Goal: Task Accomplishment & Management: Manage account settings

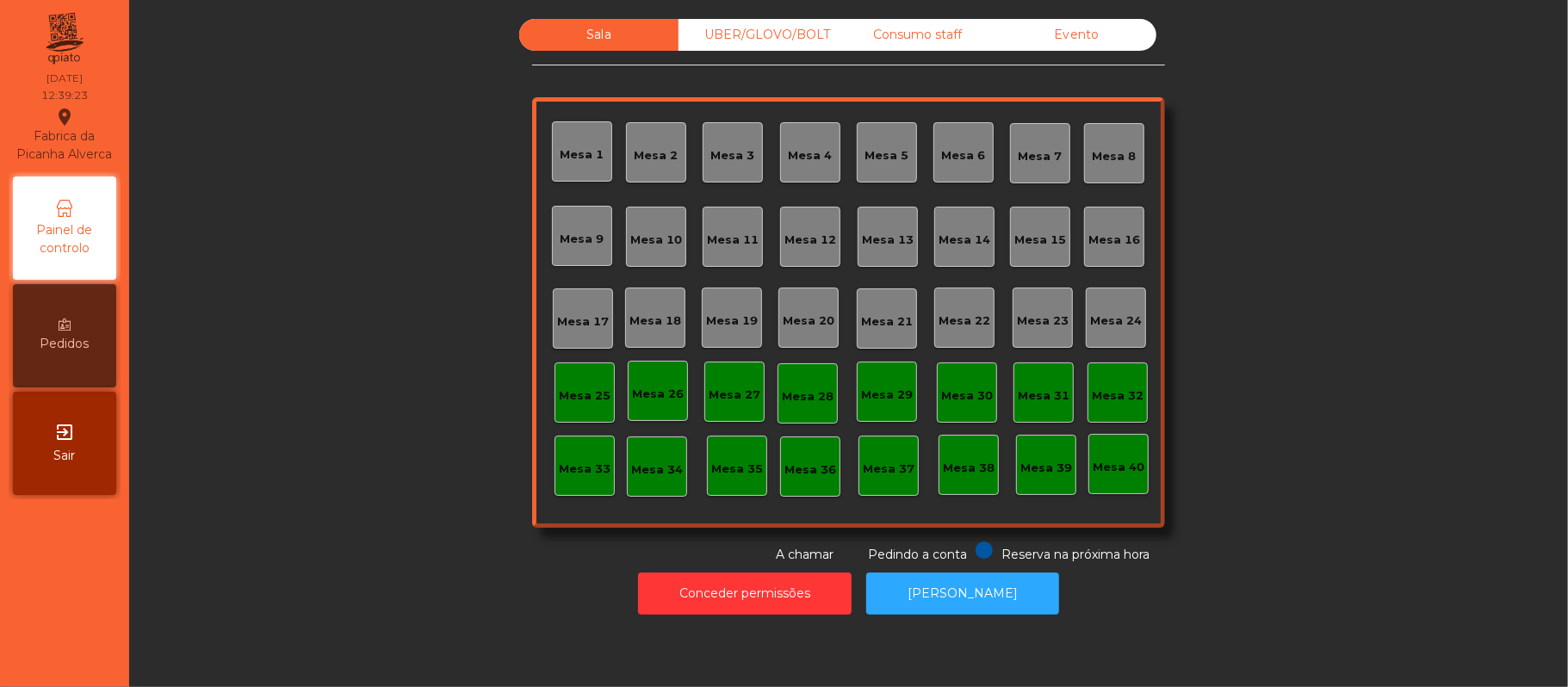
click at [769, 28] on div "UBER/GLOVO/BOLT" at bounding box center [758, 35] width 159 height 32
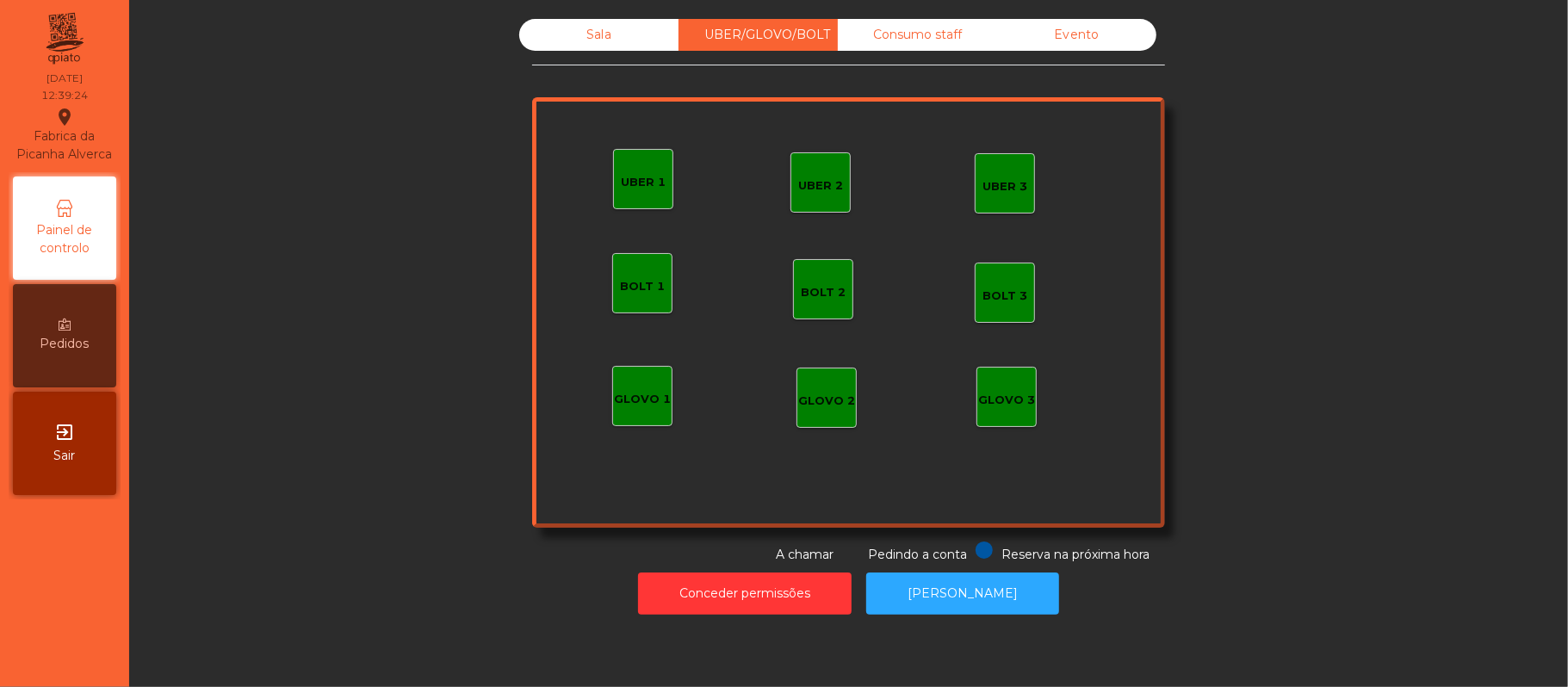
click at [632, 174] on div "UBER 1" at bounding box center [643, 183] width 45 height 17
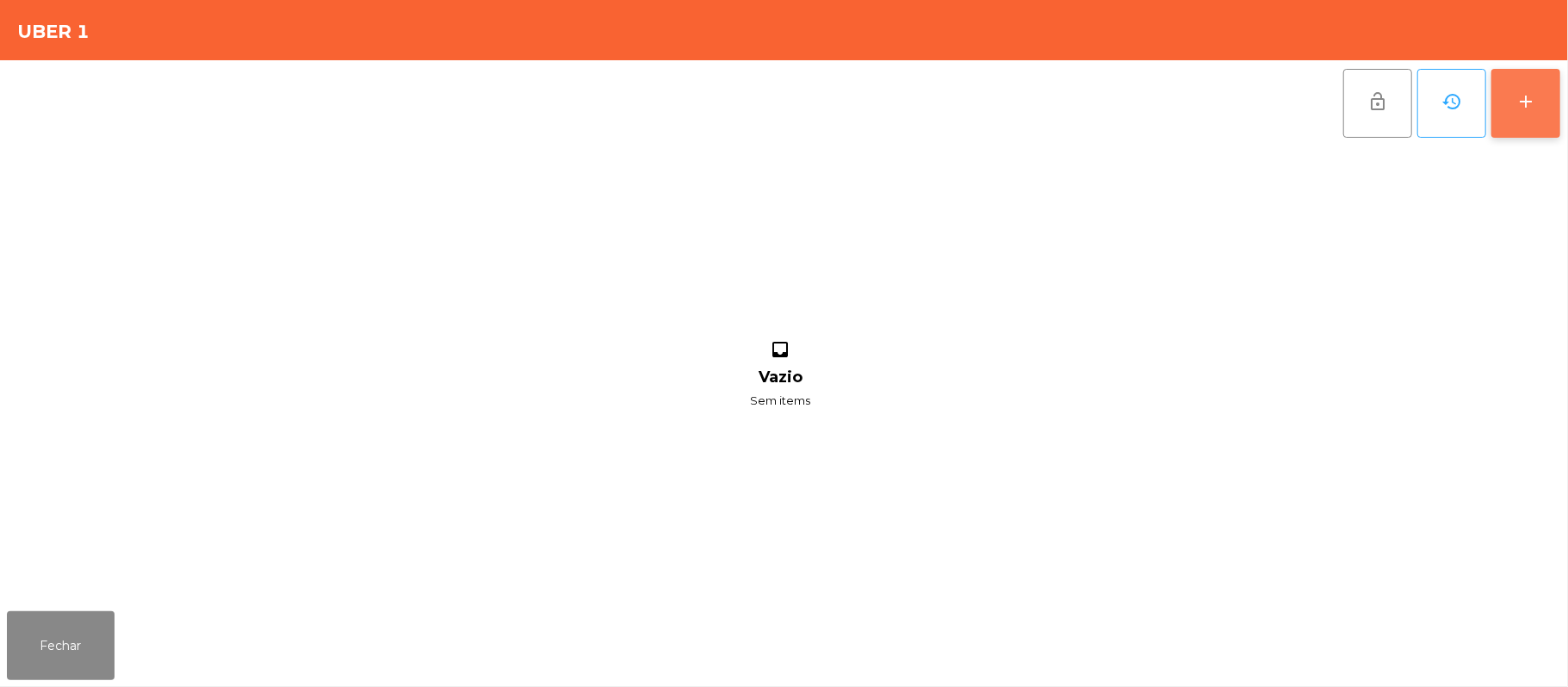
click at [1524, 87] on button "add" at bounding box center [1526, 103] width 69 height 69
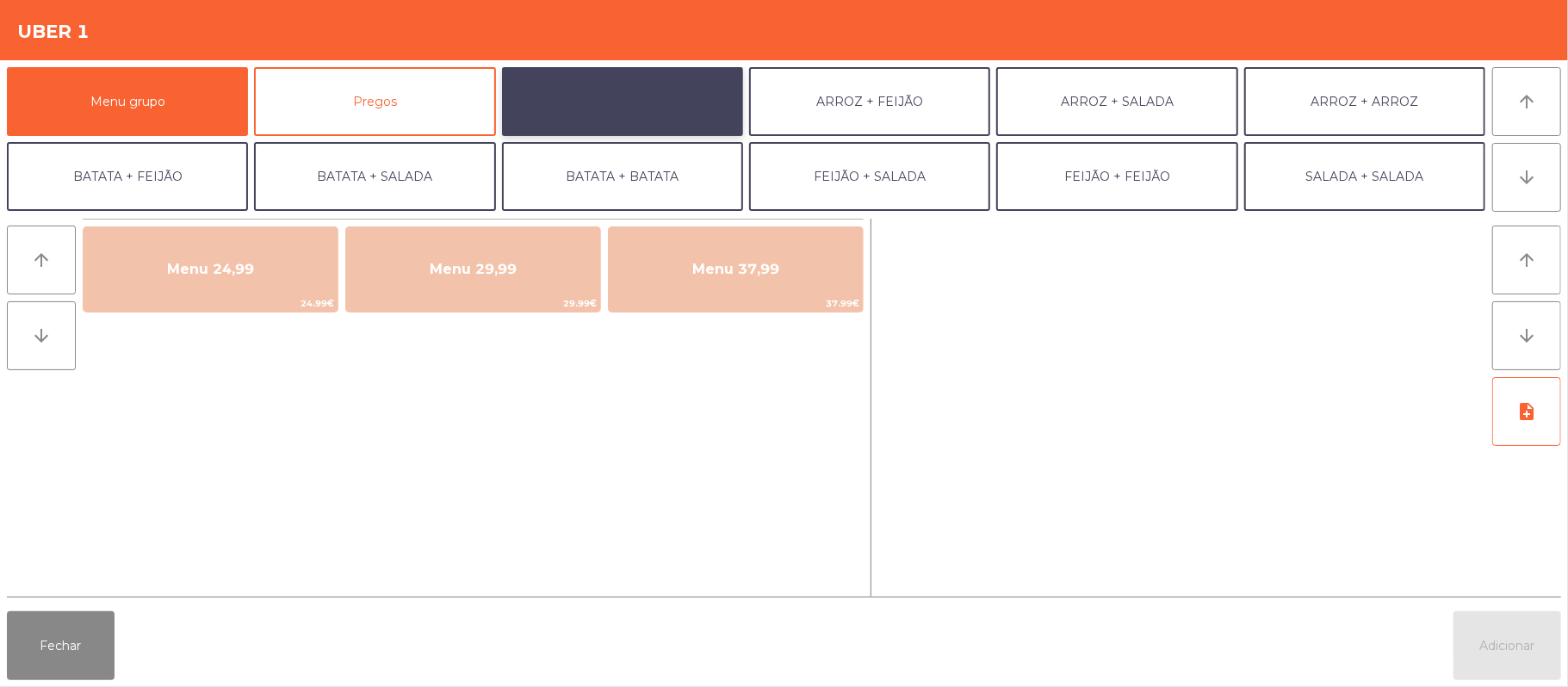
click at [630, 97] on button "ARROZ + BATATAS" at bounding box center [622, 101] width 241 height 69
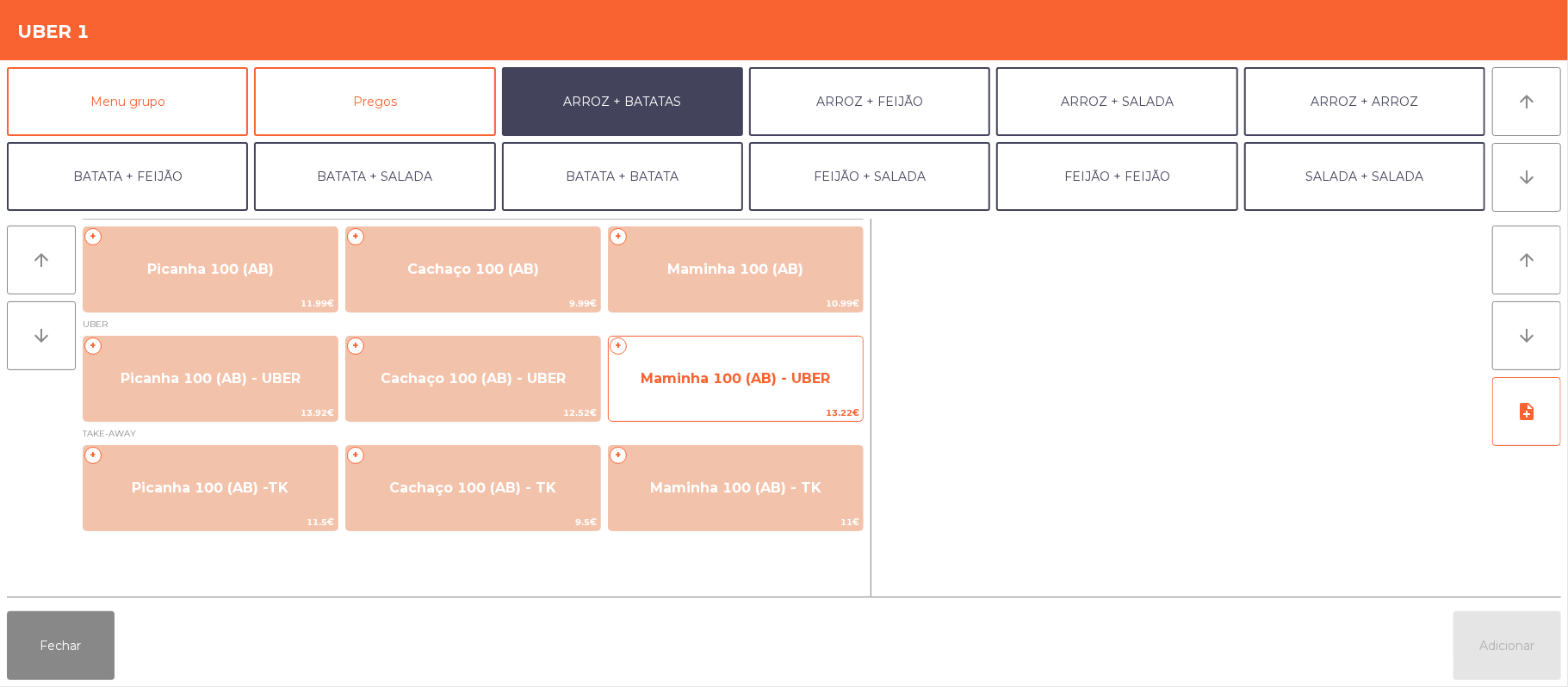
click at [711, 407] on span "13.22€" at bounding box center [736, 412] width 254 height 16
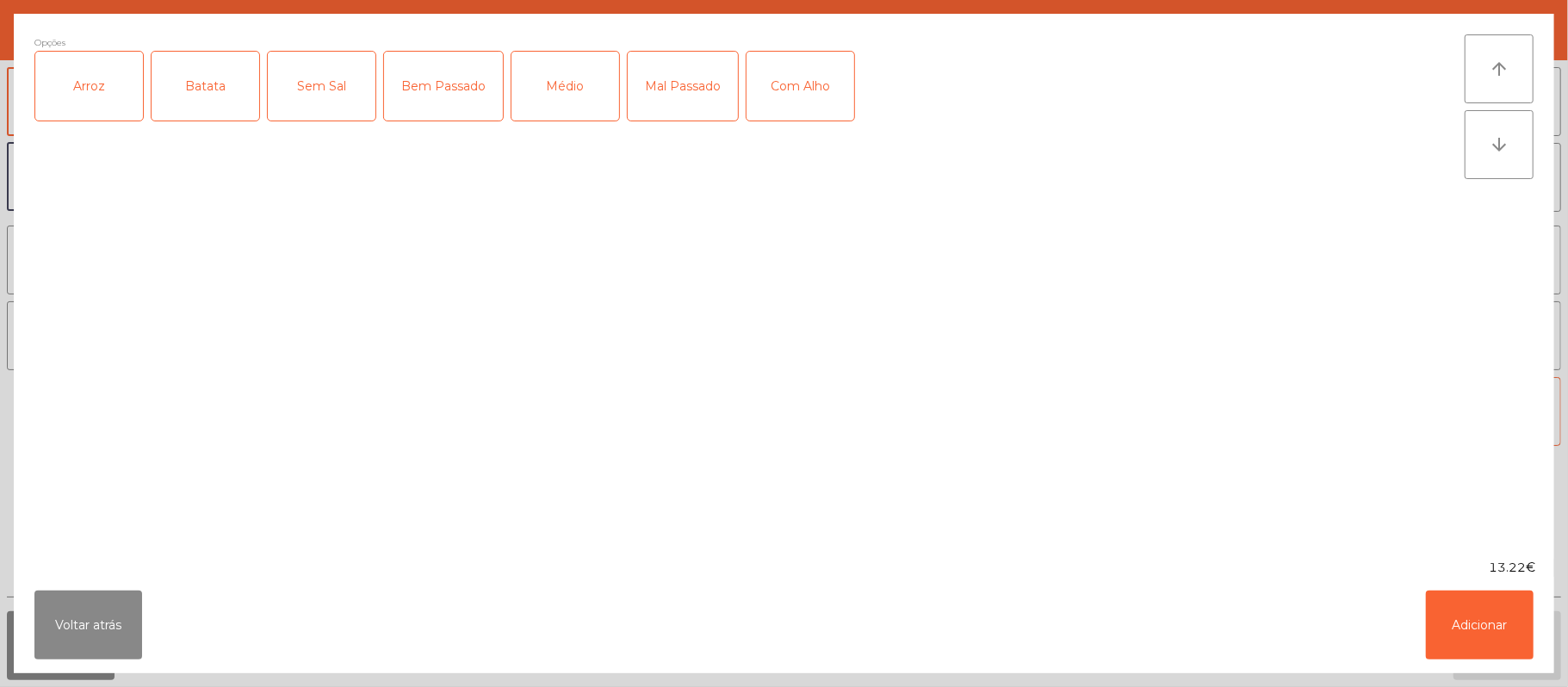
click at [93, 89] on div "Arroz" at bounding box center [89, 86] width 107 height 69
click at [172, 85] on div "Batata" at bounding box center [205, 86] width 107 height 69
click at [563, 52] on div "Médio" at bounding box center [565, 86] width 107 height 69
click at [679, 77] on div "Mal Passado" at bounding box center [683, 86] width 110 height 69
click at [821, 108] on div "Com Alho" at bounding box center [800, 86] width 107 height 69
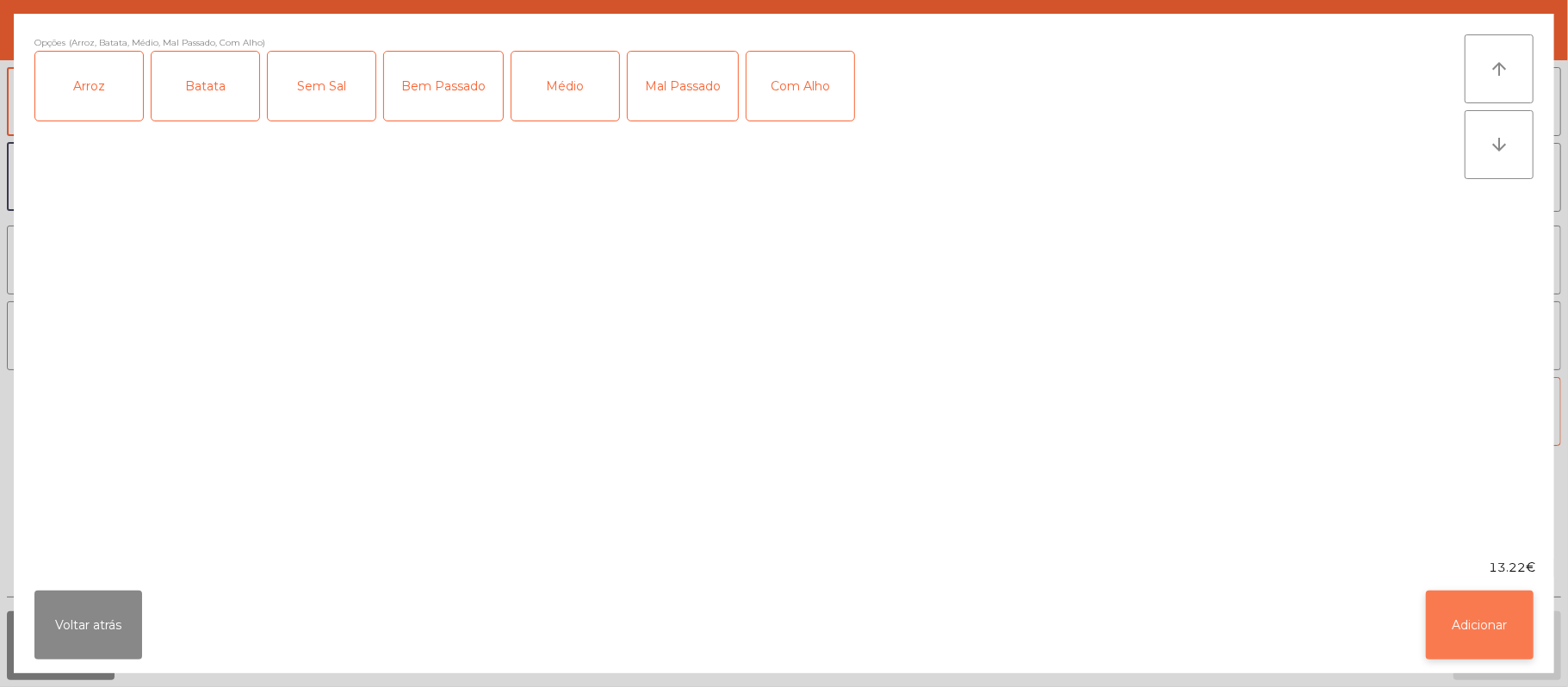
click at [1496, 651] on button "Adicionar" at bounding box center [1479, 624] width 107 height 69
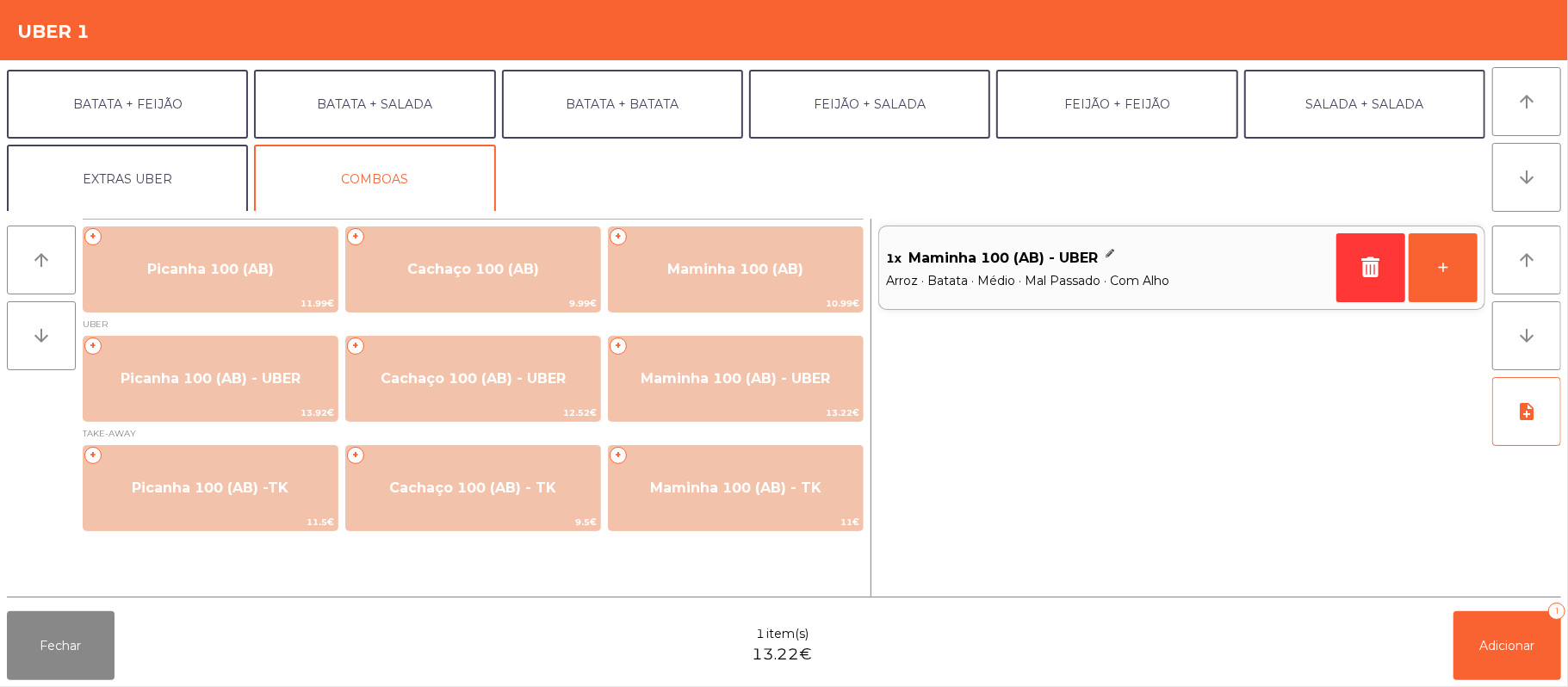
scroll to position [74, 0]
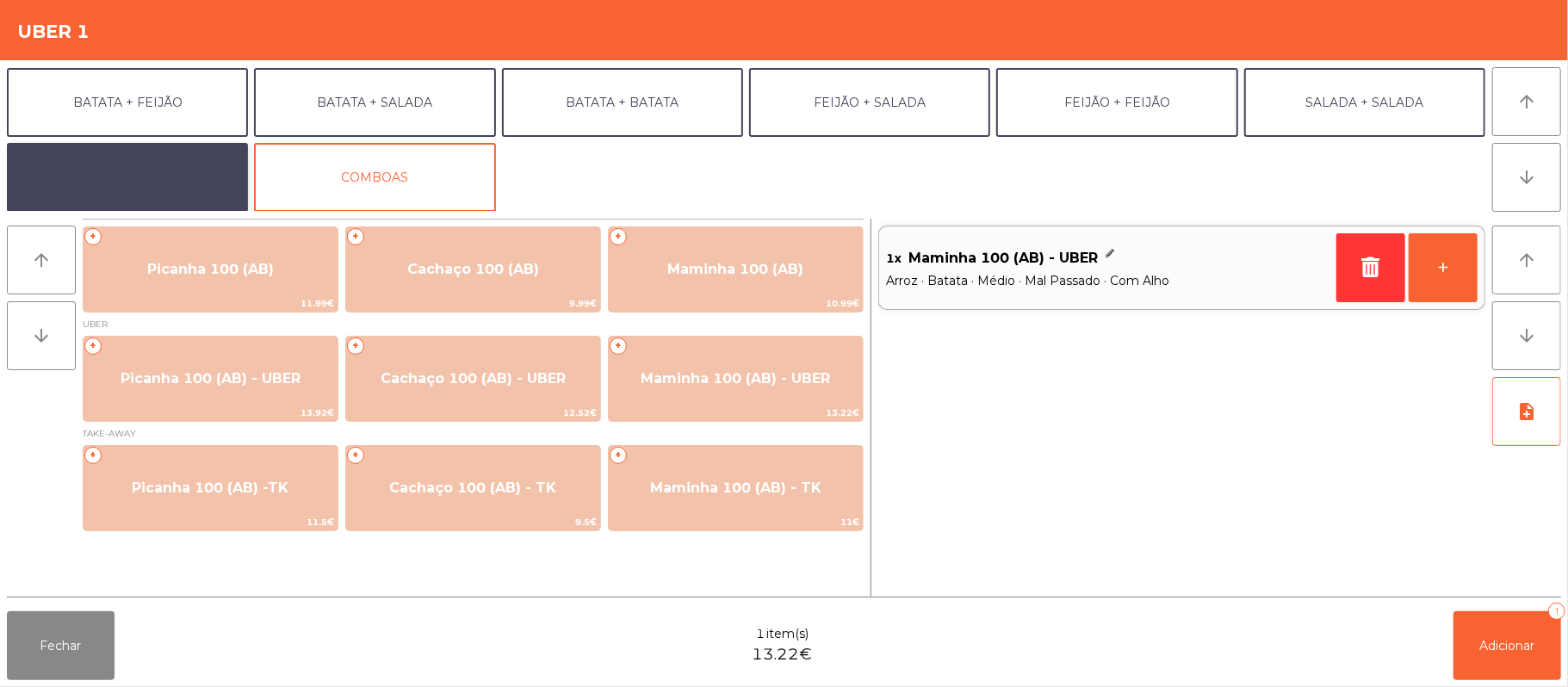
click at [195, 177] on button "EXTRAS UBER" at bounding box center [127, 177] width 241 height 69
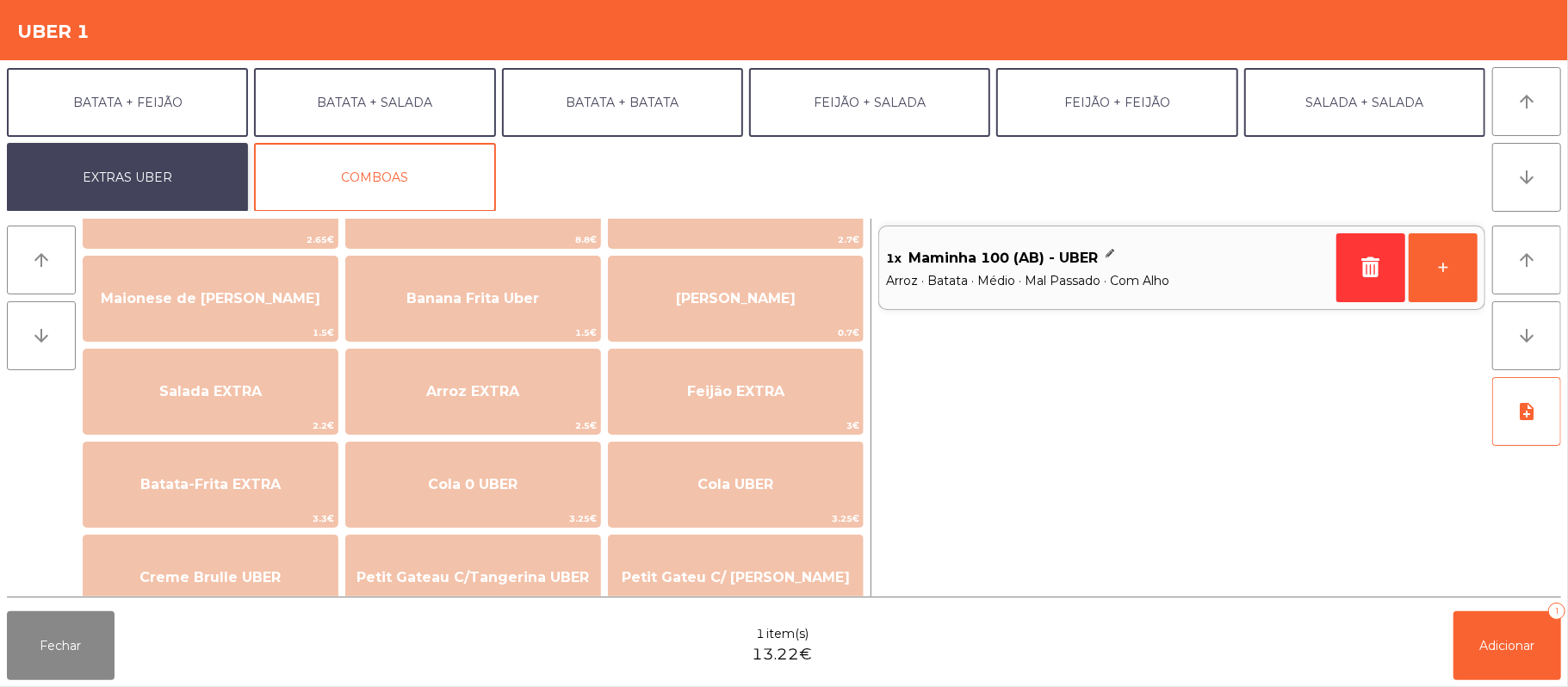
scroll to position [80, 0]
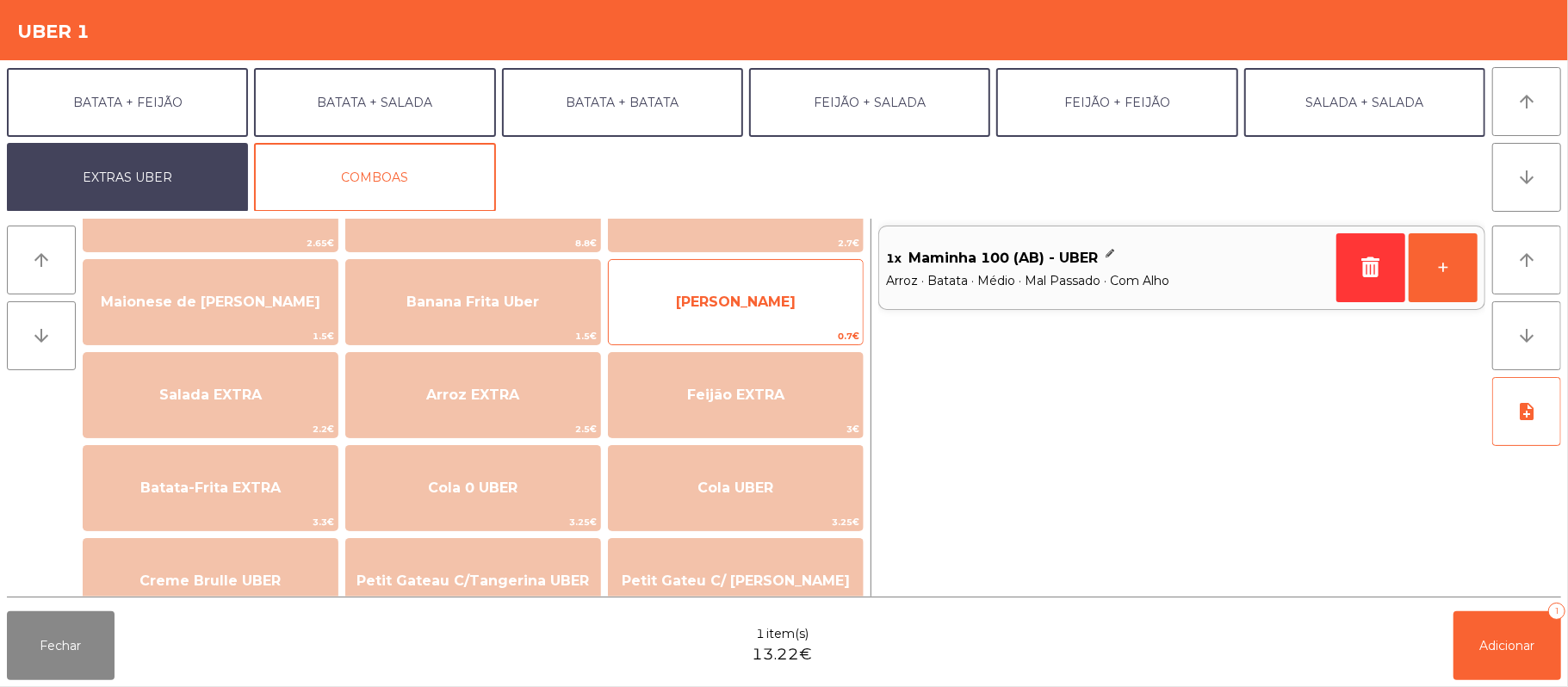
click at [817, 328] on span "0.7€" at bounding box center [736, 335] width 254 height 16
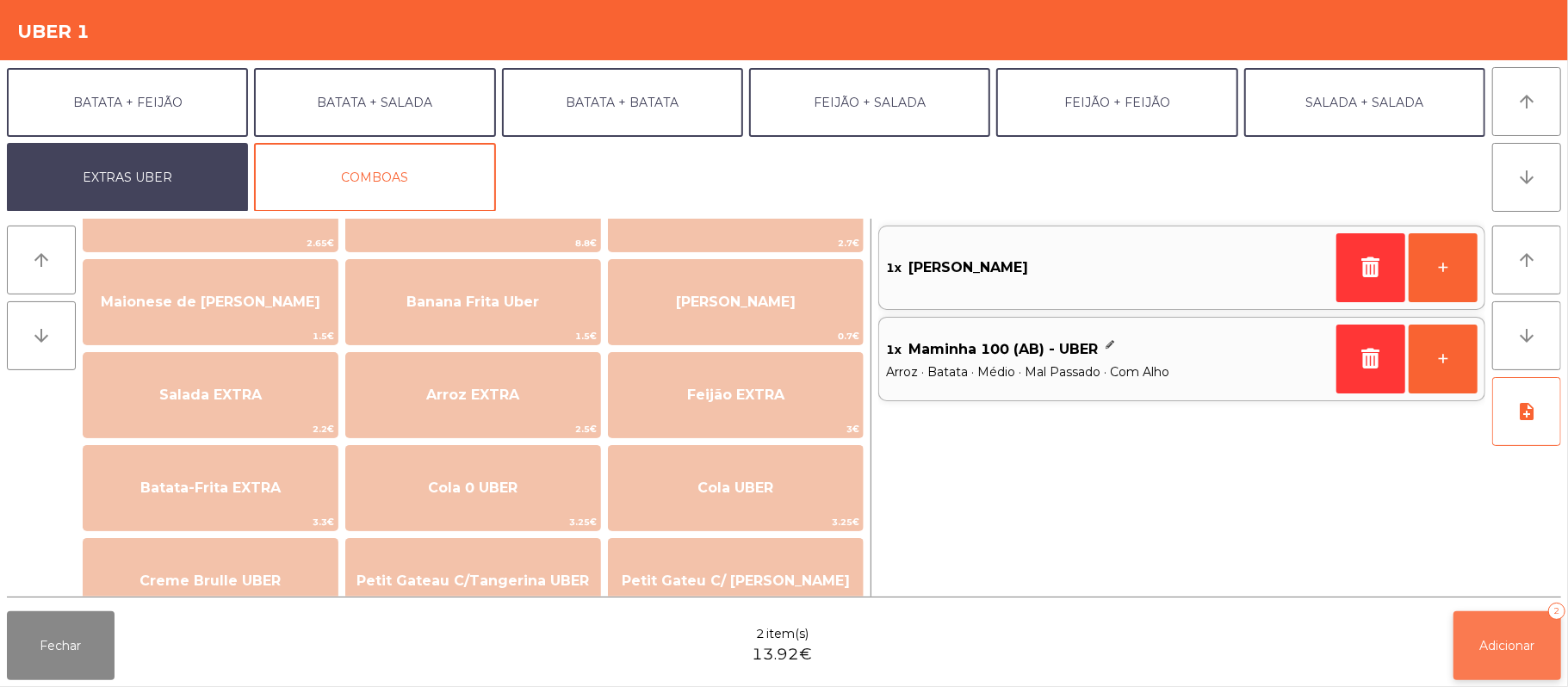
click at [1504, 655] on button "Adicionar 2" at bounding box center [1508, 645] width 107 height 69
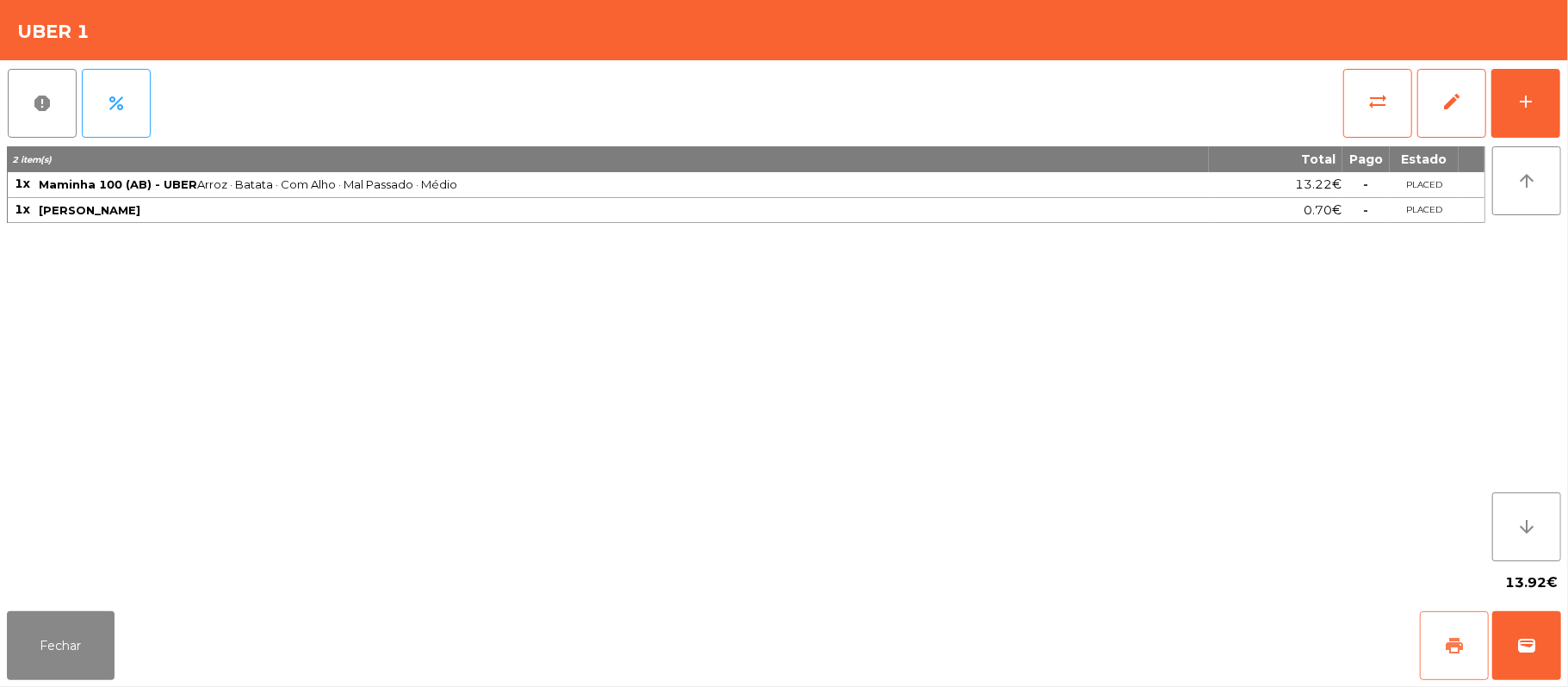
click at [1426, 645] on button "print" at bounding box center [1454, 645] width 69 height 69
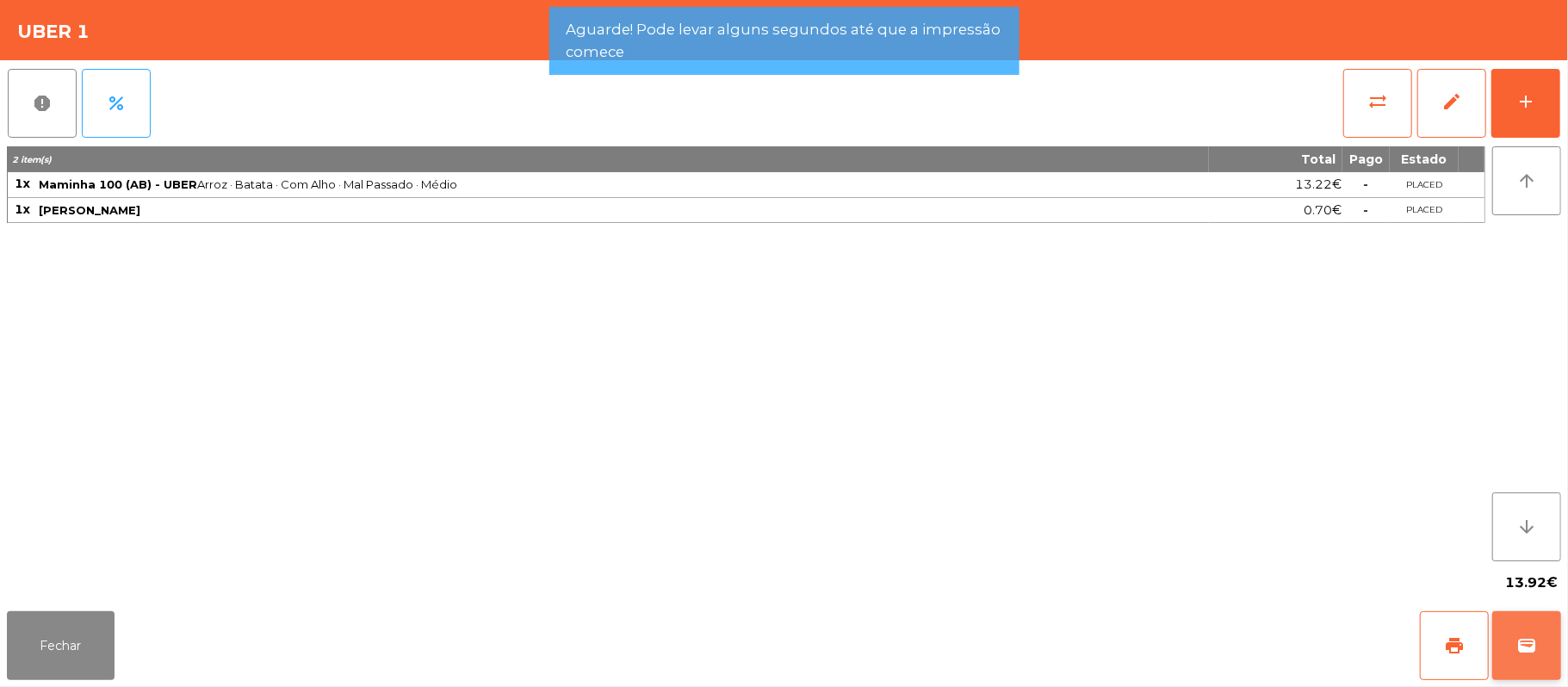
click at [1524, 650] on span "wallet" at bounding box center [1527, 646] width 21 height 21
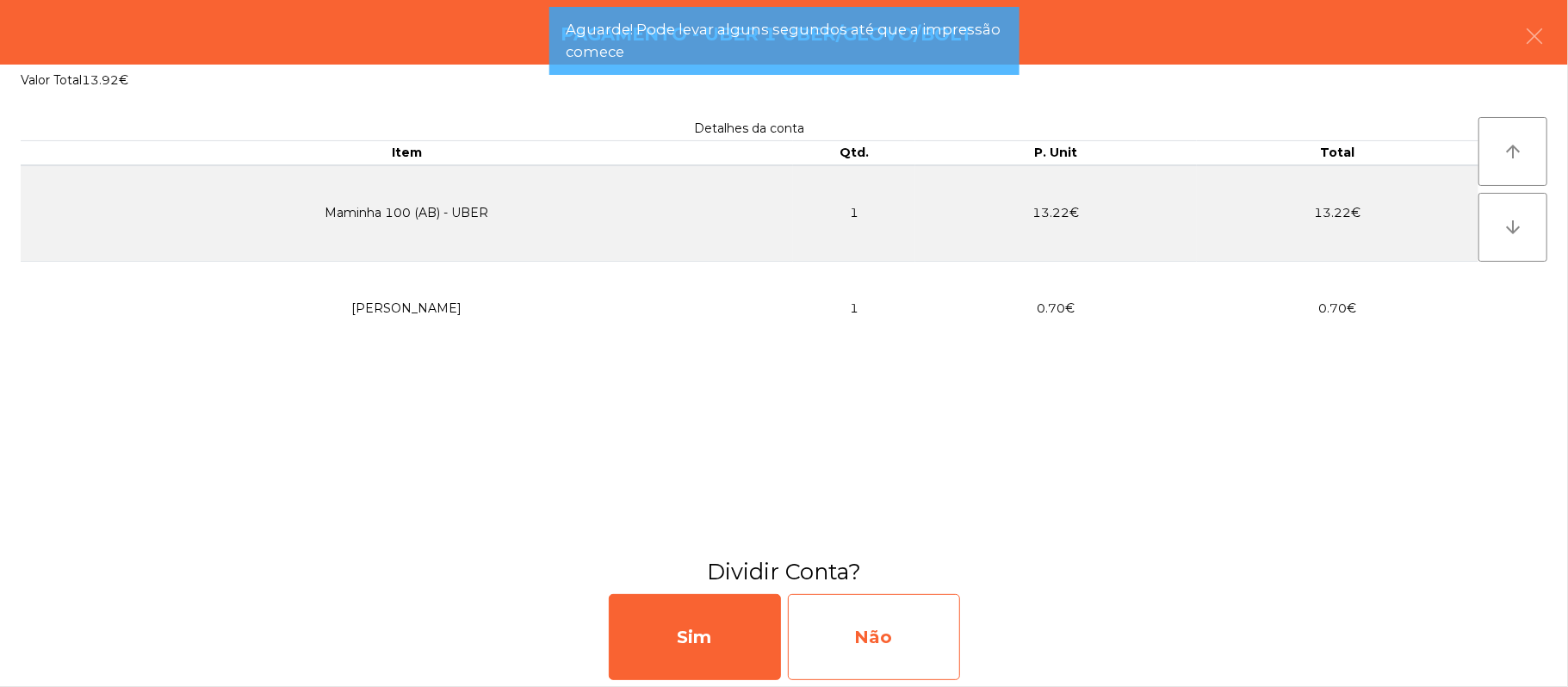
click at [902, 645] on div "Não" at bounding box center [874, 636] width 172 height 86
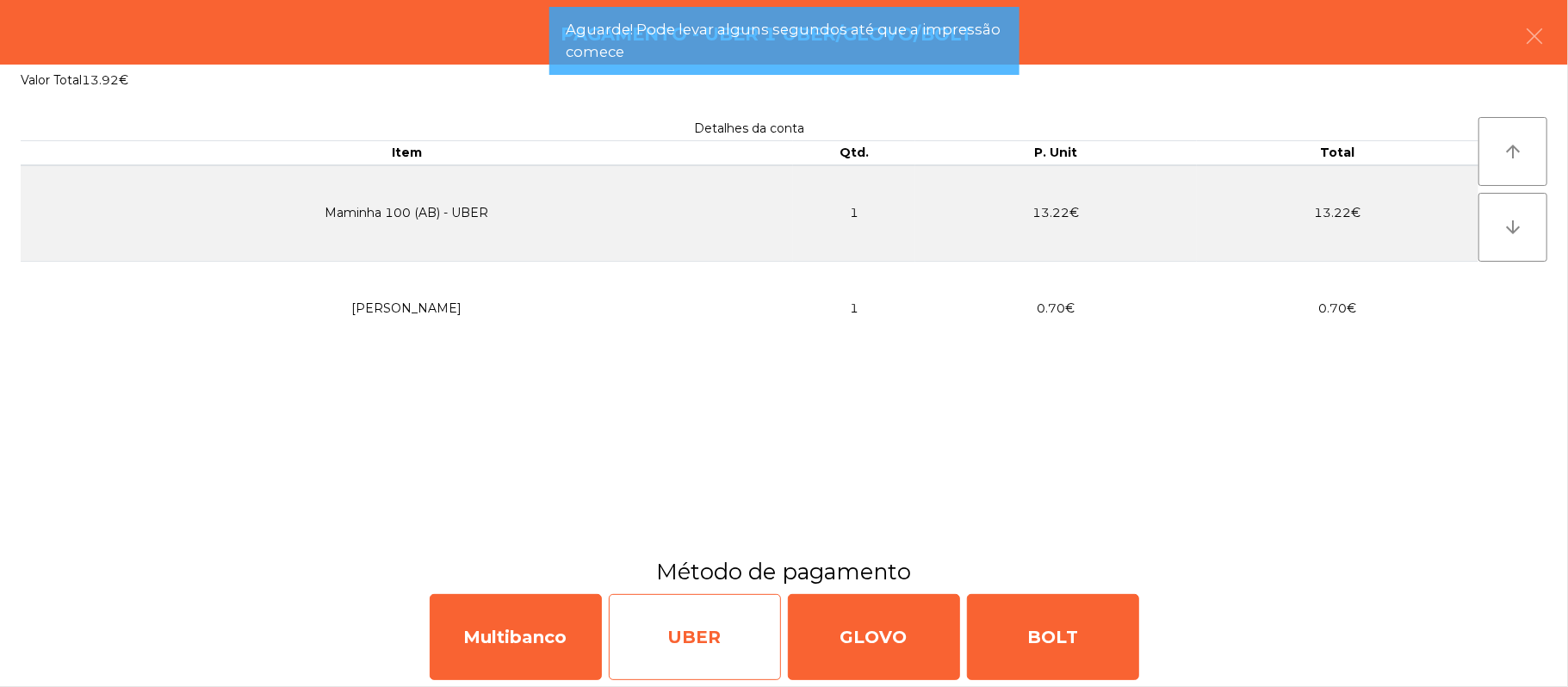
click at [672, 627] on div "UBER" at bounding box center [694, 636] width 172 height 86
select select "**"
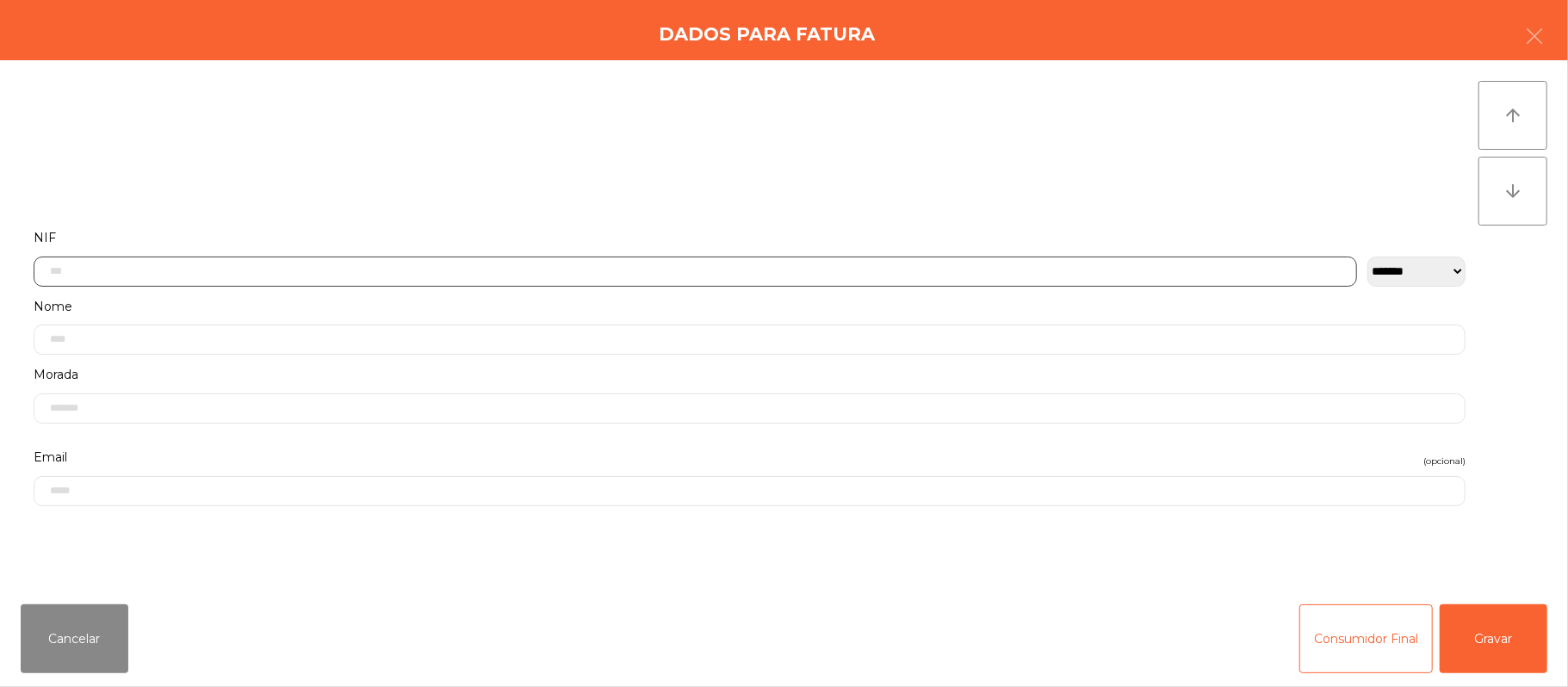
click at [692, 274] on input "text" at bounding box center [695, 271] width 1323 height 30
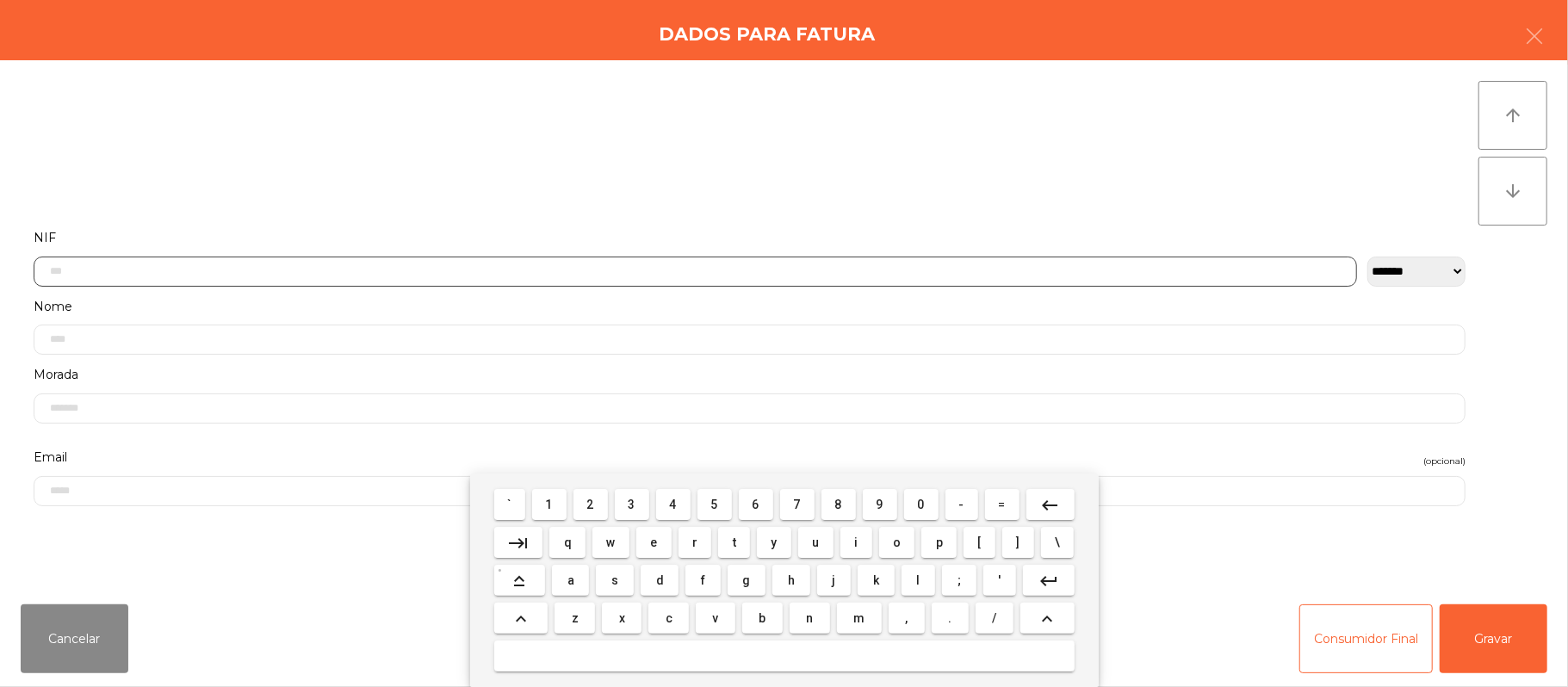
scroll to position [145, 0]
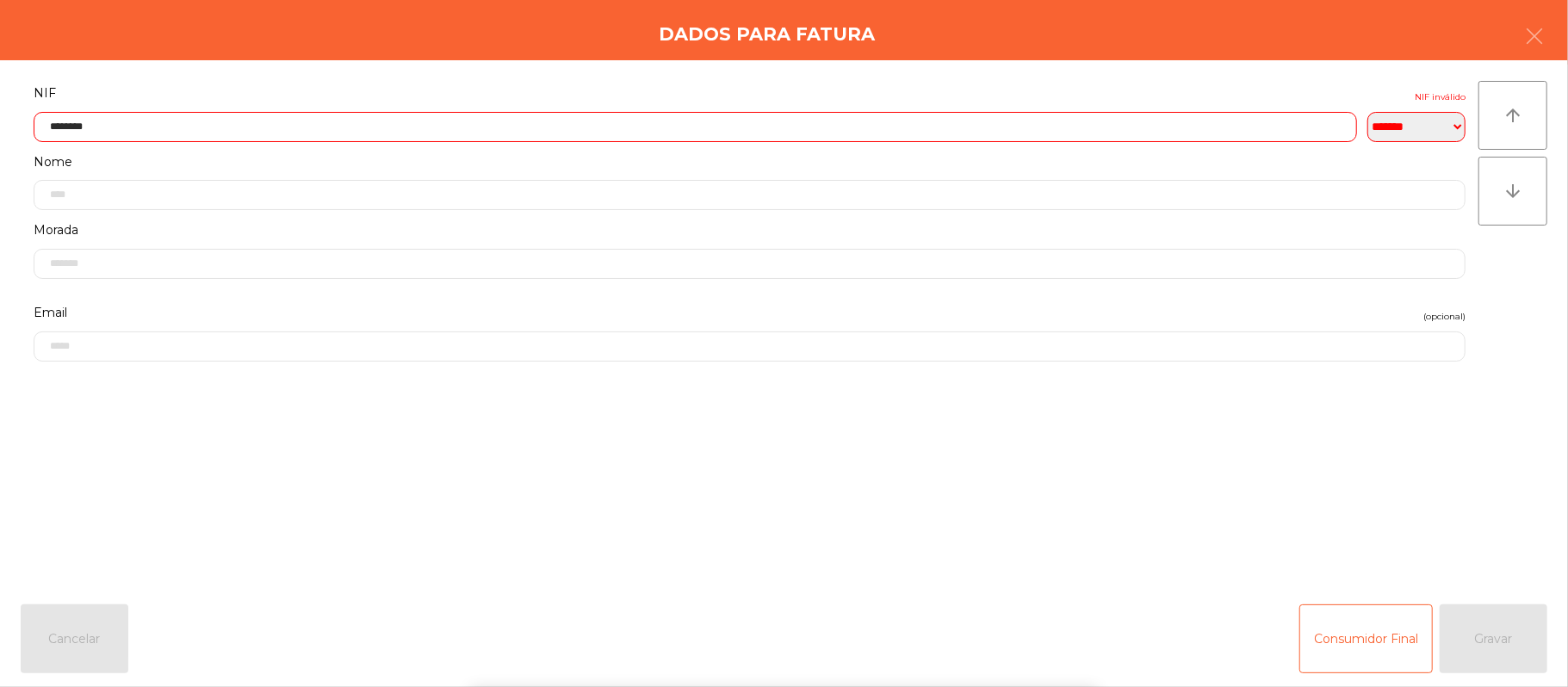
click at [1399, 530] on div "` 1 2 3 4 5 6 7 8 9 0 - = keyboard_backspace keyboard_tab q w e r t y u i o p […" at bounding box center [784, 580] width 1568 height 214
click at [1331, 503] on form "**********" at bounding box center [750, 326] width 1458 height 488
click at [1311, 518] on form "**********" at bounding box center [750, 326] width 1458 height 488
click at [1147, 538] on form "**********" at bounding box center [750, 326] width 1458 height 488
click at [596, 126] on input "********" at bounding box center [695, 127] width 1323 height 30
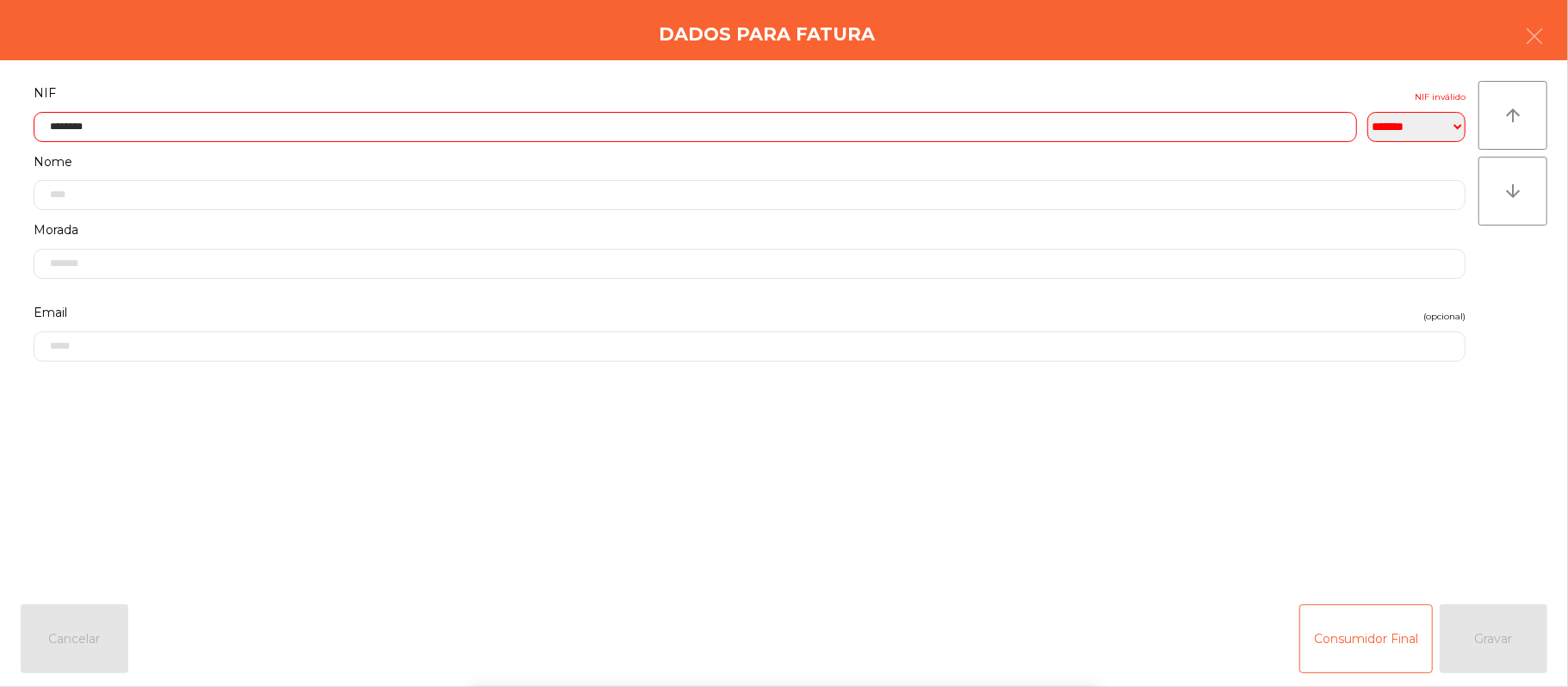
click at [655, 119] on input "********" at bounding box center [695, 127] width 1323 height 30
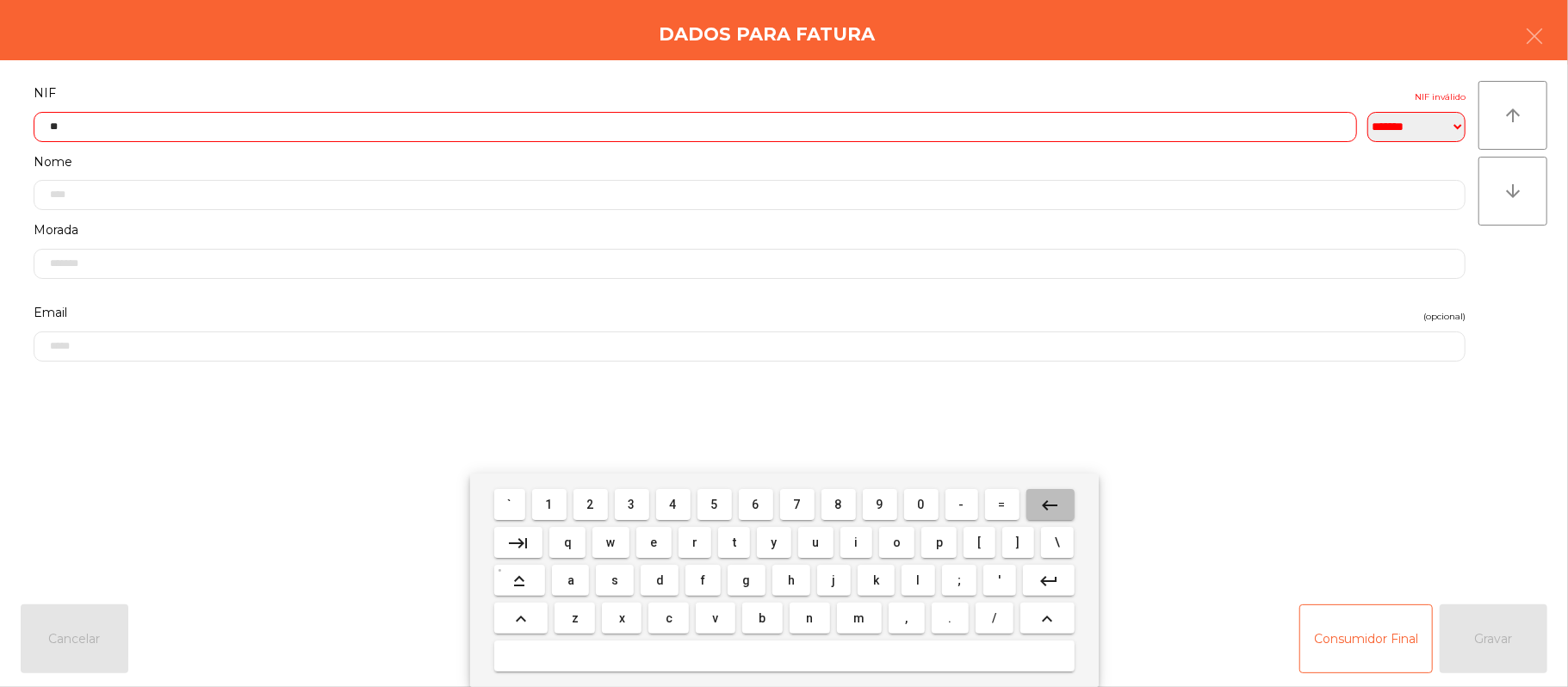
type input "*"
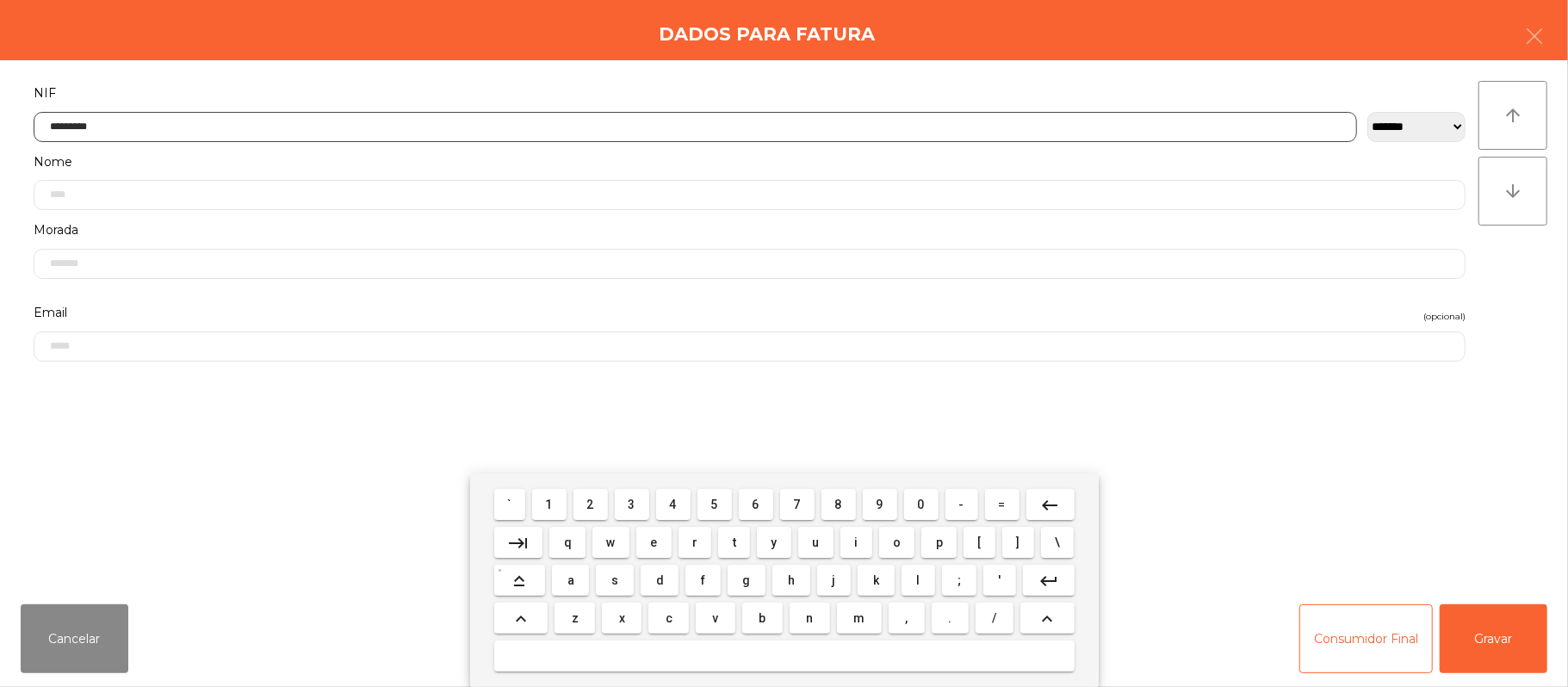
type input "*********"
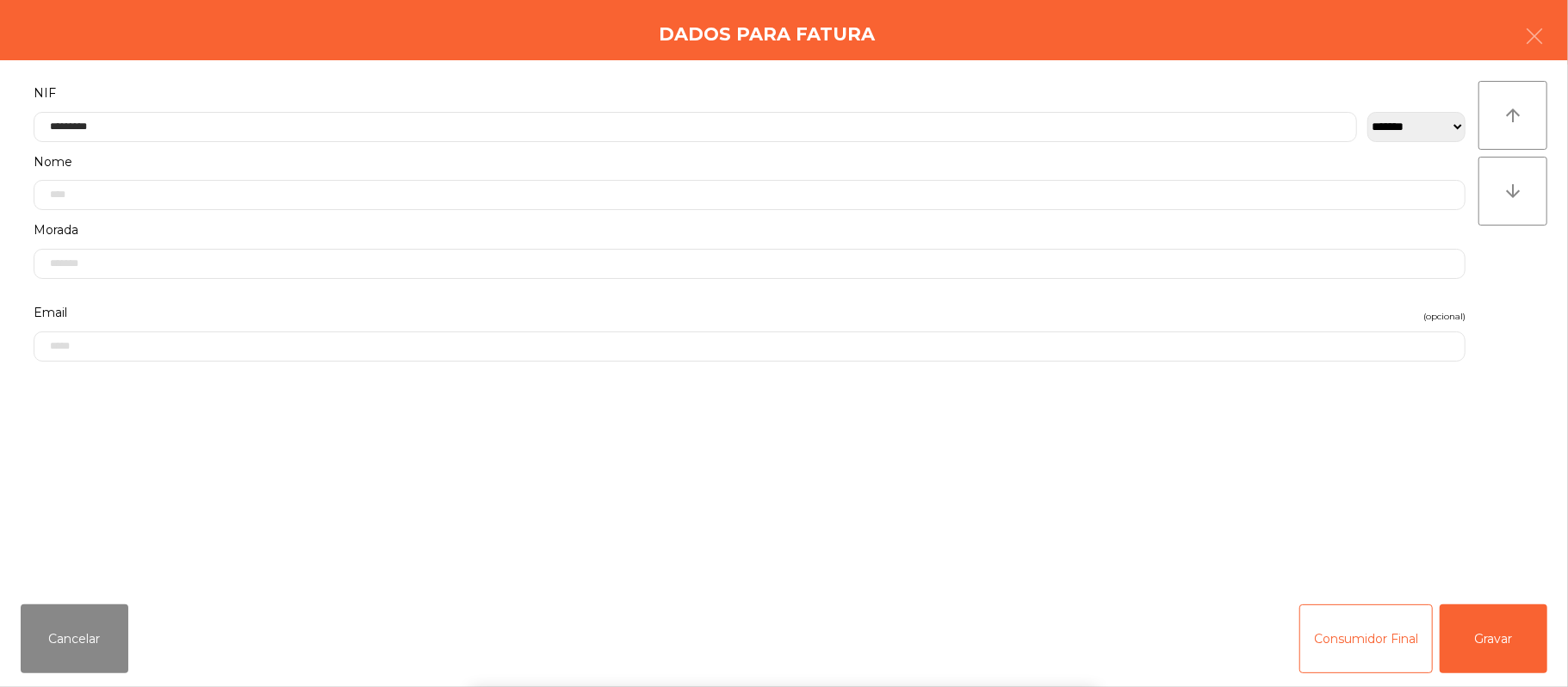
click at [1500, 577] on div "` 1 2 3 4 5 6 7 8 9 0 - = keyboard_backspace keyboard_tab q w e r t y u i o p […" at bounding box center [784, 580] width 1568 height 214
click at [1505, 631] on button "Gravar" at bounding box center [1494, 638] width 107 height 69
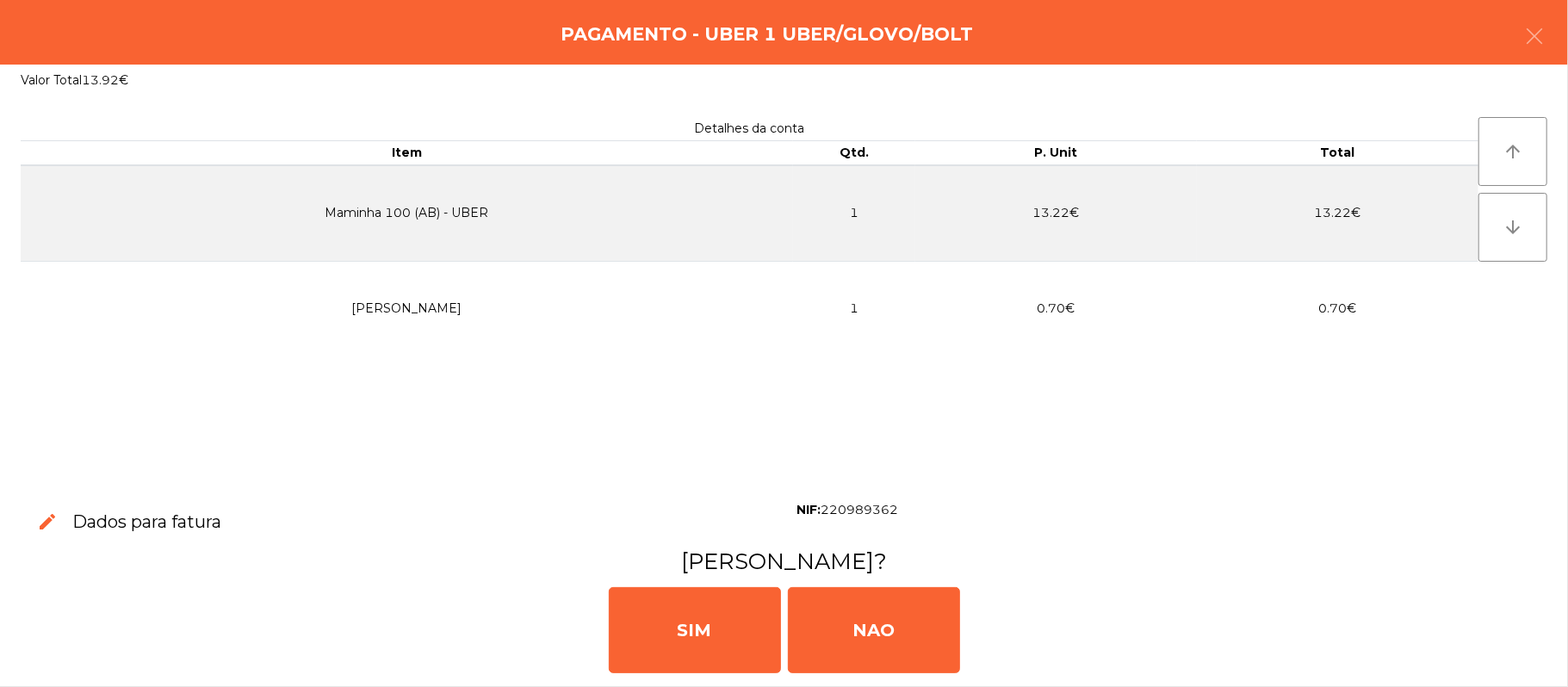
click at [1482, 638] on div "[PERSON_NAME]" at bounding box center [784, 629] width 1555 height 104
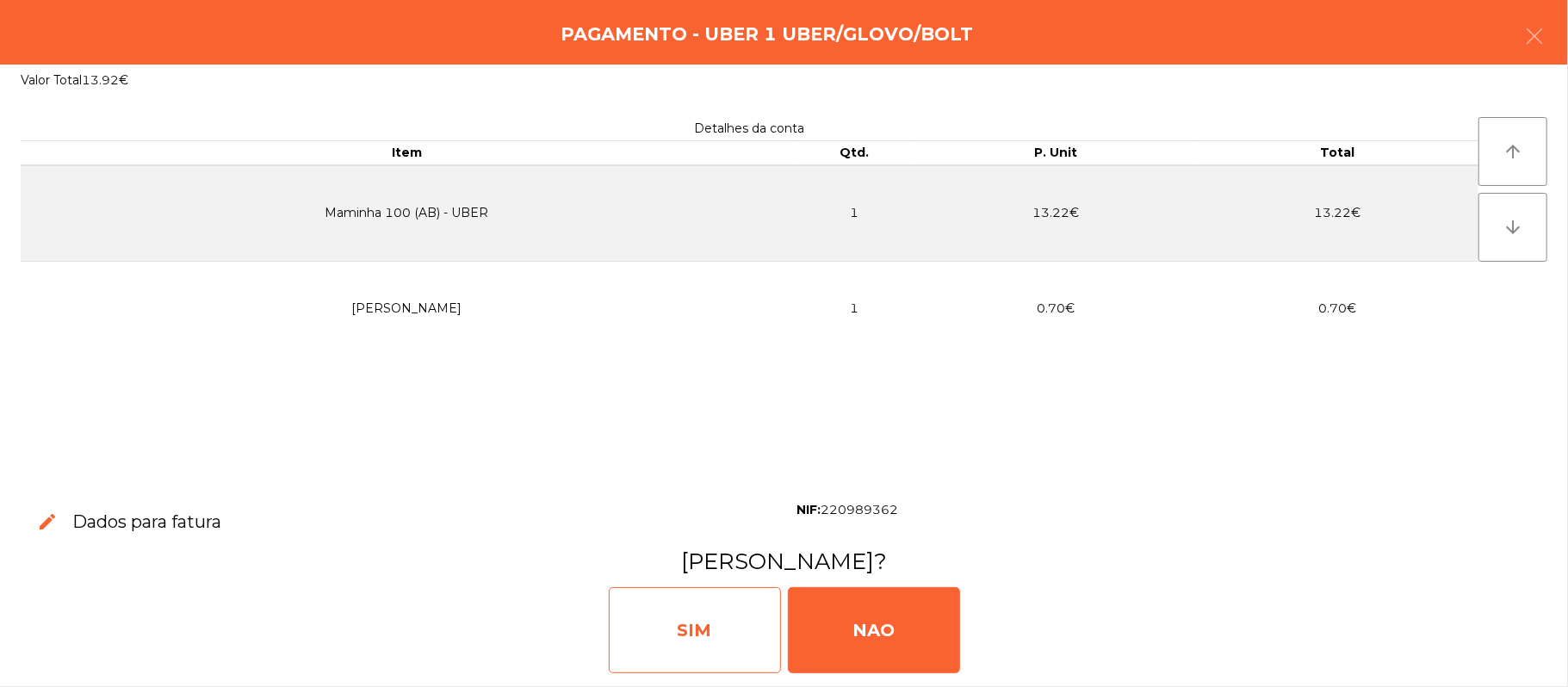
click at [663, 607] on div "SIM" at bounding box center [694, 630] width 172 height 86
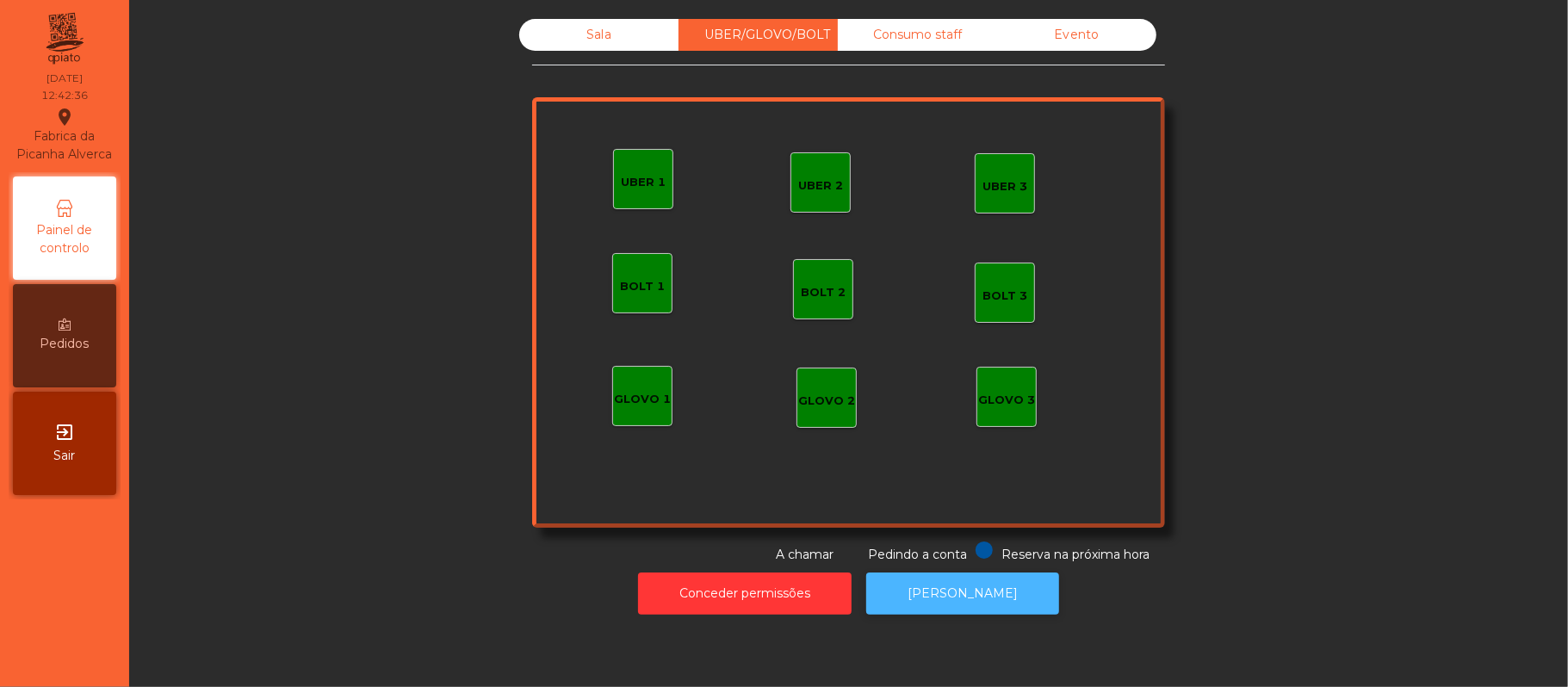
click at [954, 594] on button "[PERSON_NAME]" at bounding box center [962, 593] width 193 height 42
click at [611, 39] on div "Sala" at bounding box center [598, 35] width 159 height 32
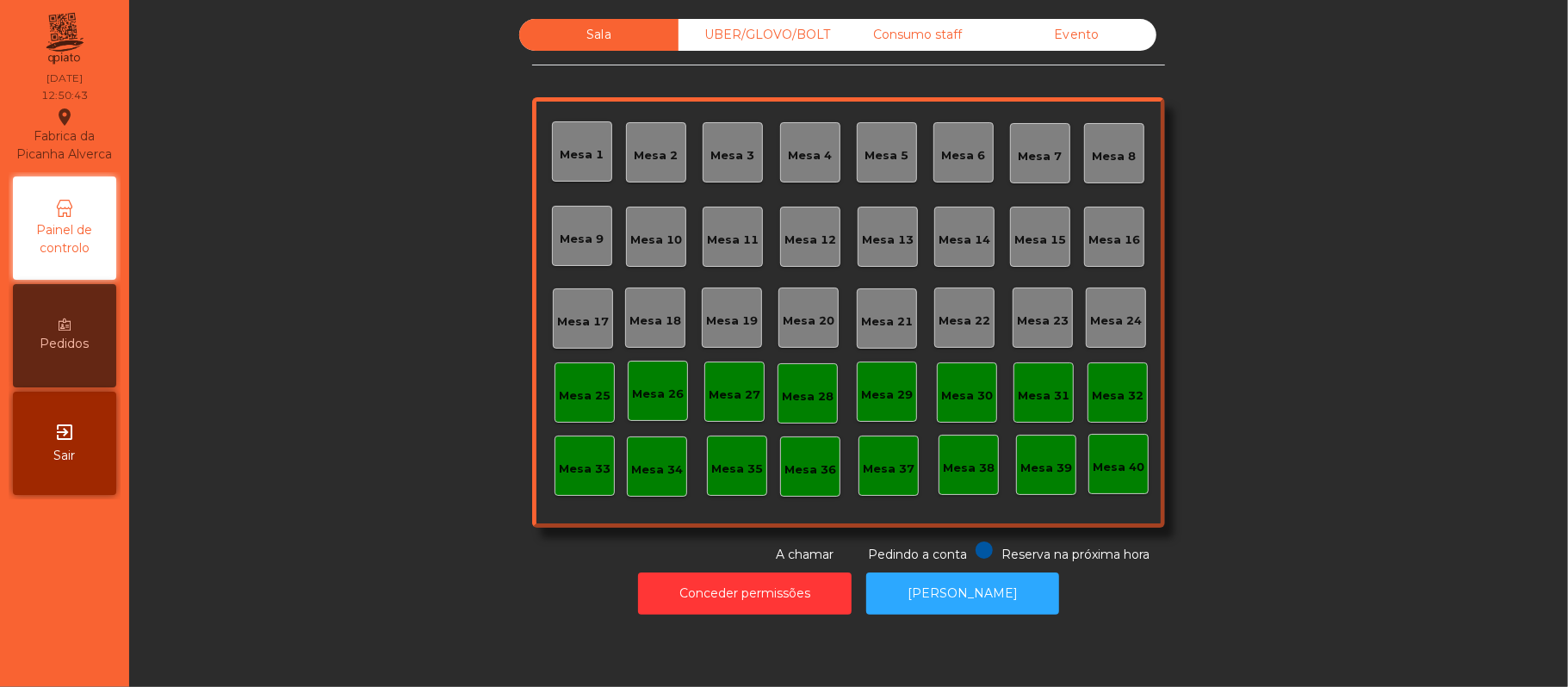
click at [731, 40] on div "UBER/GLOVO/BOLT" at bounding box center [758, 35] width 159 height 32
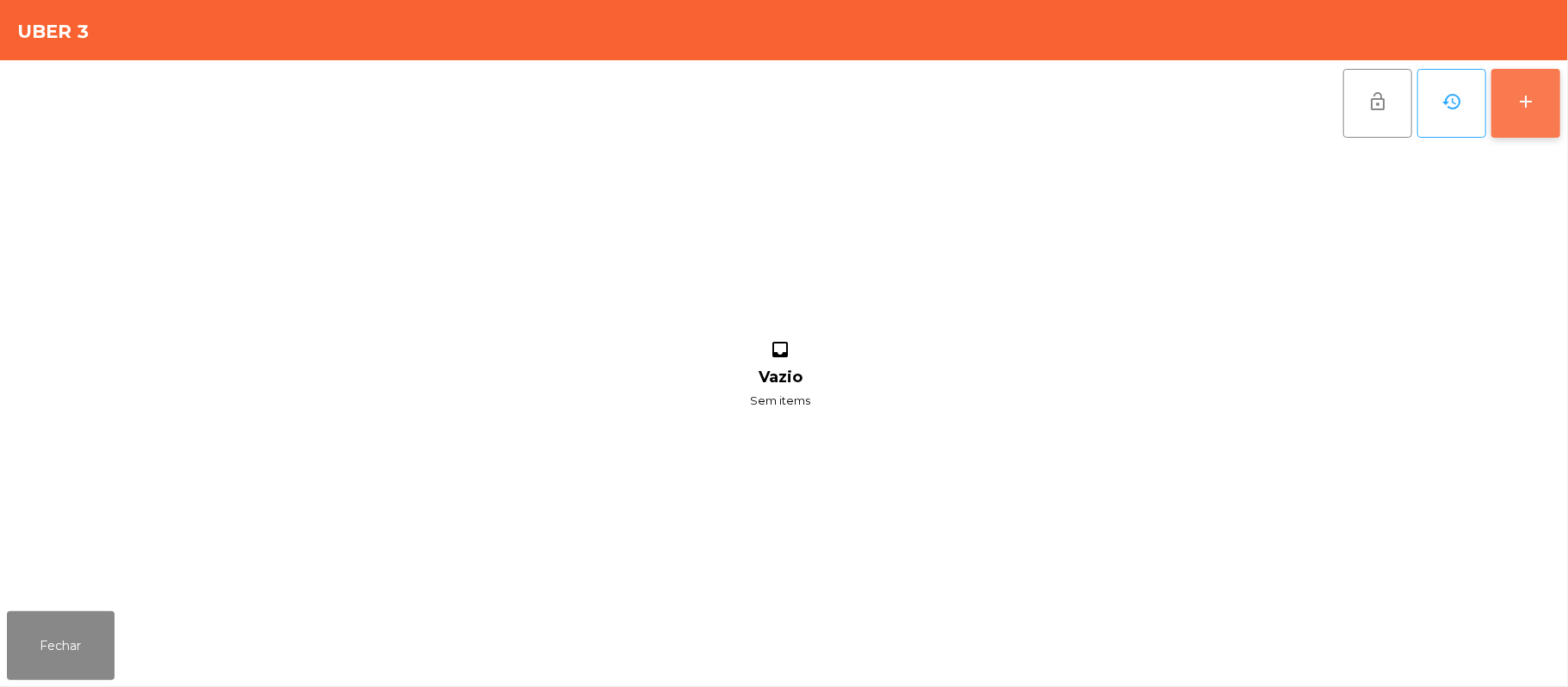
click at [1560, 106] on button "add" at bounding box center [1526, 103] width 69 height 69
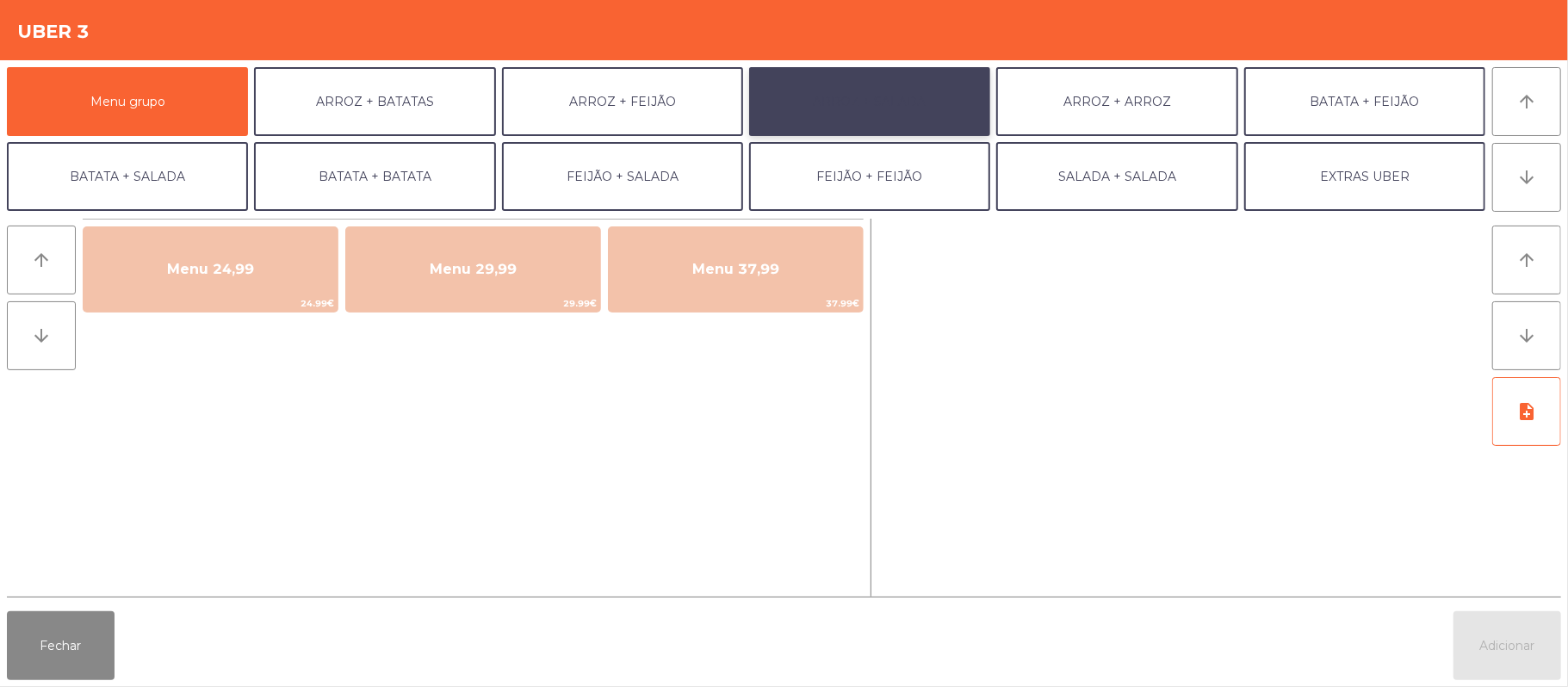
click at [908, 93] on button "ARROZ + SALADA" at bounding box center [870, 101] width 241 height 69
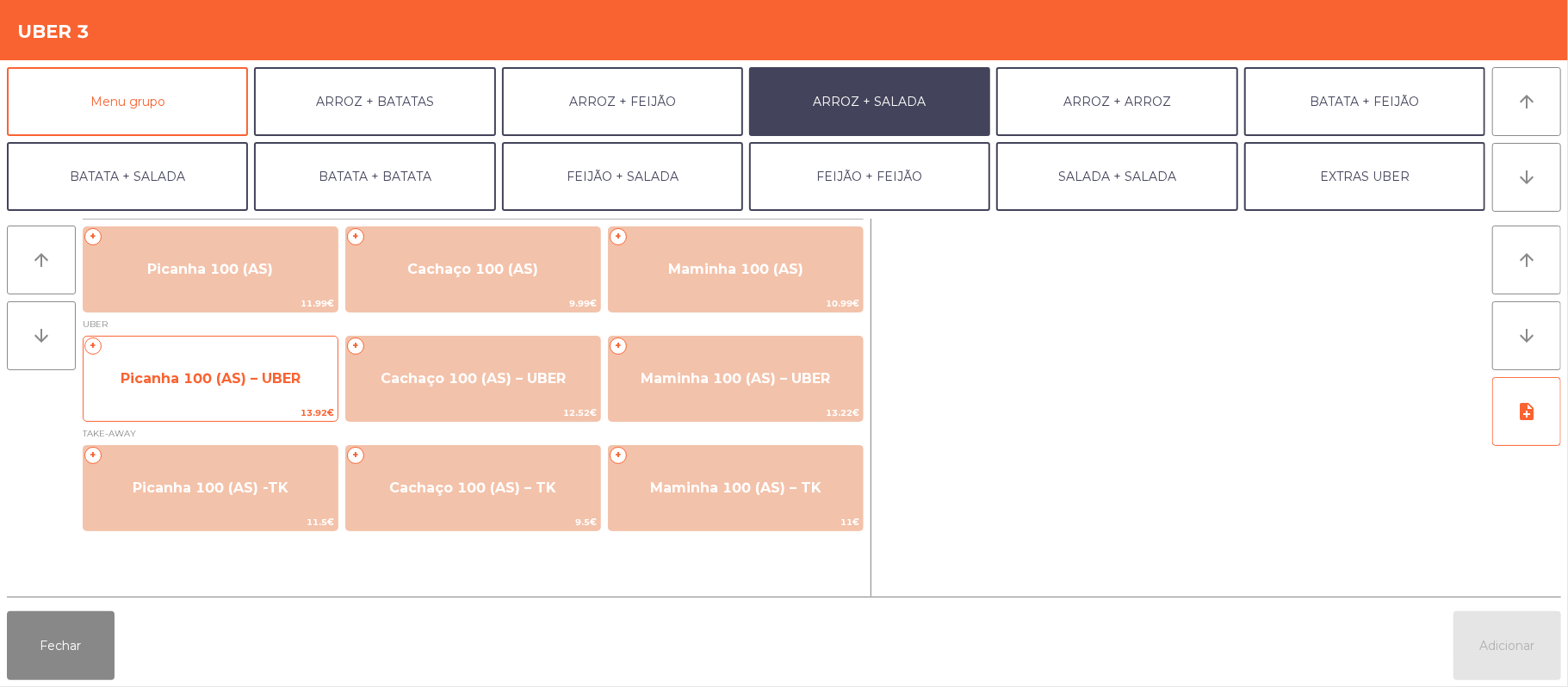
click at [242, 391] on span "Picanha 100 (AS) – UBER" at bounding box center [211, 378] width 254 height 46
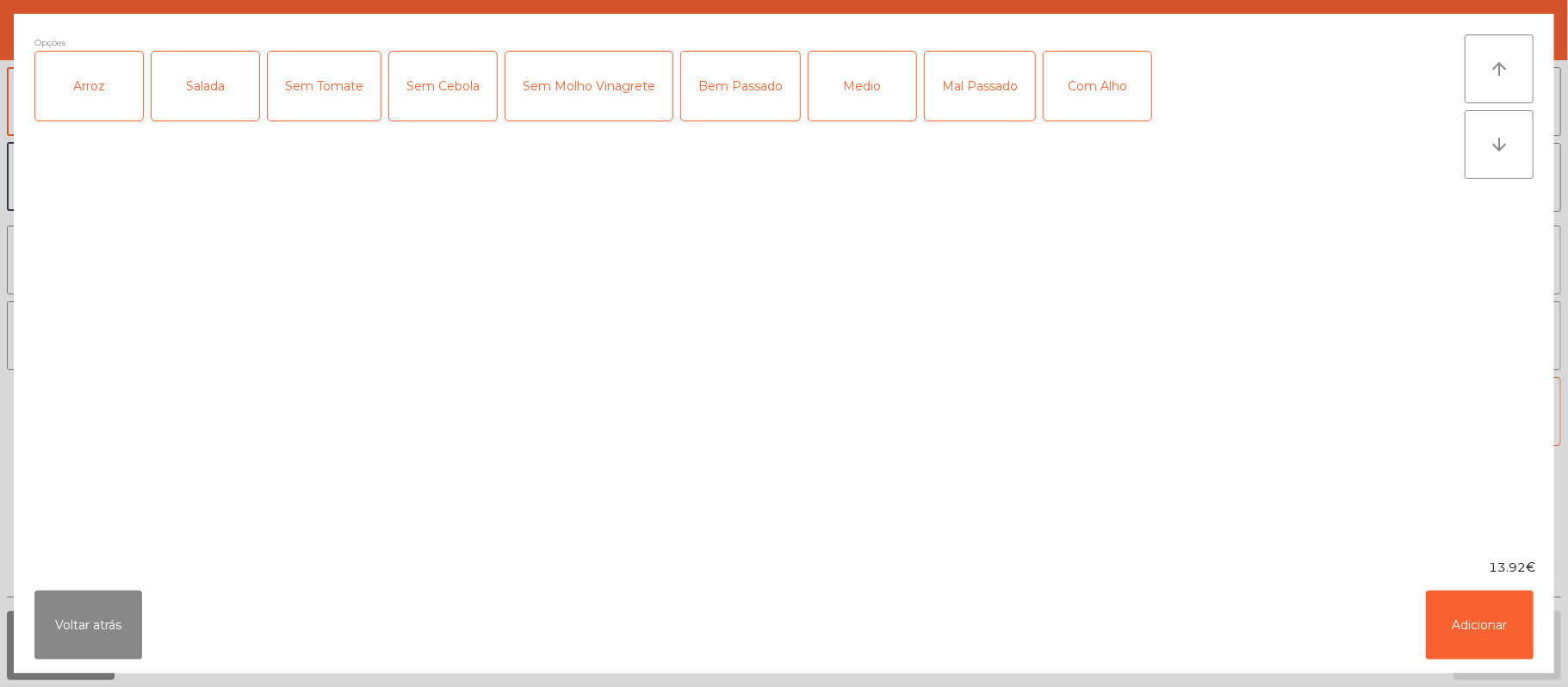
click at [105, 81] on div "Arroz" at bounding box center [89, 86] width 107 height 69
click at [176, 79] on div "Salada" at bounding box center [205, 86] width 107 height 69
click at [881, 87] on div "Medio" at bounding box center [863, 86] width 107 height 69
click at [1475, 606] on button "Adicionar" at bounding box center [1479, 624] width 107 height 69
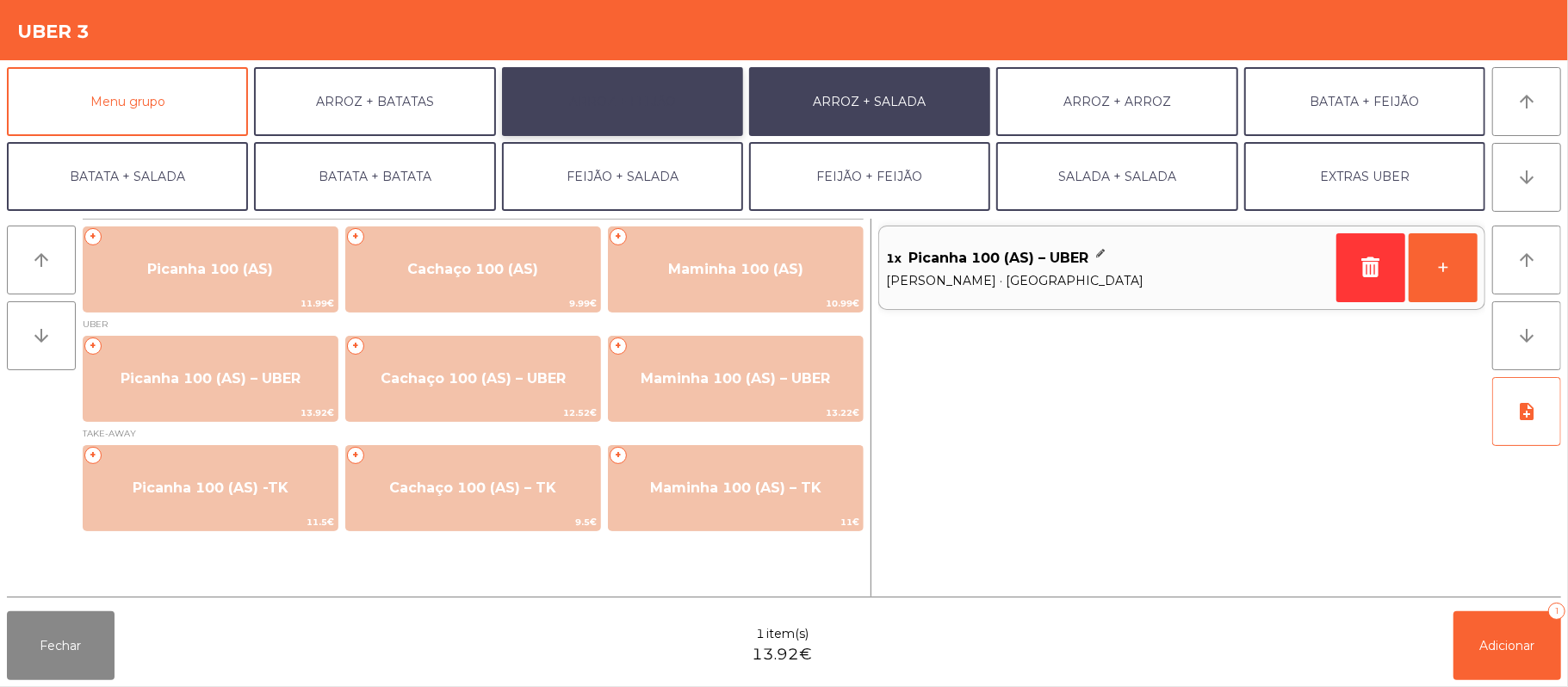
click at [687, 73] on button "ARROZ + FEIJÃO" at bounding box center [622, 101] width 241 height 69
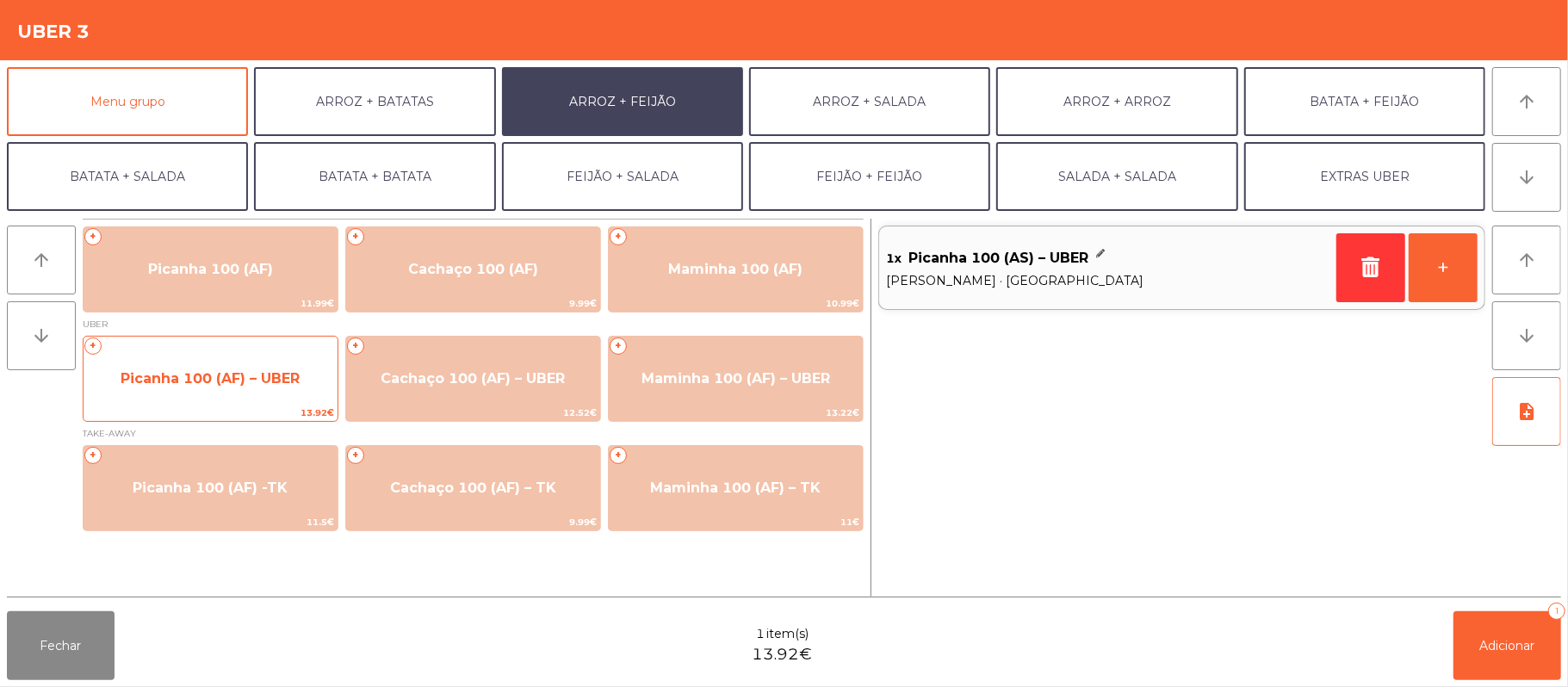
click at [274, 407] on span "13.92€" at bounding box center [211, 412] width 254 height 16
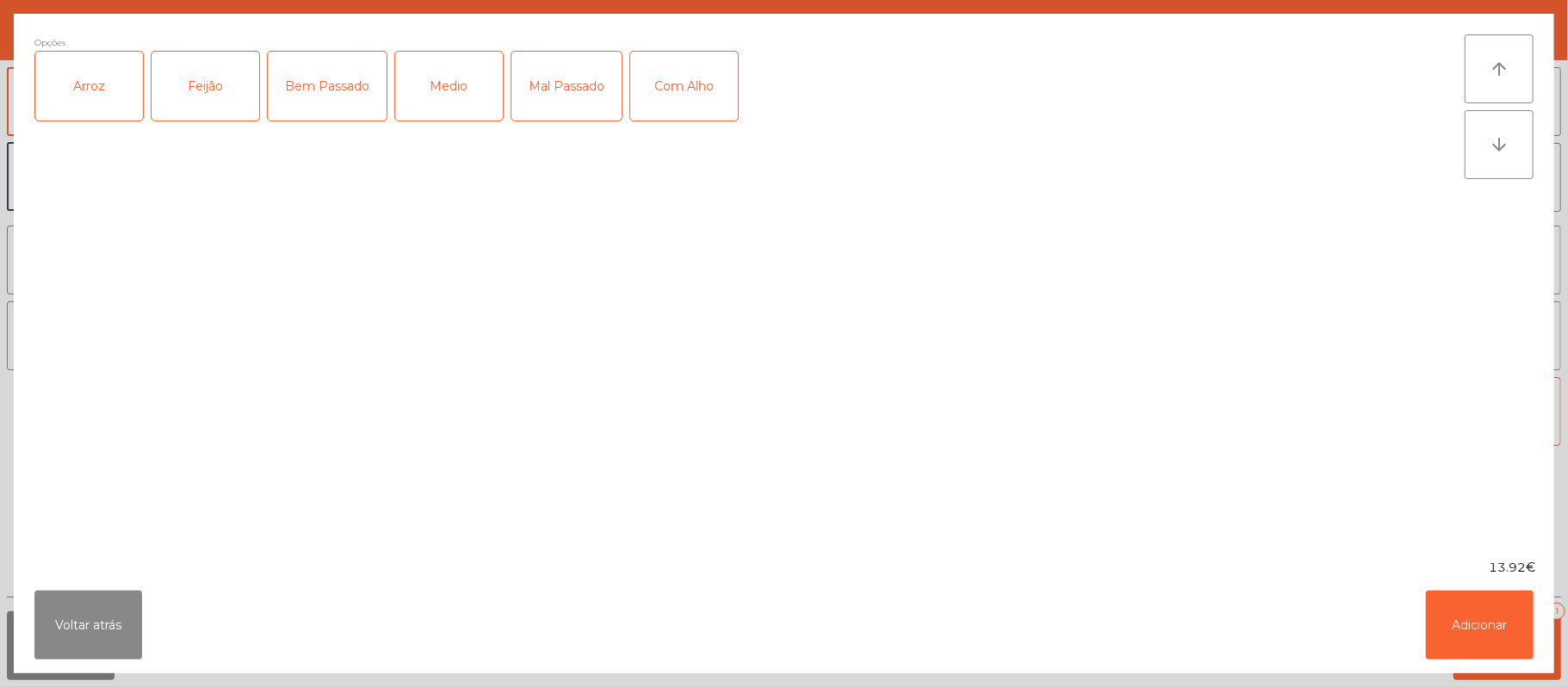
click at [93, 101] on div "Arroz" at bounding box center [89, 86] width 107 height 69
click at [207, 77] on div "Feijão" at bounding box center [205, 86] width 107 height 69
click at [459, 80] on div "Medio" at bounding box center [449, 86] width 107 height 69
click at [1512, 607] on button "Adicionar" at bounding box center [1479, 624] width 107 height 69
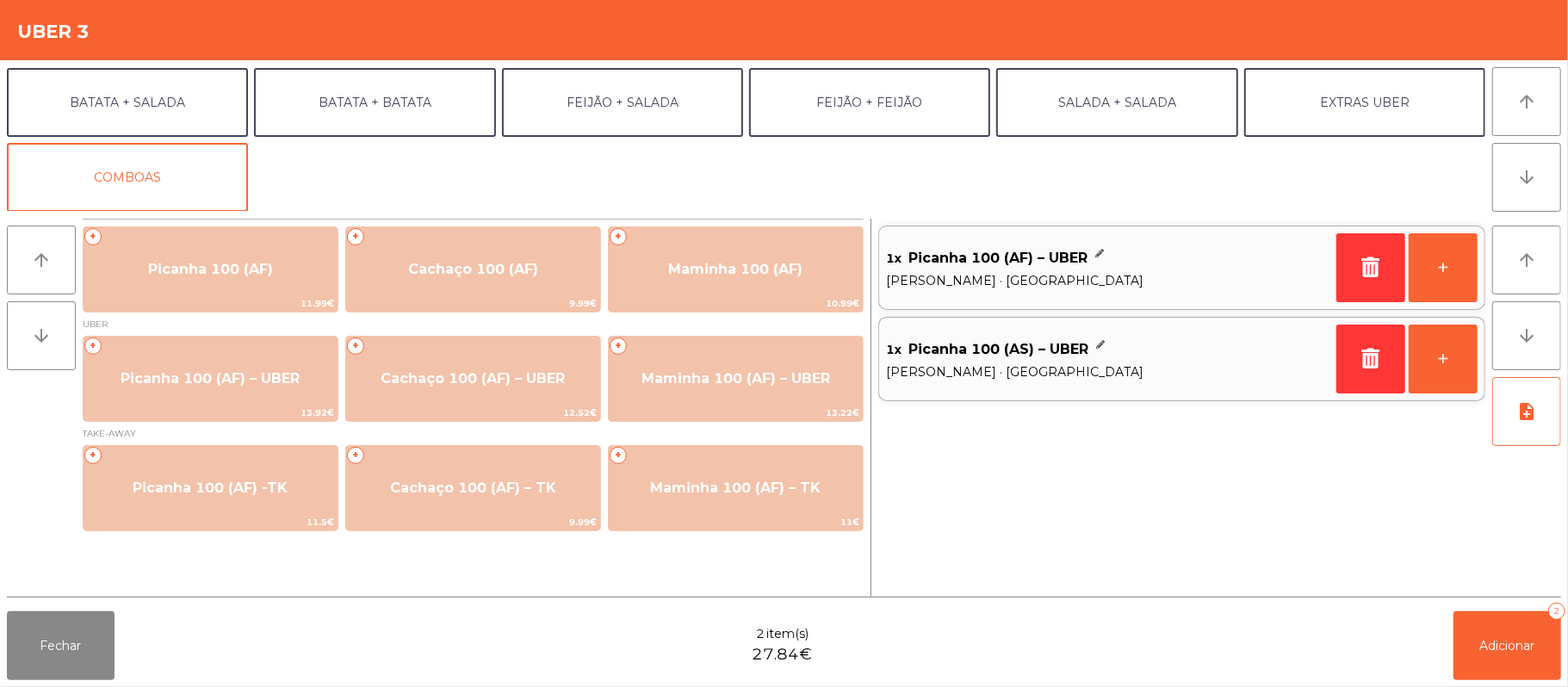
scroll to position [0, 0]
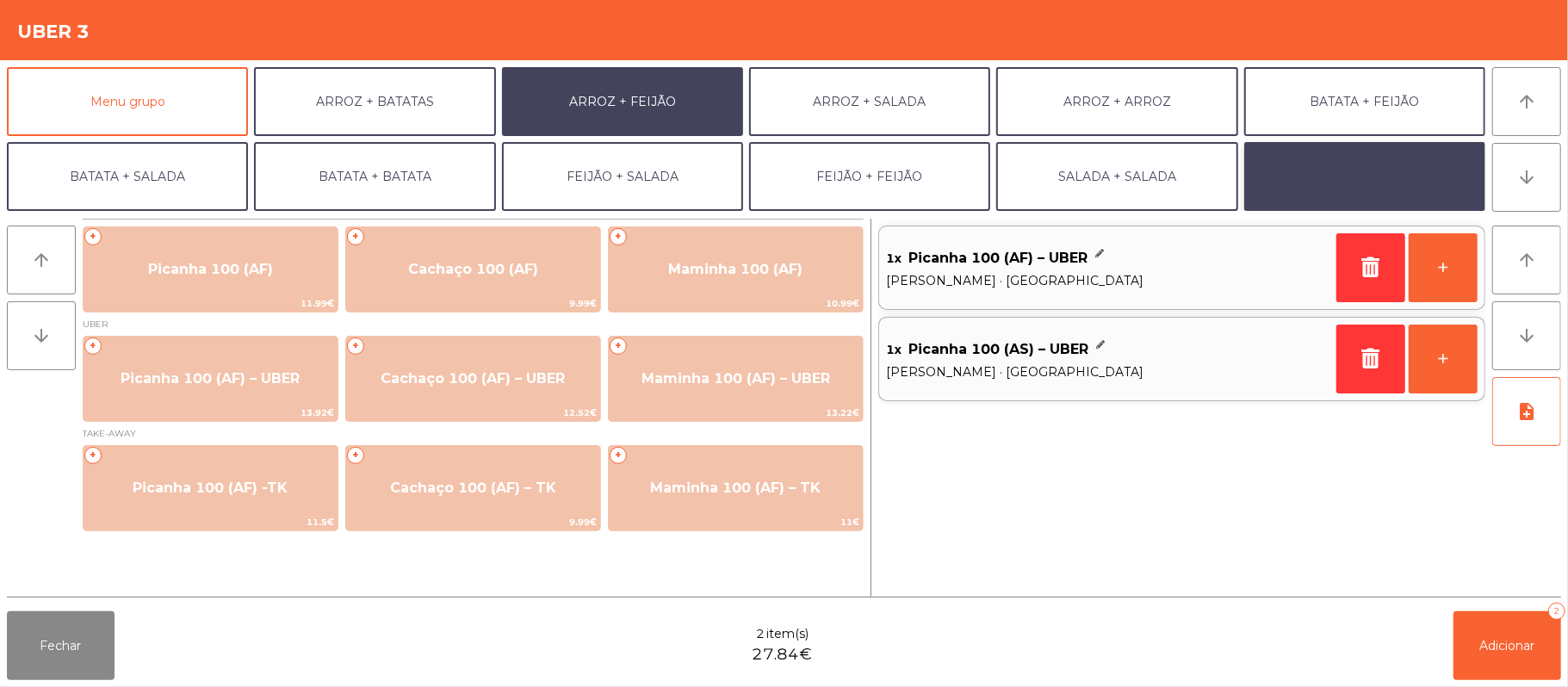
click at [1343, 156] on button "EXTRAS UBER" at bounding box center [1365, 176] width 241 height 69
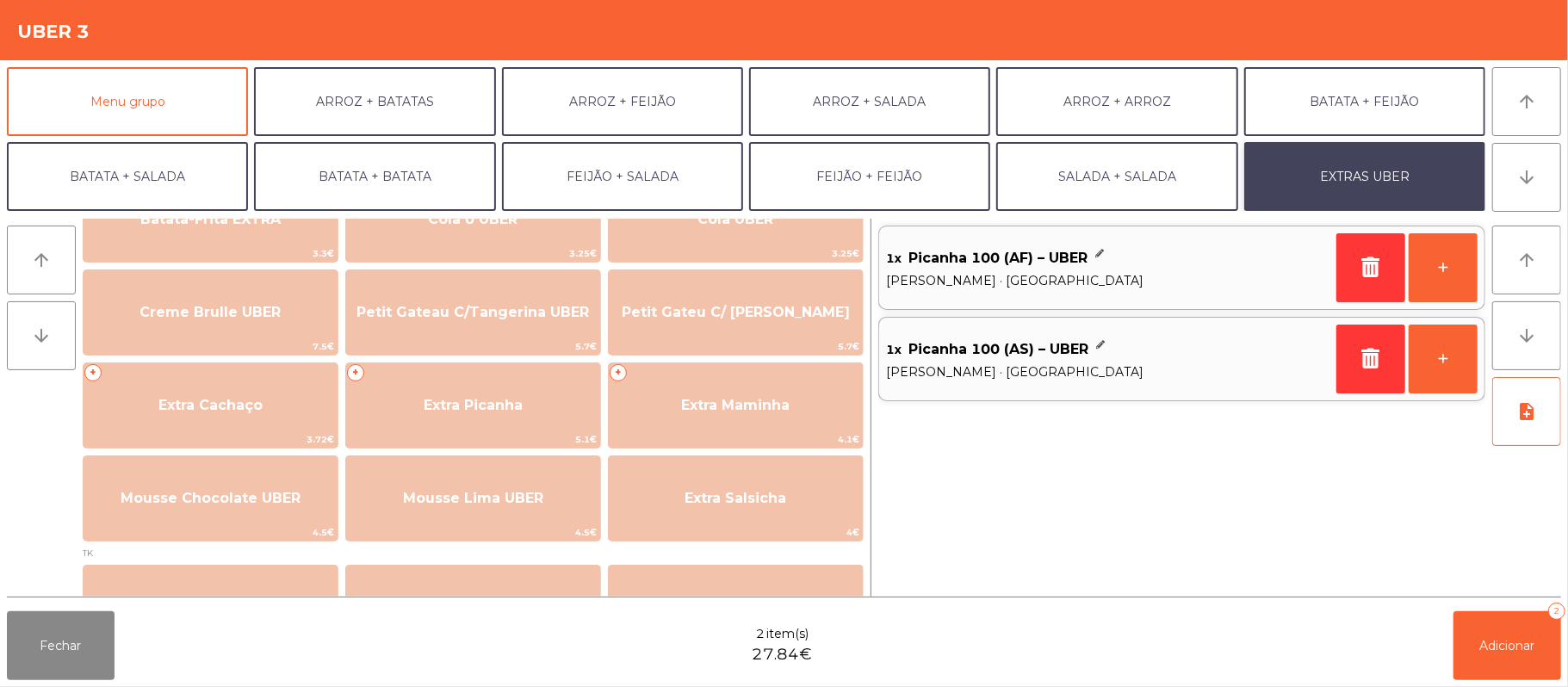
scroll to position [343, 0]
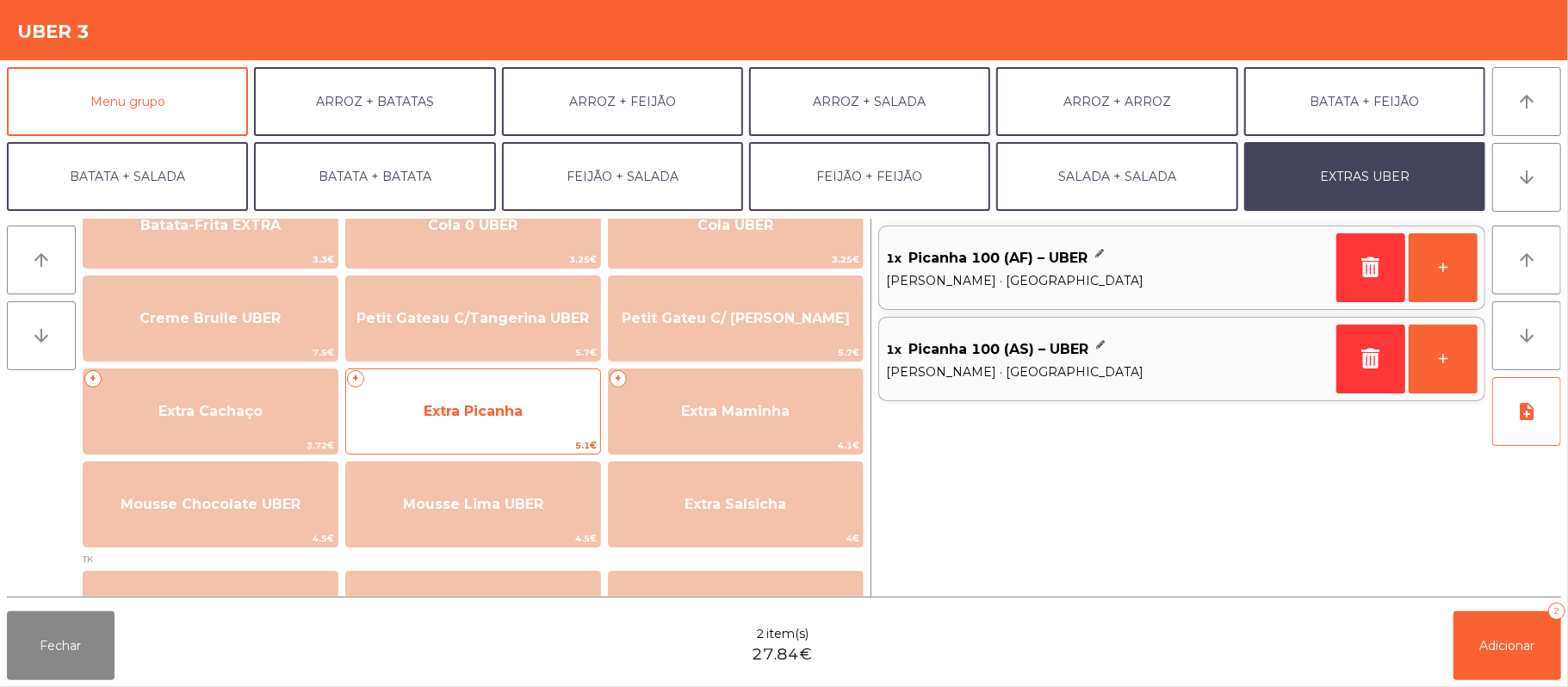
click at [531, 421] on span "Extra Picanha" at bounding box center [474, 410] width 254 height 46
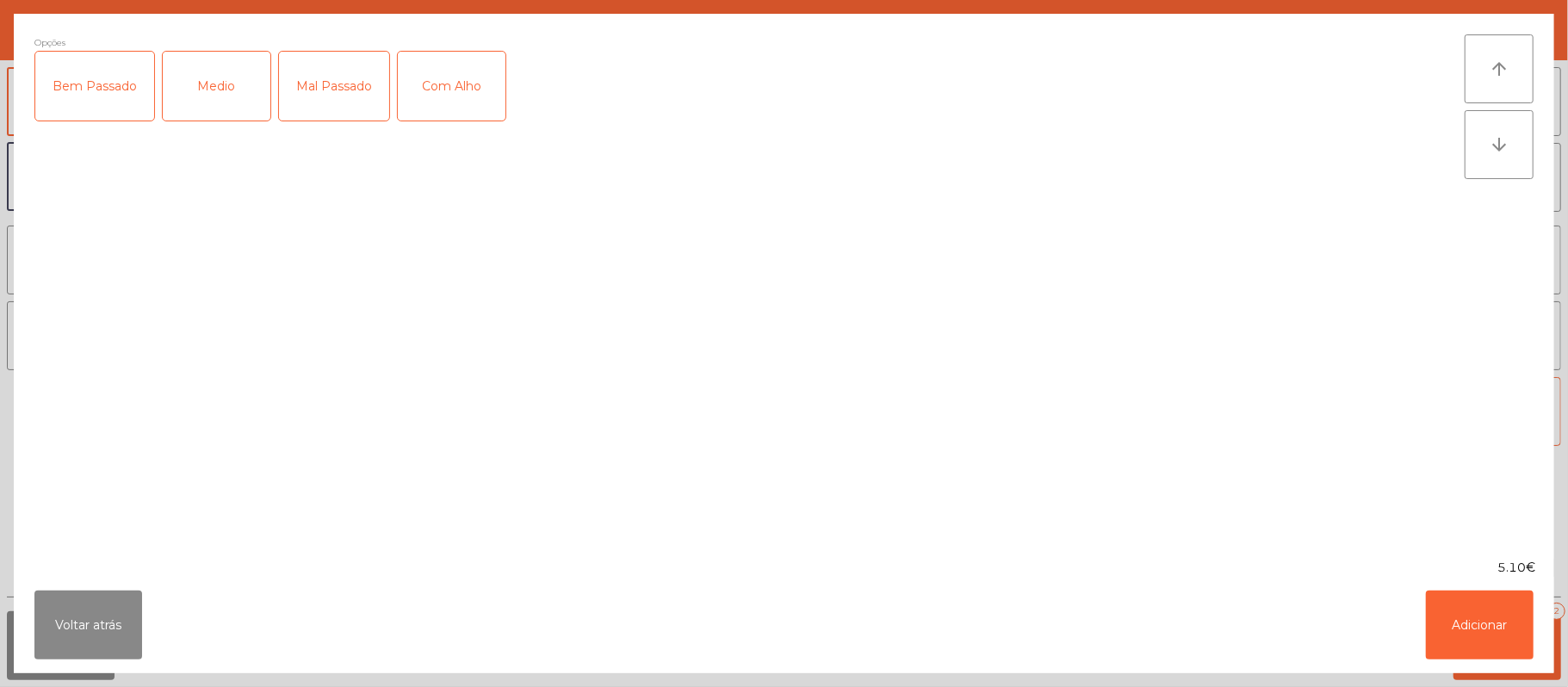
click at [234, 97] on div "Medio" at bounding box center [217, 86] width 107 height 69
click at [1473, 593] on button "Adicionar" at bounding box center [1479, 624] width 107 height 69
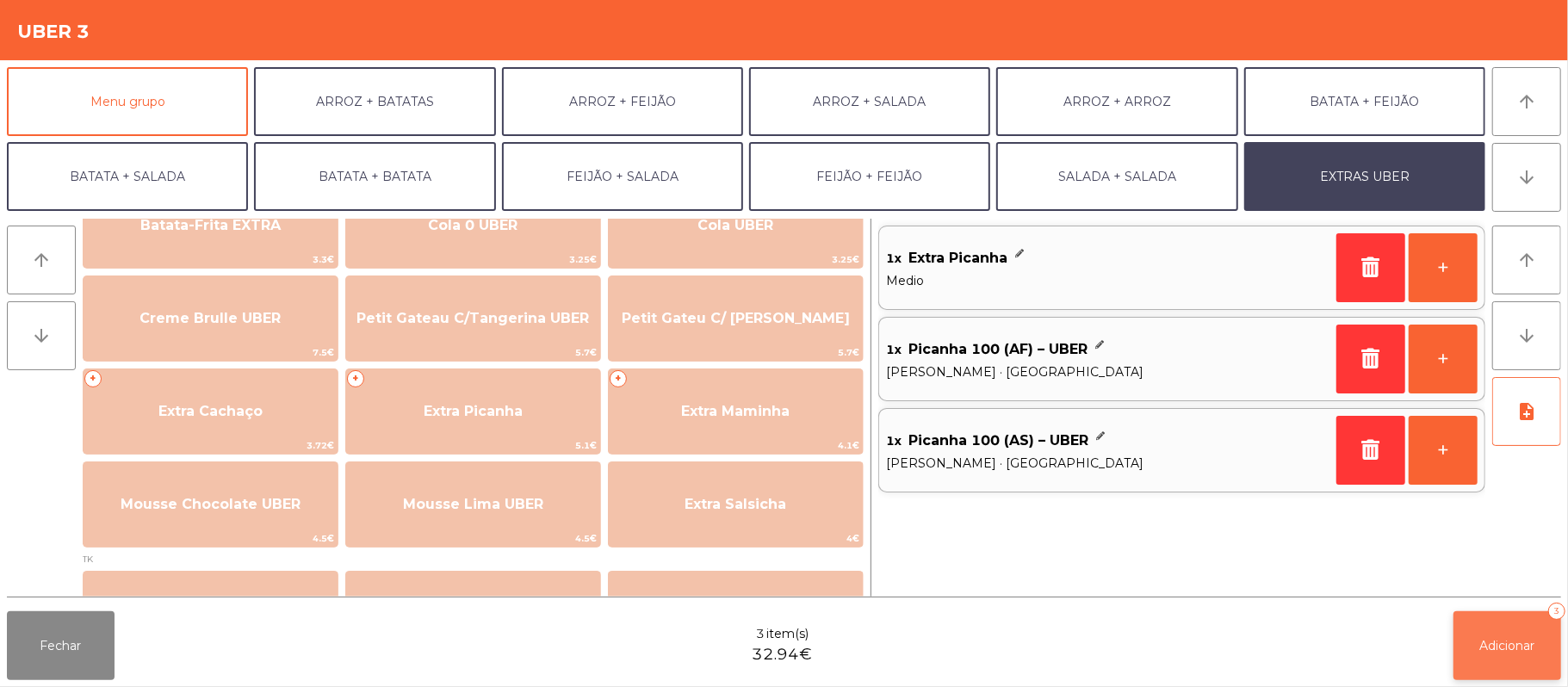
click at [1524, 668] on button "Adicionar 3" at bounding box center [1508, 645] width 107 height 69
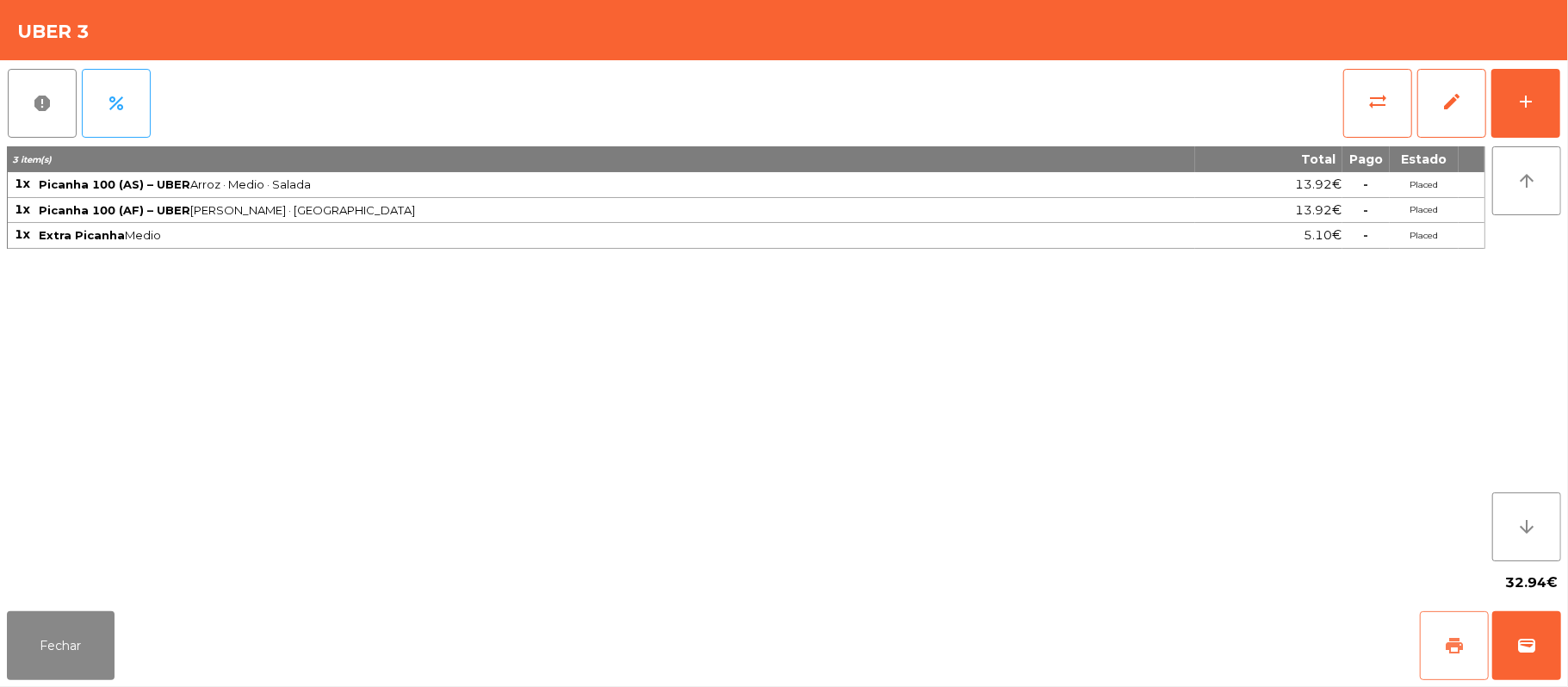
click at [1440, 633] on button "print" at bounding box center [1454, 645] width 69 height 69
click at [100, 637] on button "Fechar" at bounding box center [60, 645] width 107 height 69
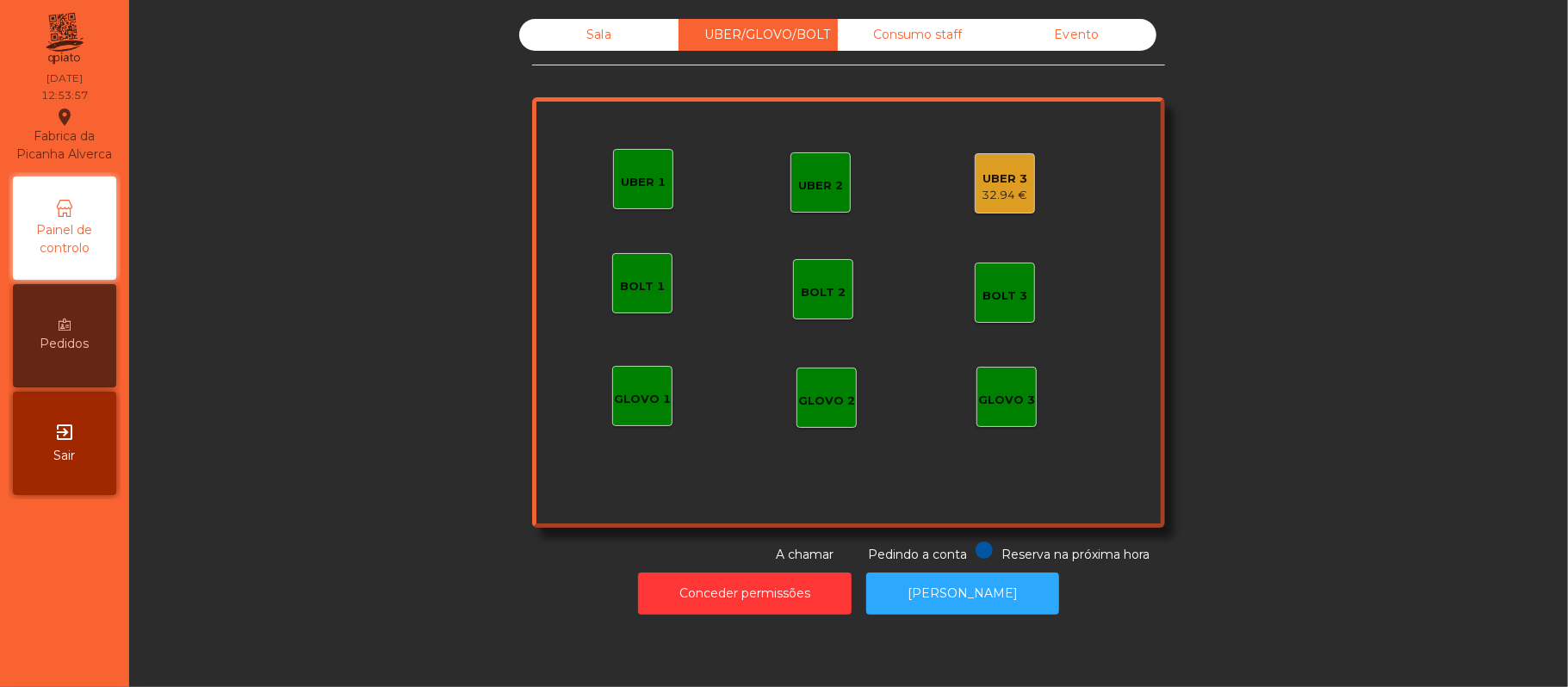
click at [817, 164] on div "UBER 2" at bounding box center [820, 183] width 60 height 60
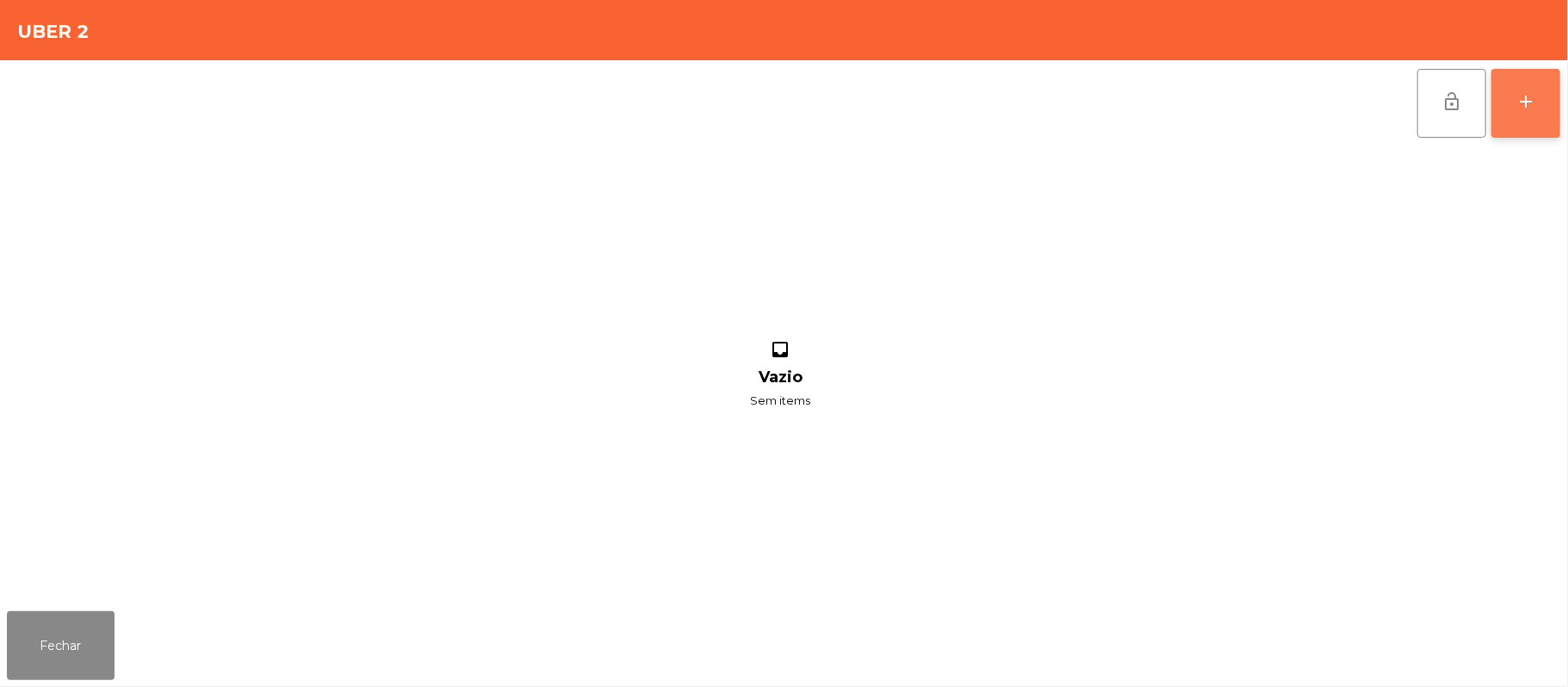
click at [1519, 91] on div "add" at bounding box center [1526, 102] width 21 height 21
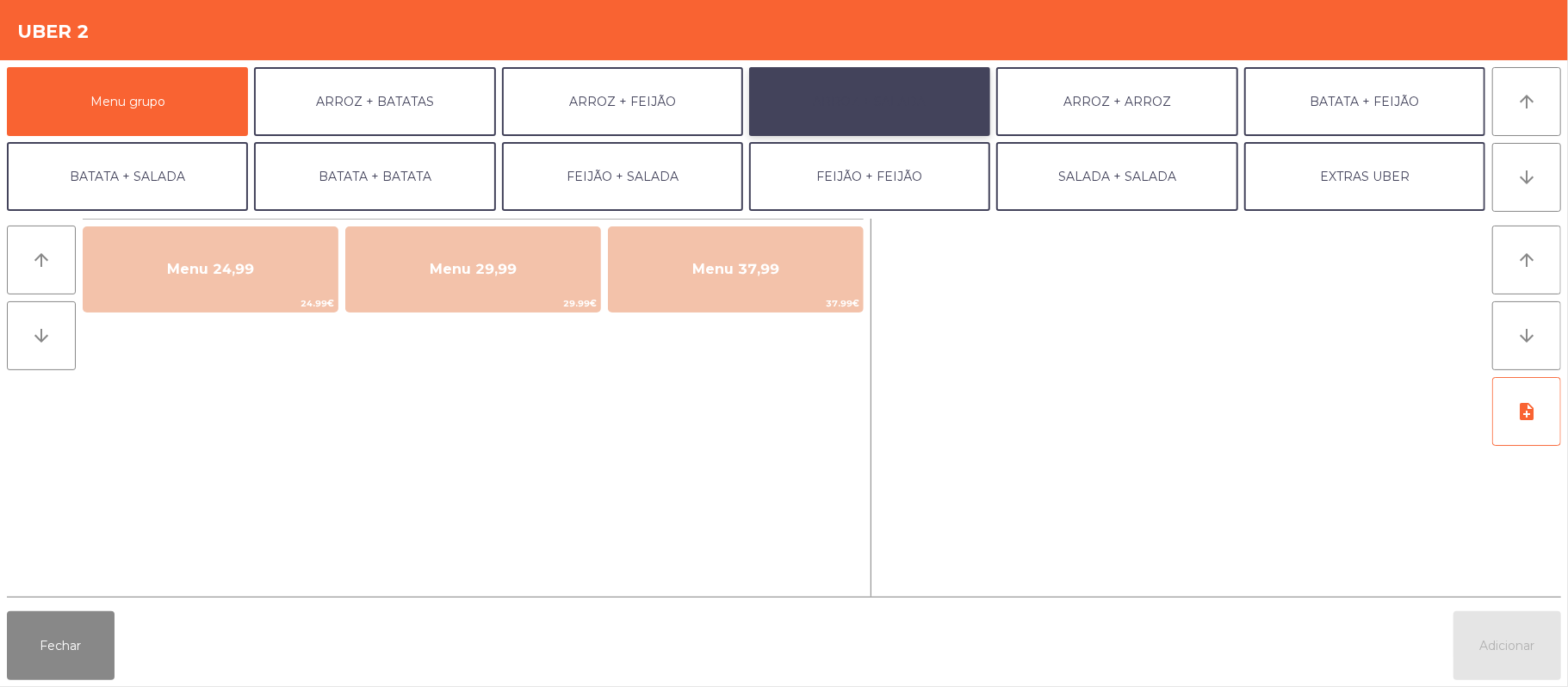
click at [870, 112] on button "ARROZ + SALADA" at bounding box center [870, 101] width 241 height 69
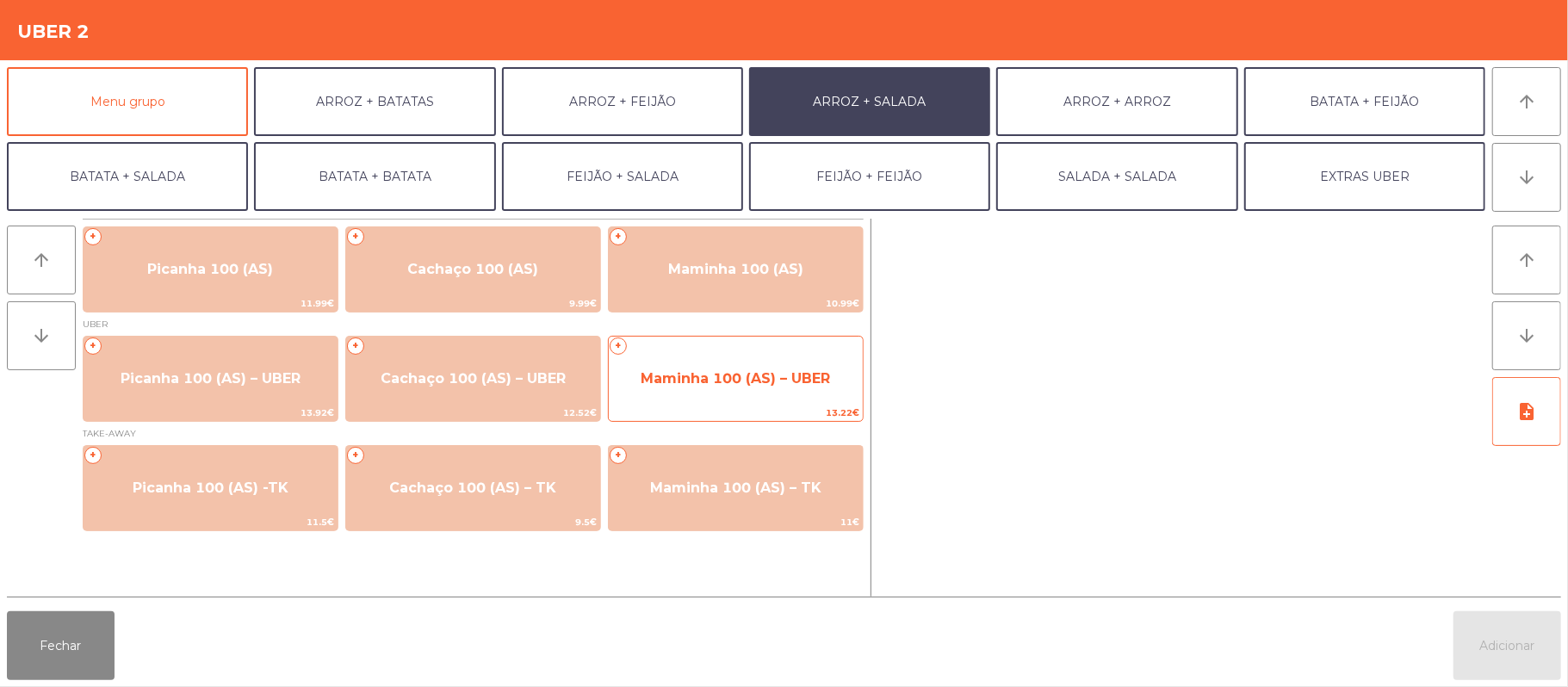
click at [704, 377] on span "Maminha 100 (AS) – UBER" at bounding box center [735, 377] width 189 height 16
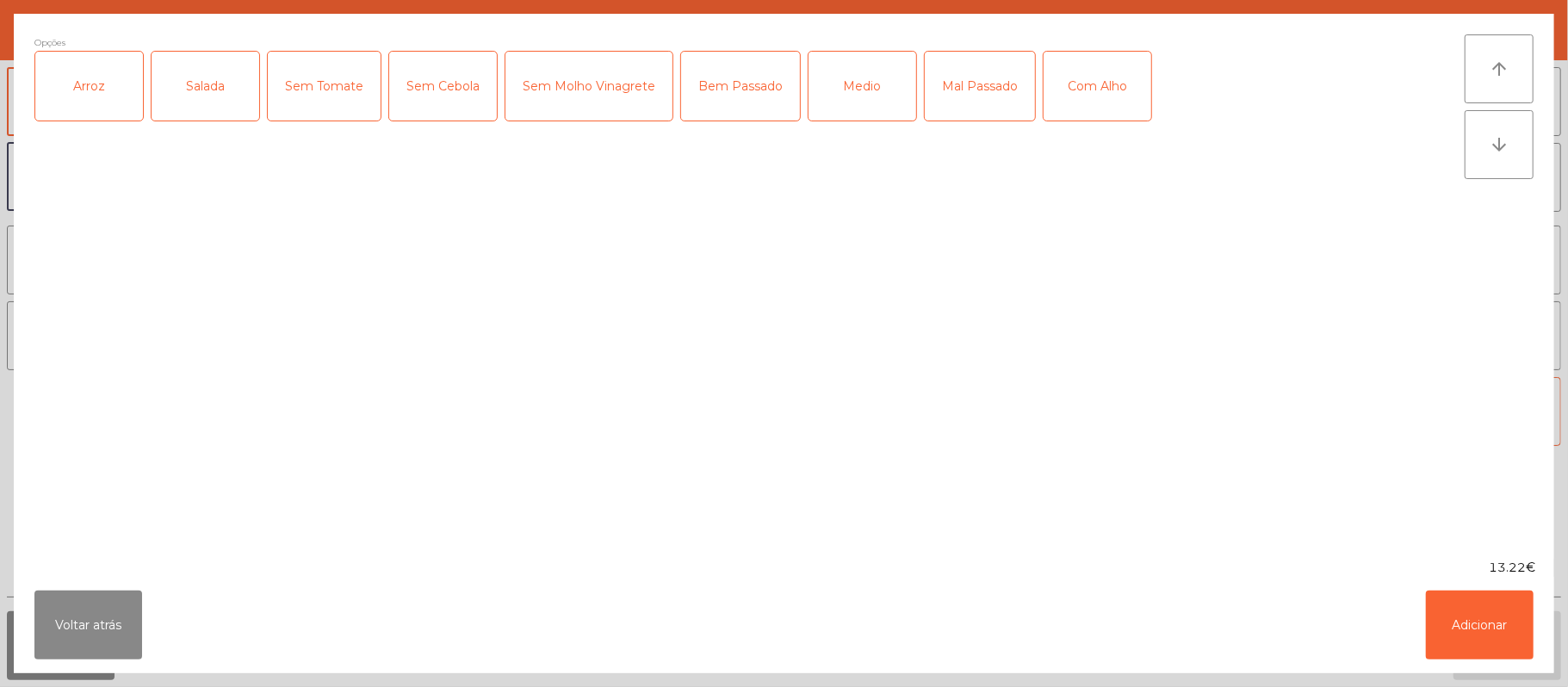
click at [98, 100] on div "Arroz" at bounding box center [89, 86] width 107 height 69
click at [183, 106] on div "Salada" at bounding box center [205, 86] width 107 height 69
click at [720, 81] on div "Bem Passado" at bounding box center [740, 86] width 119 height 69
click at [1483, 631] on button "Adicionar" at bounding box center [1479, 624] width 107 height 69
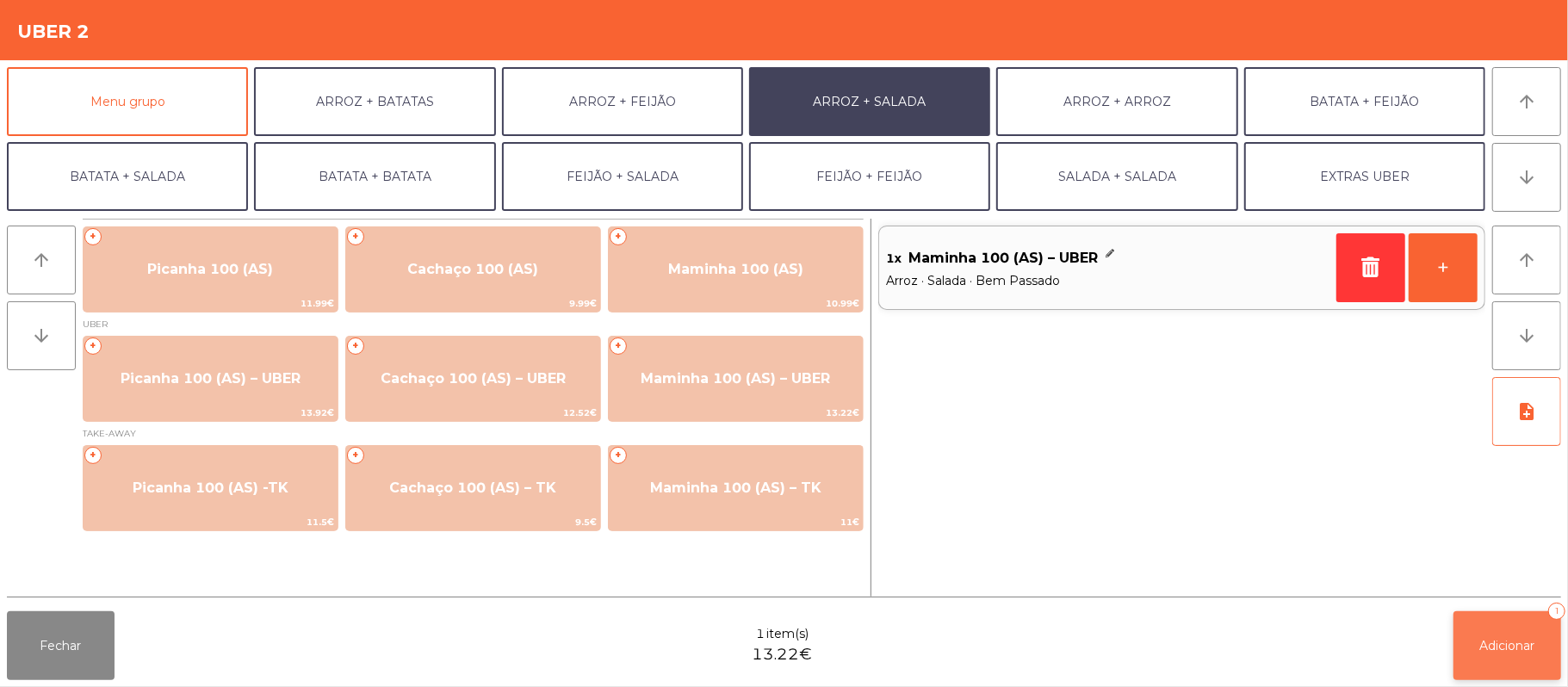
click at [1512, 654] on button "Adicionar 1" at bounding box center [1508, 645] width 107 height 69
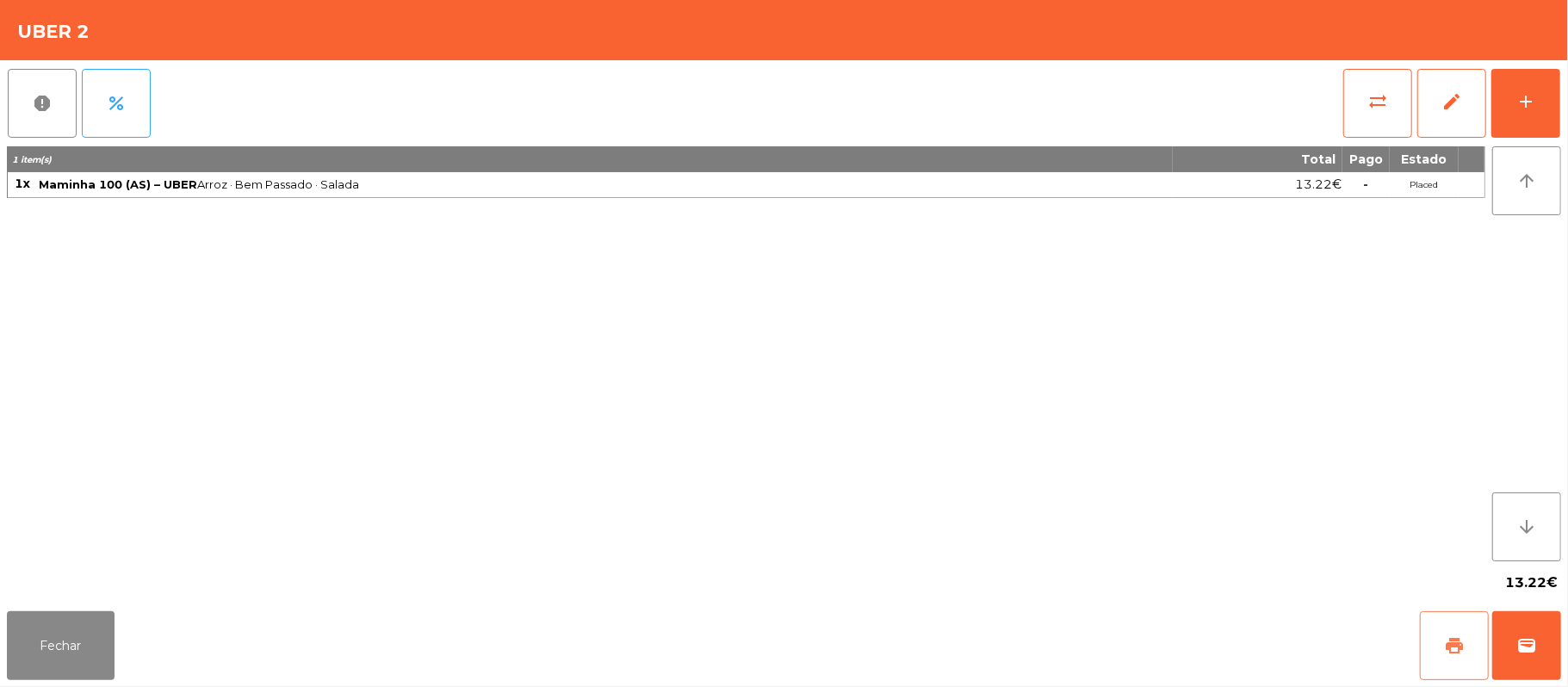
click at [1440, 644] on button "print" at bounding box center [1454, 645] width 69 height 69
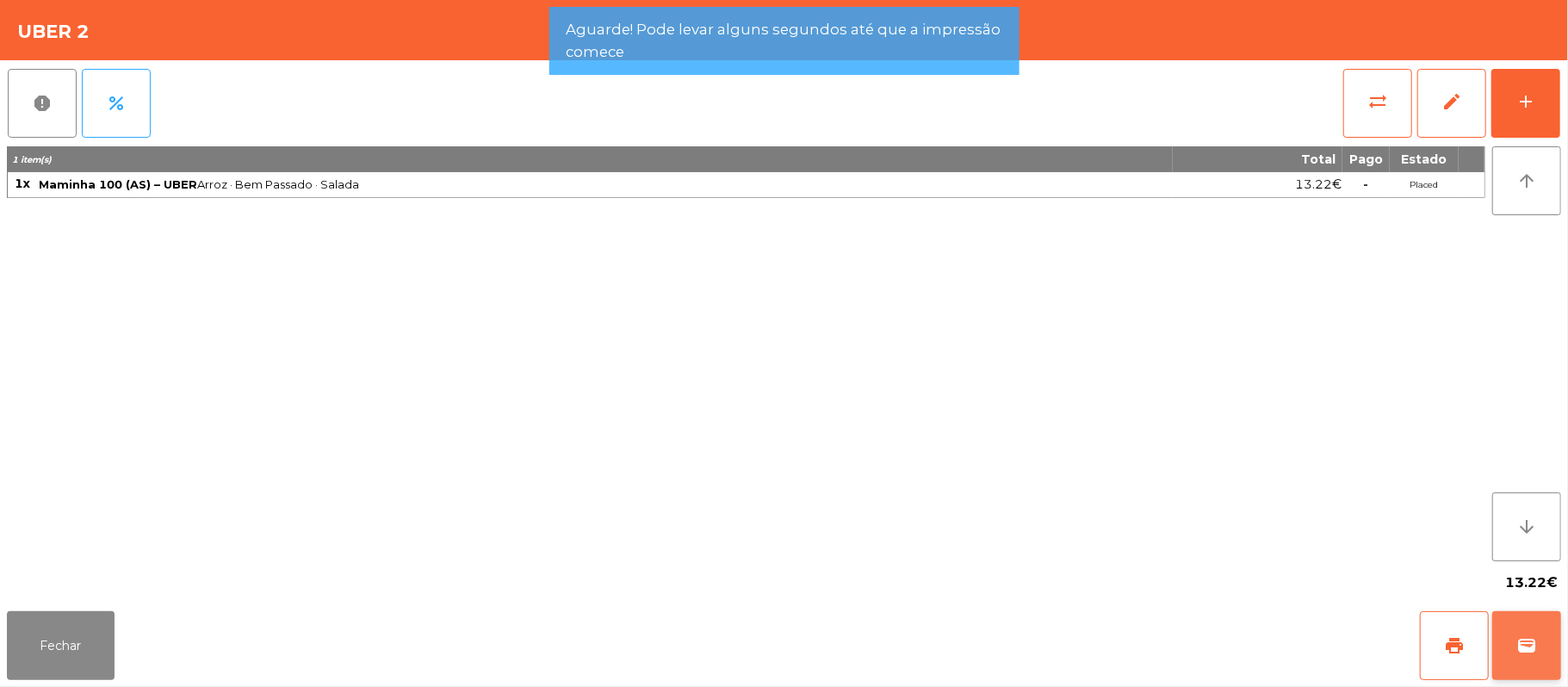
click at [1530, 659] on button "wallet" at bounding box center [1527, 645] width 69 height 69
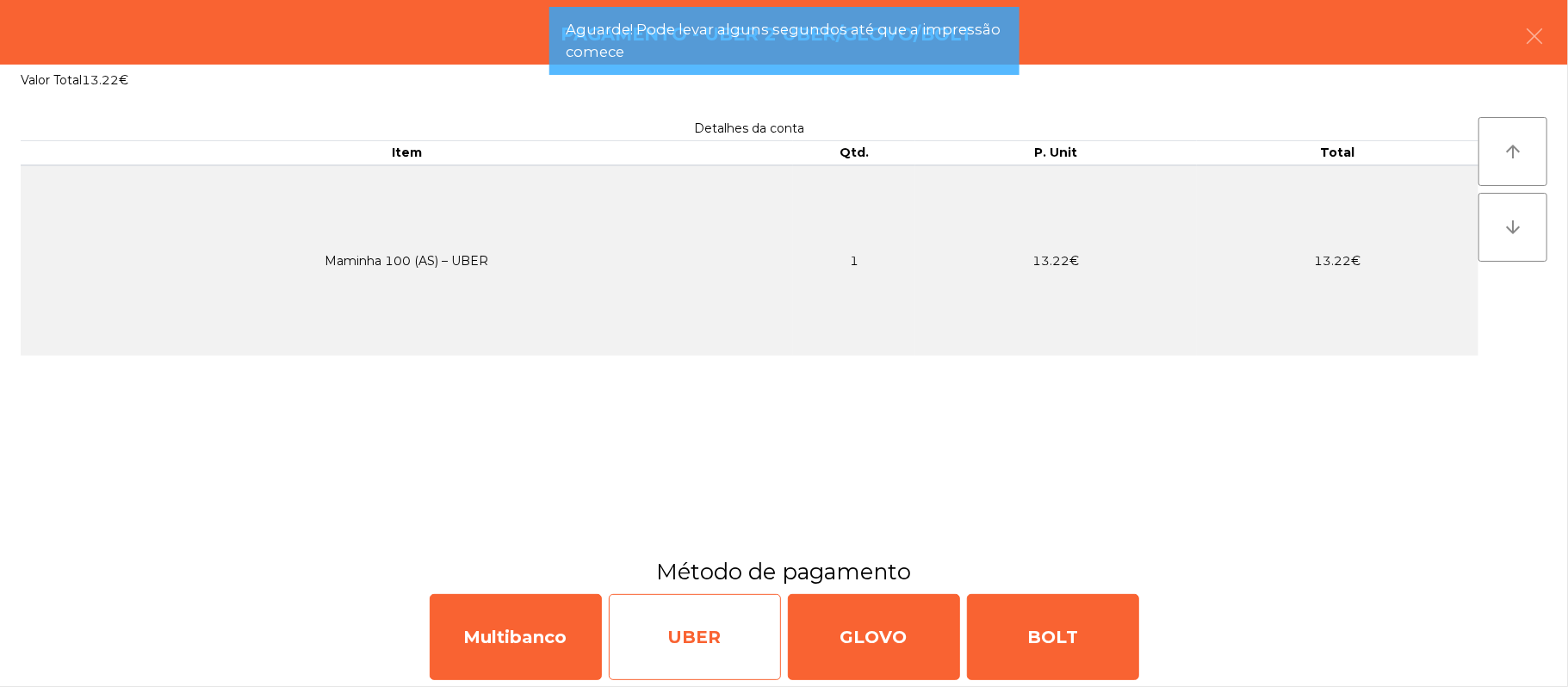
click at [710, 648] on div "UBER" at bounding box center [694, 636] width 172 height 86
select select "**"
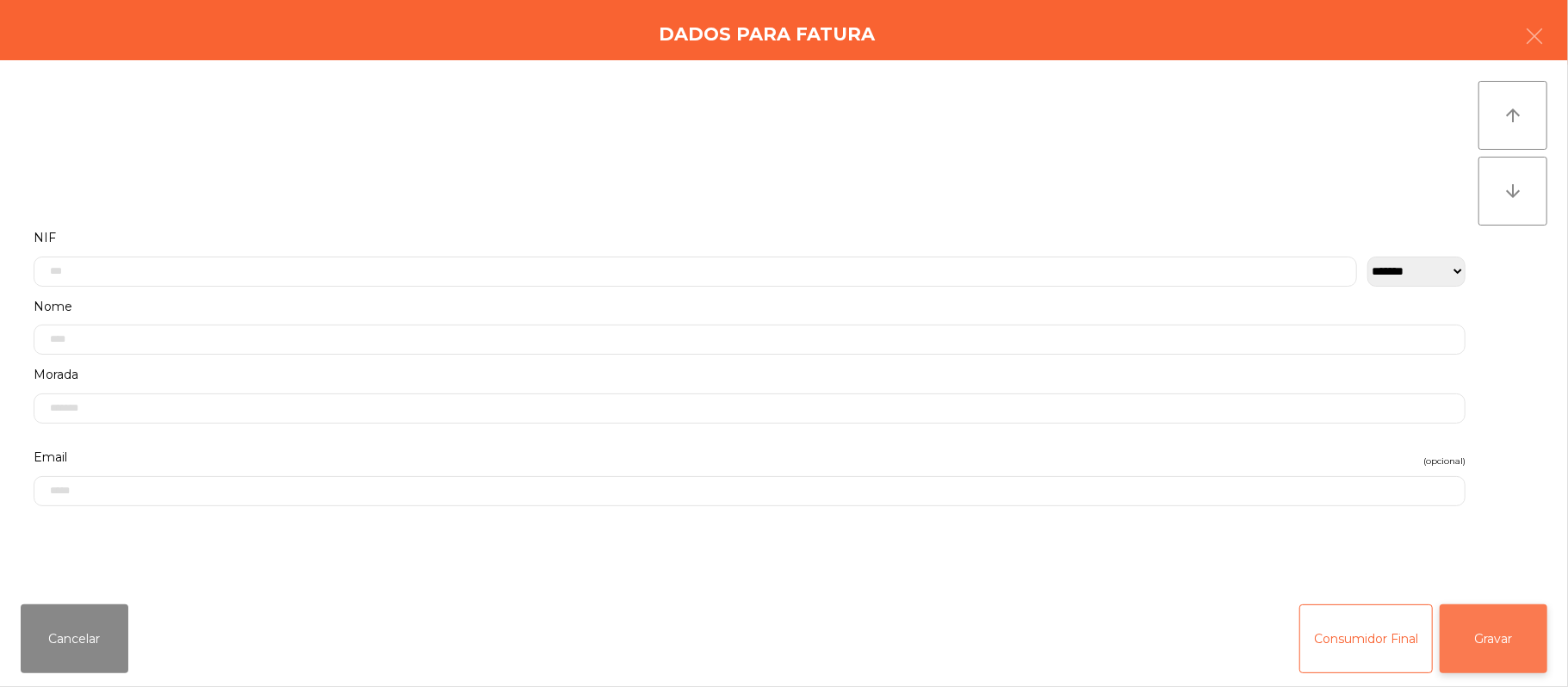
click at [1515, 648] on button "Gravar" at bounding box center [1494, 638] width 107 height 69
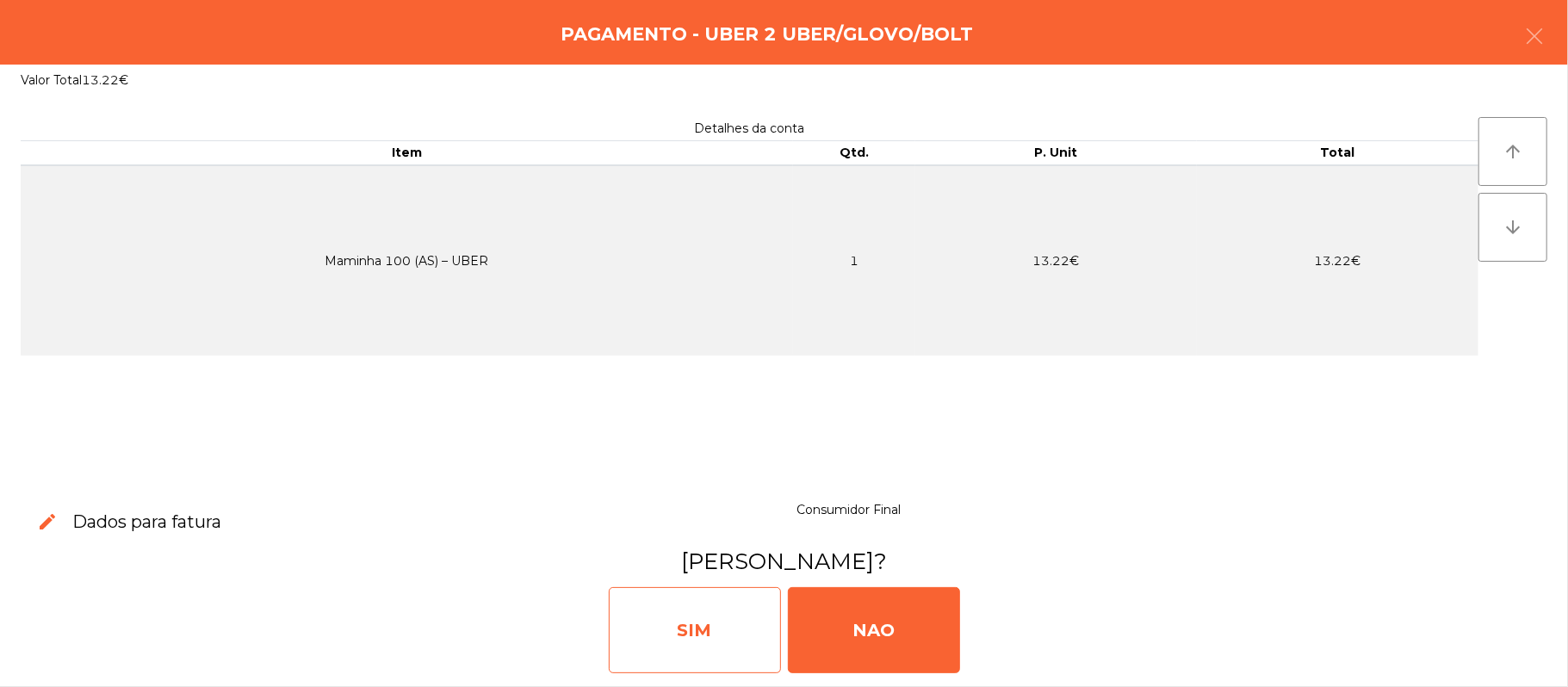
click at [672, 615] on div "SIM" at bounding box center [694, 630] width 172 height 86
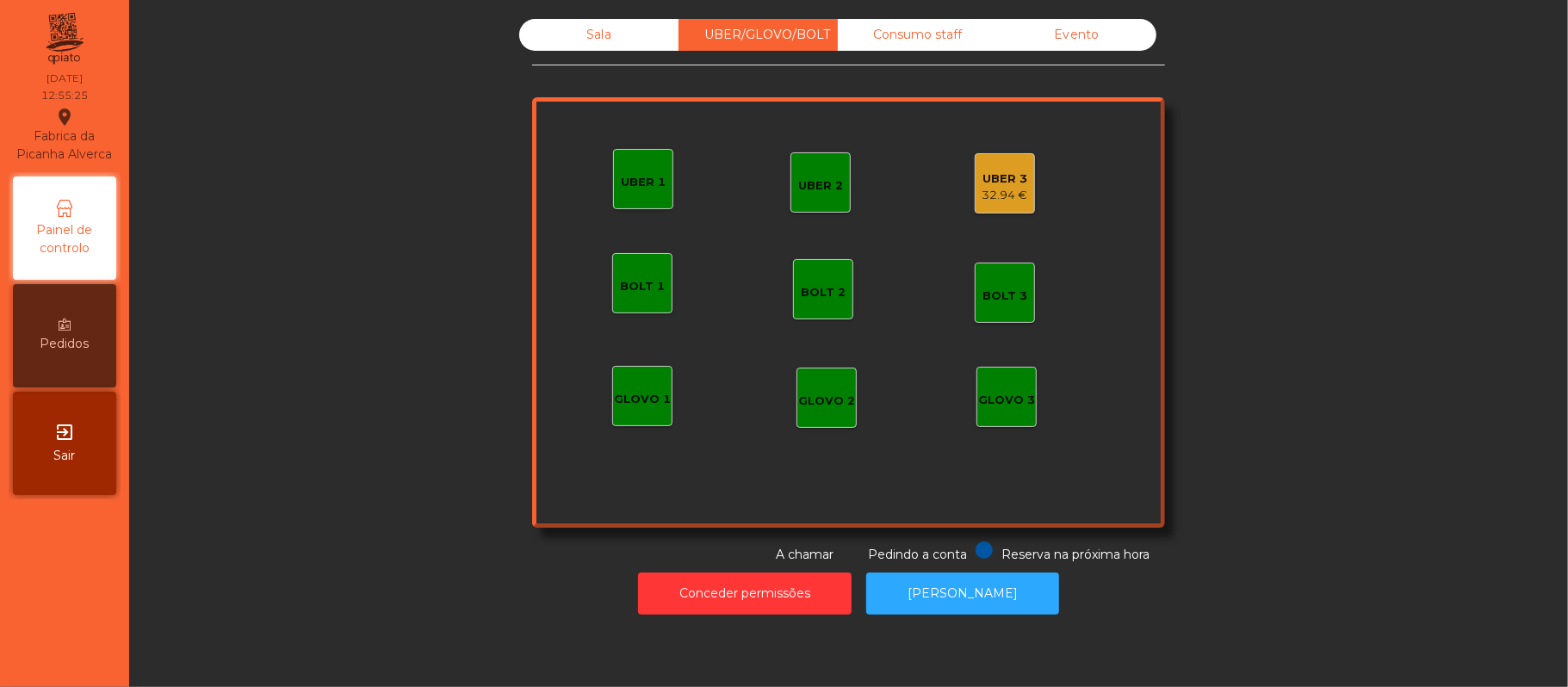
click at [1020, 172] on div "UBER 3 32.94 €" at bounding box center [1005, 184] width 60 height 60
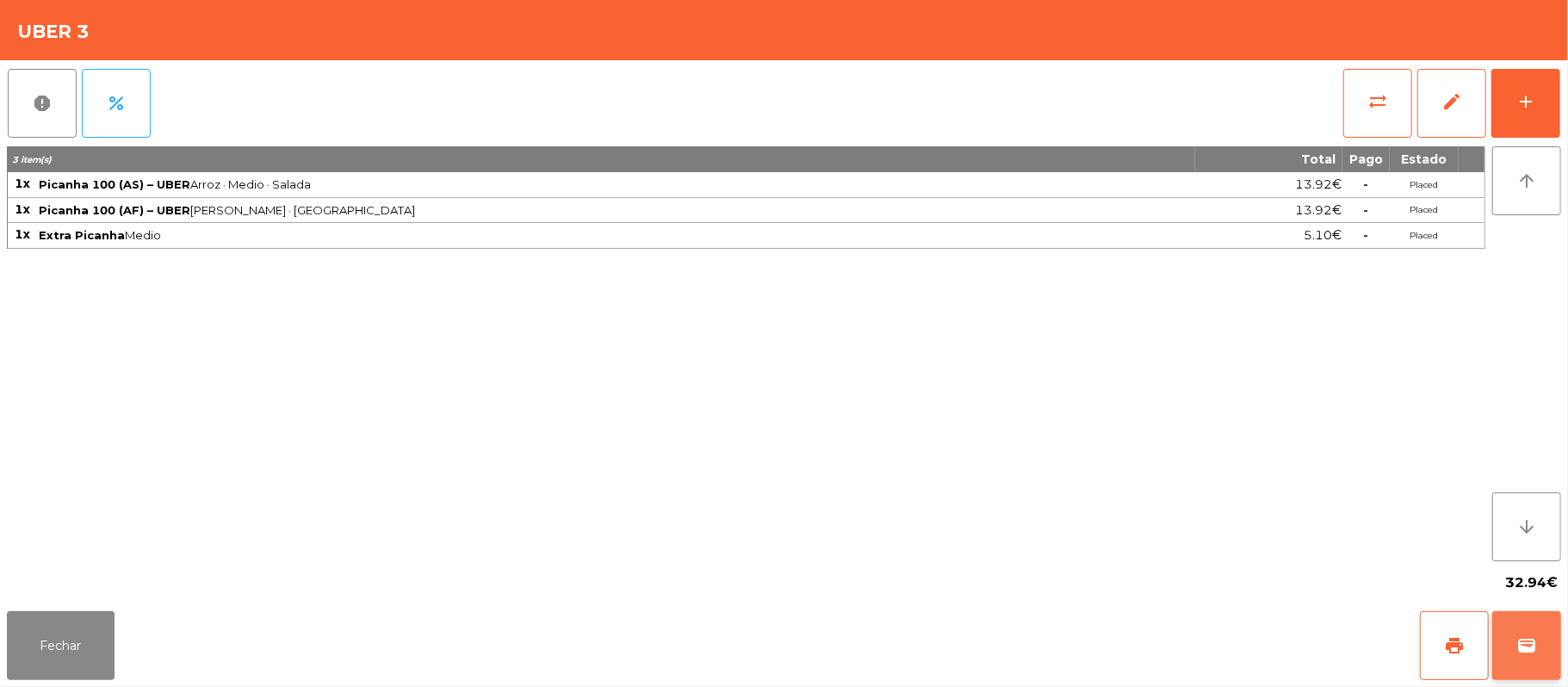
click at [1527, 644] on span "wallet" at bounding box center [1527, 646] width 21 height 21
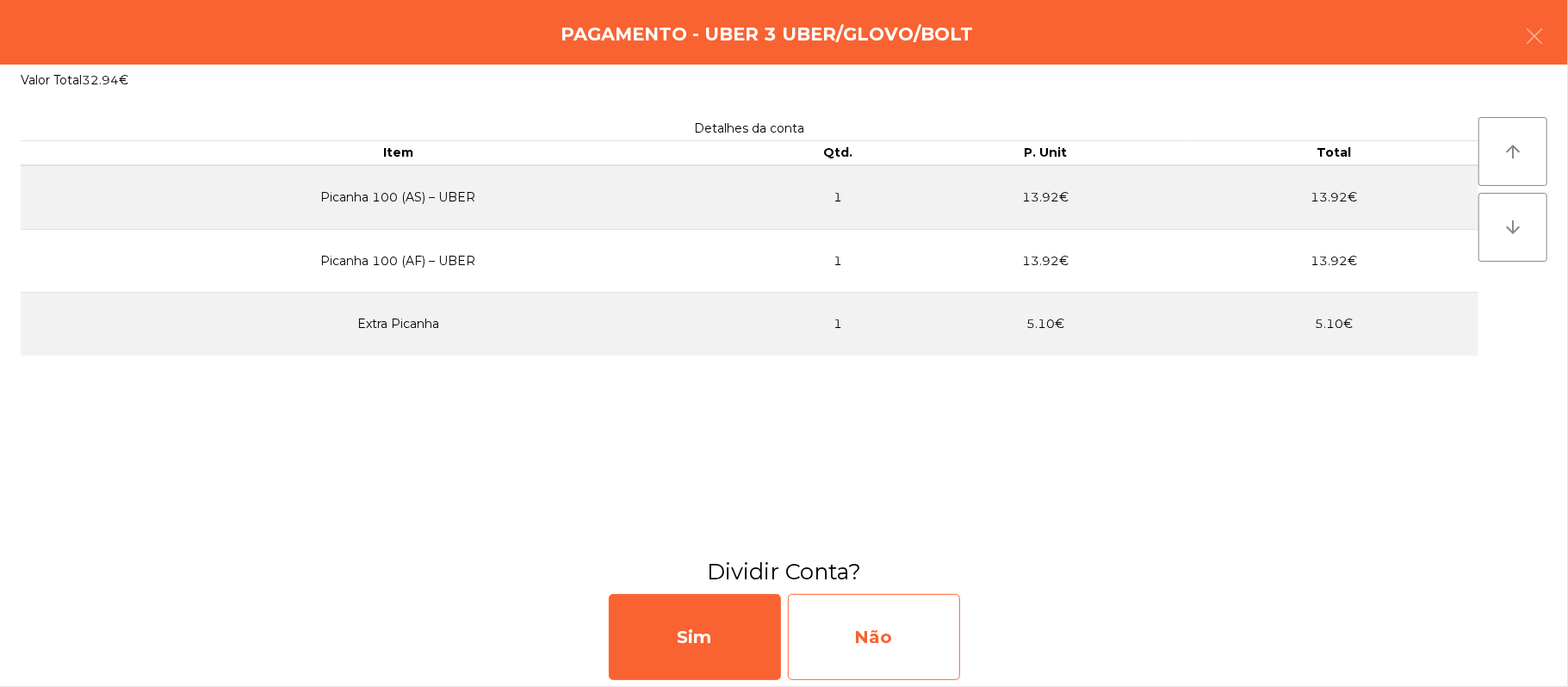
click at [899, 638] on div "Não" at bounding box center [874, 636] width 172 height 86
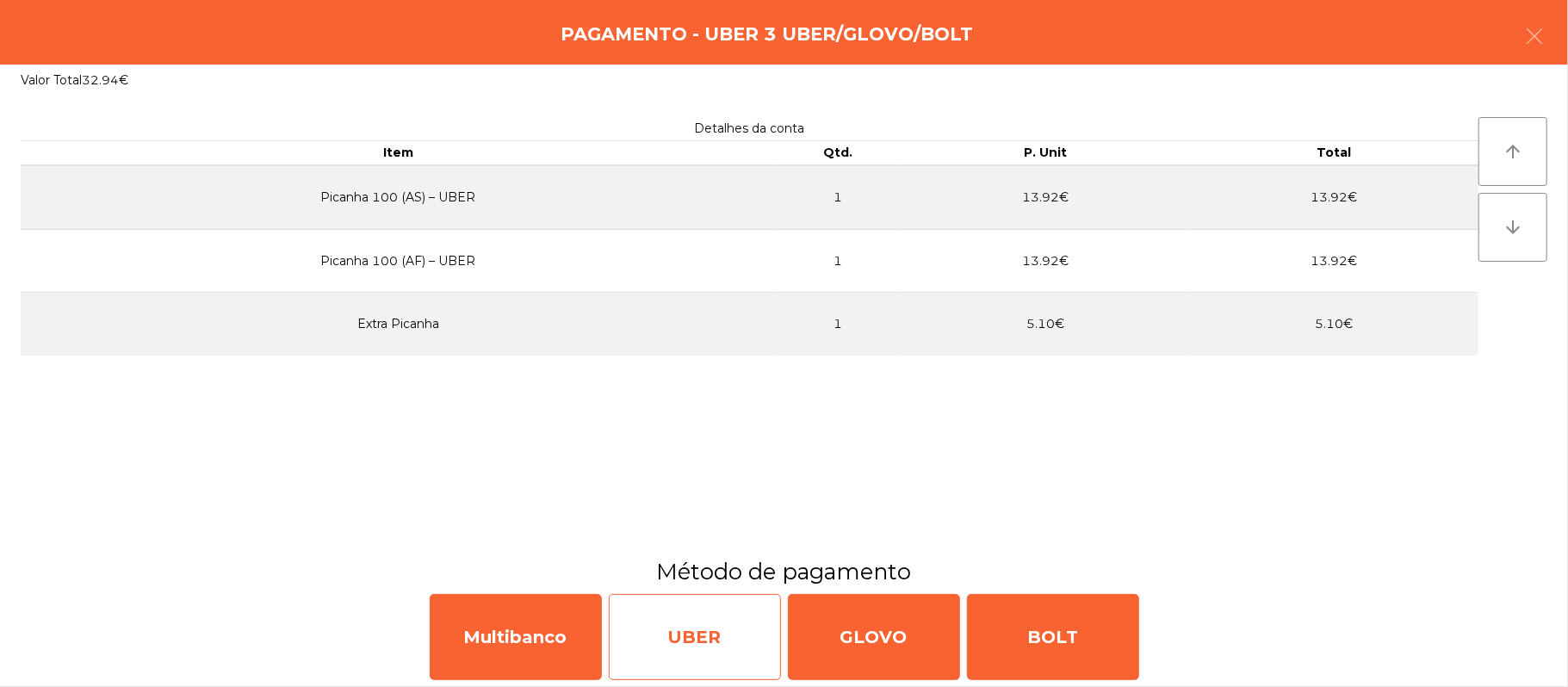
click at [698, 648] on div "UBER" at bounding box center [694, 636] width 172 height 86
select select "**"
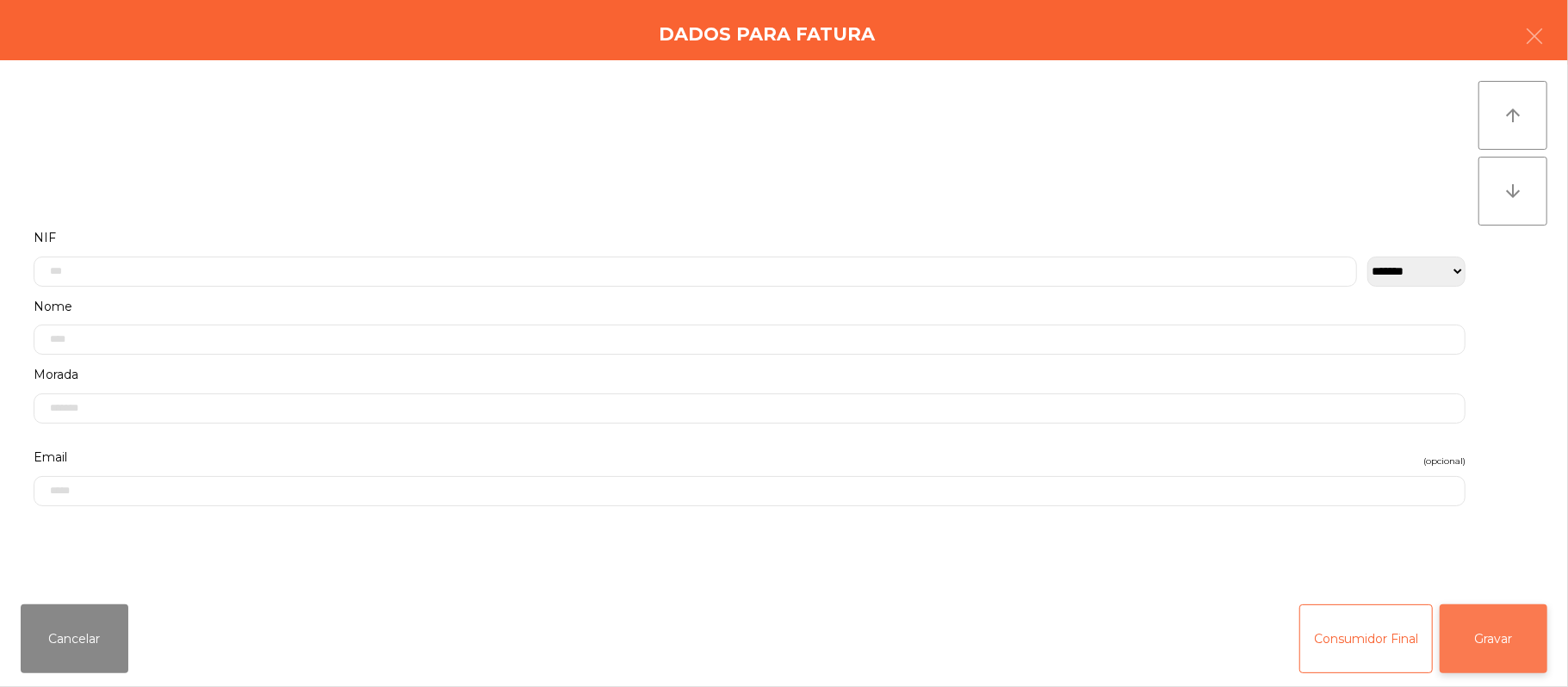
click at [1481, 640] on button "Gravar" at bounding box center [1494, 638] width 107 height 69
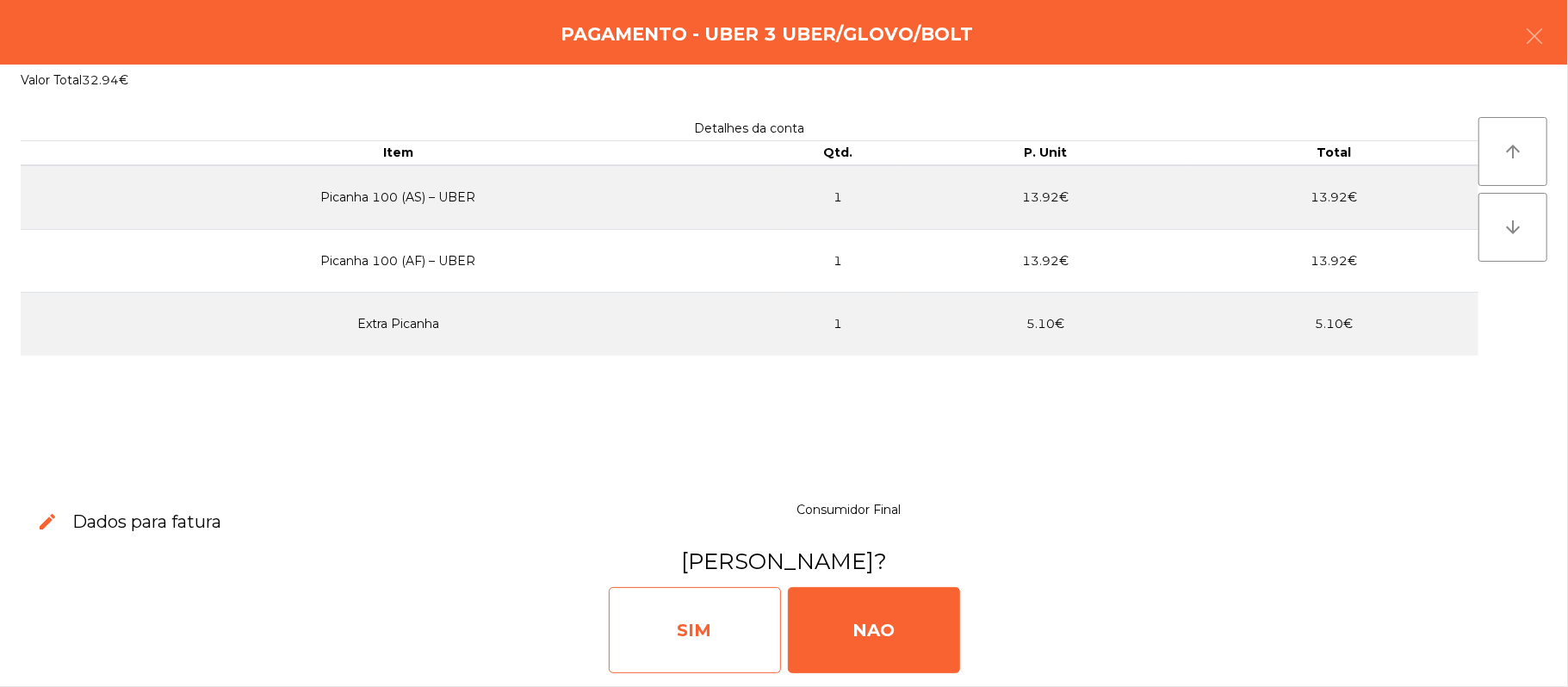
click at [698, 629] on div "SIM" at bounding box center [694, 630] width 172 height 86
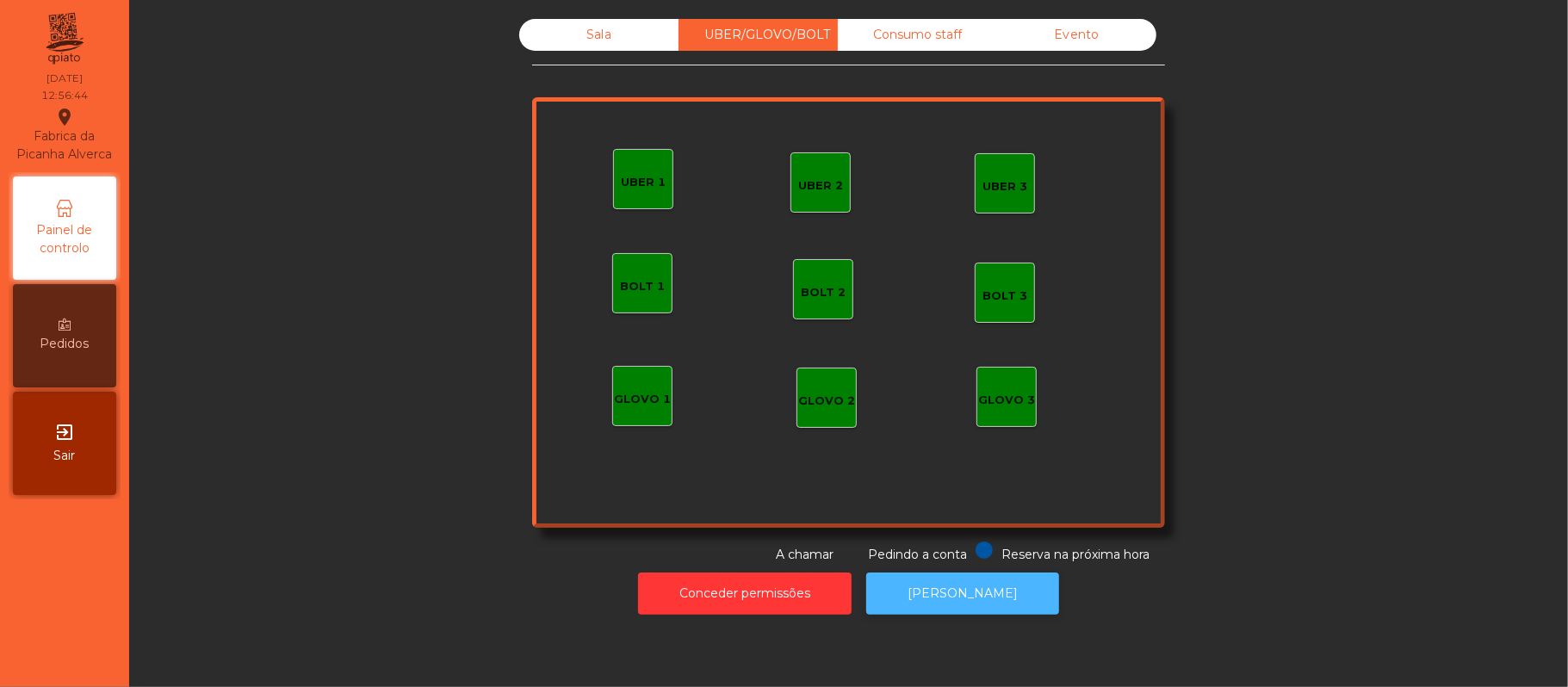
click at [1011, 611] on button "[PERSON_NAME]" at bounding box center [962, 593] width 193 height 42
click at [556, 25] on div "Sala" at bounding box center [598, 35] width 159 height 32
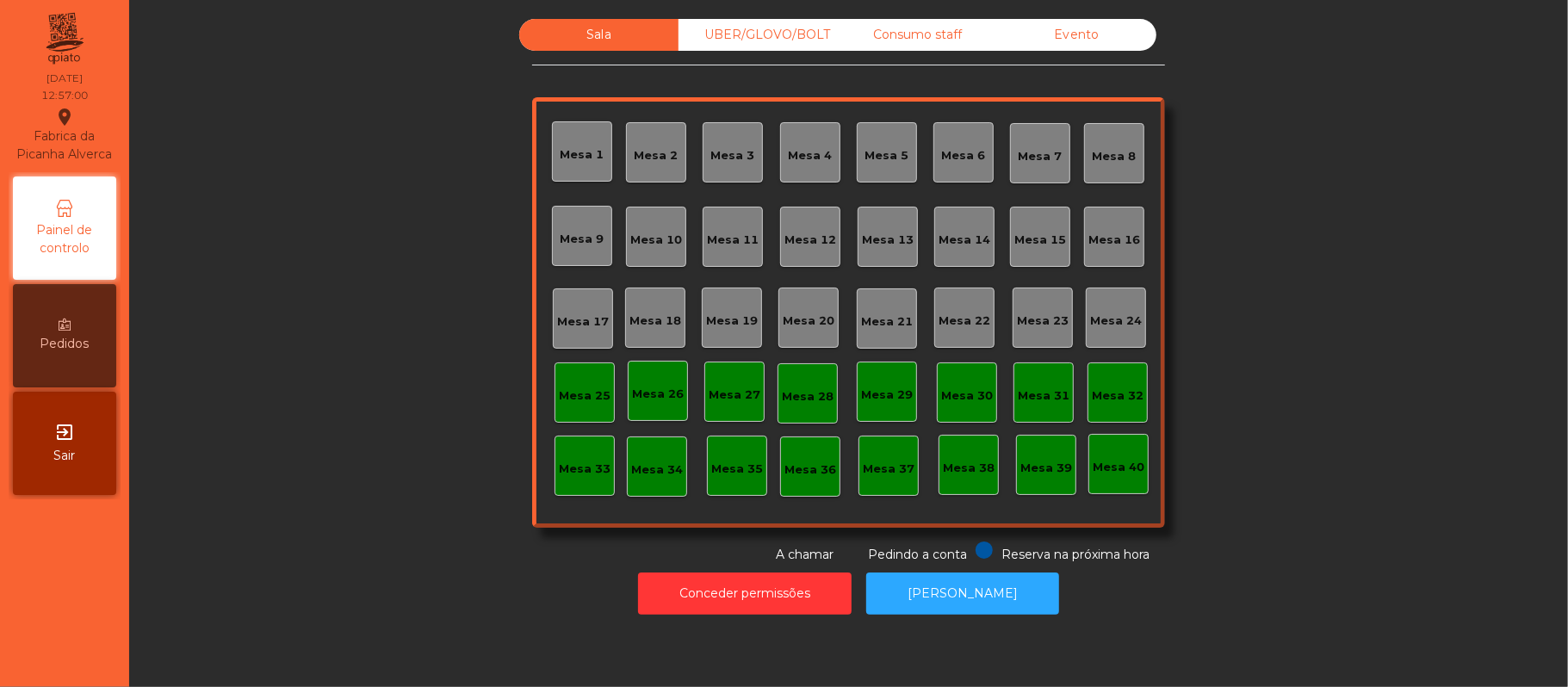
click at [582, 49] on div "Sala" at bounding box center [598, 35] width 159 height 32
click at [804, 31] on div "UBER/GLOVO/BOLT" at bounding box center [758, 35] width 159 height 32
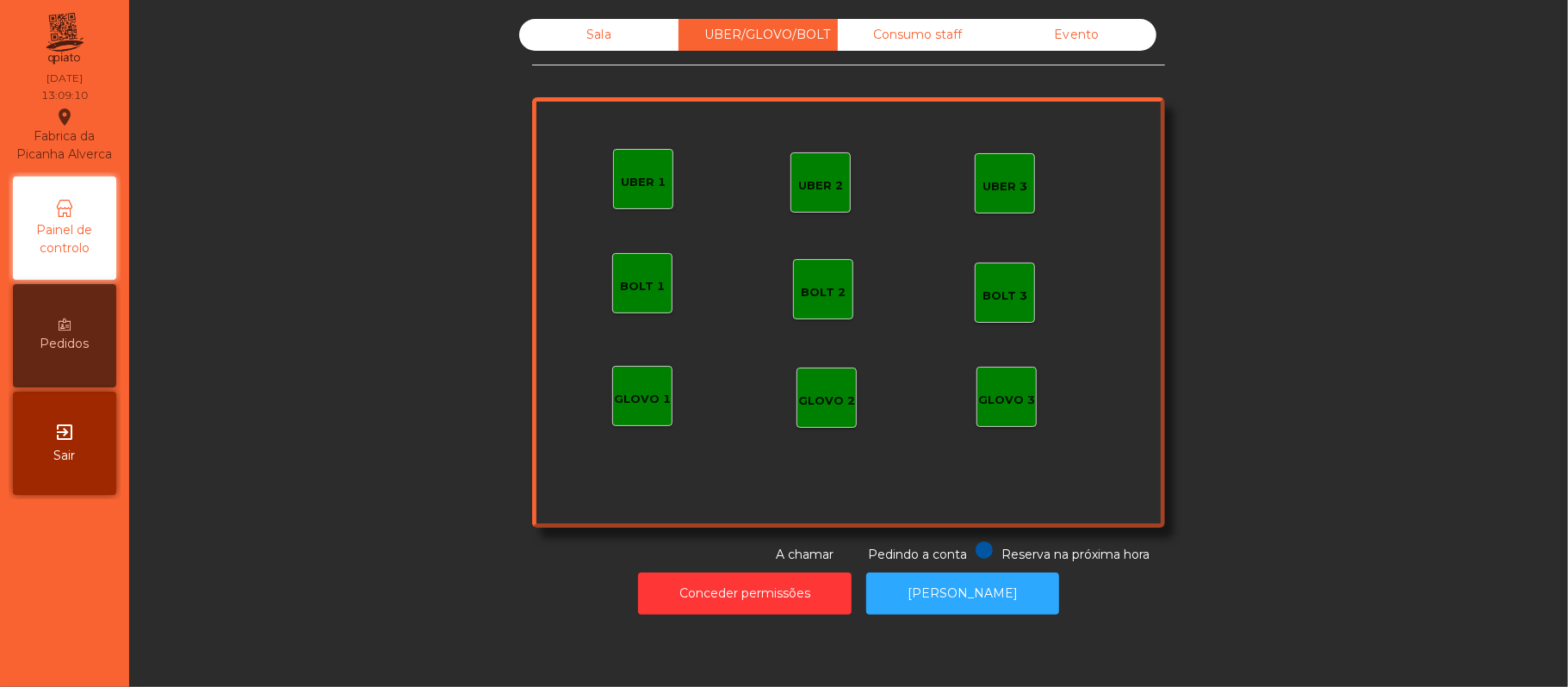
click at [896, 29] on div "Consumo staff" at bounding box center [917, 35] width 159 height 32
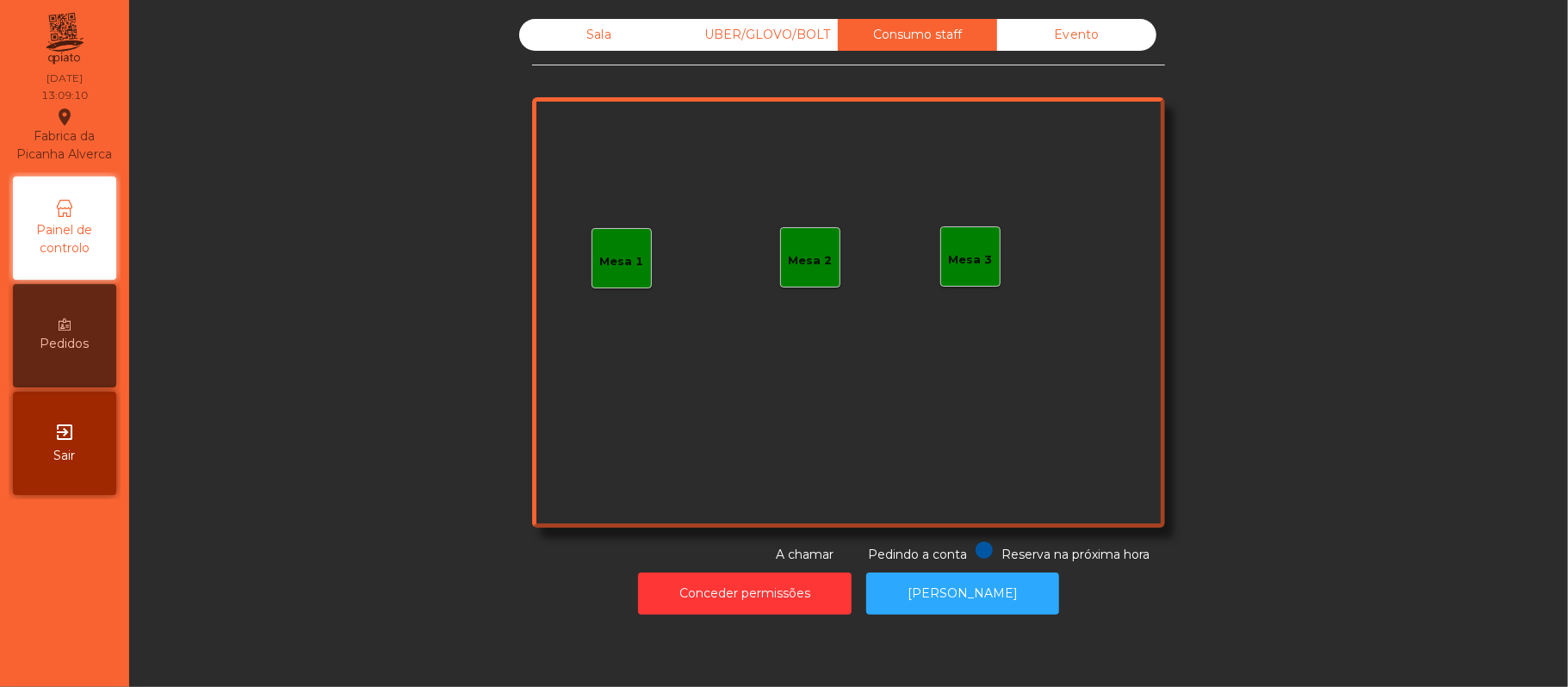
click at [736, 50] on div "UBER/GLOVO/BOLT" at bounding box center [758, 35] width 159 height 32
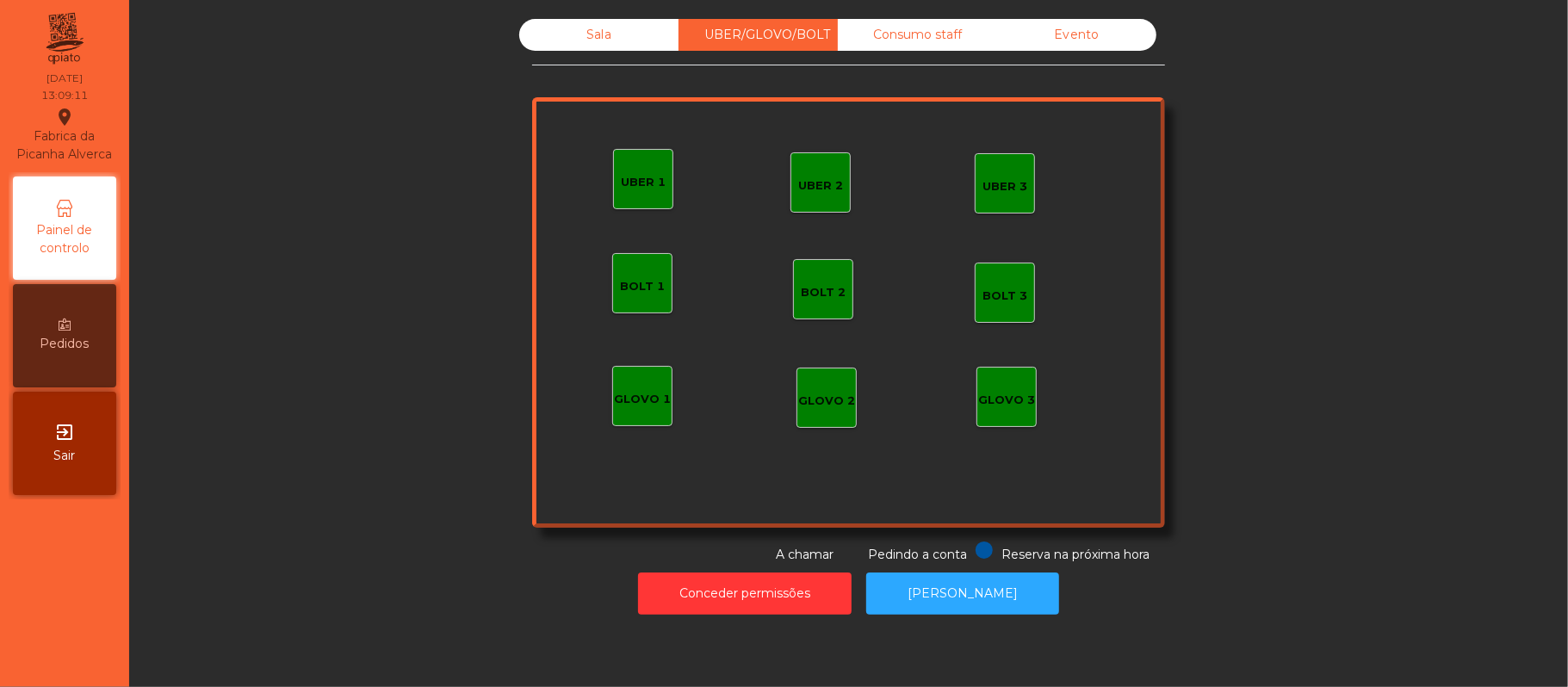
click at [613, 28] on div "Sala" at bounding box center [598, 35] width 159 height 32
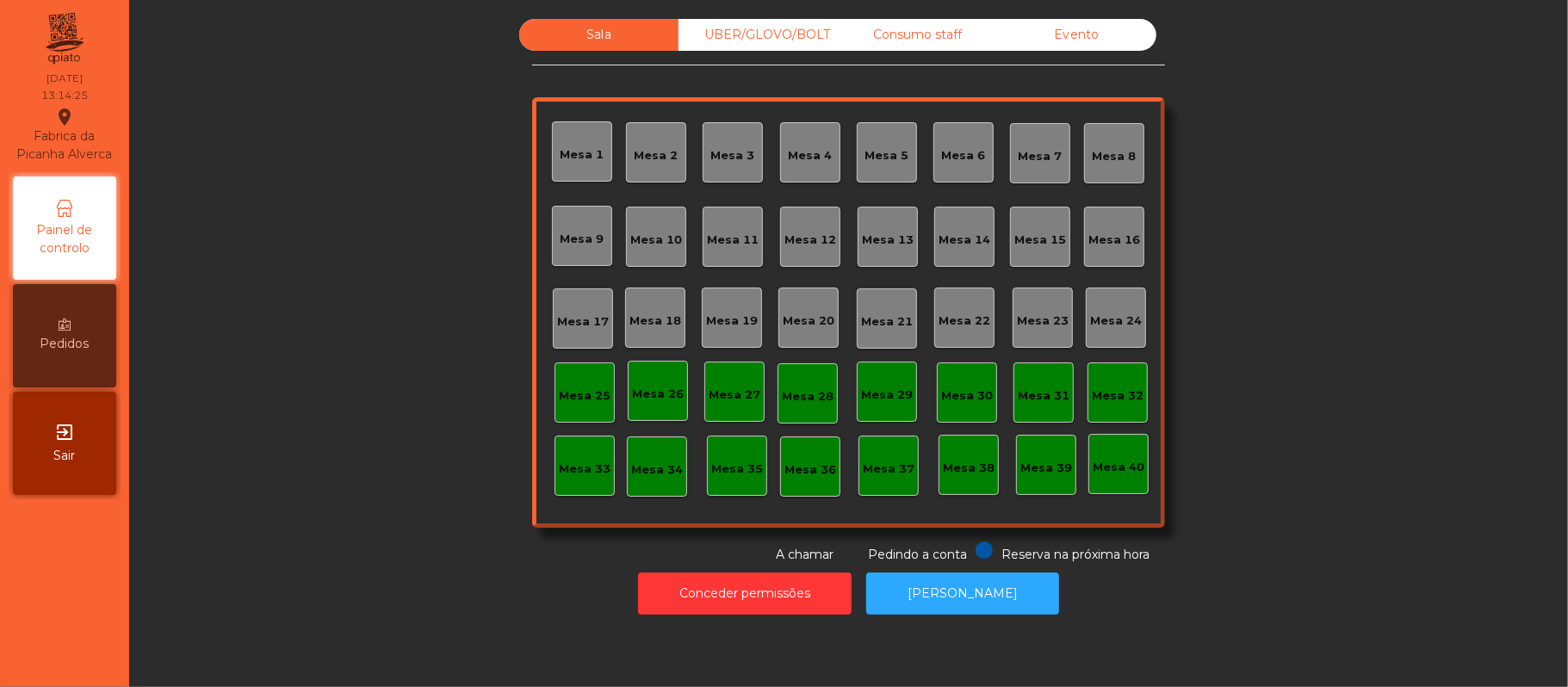
click at [942, 293] on div "Mesa 22" at bounding box center [964, 317] width 60 height 60
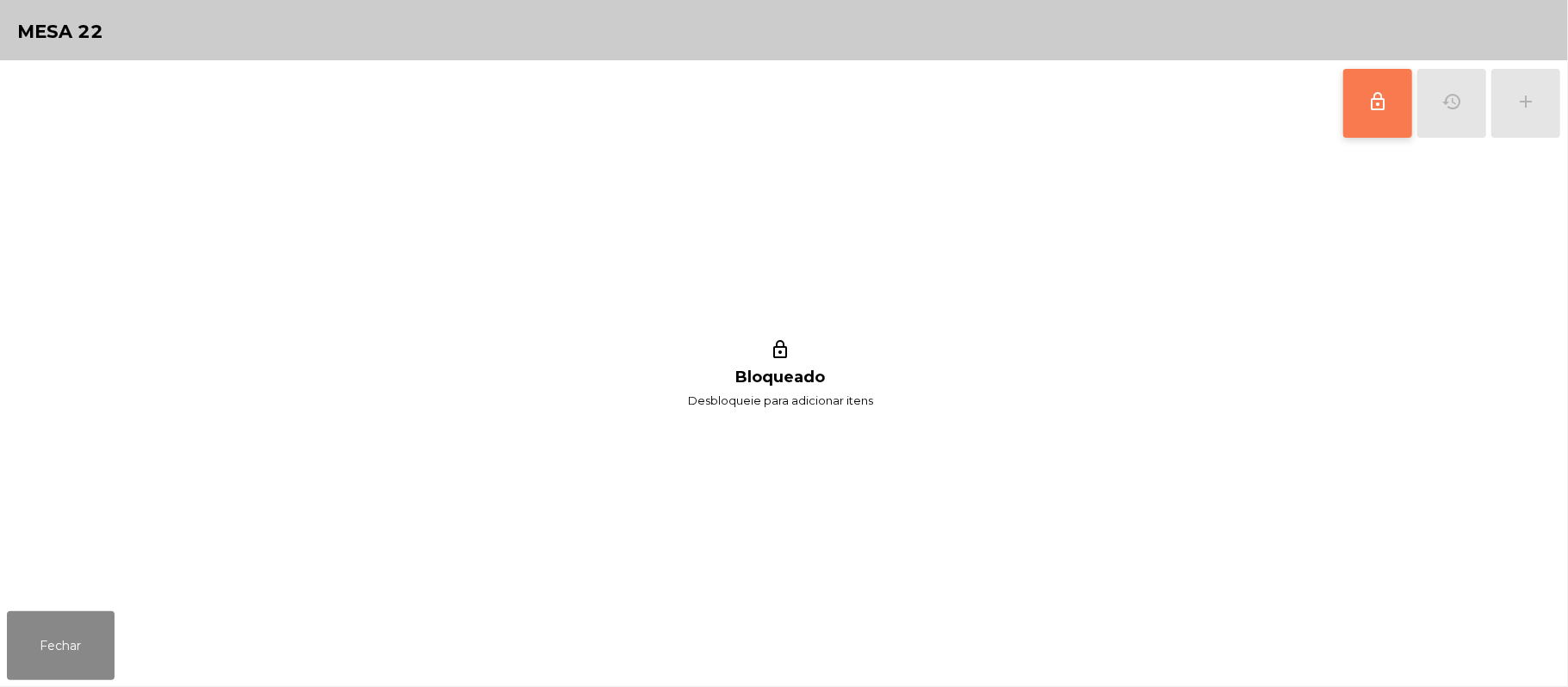
click at [1349, 95] on button "lock_outline" at bounding box center [1377, 103] width 69 height 69
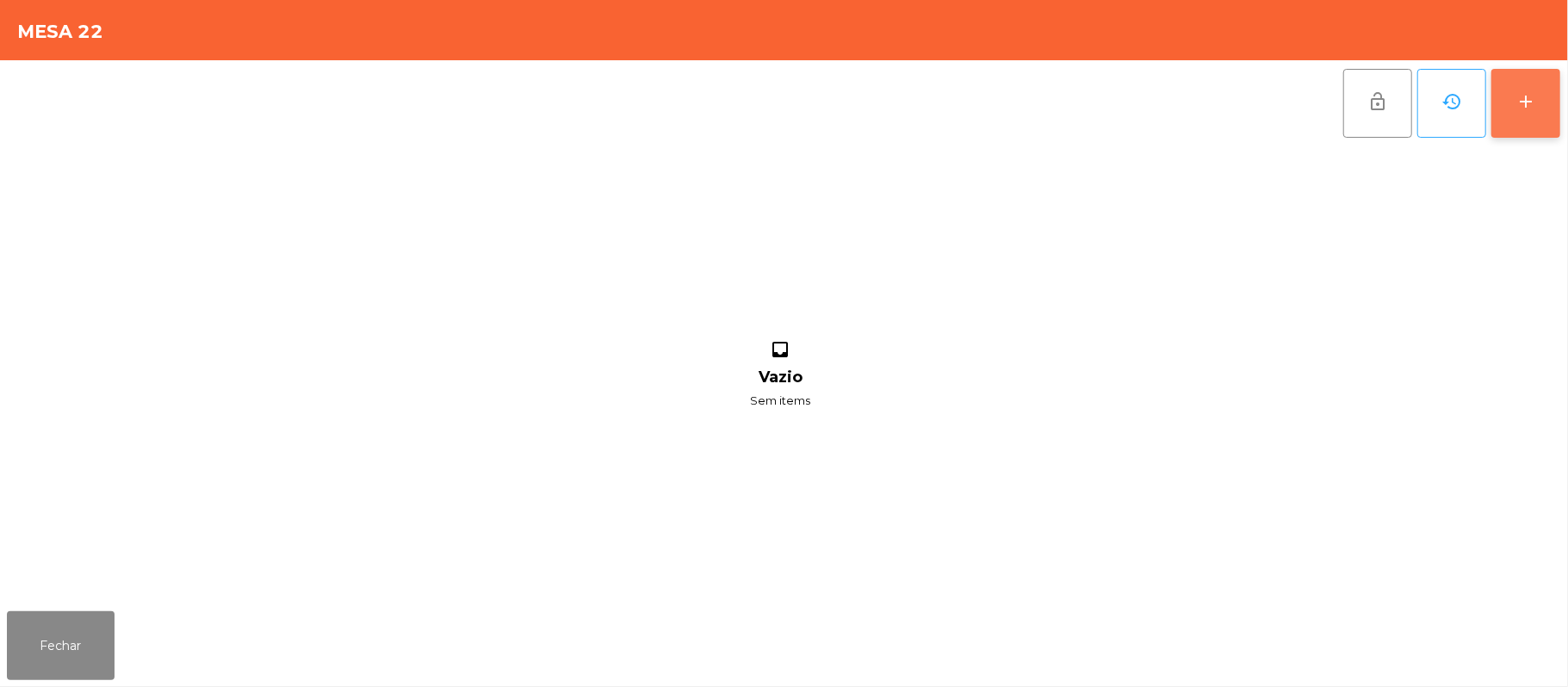
click at [1551, 114] on button "add" at bounding box center [1526, 103] width 69 height 69
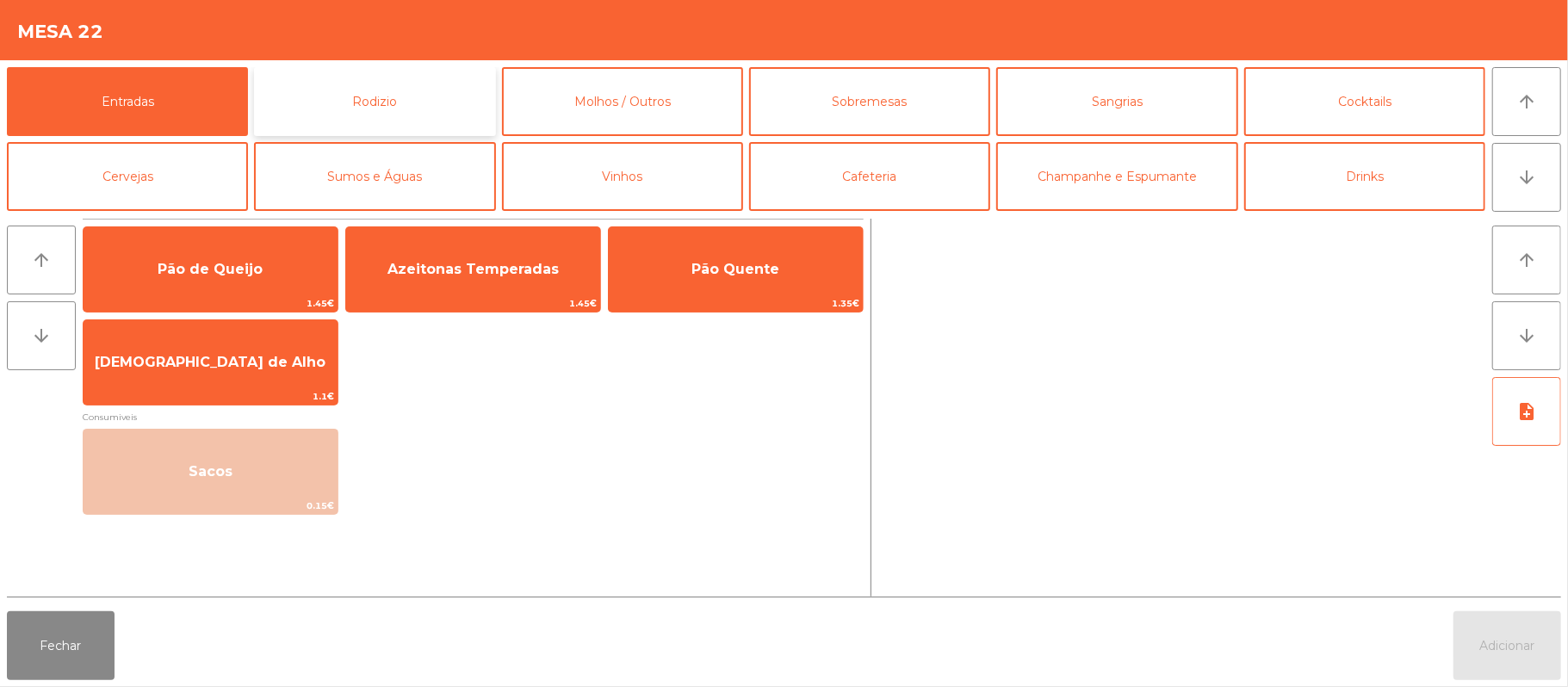
click at [407, 110] on button "Rodizio" at bounding box center [375, 101] width 241 height 69
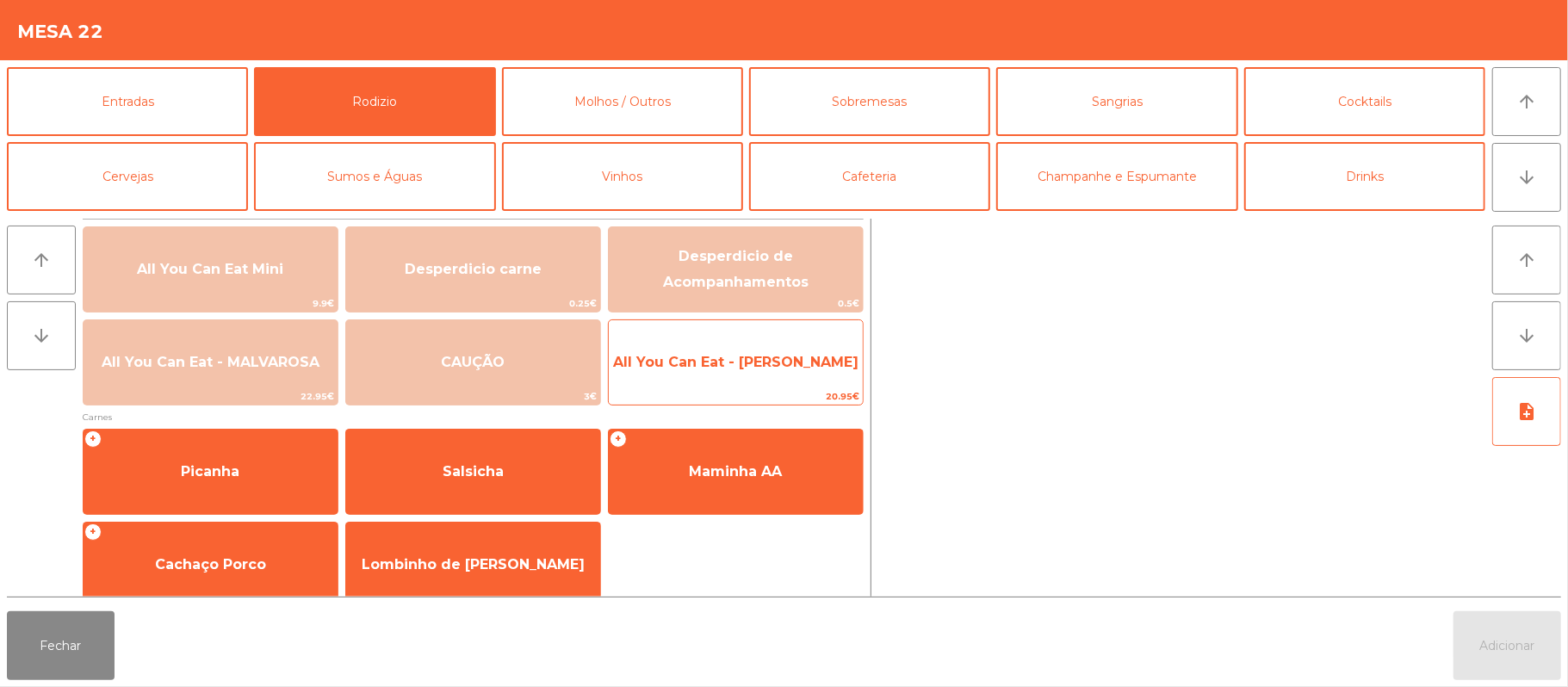
click at [709, 366] on span "All You Can Eat - [PERSON_NAME]" at bounding box center [736, 361] width 246 height 16
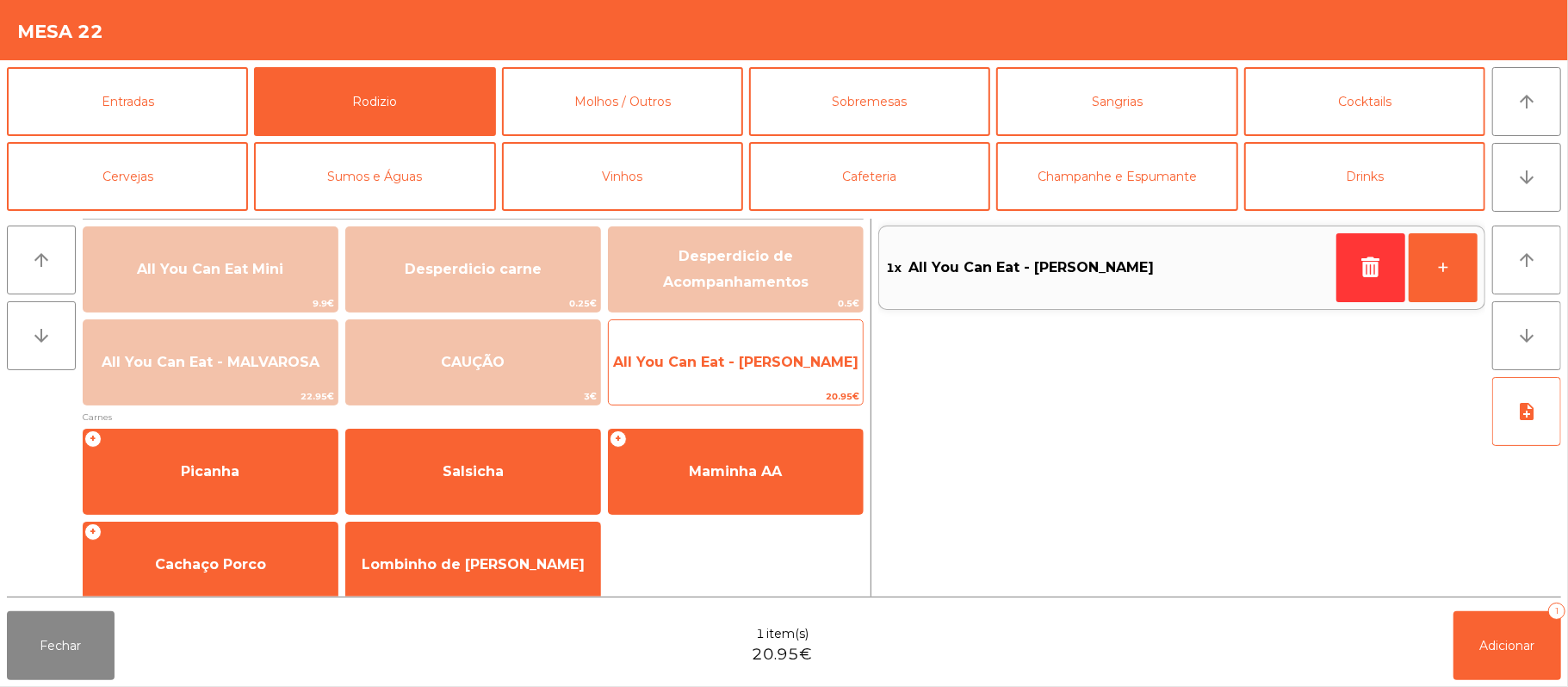
click at [734, 380] on span "All You Can Eat - [PERSON_NAME]" at bounding box center [736, 361] width 254 height 46
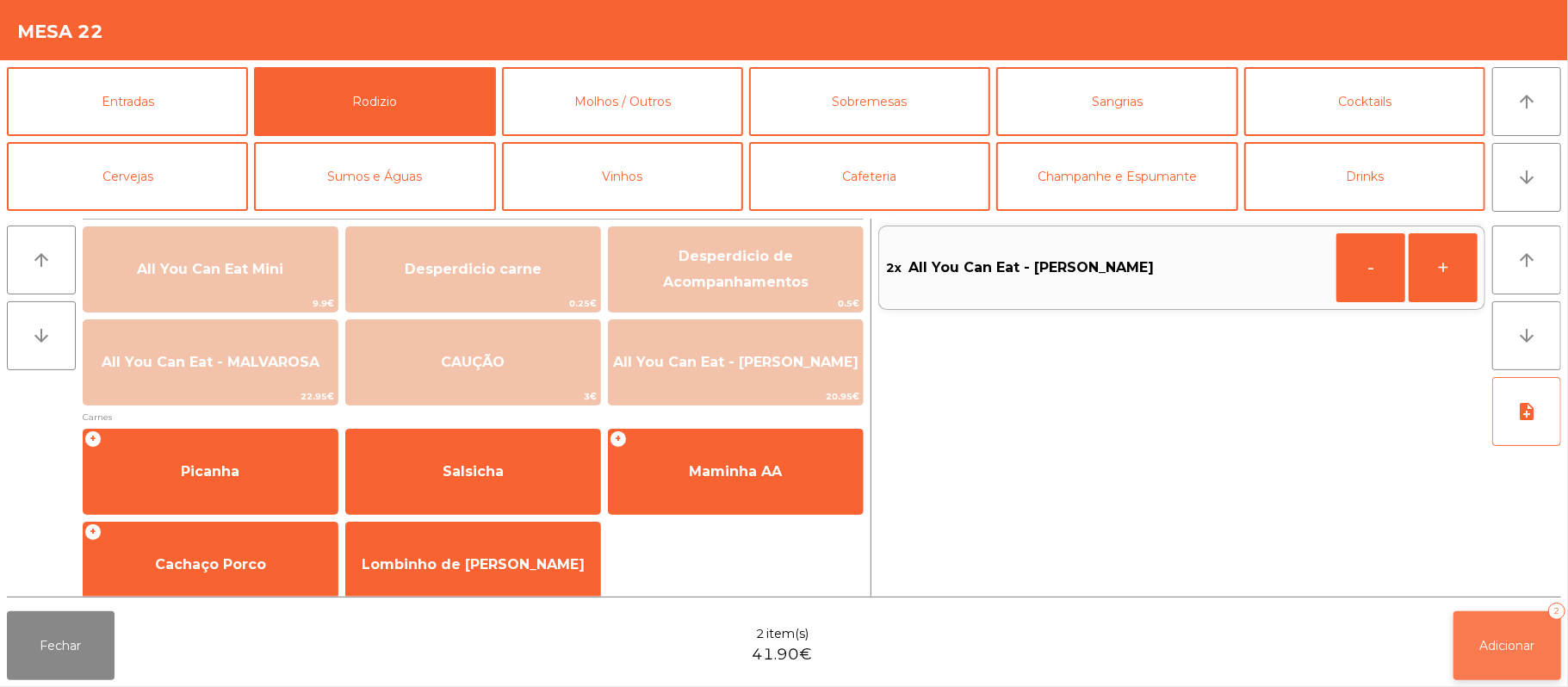
click at [1476, 644] on button "Adicionar 2" at bounding box center [1508, 645] width 107 height 69
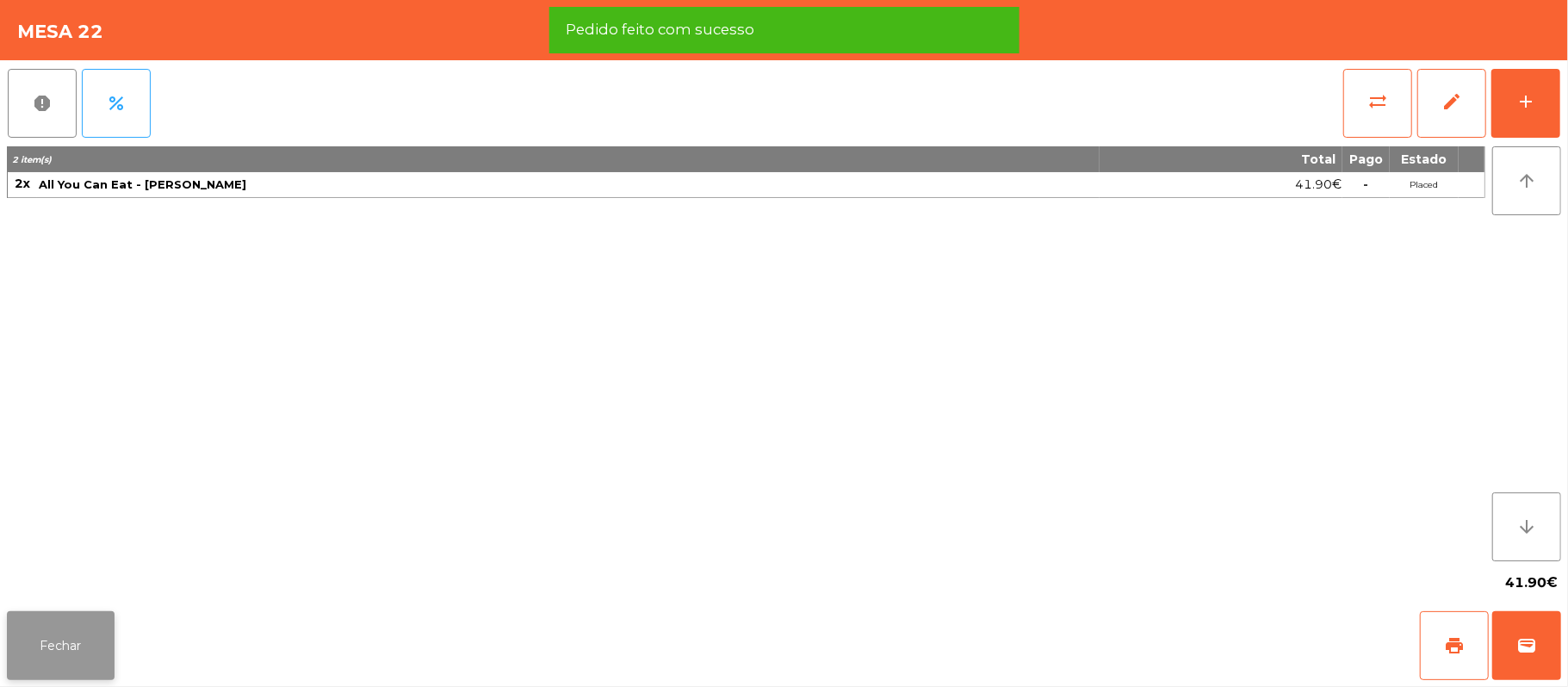
click at [45, 641] on button "Fechar" at bounding box center [60, 645] width 107 height 69
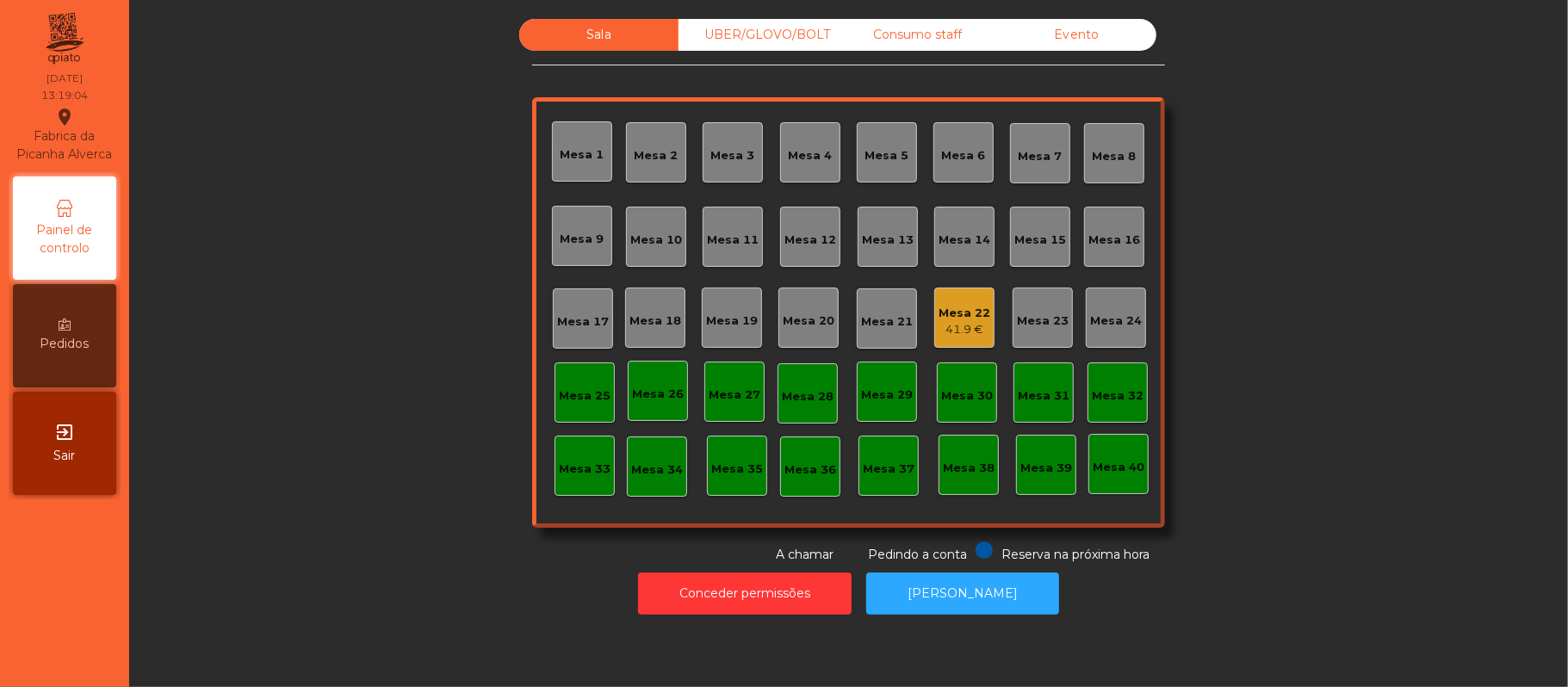
click at [975, 322] on div "41.9 €" at bounding box center [964, 329] width 52 height 17
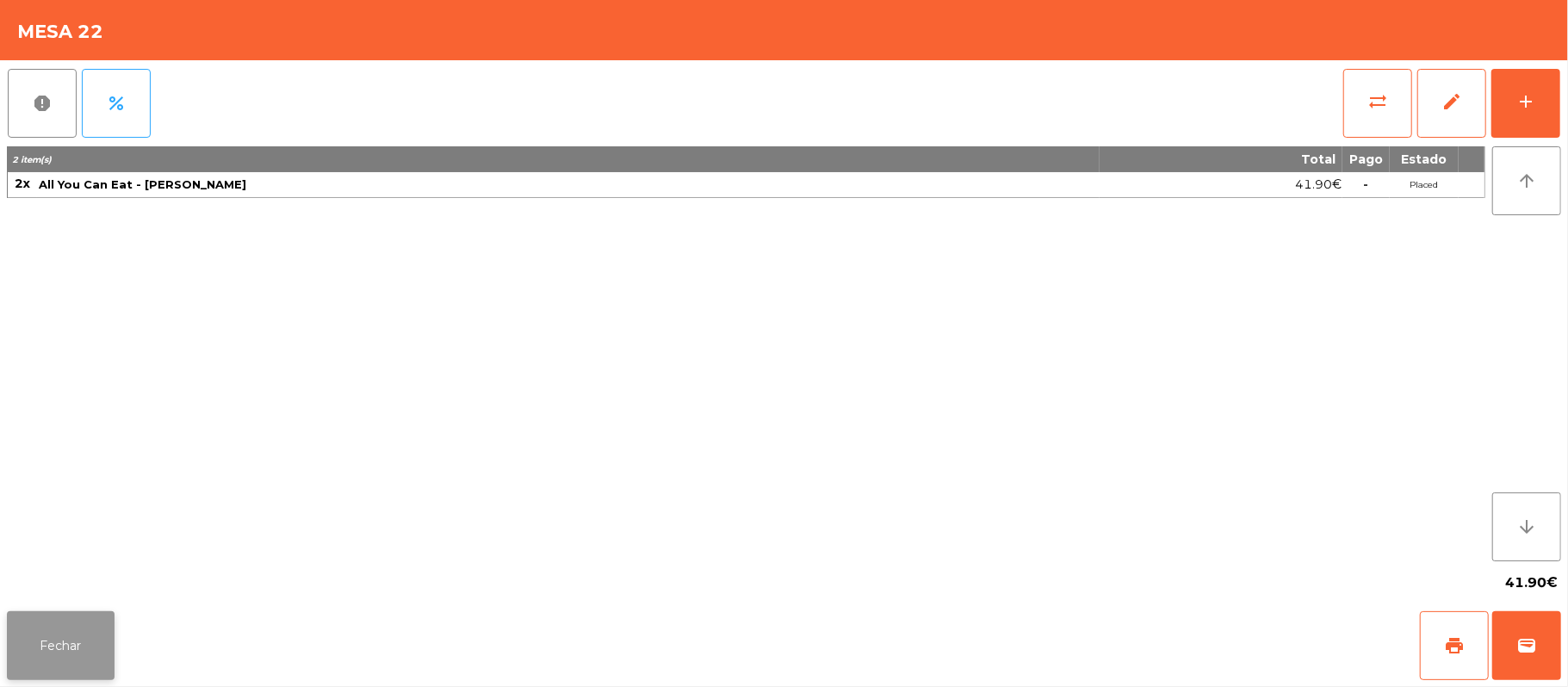
click at [105, 654] on button "Fechar" at bounding box center [60, 645] width 107 height 69
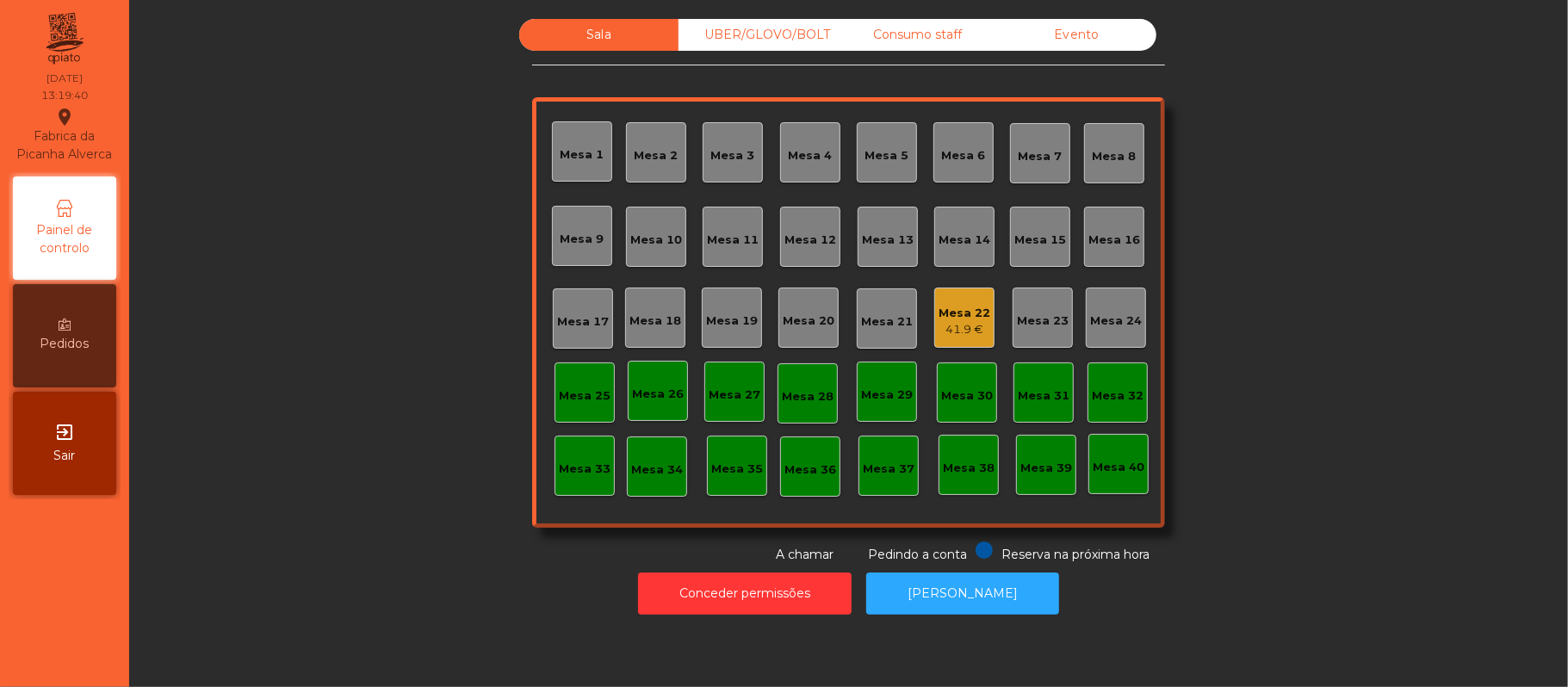
click at [739, 238] on div "Mesa 11" at bounding box center [733, 240] width 52 height 17
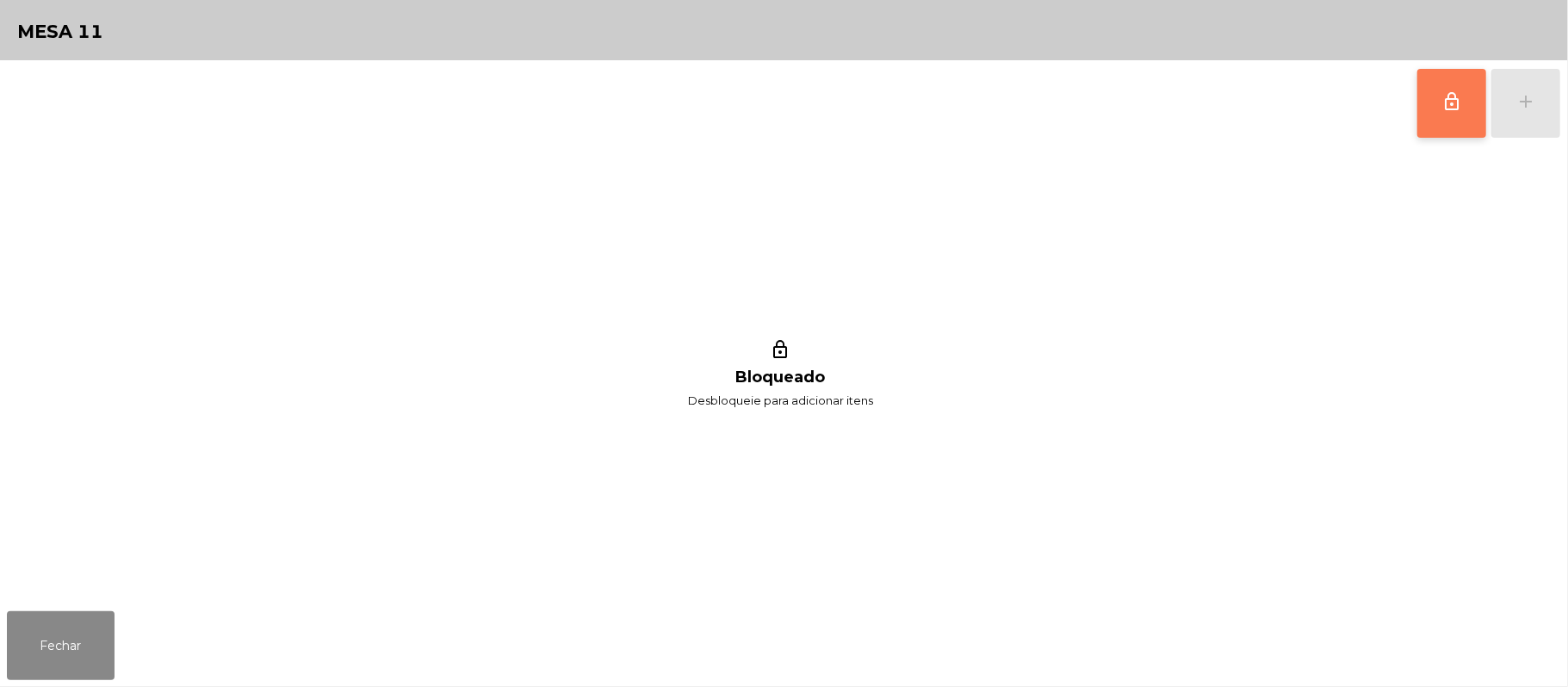
click at [1461, 101] on span "lock_outline" at bounding box center [1452, 102] width 21 height 21
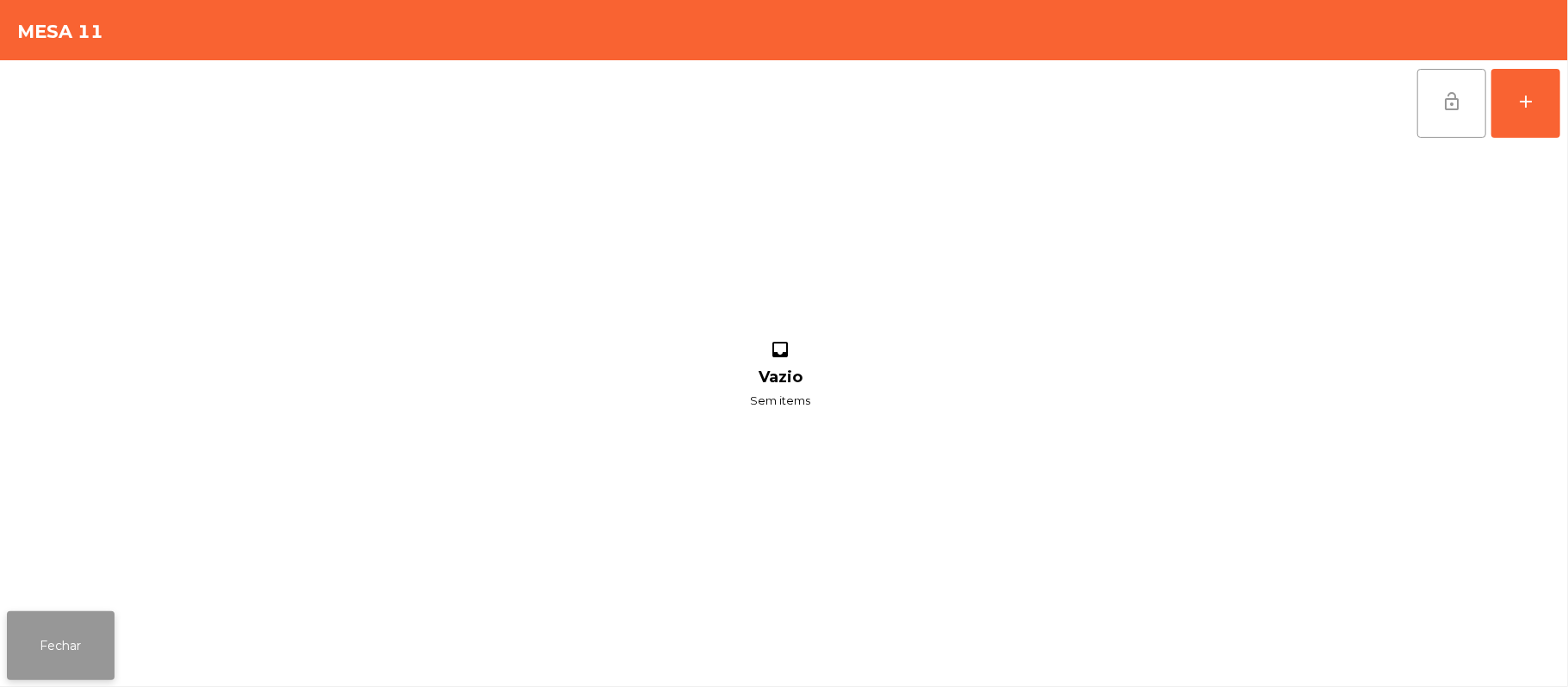
click at [54, 655] on button "Fechar" at bounding box center [60, 645] width 107 height 69
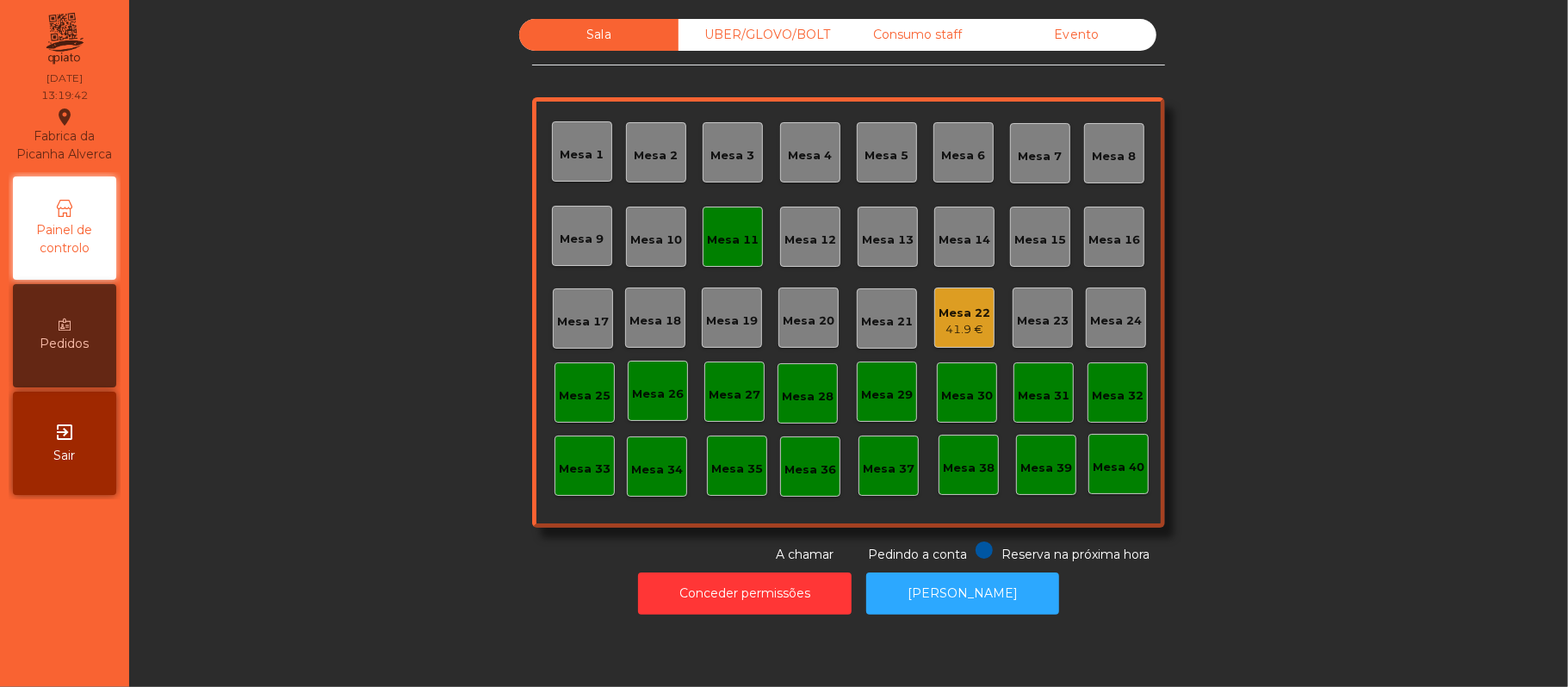
click at [959, 311] on div "Mesa 22" at bounding box center [964, 313] width 52 height 17
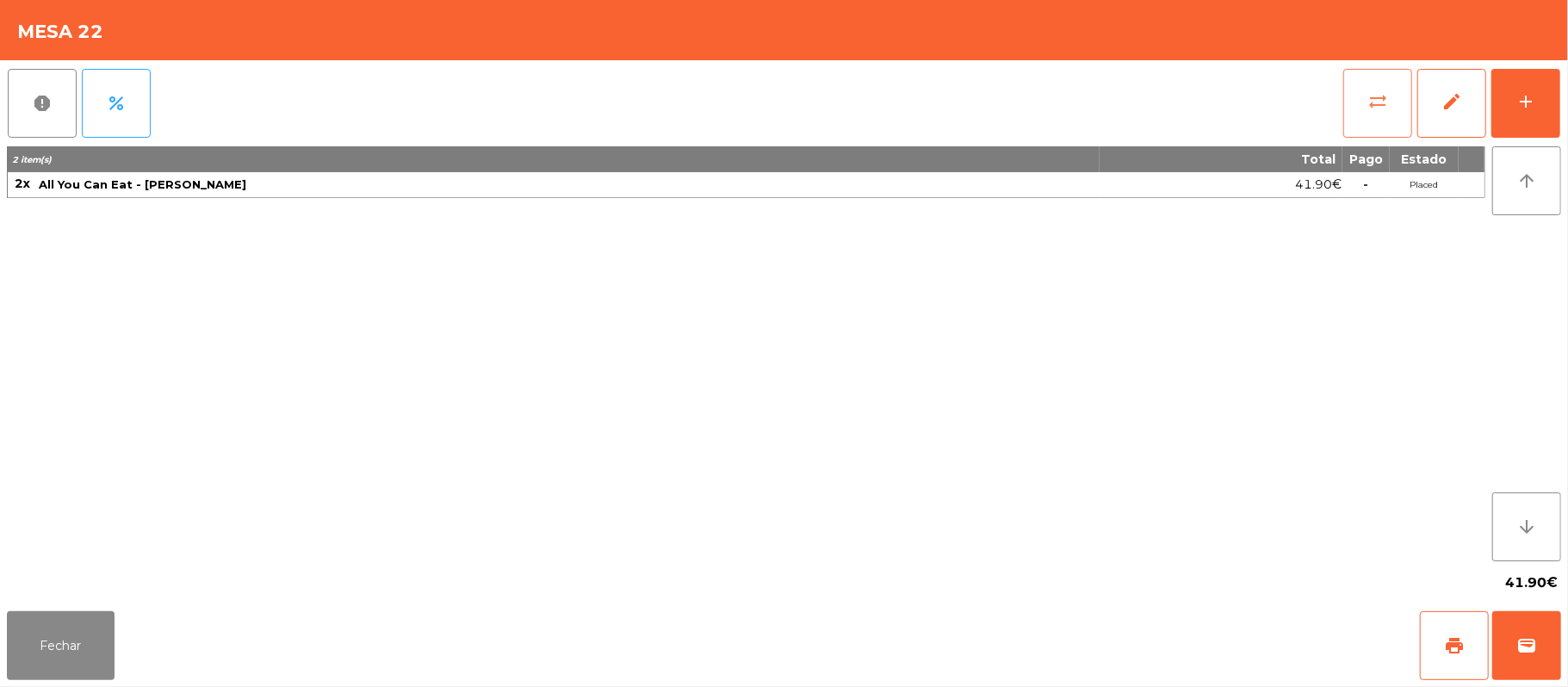
click at [1382, 107] on span "sync_alt" at bounding box center [1378, 102] width 21 height 21
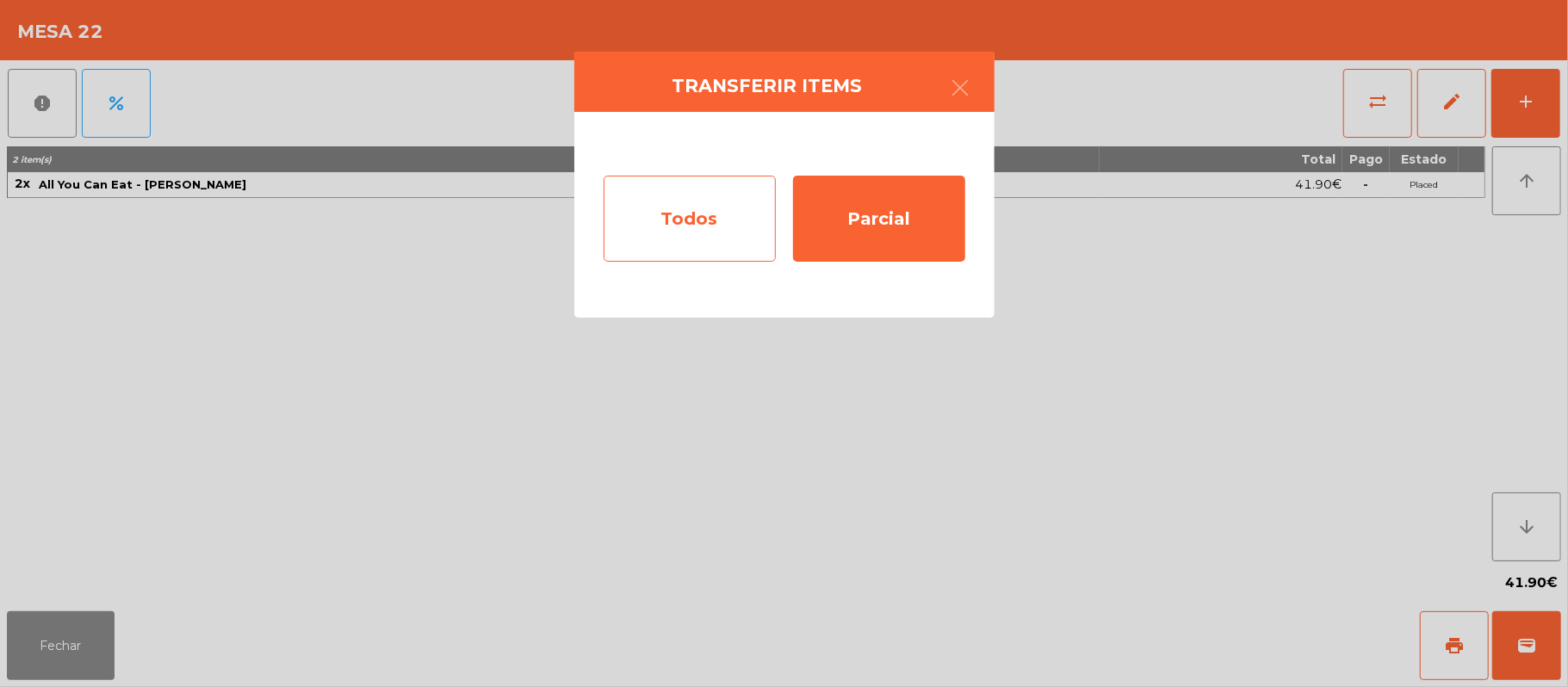
click at [682, 221] on div "Todos" at bounding box center [689, 218] width 172 height 86
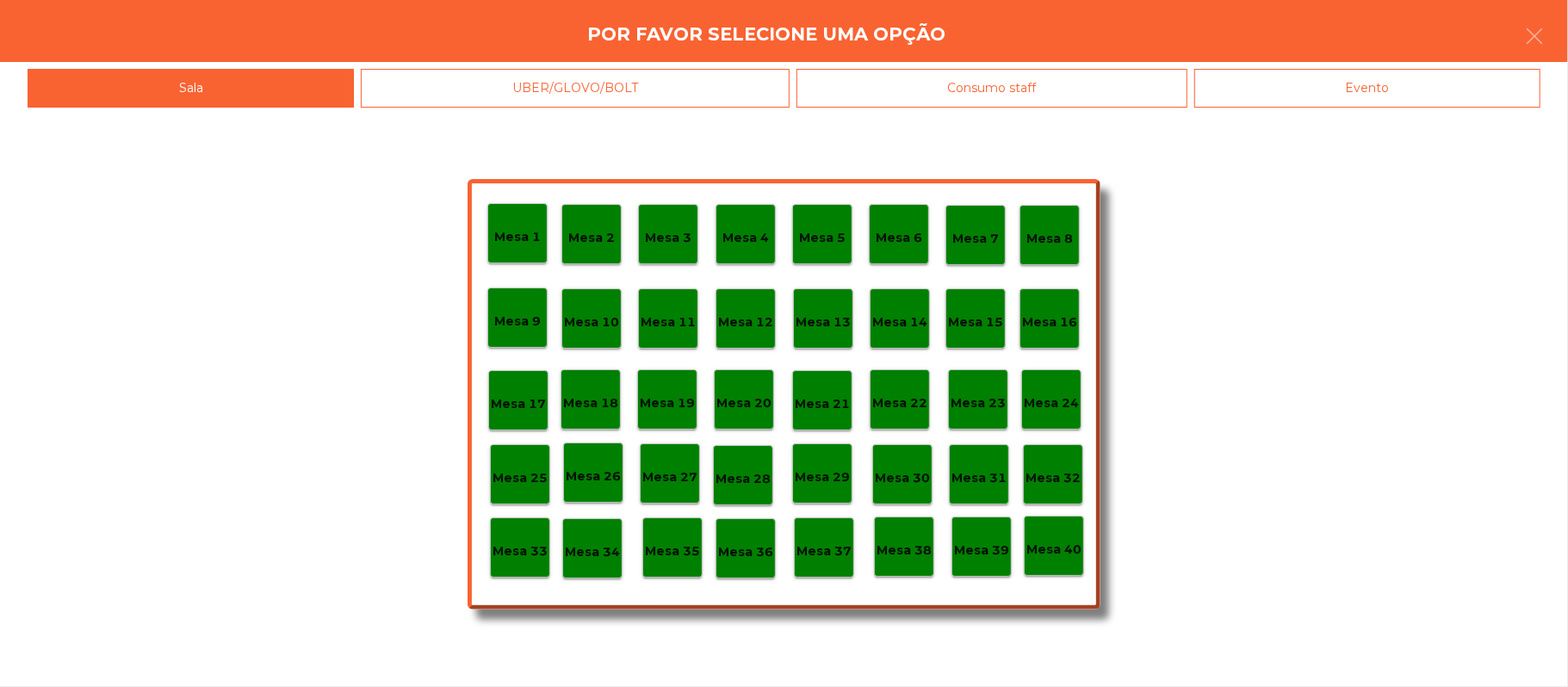
click at [669, 326] on p "Mesa 11" at bounding box center [668, 322] width 56 height 20
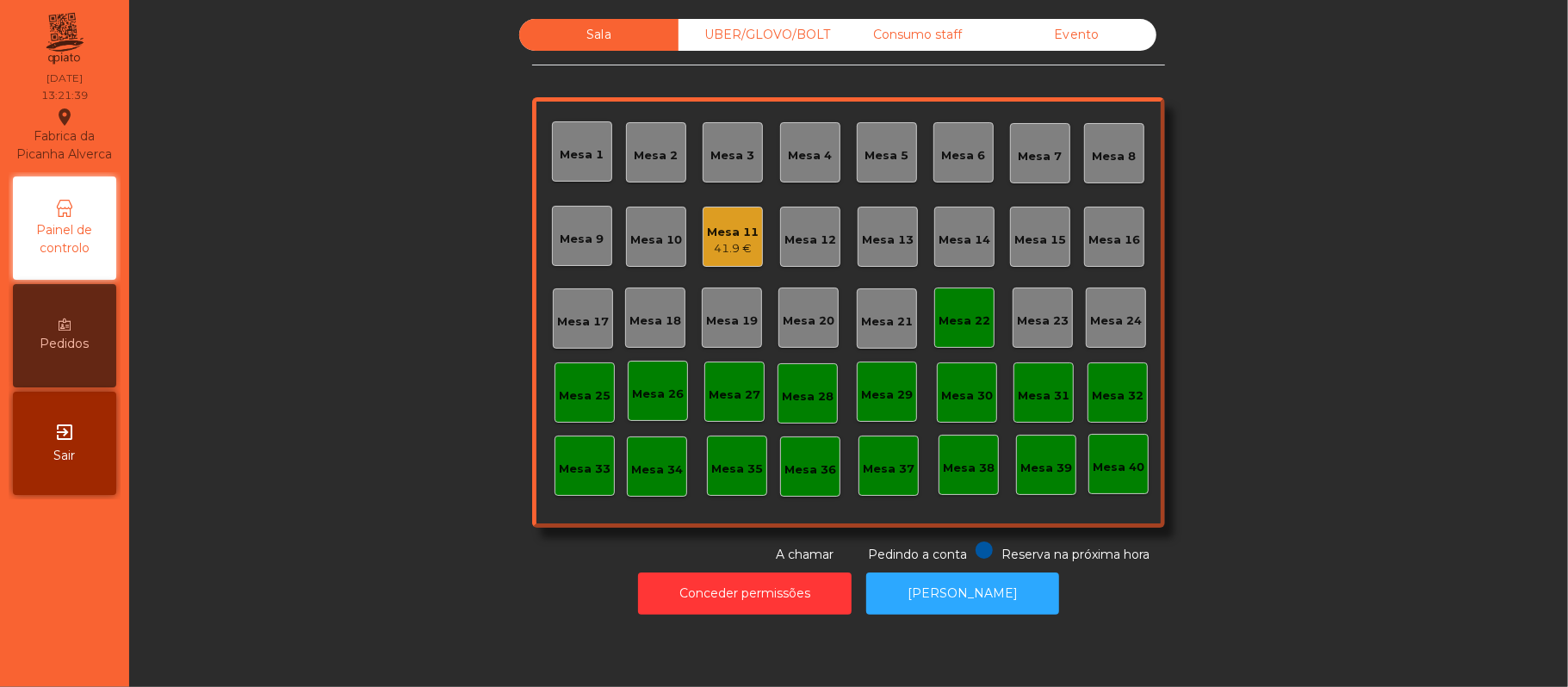
click at [709, 241] on div "41.9 €" at bounding box center [733, 248] width 52 height 17
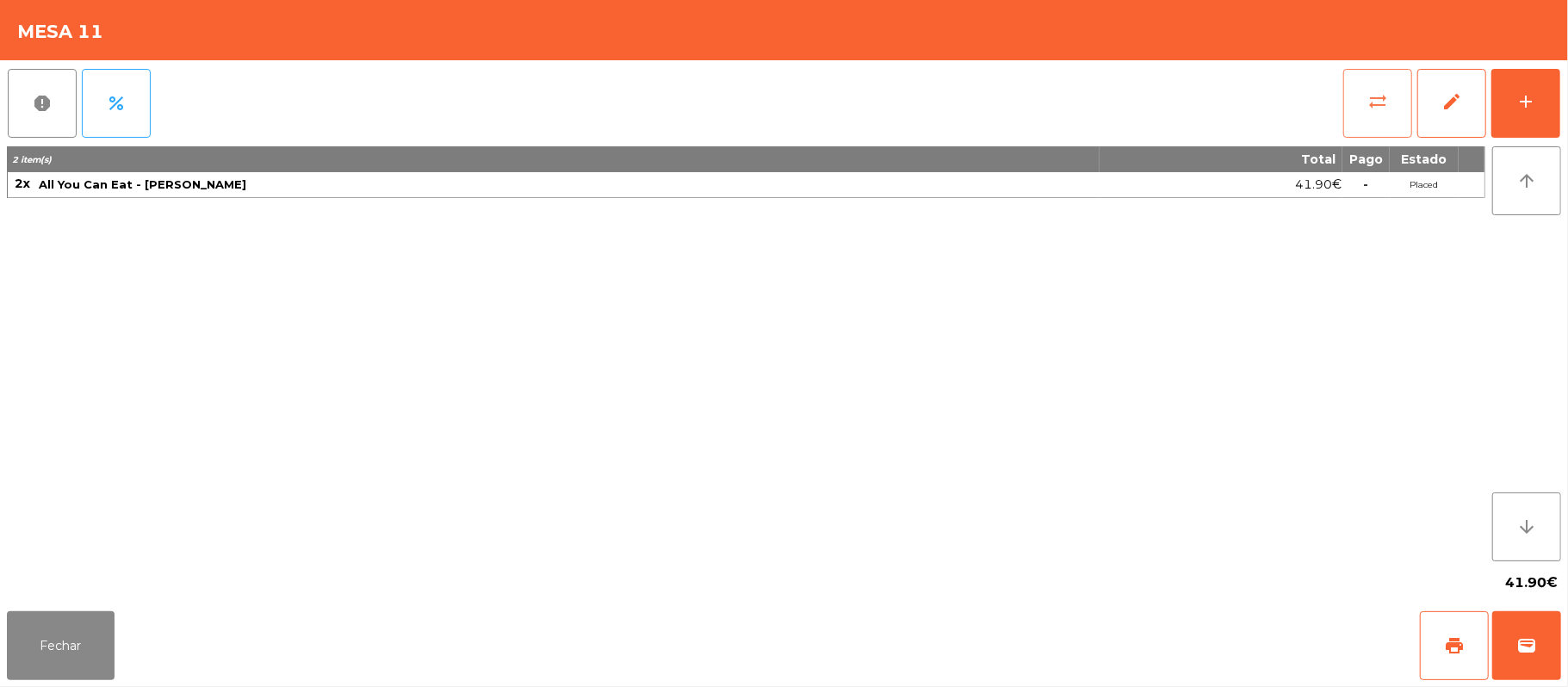
click at [1368, 124] on button "sync_alt" at bounding box center [1377, 103] width 69 height 69
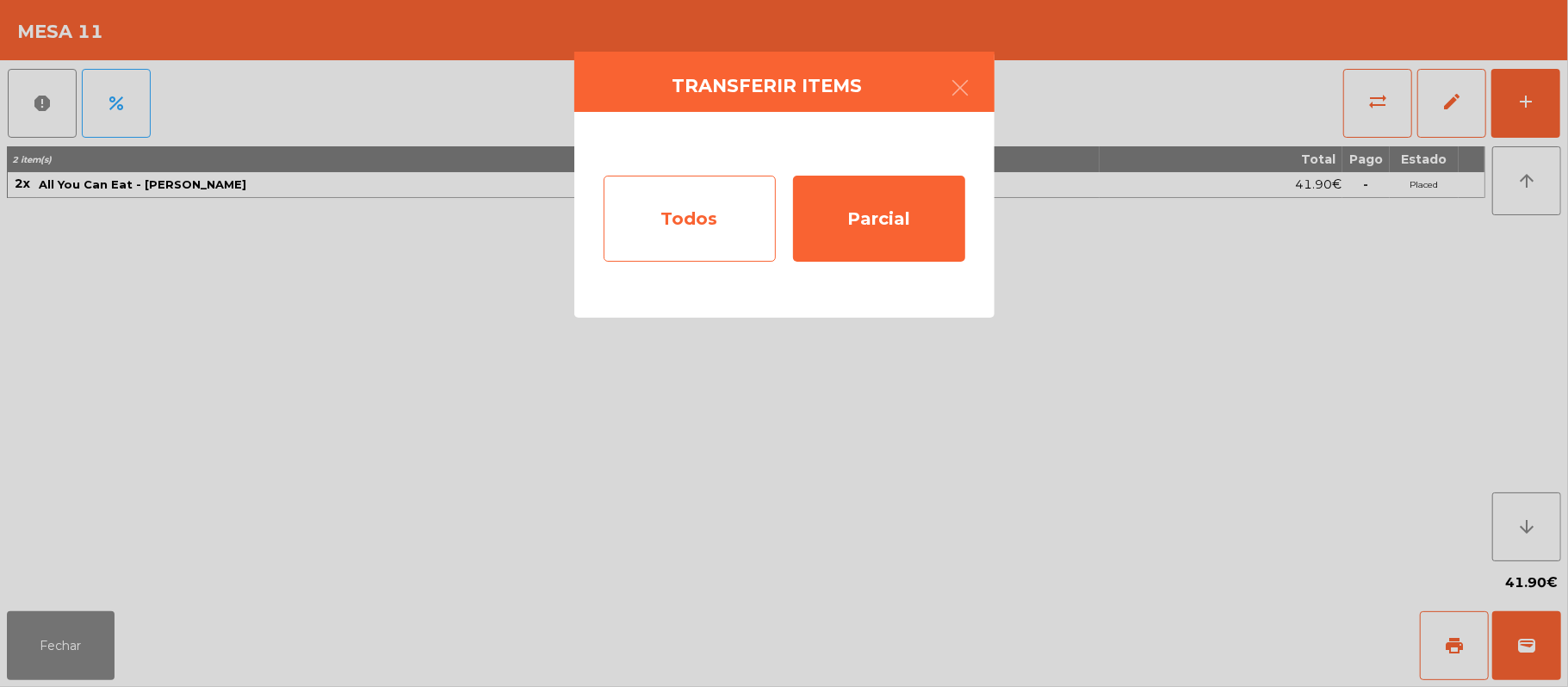
click at [703, 236] on div "Todos" at bounding box center [689, 218] width 172 height 86
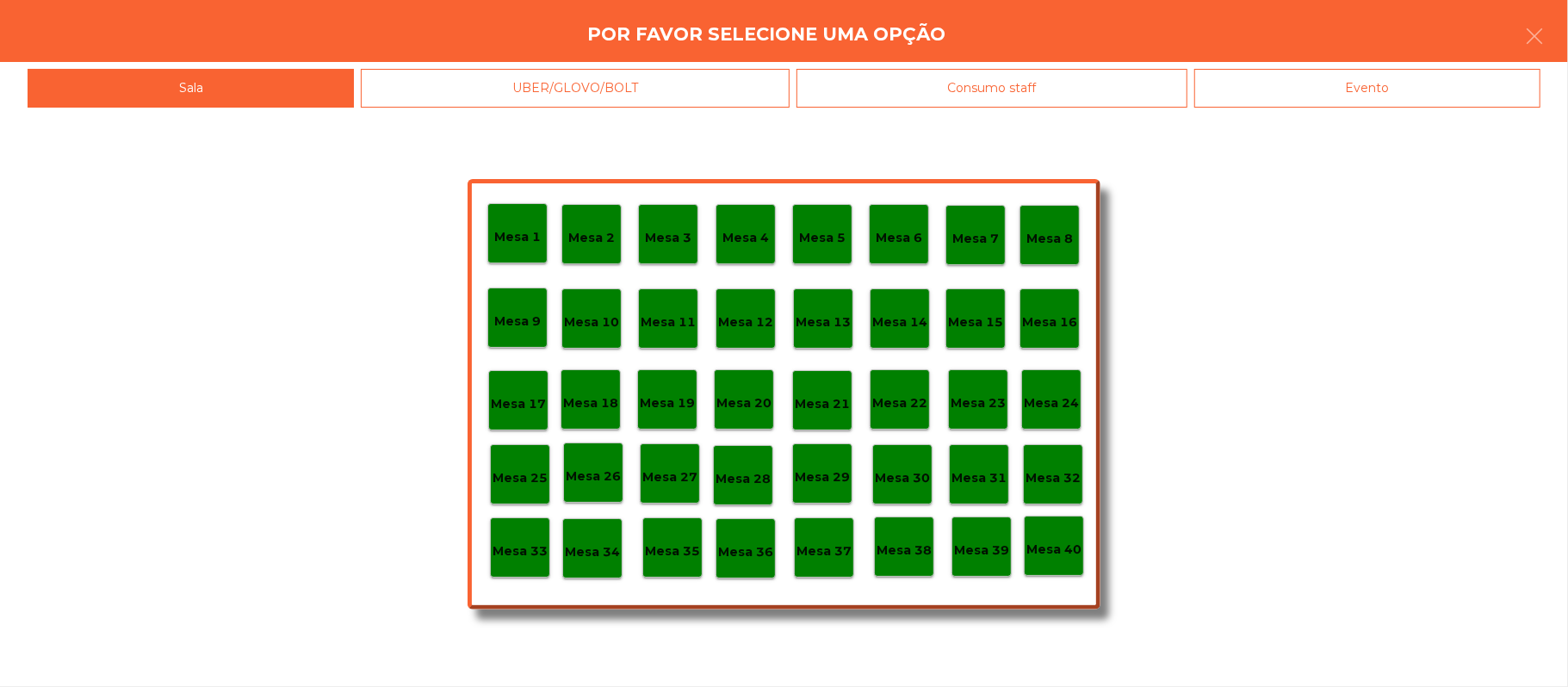
click at [913, 400] on p "Mesa 22" at bounding box center [899, 403] width 56 height 20
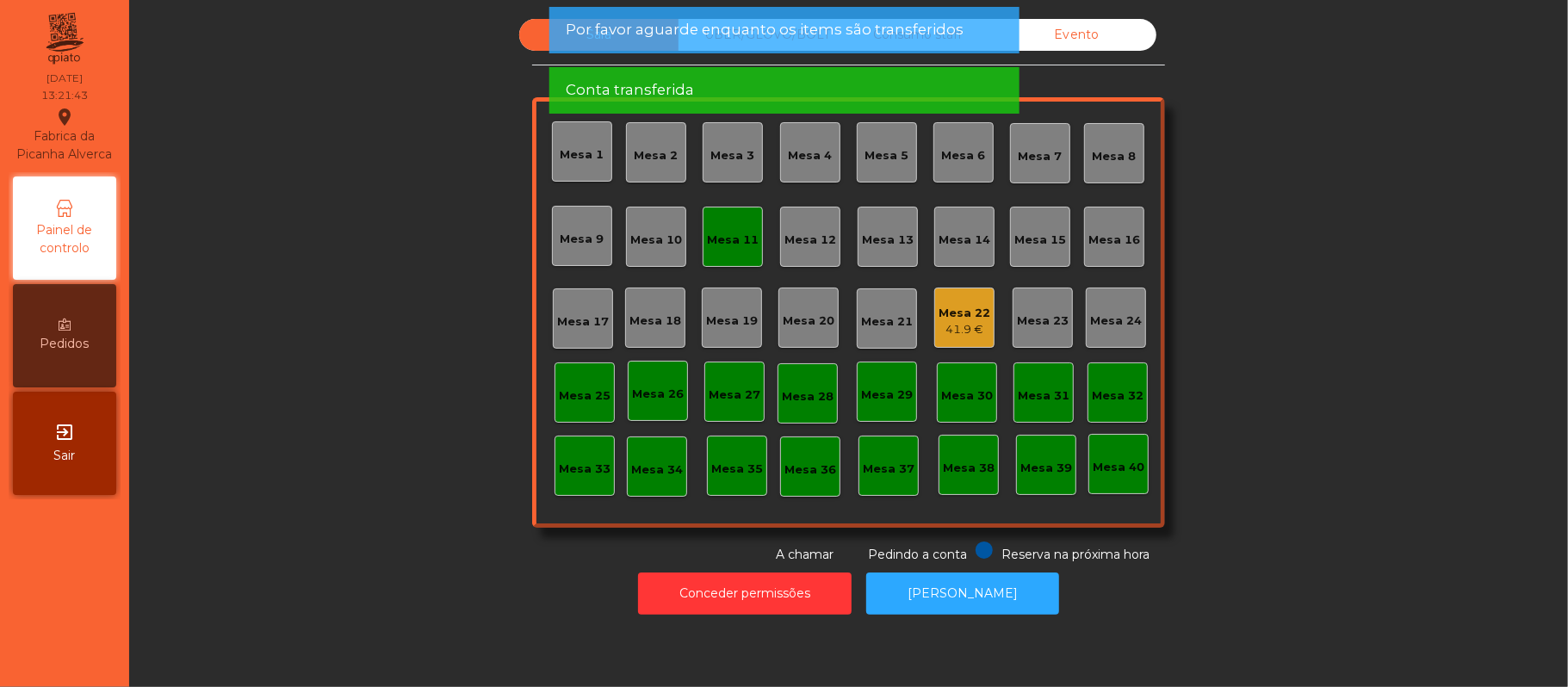
click at [738, 225] on div "Mesa 11" at bounding box center [733, 237] width 52 height 24
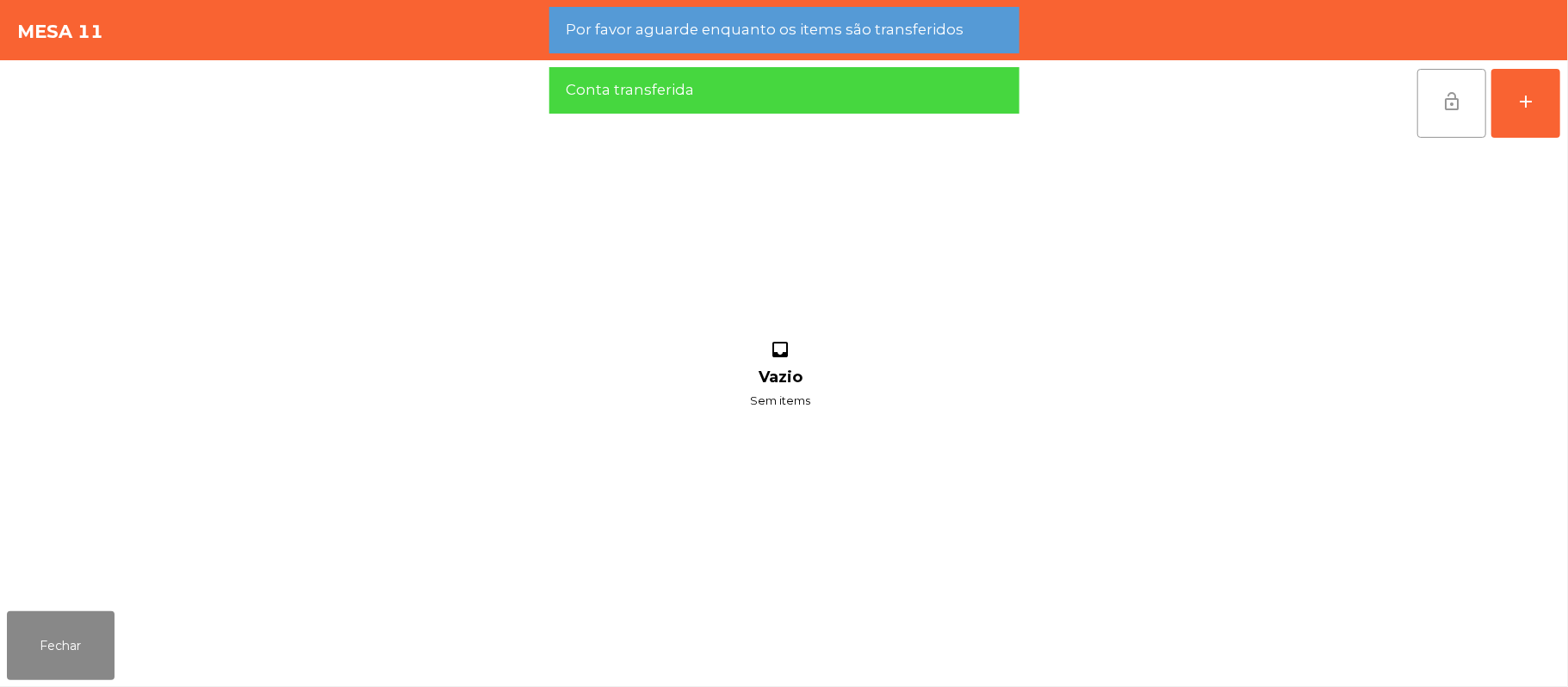
click at [1428, 122] on button "lock_open" at bounding box center [1451, 103] width 69 height 69
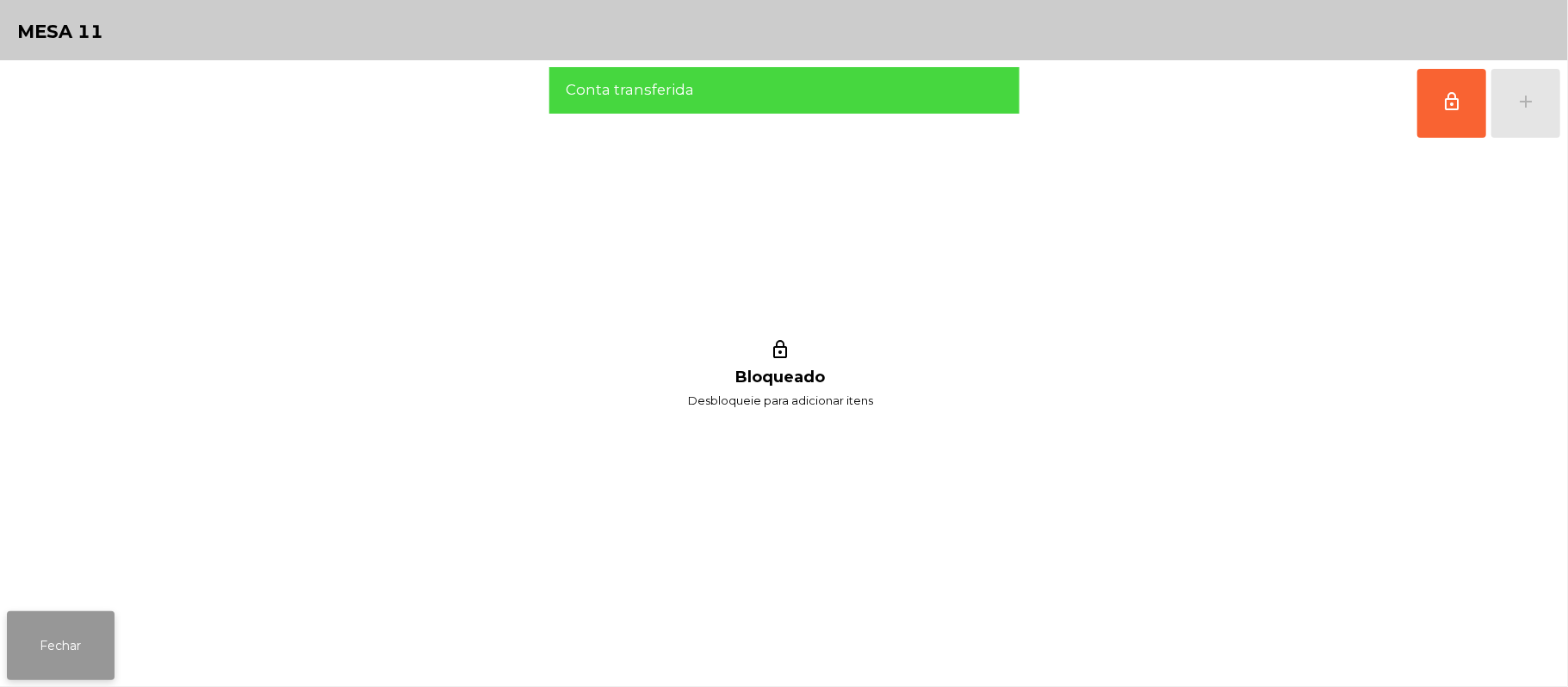
click at [66, 644] on button "Fechar" at bounding box center [60, 645] width 107 height 69
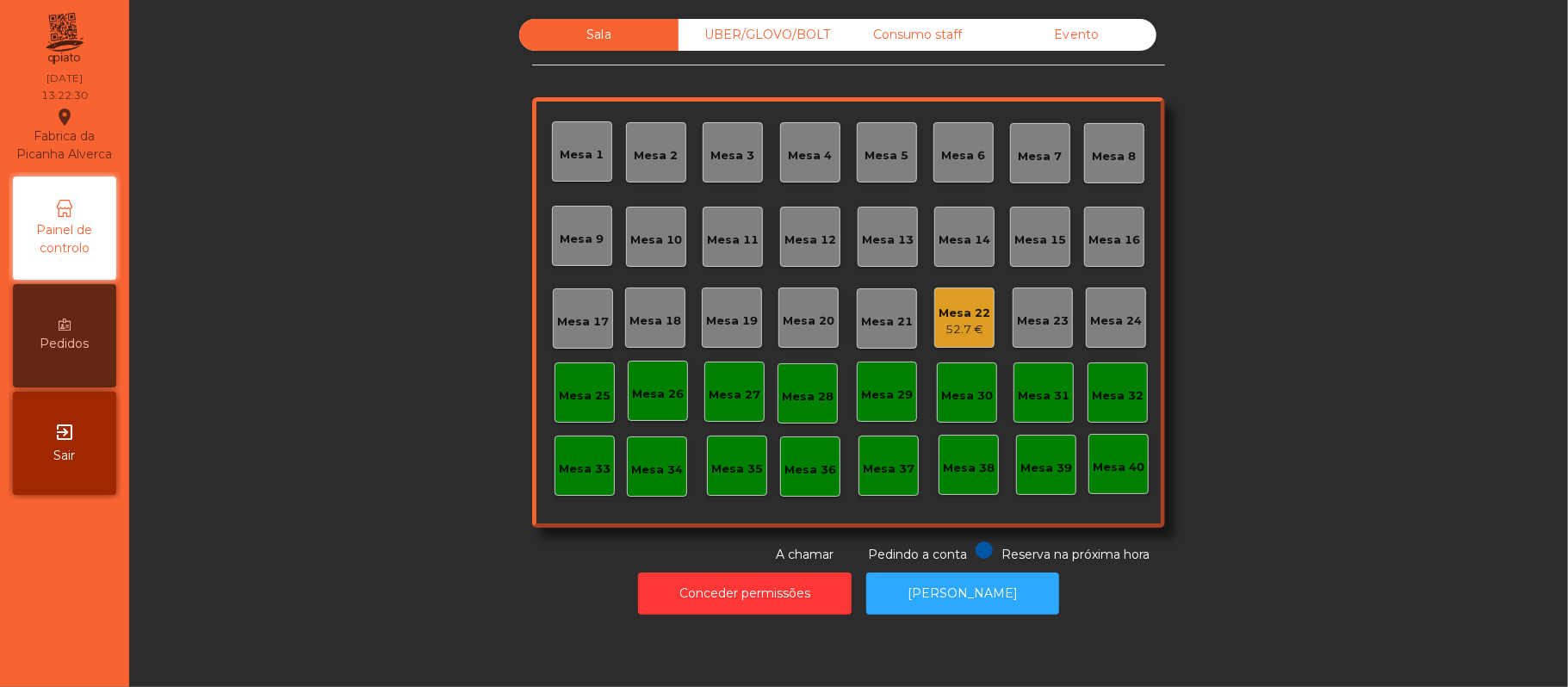
click at [752, 29] on div "UBER/GLOVO/BOLT" at bounding box center [758, 35] width 159 height 32
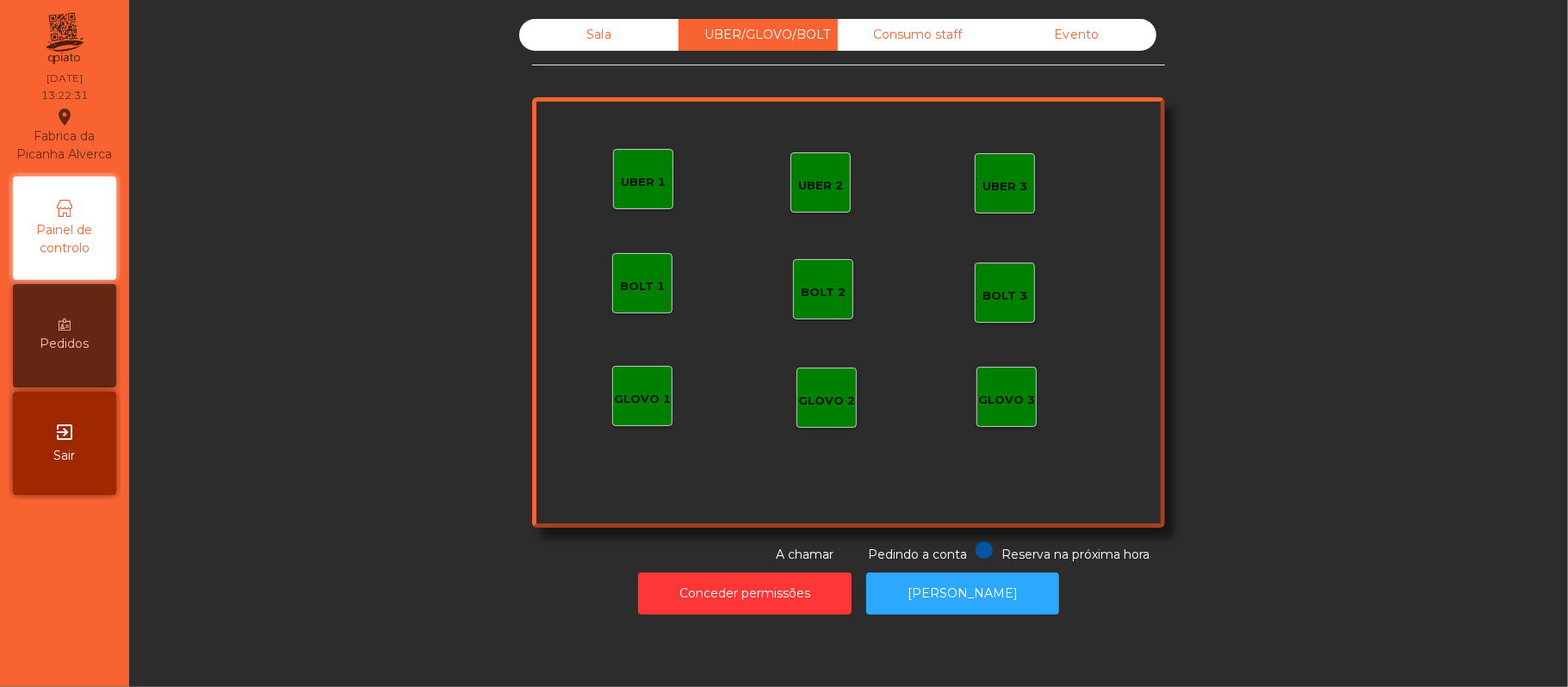
click at [645, 183] on div "UBER 1" at bounding box center [643, 183] width 45 height 17
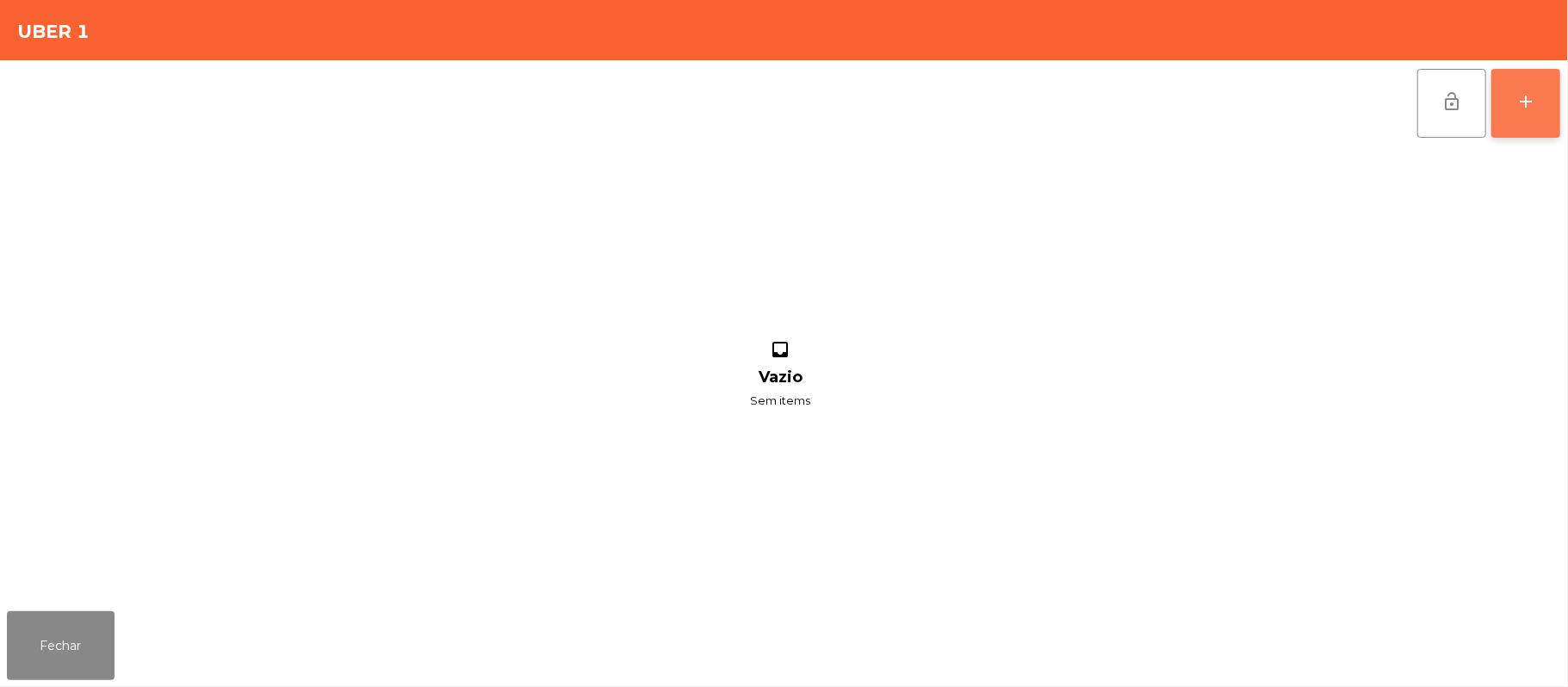
click at [1560, 101] on button "add" at bounding box center [1526, 103] width 69 height 69
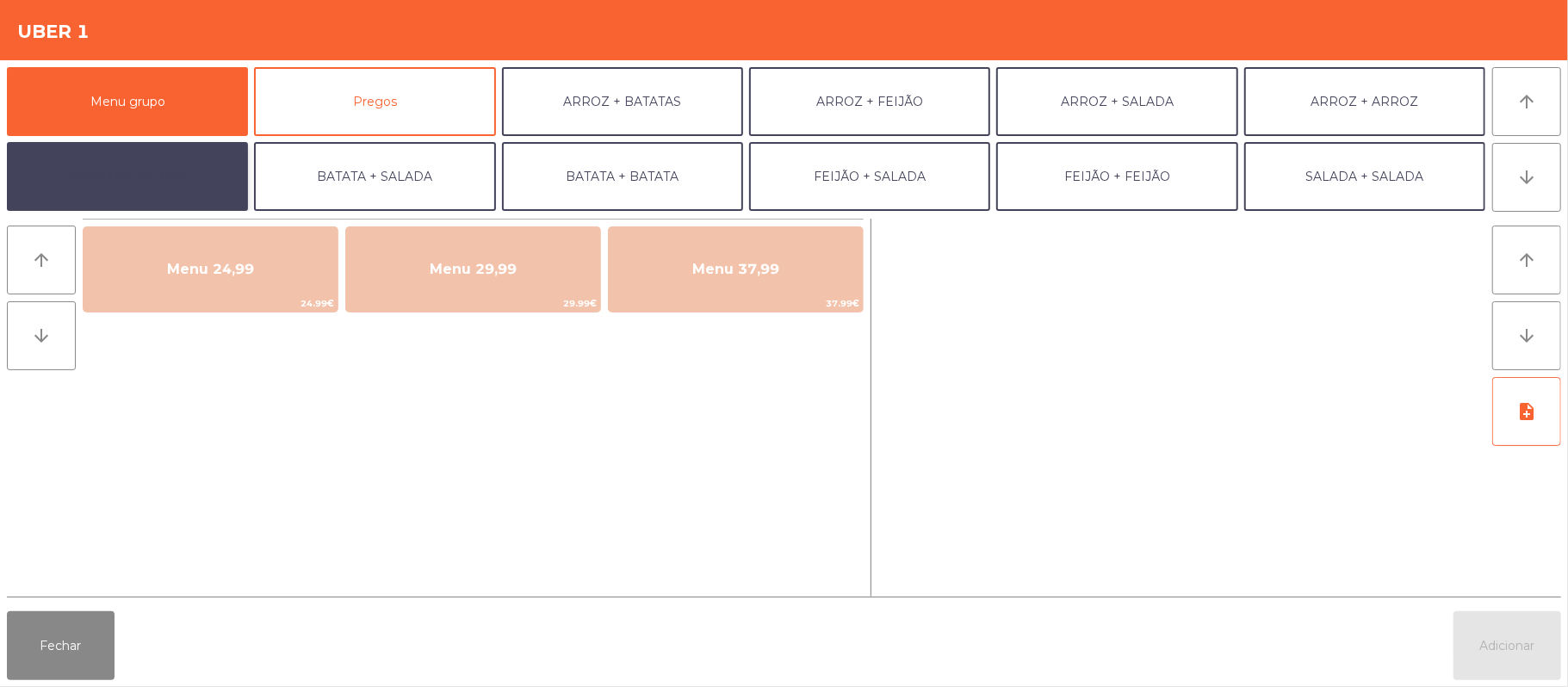
click at [116, 163] on button "BATATA + FEIJÃO" at bounding box center [127, 176] width 241 height 69
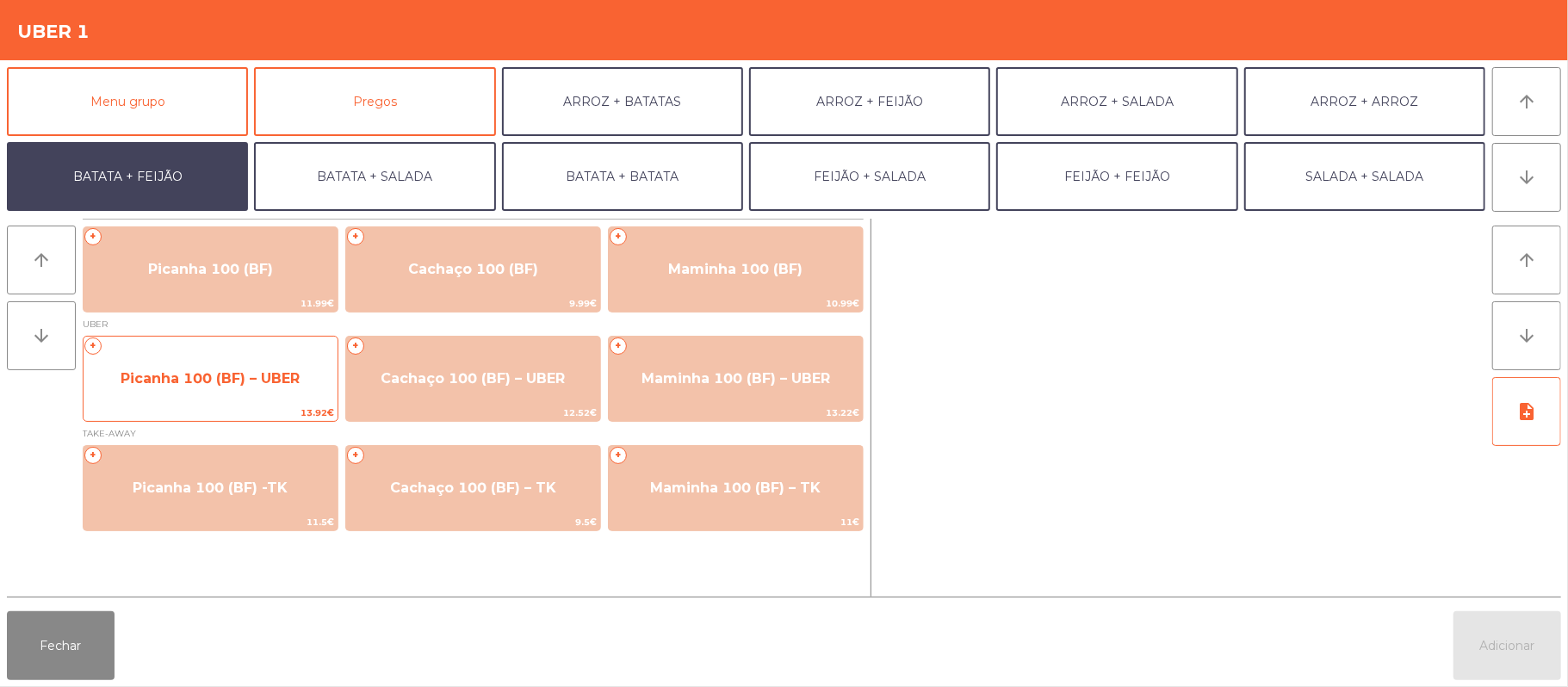
click at [237, 405] on span "13.92€" at bounding box center [211, 412] width 254 height 16
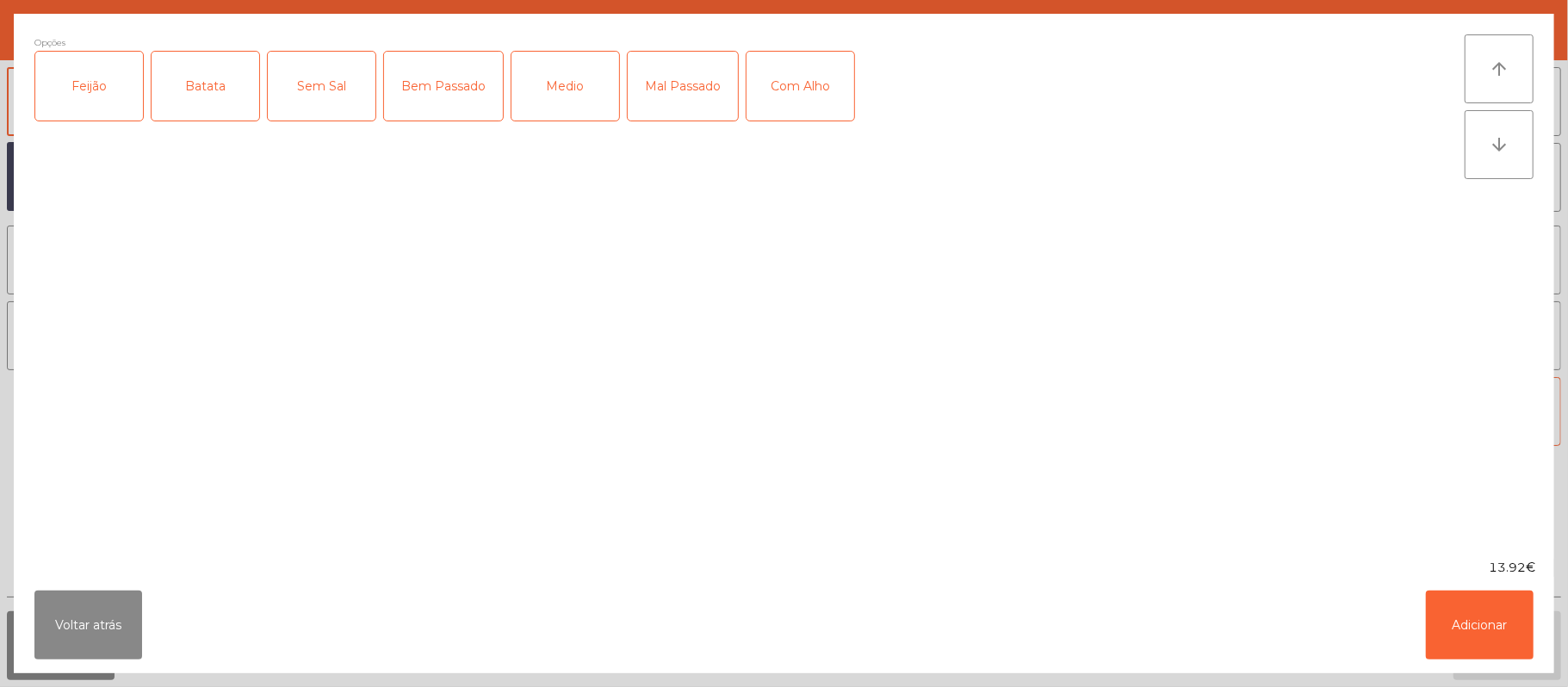
click at [81, 98] on div "Feijão" at bounding box center [89, 86] width 107 height 69
click at [194, 70] on div "Batata" at bounding box center [205, 86] width 107 height 69
click at [552, 90] on div "Medio" at bounding box center [565, 86] width 107 height 69
click at [1463, 651] on button "Adicionar" at bounding box center [1479, 624] width 107 height 69
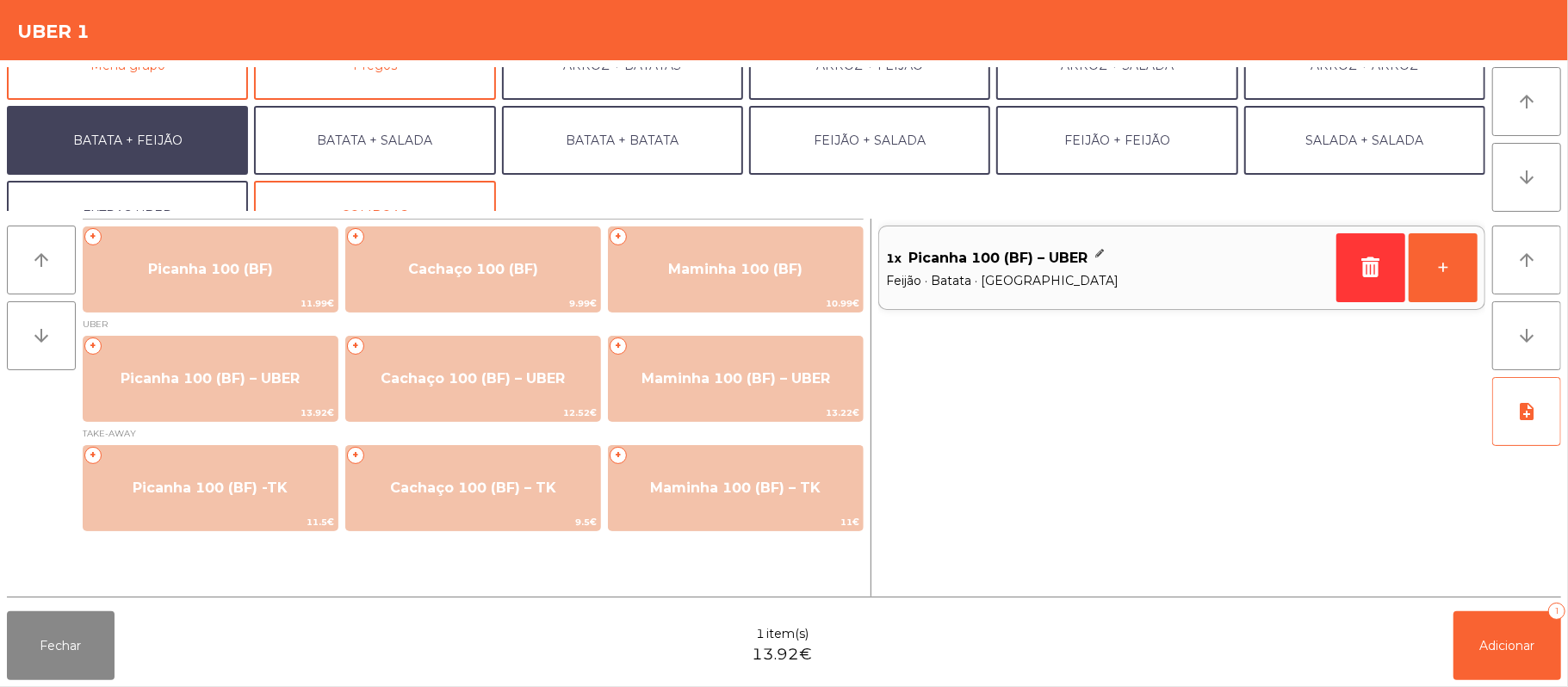
scroll to position [74, 0]
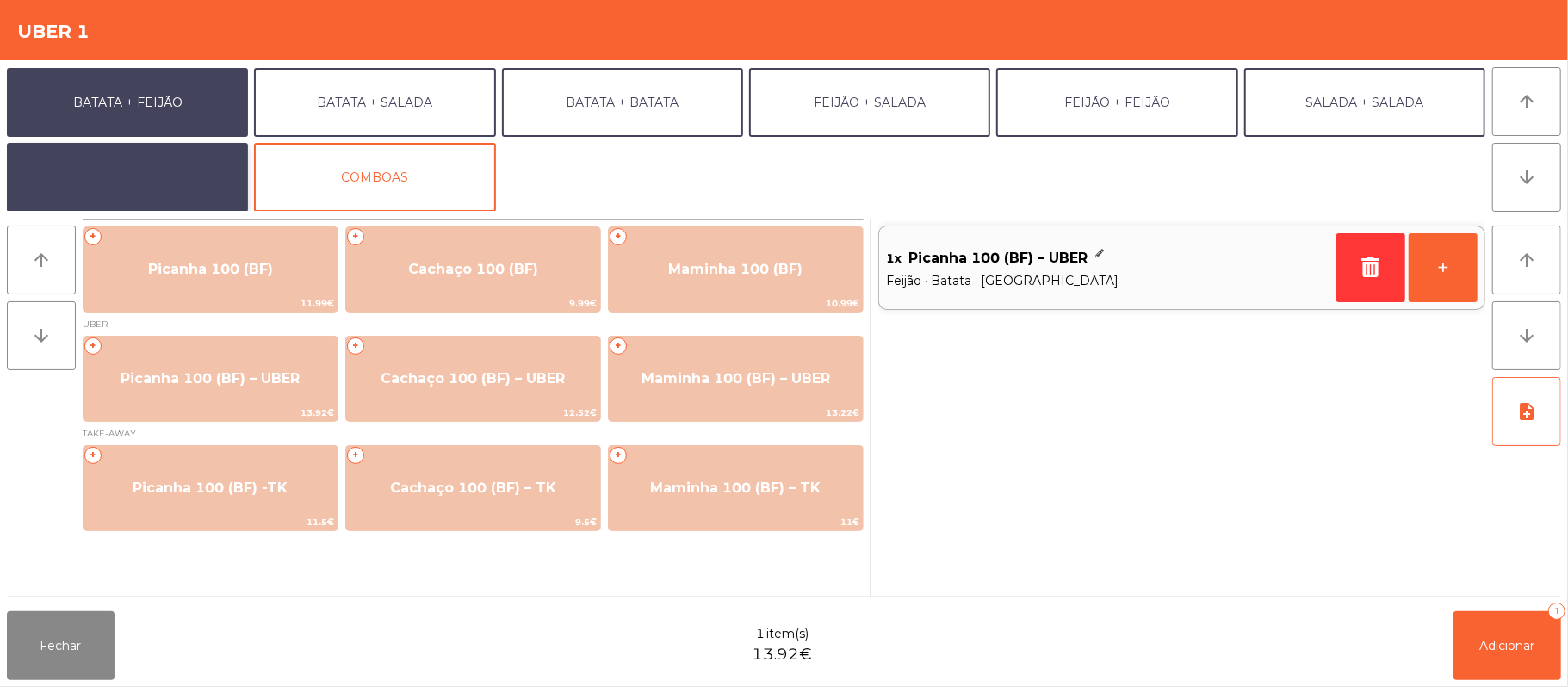
click at [115, 150] on button "EXTRAS UBER" at bounding box center [127, 177] width 241 height 69
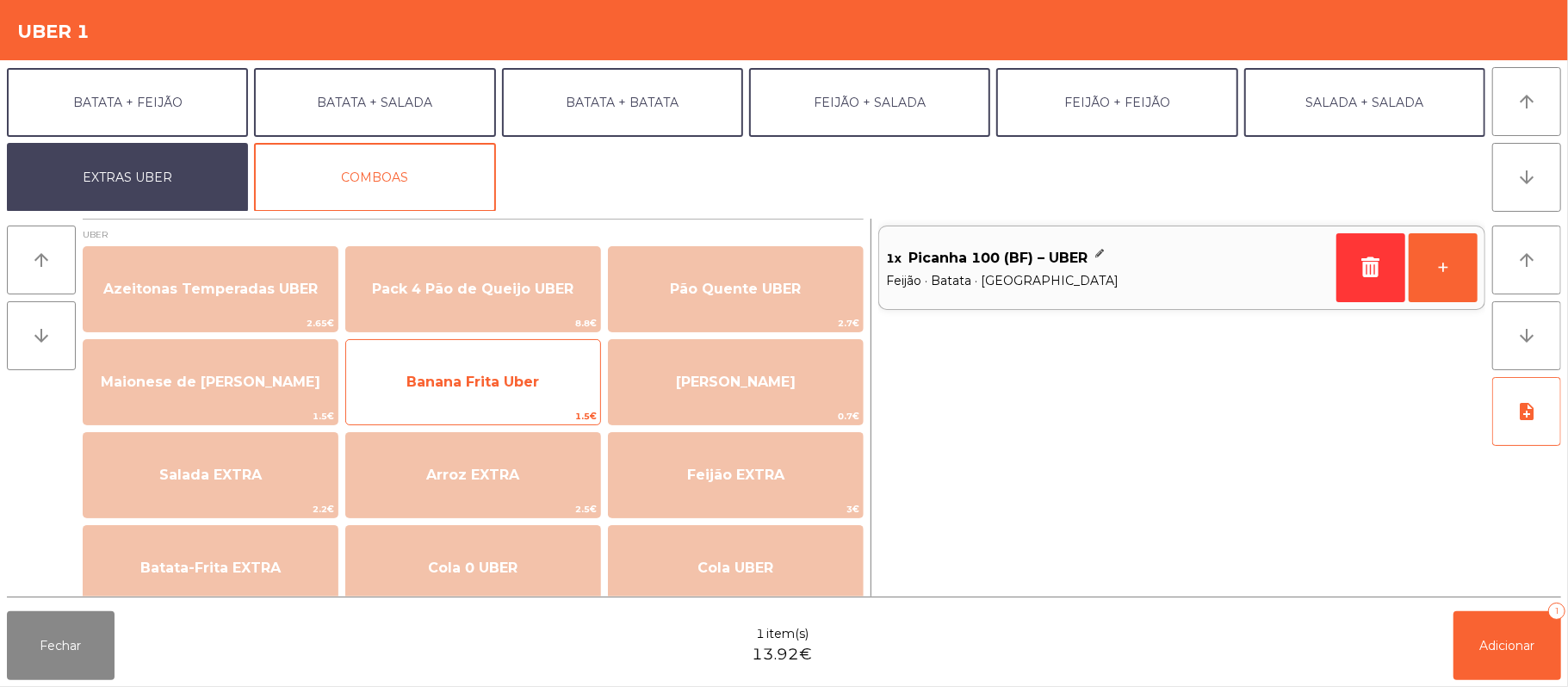
click at [486, 414] on span "1.5€" at bounding box center [474, 415] width 254 height 16
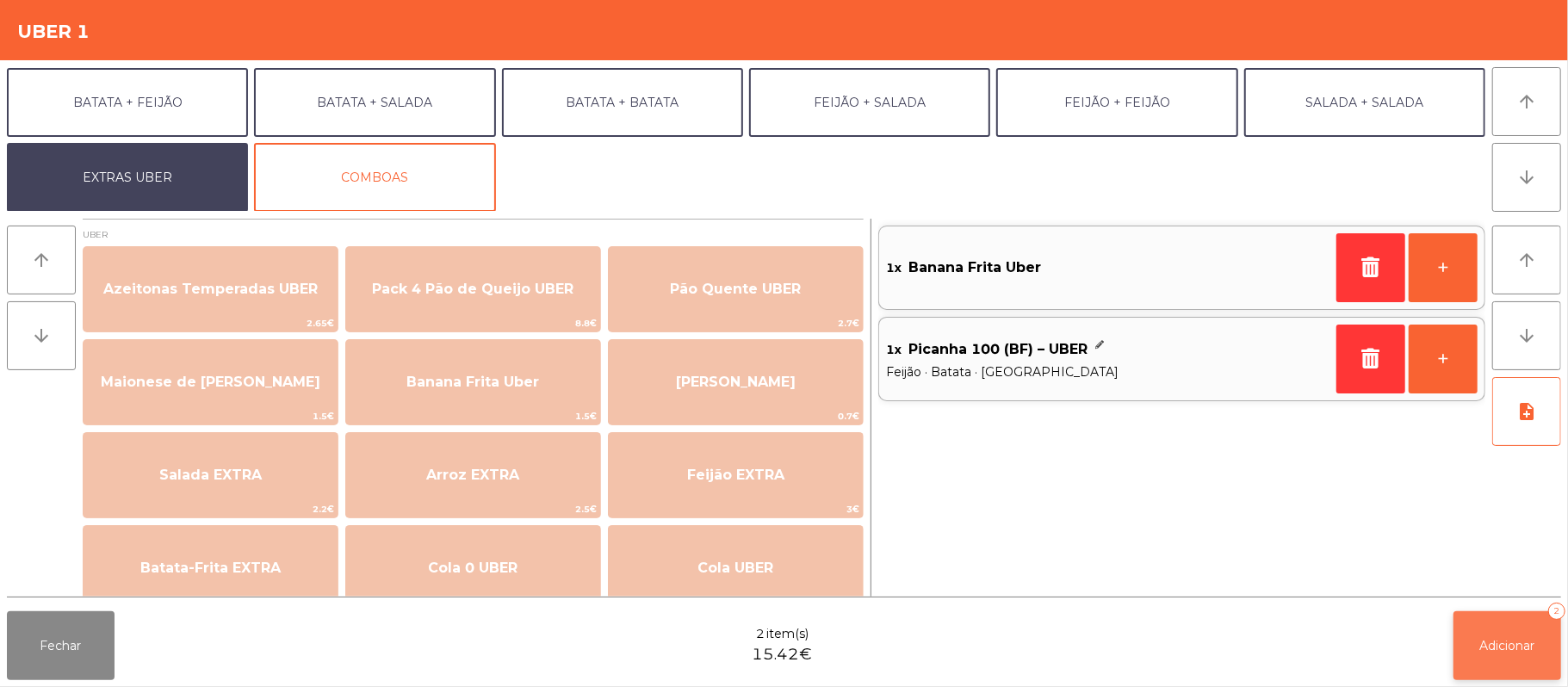
click at [1513, 641] on span "Adicionar" at bounding box center [1508, 646] width 56 height 15
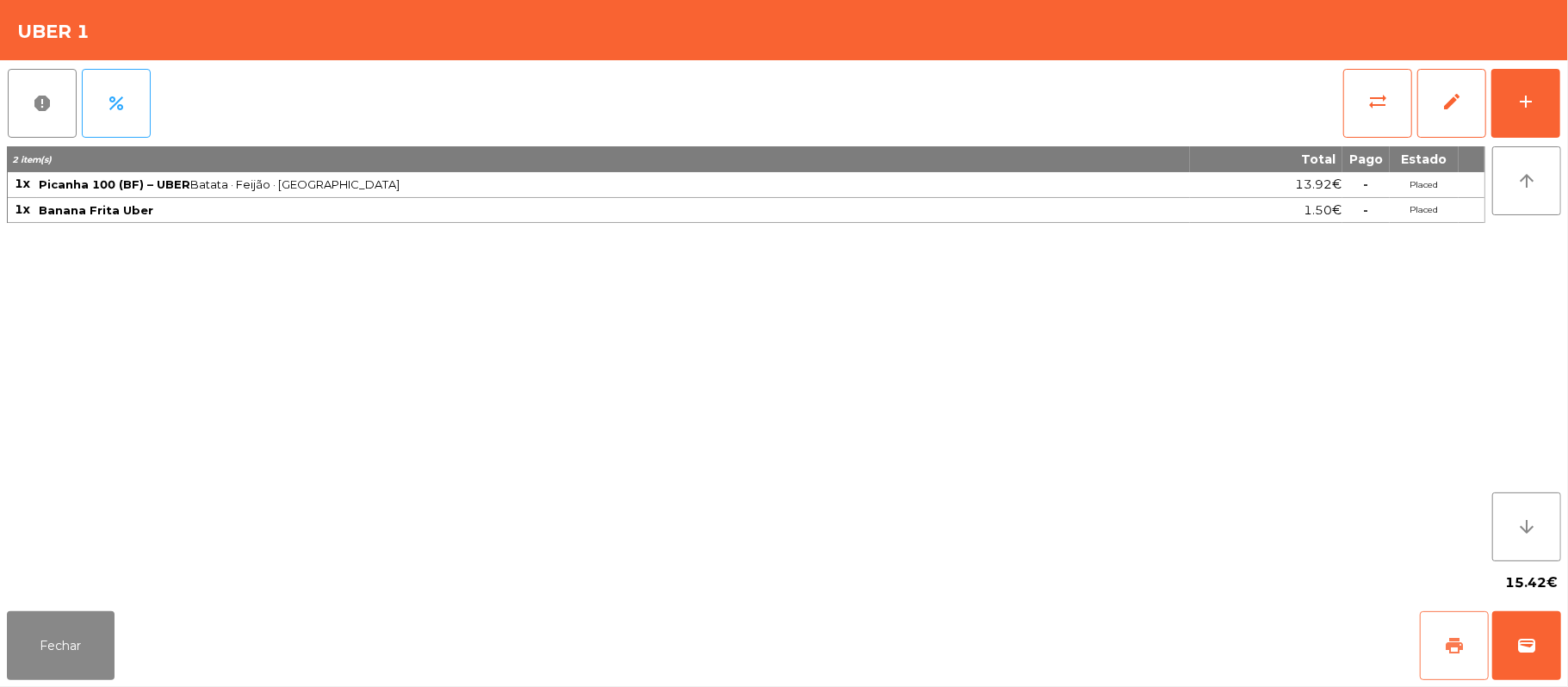
click at [1438, 654] on button "print" at bounding box center [1454, 645] width 69 height 69
click at [1441, 651] on button "print" at bounding box center [1454, 645] width 69 height 69
click at [1527, 638] on span "wallet" at bounding box center [1527, 646] width 21 height 21
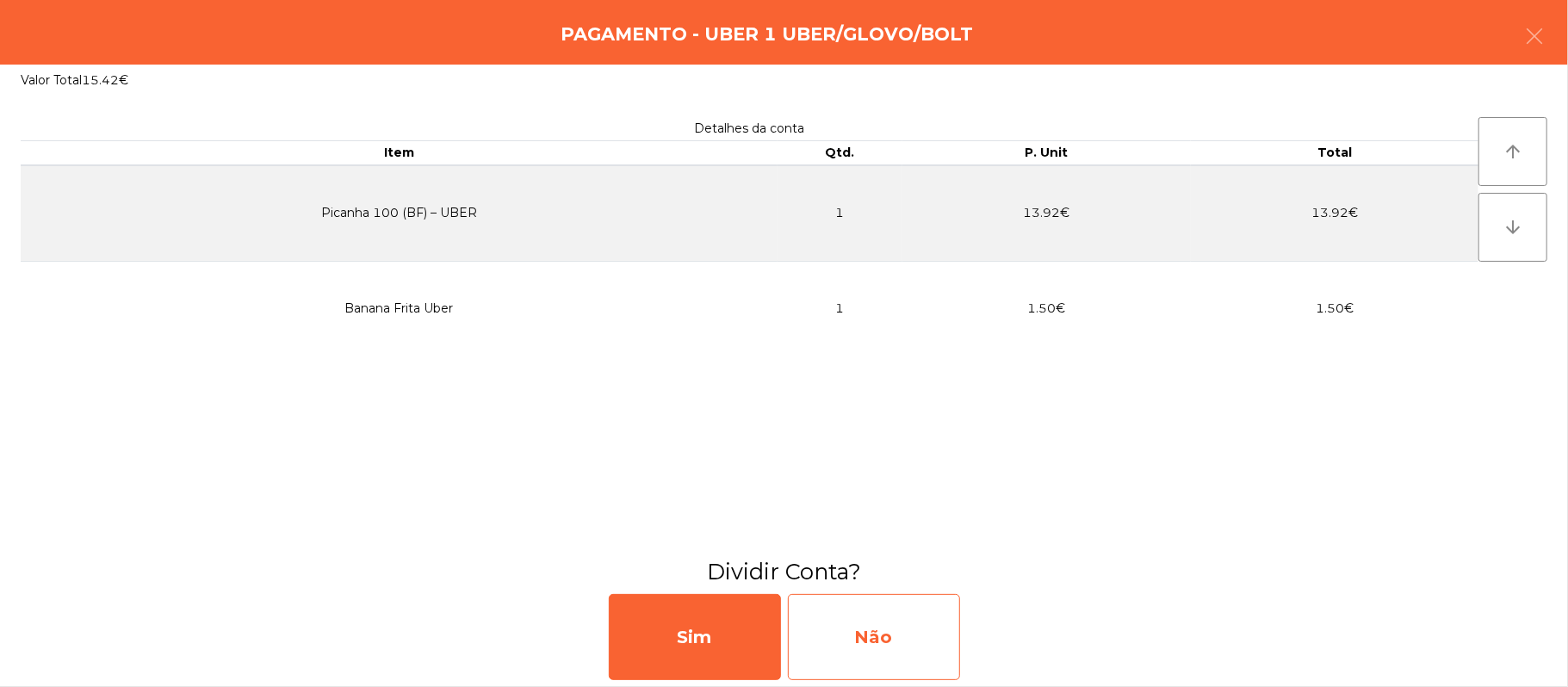
click at [890, 627] on div "Não" at bounding box center [874, 636] width 172 height 86
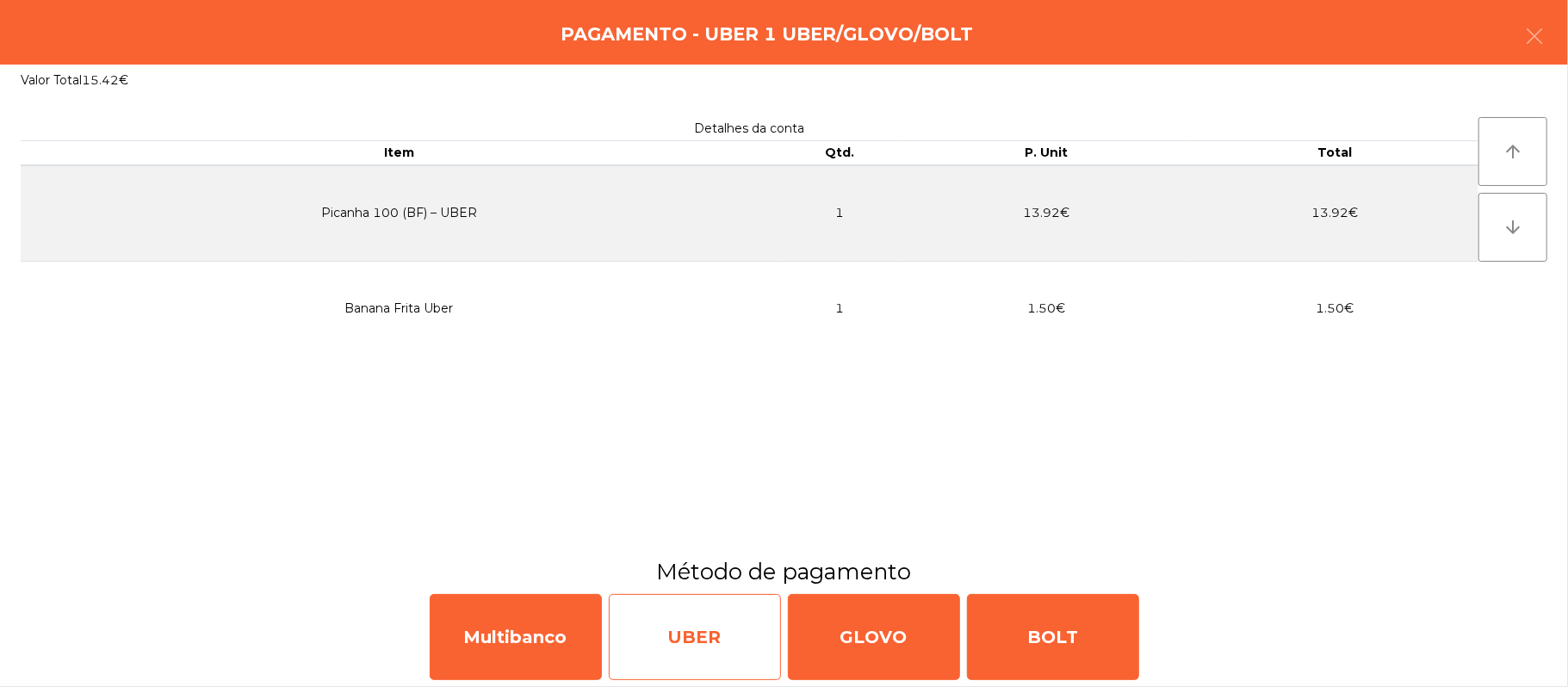
click at [709, 661] on div "UBER" at bounding box center [694, 636] width 172 height 86
select select "**"
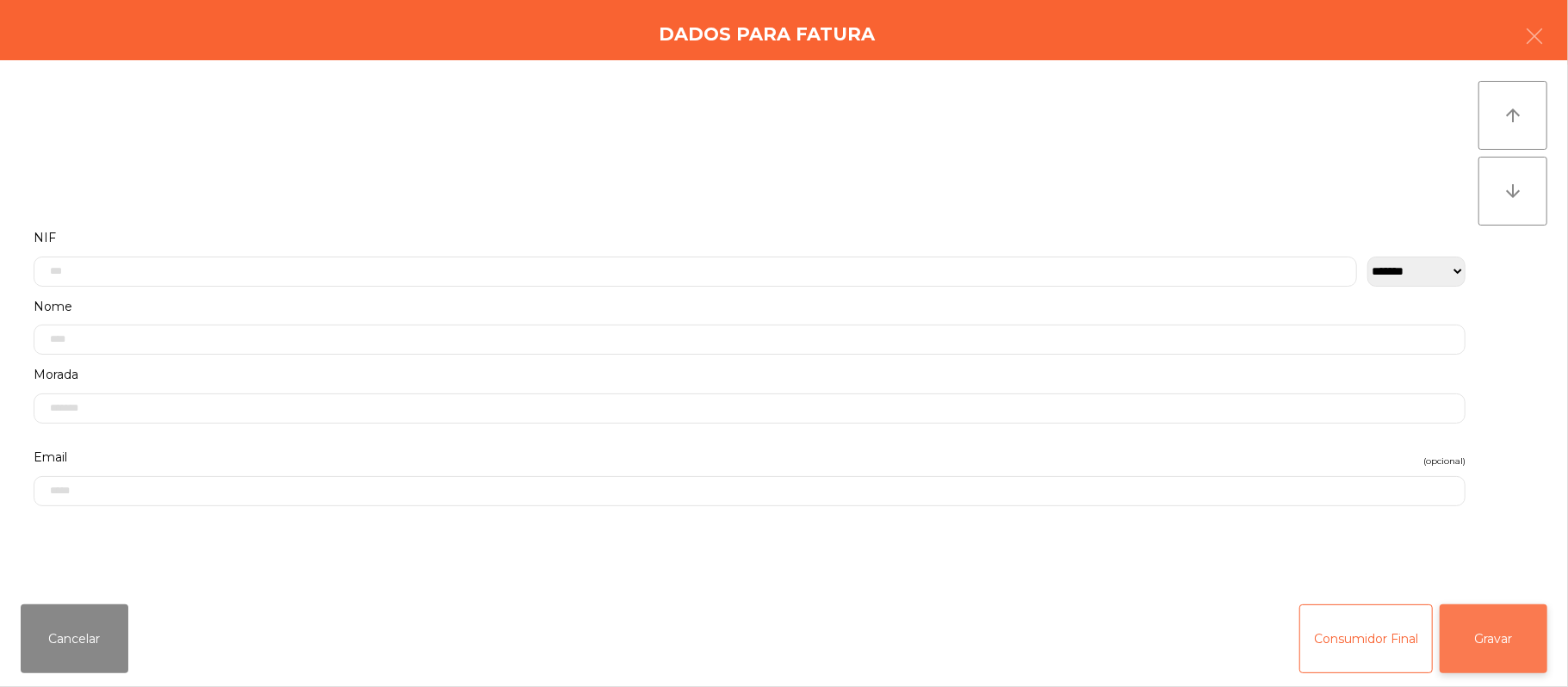
click at [1509, 631] on button "Gravar" at bounding box center [1494, 638] width 107 height 69
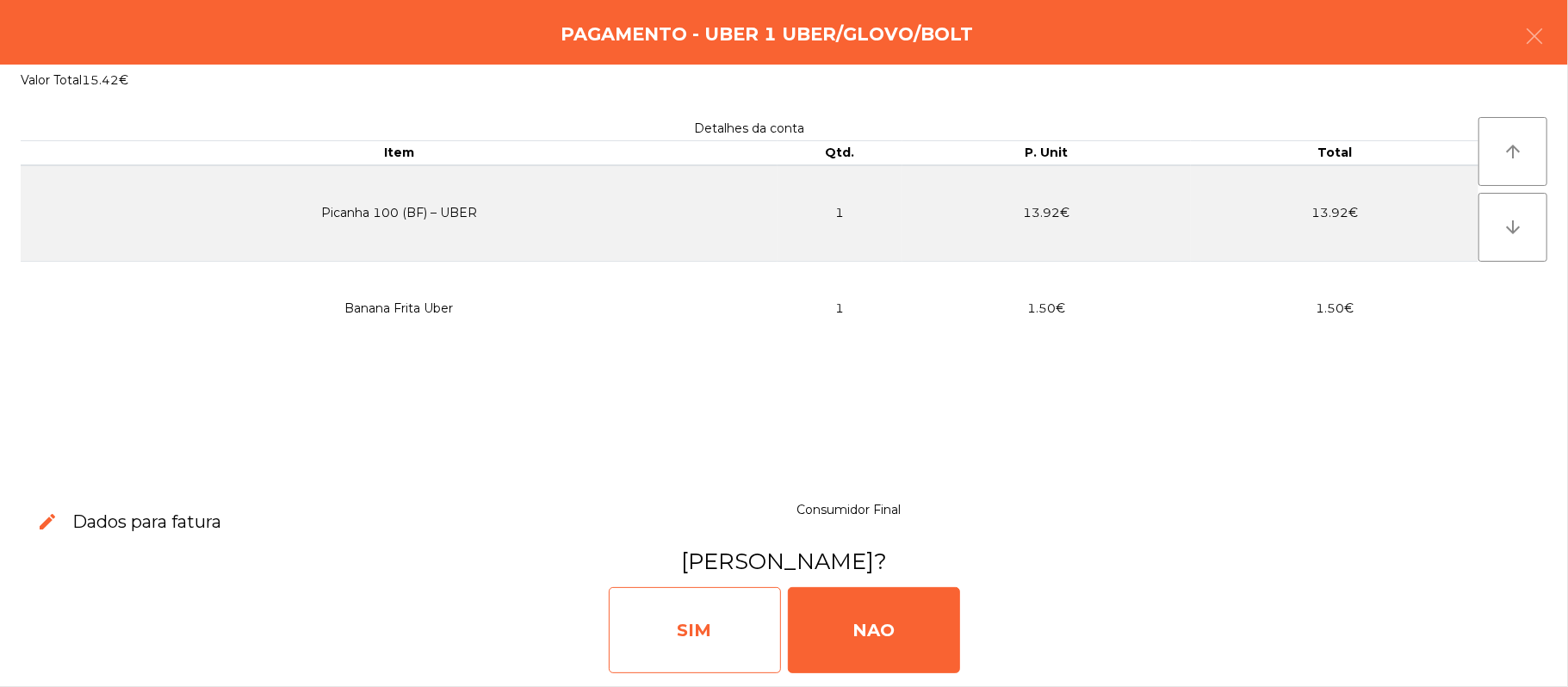
click at [683, 644] on div "SIM" at bounding box center [694, 630] width 172 height 86
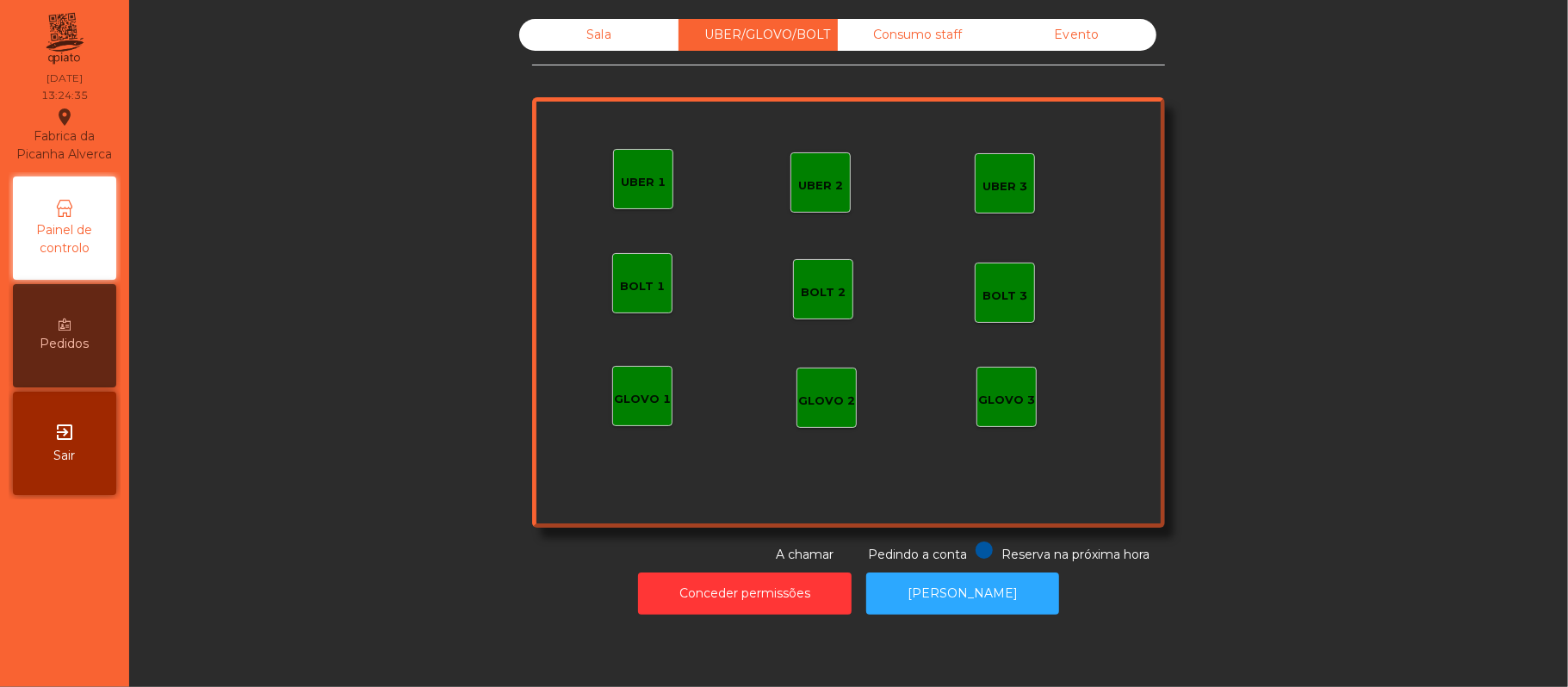
click at [666, 35] on div "Sala" at bounding box center [598, 35] width 159 height 32
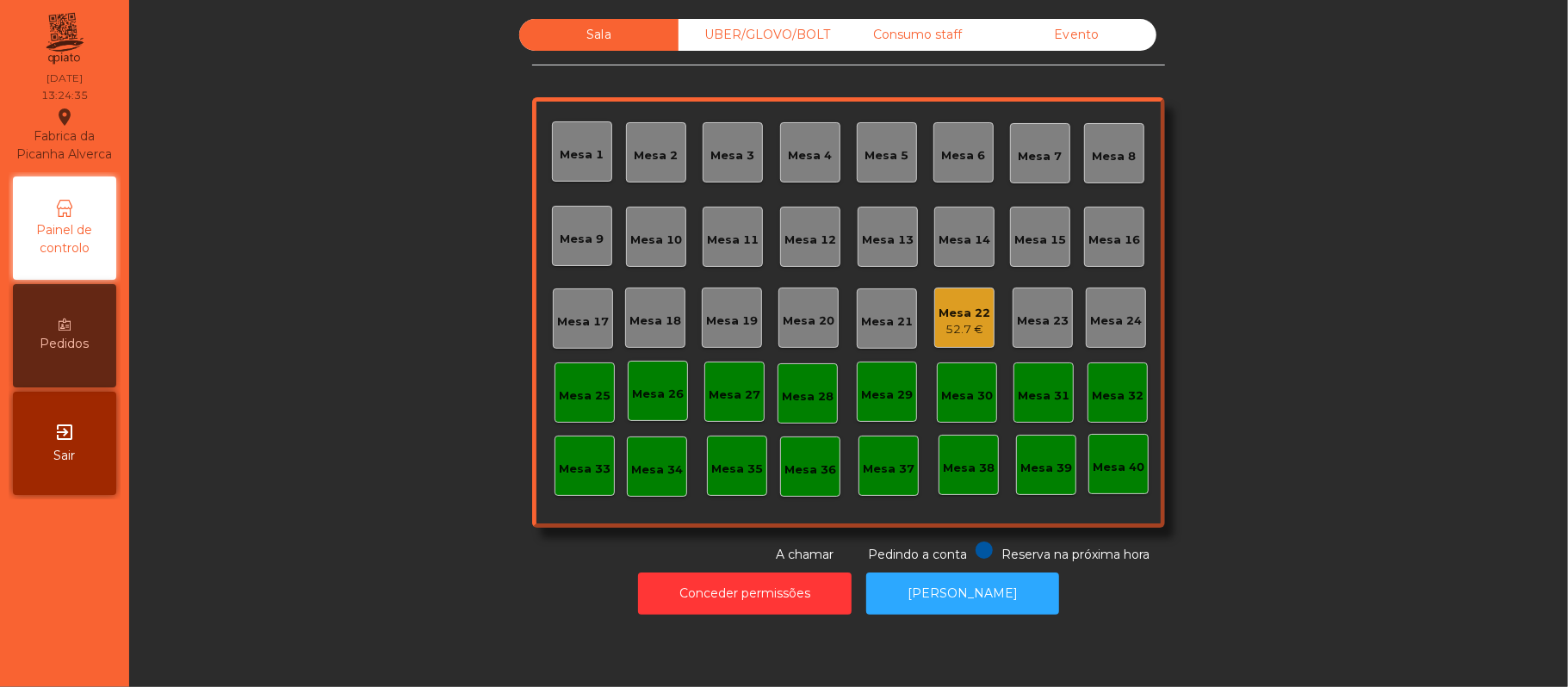
click at [639, 49] on div "Sala" at bounding box center [598, 35] width 159 height 32
click at [1031, 232] on div "Mesa 15" at bounding box center [1040, 240] width 52 height 17
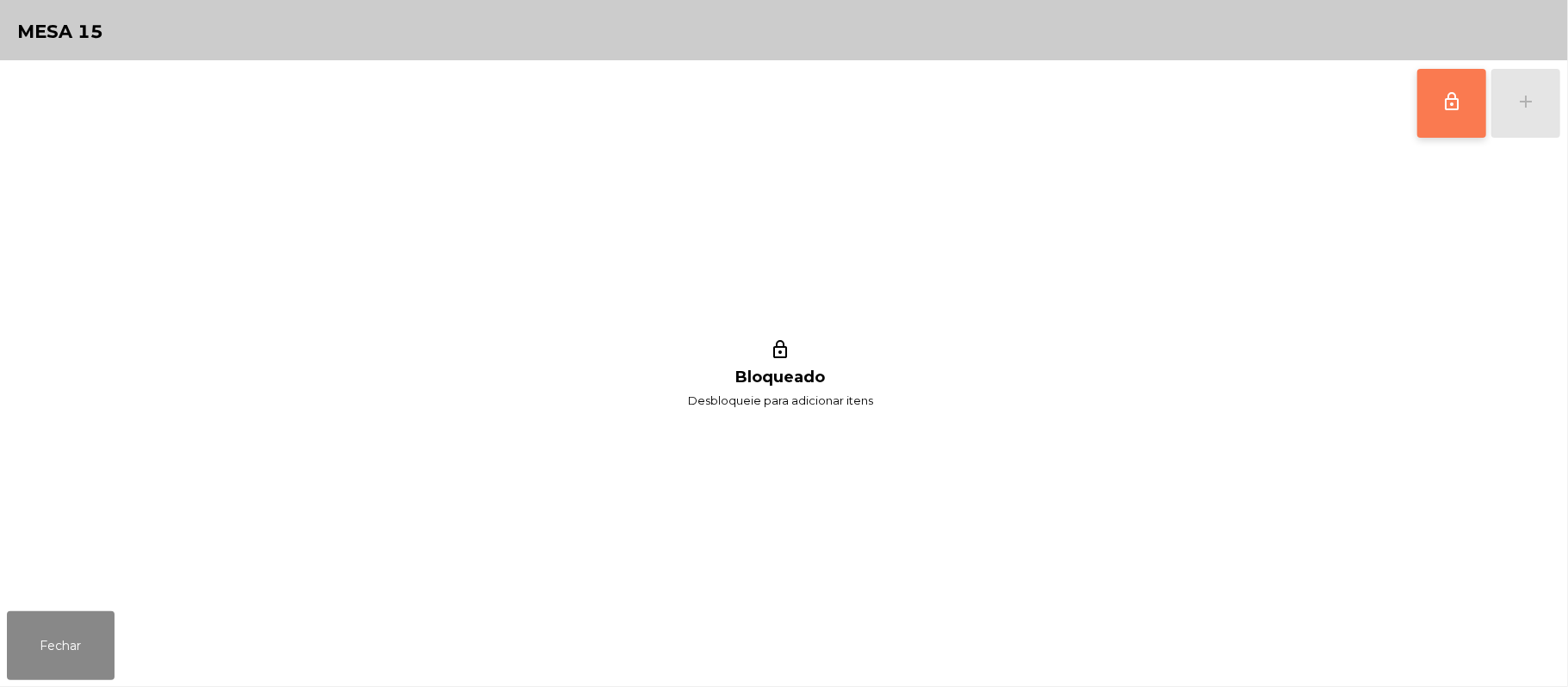
click at [1459, 100] on span "lock_outline" at bounding box center [1452, 102] width 21 height 21
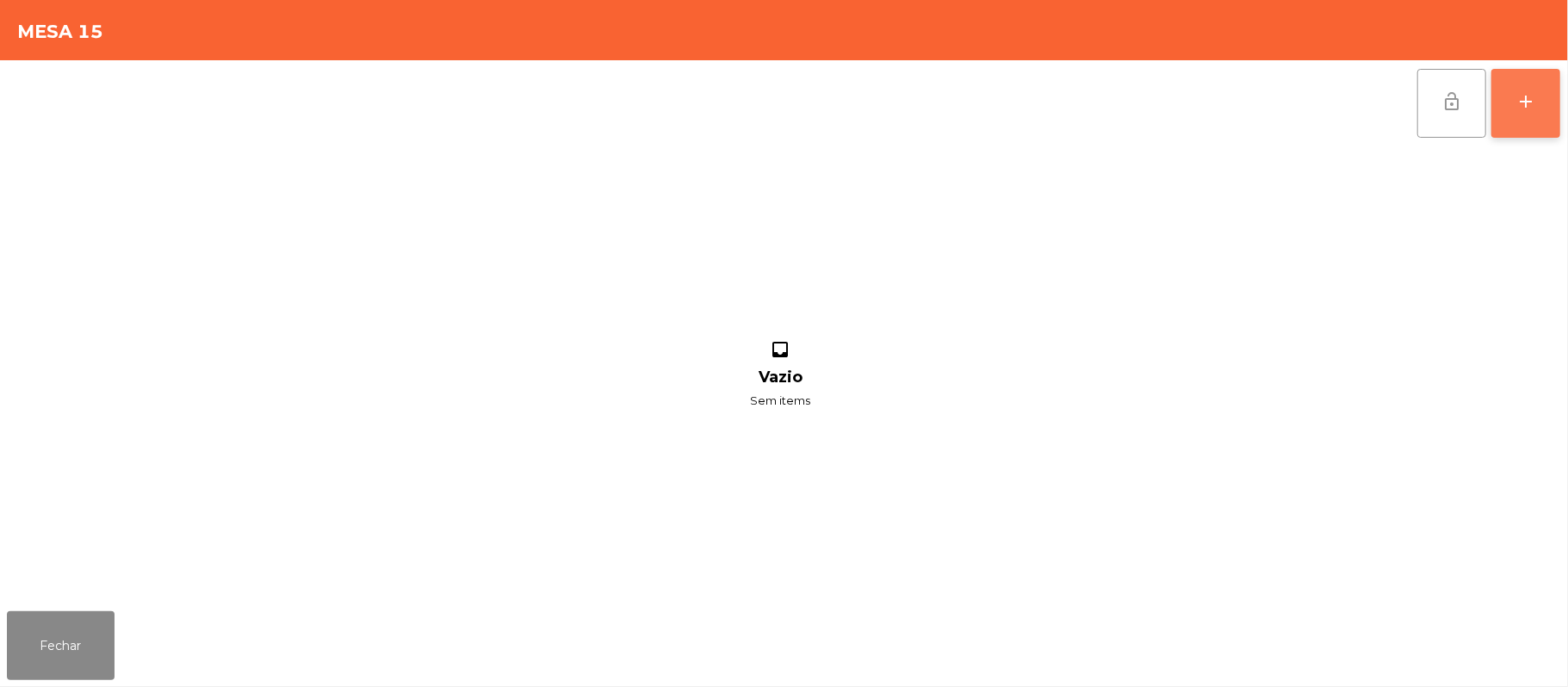
click at [1515, 101] on div "add" at bounding box center [1526, 102] width 21 height 21
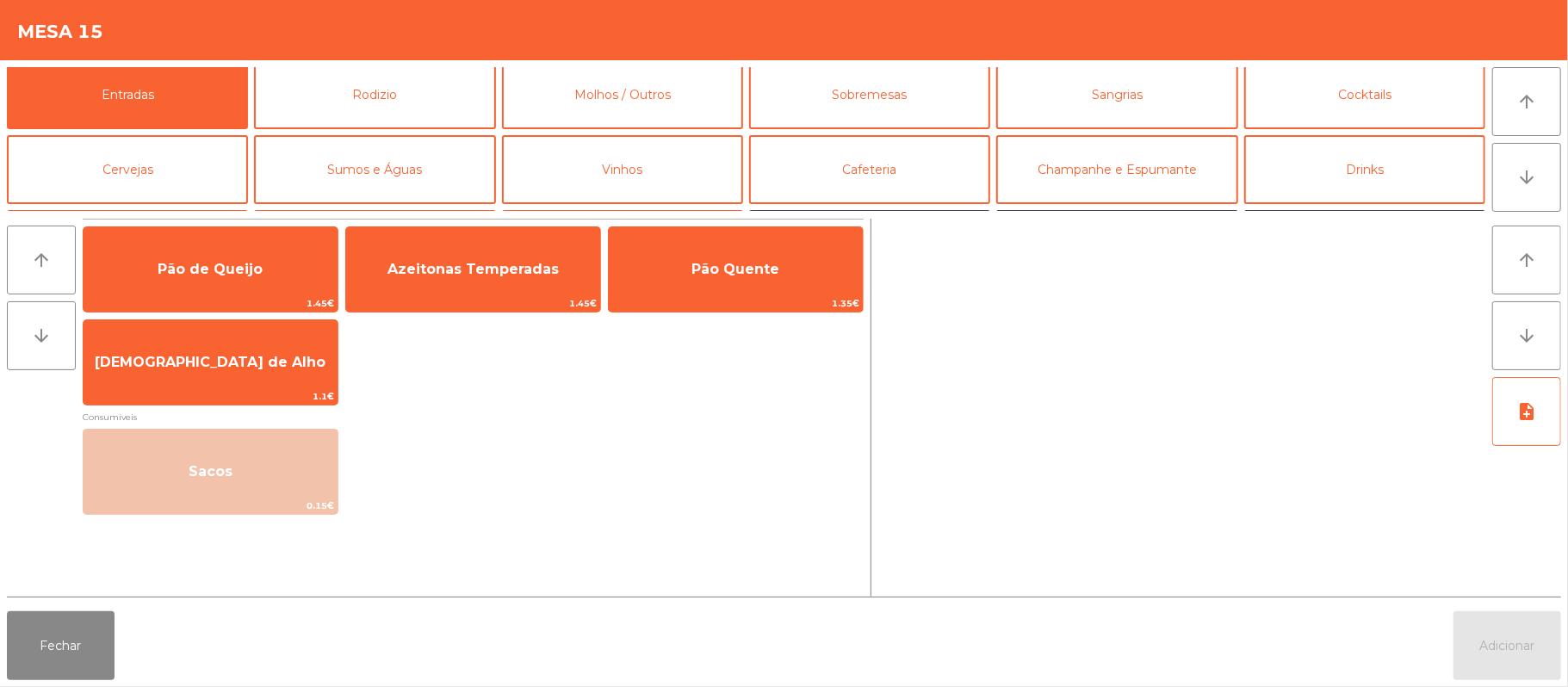
scroll to position [2, 0]
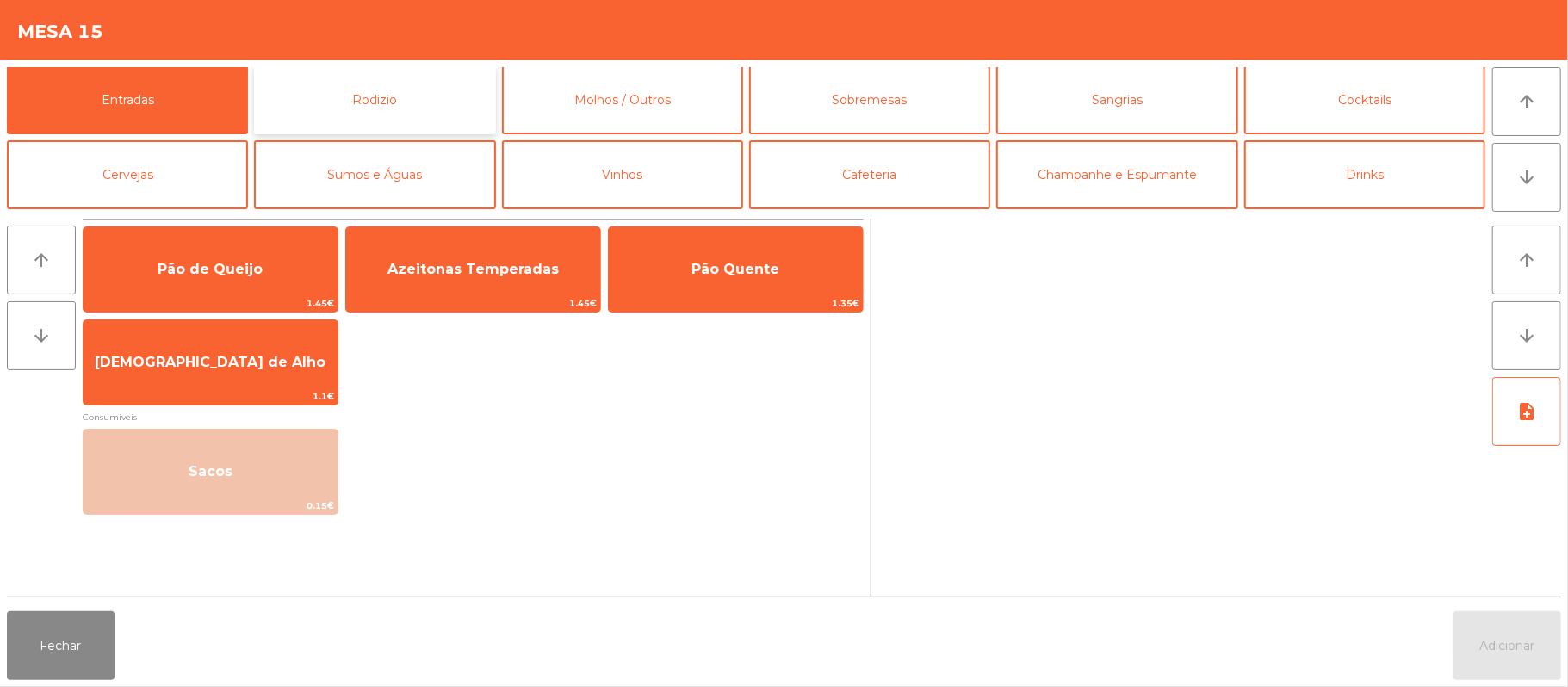
click at [458, 102] on button "Rodizio" at bounding box center [375, 99] width 241 height 69
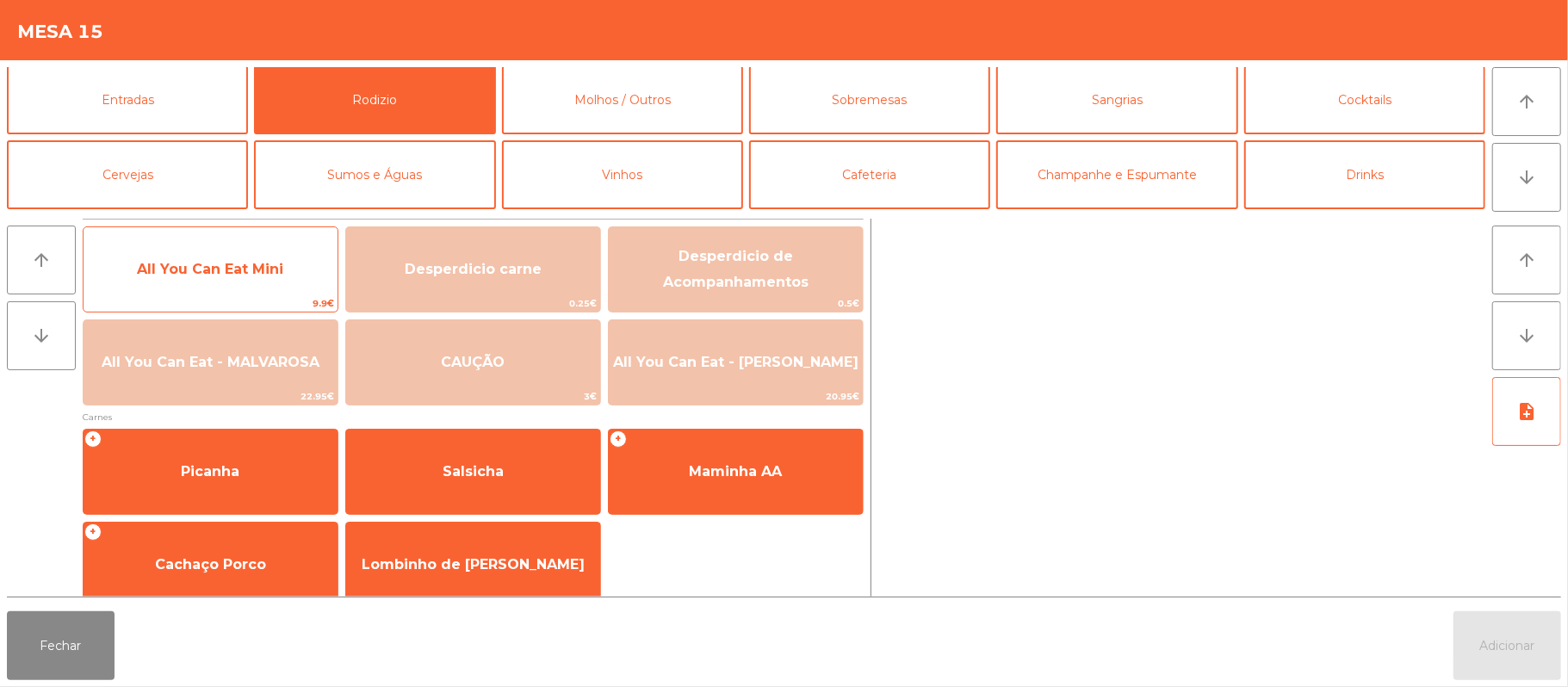
click at [294, 268] on span "All You Can Eat Mini" at bounding box center [211, 269] width 254 height 46
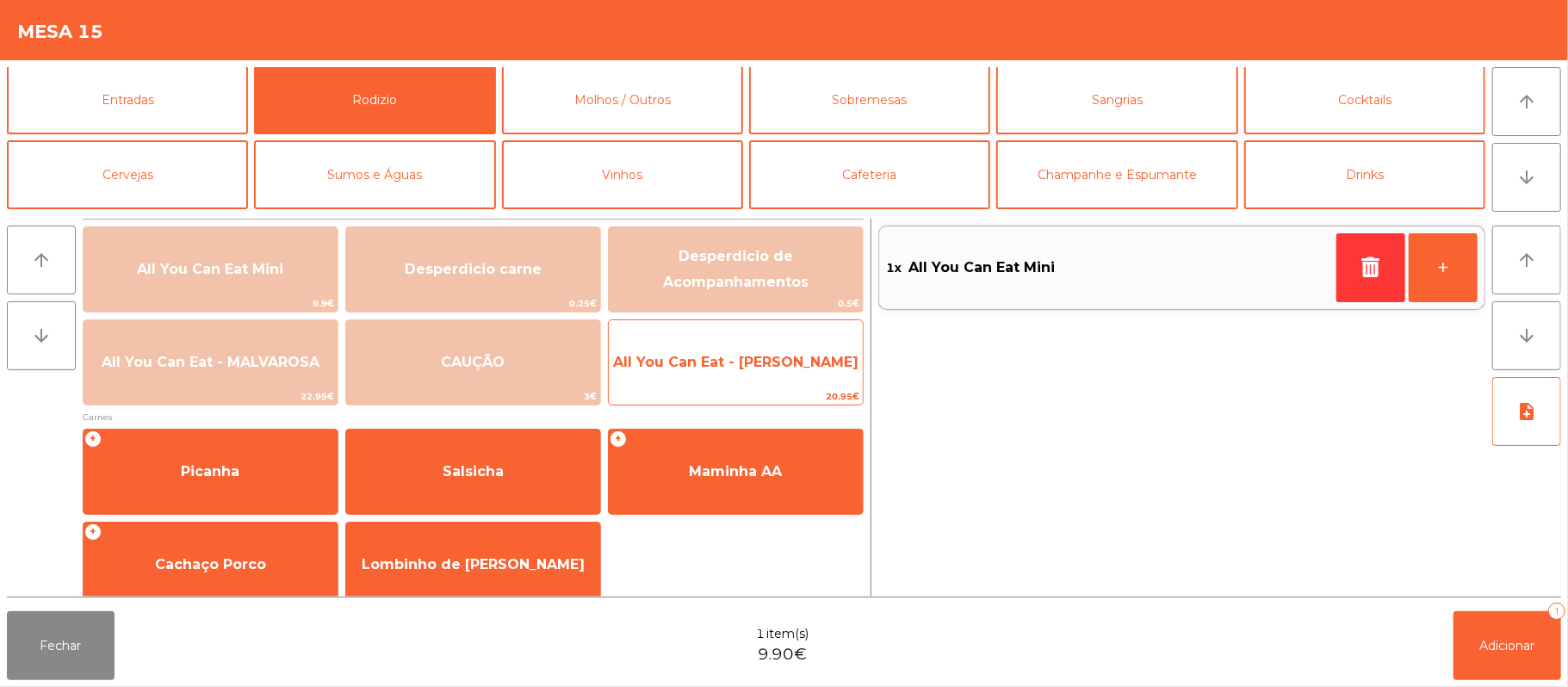
click at [780, 378] on span "All You Can Eat - [PERSON_NAME]" at bounding box center [736, 361] width 254 height 46
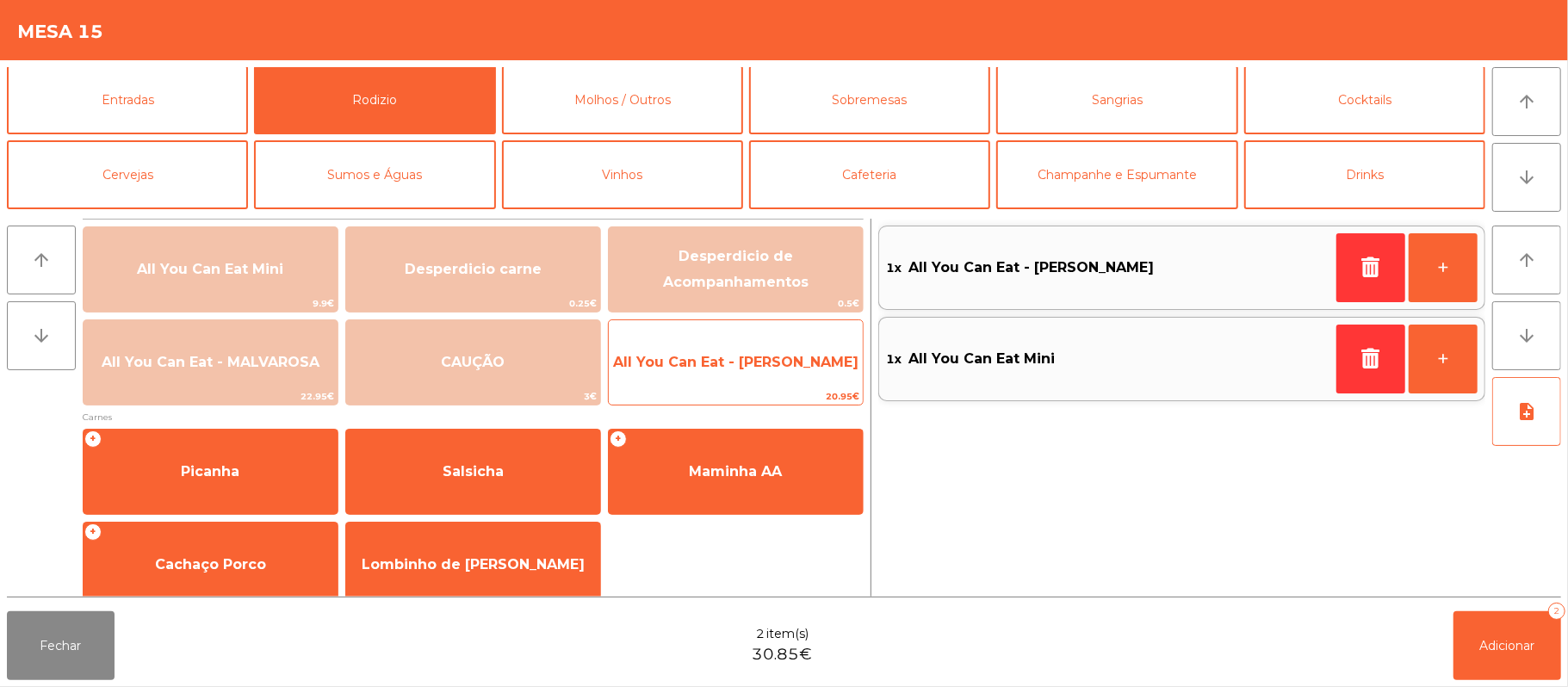
click at [782, 373] on span "All You Can Eat - [PERSON_NAME]" at bounding box center [736, 361] width 254 height 46
click at [760, 379] on span "All You Can Eat - [PERSON_NAME]" at bounding box center [736, 361] width 254 height 46
click at [751, 361] on span "All You Can Eat - [PERSON_NAME]" at bounding box center [736, 361] width 246 height 16
click at [750, 361] on span "All You Can Eat - [PERSON_NAME]" at bounding box center [736, 361] width 246 height 16
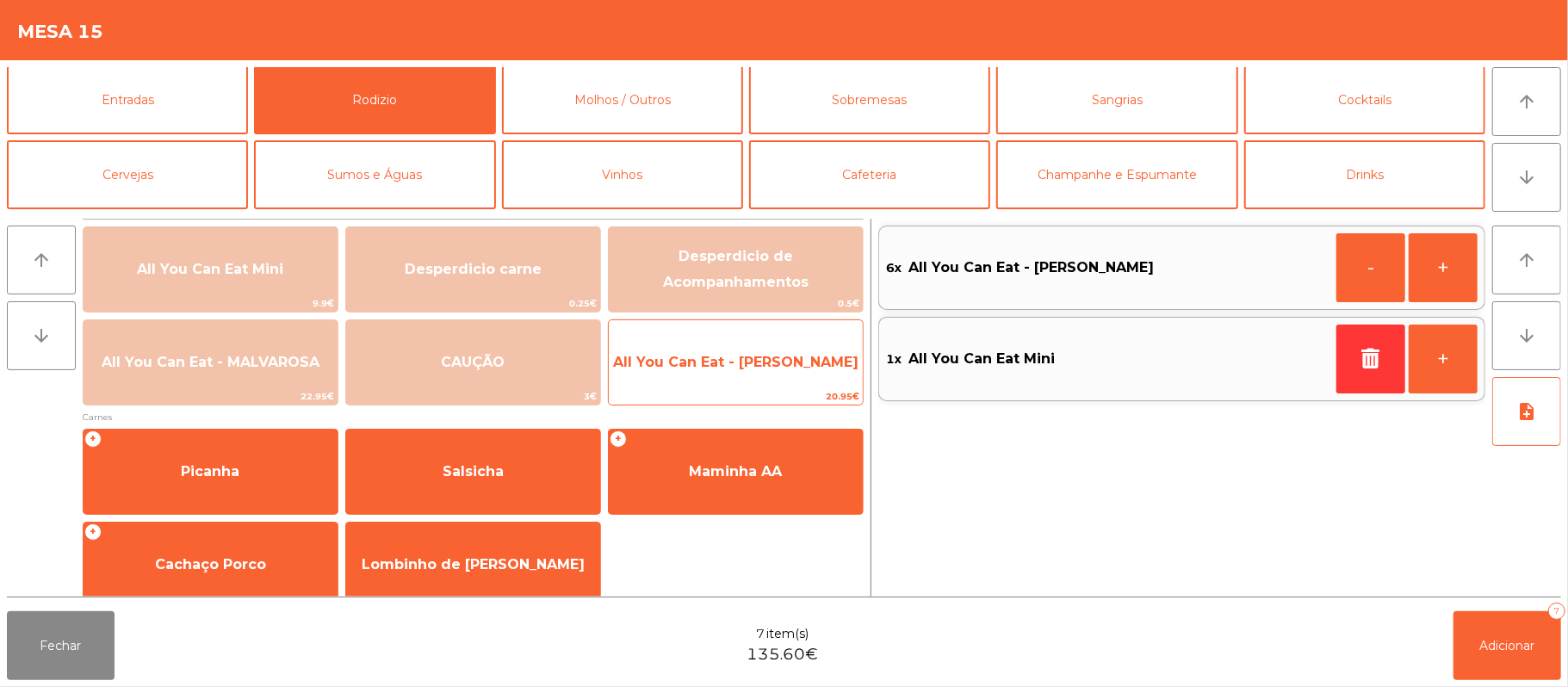
click at [738, 373] on span "All You Can Eat - [PERSON_NAME]" at bounding box center [736, 361] width 254 height 46
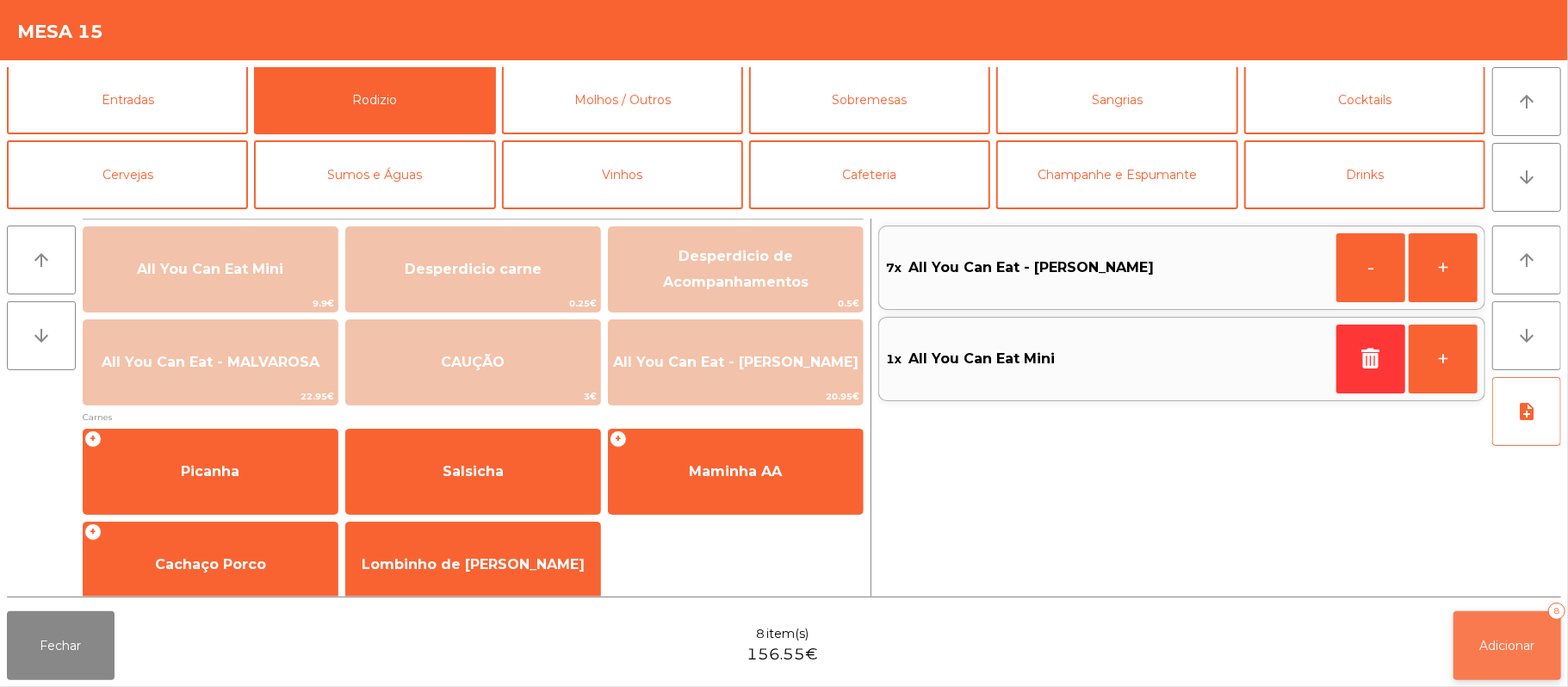
click at [1521, 652] on button "Adicionar 8" at bounding box center [1508, 645] width 107 height 69
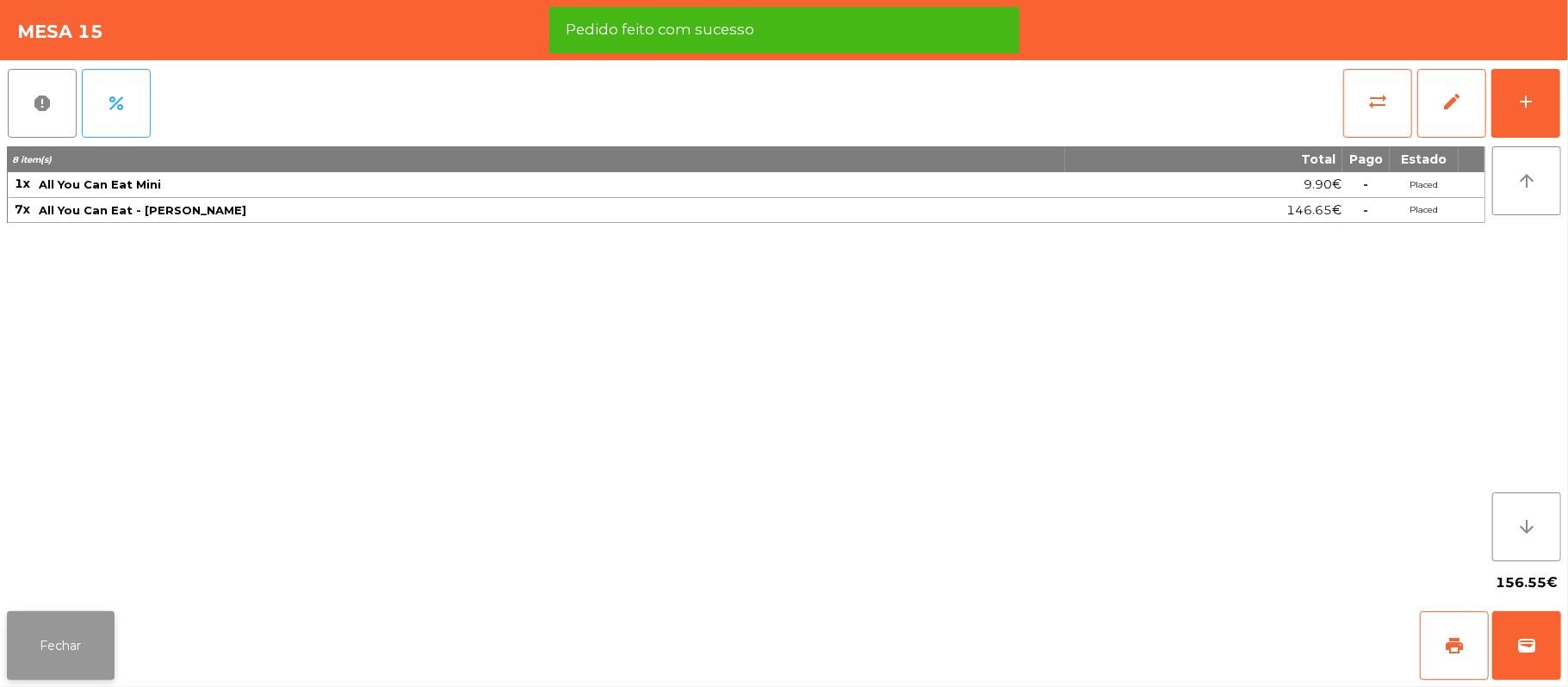
click at [59, 645] on button "Fechar" at bounding box center [60, 645] width 107 height 69
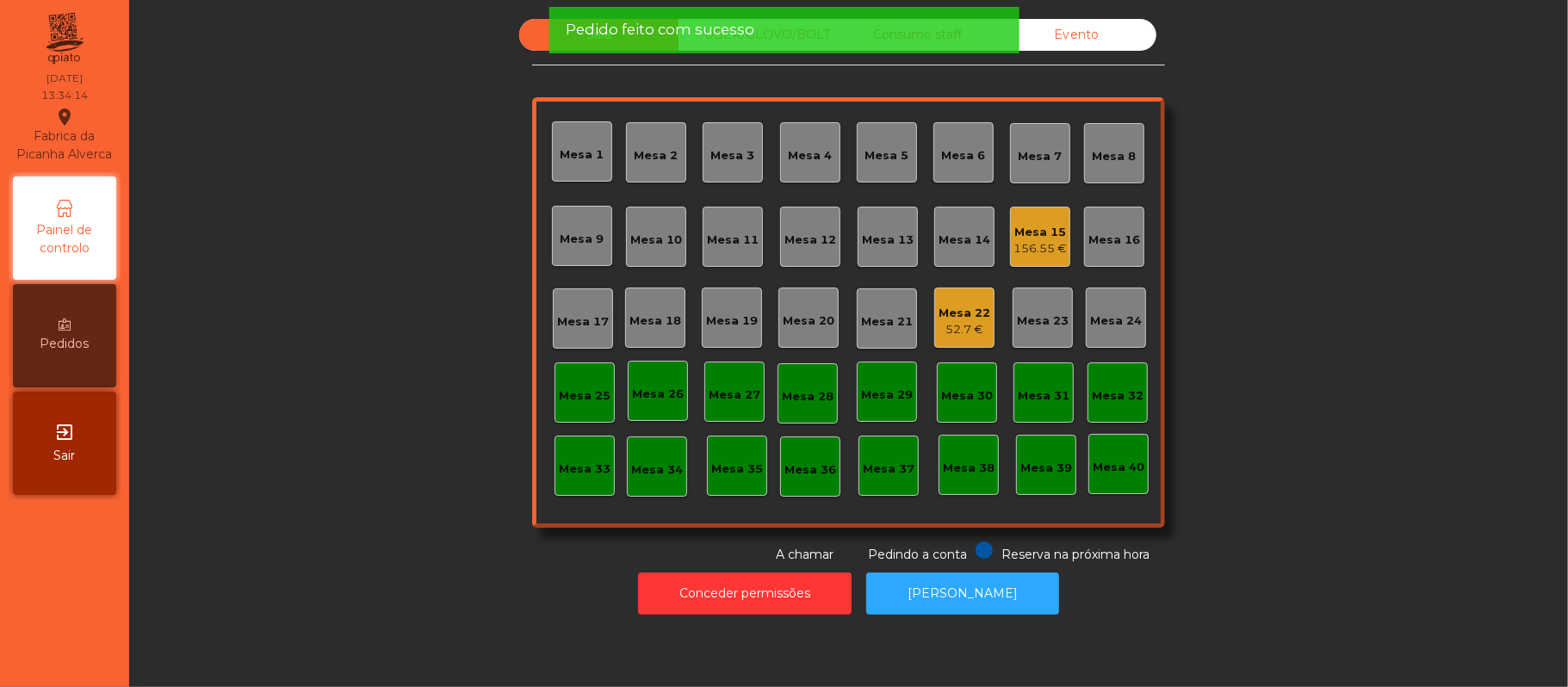
click at [1024, 240] on div "156.55 €" at bounding box center [1040, 248] width 54 height 17
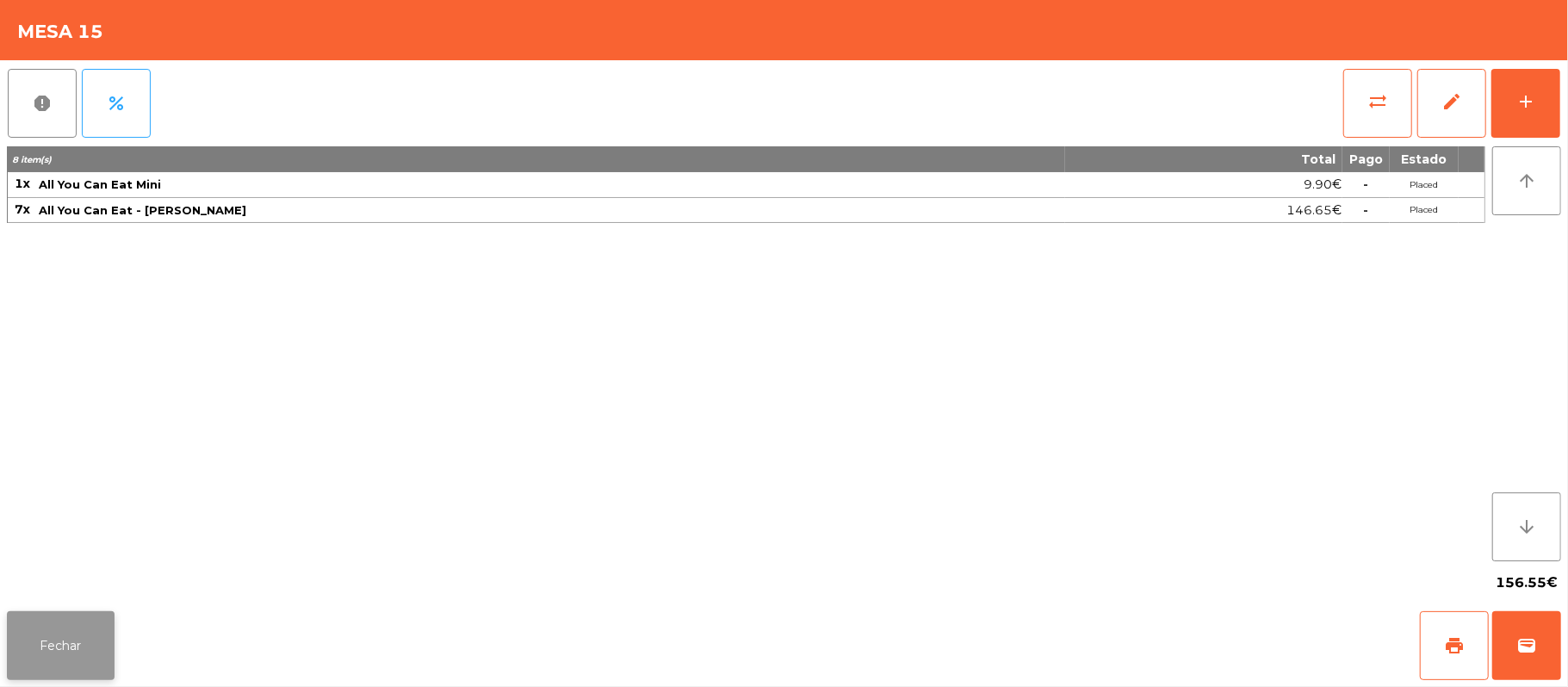
click at [69, 647] on button "Fechar" at bounding box center [60, 645] width 107 height 69
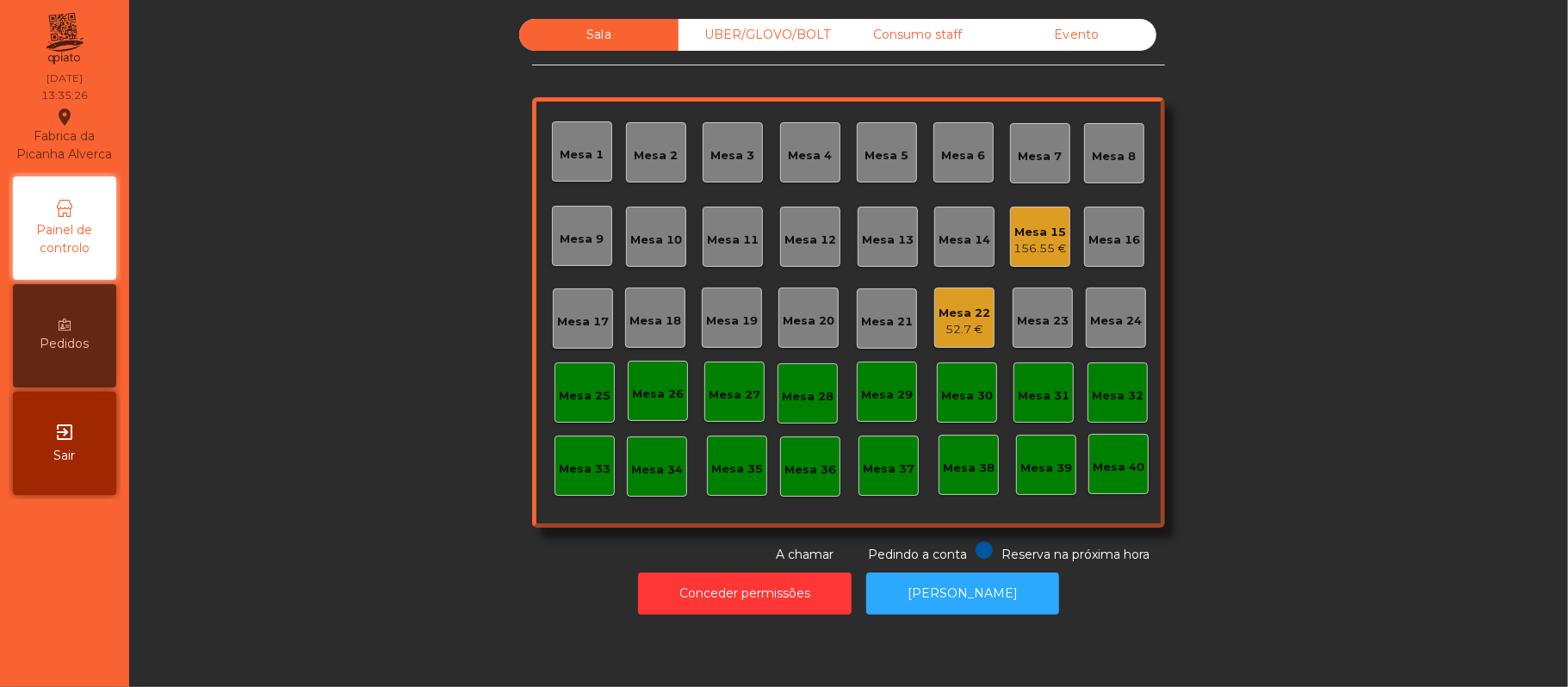
click at [1123, 229] on div "Mesa 16" at bounding box center [1114, 237] width 52 height 24
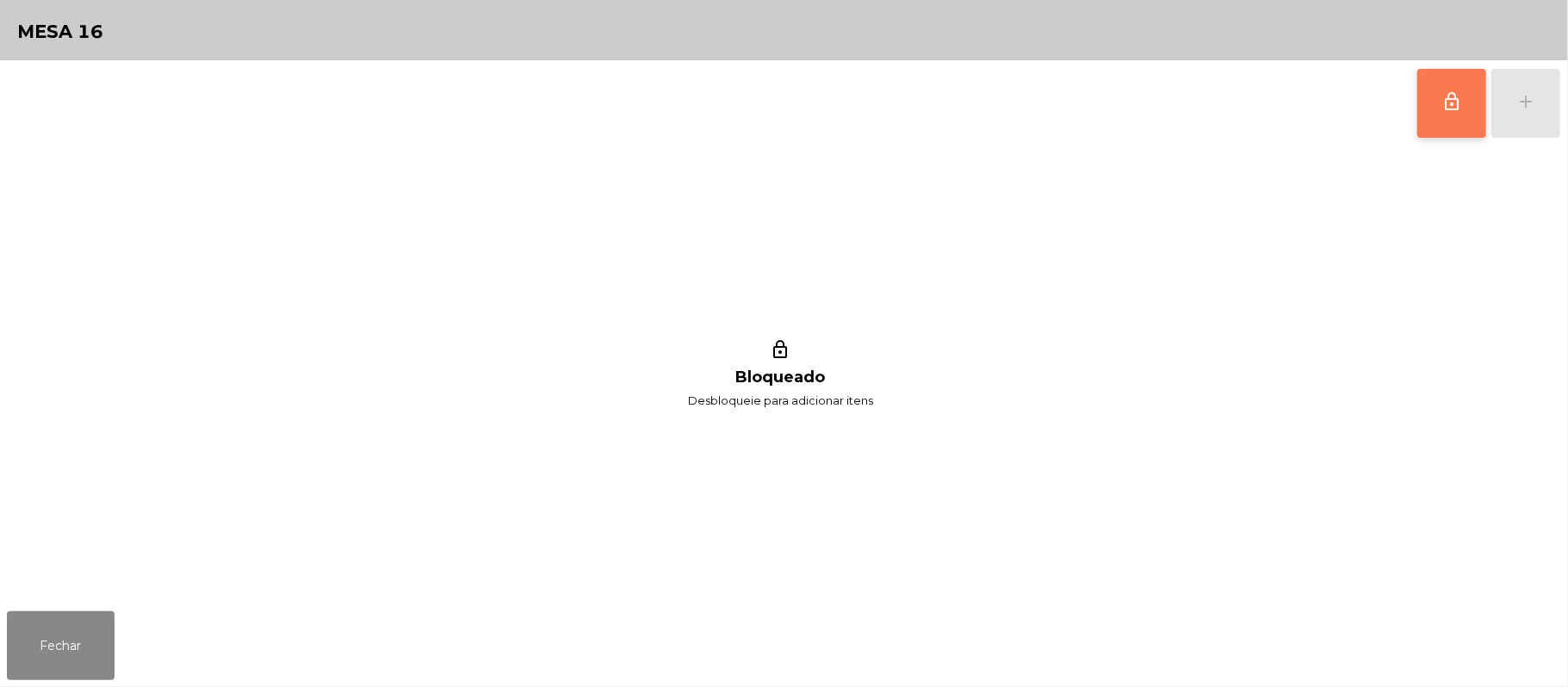
click at [1427, 97] on button "lock_outline" at bounding box center [1451, 103] width 69 height 69
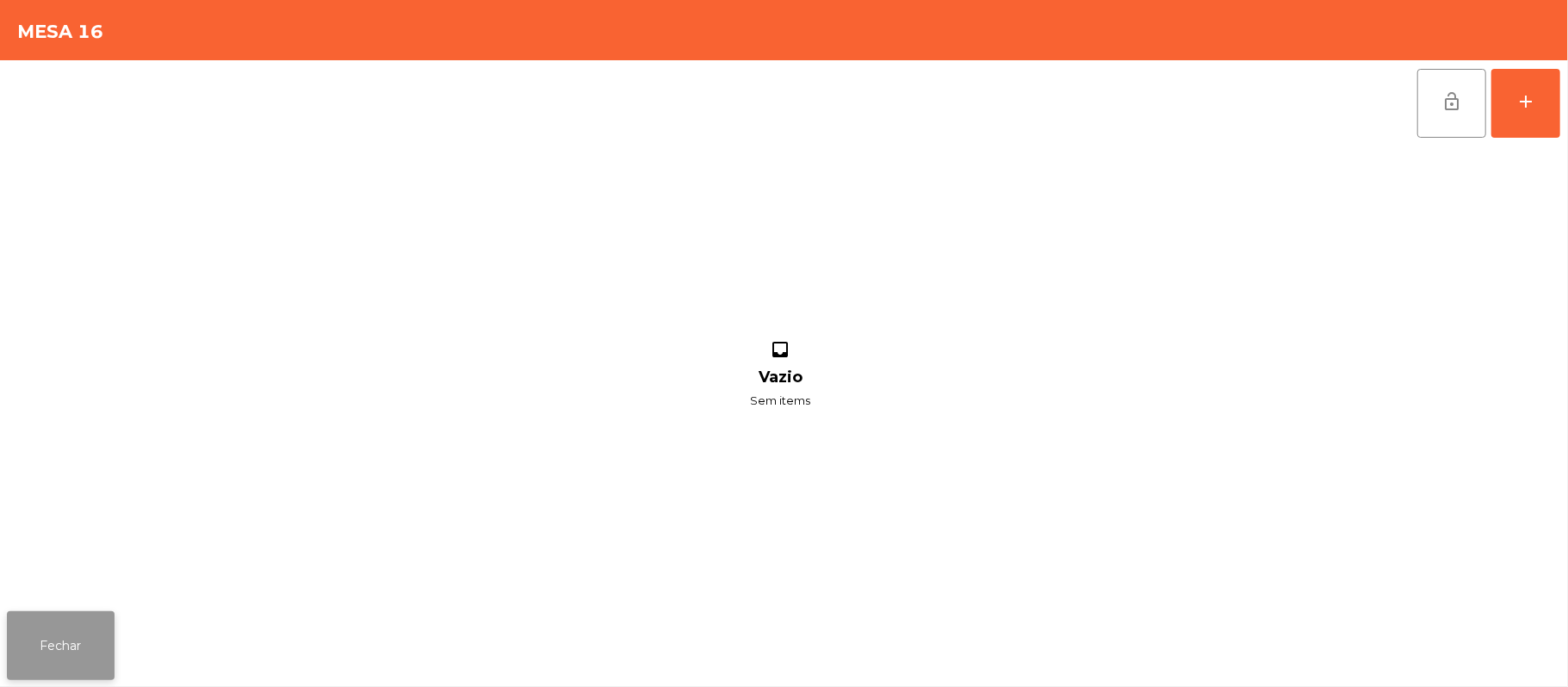
click at [22, 650] on button "Fechar" at bounding box center [60, 645] width 107 height 69
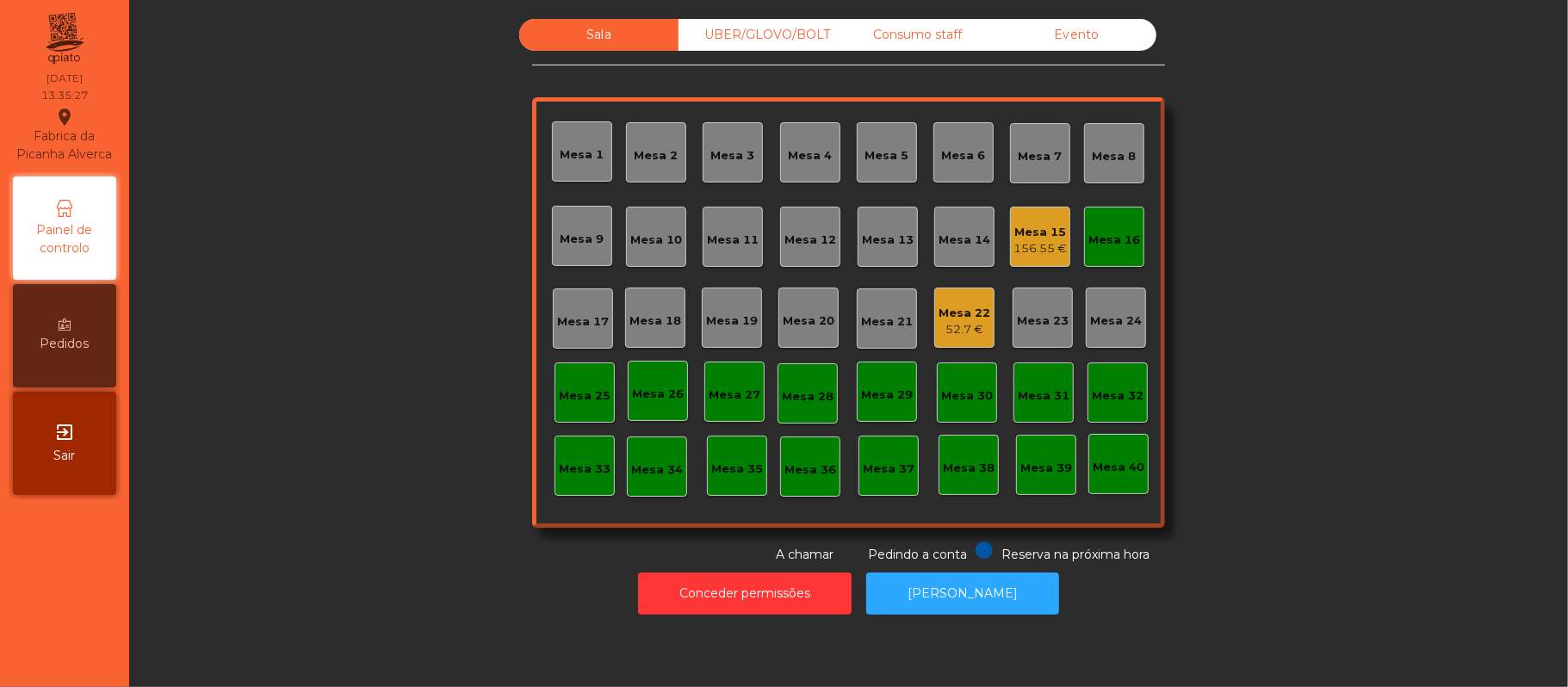
click at [1042, 224] on div "Mesa 15" at bounding box center [1040, 232] width 54 height 17
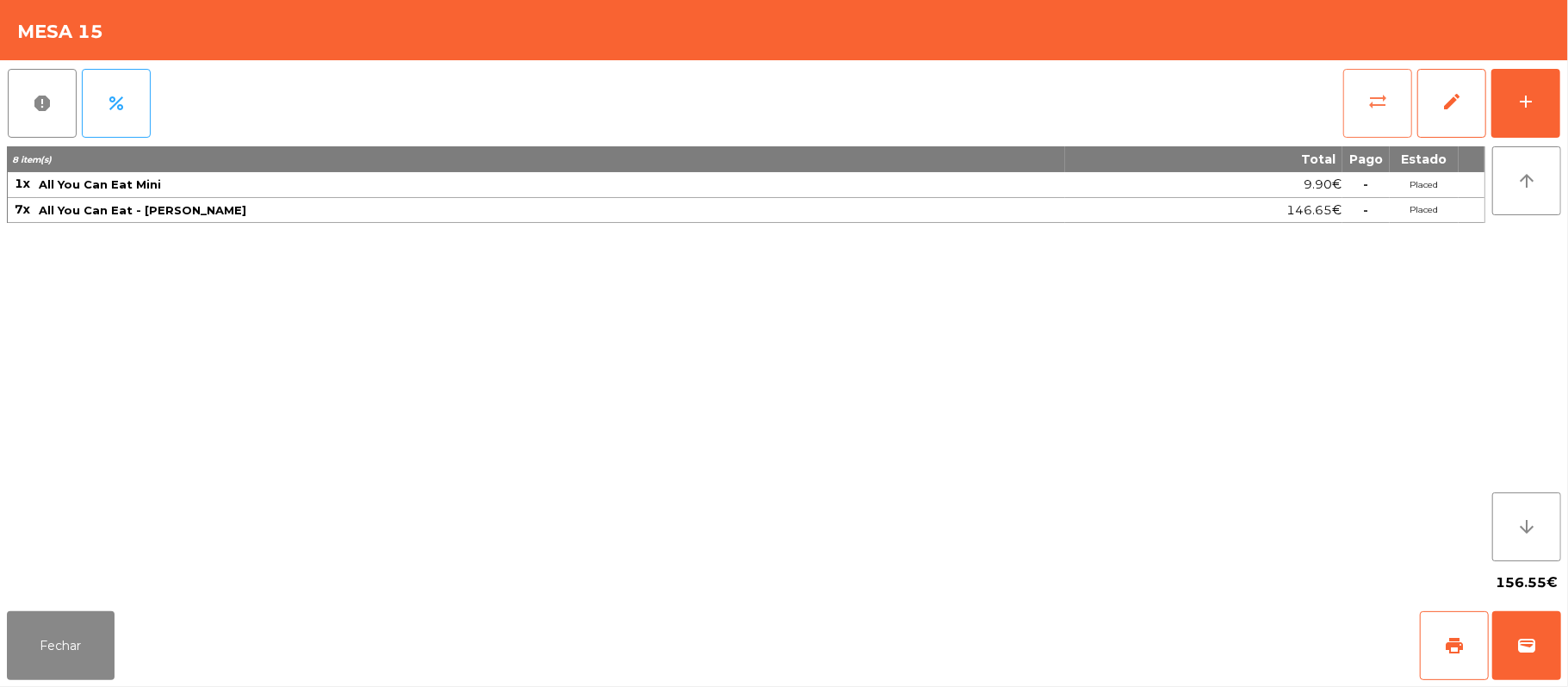
click at [1369, 91] on span "sync_alt" at bounding box center [1378, 102] width 21 height 21
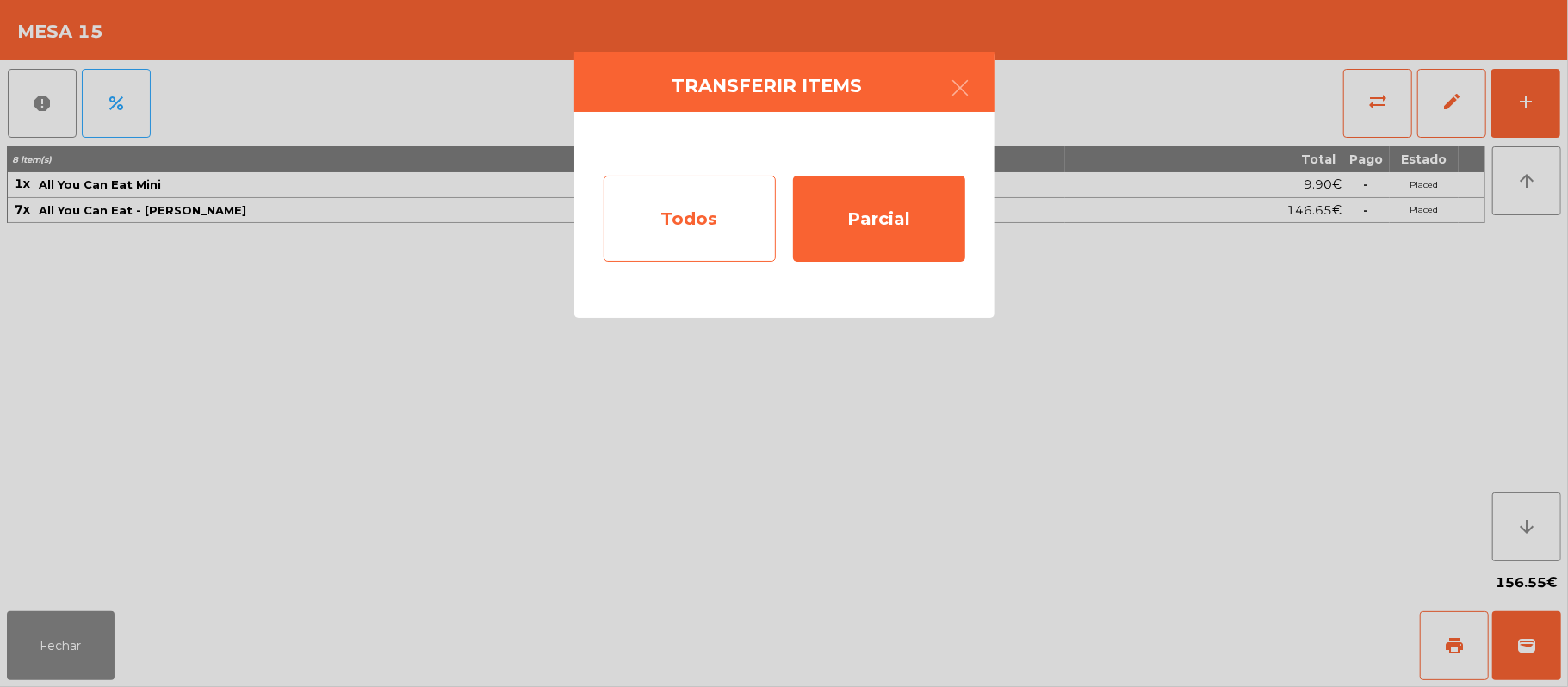
click at [658, 231] on div "Todos" at bounding box center [689, 218] width 172 height 86
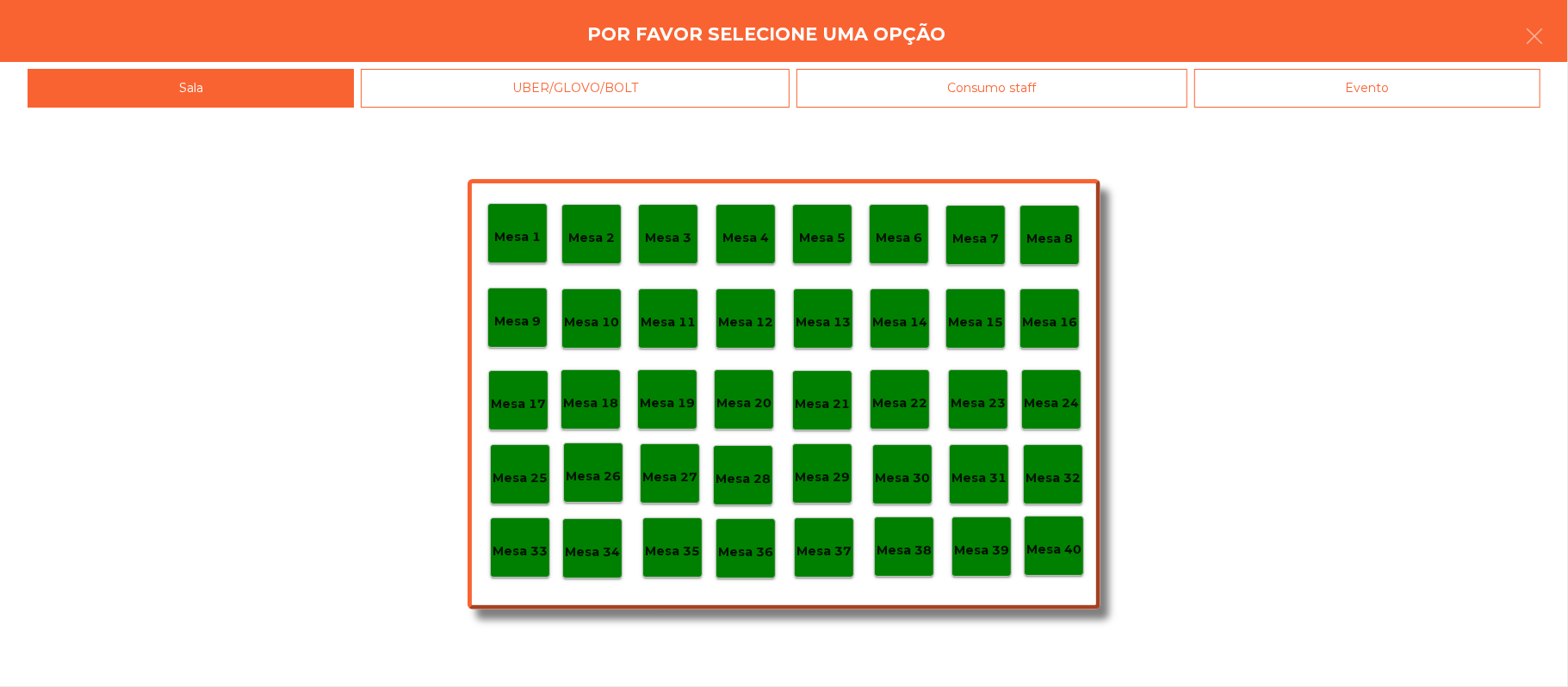
click at [1065, 336] on div "Mesa 16" at bounding box center [1050, 318] width 60 height 60
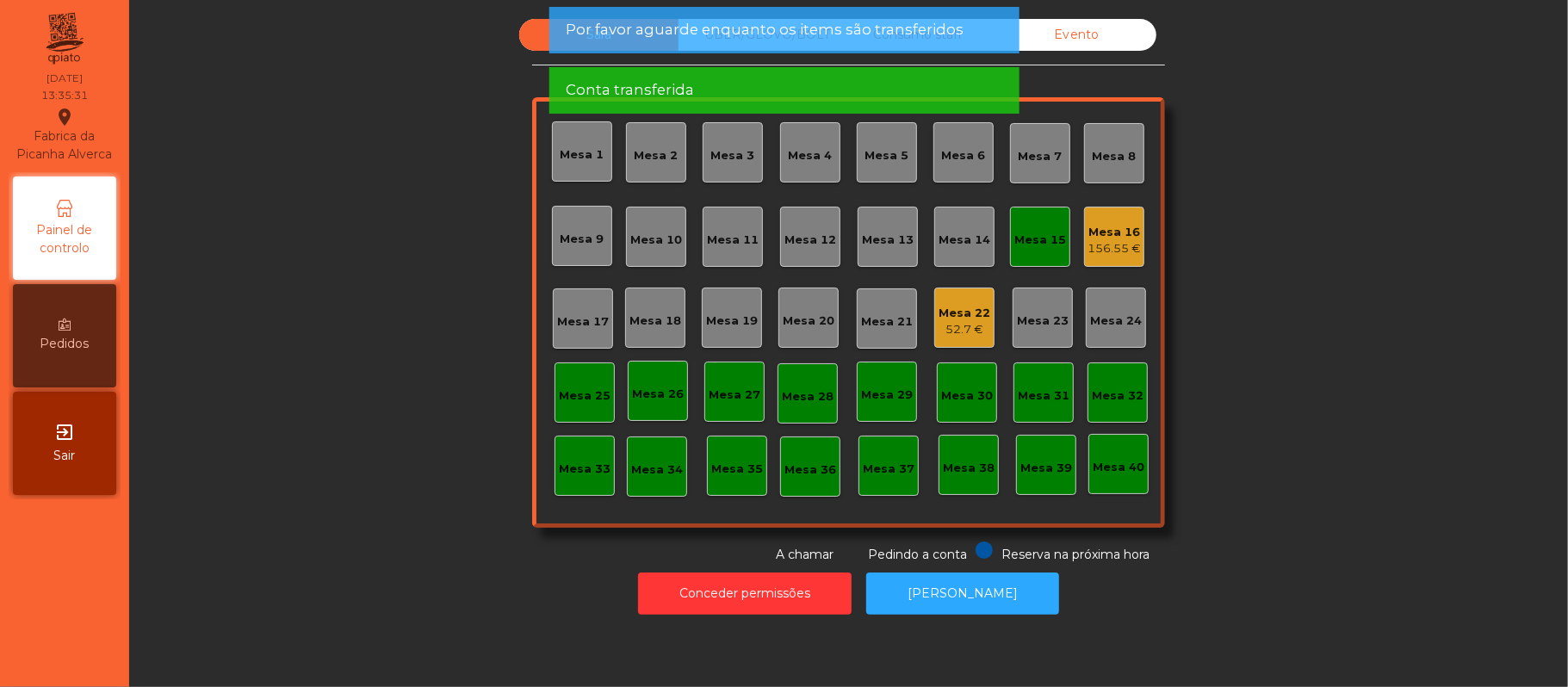
click at [1014, 228] on div "Mesa 15" at bounding box center [1040, 237] width 52 height 24
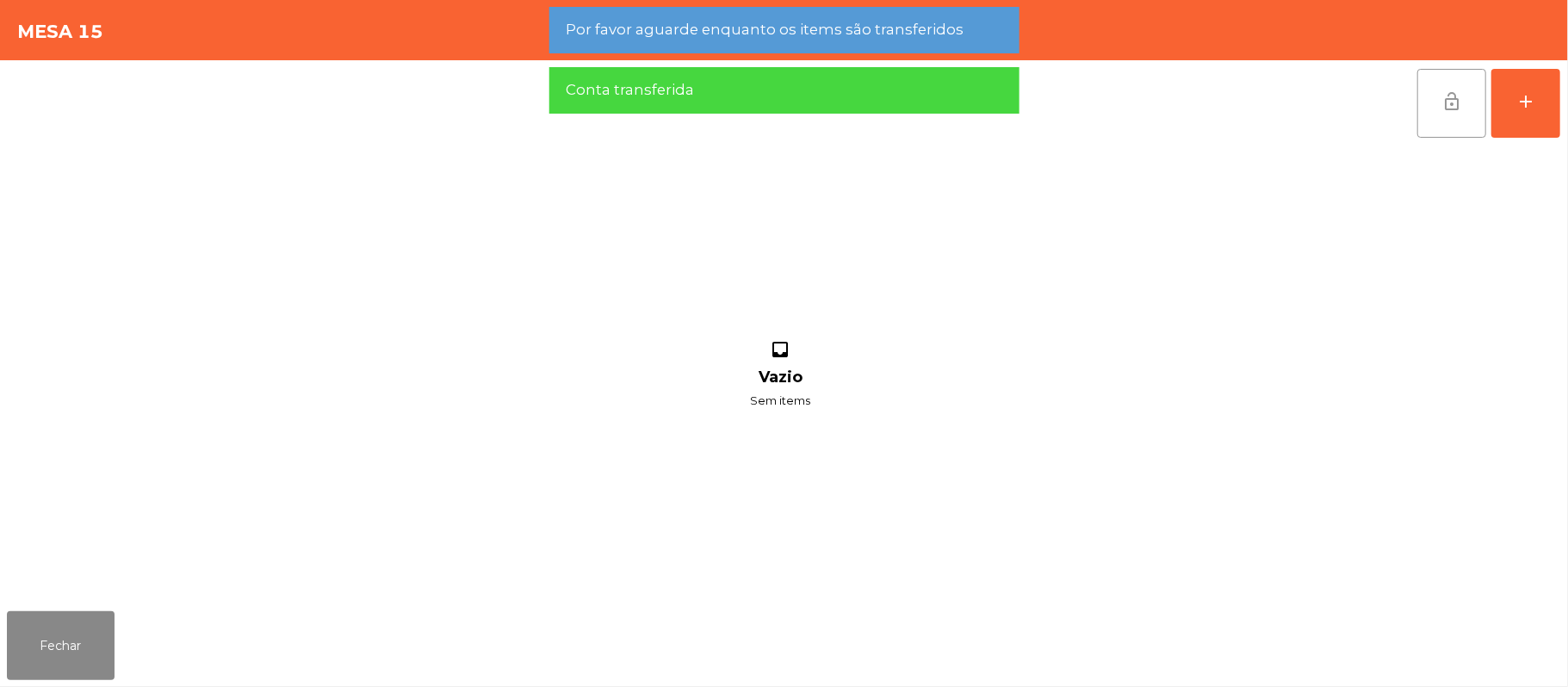
click at [1469, 85] on button "lock_open" at bounding box center [1451, 103] width 69 height 69
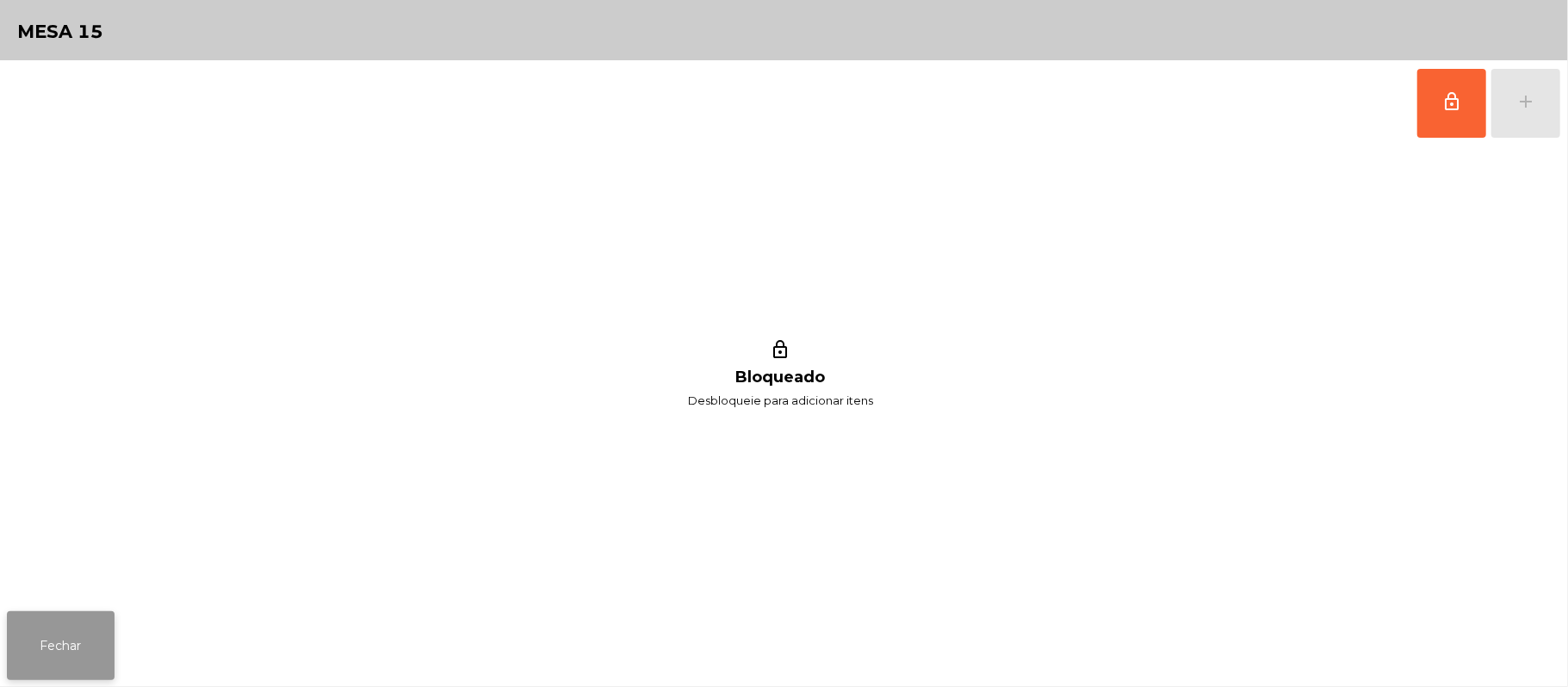
click at [56, 638] on button "Fechar" at bounding box center [60, 645] width 107 height 69
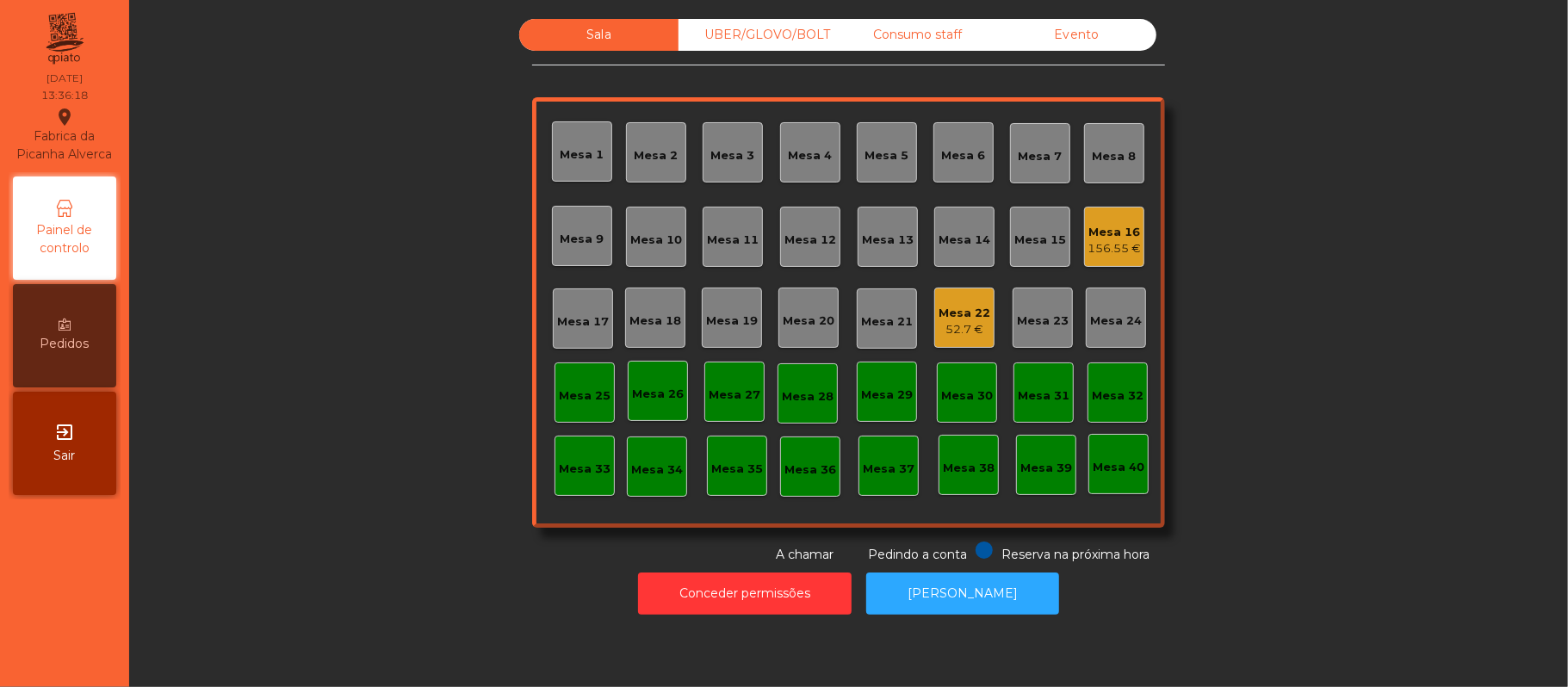
click at [959, 308] on div "Mesa 22" at bounding box center [964, 313] width 52 height 17
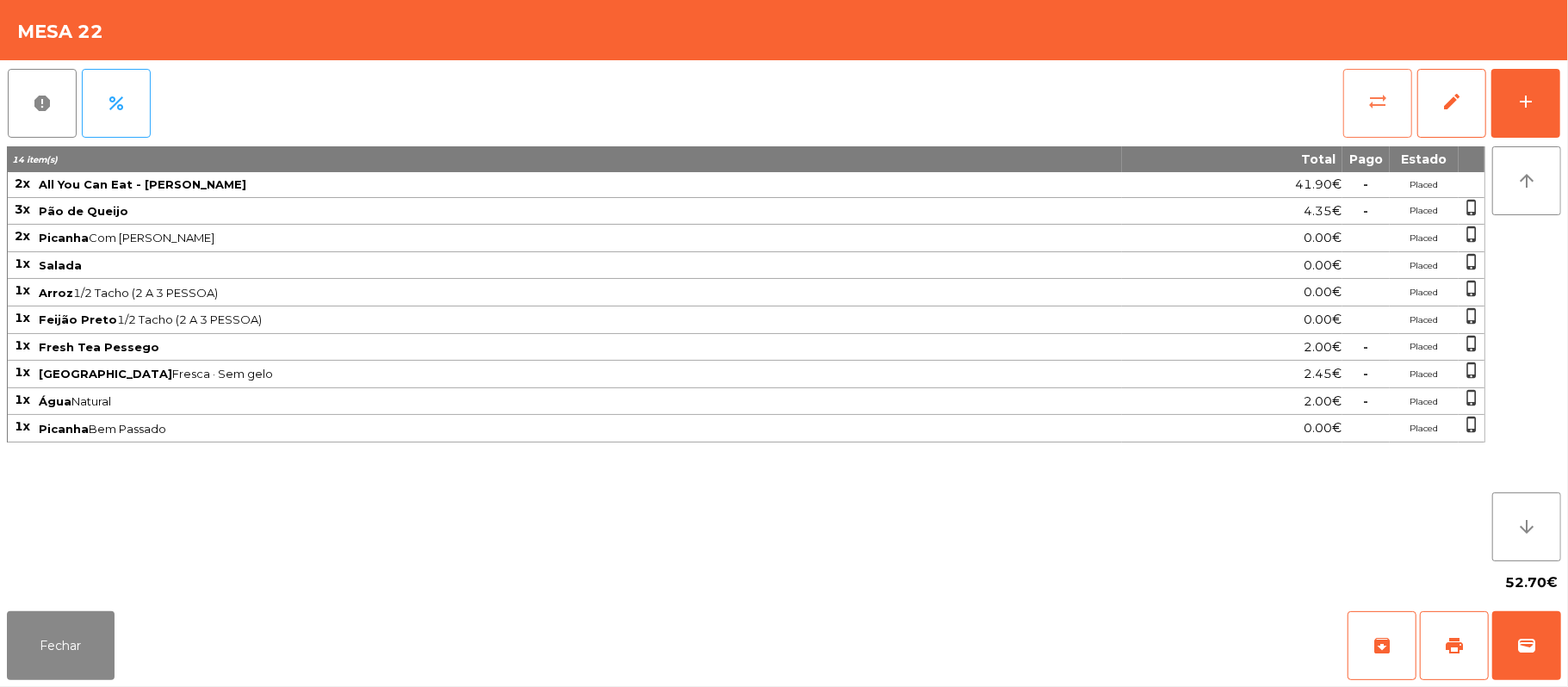
click at [1368, 108] on span "sync_alt" at bounding box center [1378, 102] width 21 height 21
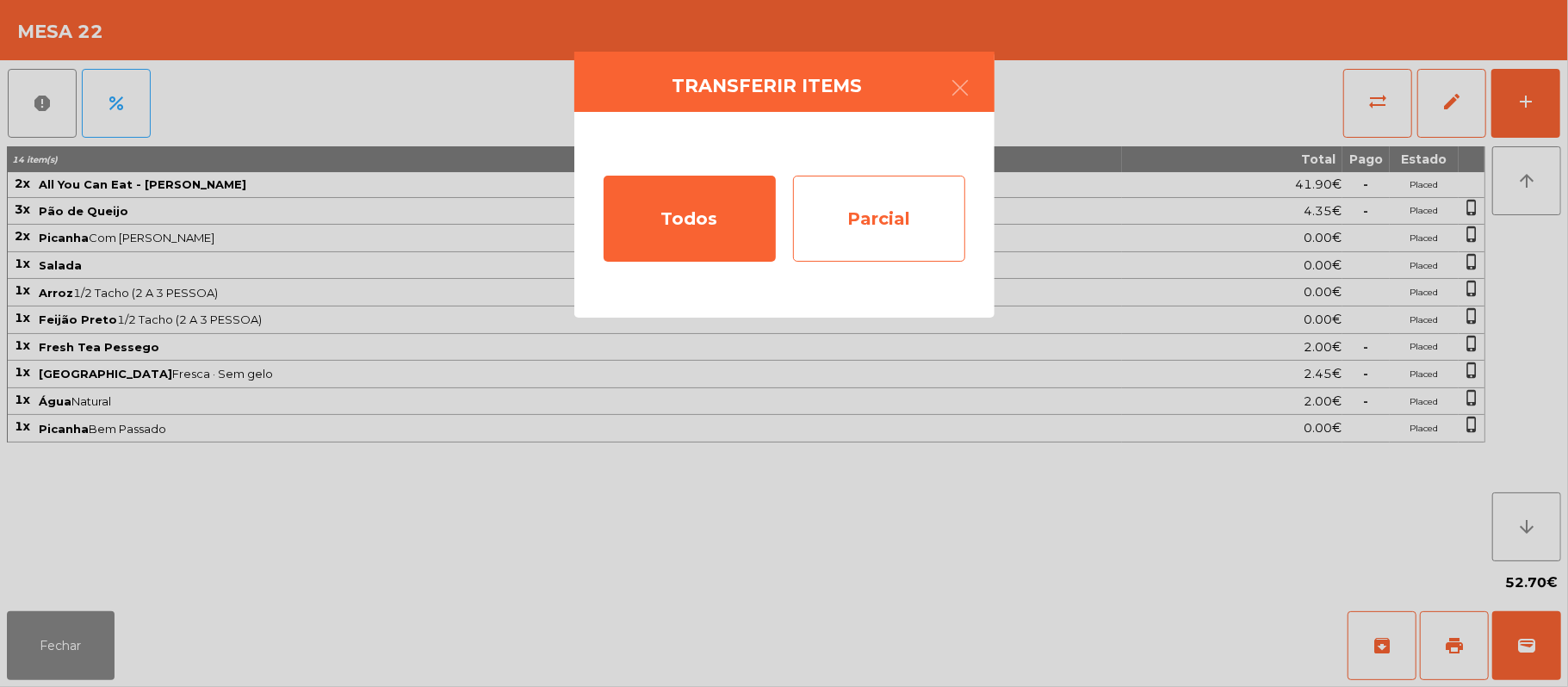
click at [910, 242] on div "Parcial" at bounding box center [879, 218] width 172 height 86
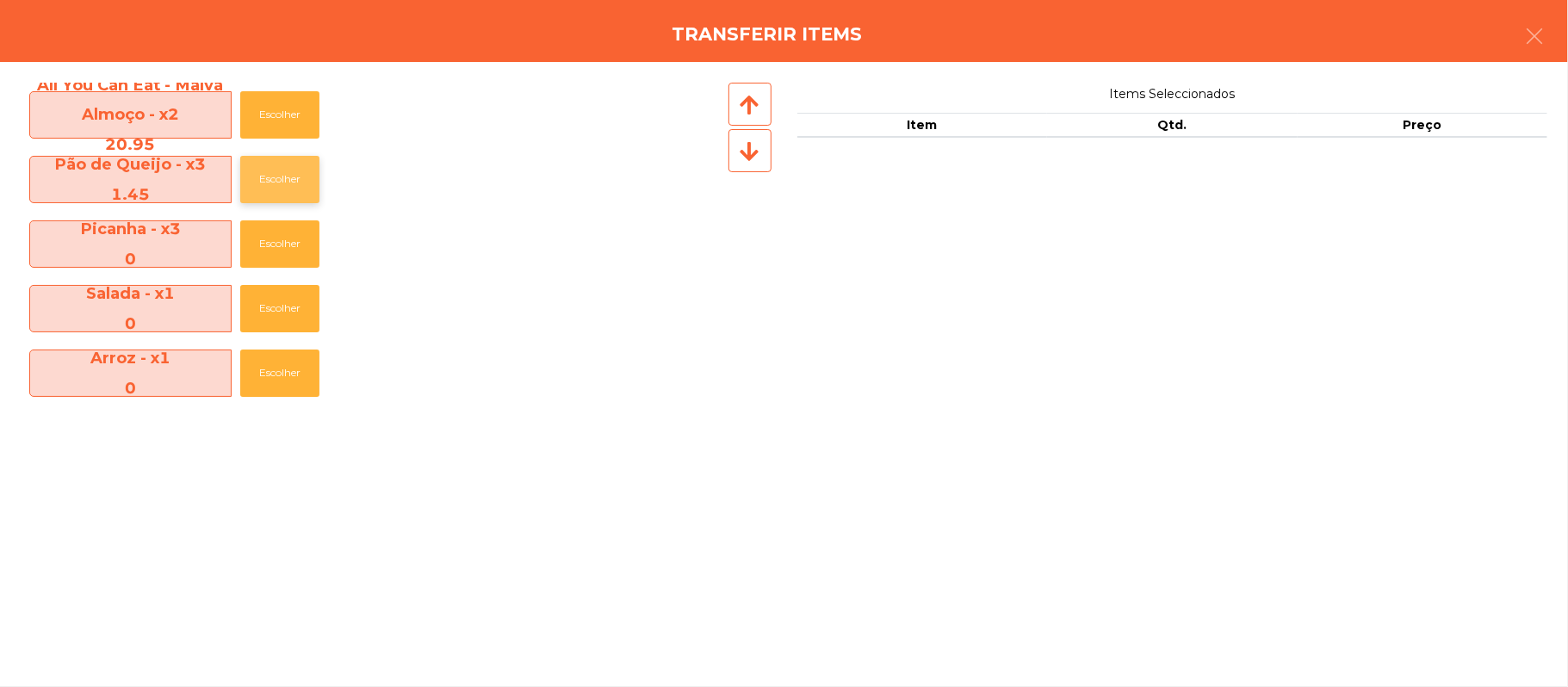
click at [289, 174] on button "Escolher" at bounding box center [280, 180] width 79 height 47
click at [284, 179] on button "Escolher" at bounding box center [280, 180] width 79 height 47
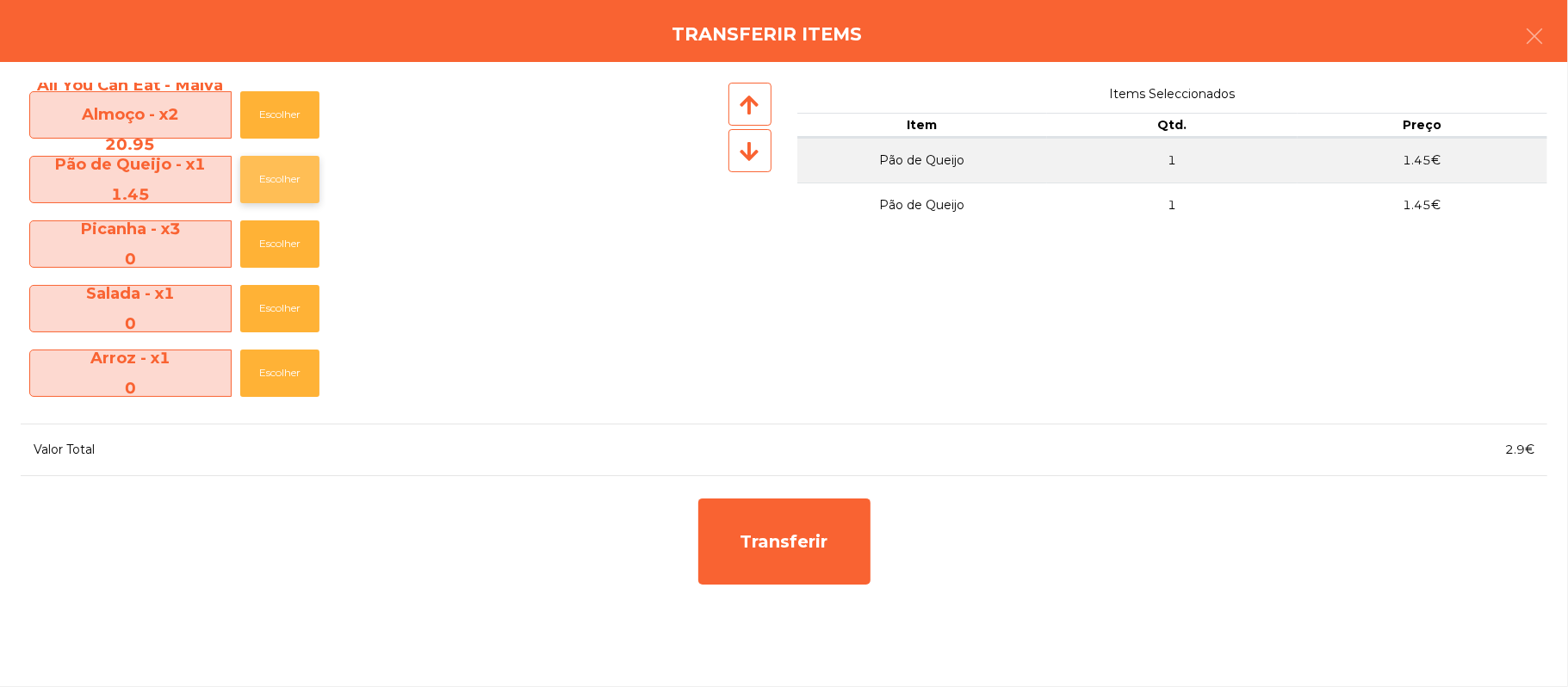
click at [286, 176] on button "Escolher" at bounding box center [280, 180] width 79 height 47
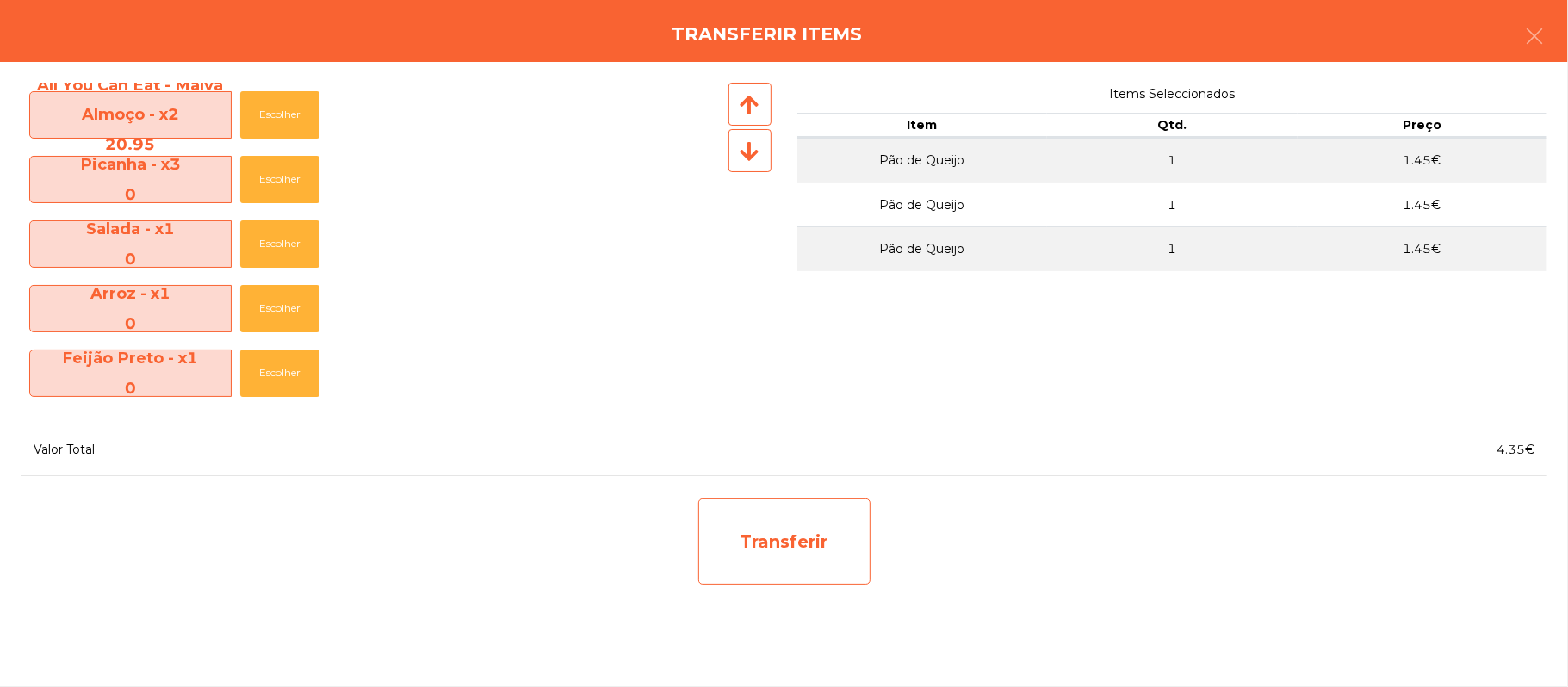
click at [775, 530] on div "Transferir" at bounding box center [784, 540] width 172 height 86
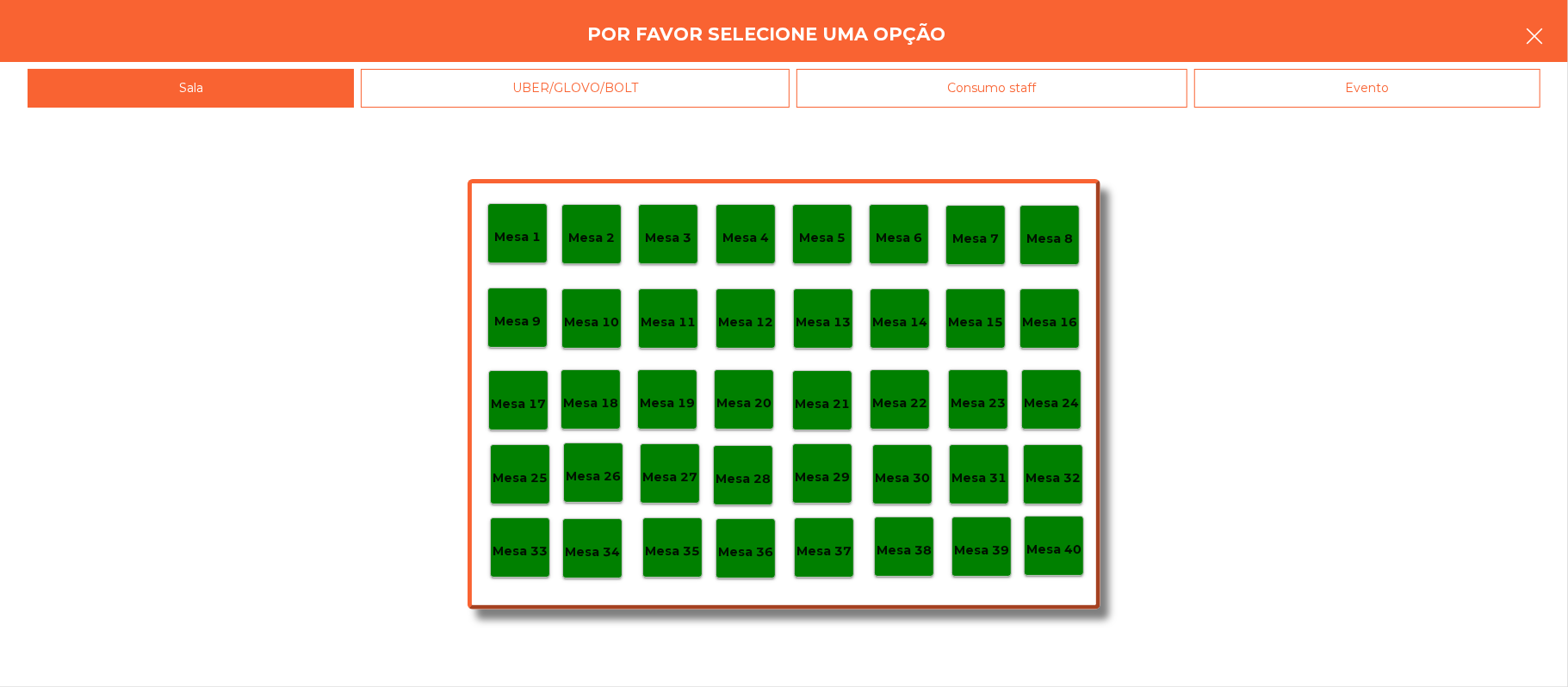
click at [1557, 50] on button "button" at bounding box center [1534, 38] width 48 height 52
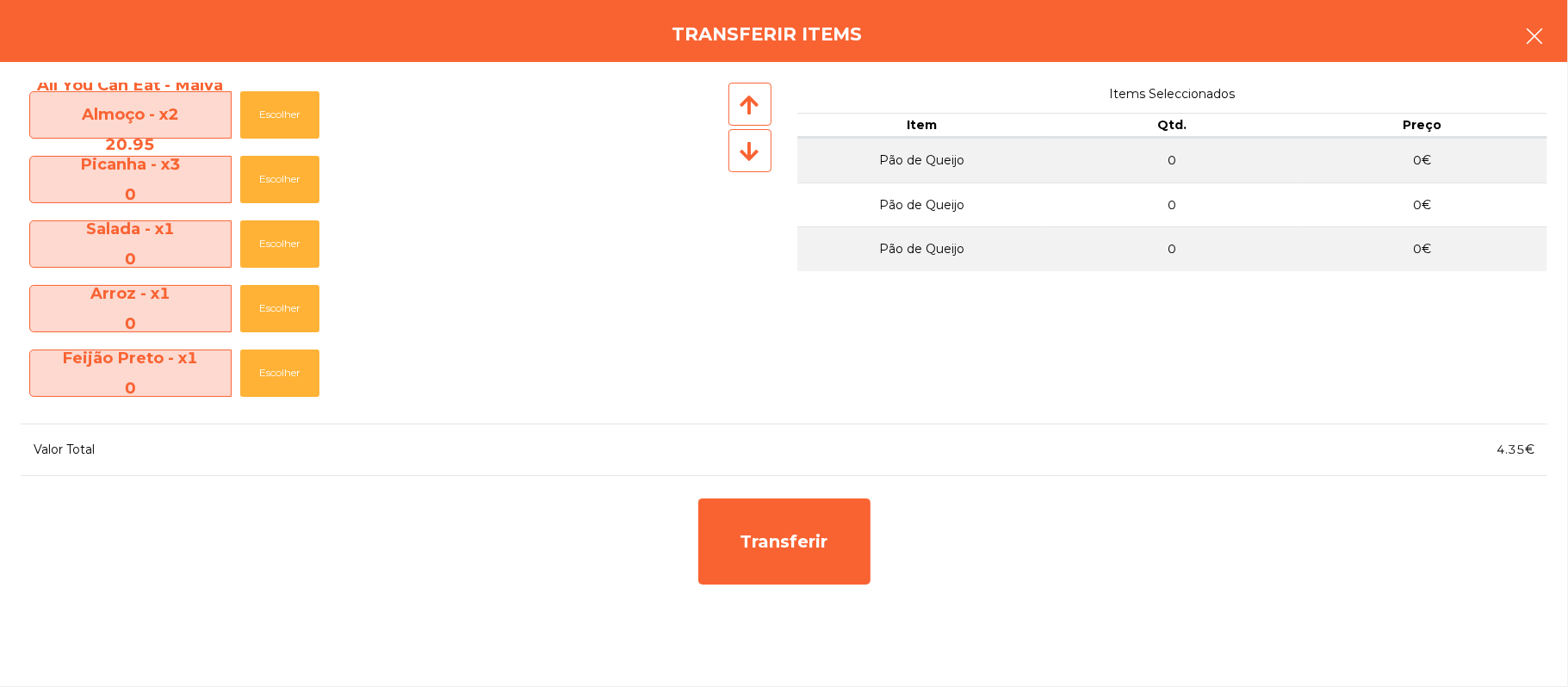
click at [1544, 35] on button "button" at bounding box center [1534, 38] width 48 height 52
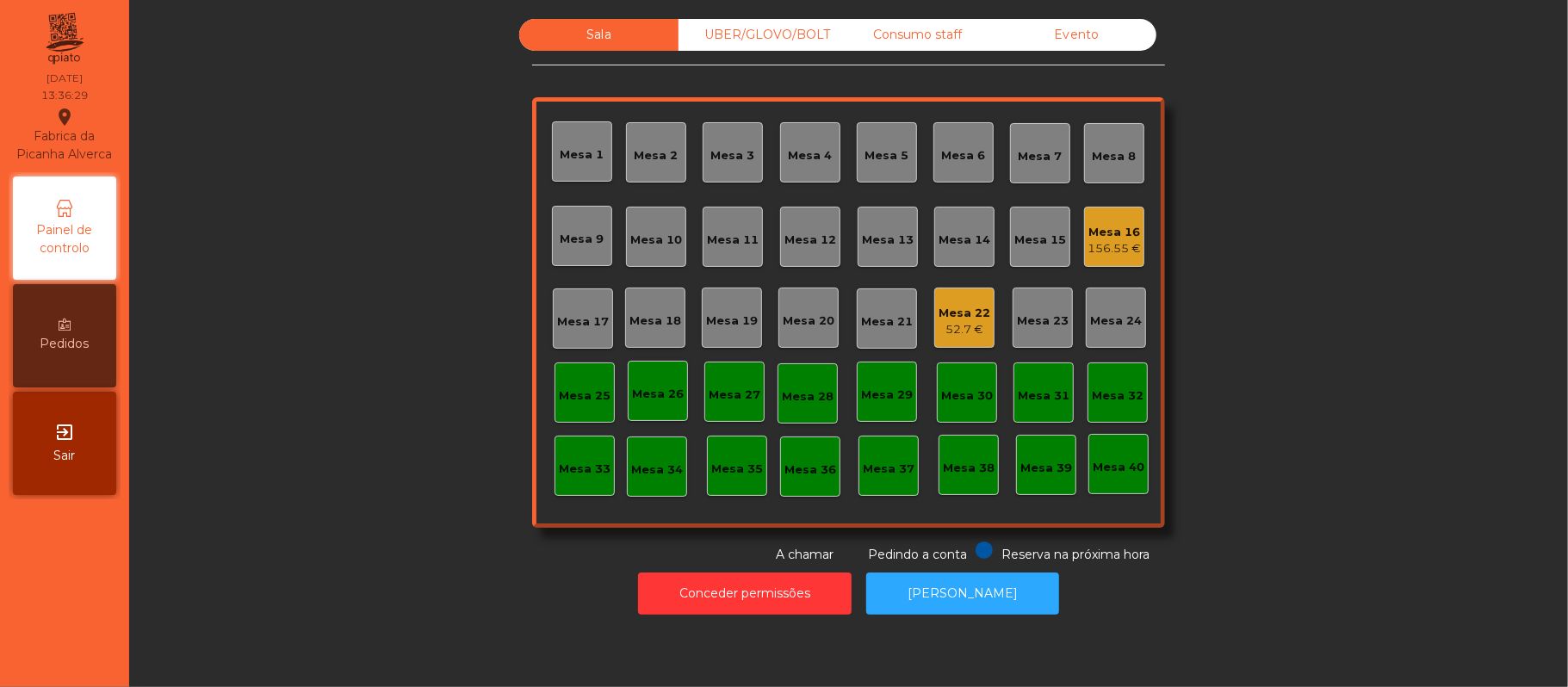
click at [947, 317] on div "Mesa 22" at bounding box center [964, 313] width 52 height 17
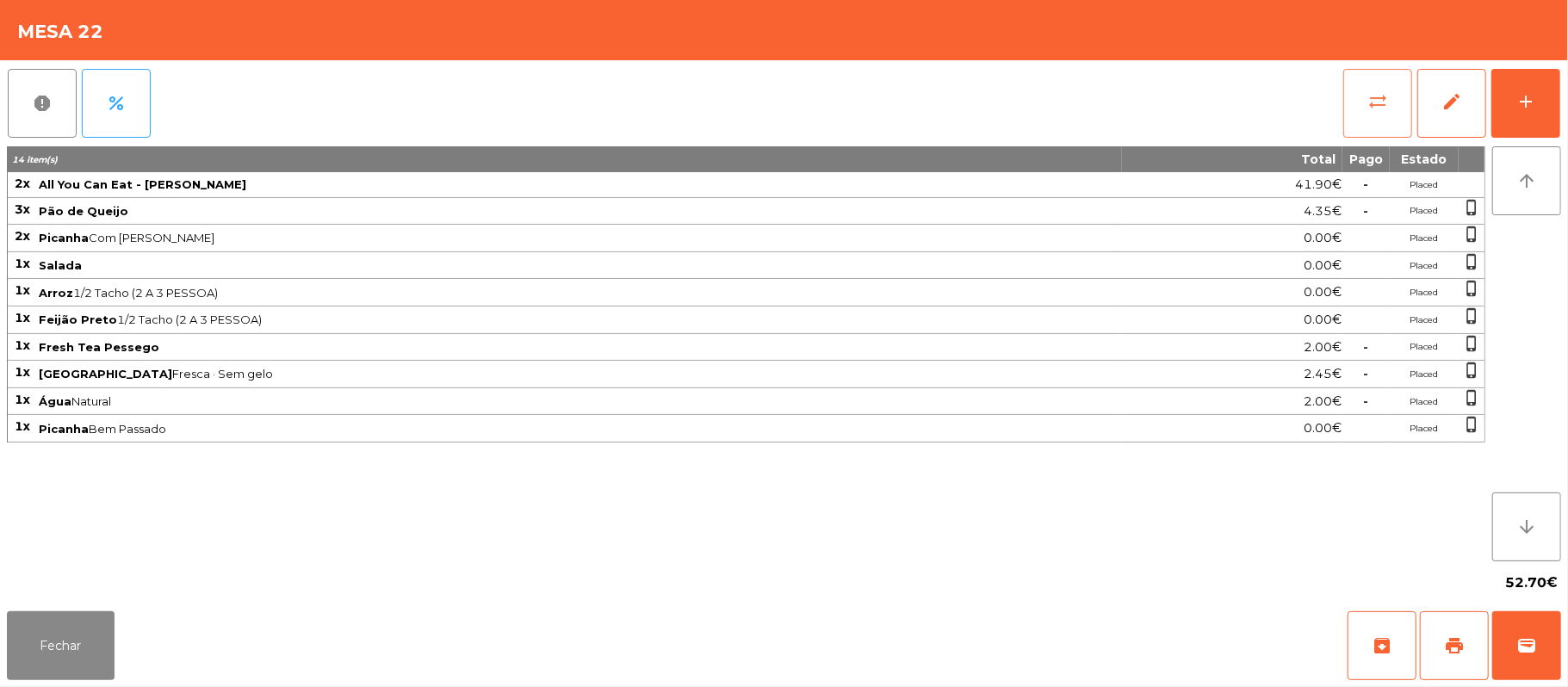
click at [1392, 101] on button "sync_alt" at bounding box center [1377, 103] width 69 height 69
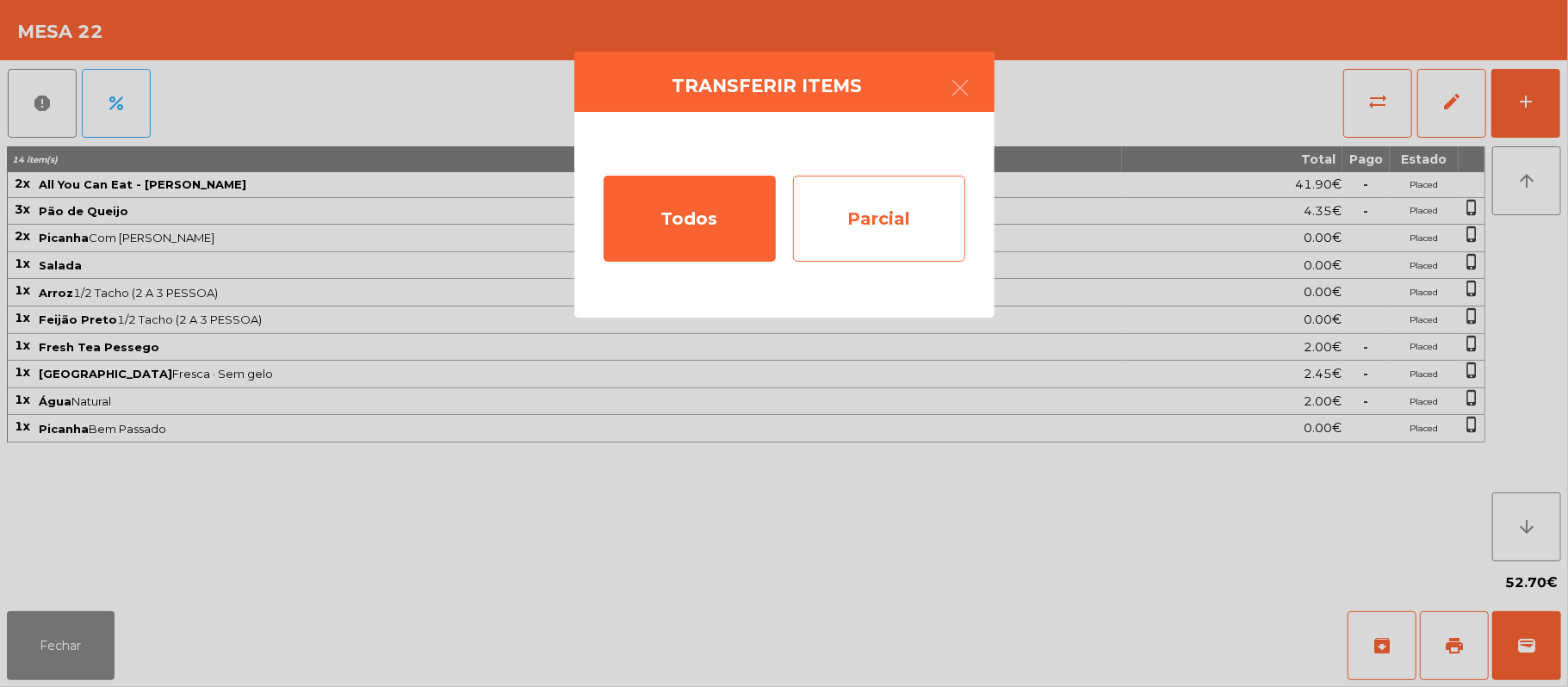
click at [897, 215] on div "Parcial" at bounding box center [879, 218] width 172 height 86
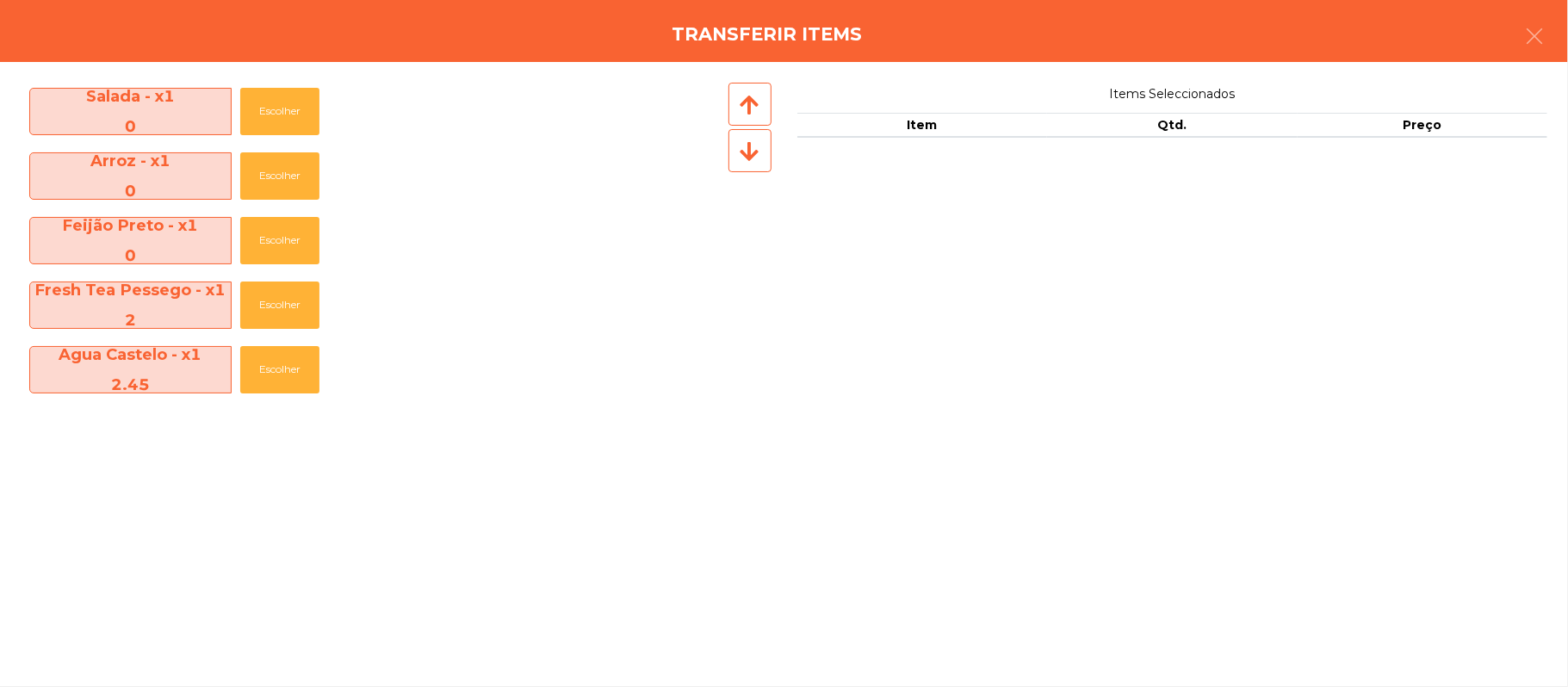
scroll to position [253, 0]
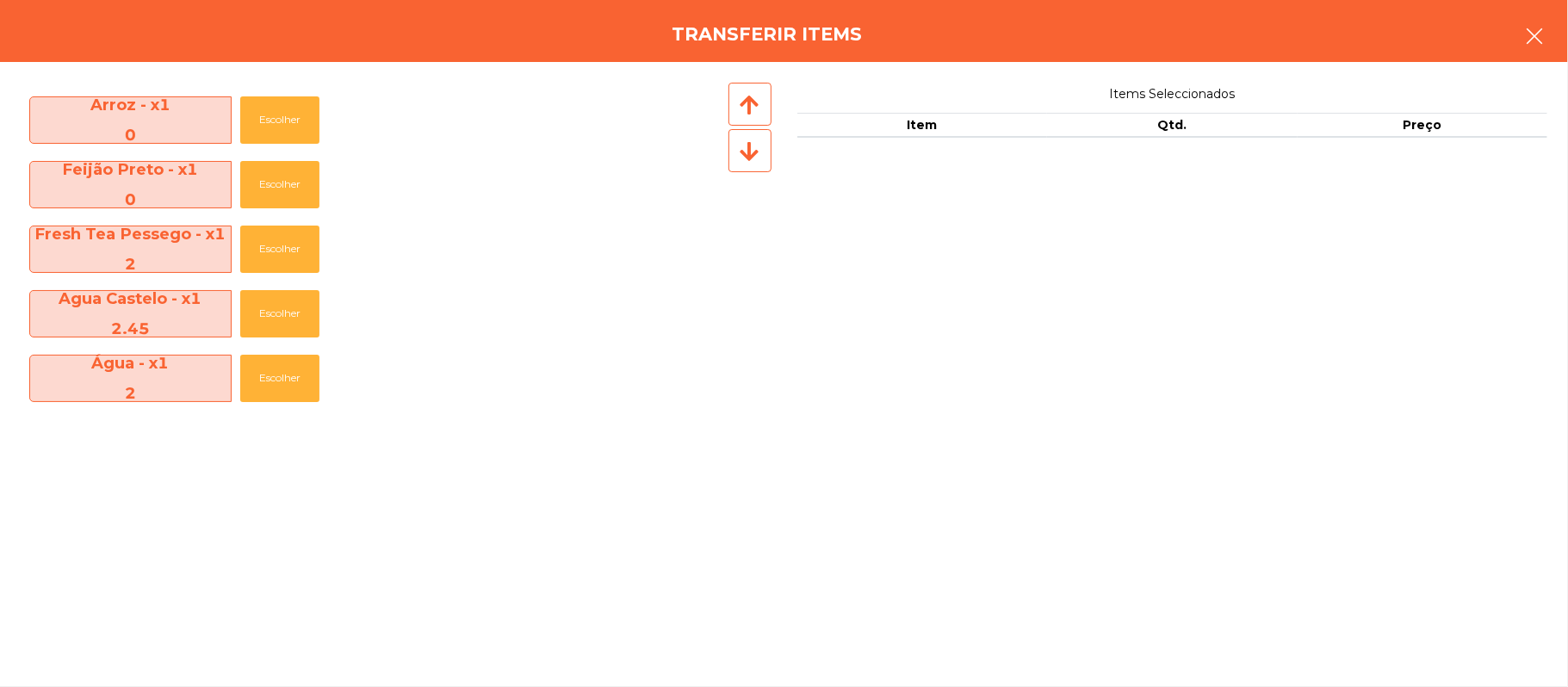
click at [1547, 38] on button "button" at bounding box center [1534, 38] width 48 height 52
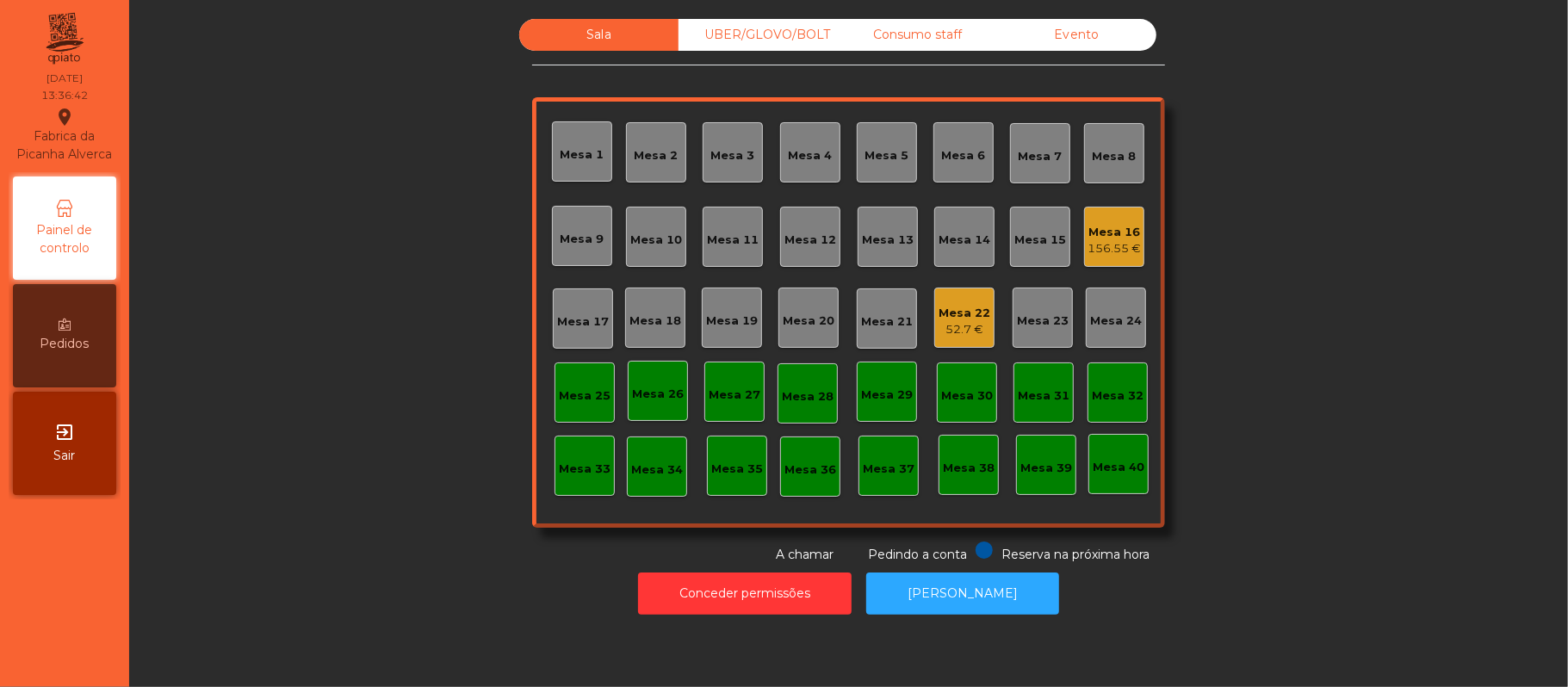
click at [958, 332] on div "52.7 €" at bounding box center [964, 329] width 52 height 17
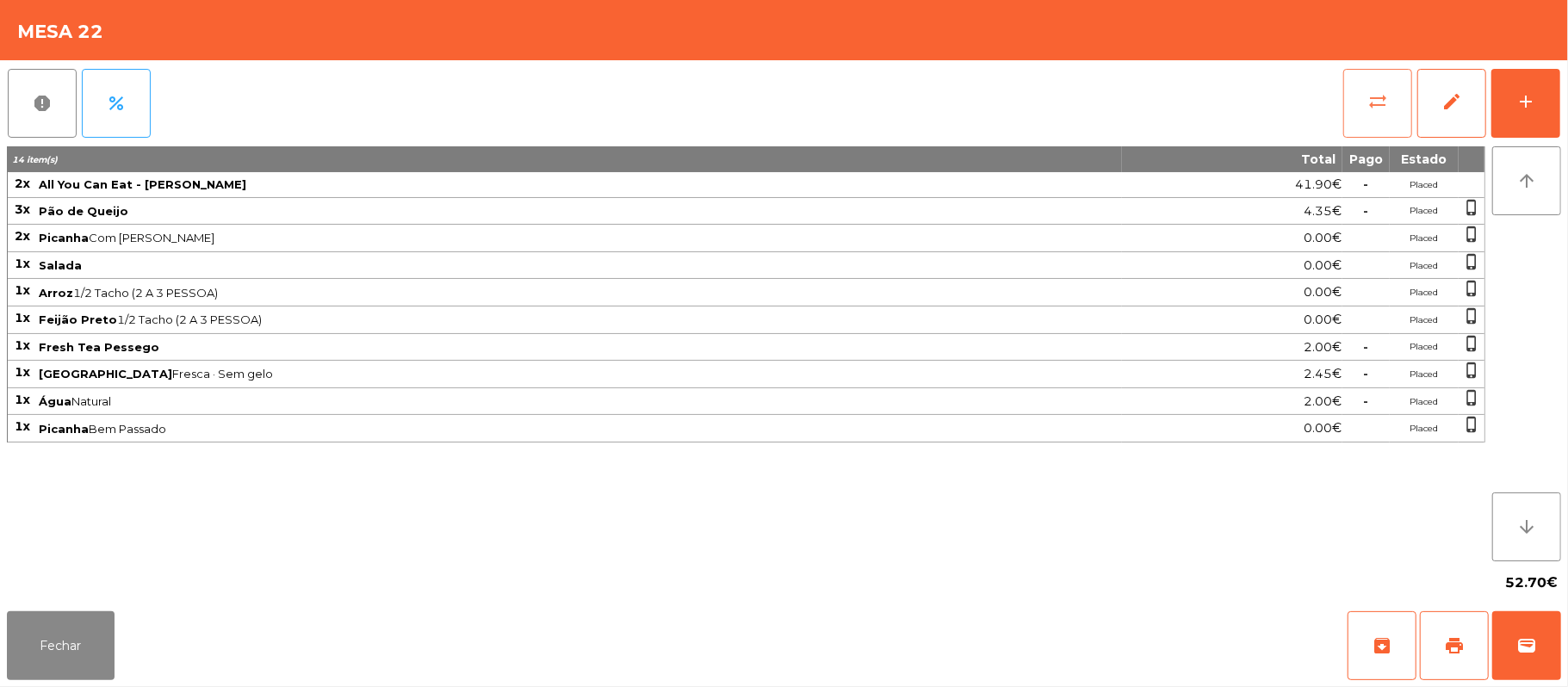
click at [1363, 117] on button "sync_alt" at bounding box center [1377, 103] width 69 height 69
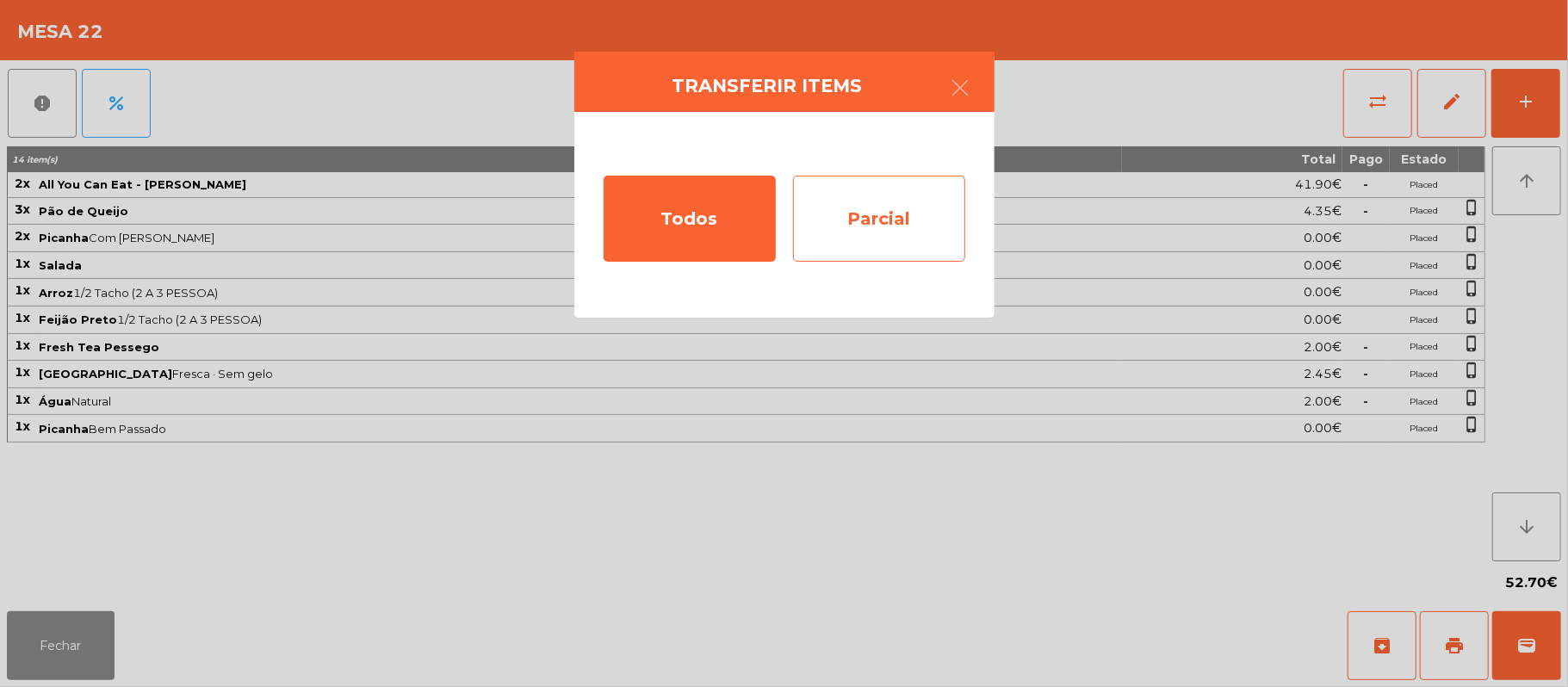
click at [937, 225] on div "Parcial" at bounding box center [879, 218] width 172 height 86
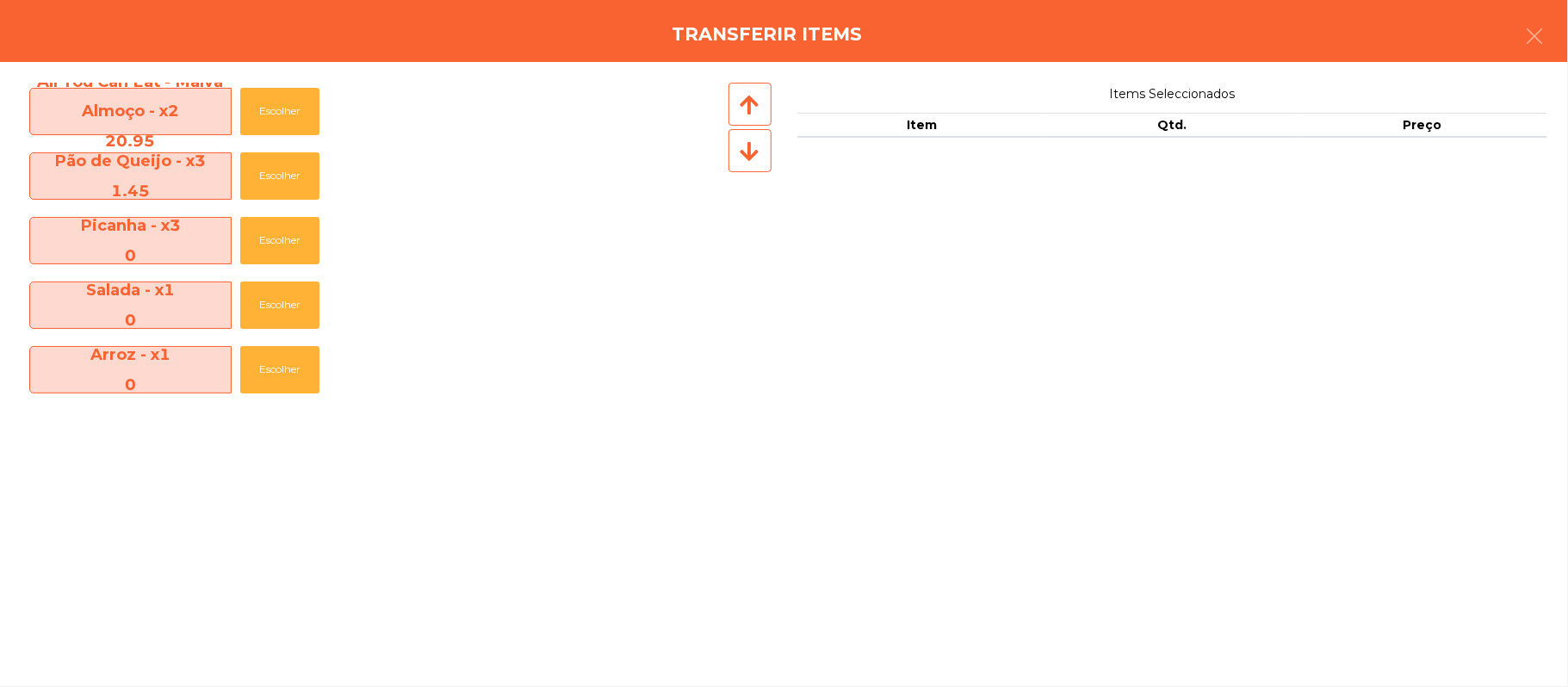
scroll to position [5, 0]
click at [301, 181] on button "Escolher" at bounding box center [280, 175] width 79 height 47
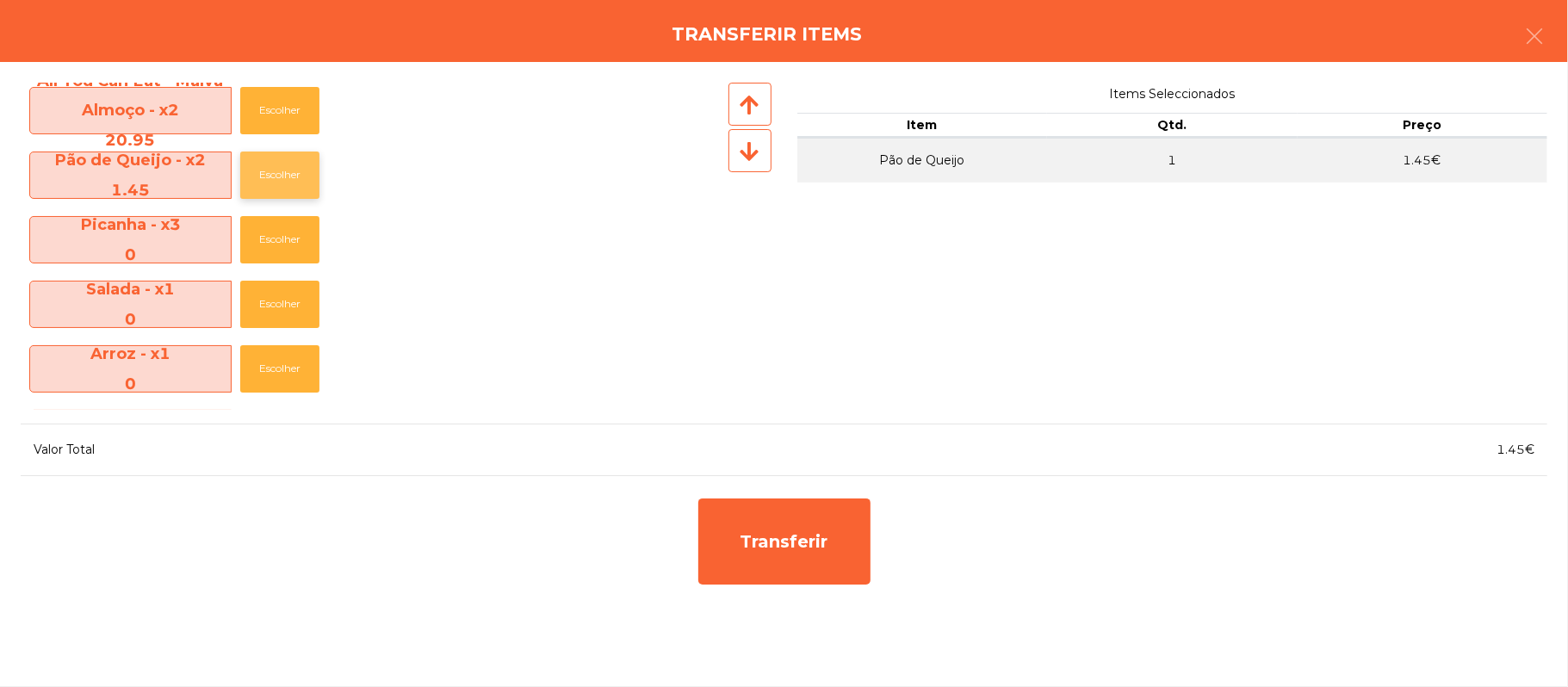
click at [297, 186] on button "Escolher" at bounding box center [280, 175] width 79 height 47
click at [291, 193] on button "Escolher" at bounding box center [280, 175] width 79 height 47
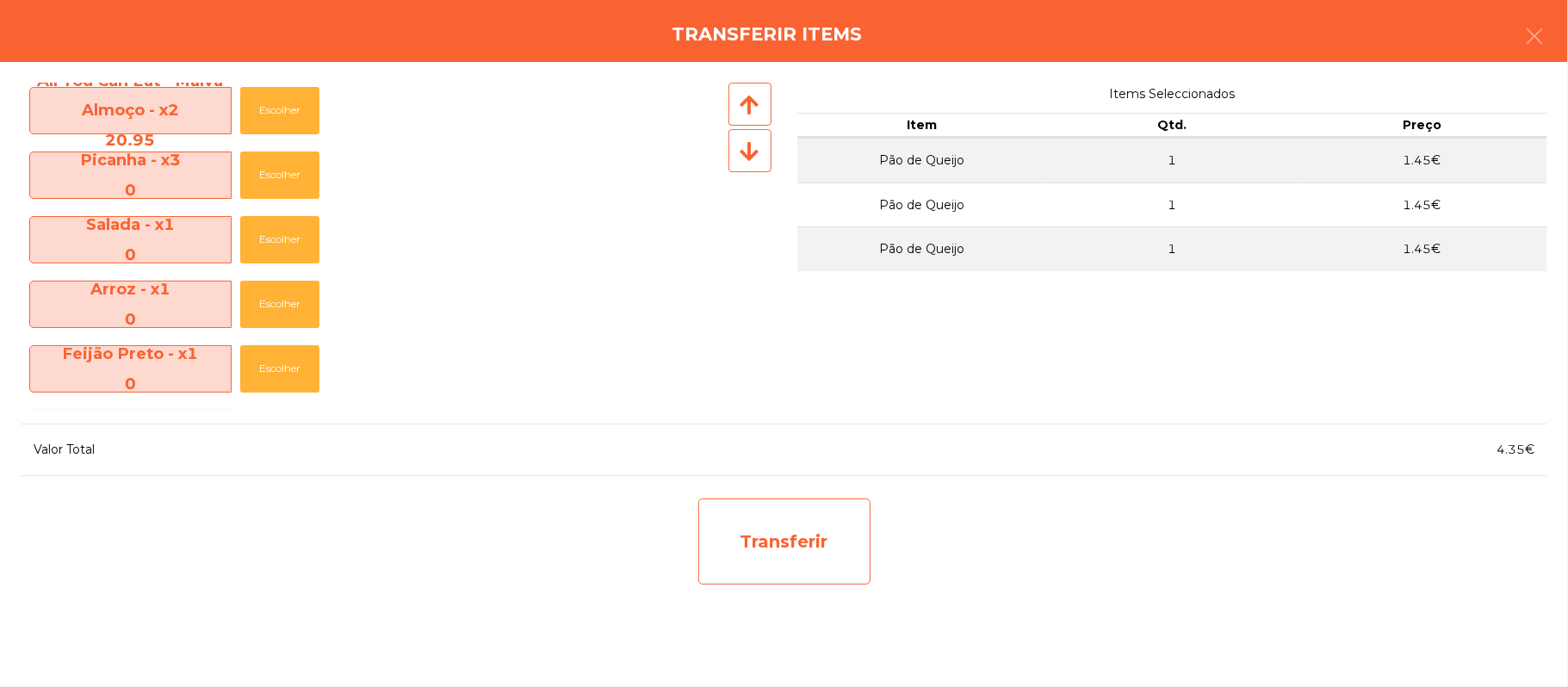
click at [844, 552] on div "Transferir" at bounding box center [784, 540] width 172 height 86
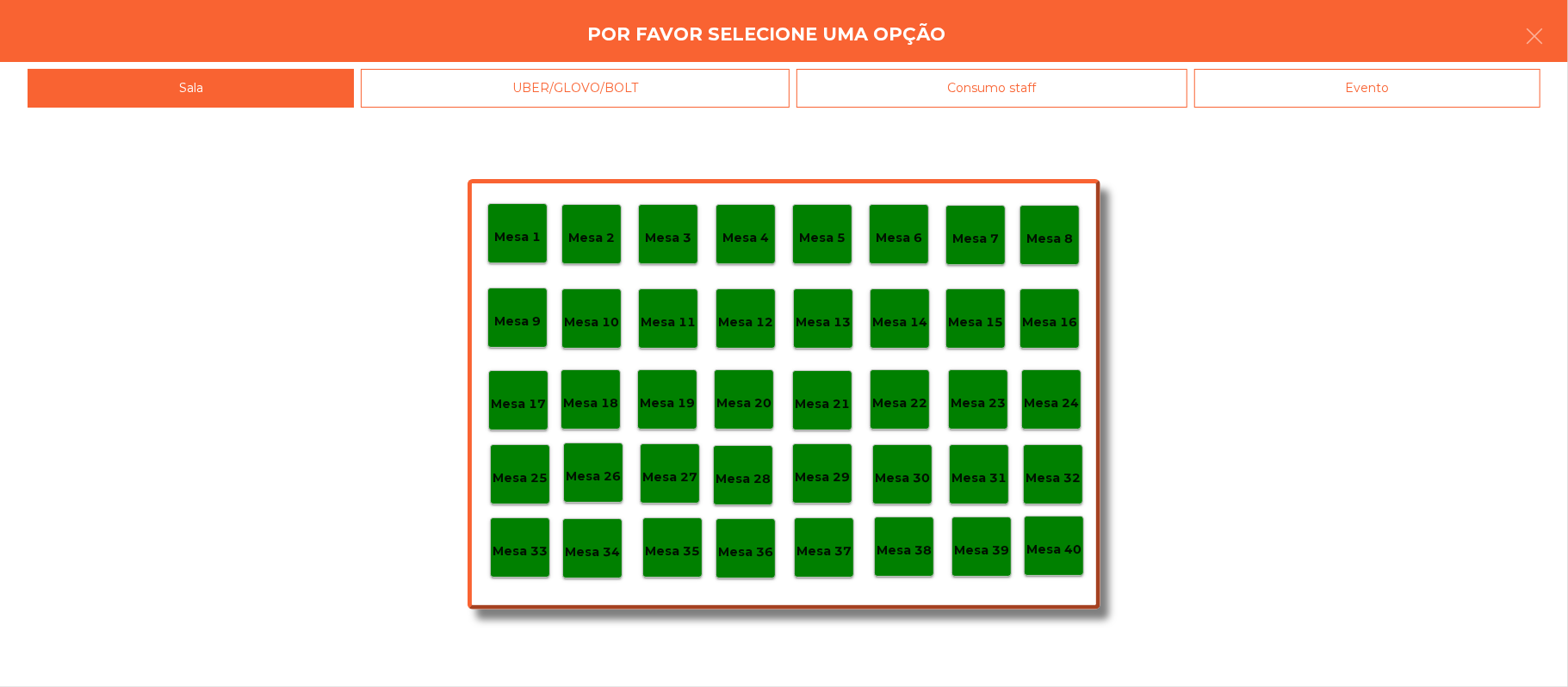
click at [977, 568] on div "Mesa 39" at bounding box center [981, 547] width 60 height 60
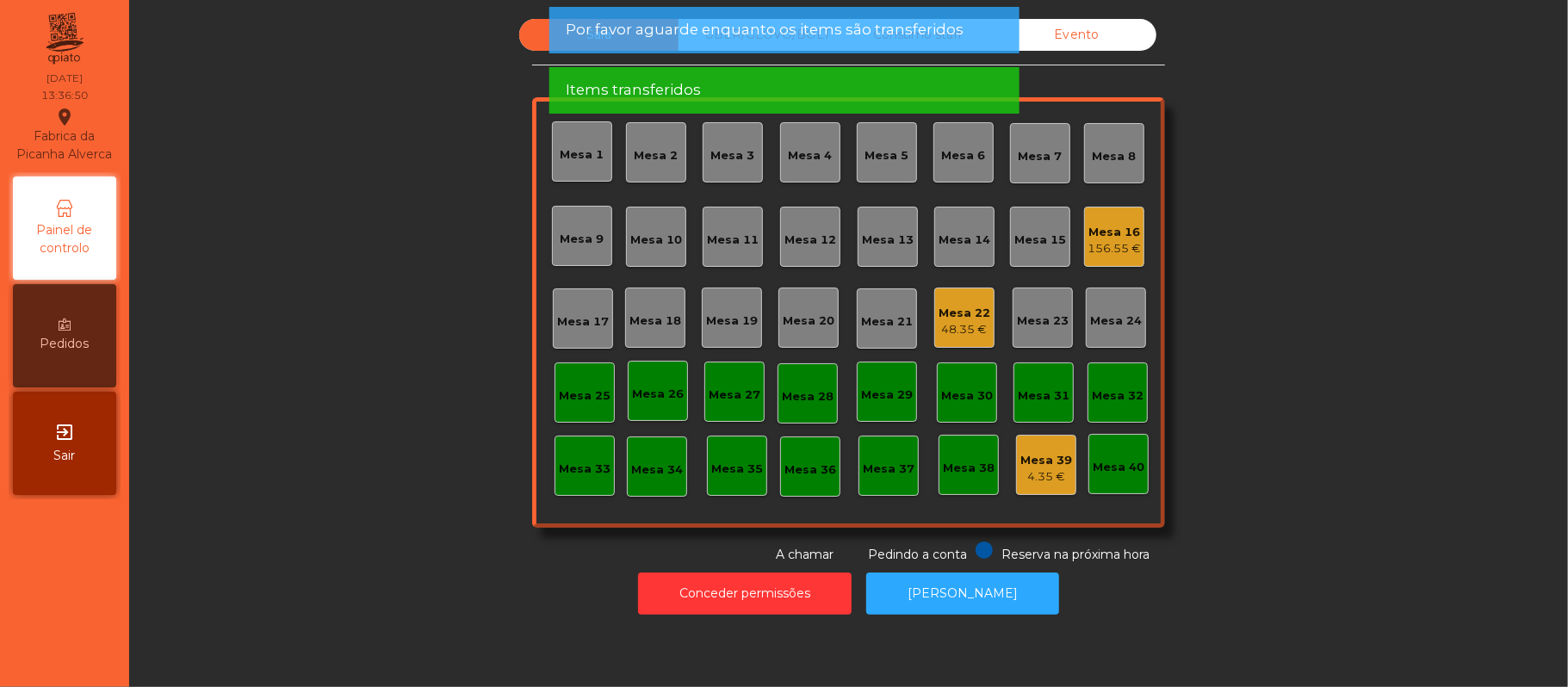
click at [1023, 472] on div "4.35 €" at bounding box center [1046, 476] width 52 height 17
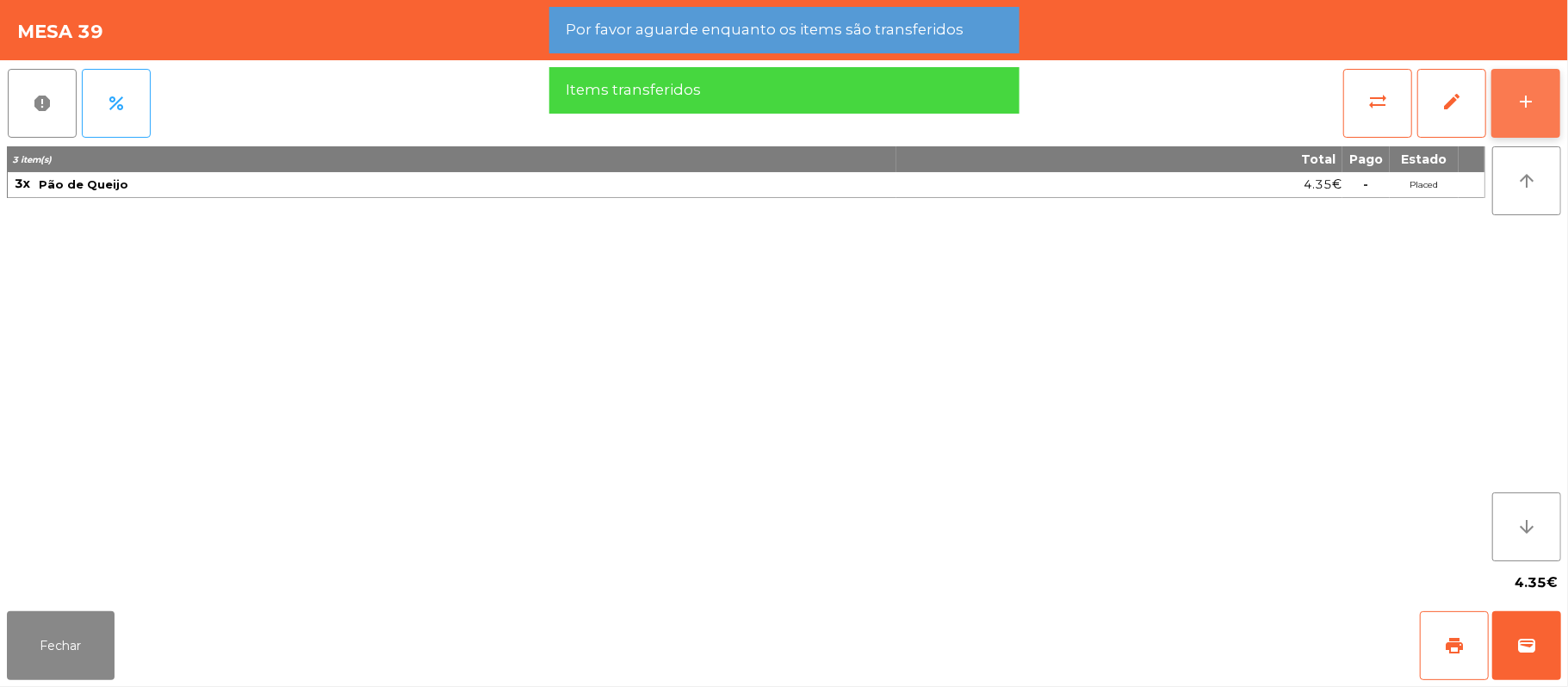
click at [1548, 96] on button "add" at bounding box center [1526, 103] width 69 height 69
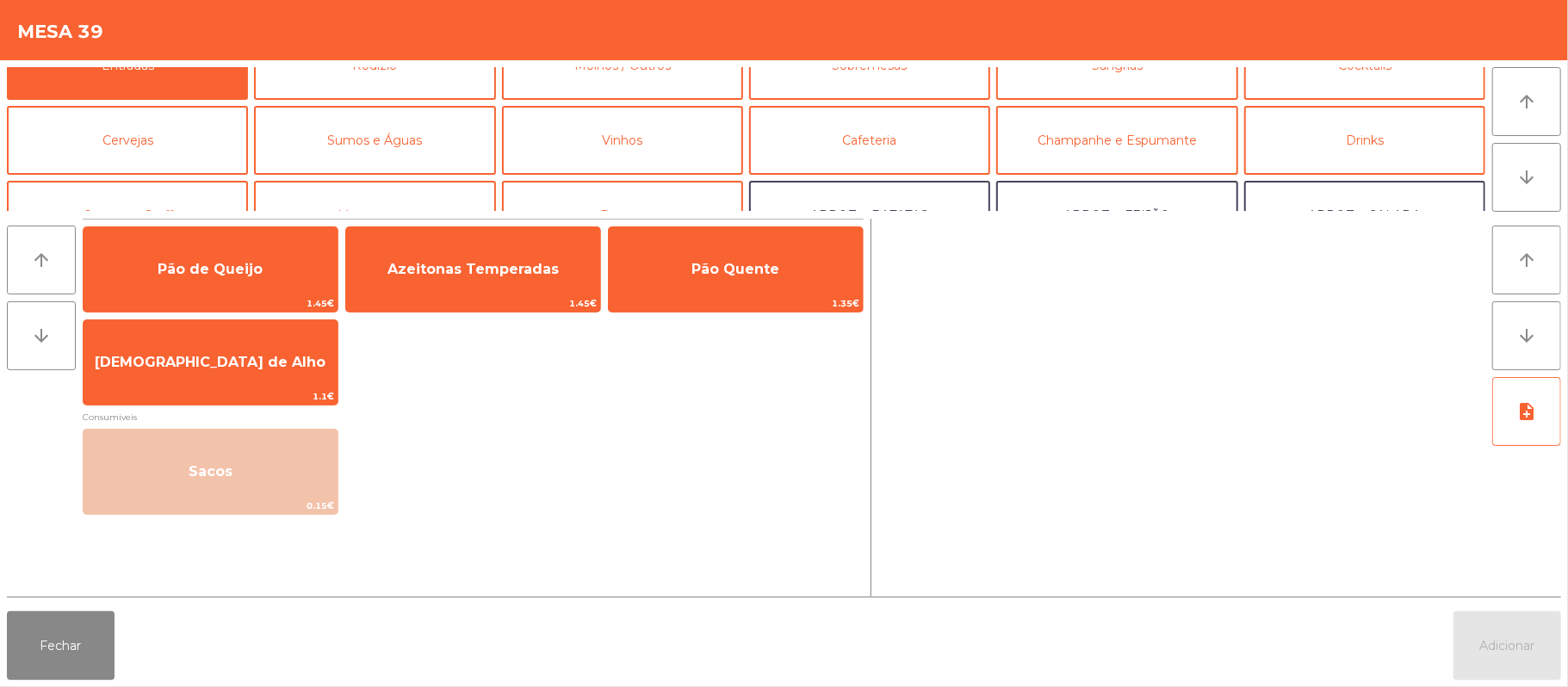
scroll to position [0, 0]
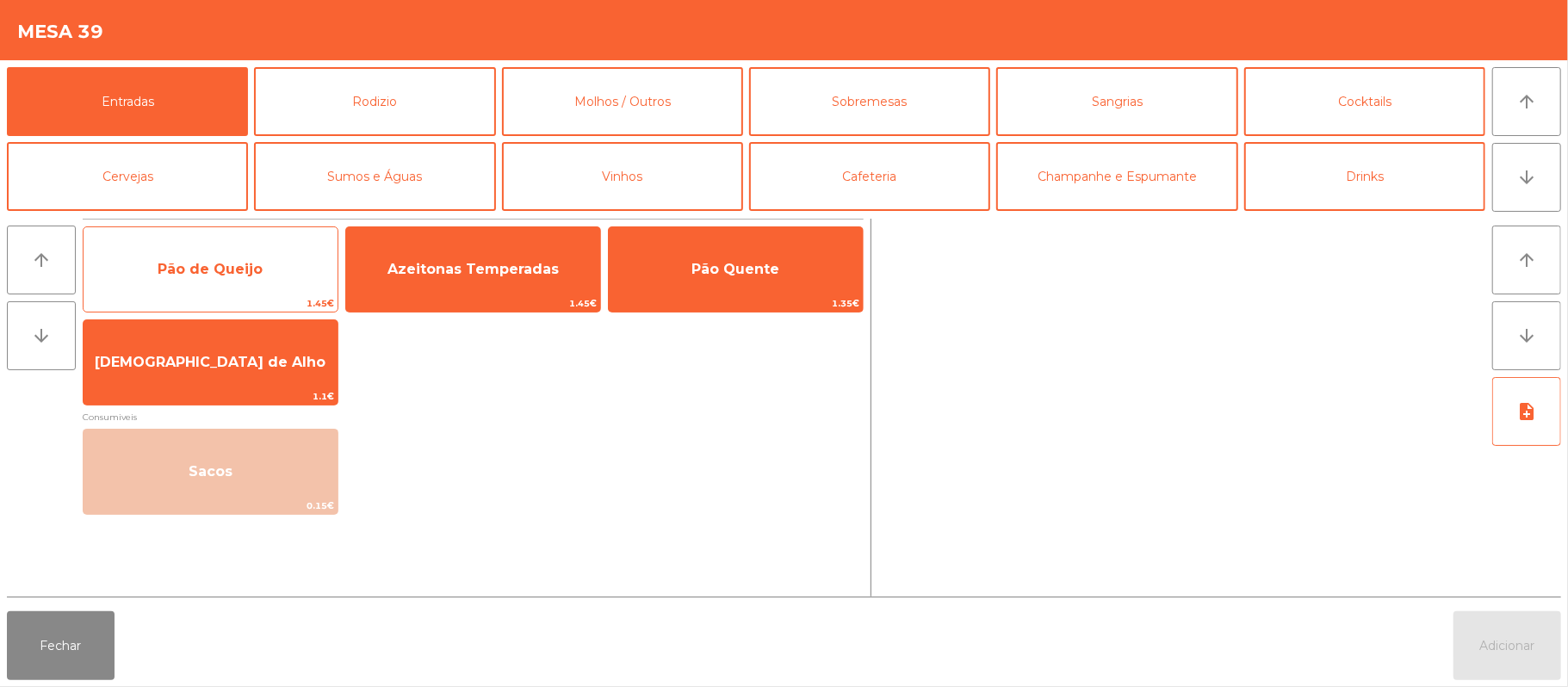
click at [283, 273] on span "Pão de Queijo" at bounding box center [211, 269] width 254 height 46
click at [293, 265] on span "Pão de Queijo" at bounding box center [211, 269] width 254 height 46
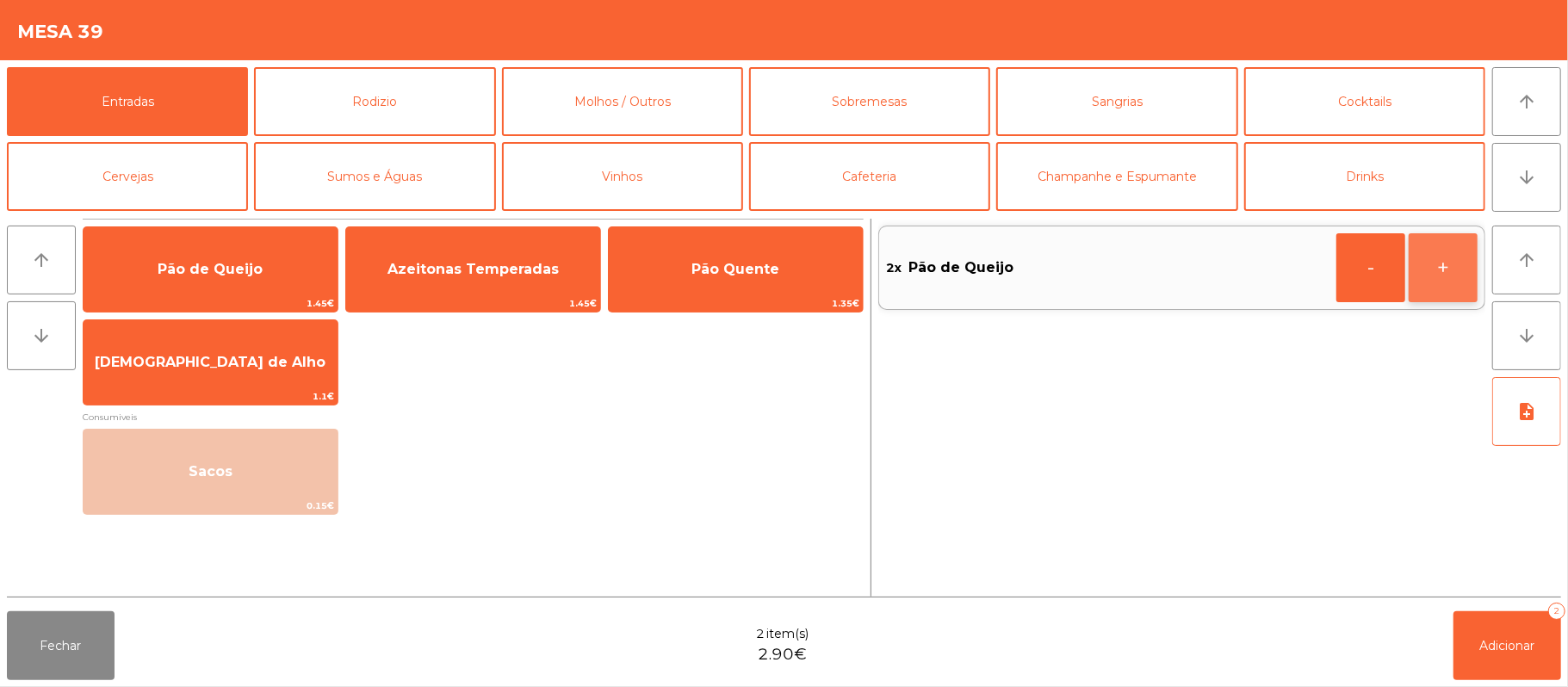
click at [1463, 270] on button "+" at bounding box center [1443, 267] width 69 height 69
click at [1514, 641] on span "Adicionar" at bounding box center [1508, 646] width 56 height 15
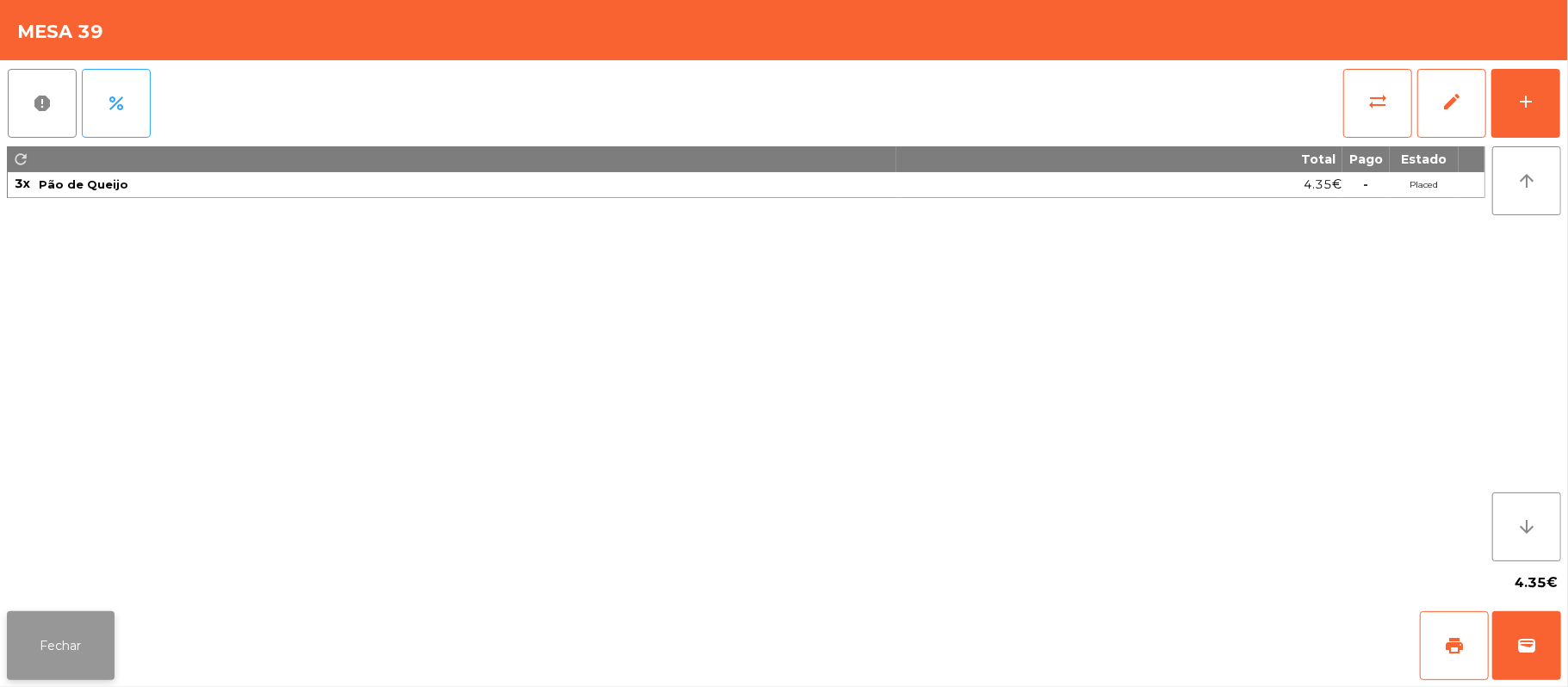
click at [93, 627] on button "Fechar" at bounding box center [60, 645] width 107 height 69
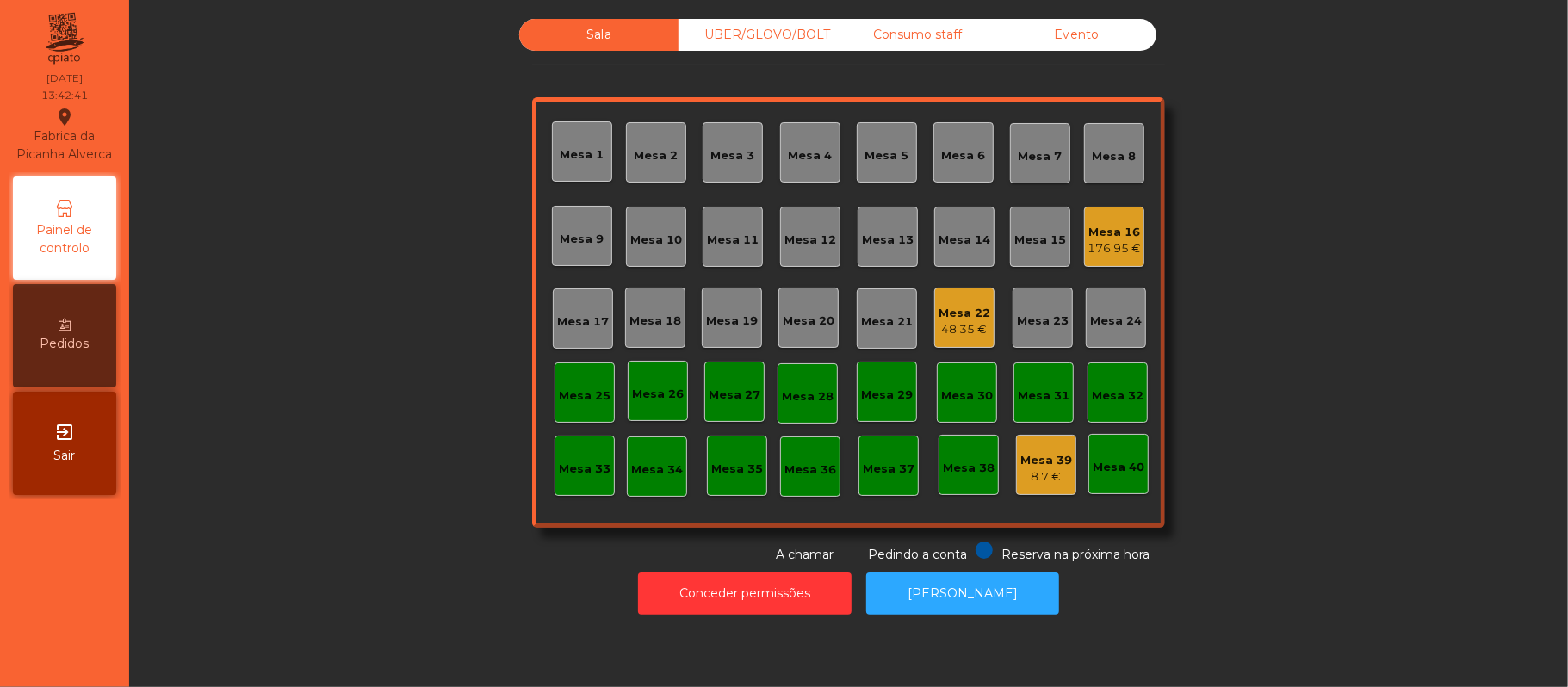
click at [783, 314] on div "Mesa 20" at bounding box center [808, 321] width 52 height 17
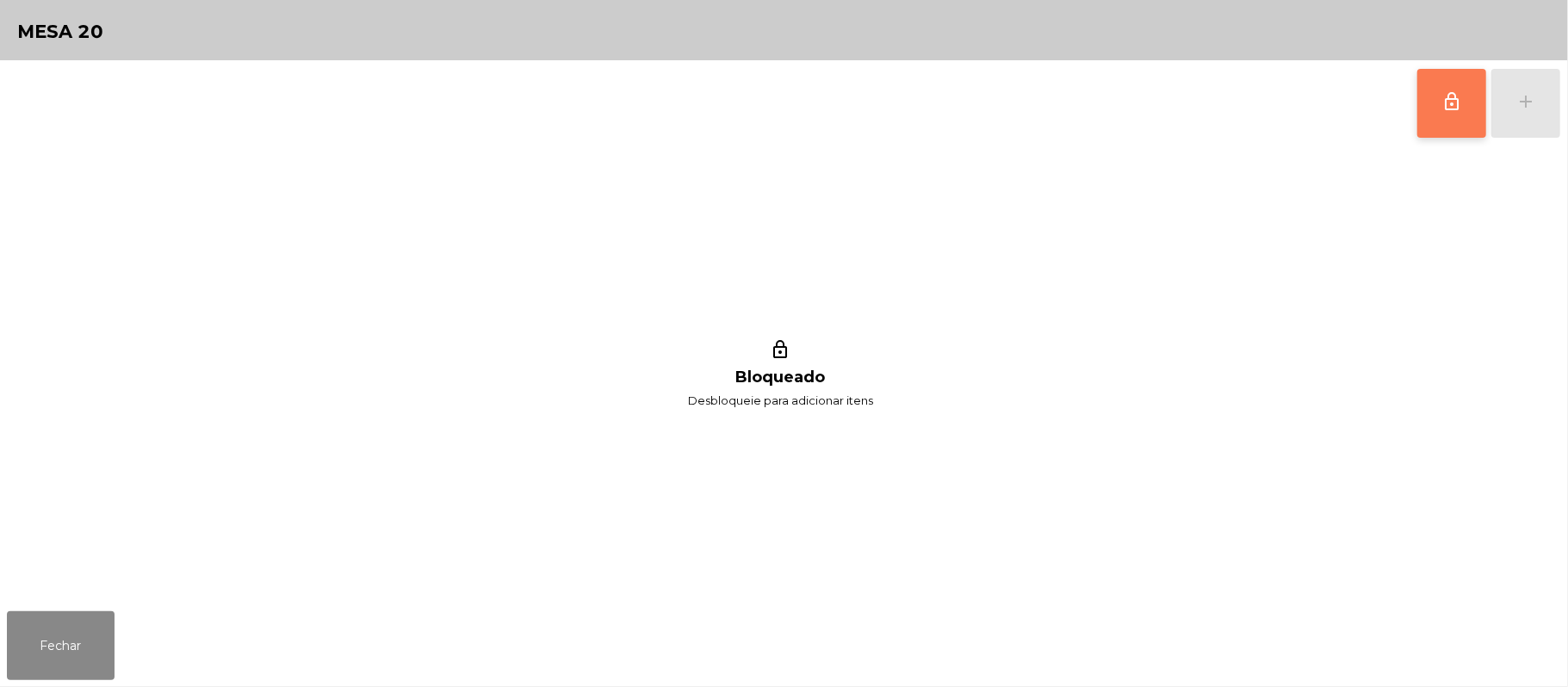
click at [1436, 104] on button "lock_outline" at bounding box center [1451, 103] width 69 height 69
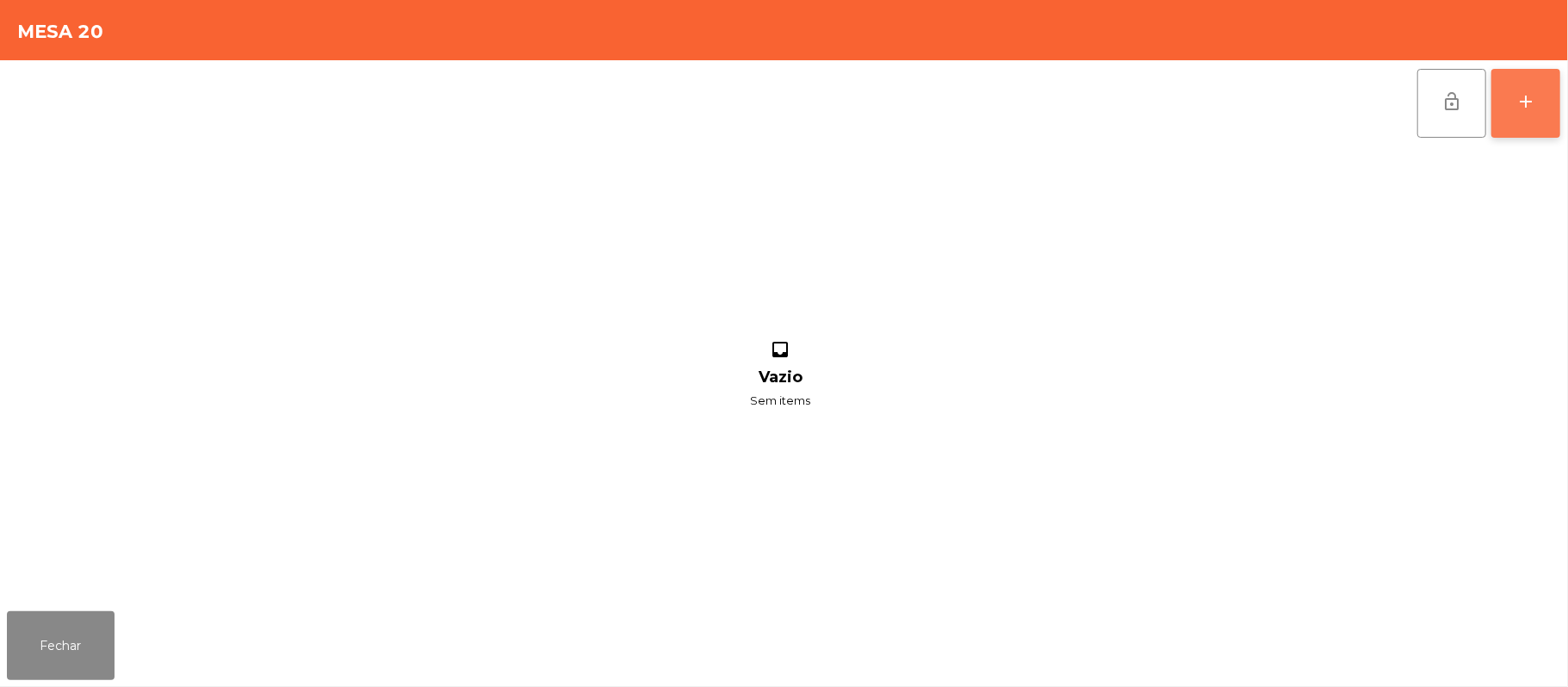
click at [1517, 111] on button "add" at bounding box center [1526, 103] width 69 height 69
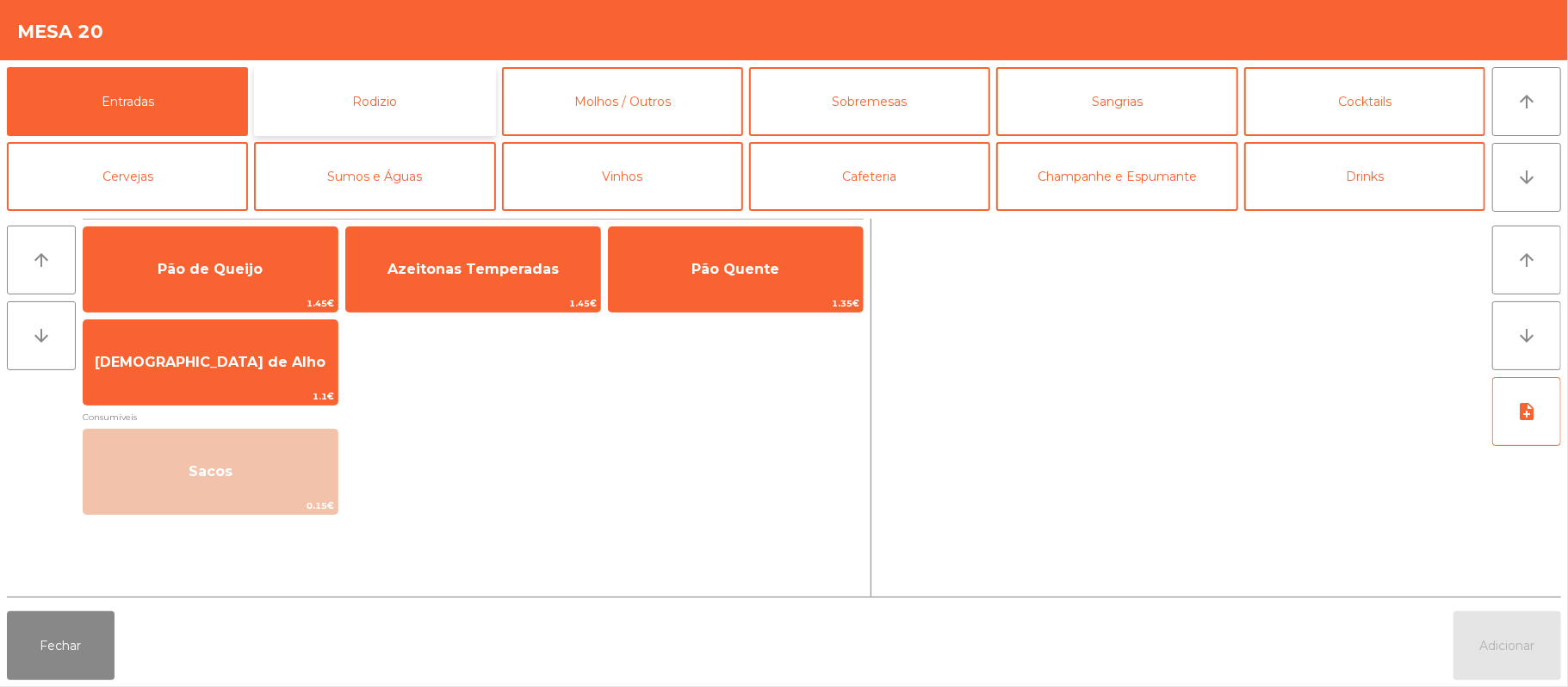
click at [459, 93] on button "Rodizio" at bounding box center [375, 101] width 241 height 69
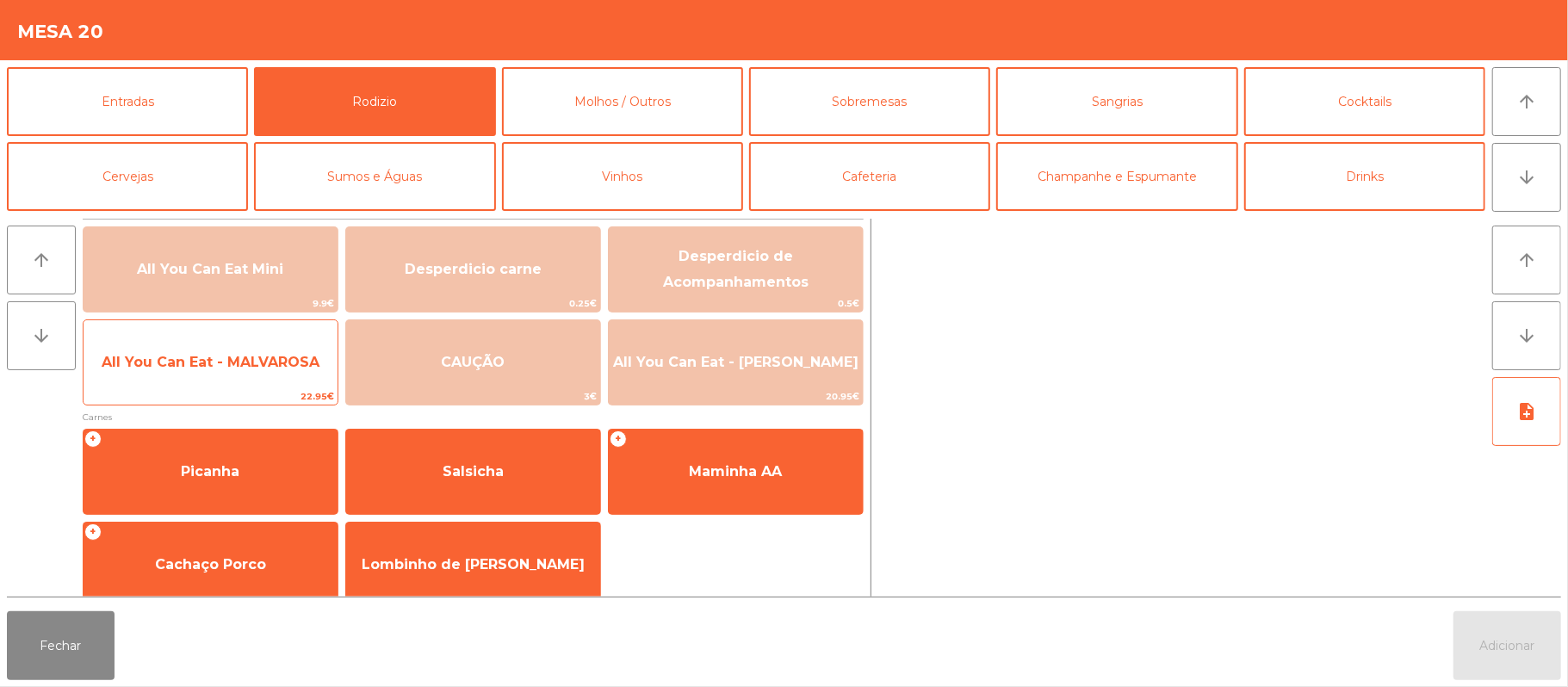
click at [256, 369] on span "All You Can Eat - MALVAROSA" at bounding box center [210, 361] width 218 height 16
click at [272, 354] on span "All You Can Eat - MALVAROSA" at bounding box center [210, 361] width 218 height 16
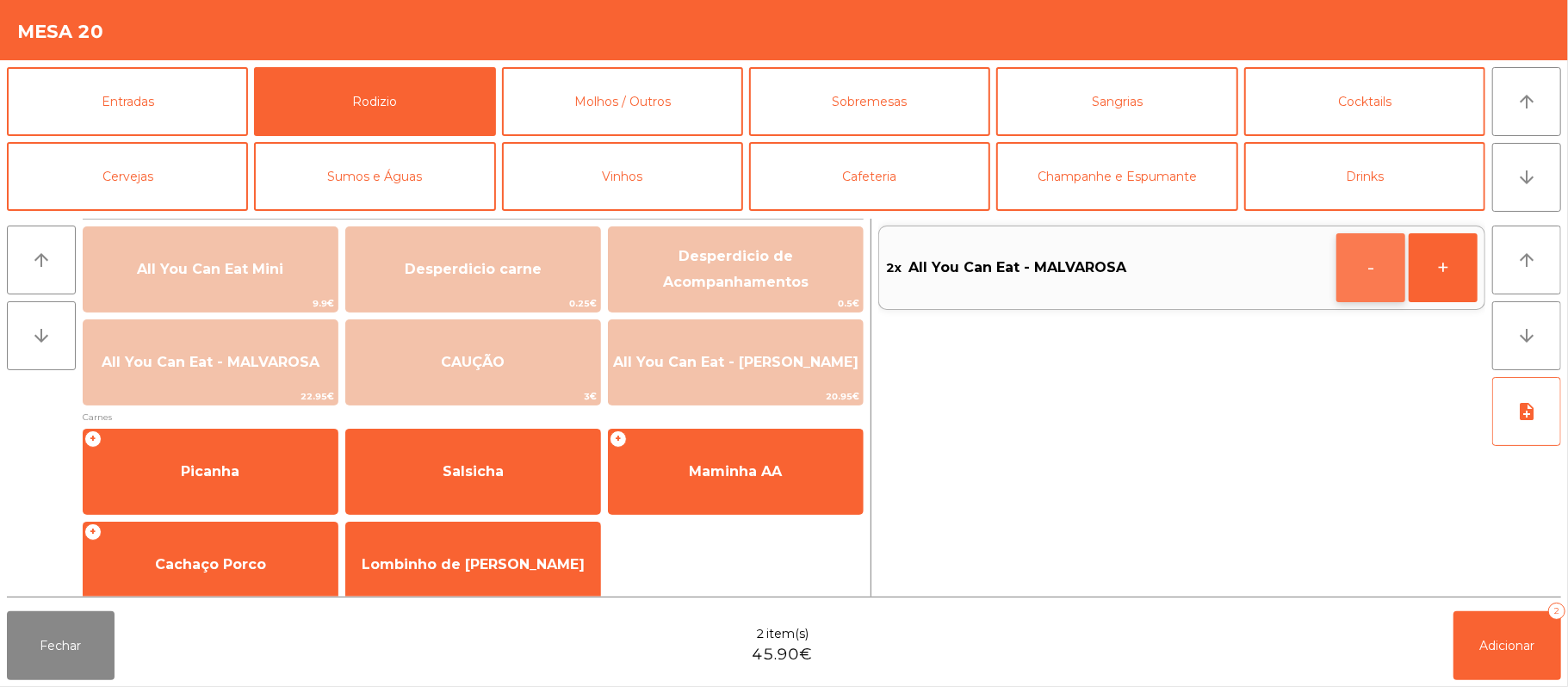
click at [1363, 270] on button "-" at bounding box center [1370, 267] width 69 height 69
click at [1351, 270] on button "button" at bounding box center [1370, 267] width 69 height 69
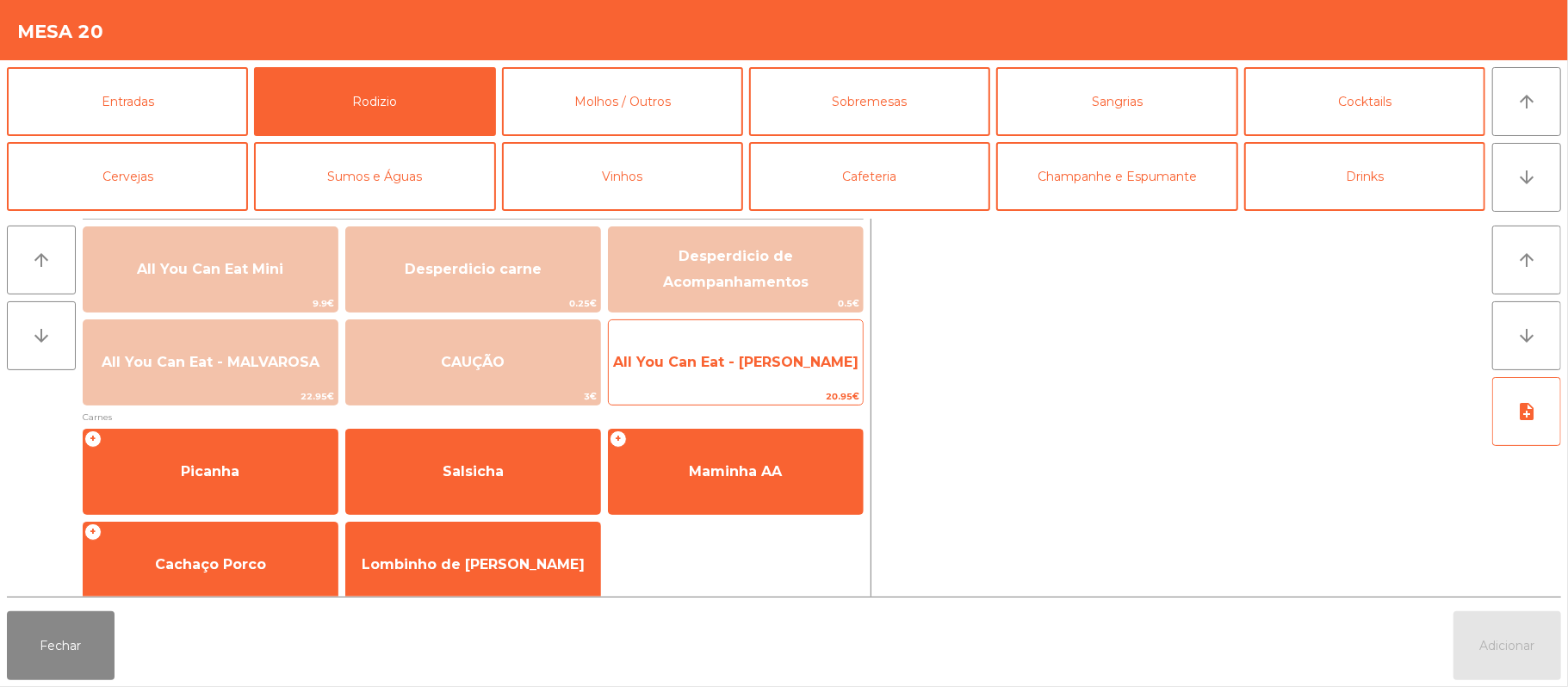
click at [784, 374] on span "All You Can Eat - [PERSON_NAME]" at bounding box center [736, 361] width 254 height 46
click at [806, 348] on span "All You Can Eat - [PERSON_NAME]" at bounding box center [736, 361] width 254 height 46
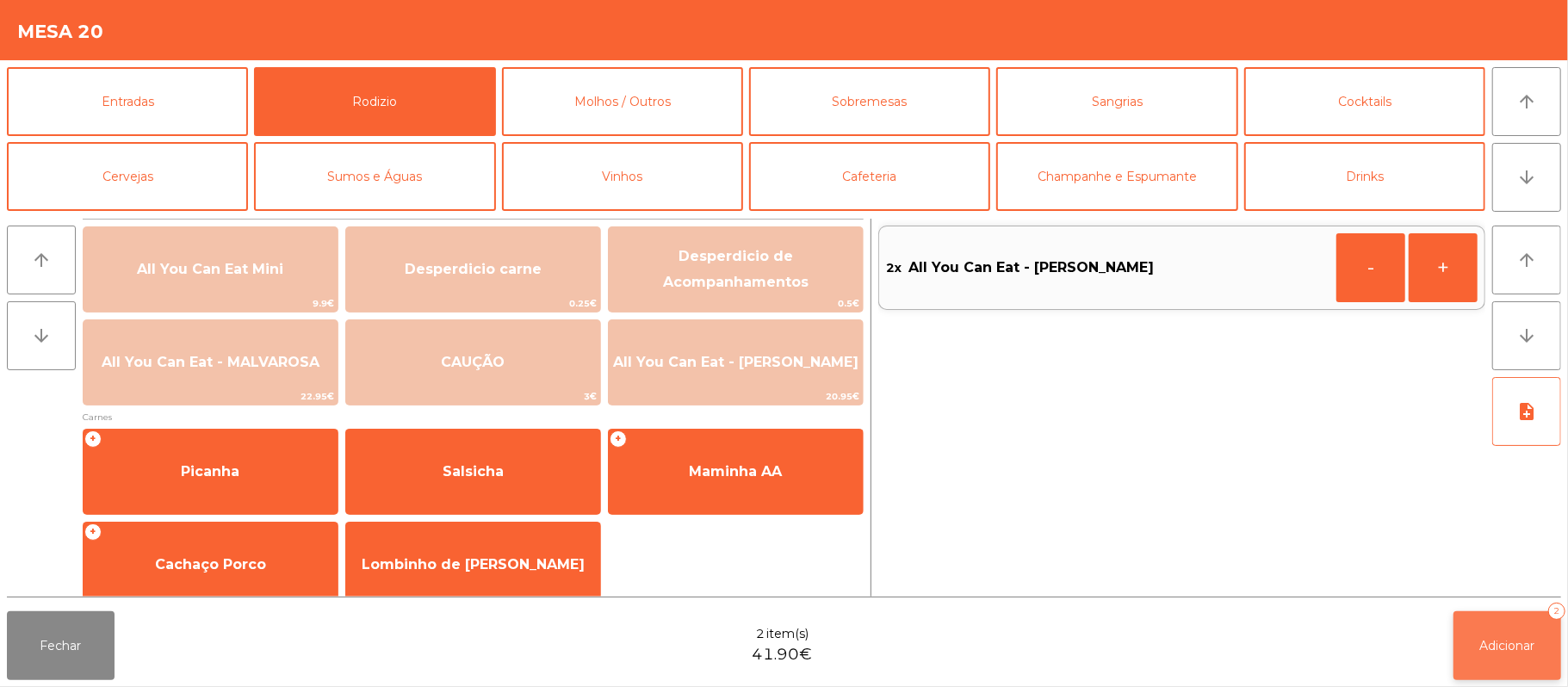
click at [1515, 646] on span "Adicionar" at bounding box center [1508, 646] width 56 height 15
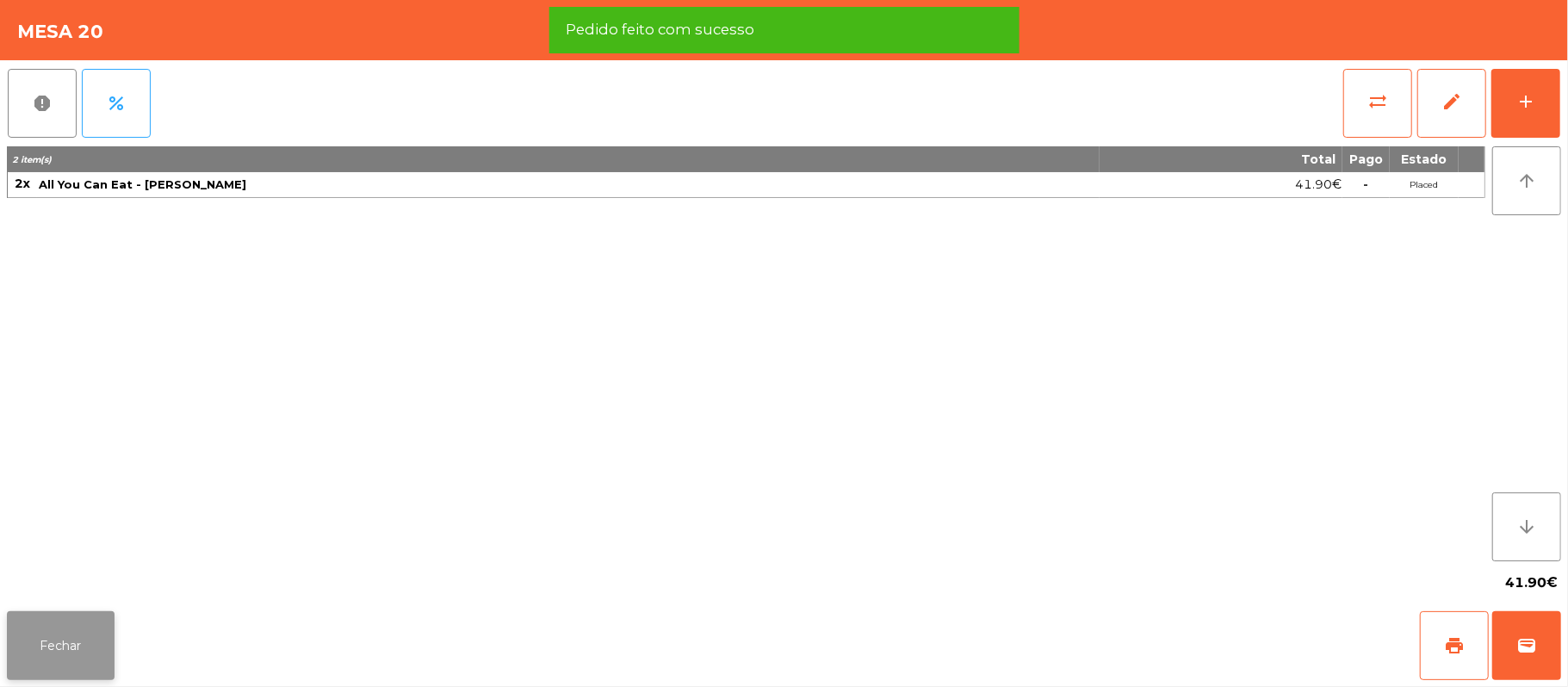
click at [49, 631] on button "Fechar" at bounding box center [60, 645] width 107 height 69
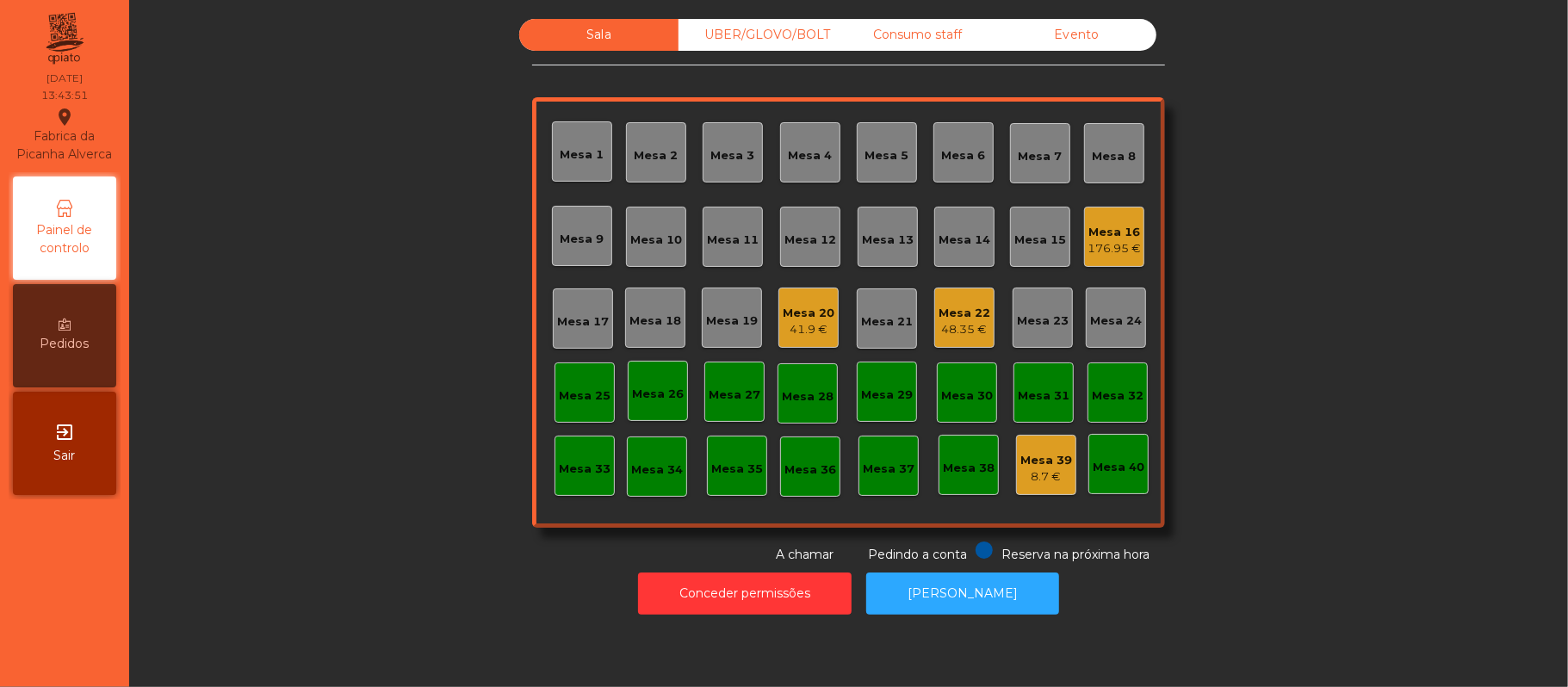
click at [559, 325] on div "Mesa 17" at bounding box center [583, 322] width 52 height 17
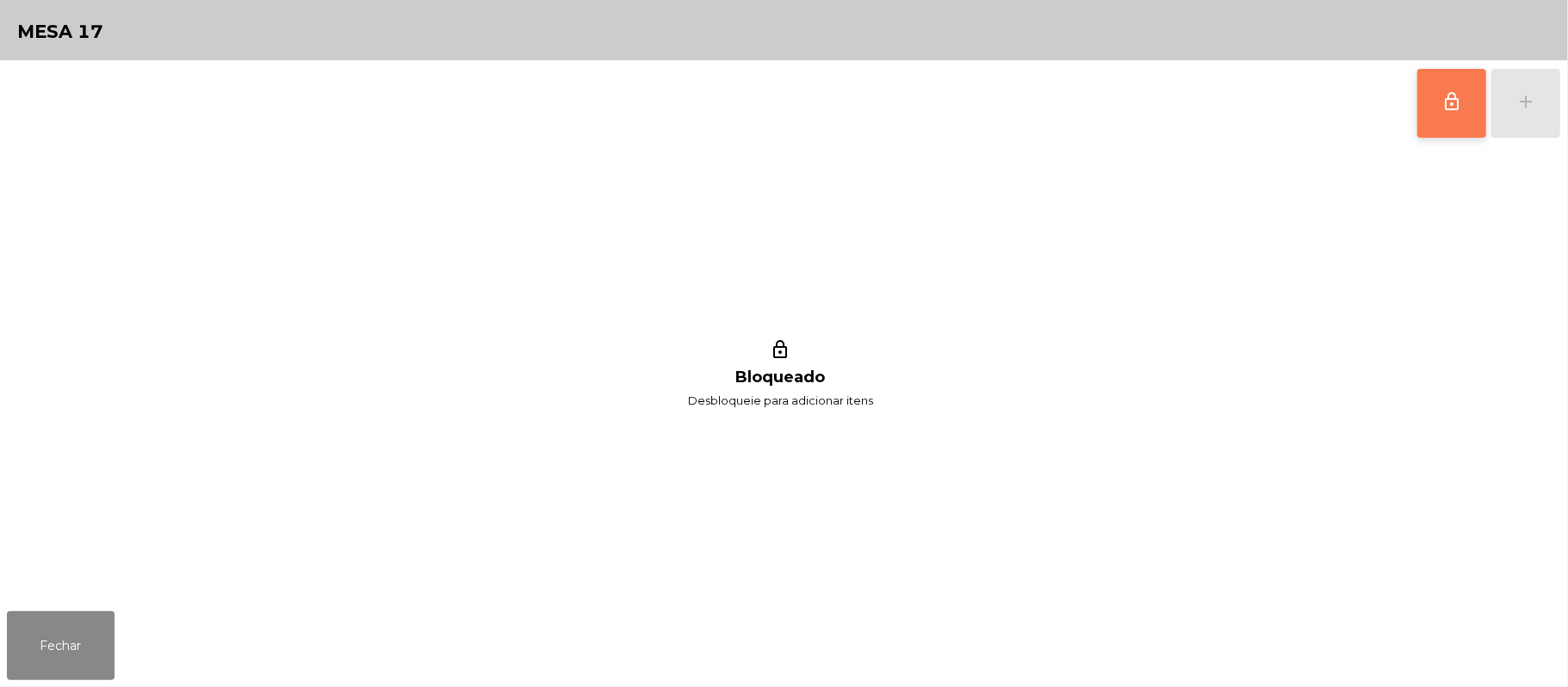
click at [1420, 114] on button "lock_outline" at bounding box center [1451, 103] width 69 height 69
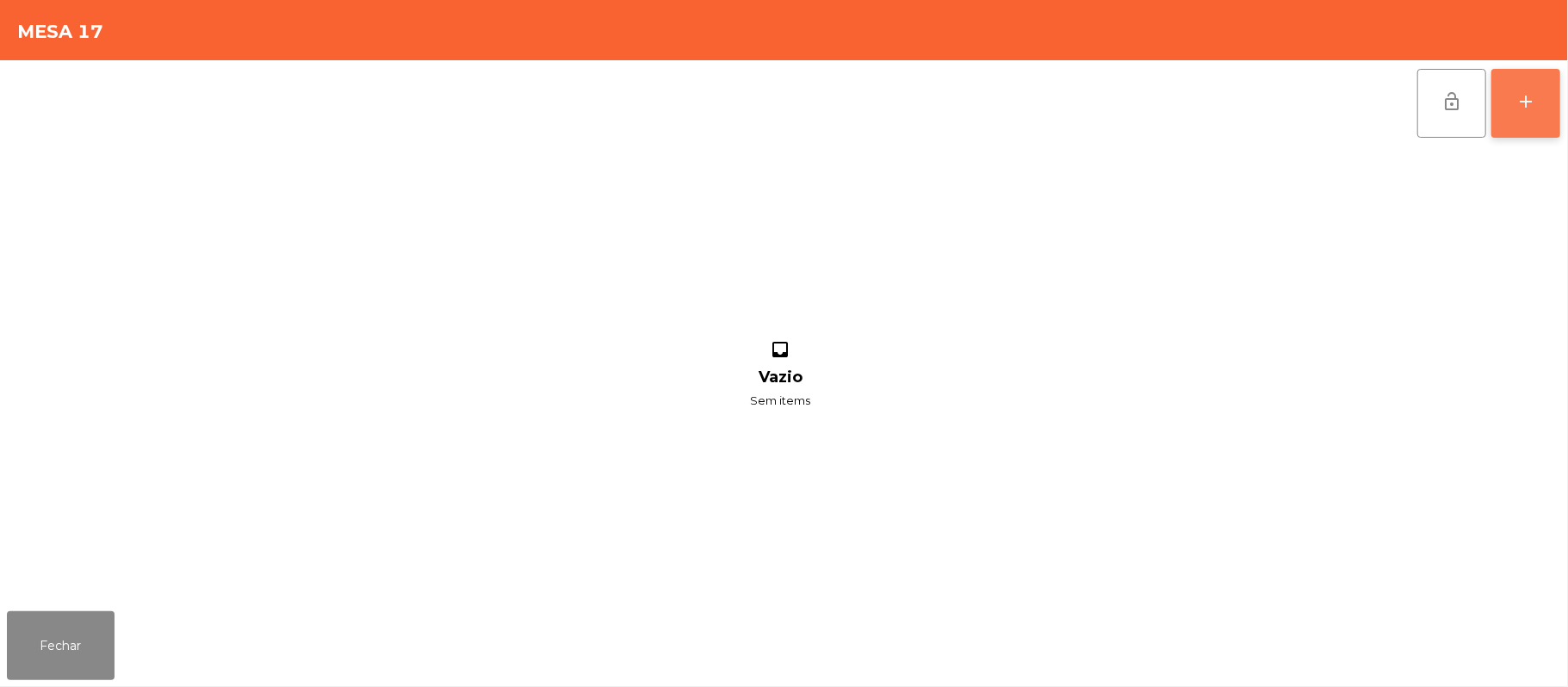
click at [1503, 107] on button "add" at bounding box center [1526, 103] width 69 height 69
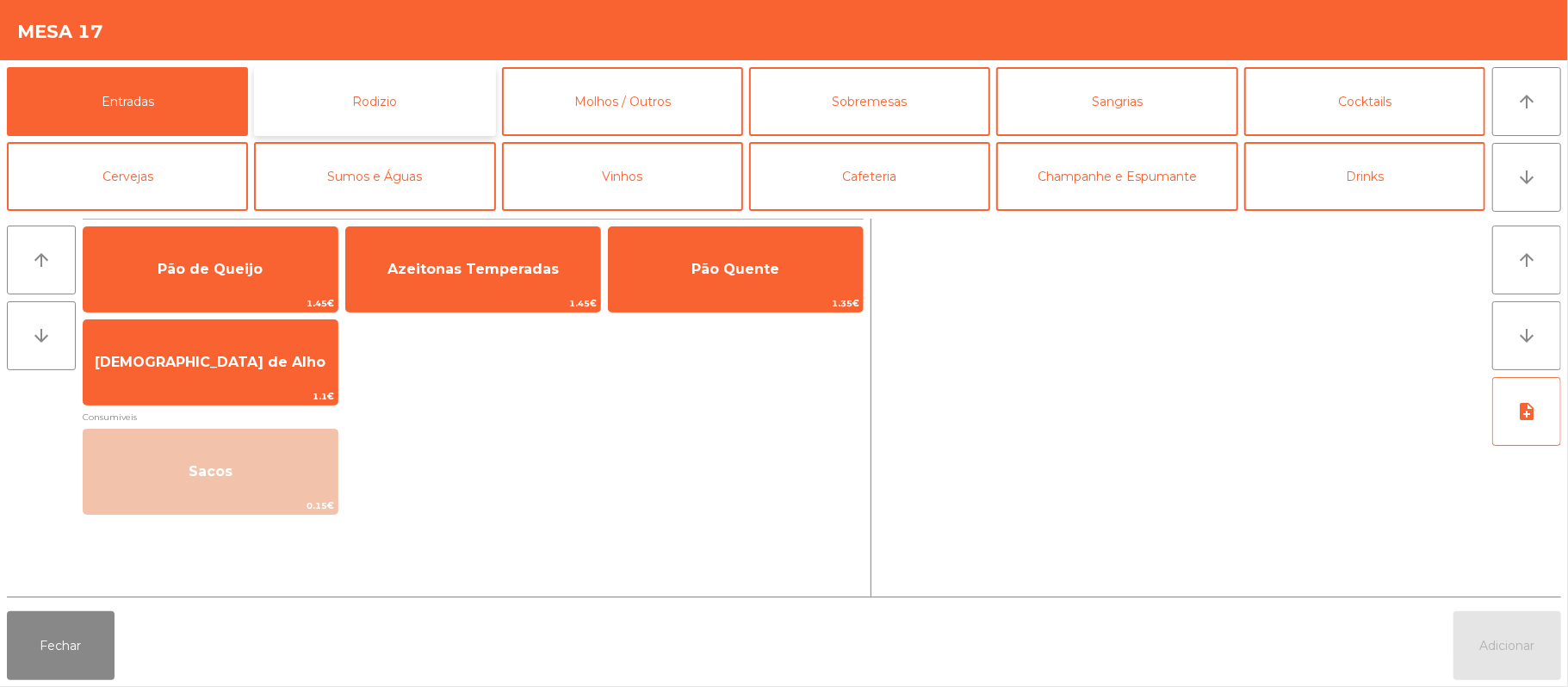
click at [373, 95] on button "Rodizio" at bounding box center [375, 101] width 241 height 69
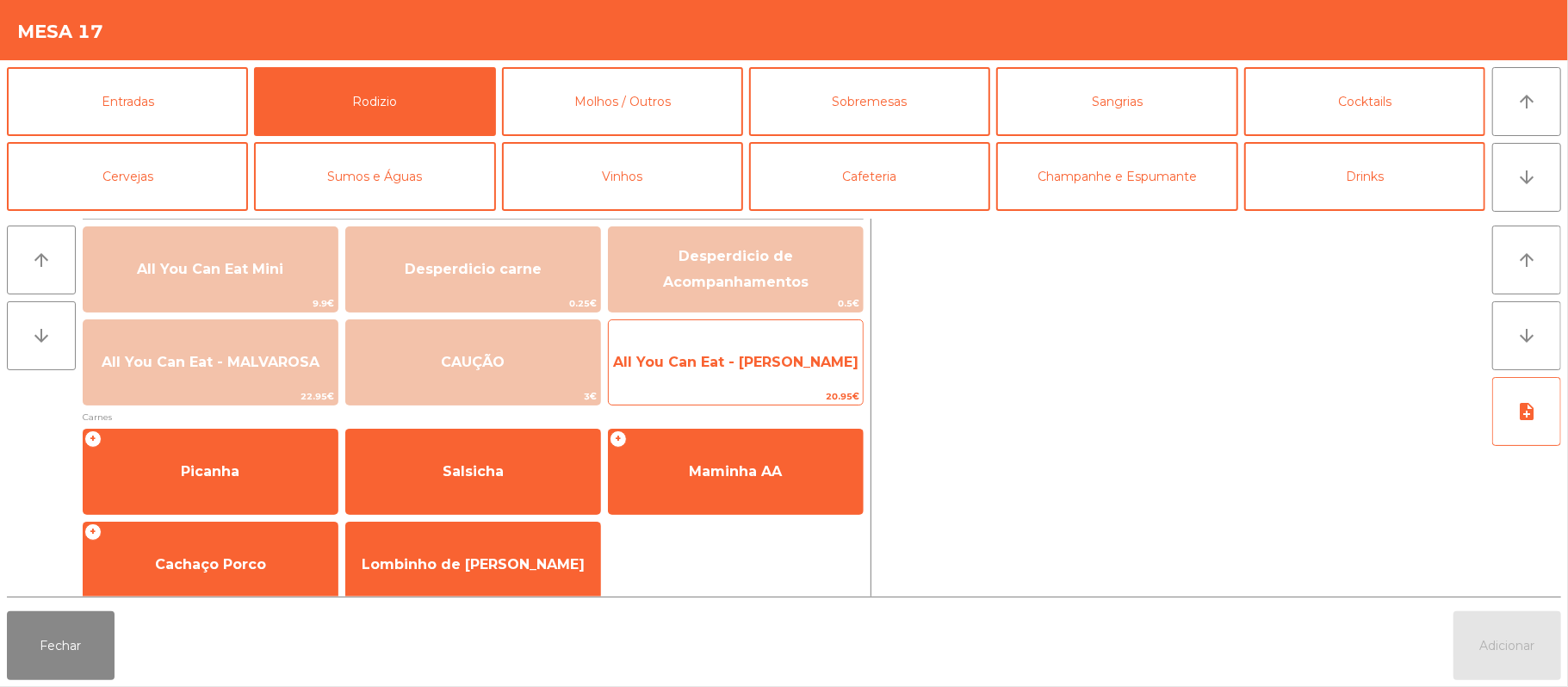
click at [687, 379] on span "All You Can Eat - [PERSON_NAME]" at bounding box center [736, 361] width 254 height 46
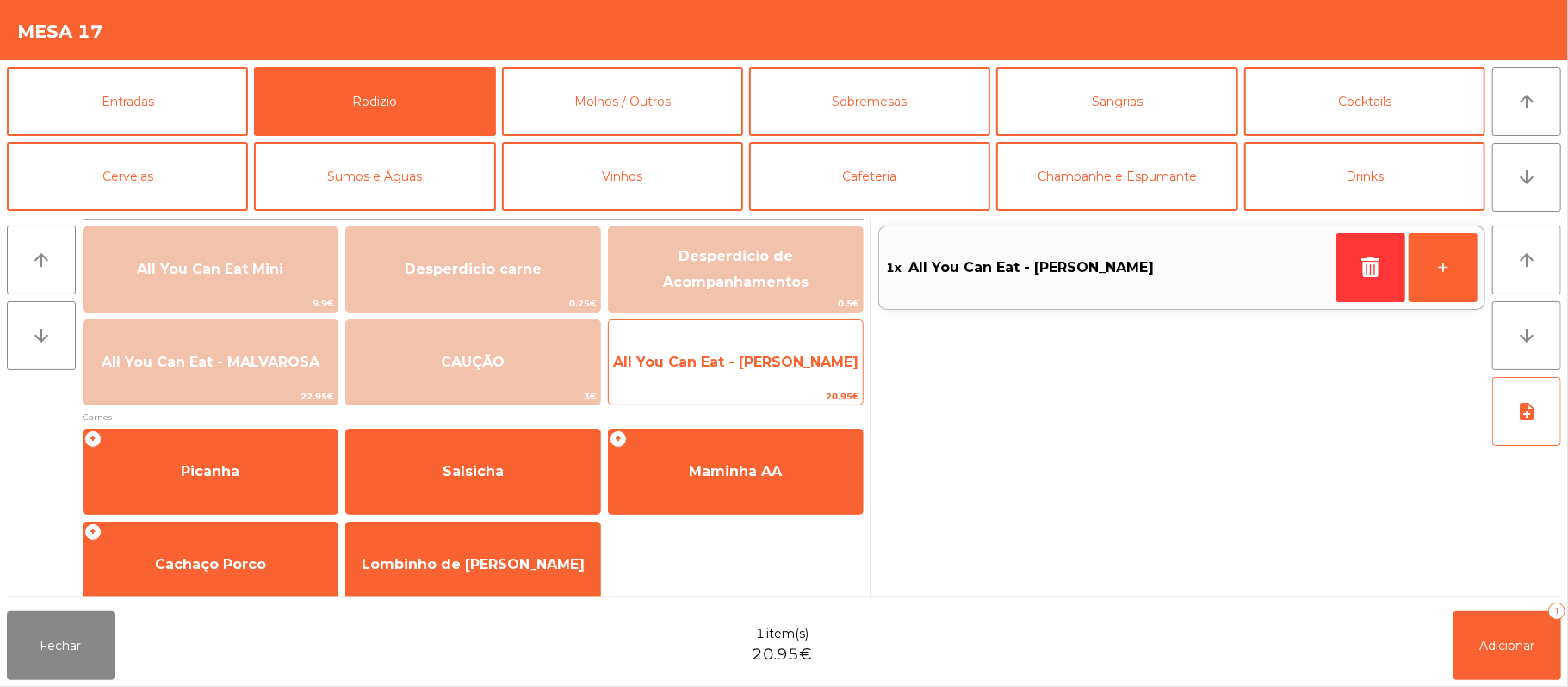
click at [710, 367] on span "All You Can Eat - [PERSON_NAME]" at bounding box center [736, 361] width 246 height 16
click at [718, 379] on span "All You Can Eat - [PERSON_NAME]" at bounding box center [736, 361] width 254 height 46
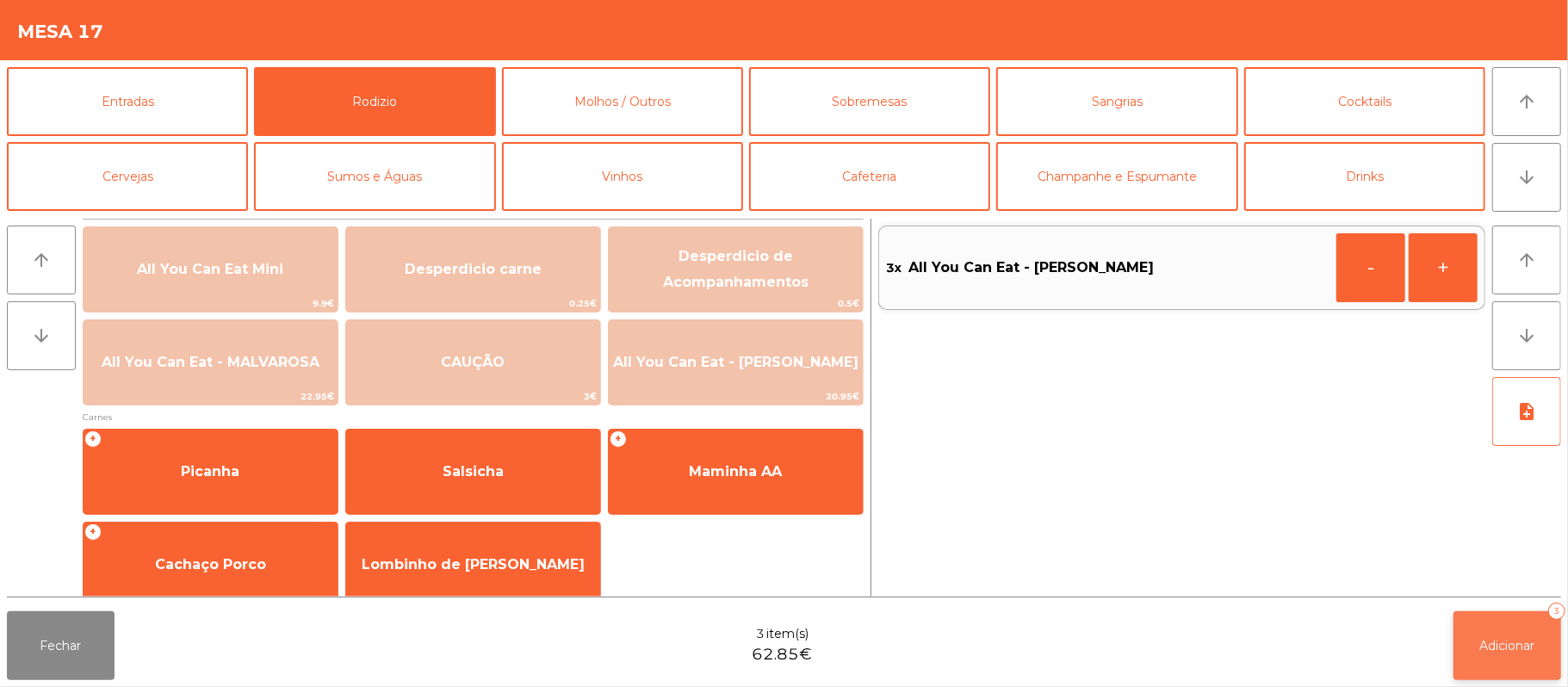
click at [1486, 647] on span "Adicionar" at bounding box center [1508, 646] width 56 height 15
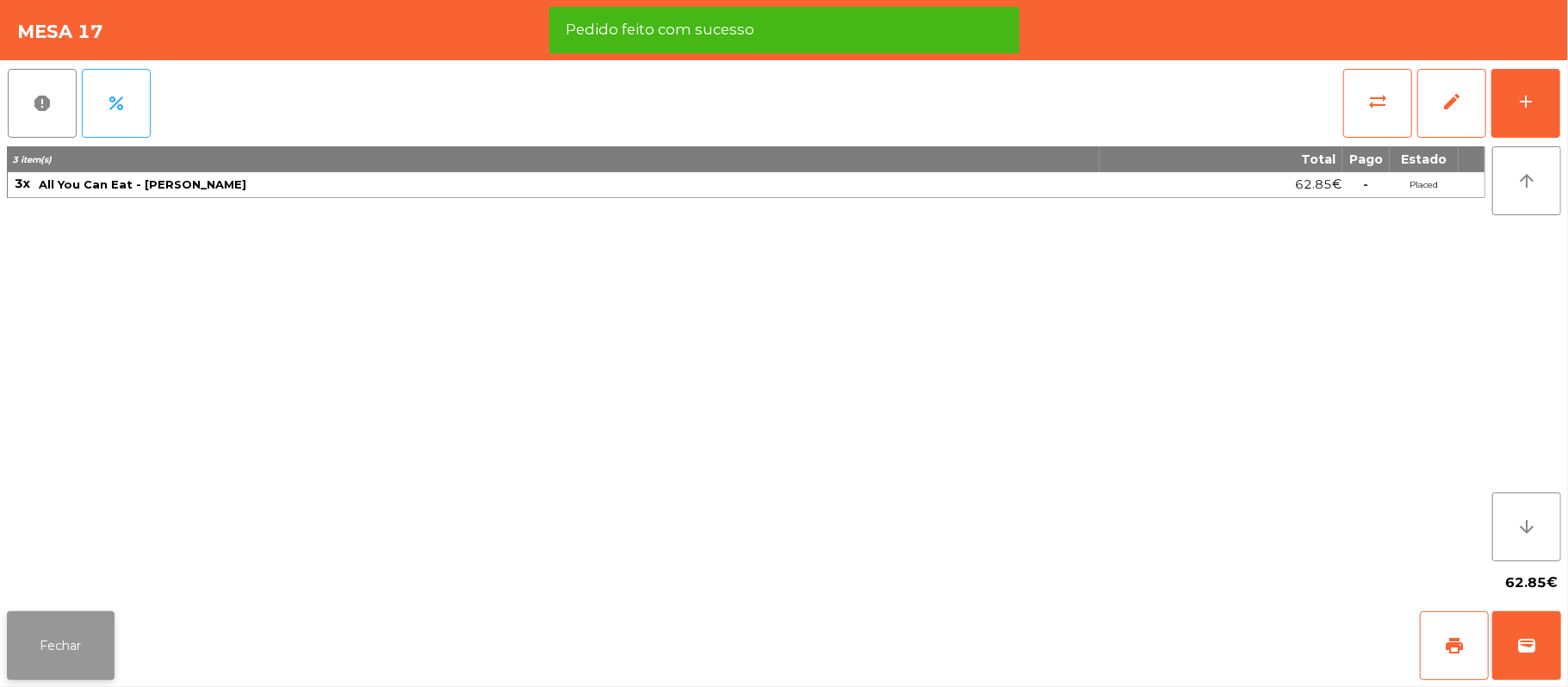
click at [80, 638] on button "Fechar" at bounding box center [60, 645] width 107 height 69
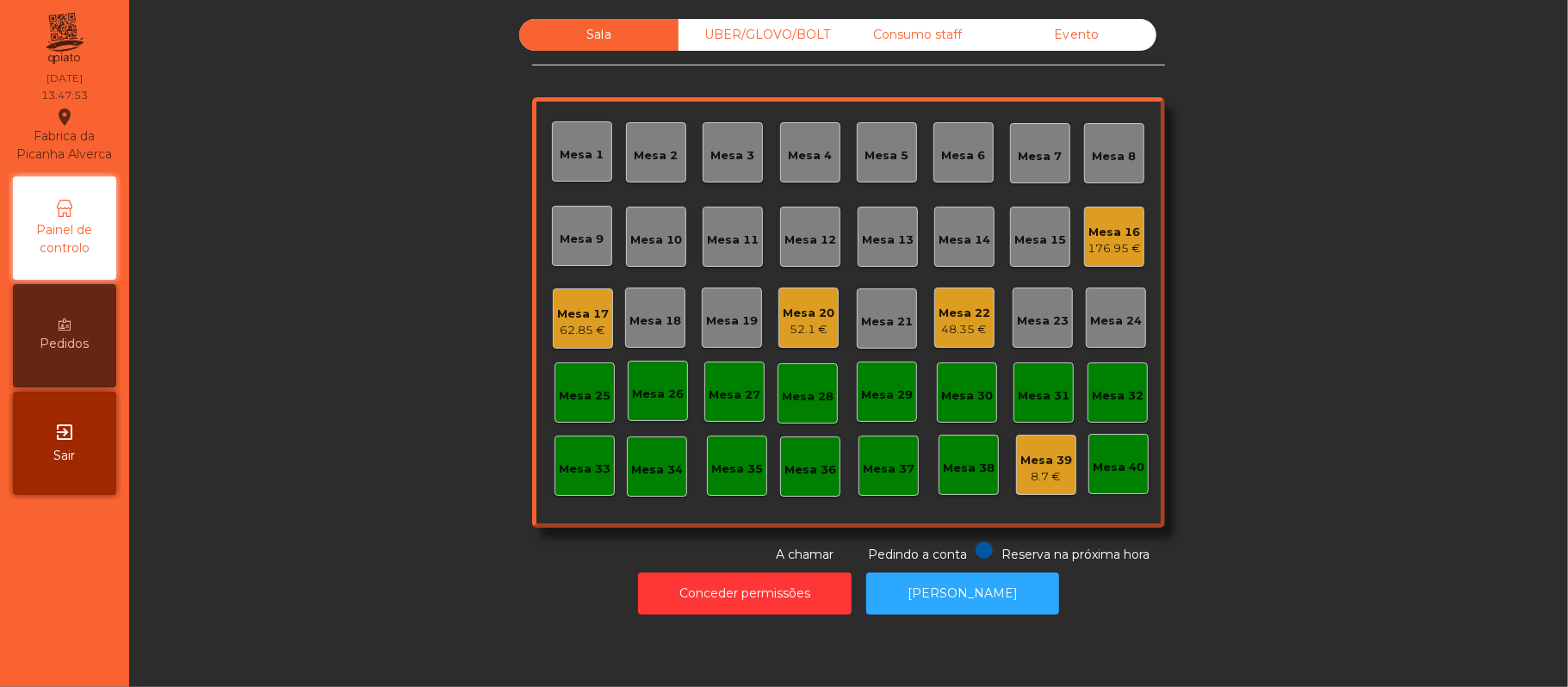
click at [592, 234] on div "Mesa 9" at bounding box center [582, 239] width 44 height 17
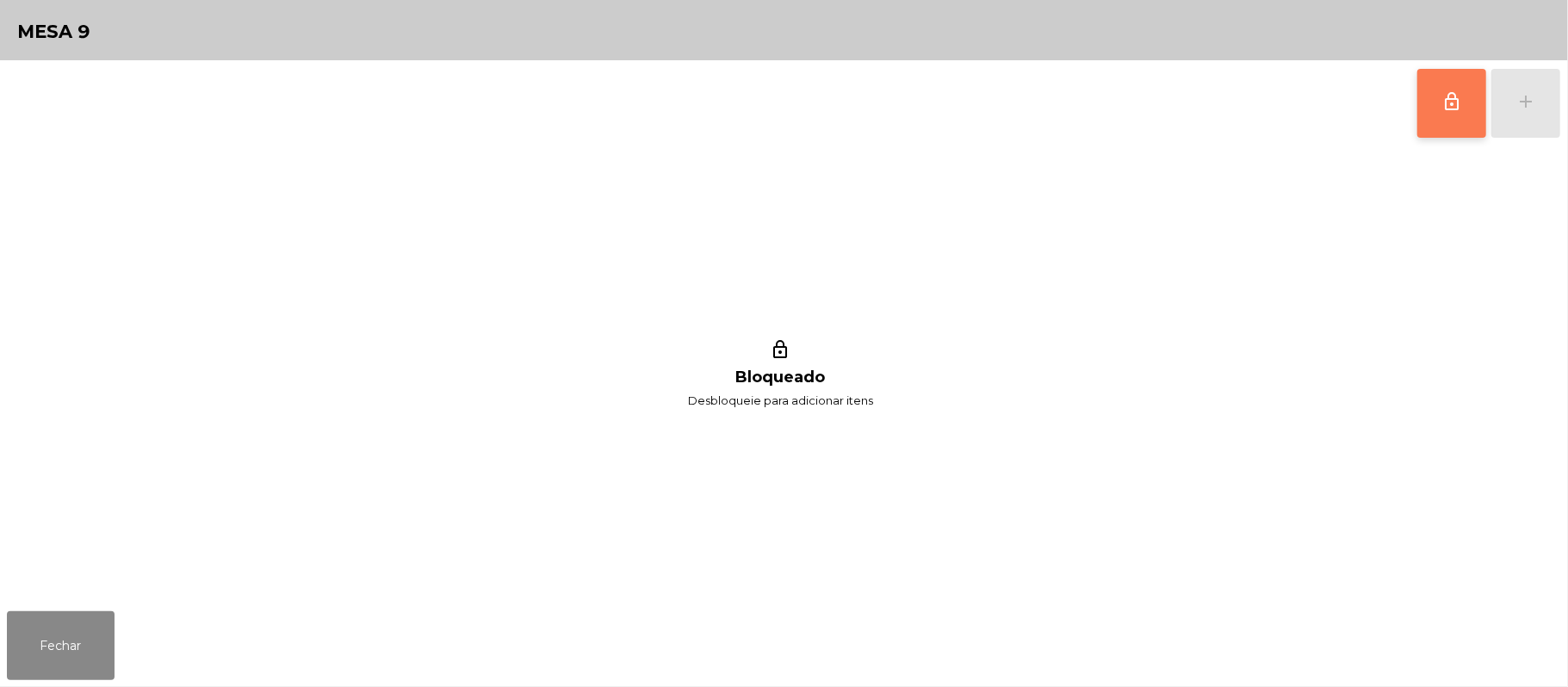
click at [1448, 108] on span "lock_outline" at bounding box center [1452, 102] width 21 height 21
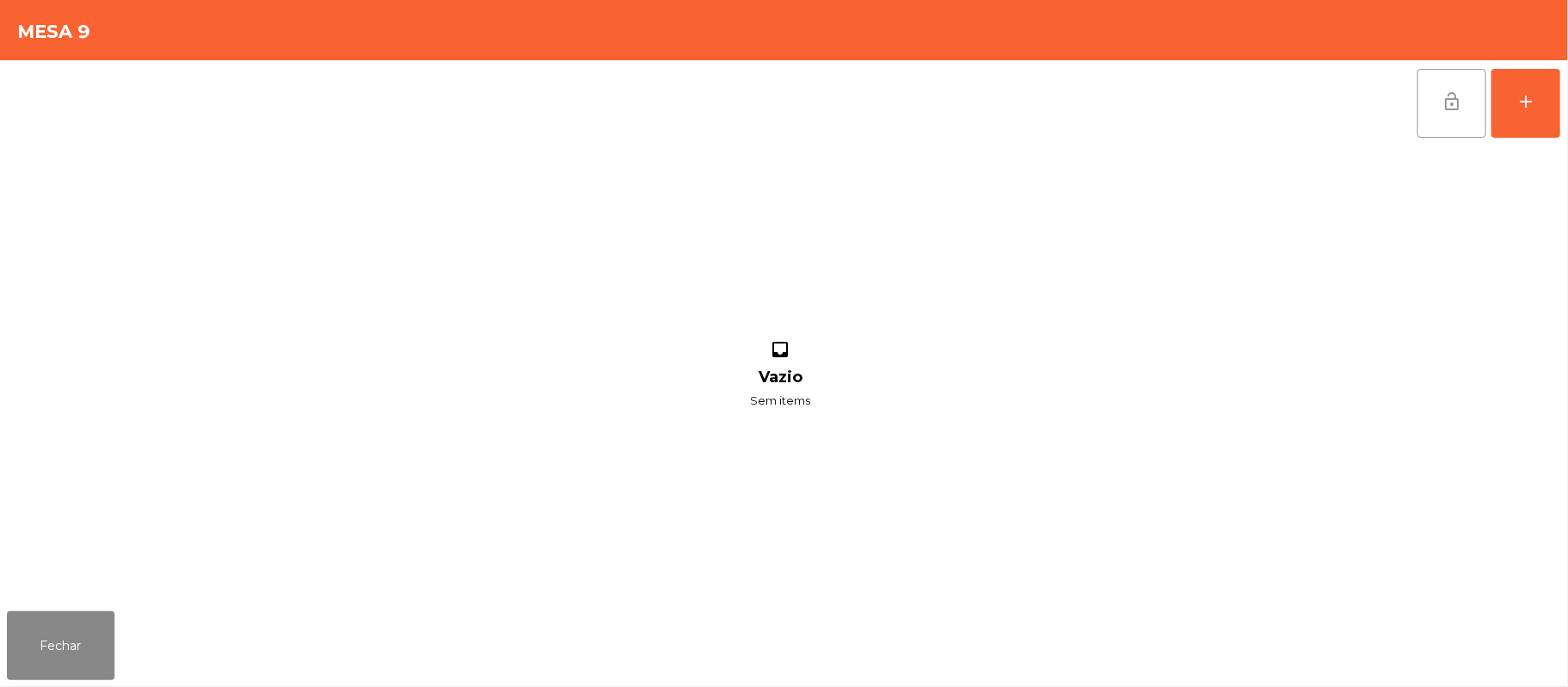
click at [1564, 100] on div "lock_open add inbox Vazio Sem items" at bounding box center [784, 332] width 1568 height 544
click at [1519, 104] on div "add" at bounding box center [1526, 102] width 21 height 21
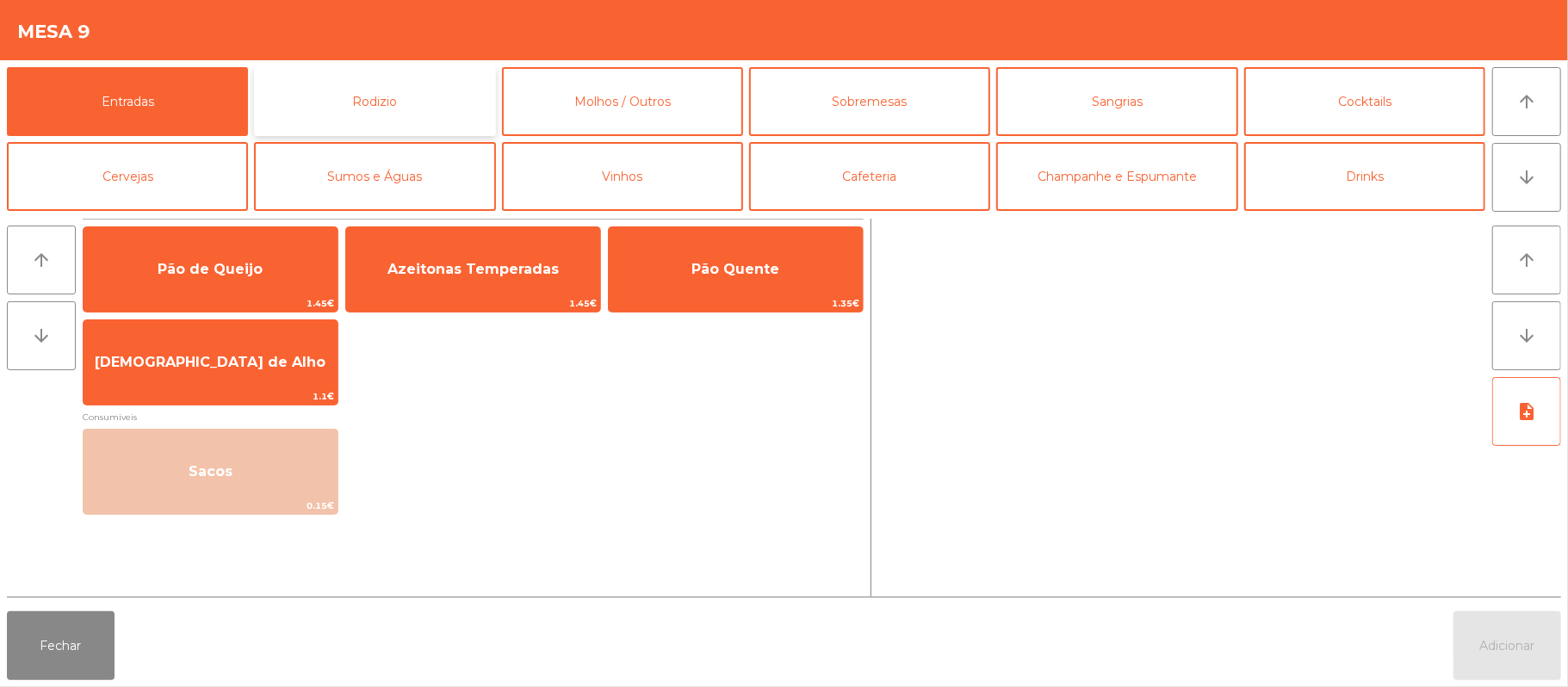
click at [408, 102] on button "Rodizio" at bounding box center [375, 101] width 241 height 69
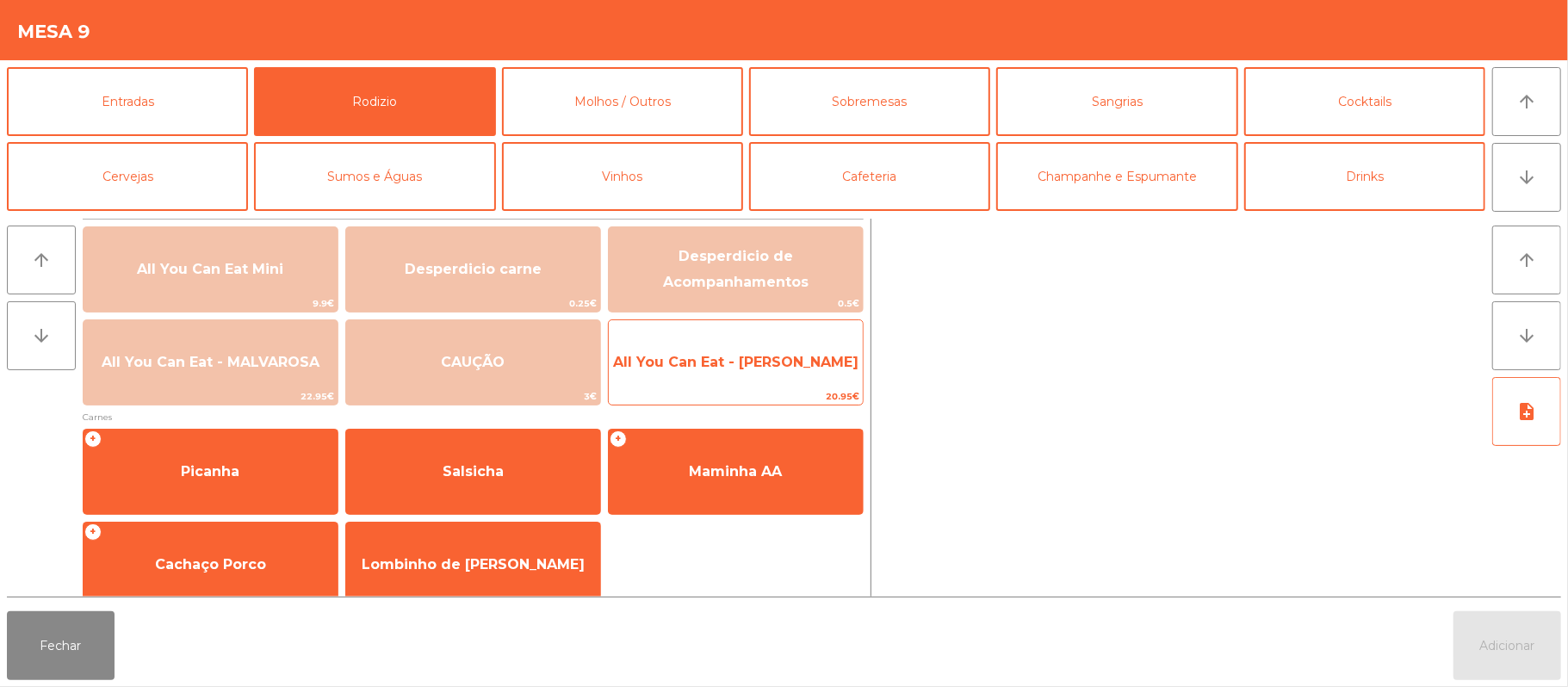
click at [718, 373] on span "All You Can Eat - [PERSON_NAME]" at bounding box center [736, 361] width 254 height 46
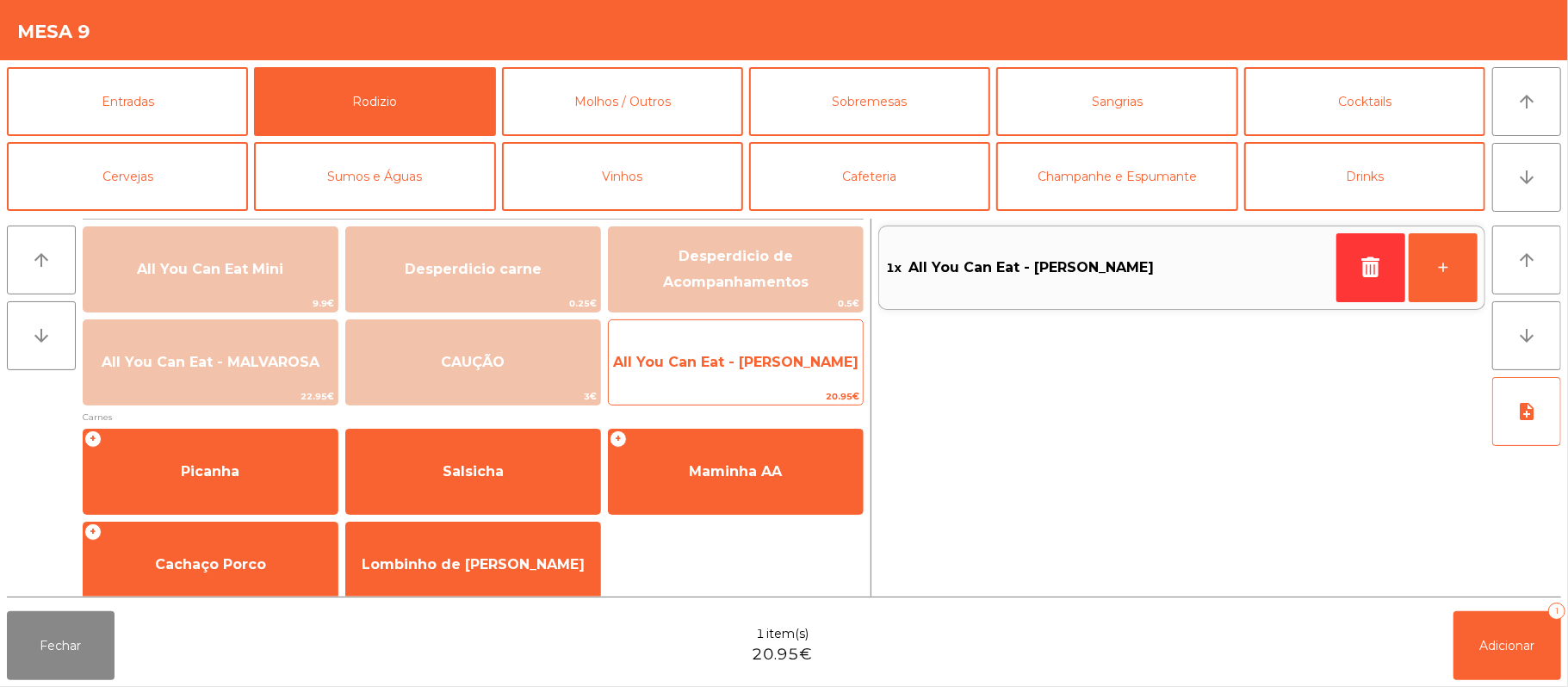
click at [736, 376] on span "All You Can Eat - [PERSON_NAME]" at bounding box center [736, 361] width 254 height 46
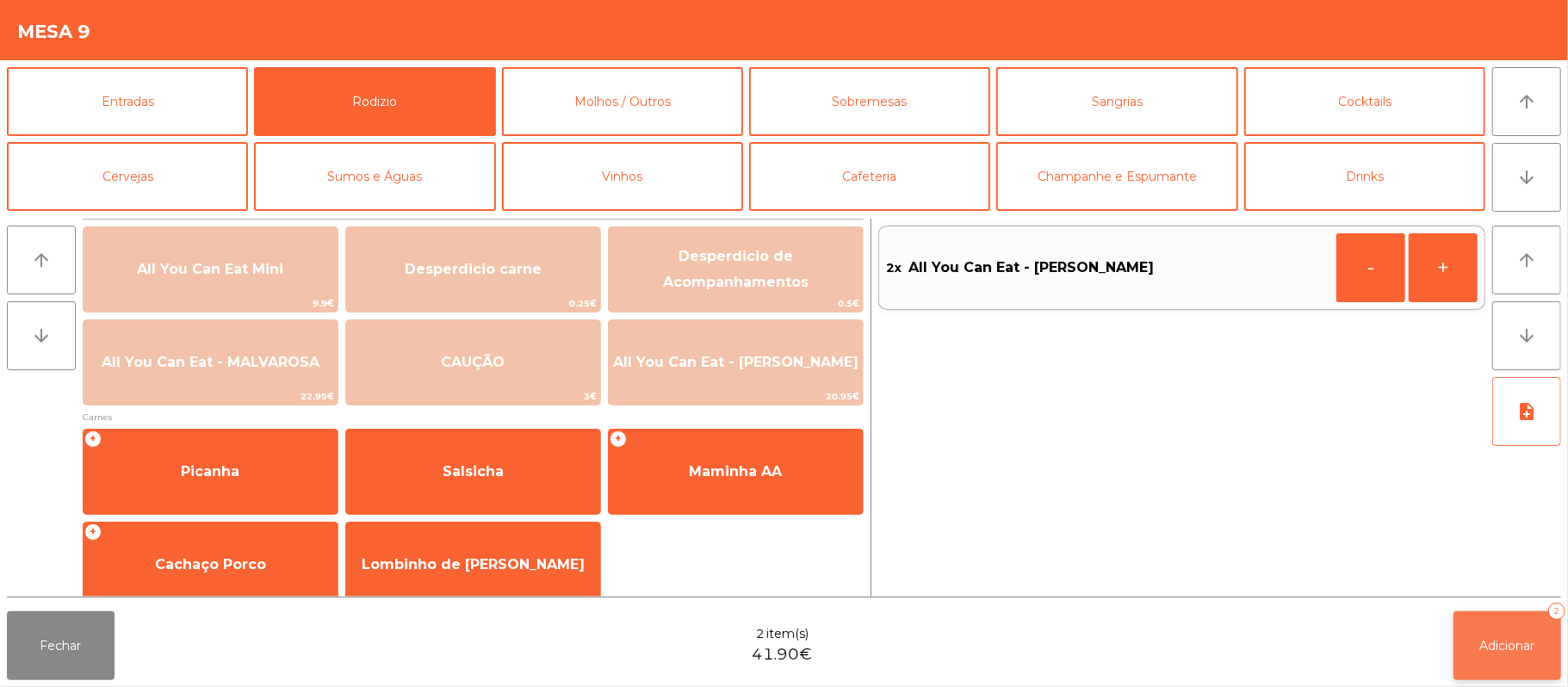
click at [1511, 661] on button "Adicionar 2" at bounding box center [1508, 645] width 107 height 69
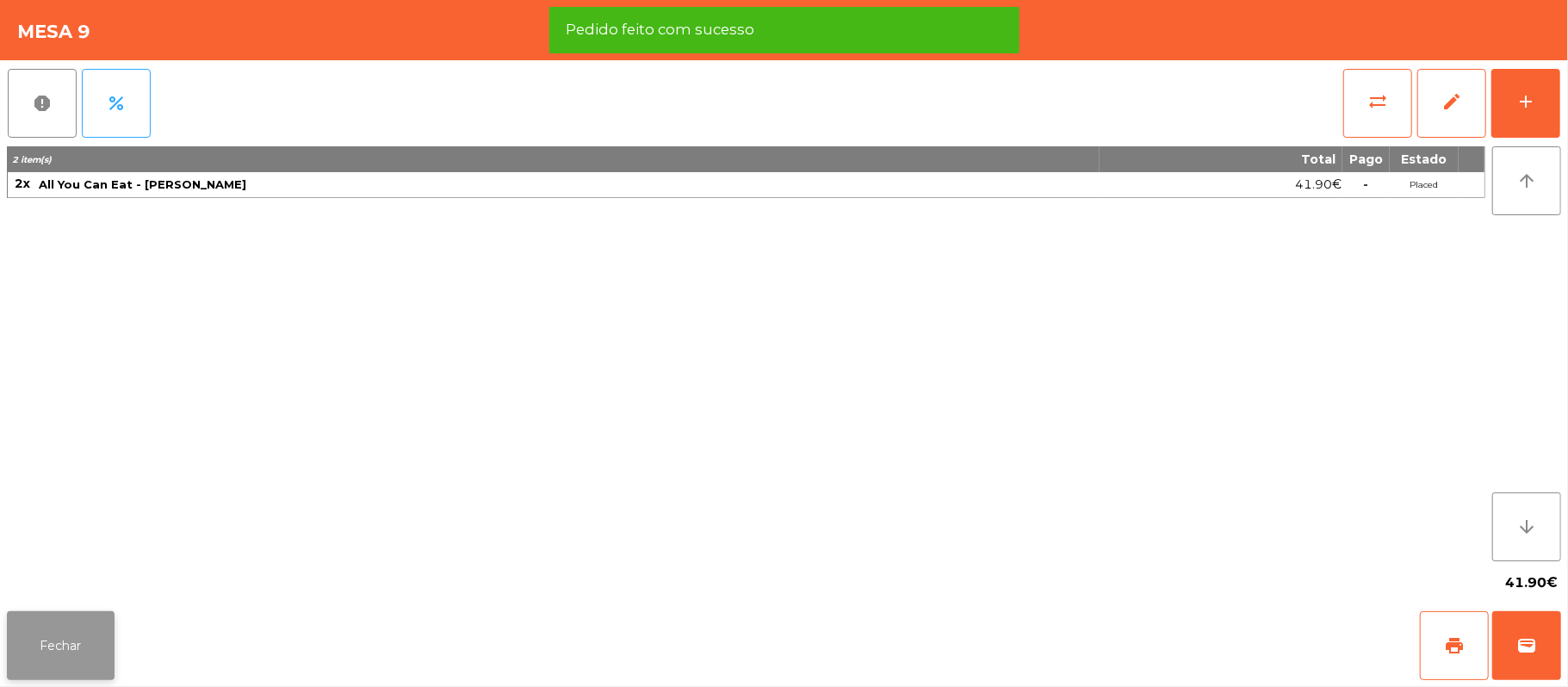
click at [29, 631] on button "Fechar" at bounding box center [60, 645] width 107 height 69
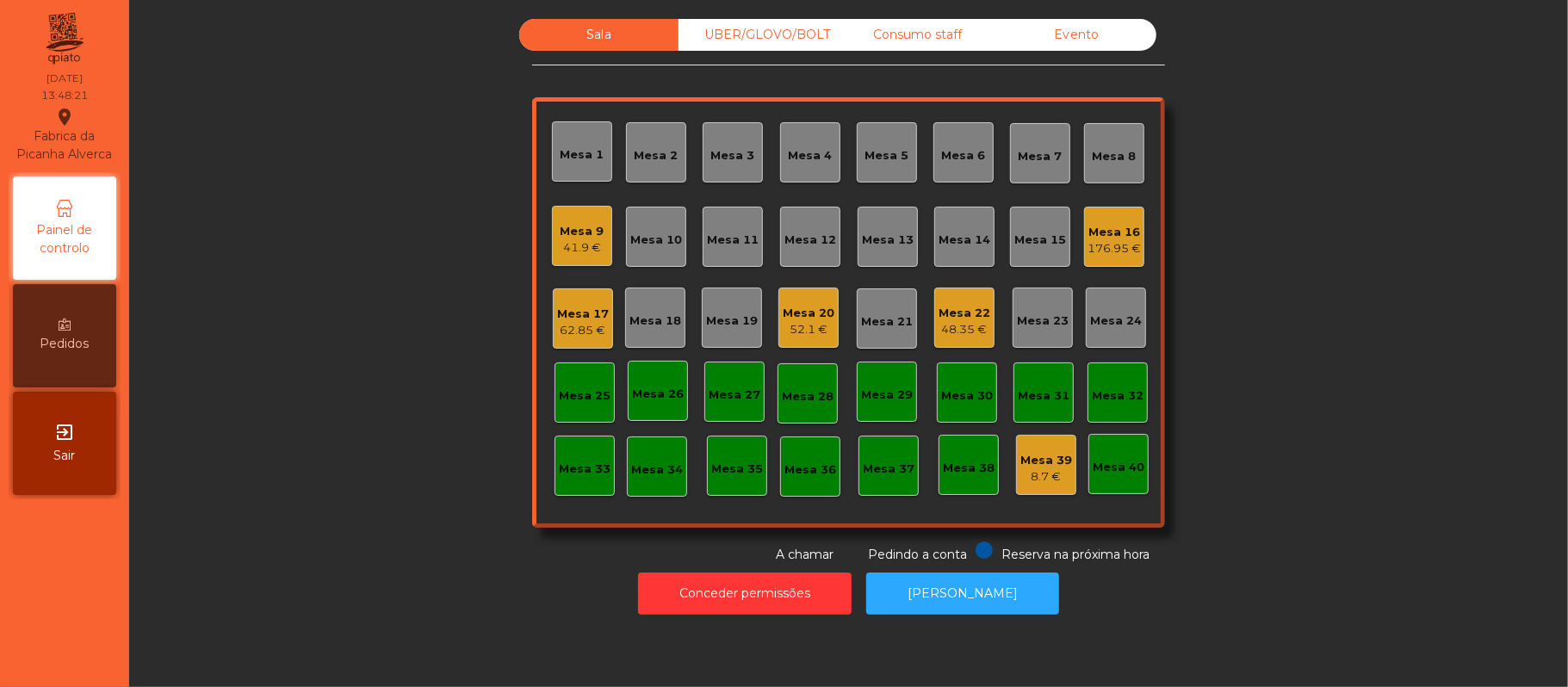
click at [578, 307] on div "Mesa 17" at bounding box center [583, 314] width 52 height 17
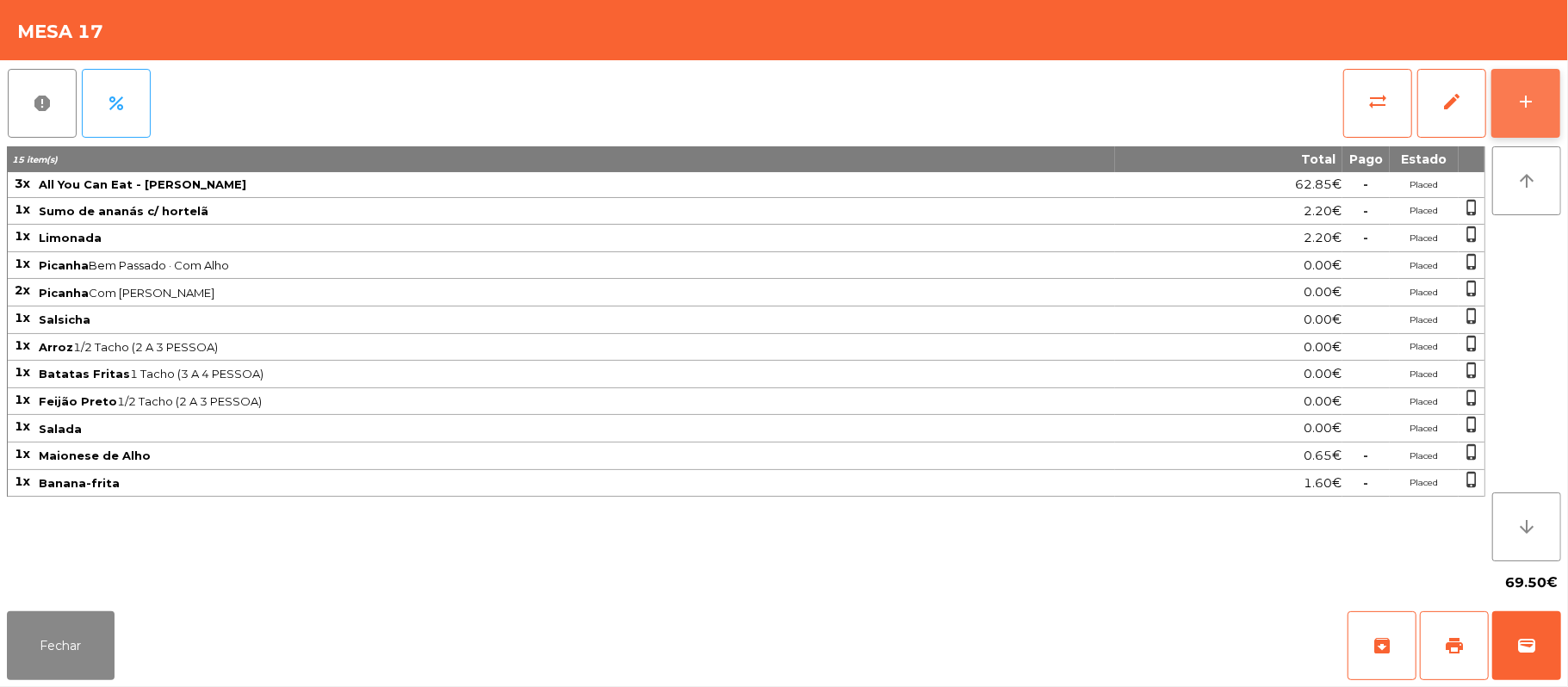
click at [1523, 115] on button "add" at bounding box center [1526, 103] width 69 height 69
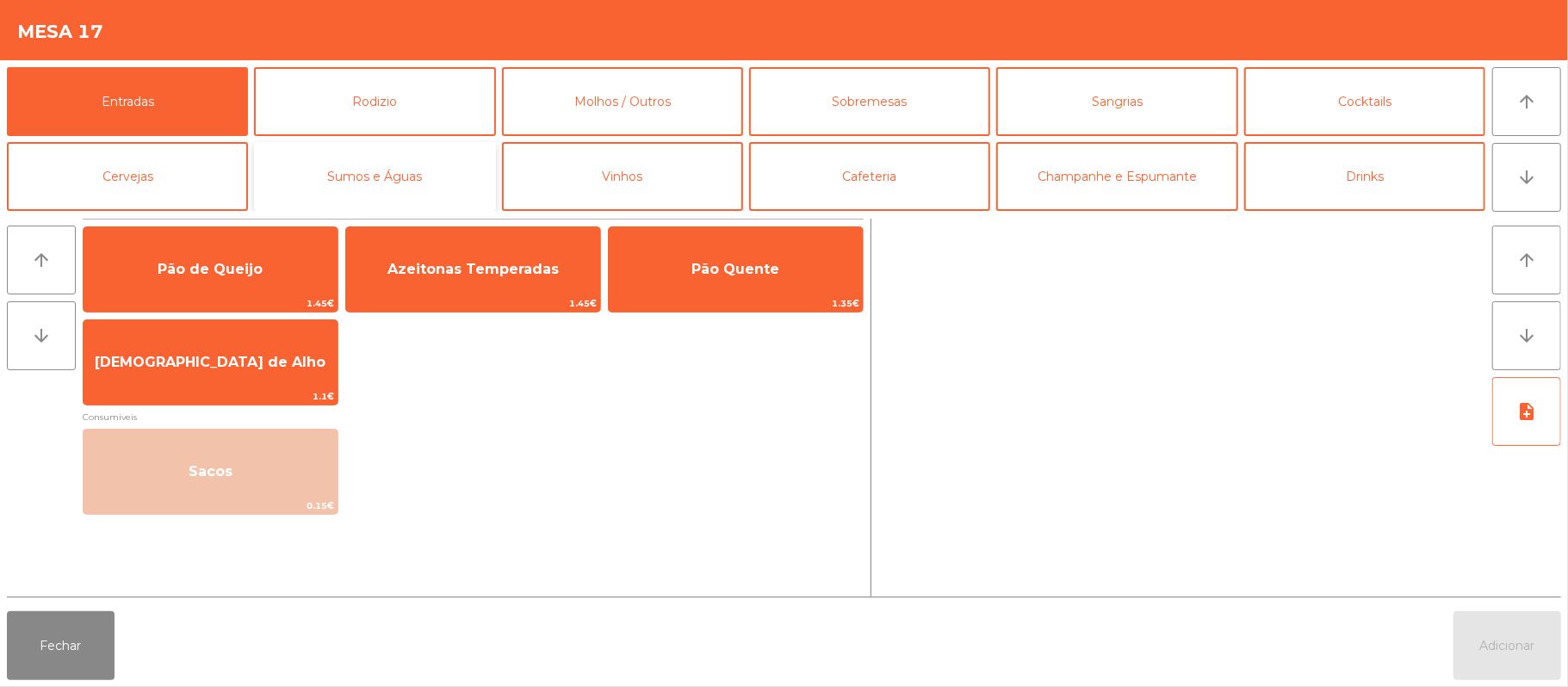
click at [411, 163] on button "Sumos e Águas" at bounding box center [375, 176] width 241 height 69
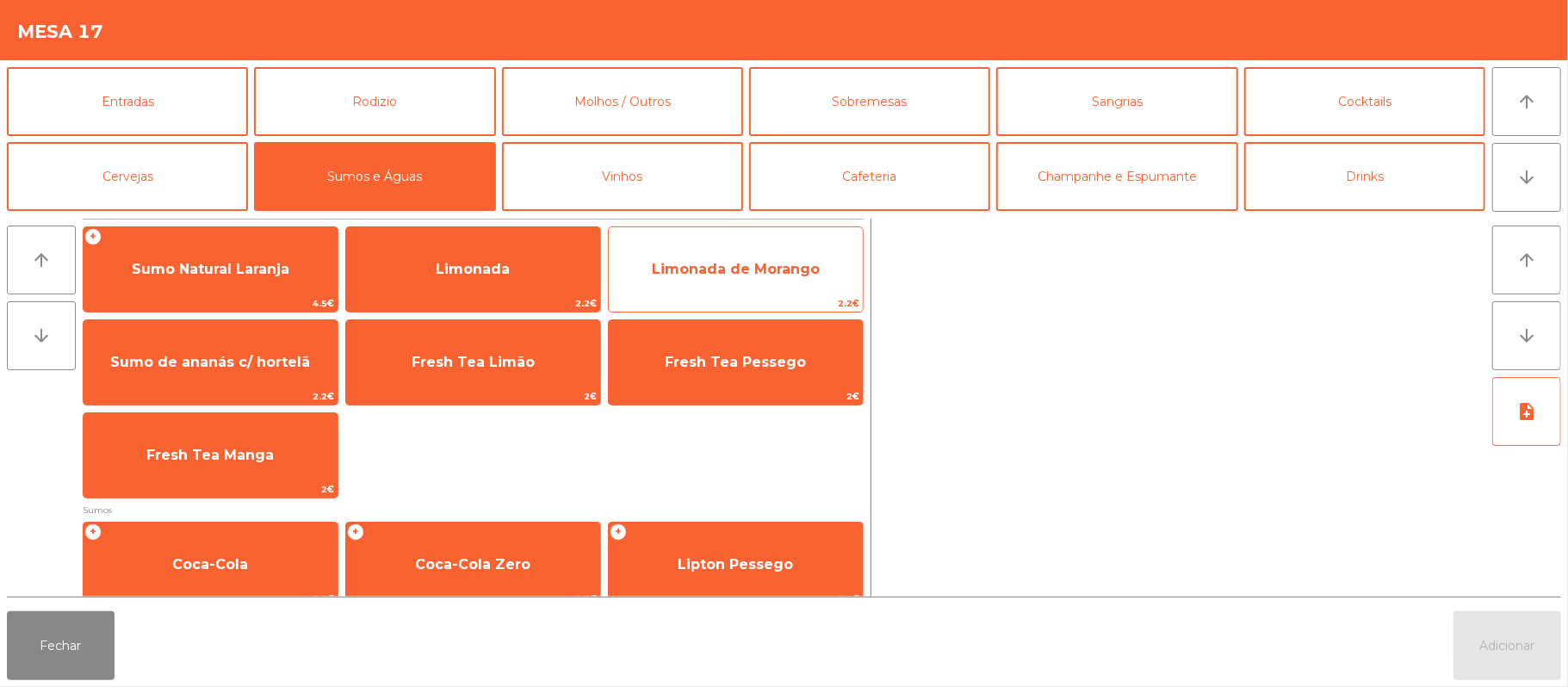
click at [794, 300] on span "2.2€" at bounding box center [736, 303] width 254 height 16
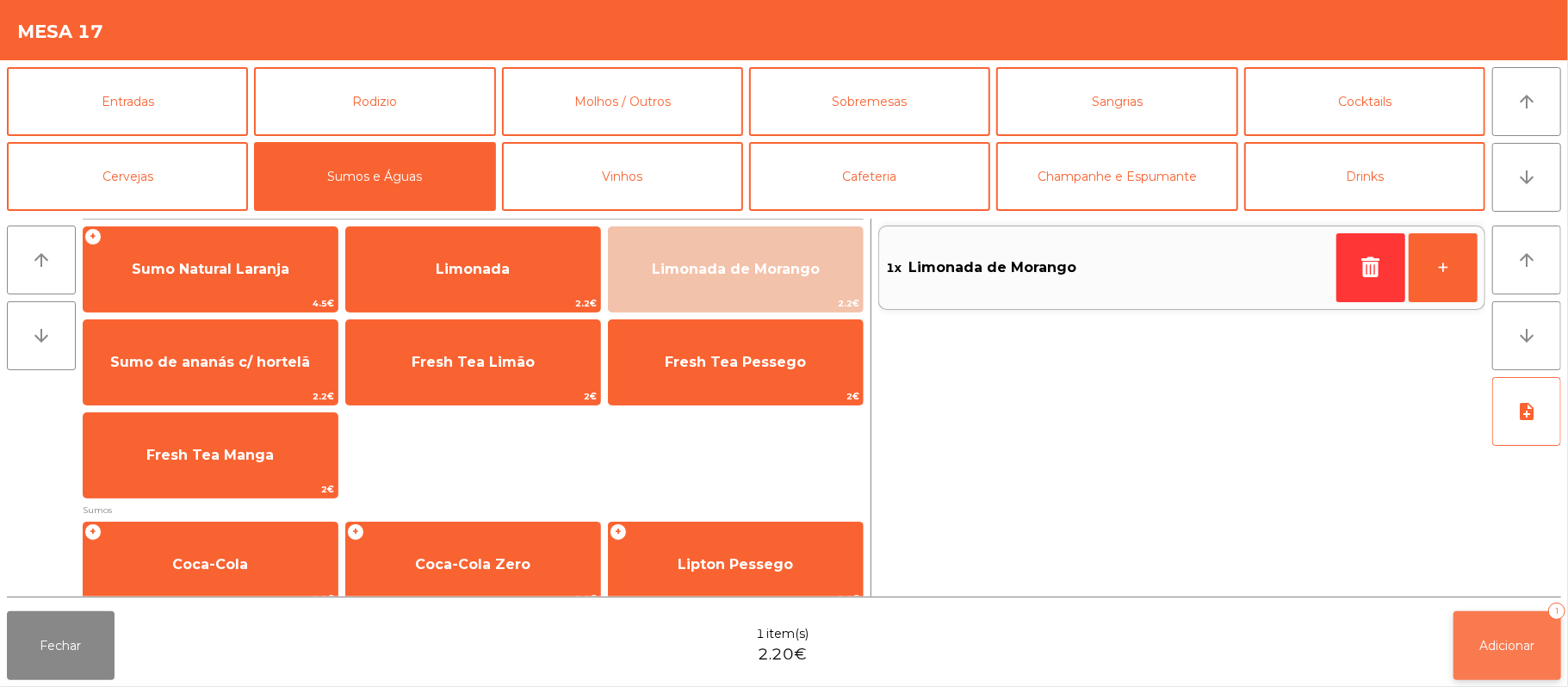
click at [1514, 635] on button "Adicionar 1" at bounding box center [1508, 645] width 107 height 69
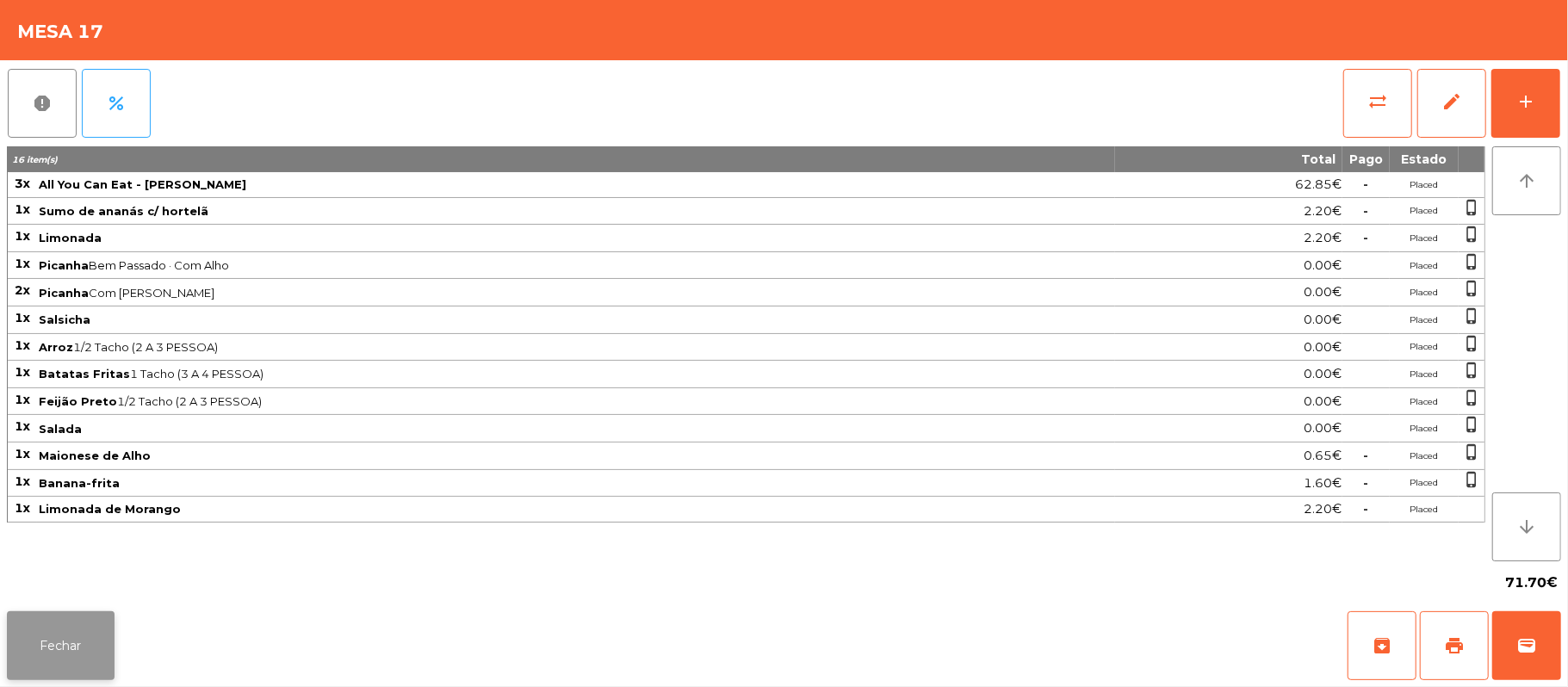
click at [111, 646] on button "Fechar" at bounding box center [60, 645] width 107 height 69
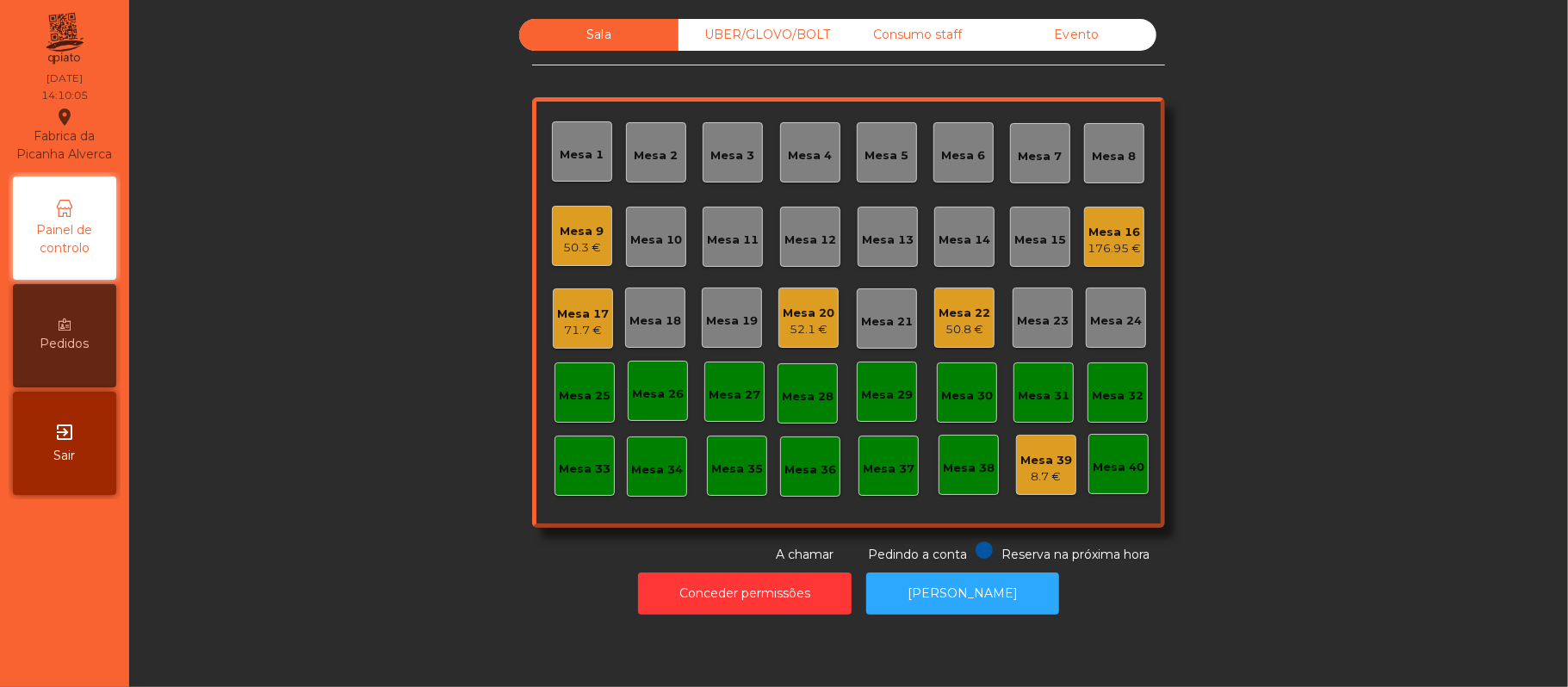
click at [966, 335] on div "50.8 €" at bounding box center [964, 329] width 52 height 17
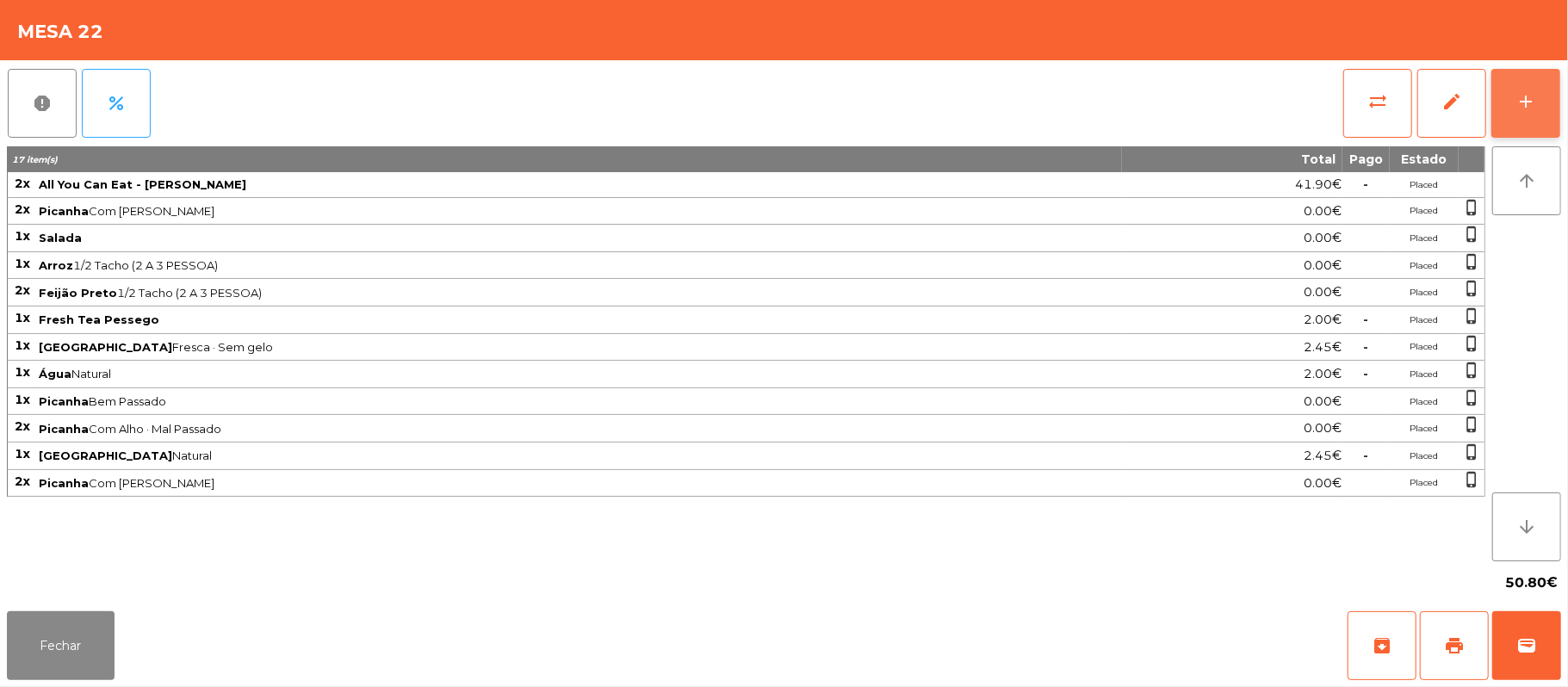
click at [1516, 72] on button "add" at bounding box center [1526, 103] width 69 height 69
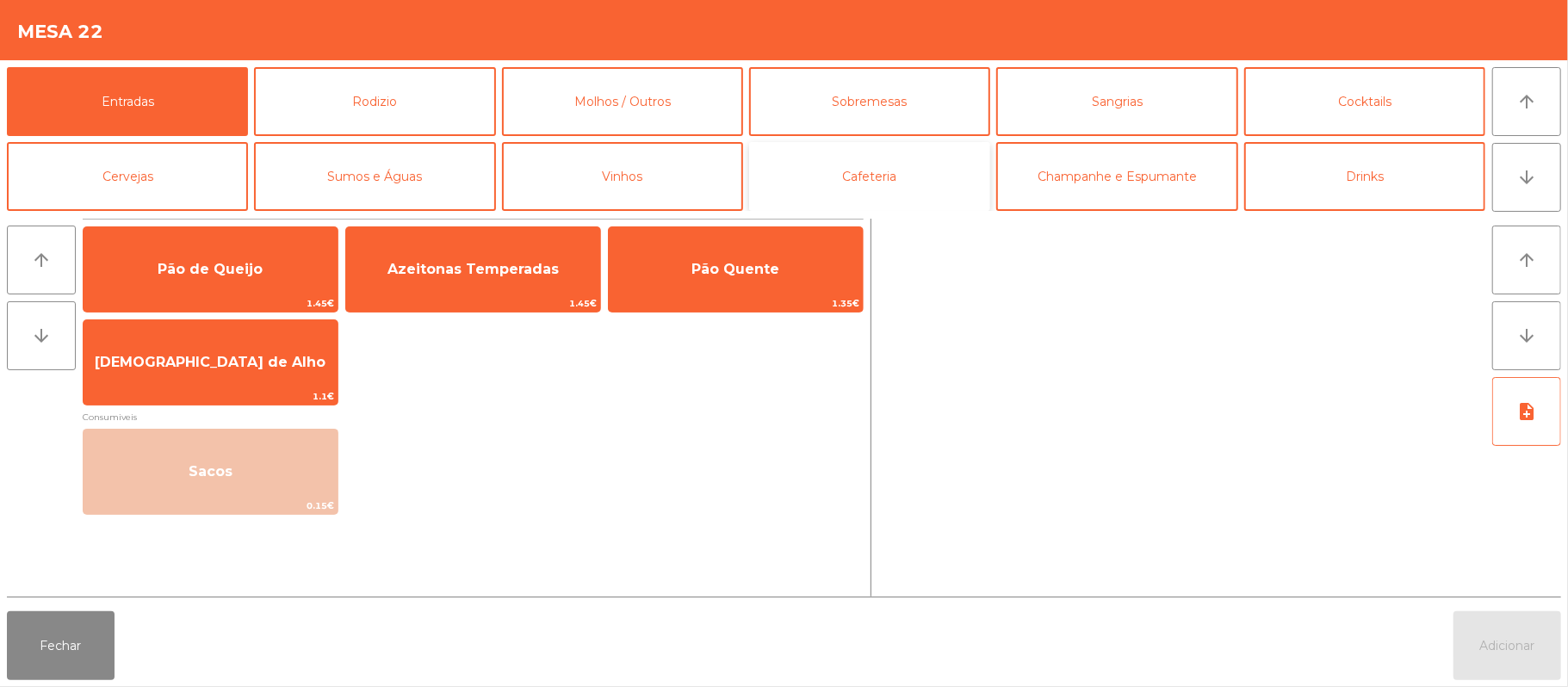
click at [897, 173] on button "Cafeteria" at bounding box center [870, 176] width 241 height 69
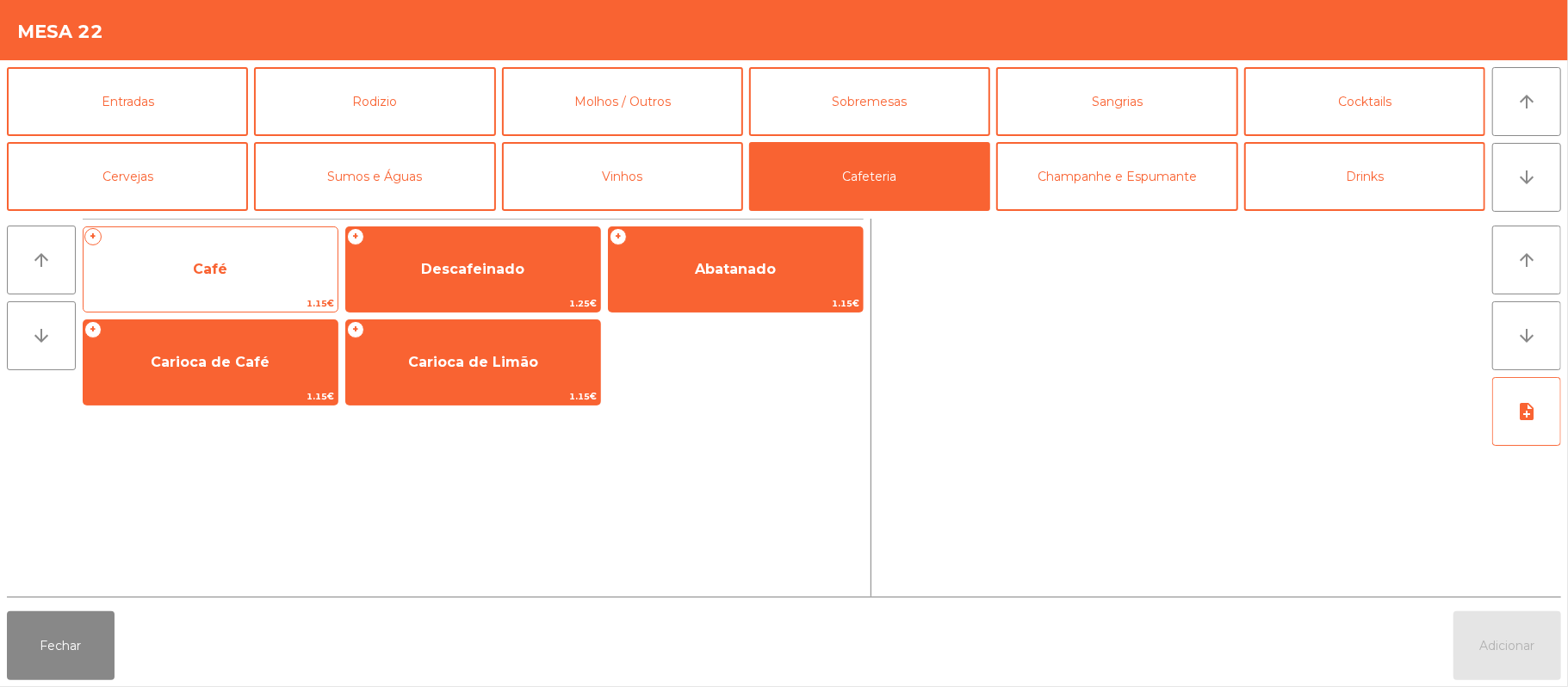
click at [267, 277] on span "Café" at bounding box center [211, 269] width 254 height 46
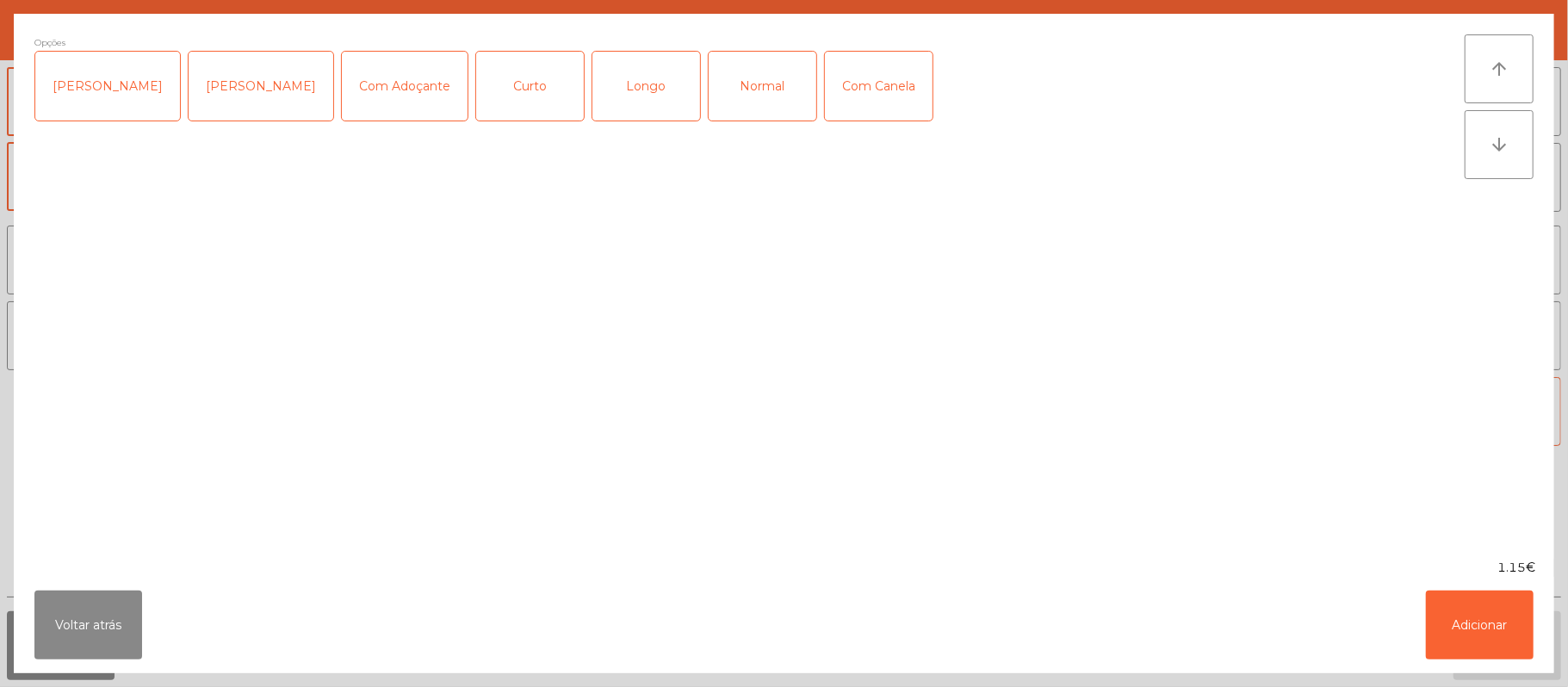
click at [610, 95] on div "Longo" at bounding box center [646, 86] width 107 height 69
click at [1463, 615] on button "Adicionar" at bounding box center [1479, 624] width 107 height 69
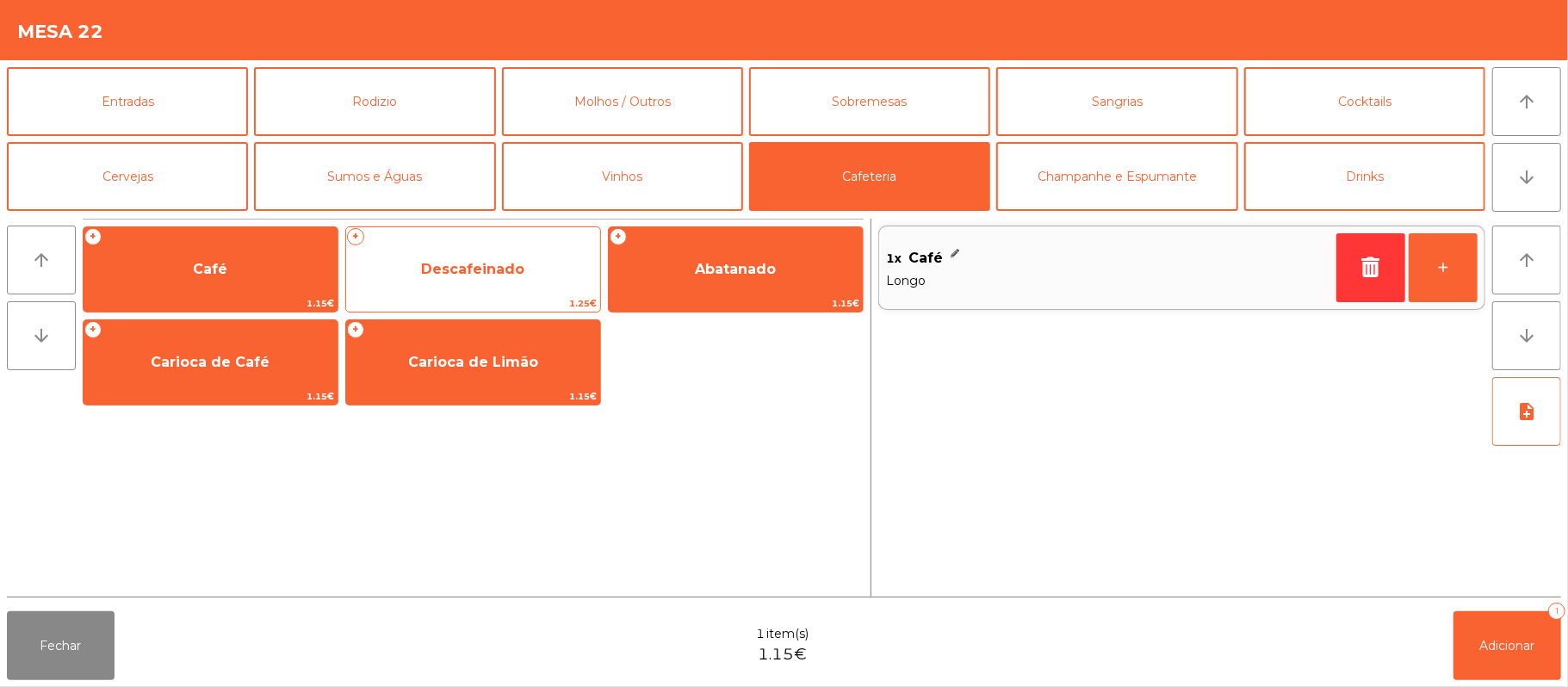
click at [483, 268] on span "Descafeinado" at bounding box center [473, 268] width 104 height 16
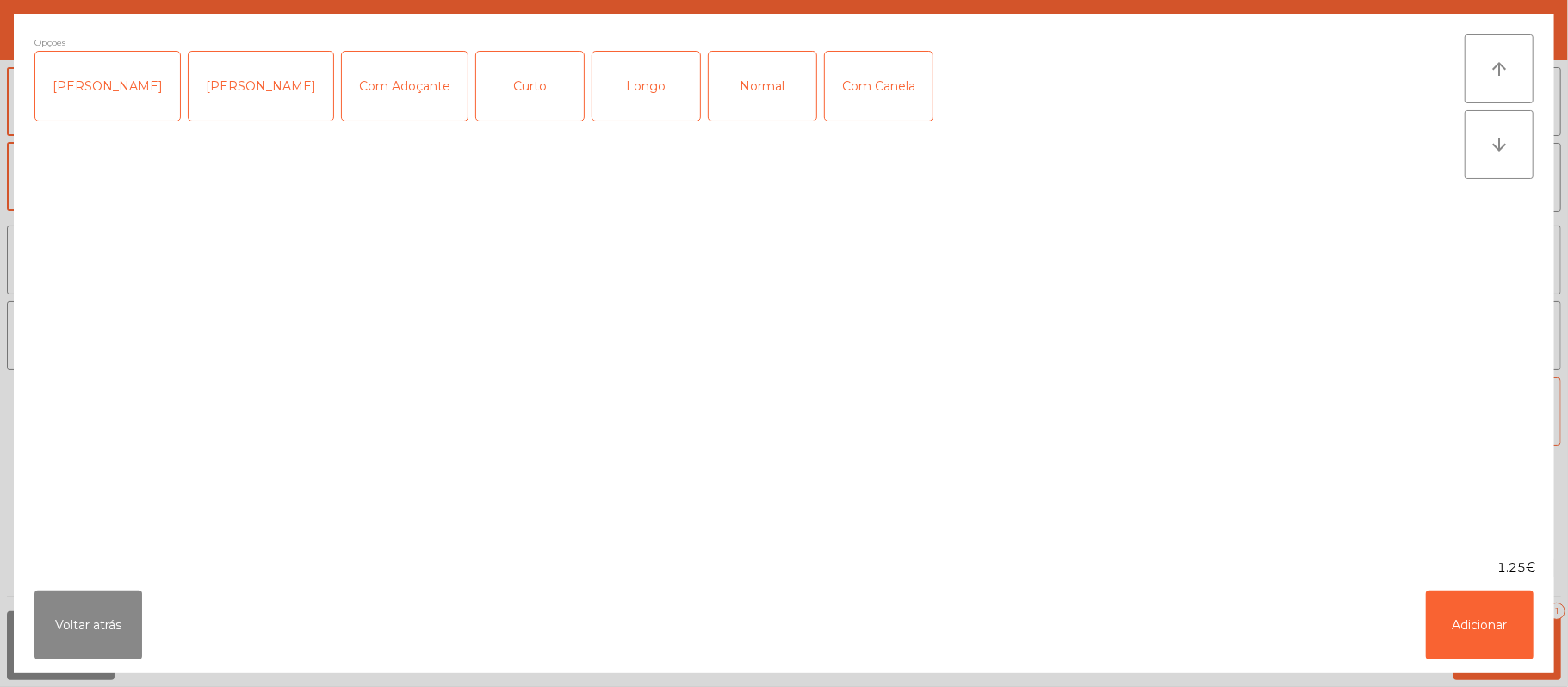
click at [724, 106] on div "Normal" at bounding box center [763, 86] width 107 height 69
click at [1434, 599] on button "Adicionar" at bounding box center [1479, 624] width 107 height 69
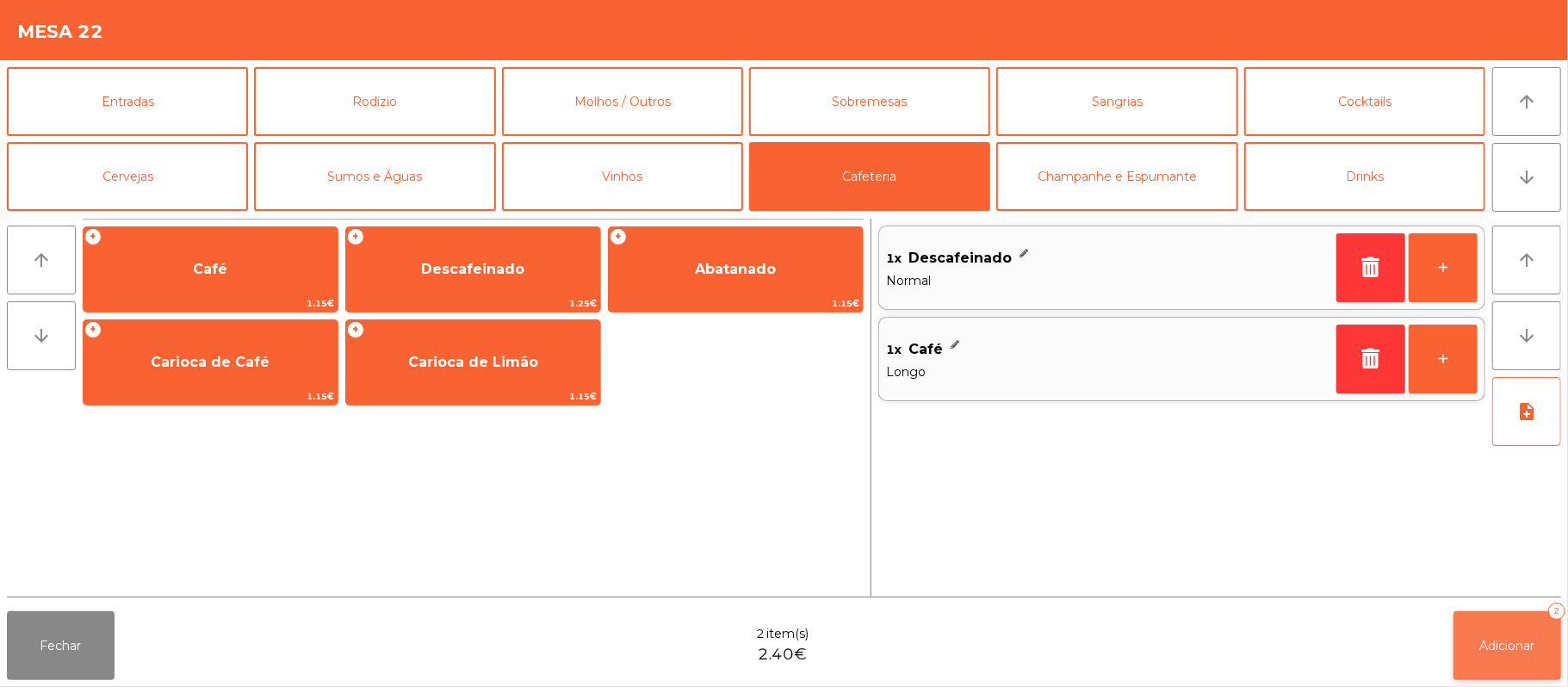
click at [1475, 642] on button "Adicionar 2" at bounding box center [1508, 645] width 107 height 69
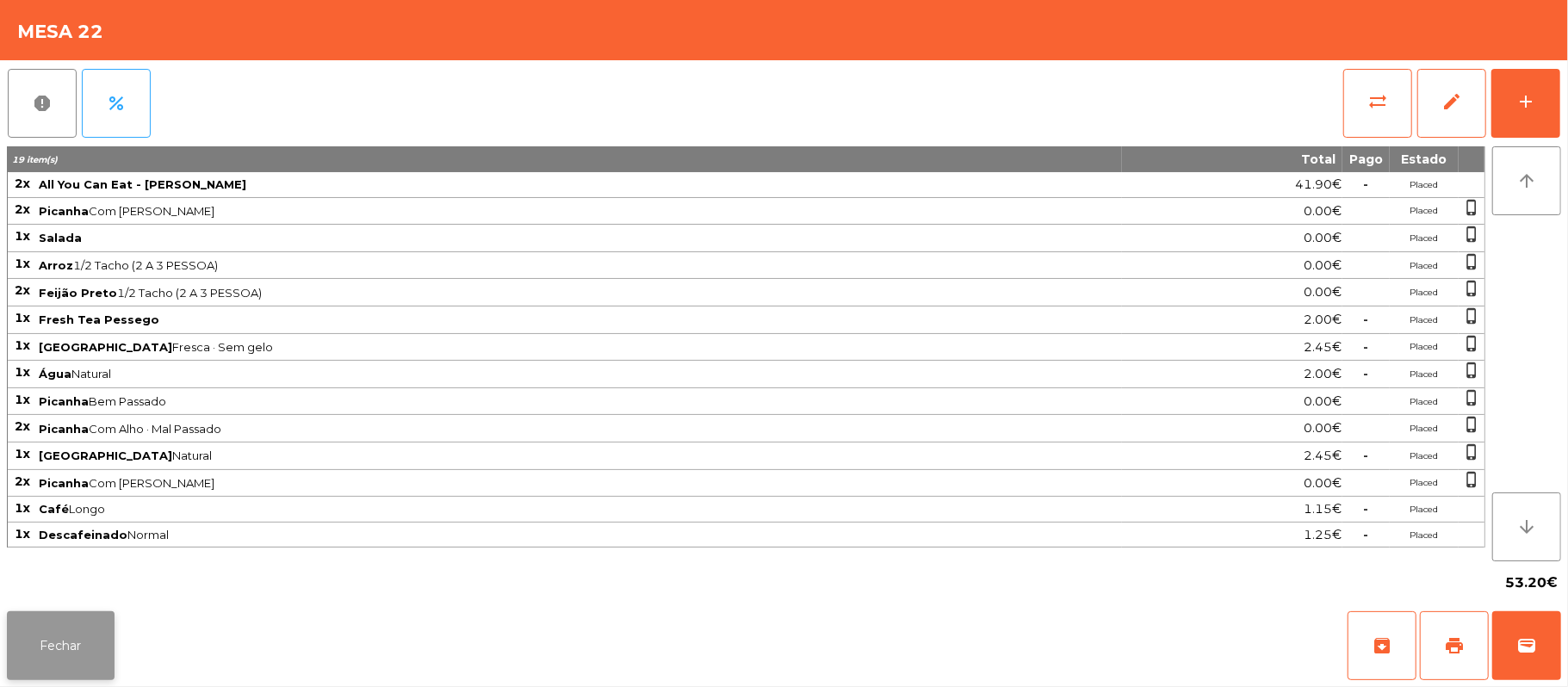
click at [84, 648] on button "Fechar" at bounding box center [60, 645] width 107 height 69
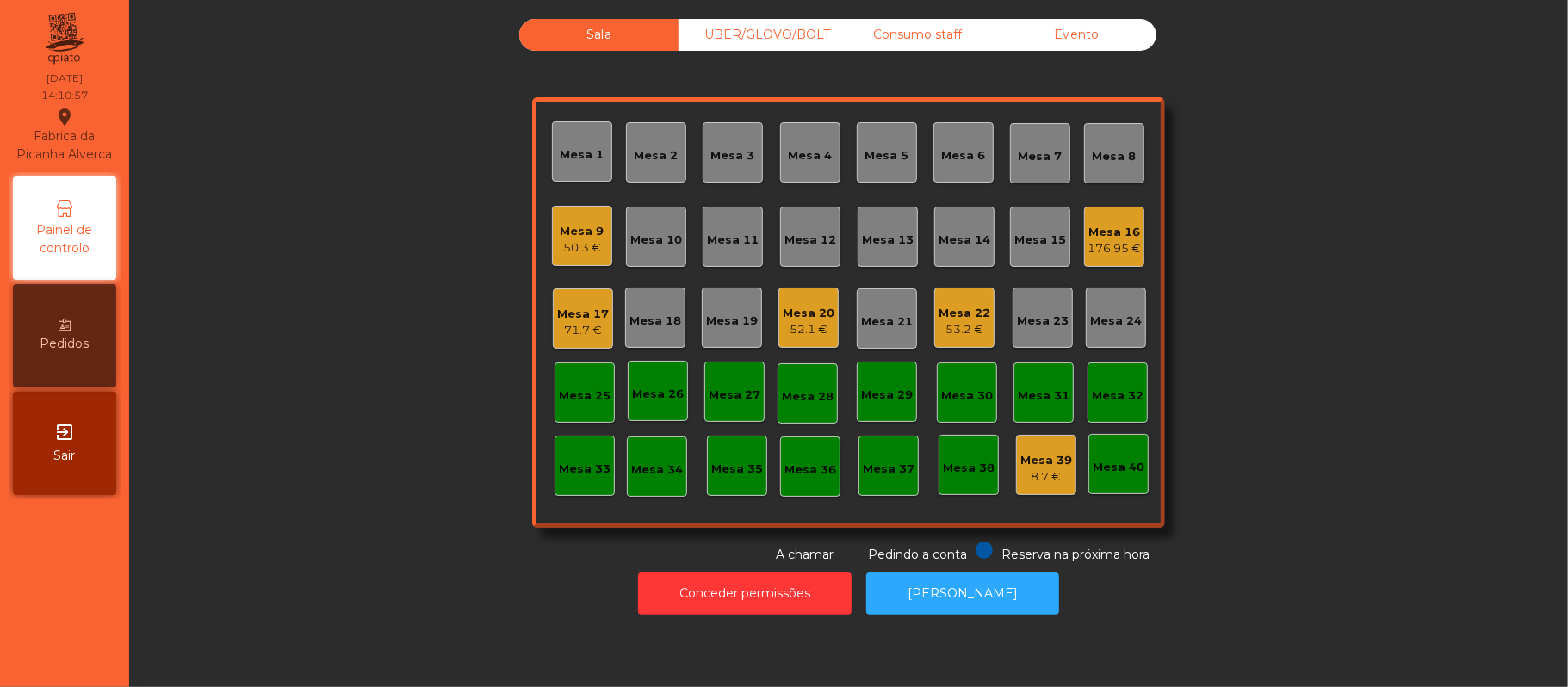
click at [1104, 225] on div "Mesa 16" at bounding box center [1114, 232] width 54 height 17
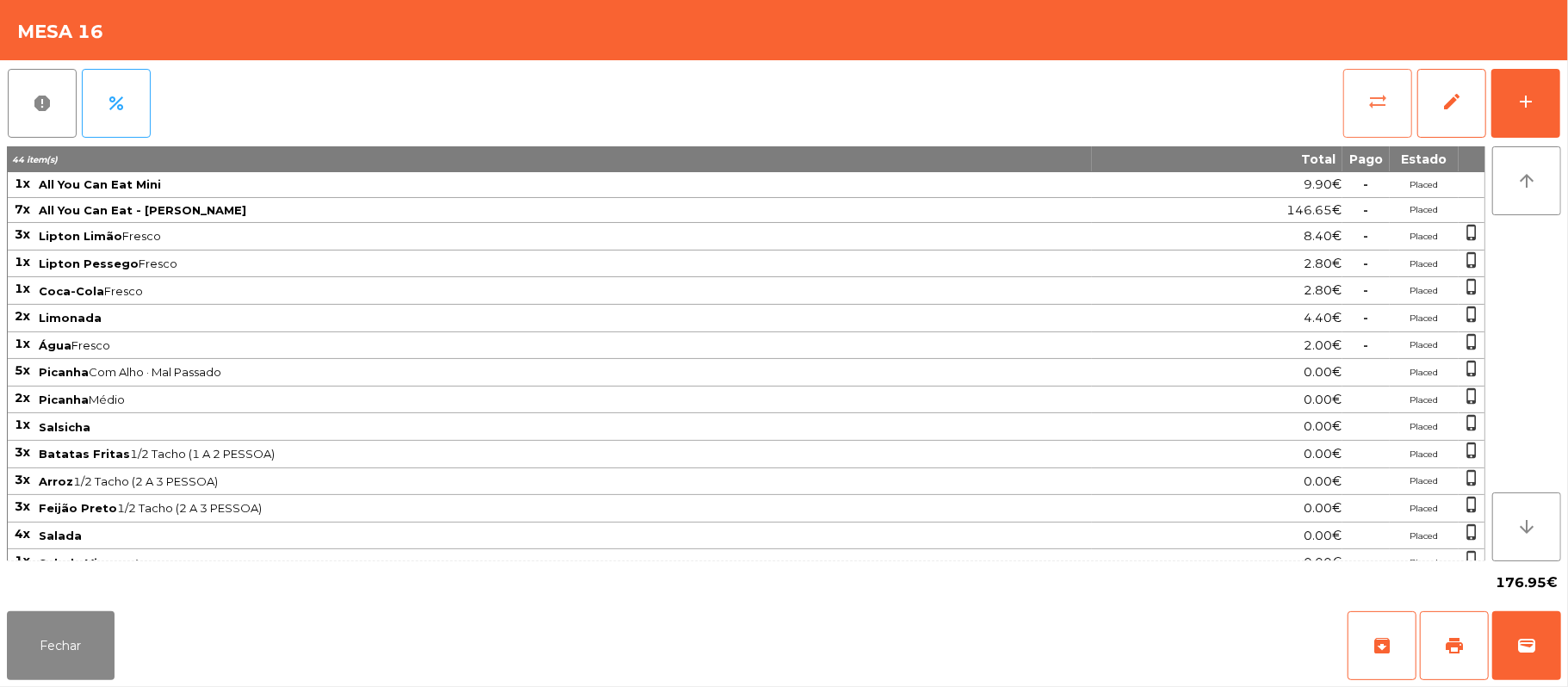
click at [1388, 105] on span "sync_alt" at bounding box center [1378, 102] width 21 height 21
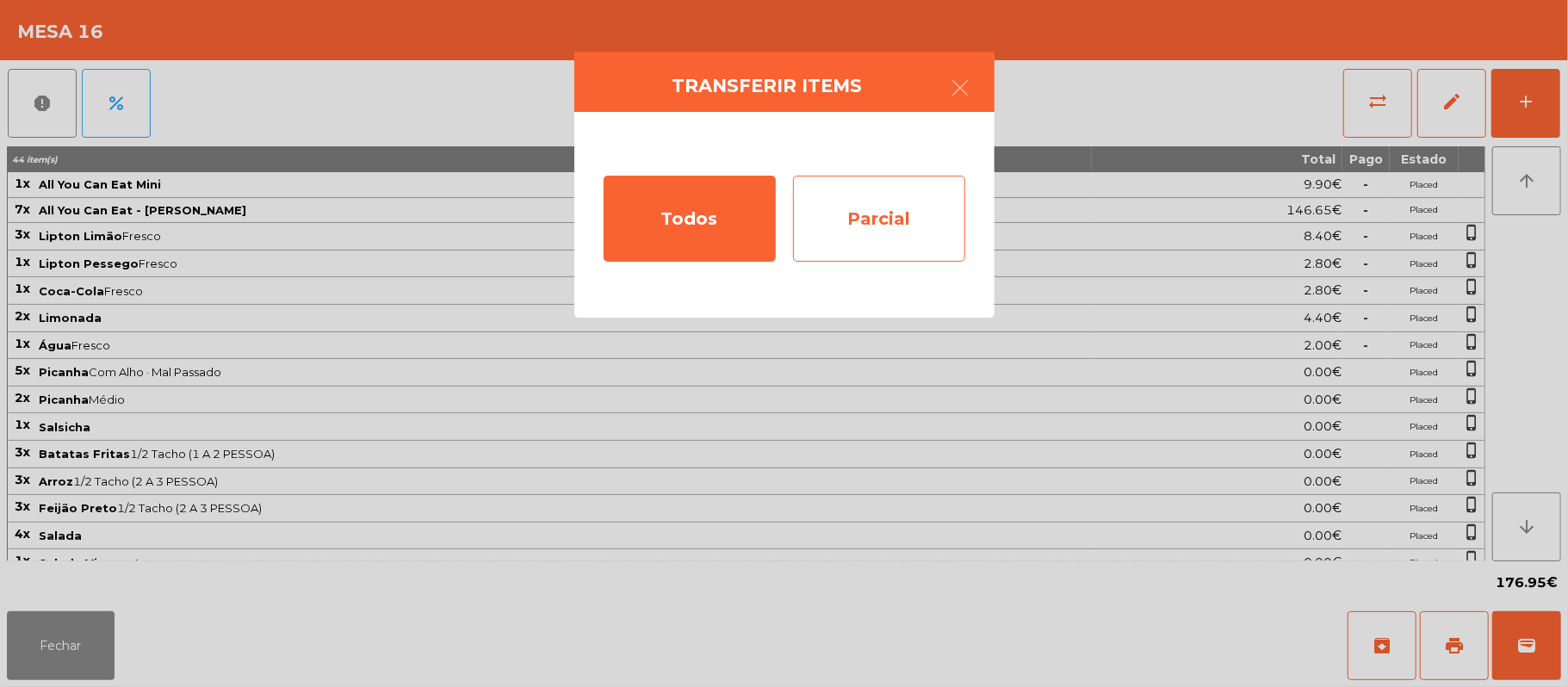
click at [872, 227] on div "Parcial" at bounding box center [879, 218] width 172 height 86
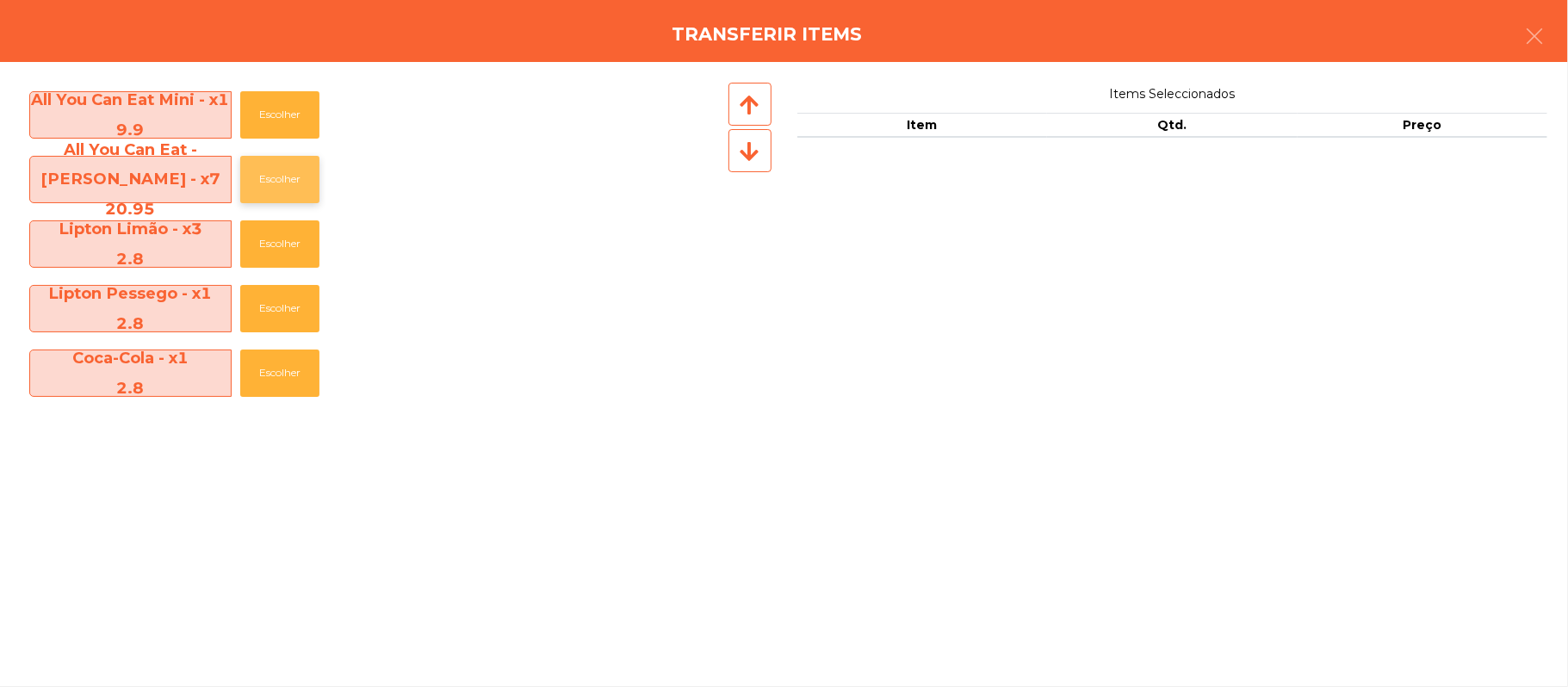
click at [287, 156] on button "Escolher" at bounding box center [280, 180] width 79 height 47
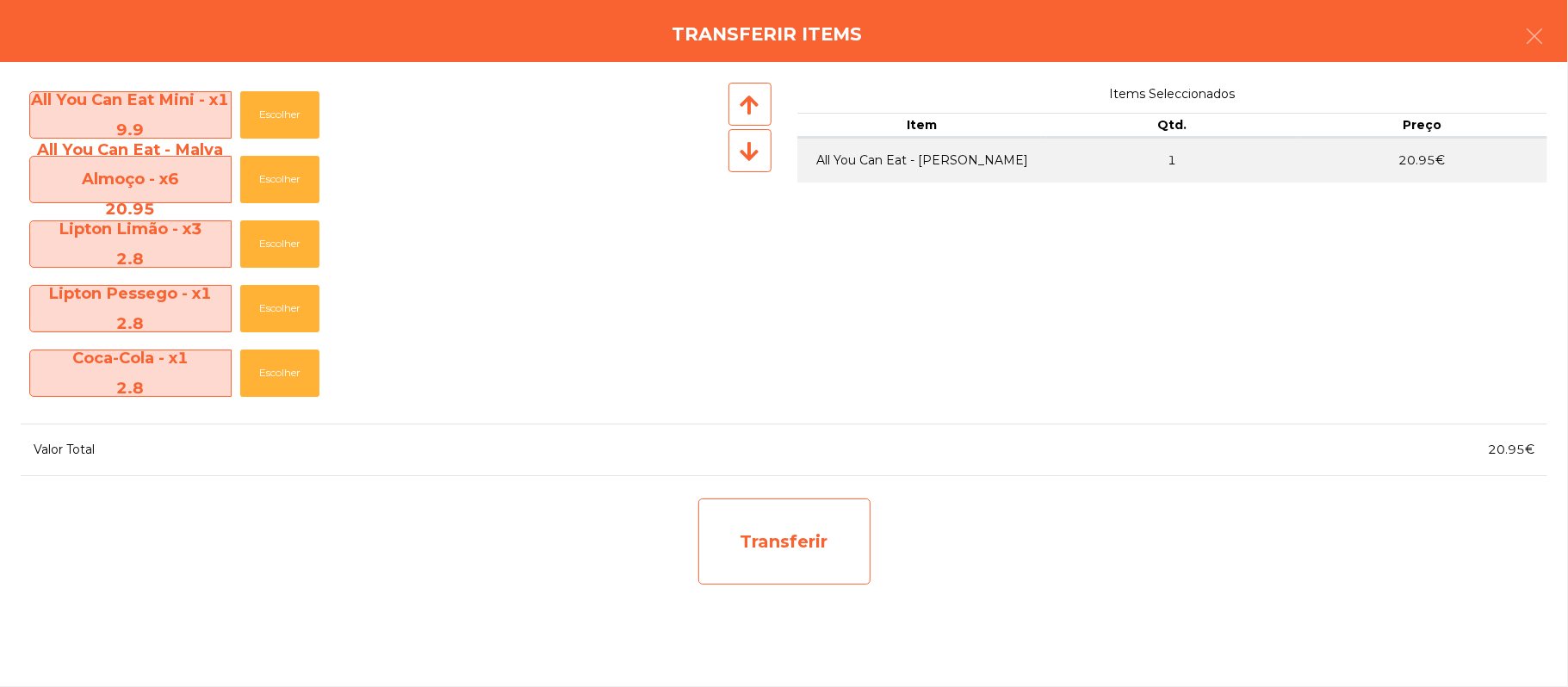
click at [786, 528] on div "Transferir" at bounding box center [784, 540] width 172 height 86
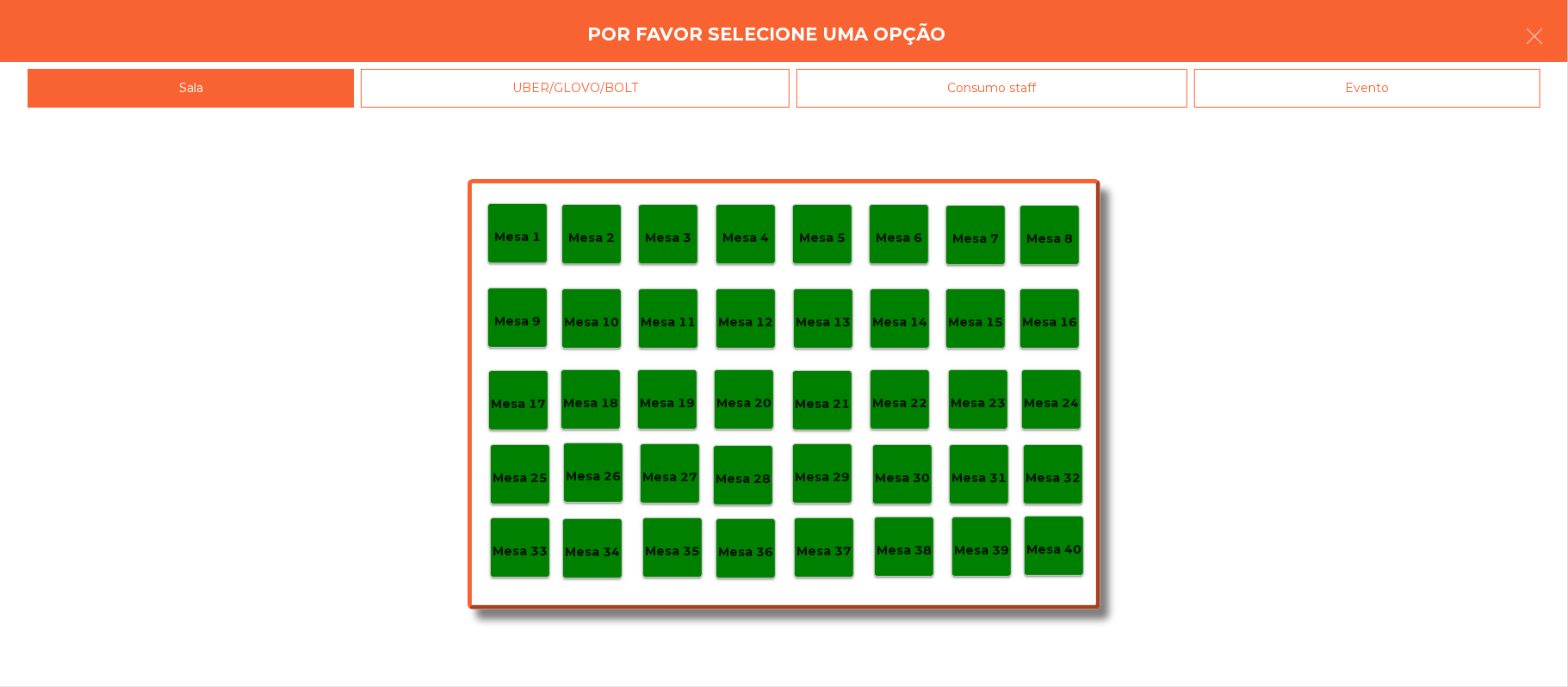
click at [823, 558] on p "Mesa 37" at bounding box center [824, 551] width 56 height 20
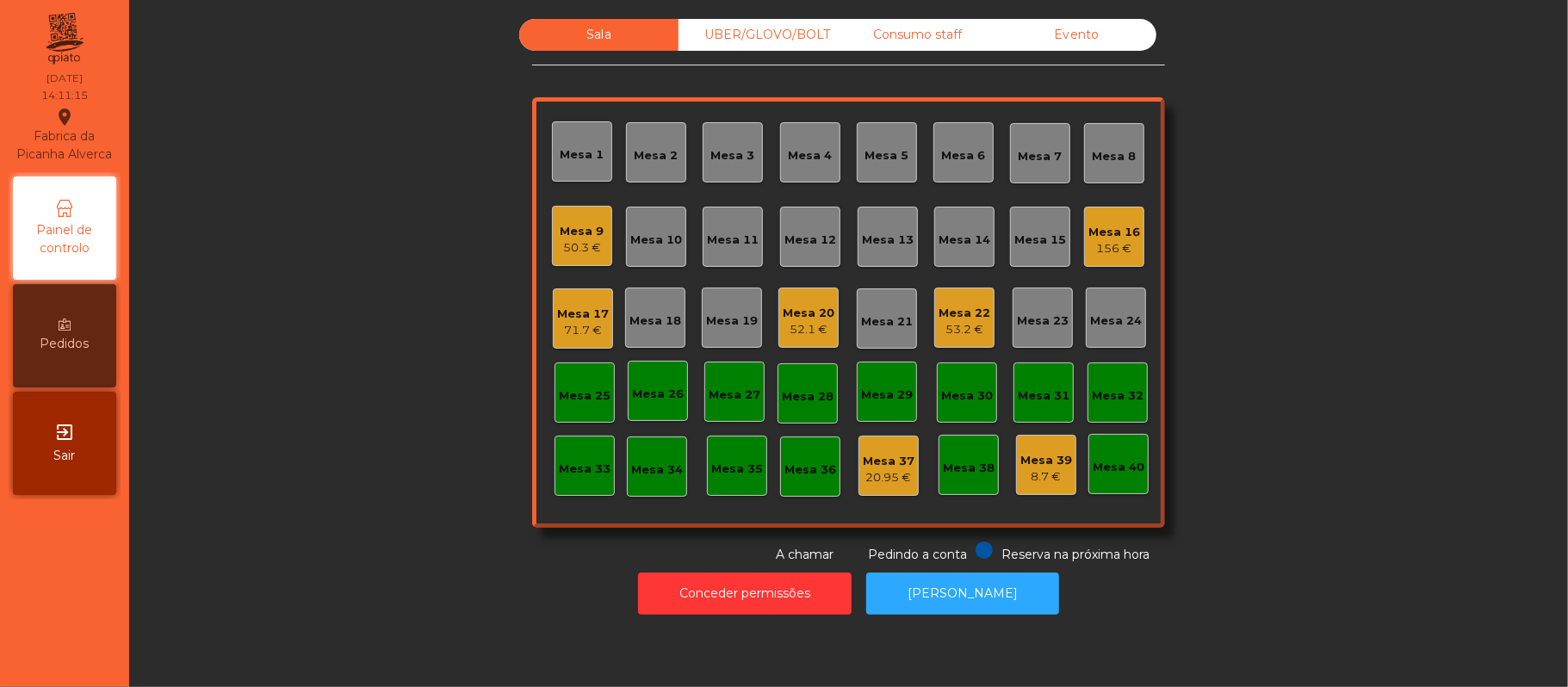
click at [1114, 242] on div "156 €" at bounding box center [1114, 248] width 52 height 17
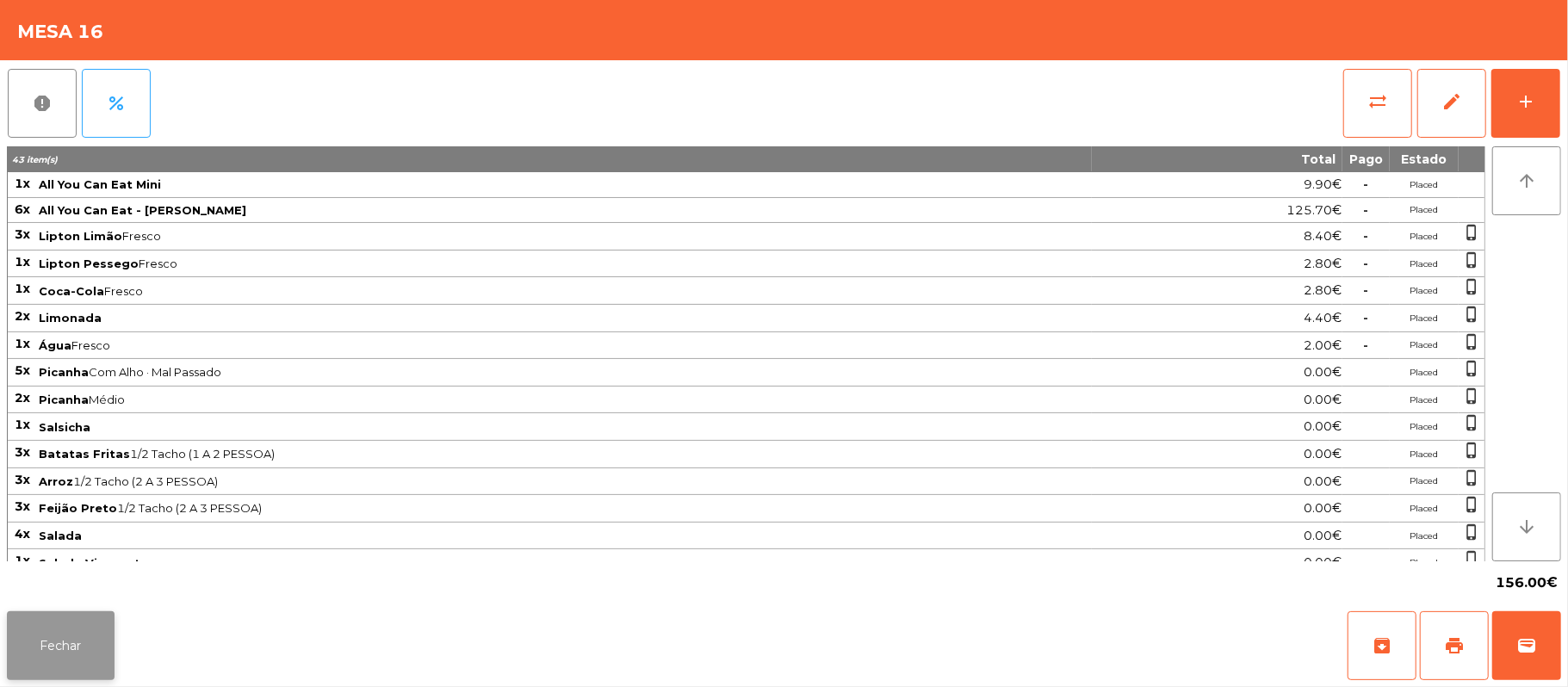
click at [69, 651] on button "Fechar" at bounding box center [60, 645] width 107 height 69
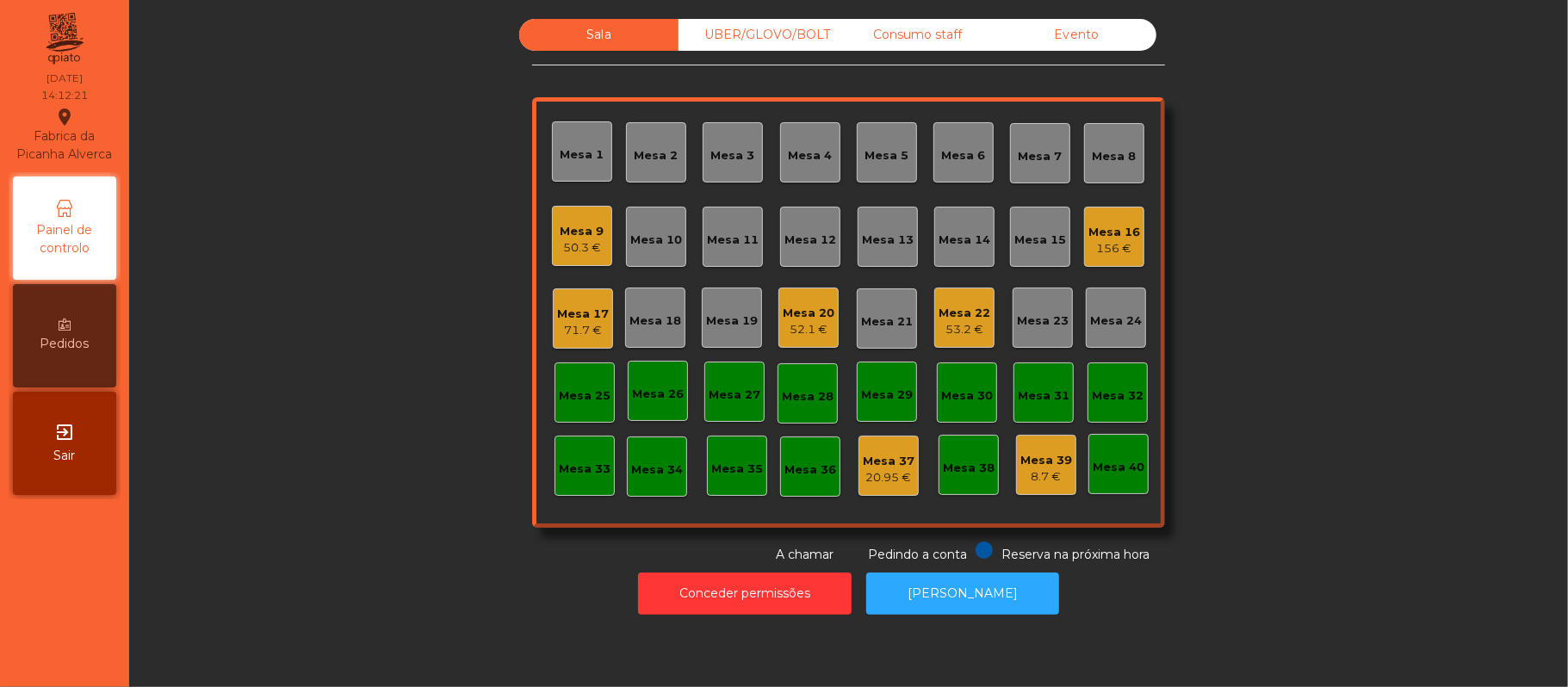
click at [1114, 224] on div "Mesa 16" at bounding box center [1114, 232] width 52 height 17
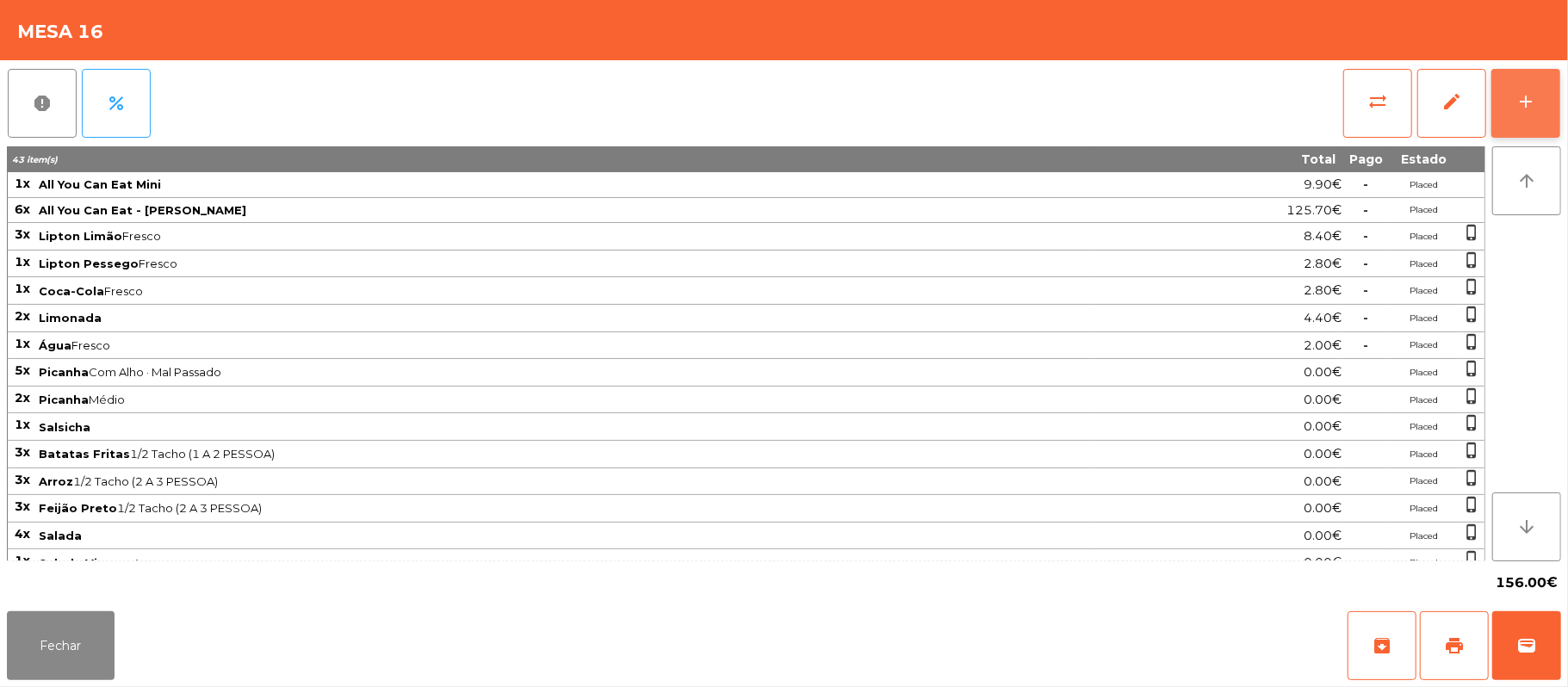
click at [1515, 95] on div "add" at bounding box center [1526, 102] width 21 height 21
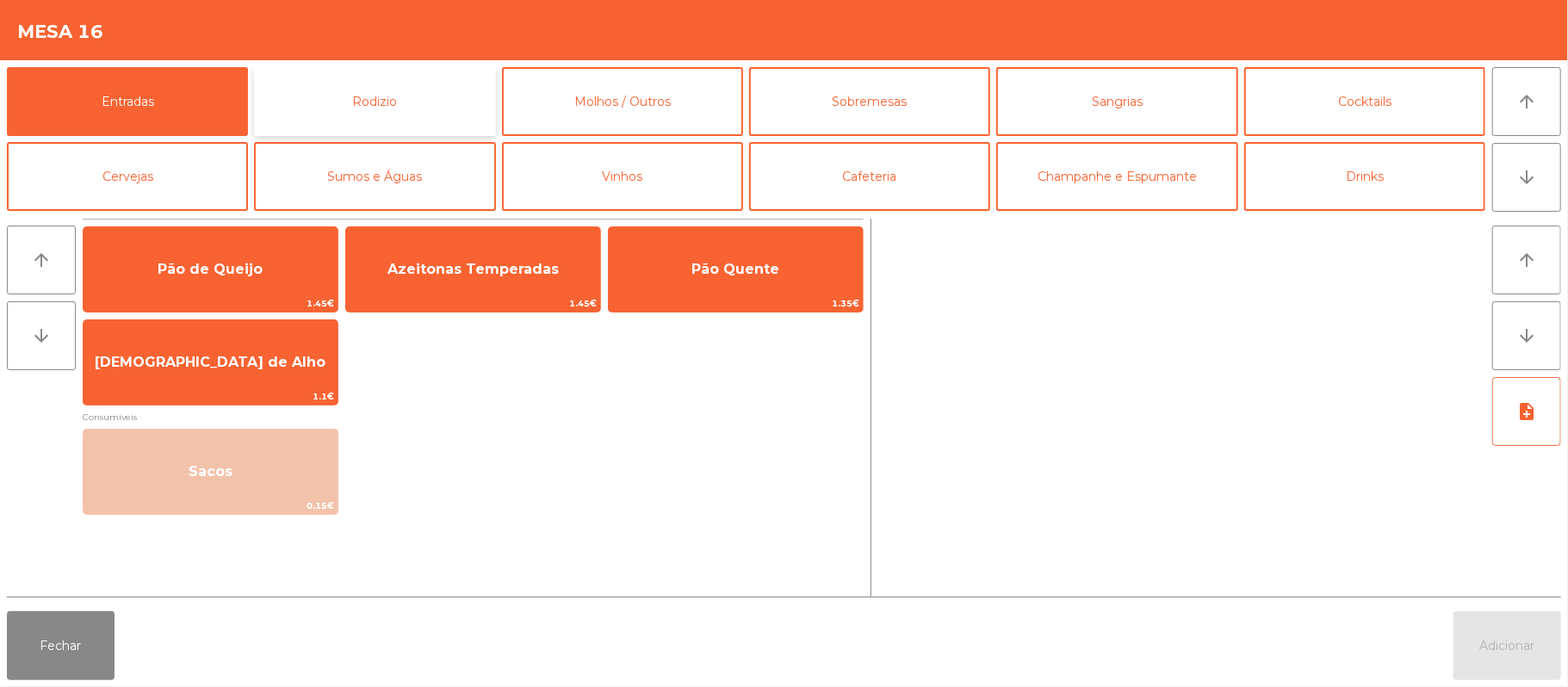
click at [373, 77] on button "Rodizio" at bounding box center [375, 101] width 241 height 69
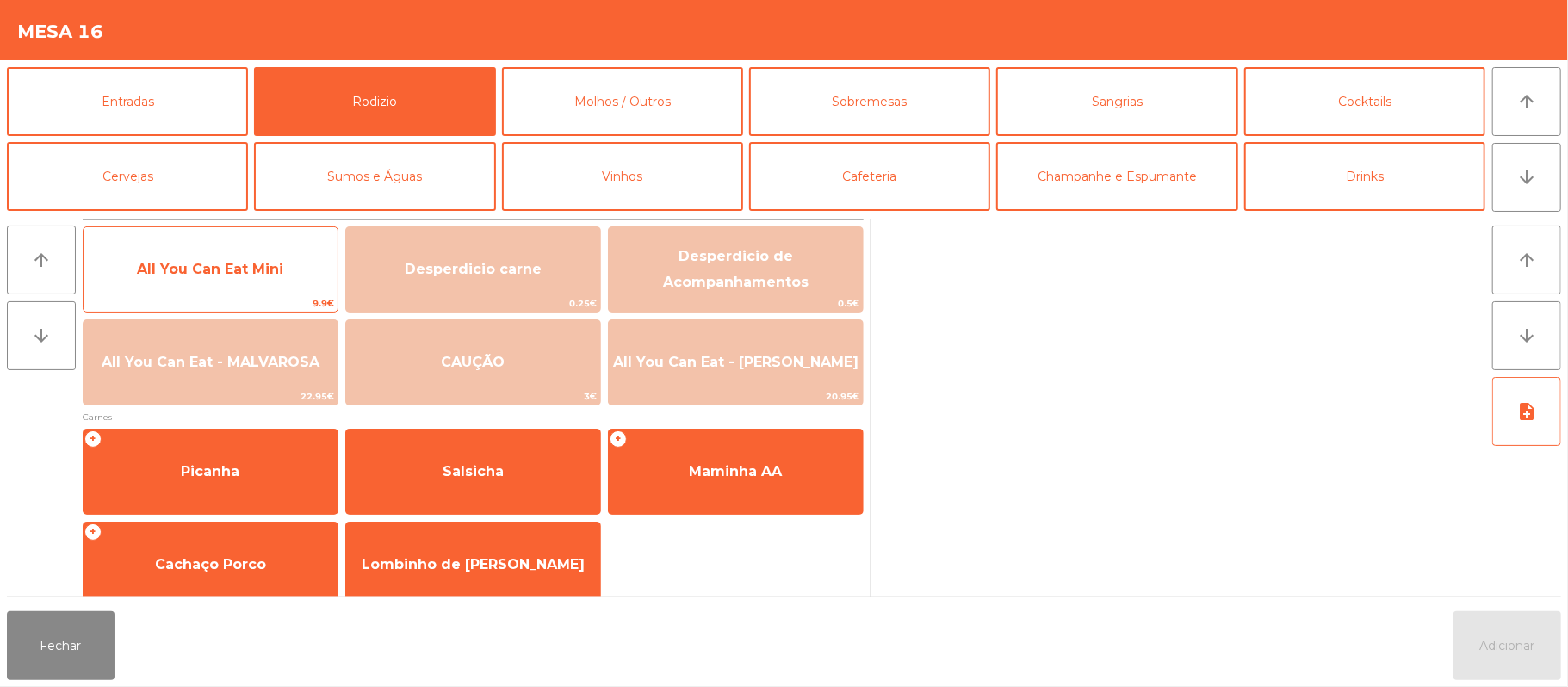
click at [294, 296] on span "9.9€" at bounding box center [211, 303] width 254 height 16
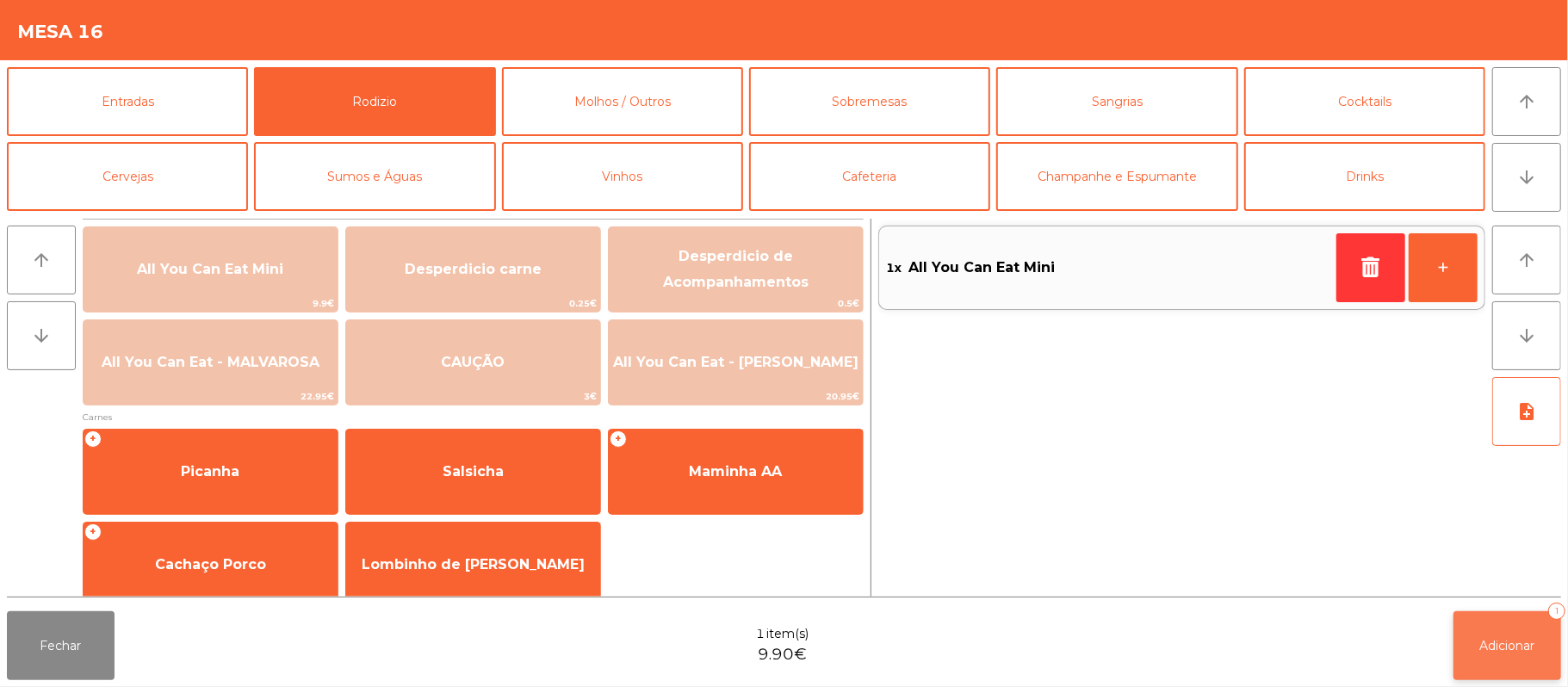
click at [1509, 641] on span "Adicionar" at bounding box center [1508, 646] width 56 height 15
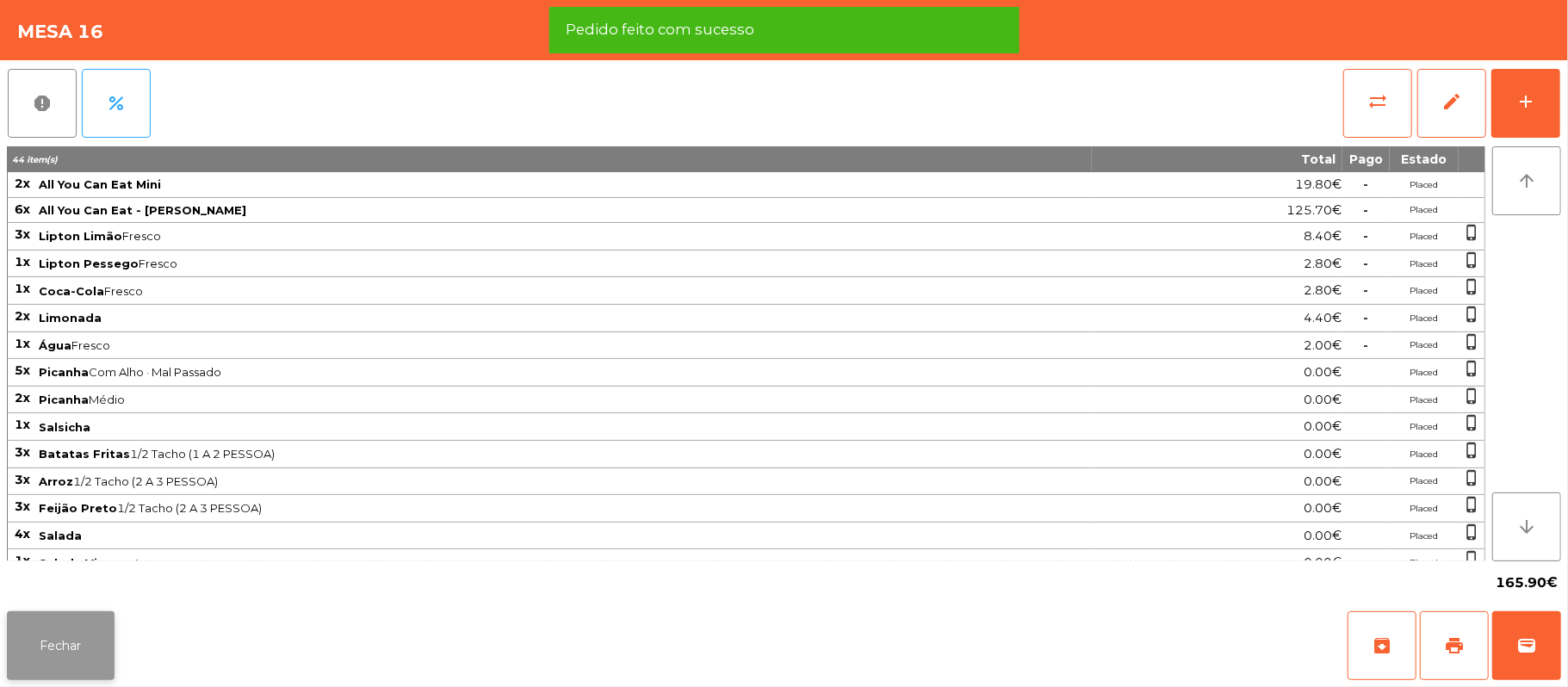
click at [94, 645] on button "Fechar" at bounding box center [60, 645] width 107 height 69
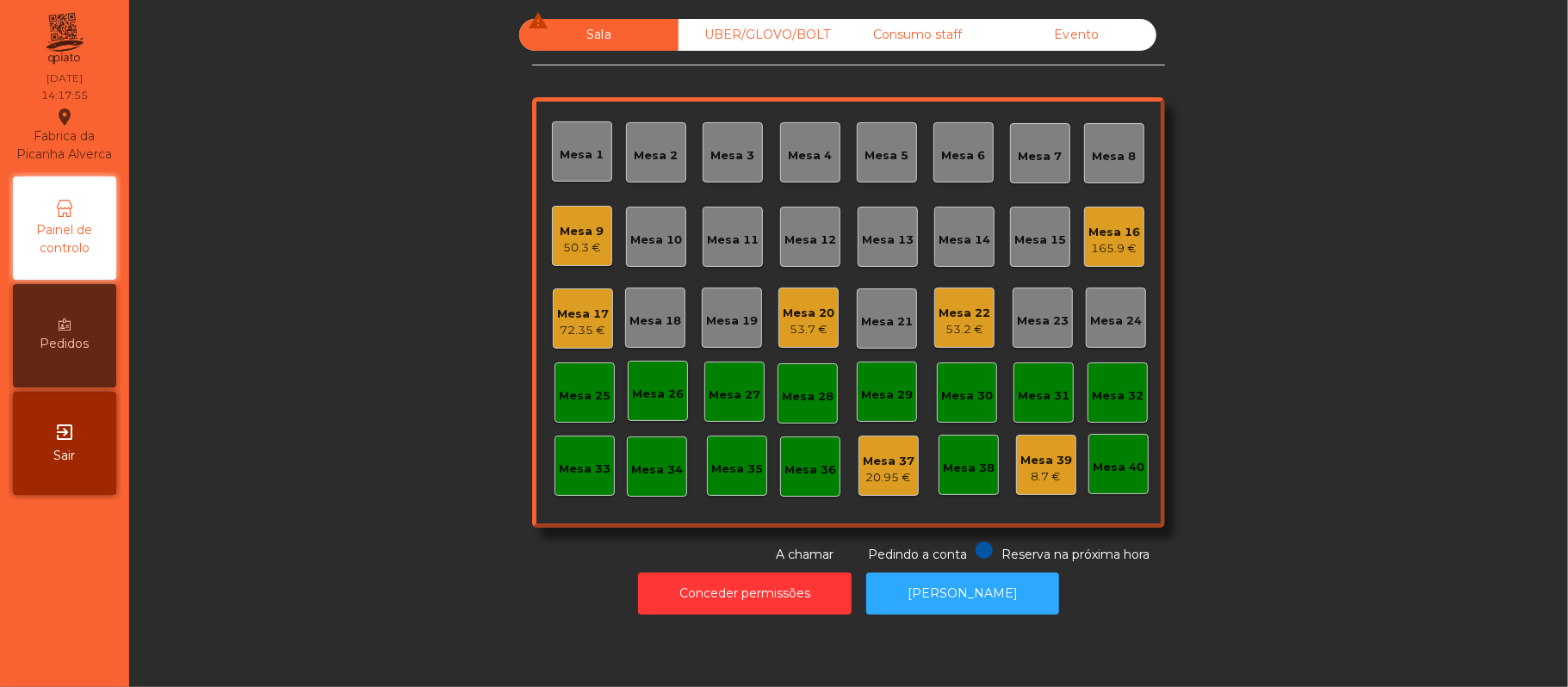
click at [800, 308] on div "Mesa 20" at bounding box center [808, 313] width 52 height 17
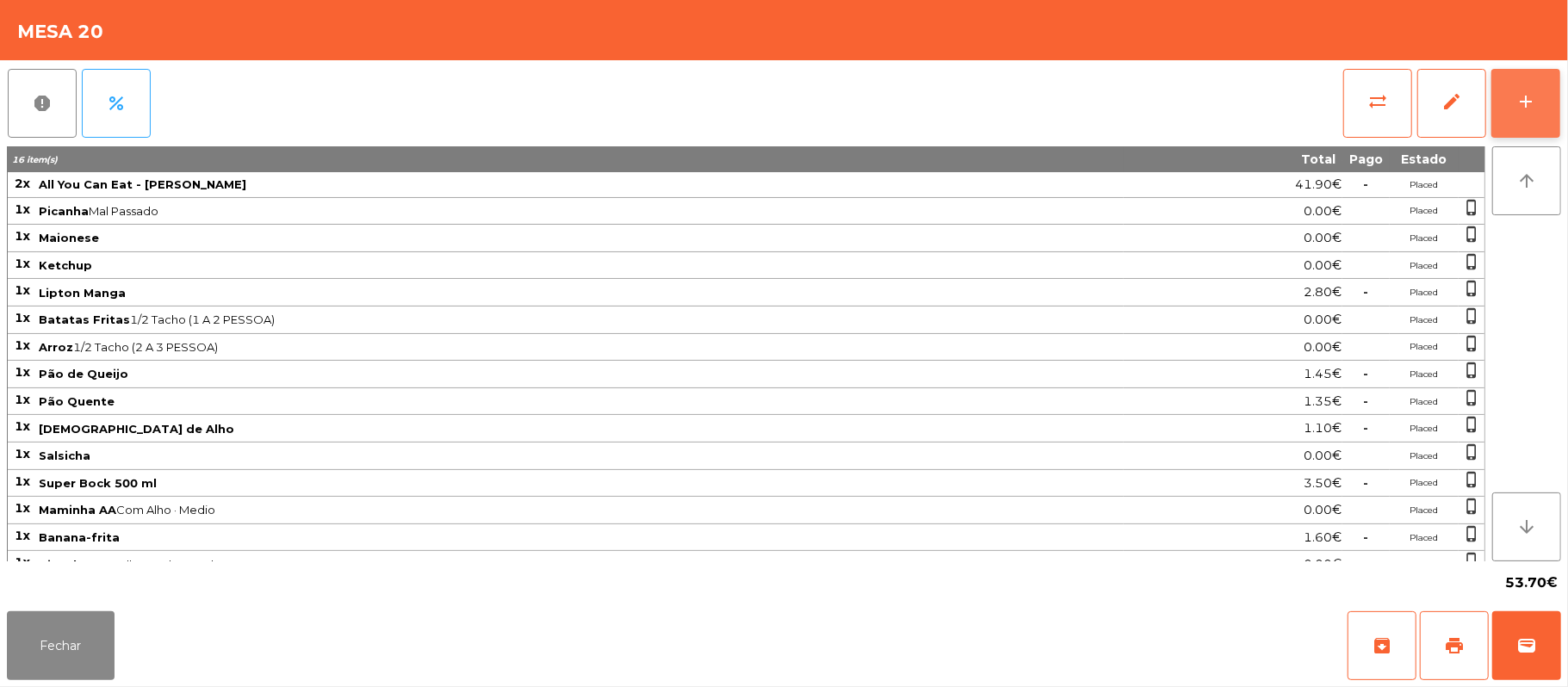
click at [1511, 110] on button "add" at bounding box center [1526, 103] width 69 height 69
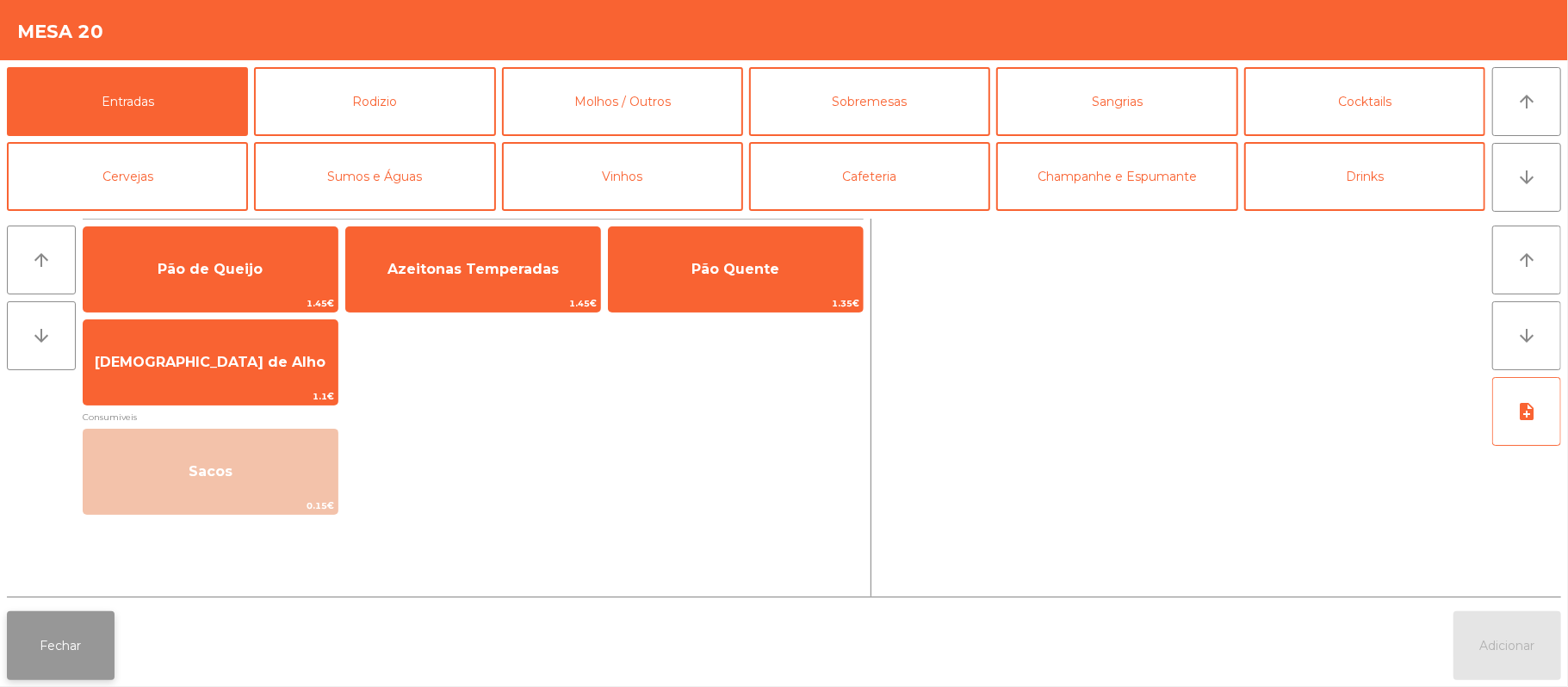
click at [62, 642] on button "Fechar" at bounding box center [60, 645] width 107 height 69
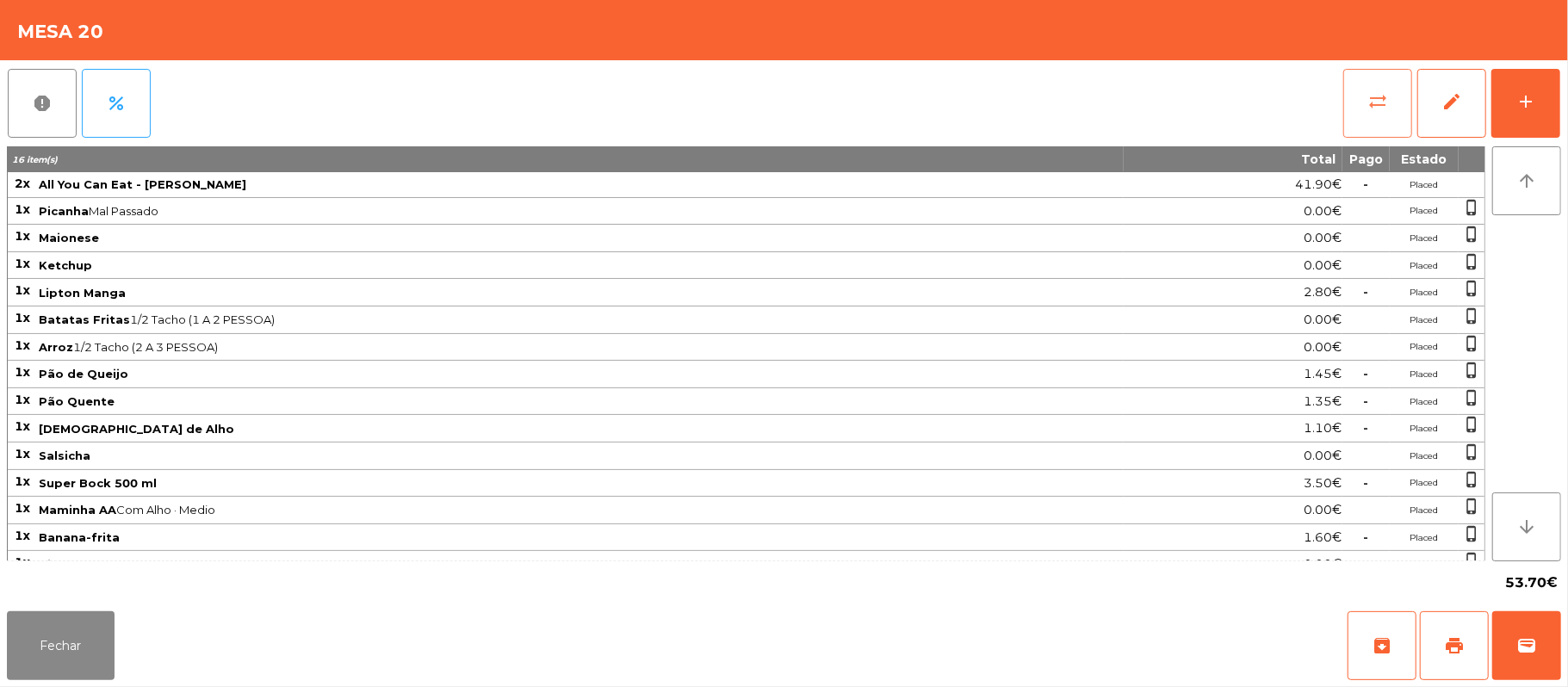
click at [1363, 104] on button "sync_alt" at bounding box center [1377, 103] width 69 height 69
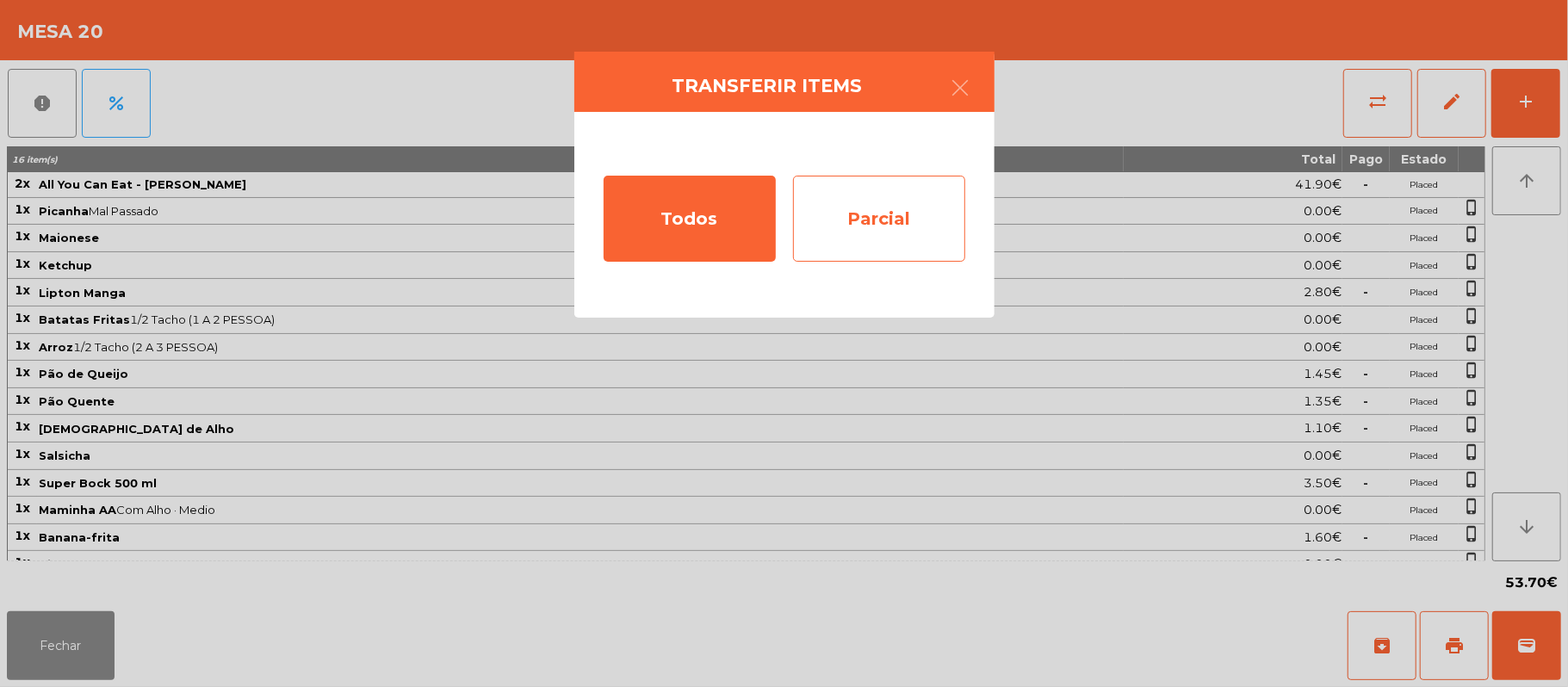
click at [872, 232] on div "Parcial" at bounding box center [879, 218] width 172 height 86
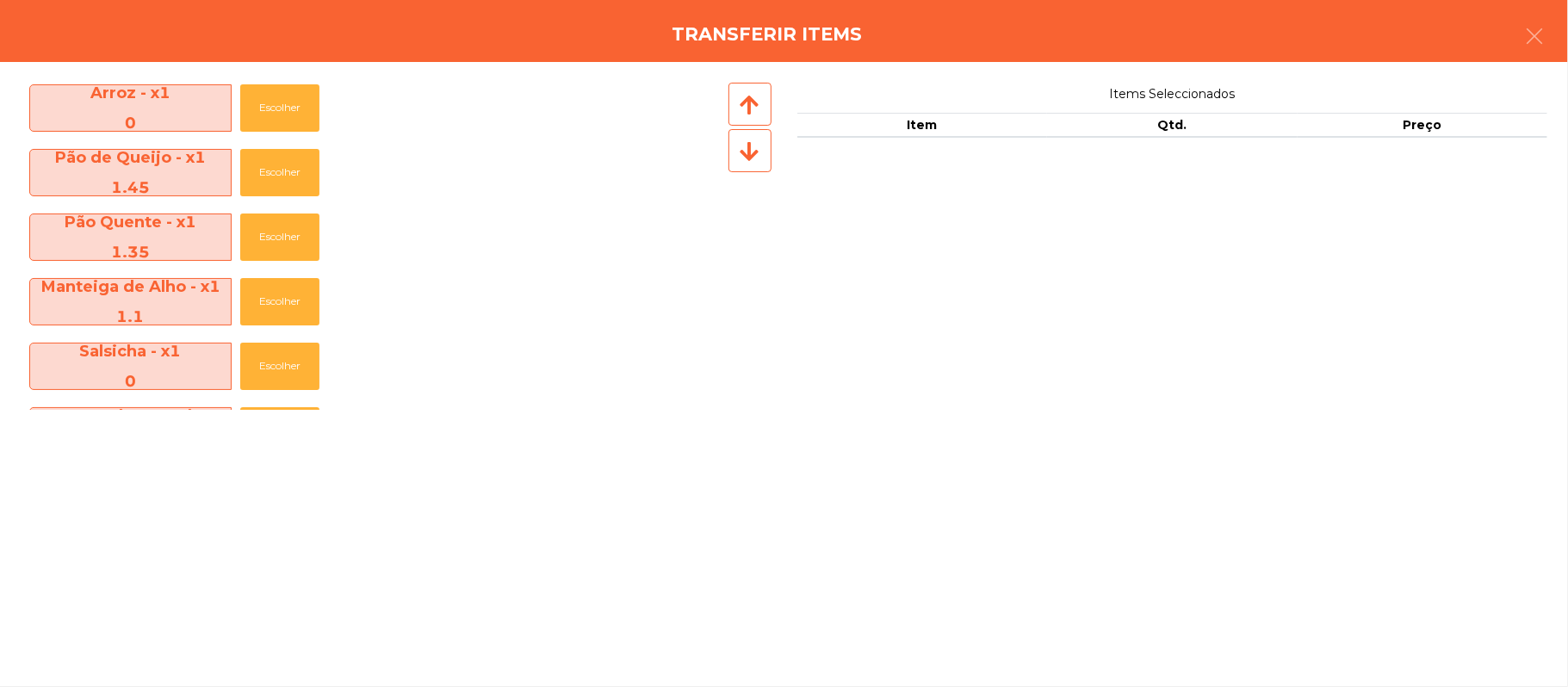
scroll to position [577, 0]
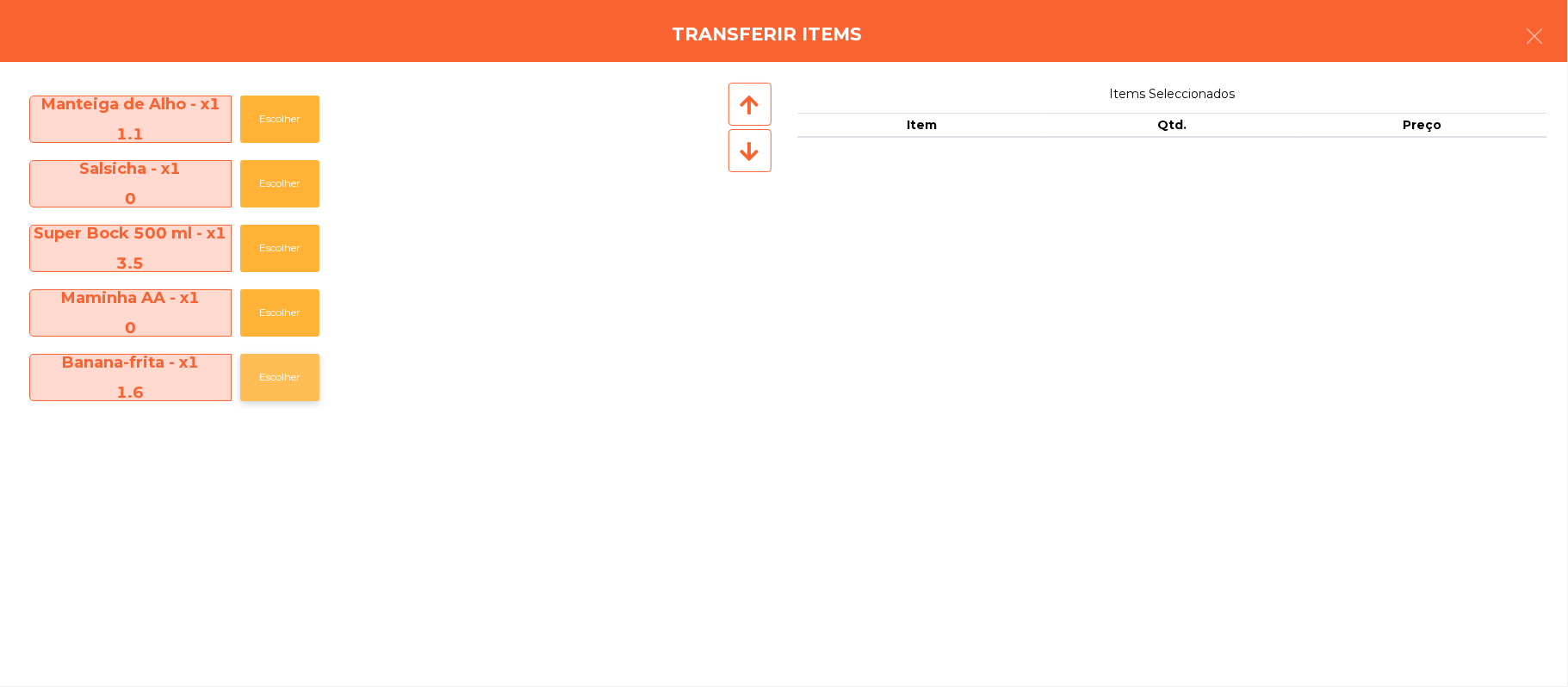
click at [281, 394] on button "Escolher" at bounding box center [280, 377] width 79 height 47
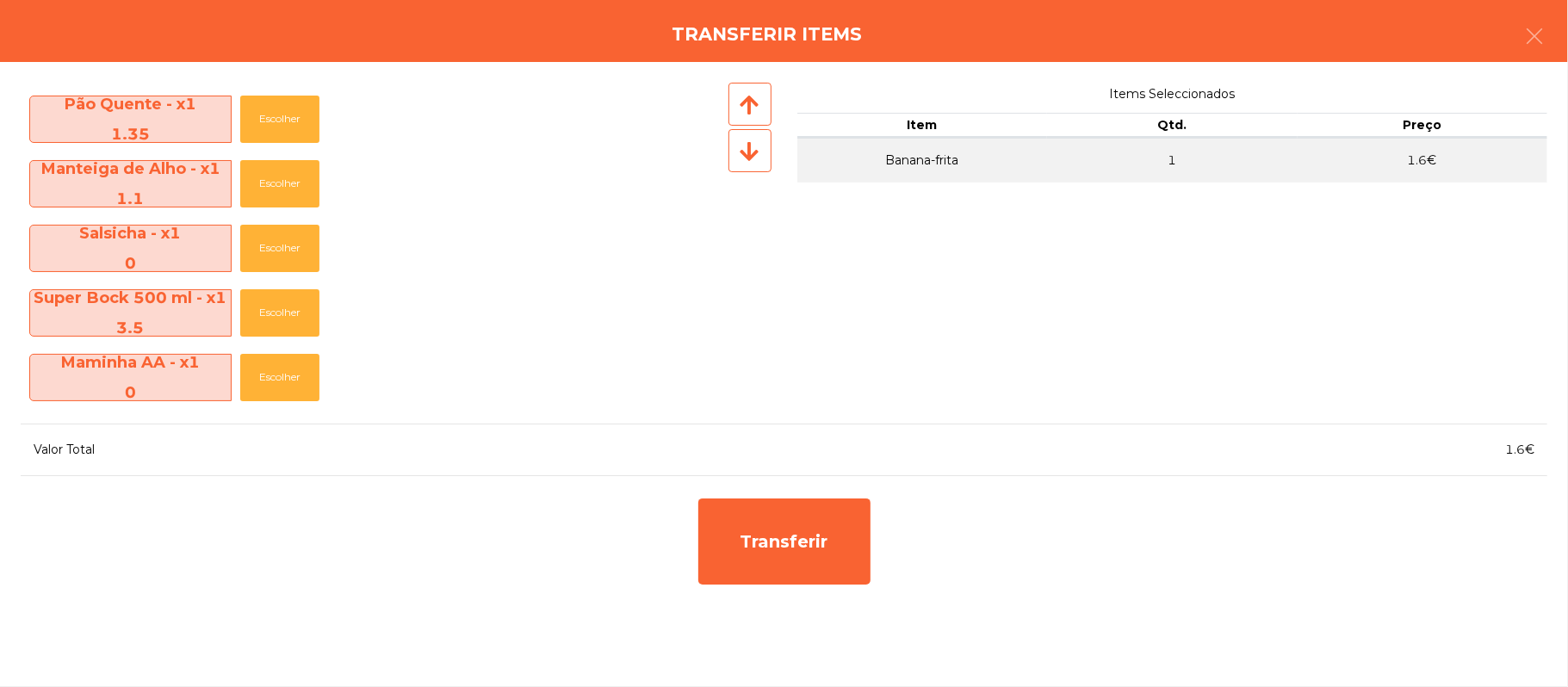
scroll to position [511, 0]
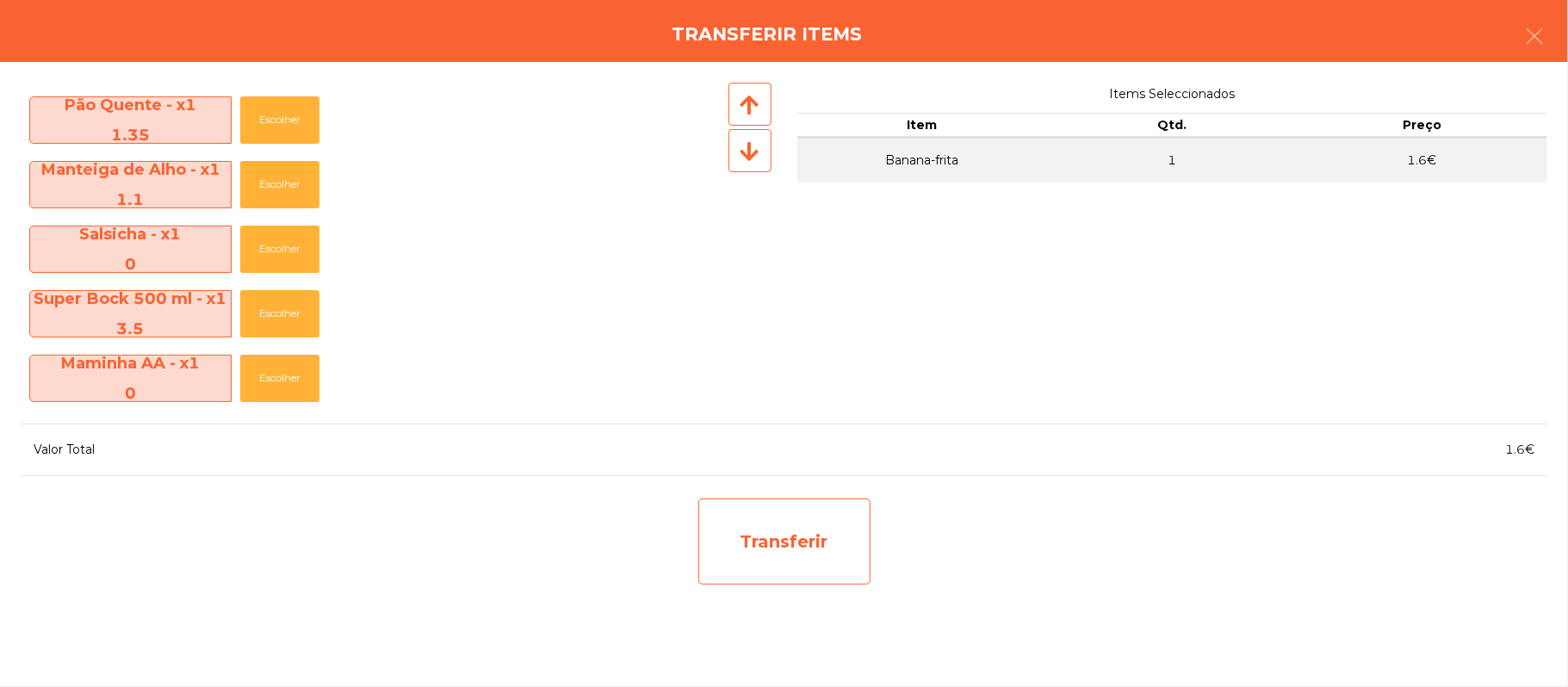
click at [780, 527] on div "Transferir" at bounding box center [784, 540] width 172 height 86
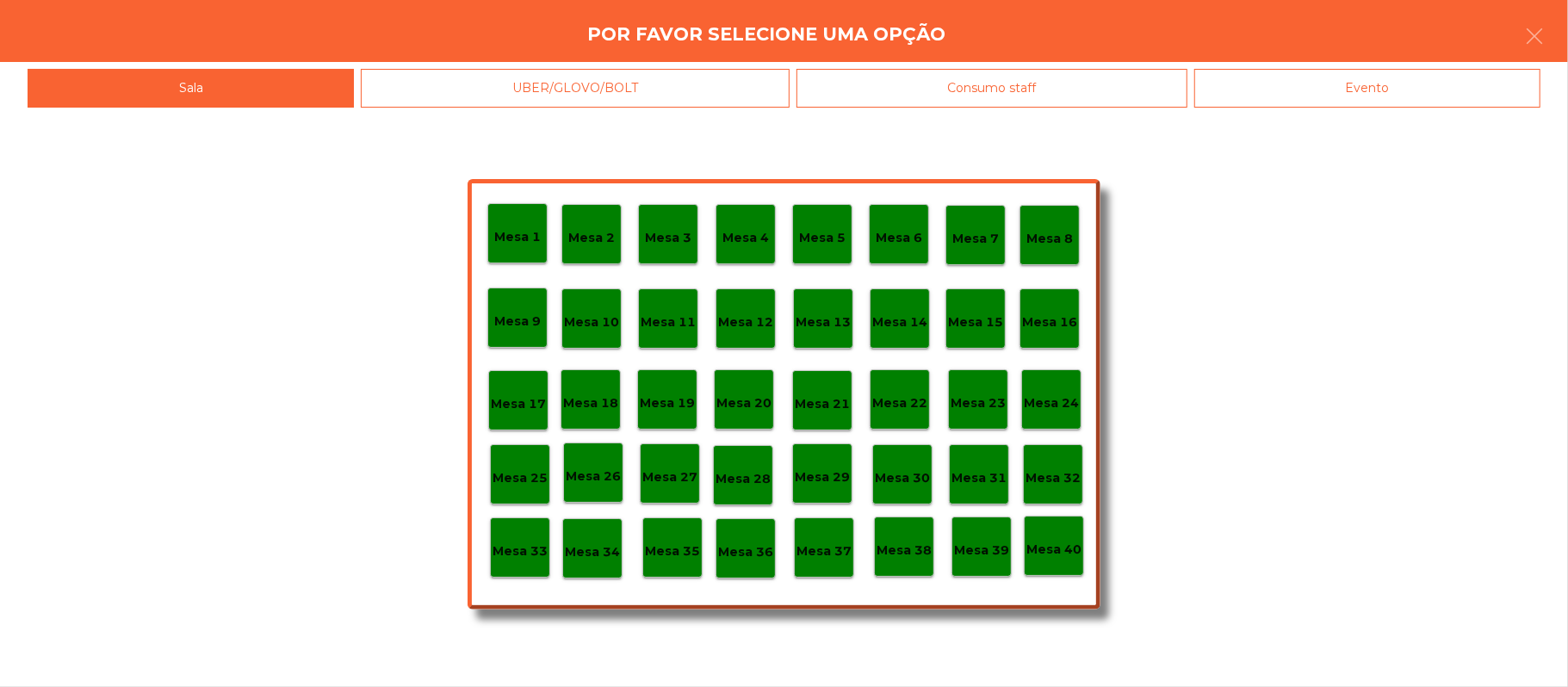
click at [902, 562] on div "Mesa 38" at bounding box center [904, 547] width 60 height 60
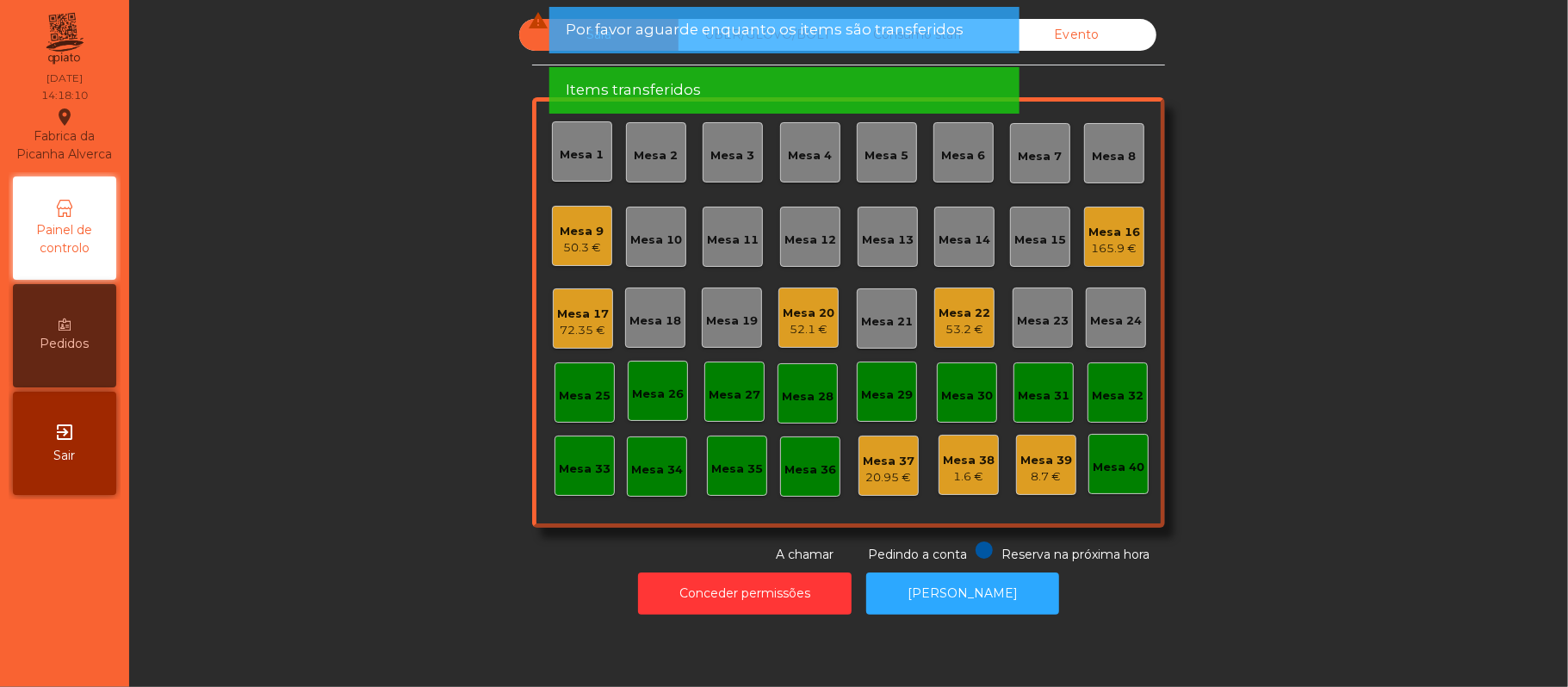
click at [952, 311] on div "Mesa 22" at bounding box center [964, 313] width 52 height 17
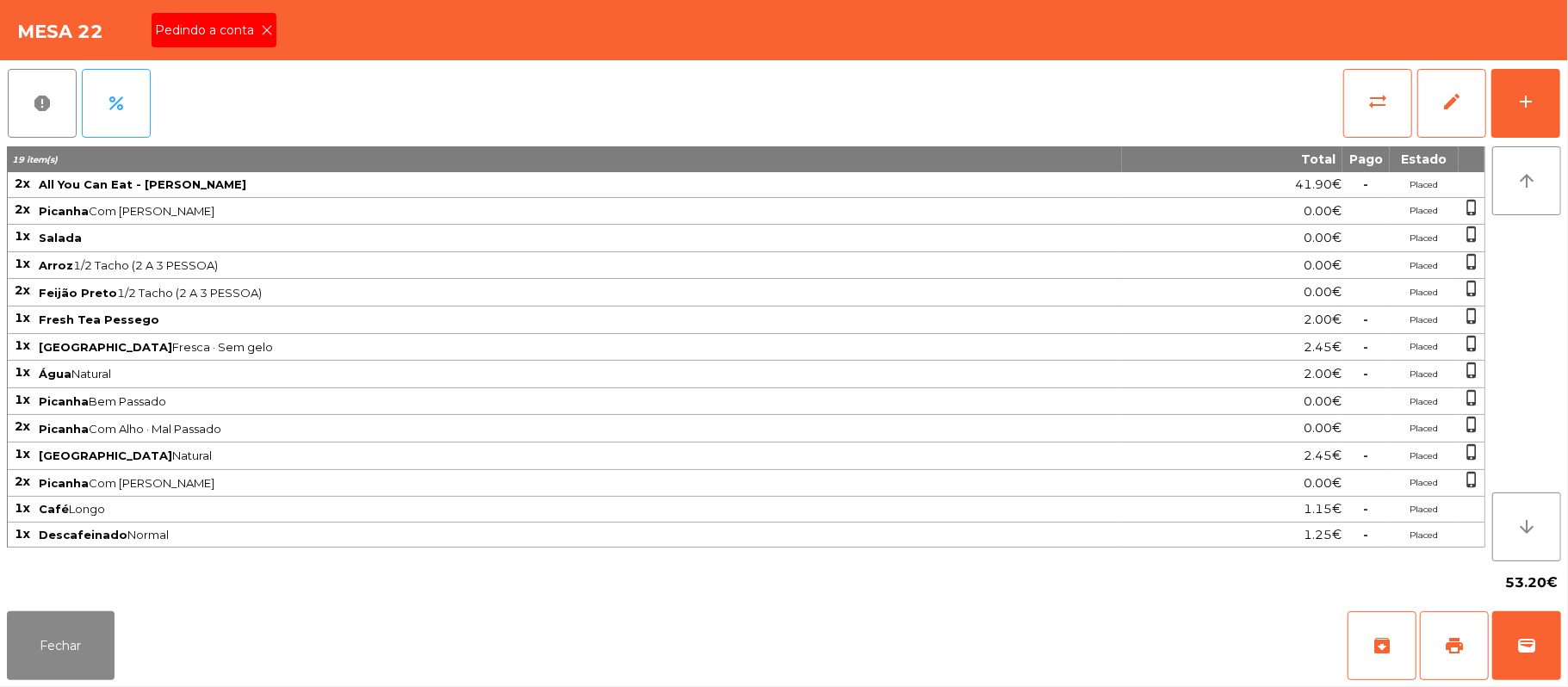
click at [266, 28] on icon at bounding box center [267, 30] width 12 height 12
click at [1430, 646] on button "print" at bounding box center [1454, 645] width 69 height 69
click at [73, 640] on button "Fechar" at bounding box center [60, 645] width 107 height 69
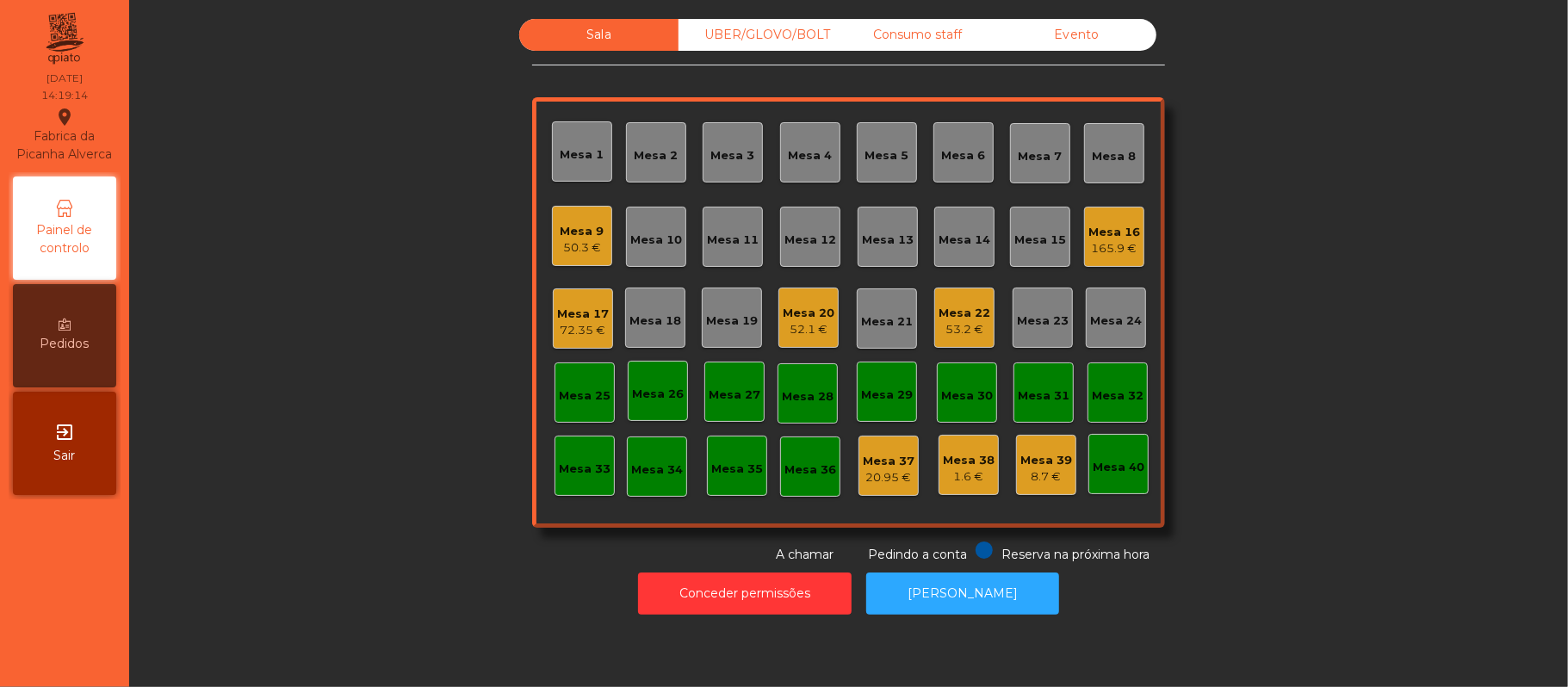
click at [977, 331] on div "53.2 €" at bounding box center [964, 329] width 52 height 17
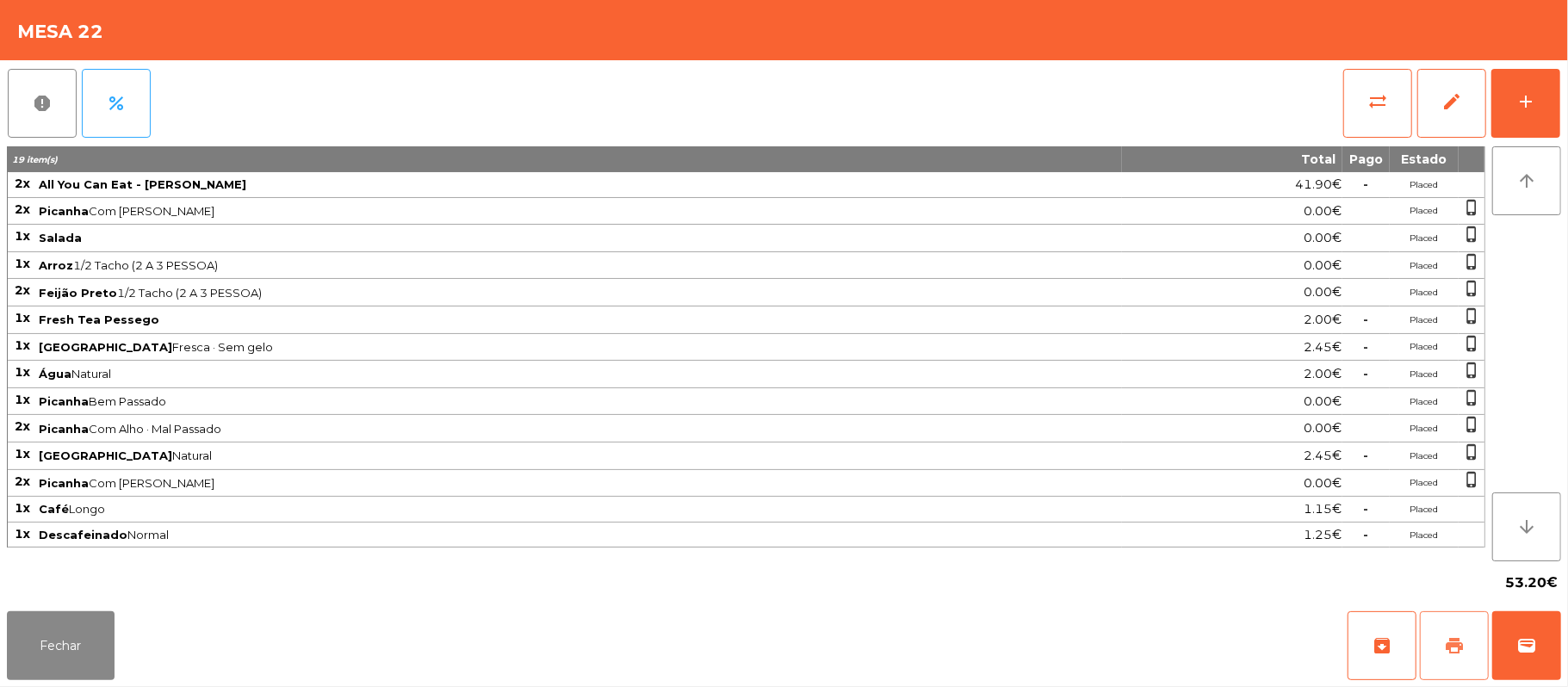
click at [1462, 652] on span "print" at bounding box center [1454, 646] width 21 height 21
click at [1350, 85] on button "sync_alt" at bounding box center [1377, 103] width 69 height 69
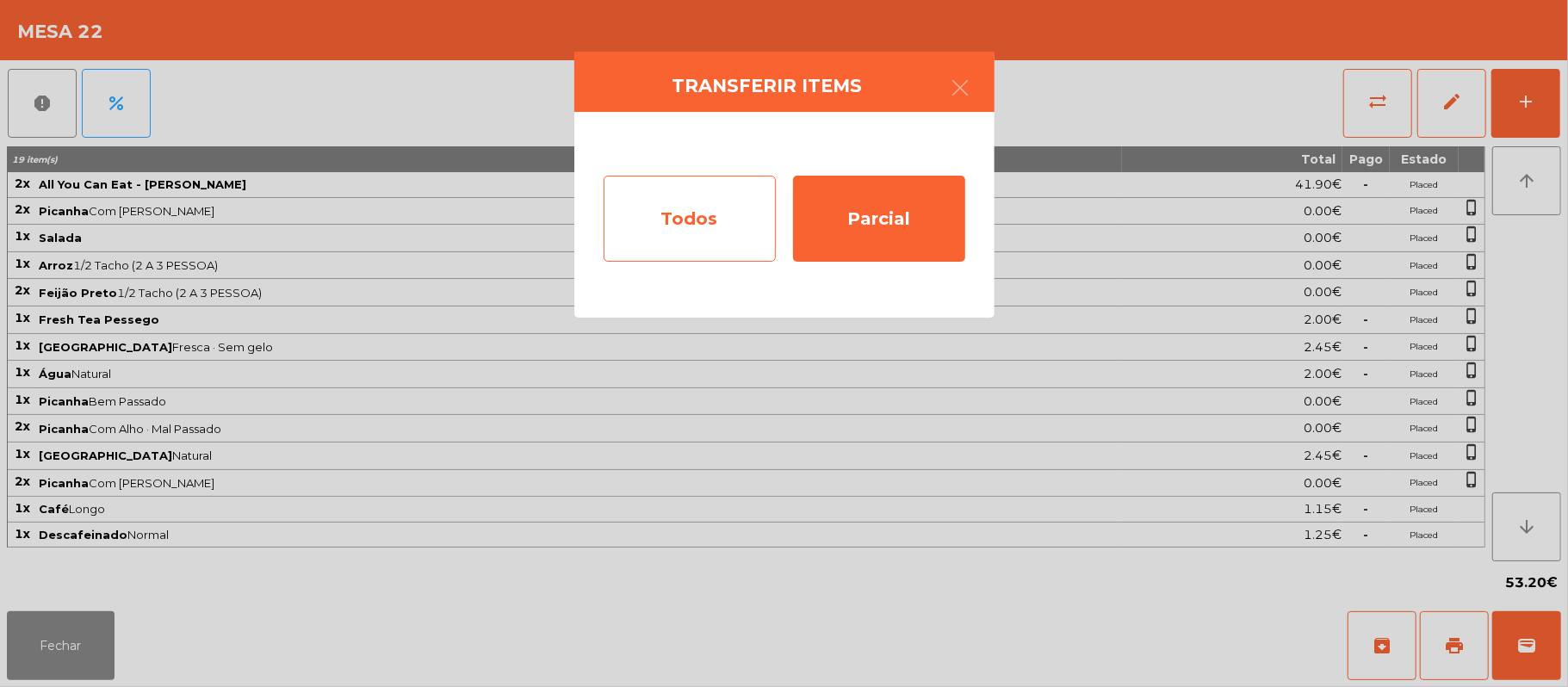
click at [703, 229] on div "Todos" at bounding box center [689, 218] width 172 height 86
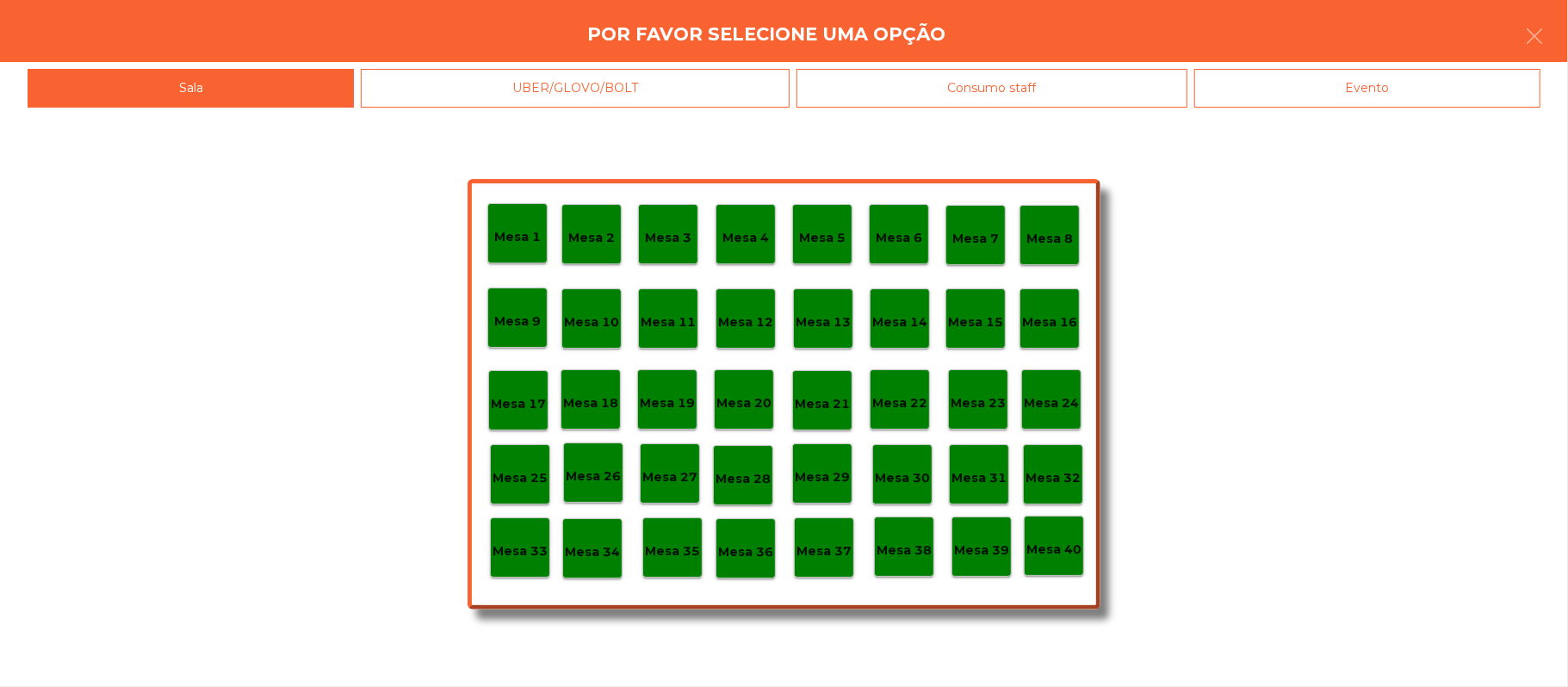
click at [1393, 76] on div "Evento" at bounding box center [1367, 88] width 347 height 39
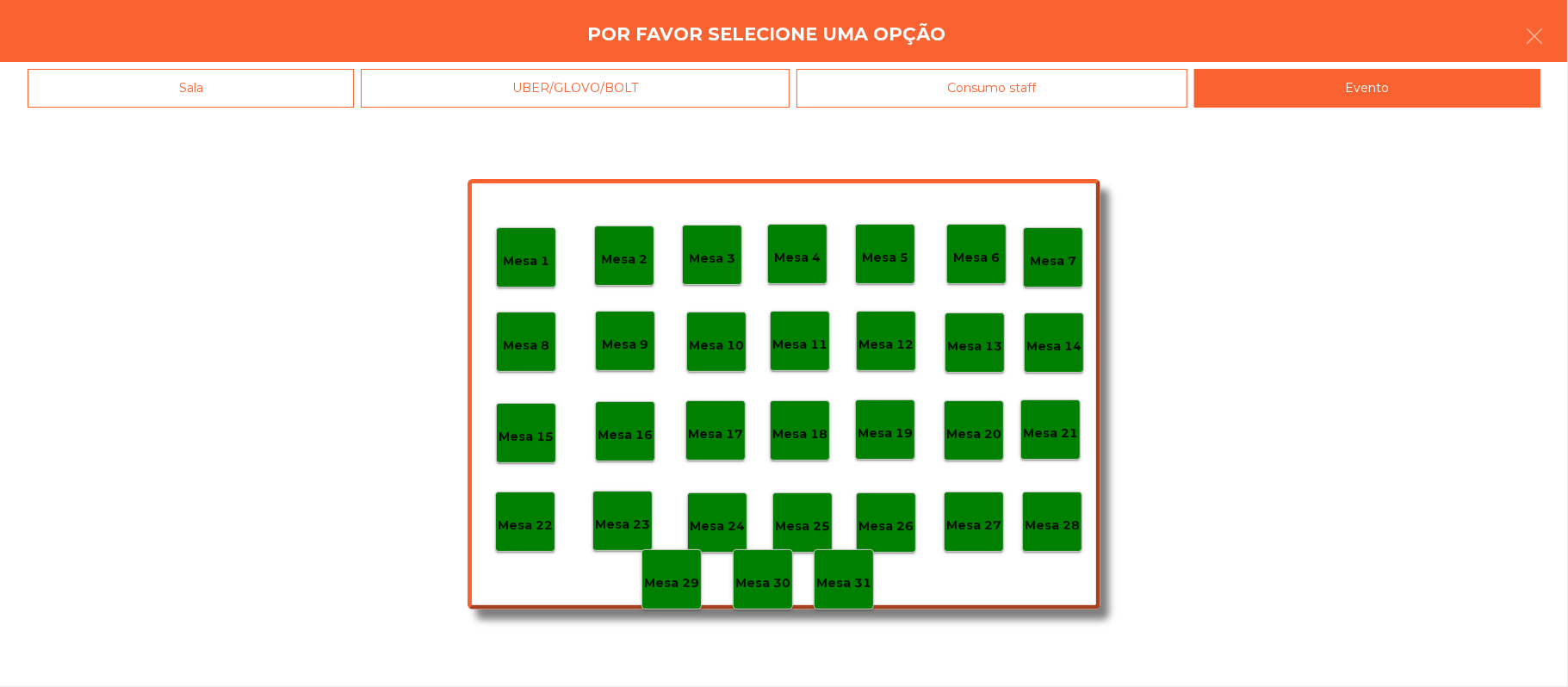
click at [1052, 535] on div "Mesa 28" at bounding box center [1052, 521] width 60 height 60
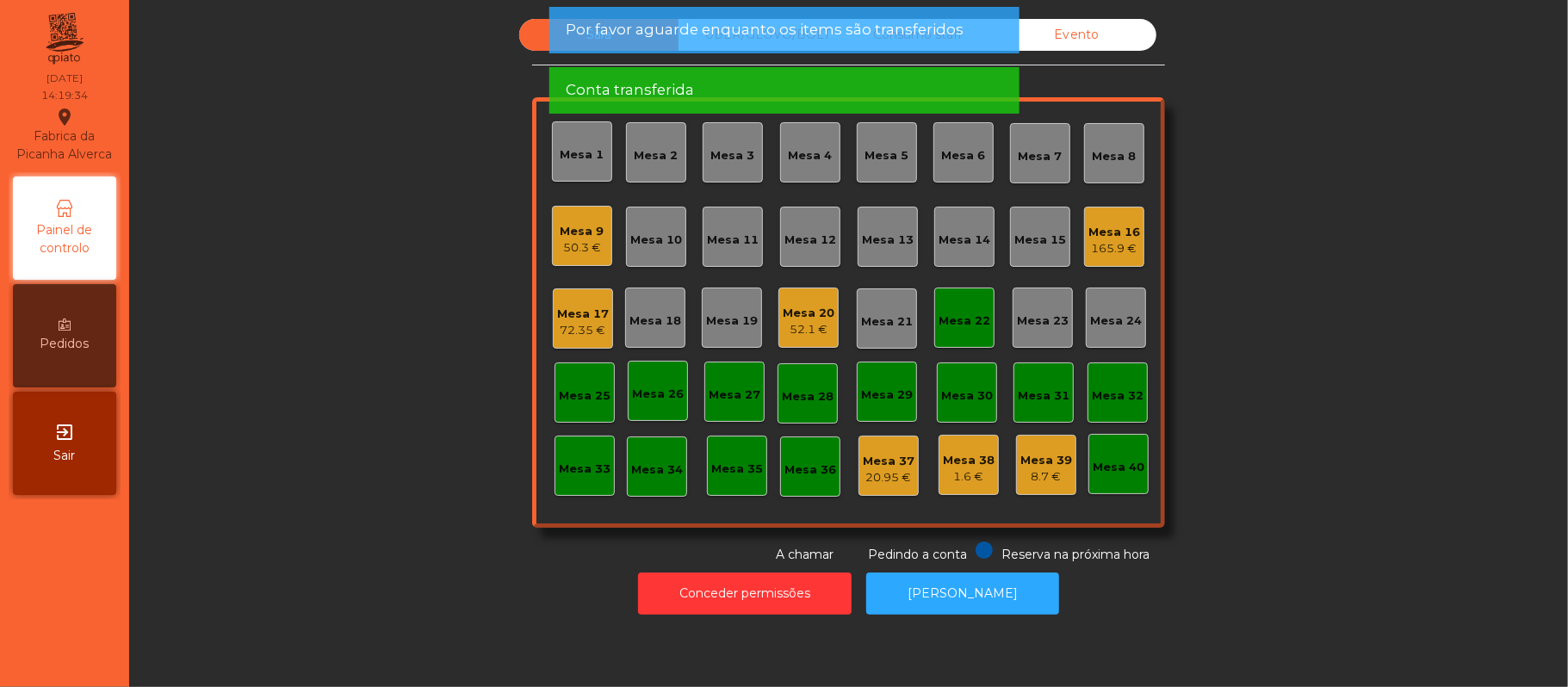
click at [975, 307] on div "Mesa 22" at bounding box center [964, 318] width 52 height 24
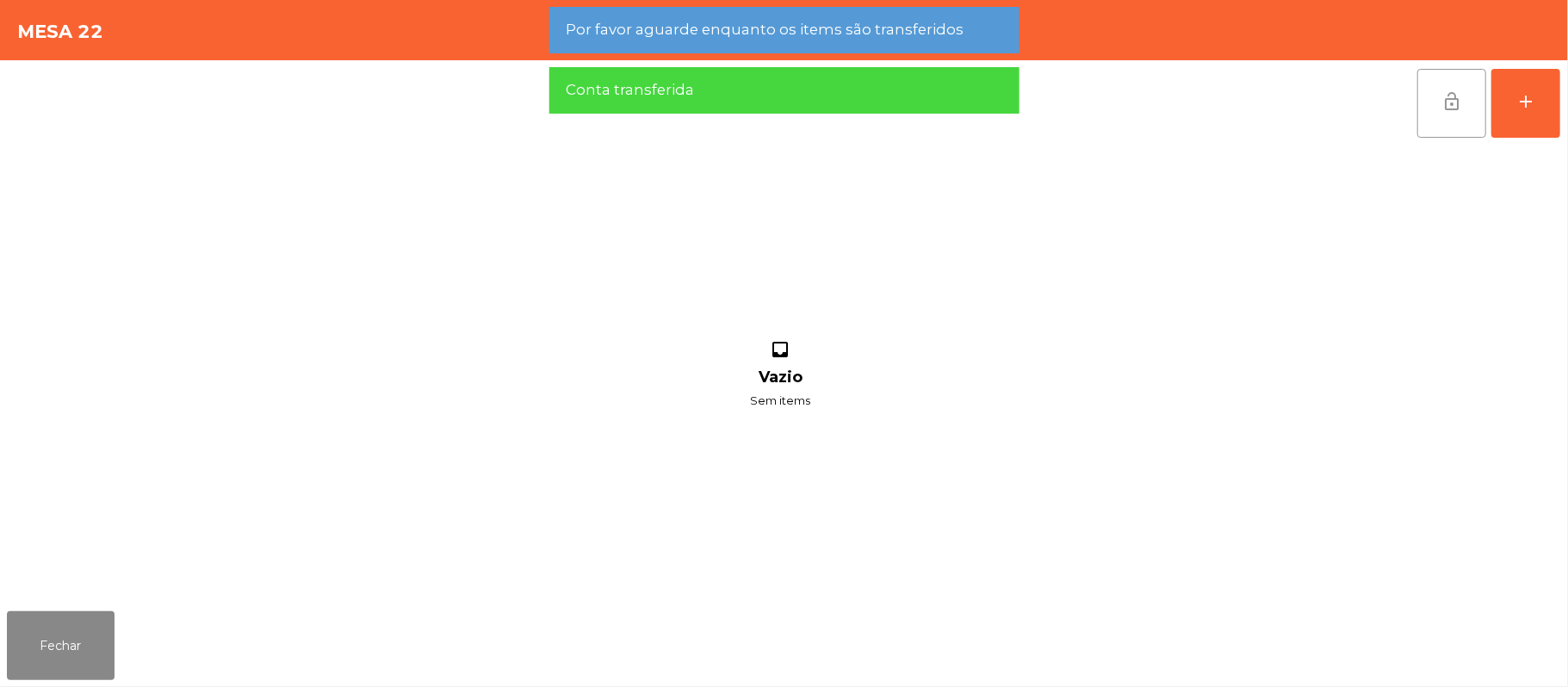
click at [1444, 117] on button "lock_open" at bounding box center [1451, 103] width 69 height 69
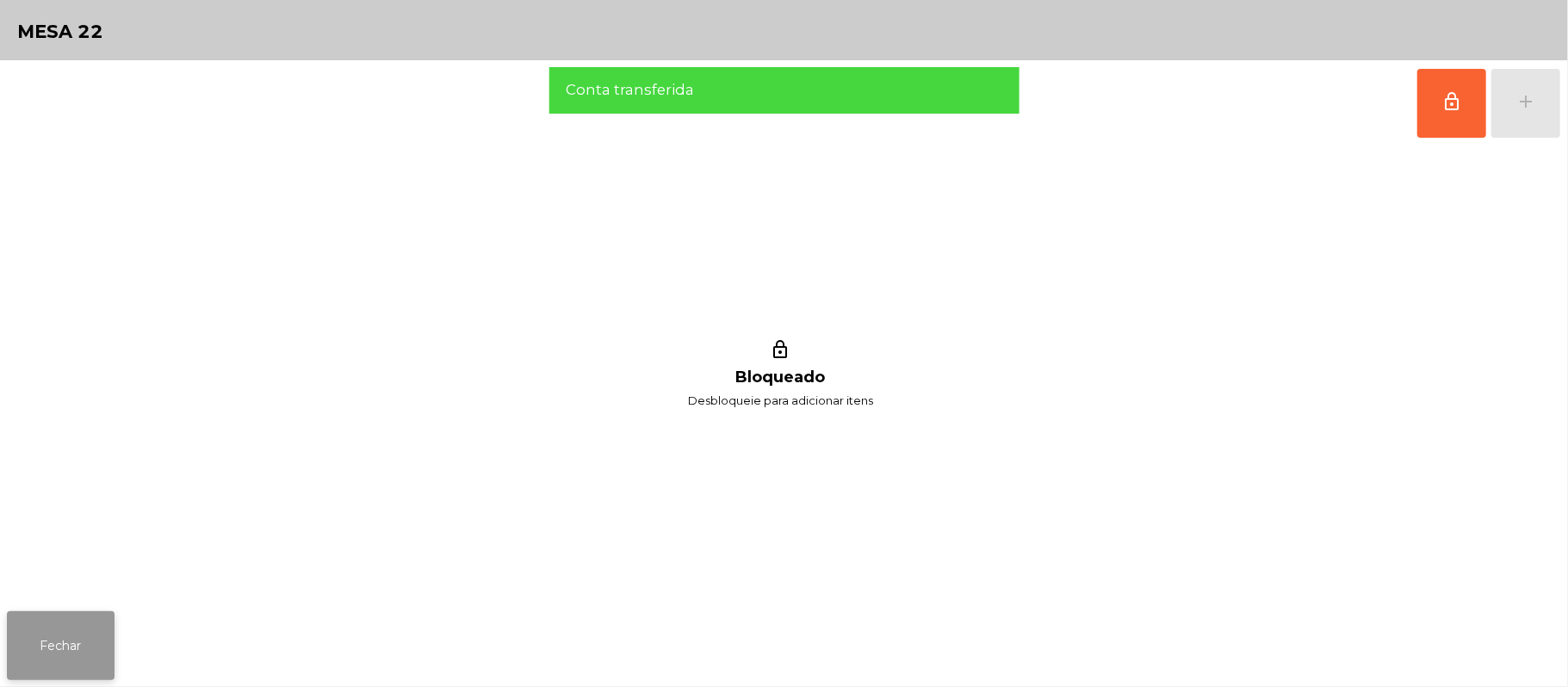
click at [59, 638] on button "Fechar" at bounding box center [60, 645] width 107 height 69
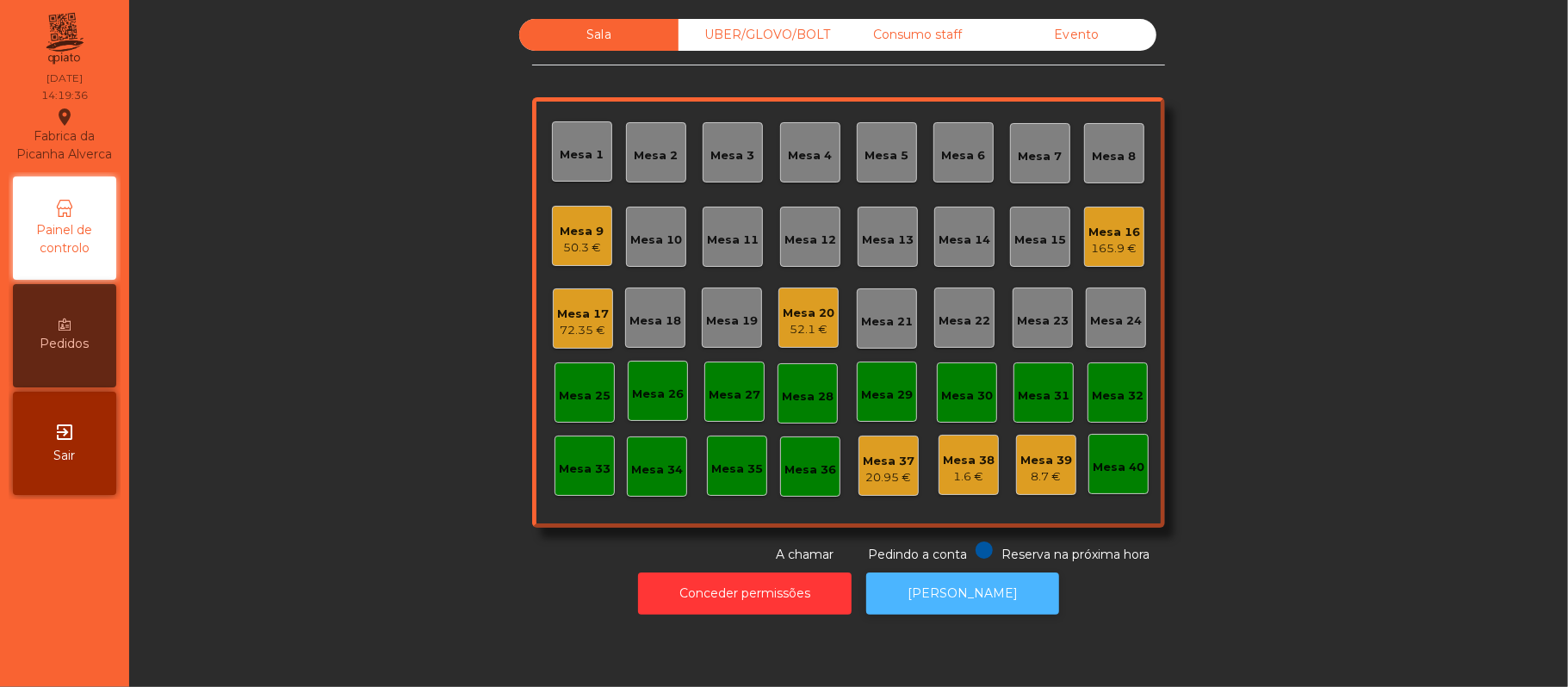
click at [968, 594] on button "[PERSON_NAME]" at bounding box center [962, 593] width 193 height 42
click at [724, 317] on div "Mesa 19" at bounding box center [732, 321] width 52 height 17
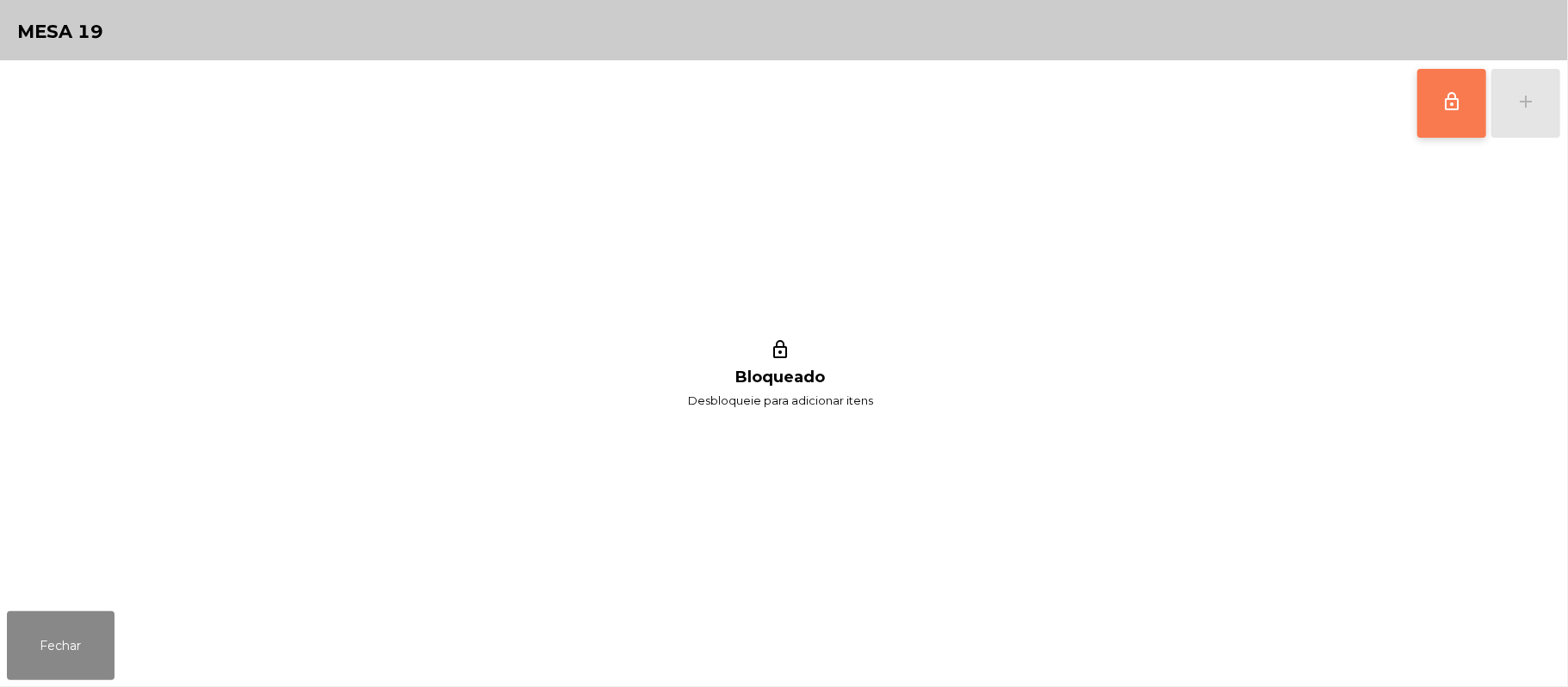
click at [1467, 131] on button "lock_outline" at bounding box center [1451, 103] width 69 height 69
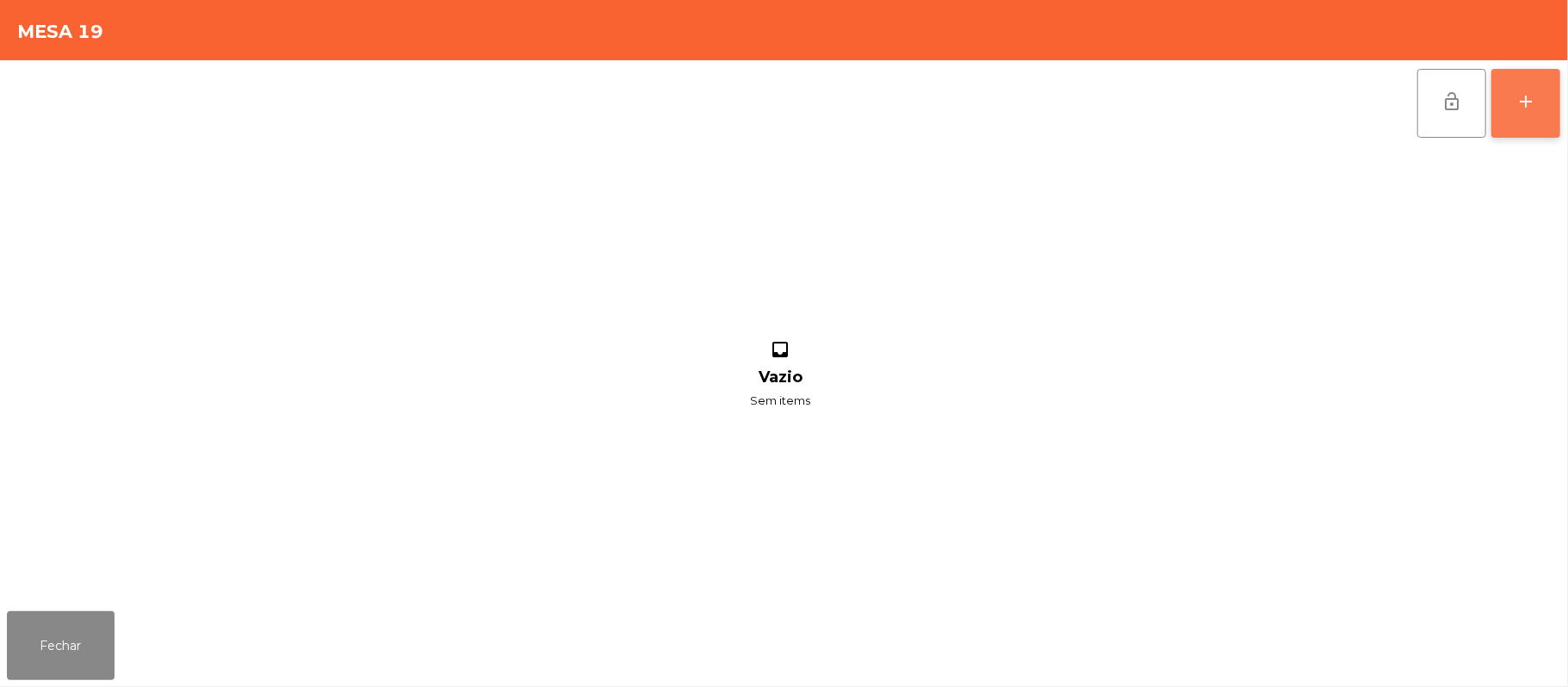
click at [1512, 100] on button "add" at bounding box center [1526, 103] width 69 height 69
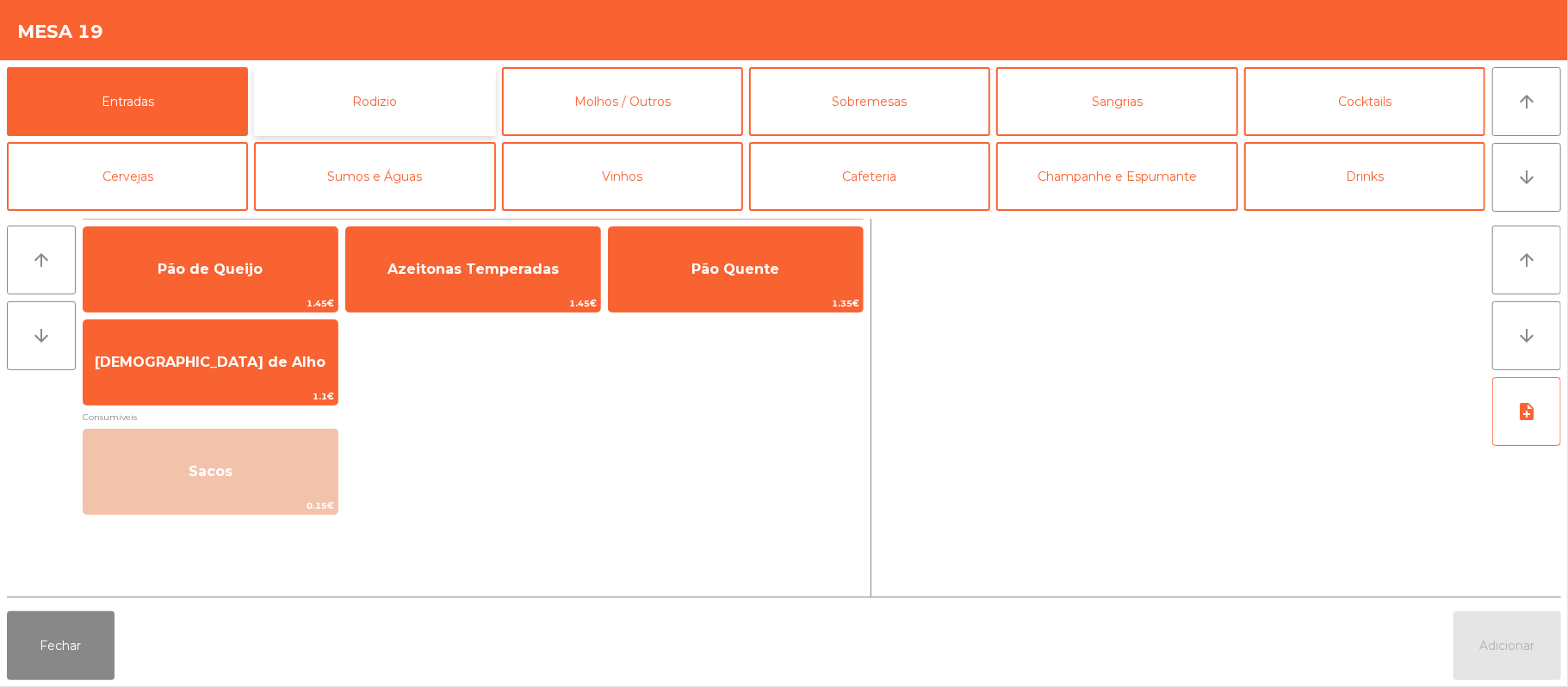
click at [441, 81] on button "Rodizio" at bounding box center [375, 101] width 241 height 69
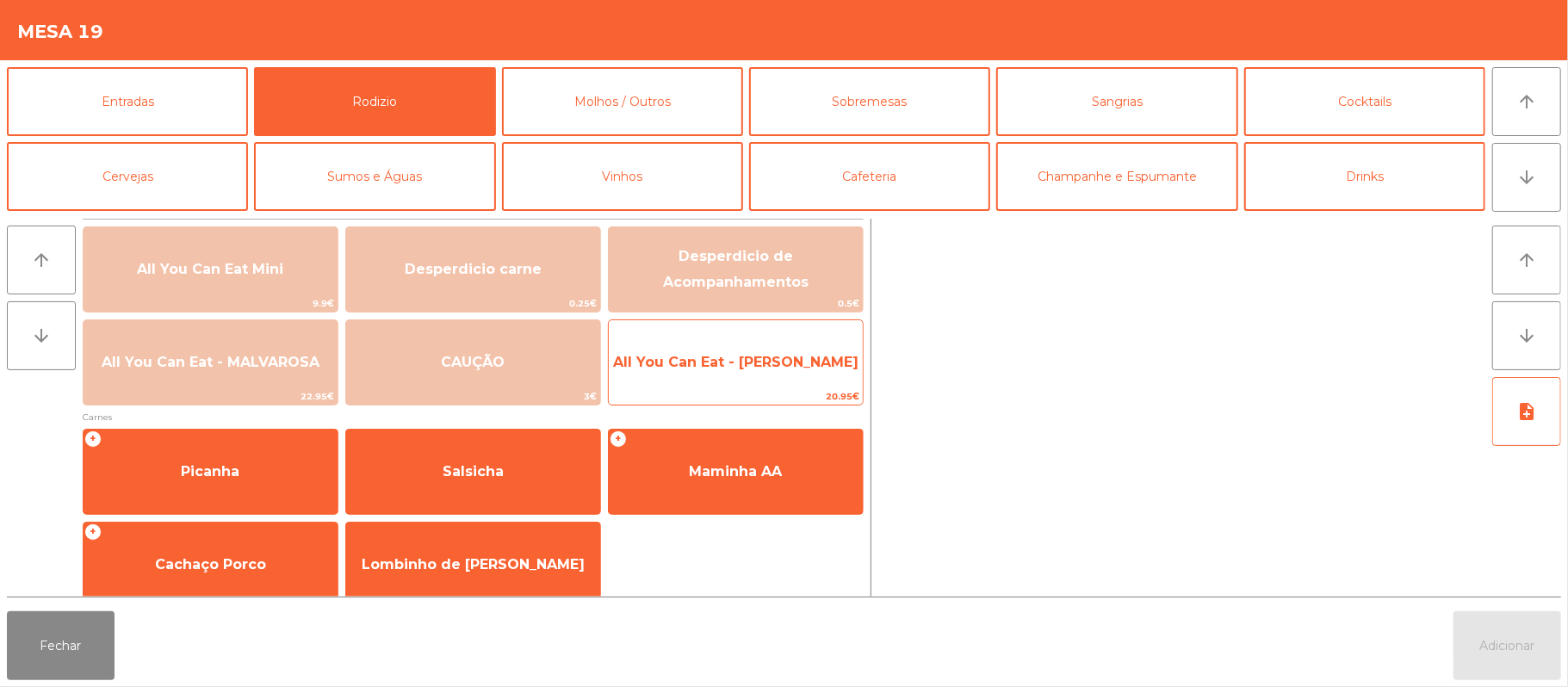
click at [740, 342] on span "All You Can Eat - [PERSON_NAME]" at bounding box center [736, 361] width 254 height 46
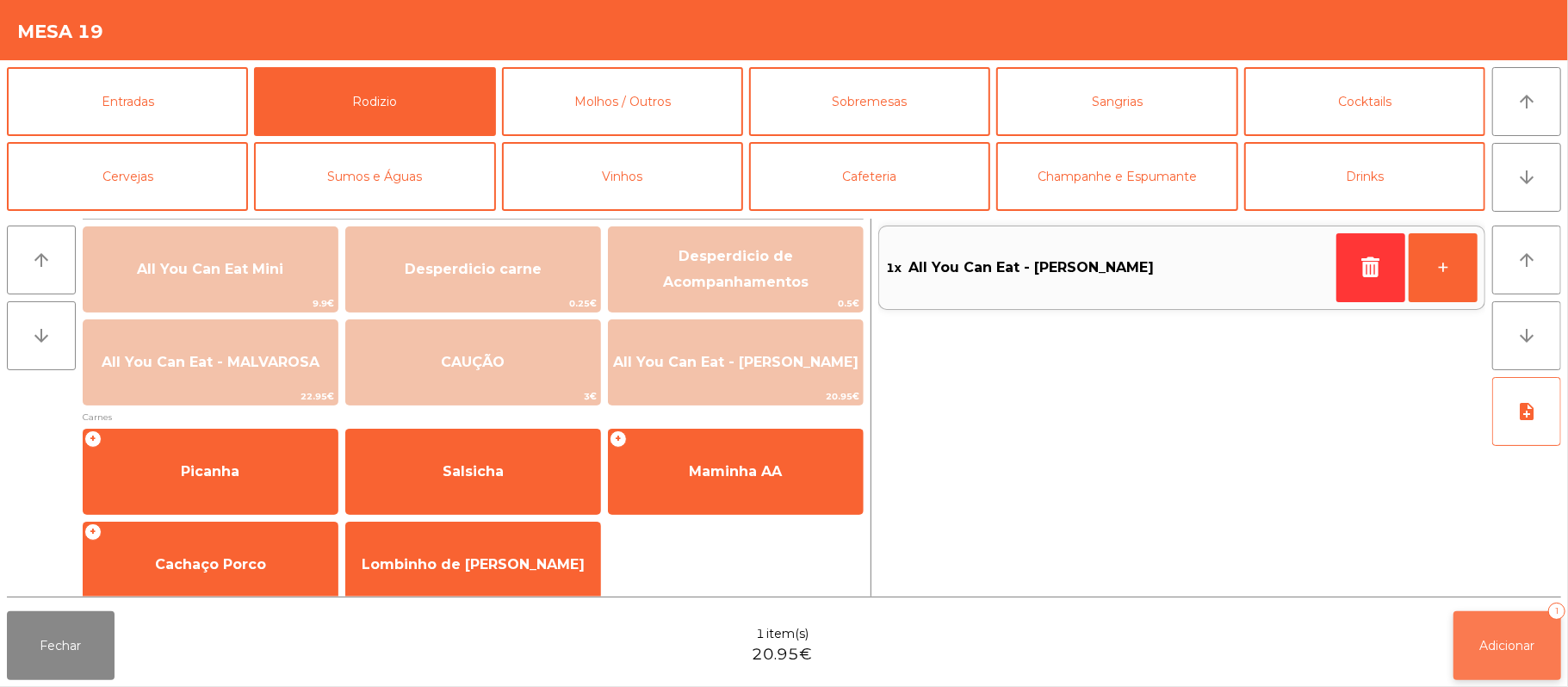
click at [1506, 668] on button "Adicionar 1" at bounding box center [1508, 645] width 107 height 69
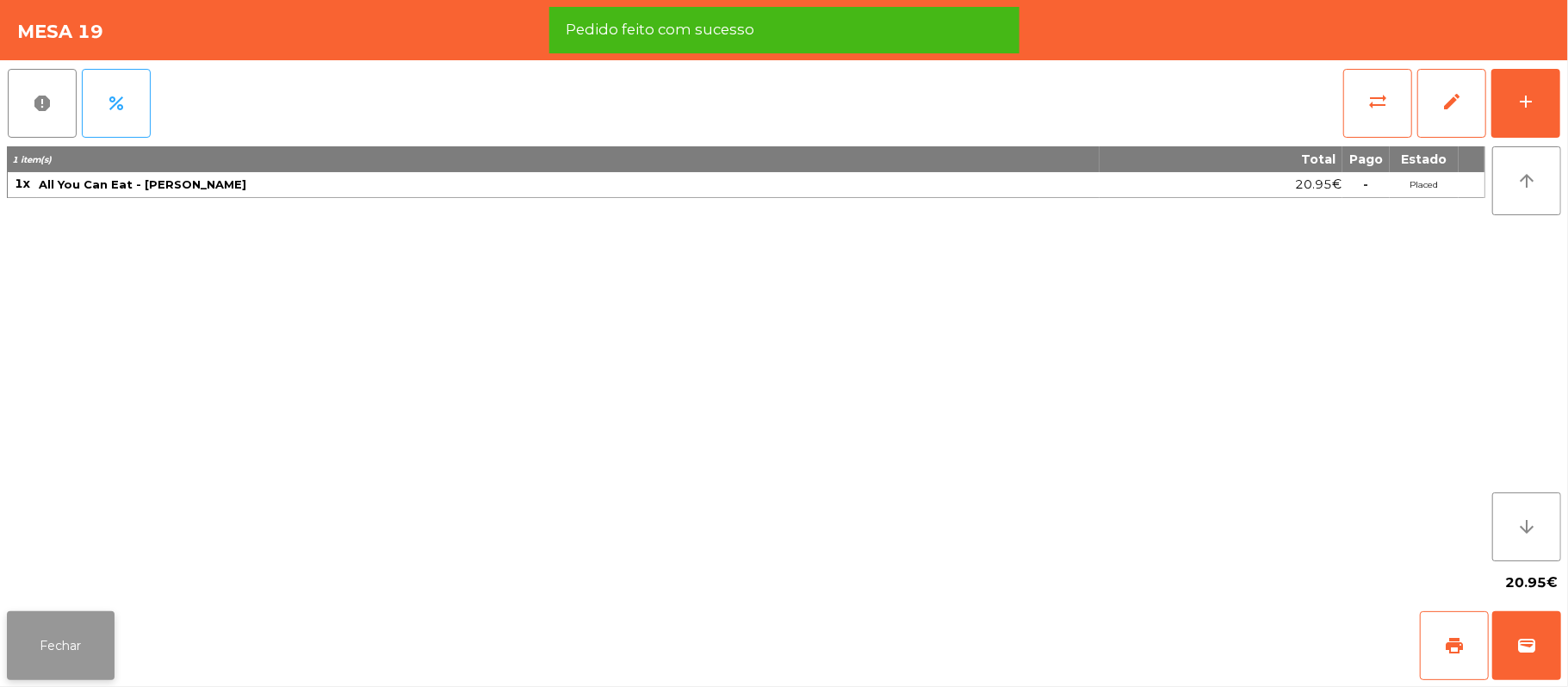
click at [53, 617] on button "Fechar" at bounding box center [60, 645] width 107 height 69
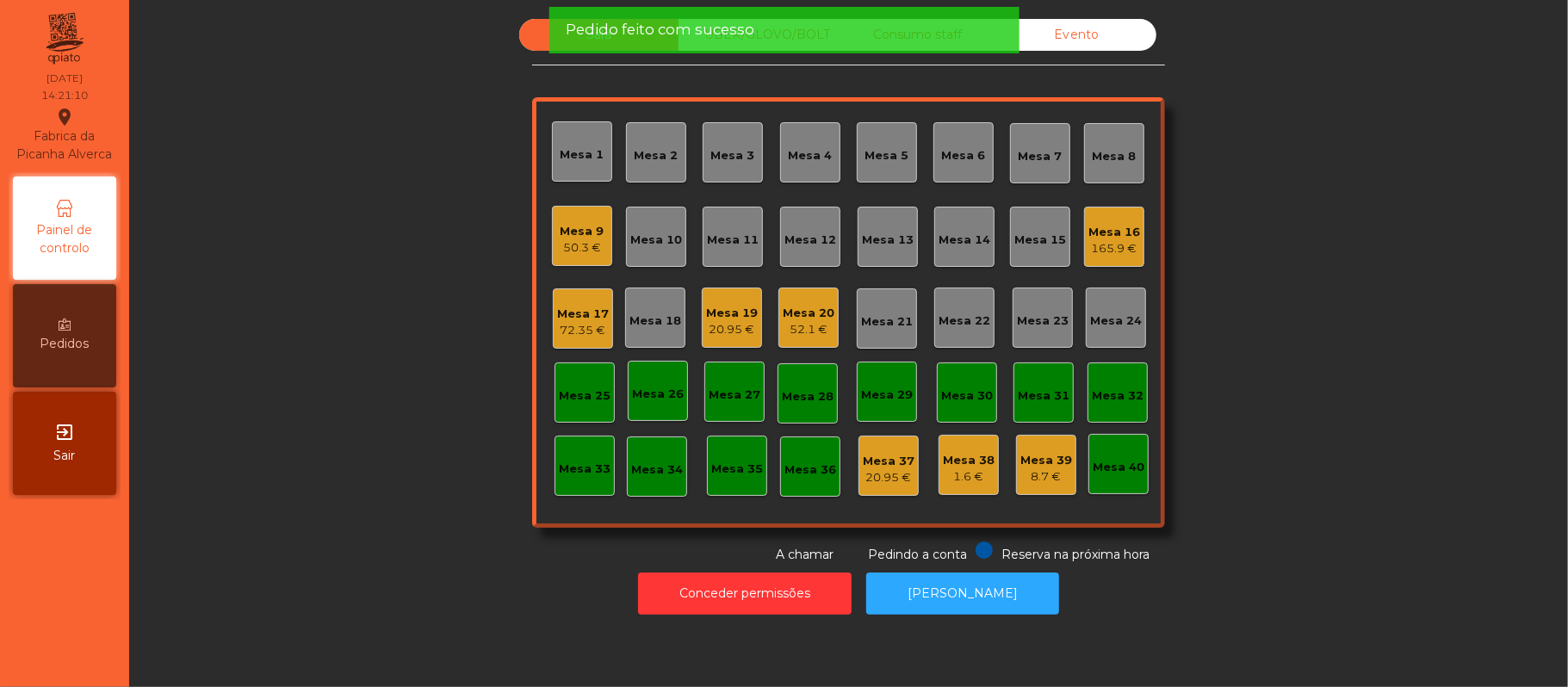
click at [790, 336] on div "52.1 €" at bounding box center [808, 329] width 52 height 17
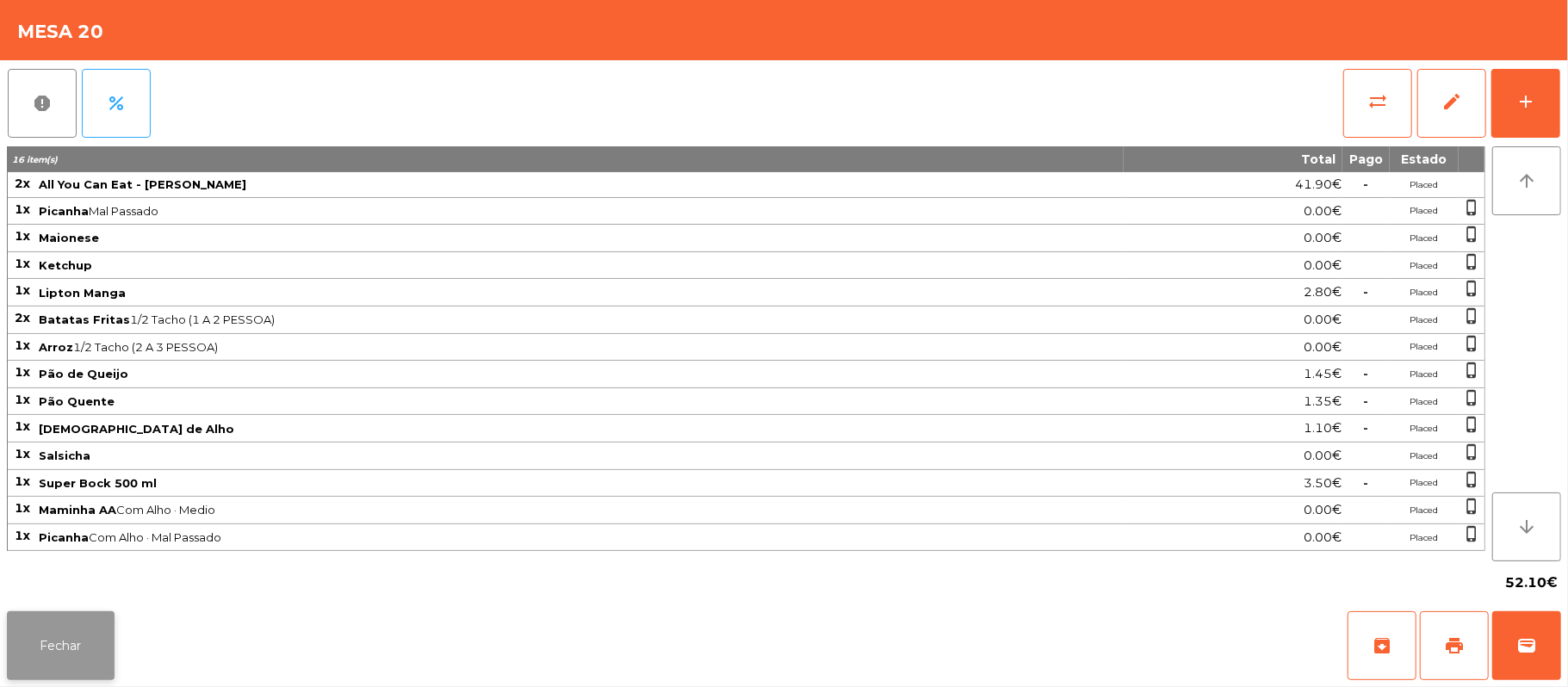
click at [11, 663] on button "Fechar" at bounding box center [60, 645] width 107 height 69
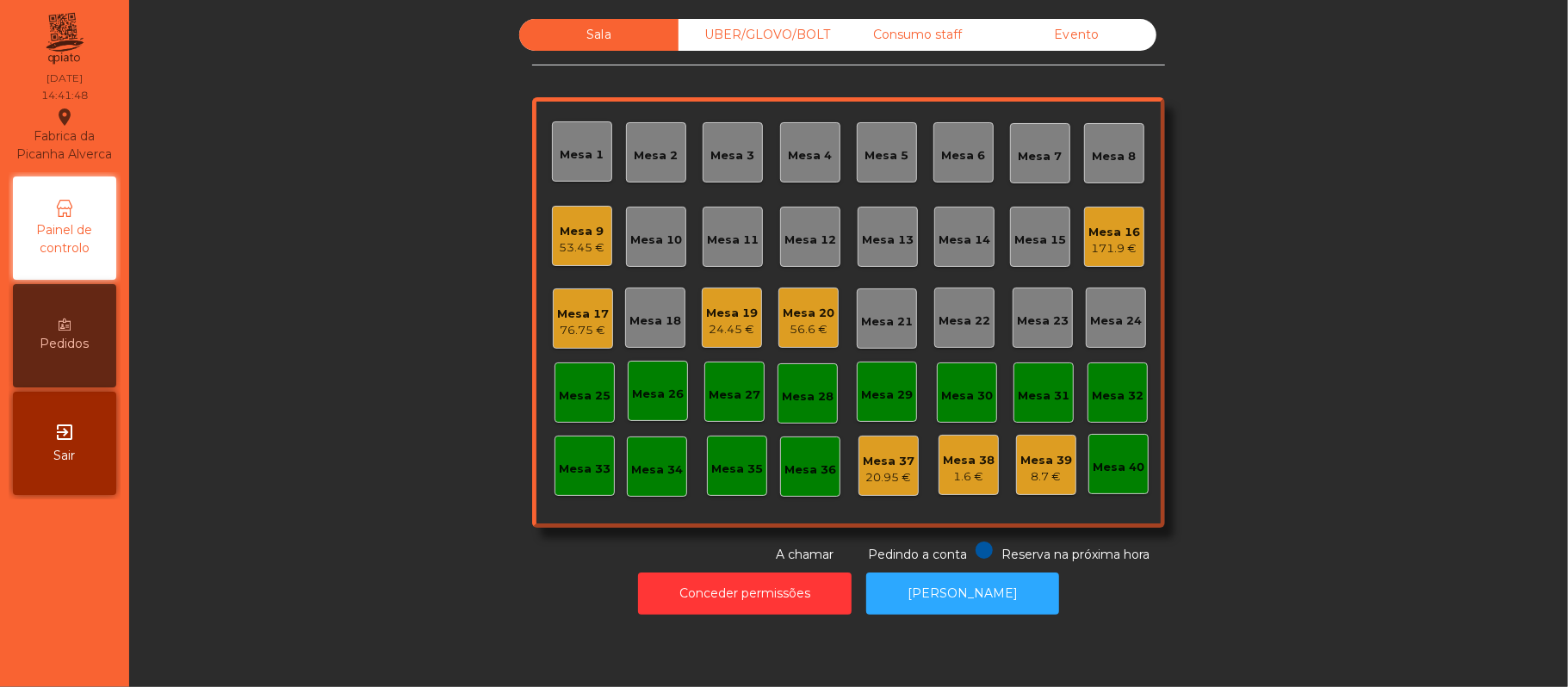
click at [1091, 240] on div "171.9 €" at bounding box center [1114, 248] width 52 height 17
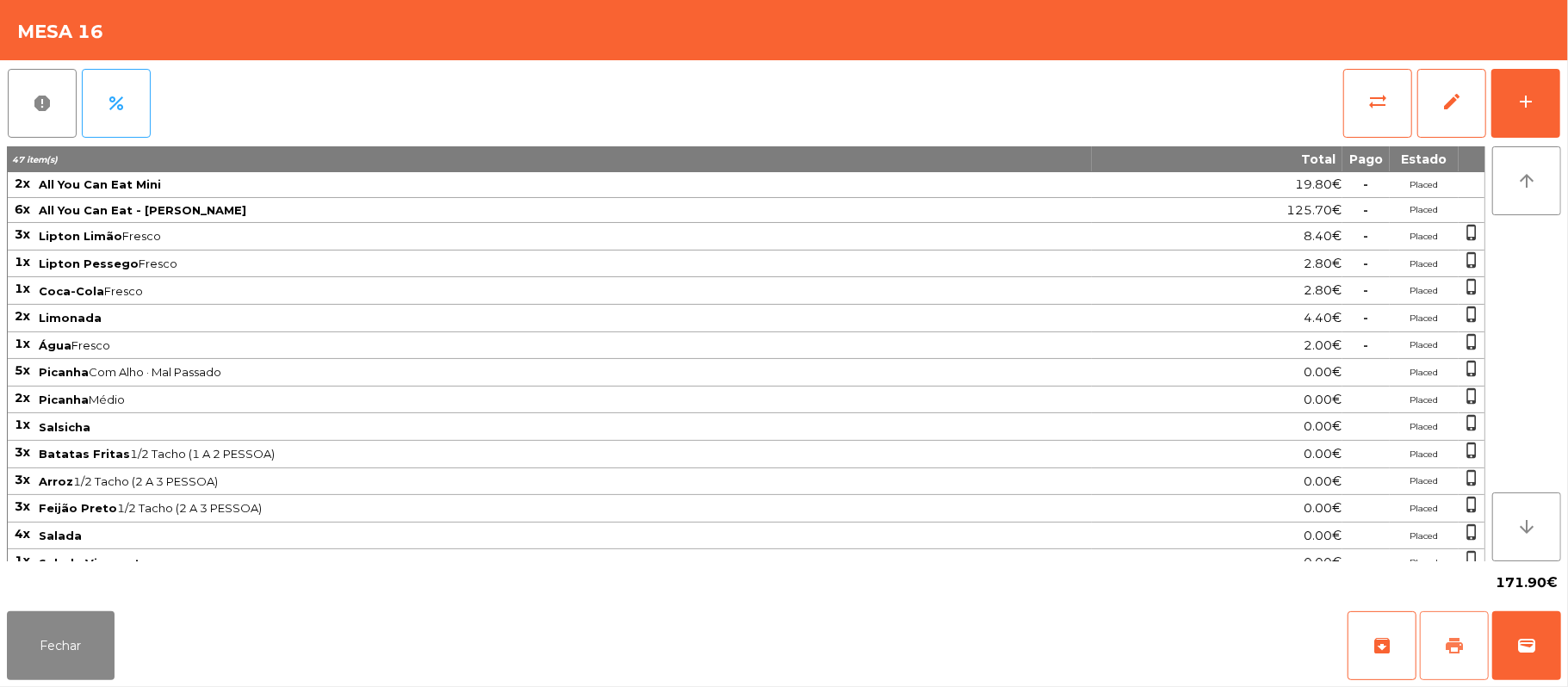
click at [1436, 677] on button "print" at bounding box center [1454, 645] width 69 height 69
click at [1557, 659] on button "wallet" at bounding box center [1527, 645] width 69 height 69
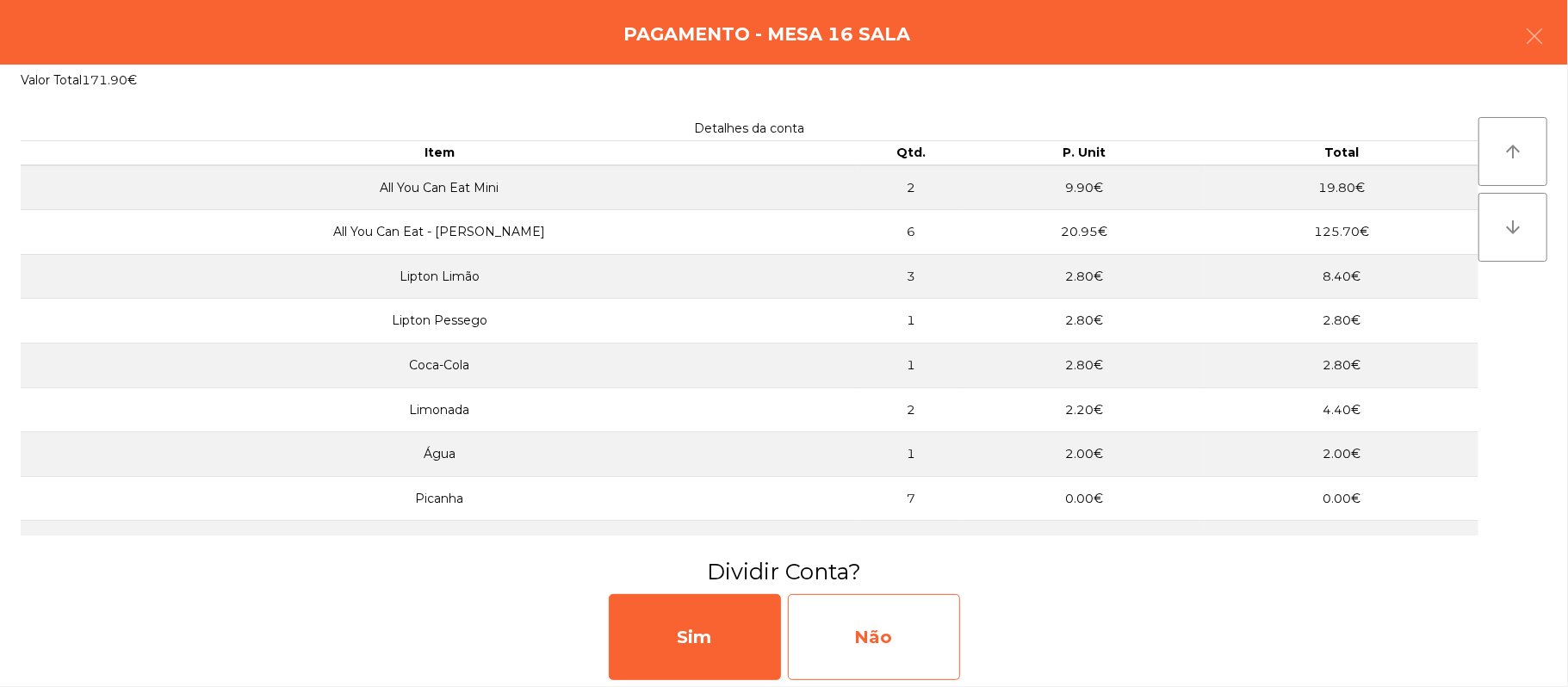
click at [877, 637] on div "Não" at bounding box center [874, 636] width 172 height 86
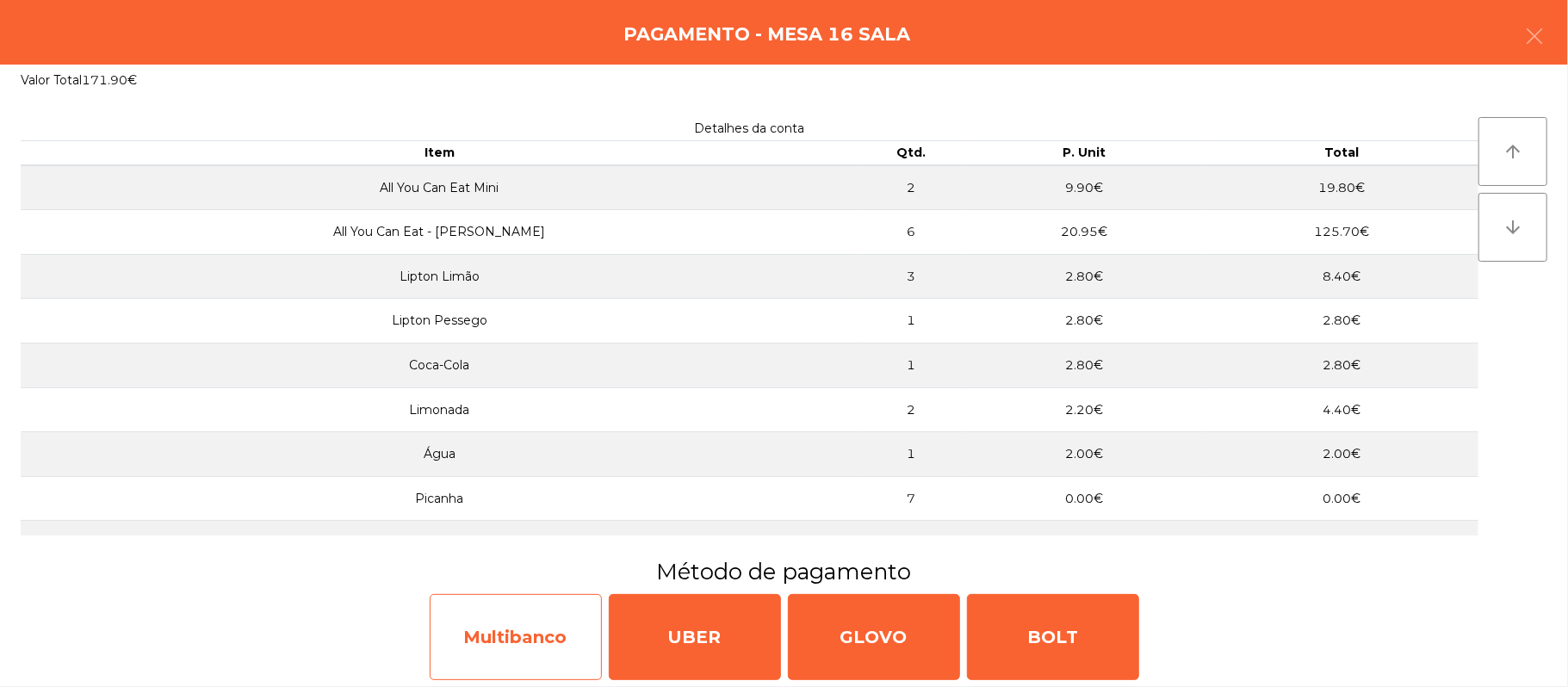
click at [545, 648] on div "Multibanco" at bounding box center [515, 636] width 172 height 86
select select "**"
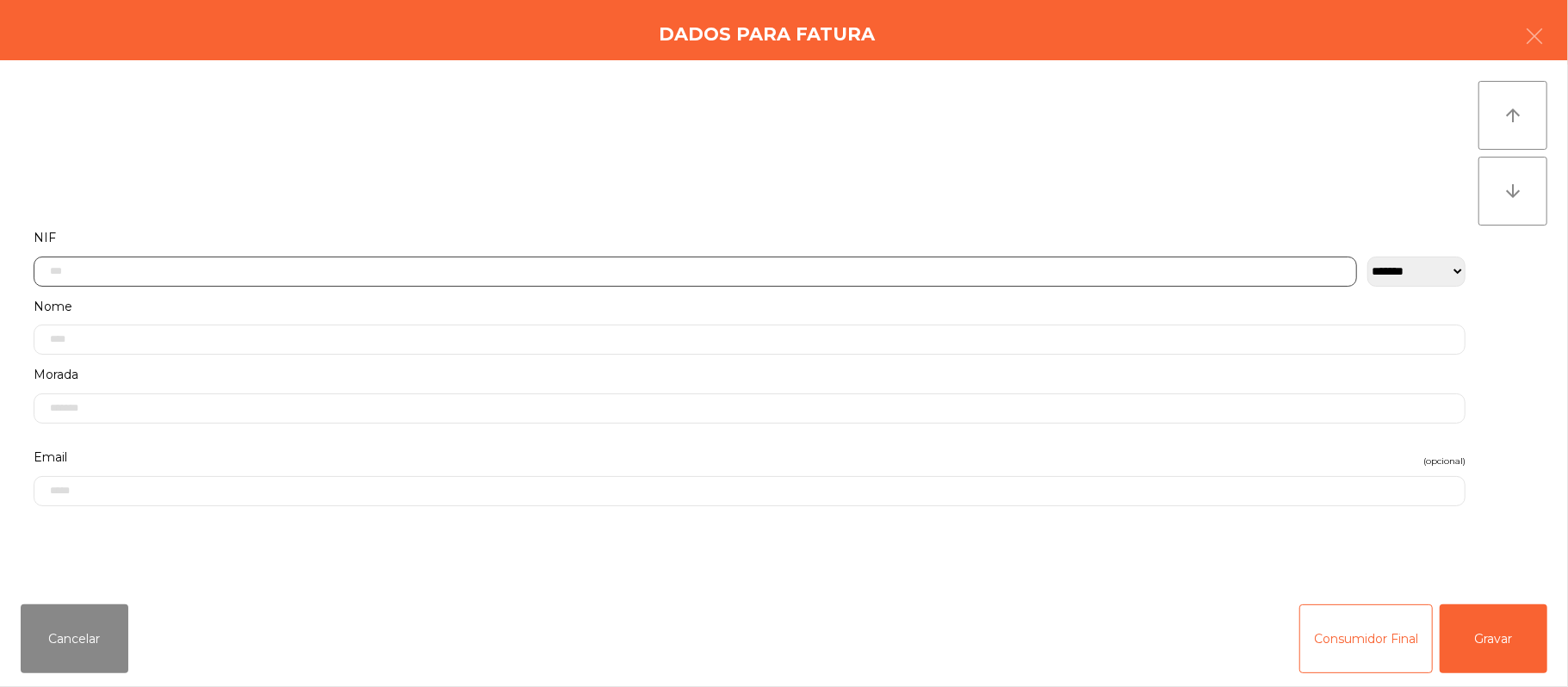
click at [896, 264] on input "text" at bounding box center [695, 271] width 1323 height 30
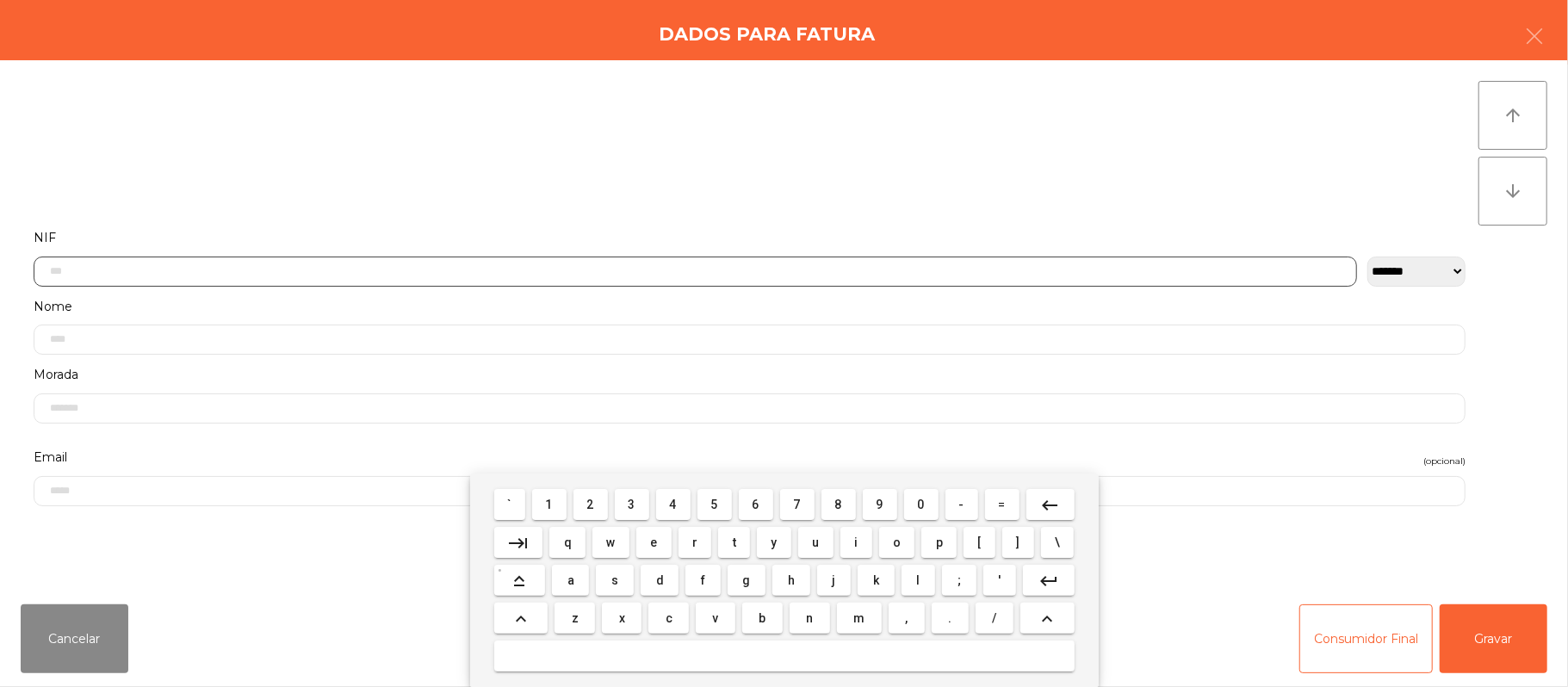
scroll to position [145, 0]
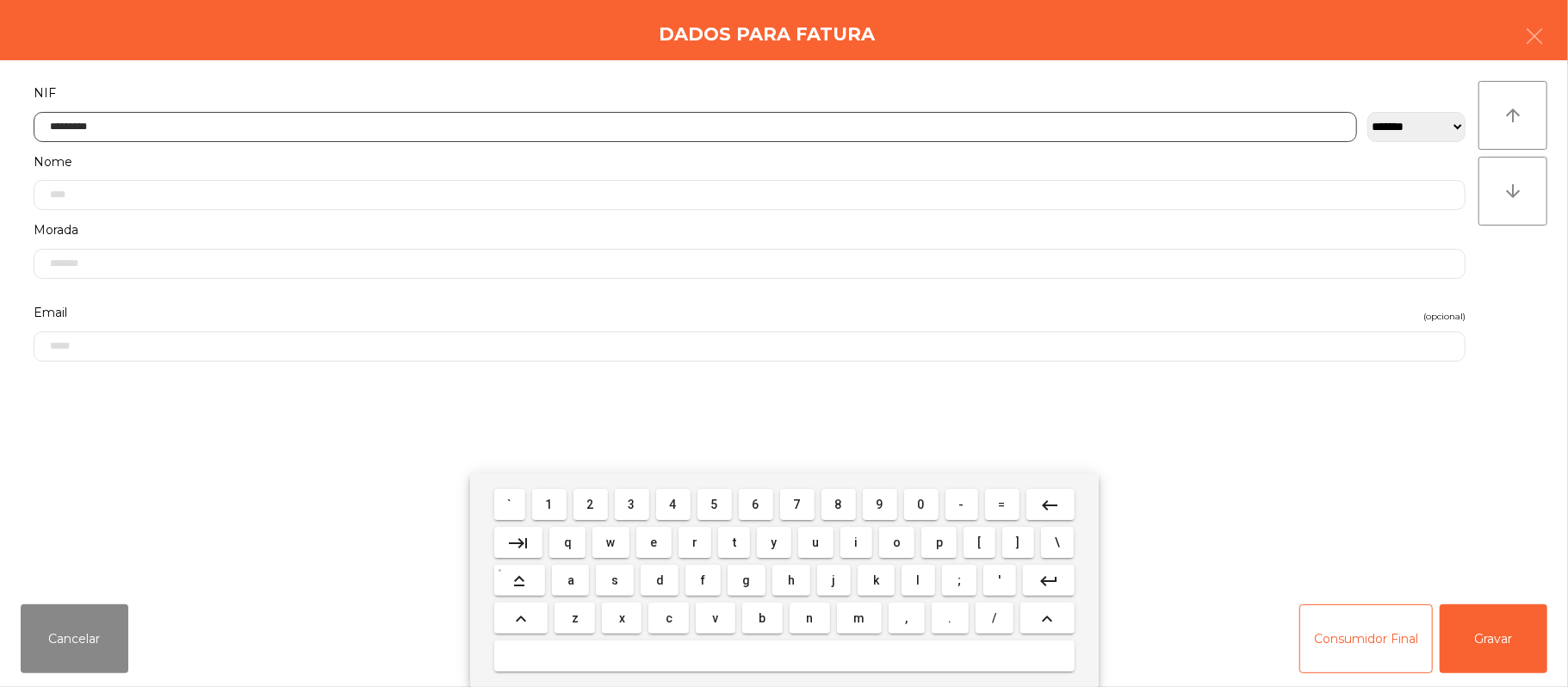
type input "*********"
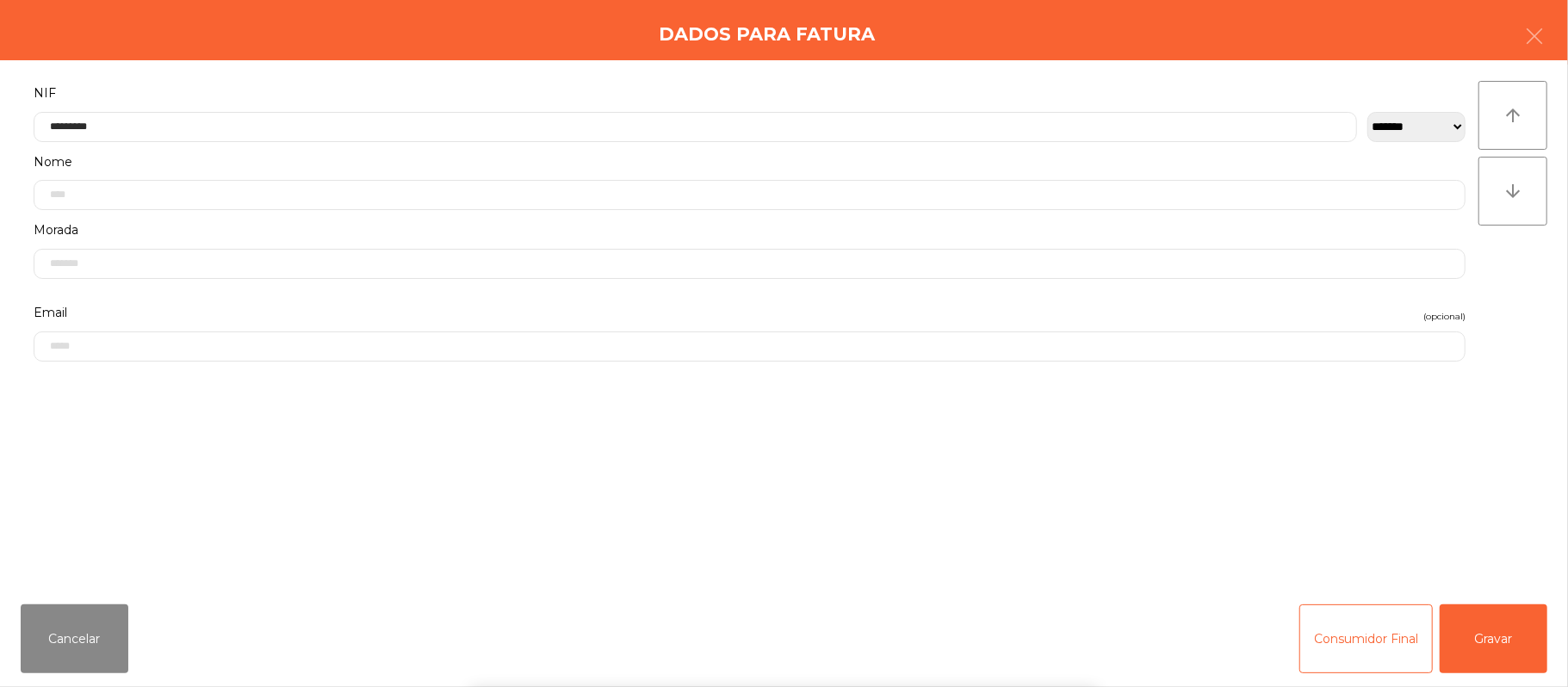
click at [1505, 621] on div "` 1 2 3 4 5 6 7 8 9 0 - = keyboard_backspace keyboard_tab q w e r t y u i o p […" at bounding box center [784, 580] width 1568 height 214
click at [1510, 645] on div "` 1 2 3 4 5 6 7 8 9 0 - = keyboard_backspace keyboard_tab q w e r t y u i o p […" at bounding box center [784, 580] width 1568 height 214
click at [1506, 638] on button "Gravar" at bounding box center [1494, 638] width 107 height 69
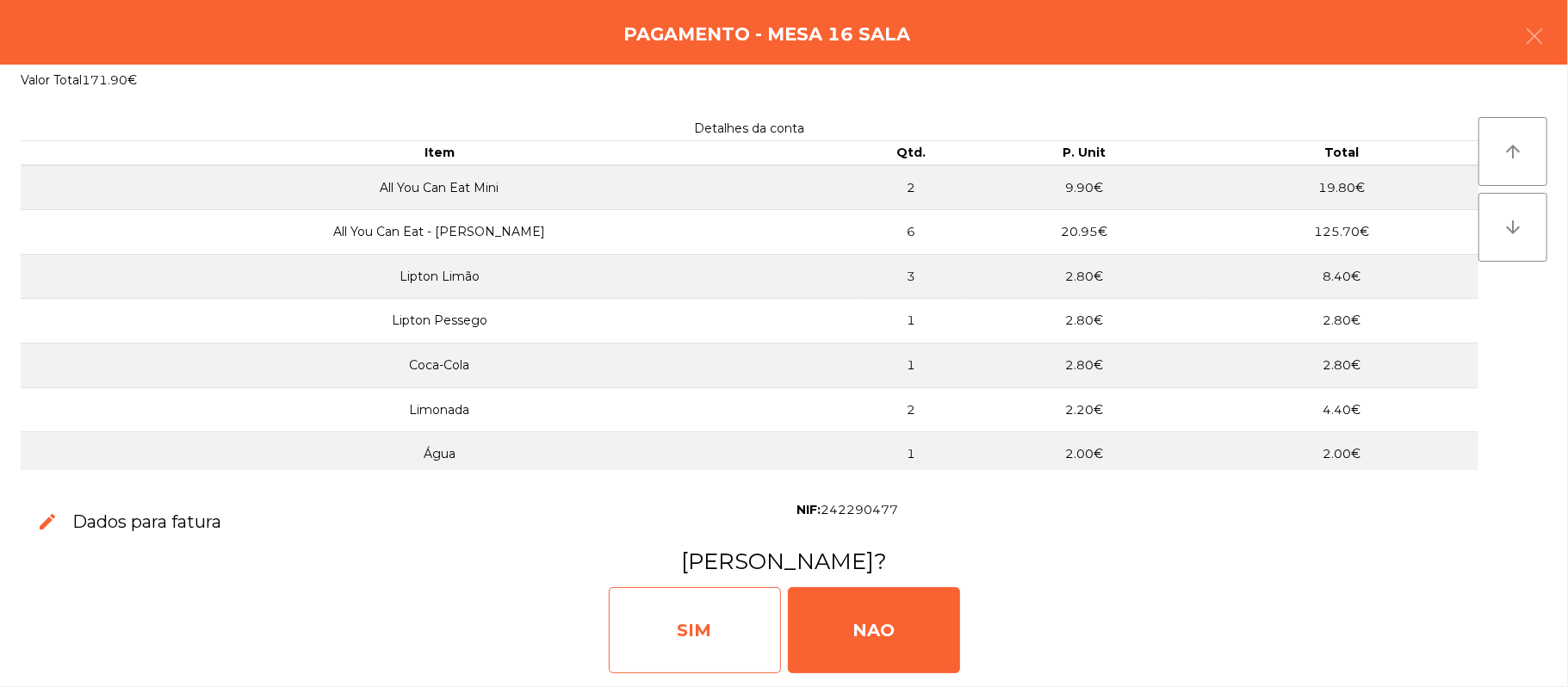
click at [709, 615] on div "SIM" at bounding box center [694, 630] width 172 height 86
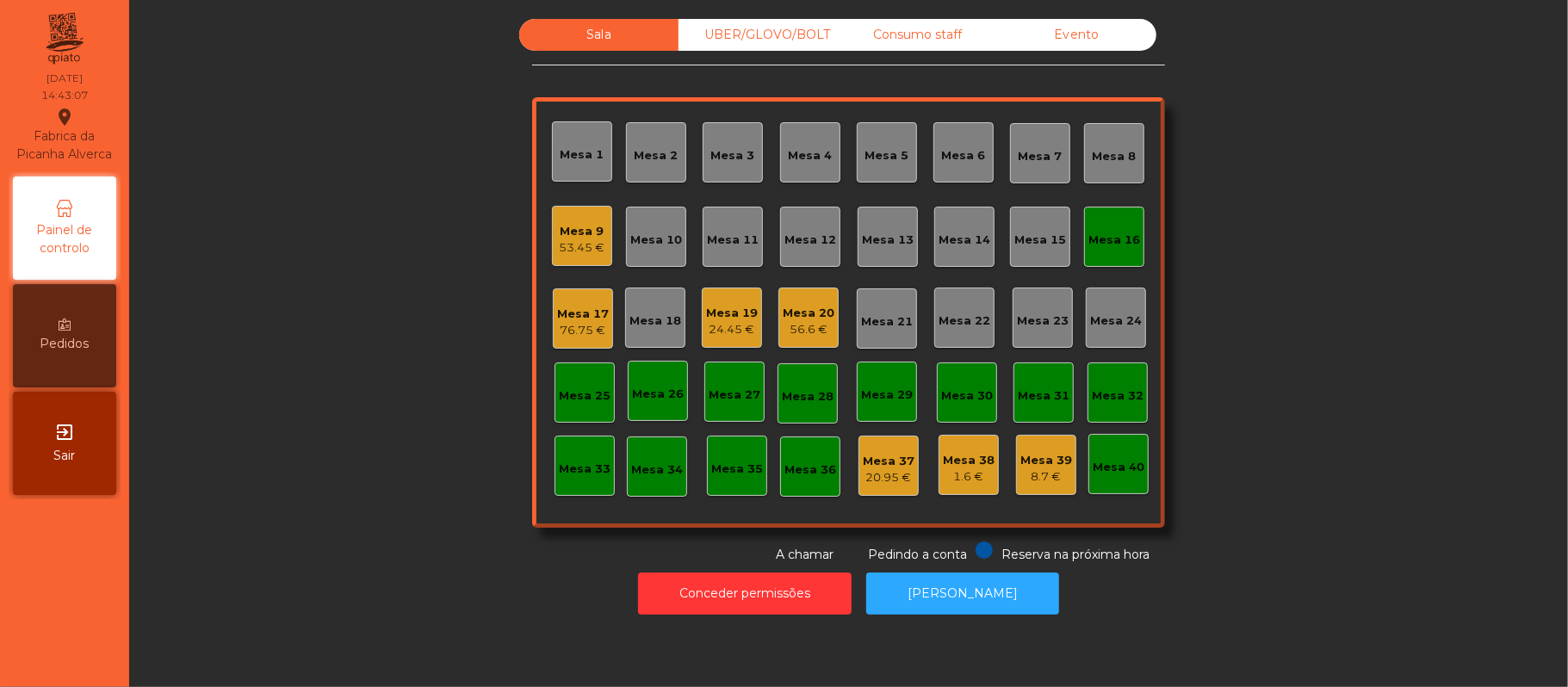
click at [1107, 220] on div "Mesa 16" at bounding box center [1114, 236] width 60 height 60
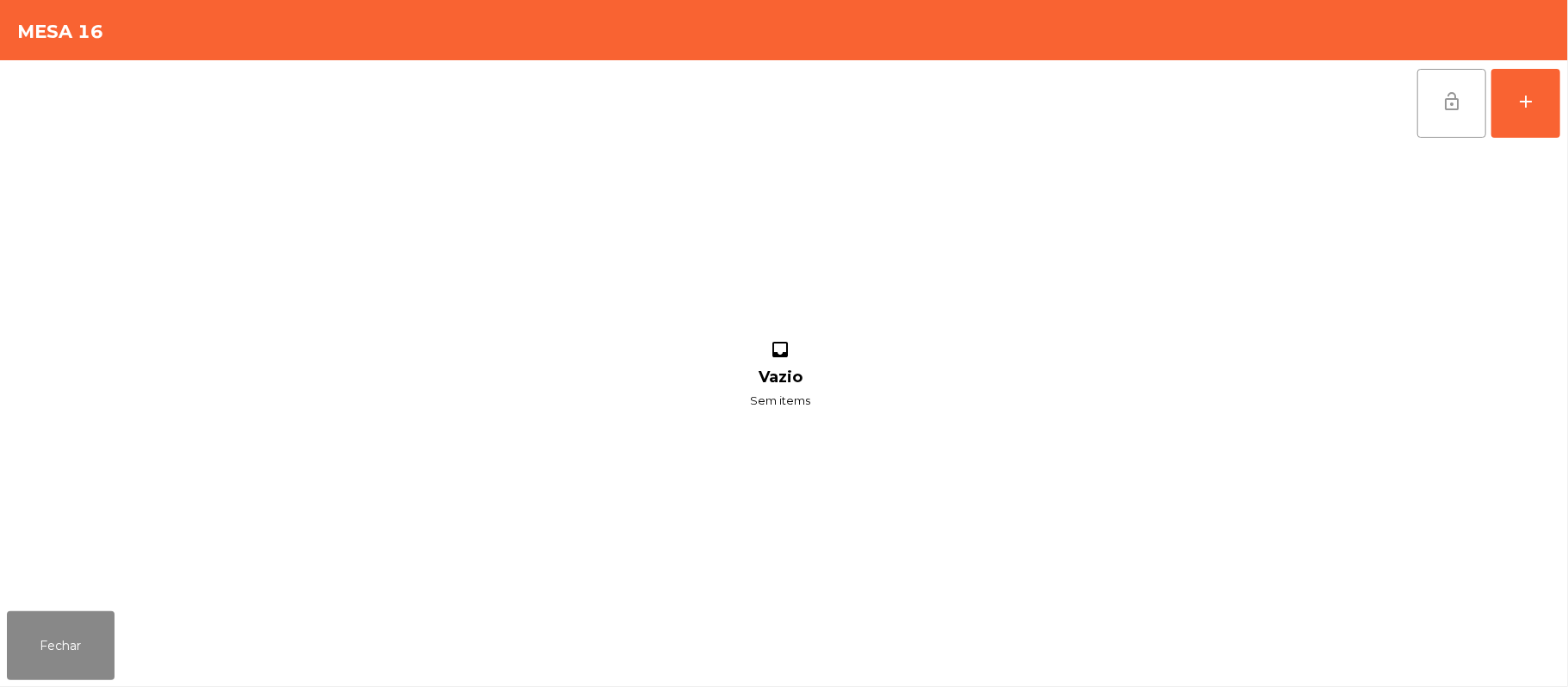
click at [1431, 84] on button "lock_open" at bounding box center [1451, 103] width 69 height 69
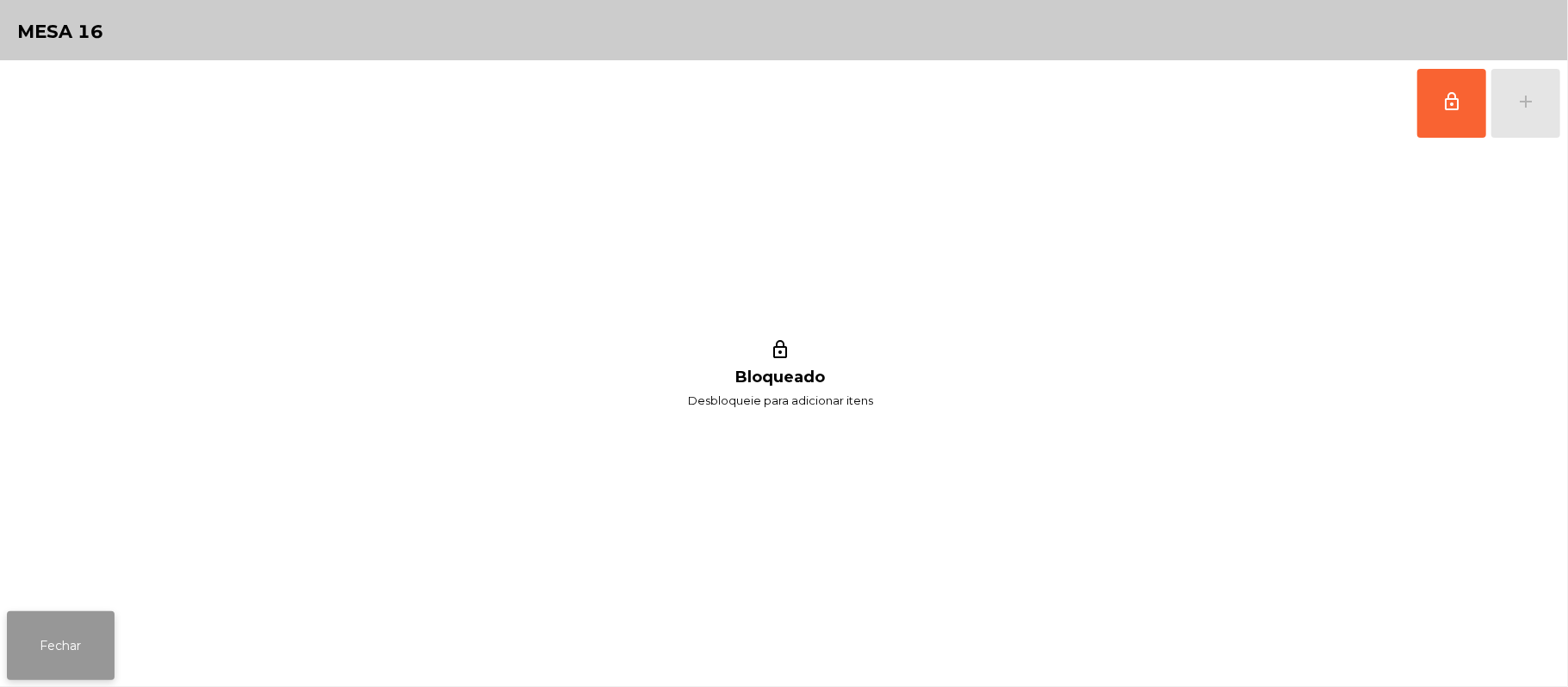
click at [46, 651] on button "Fechar" at bounding box center [60, 645] width 107 height 69
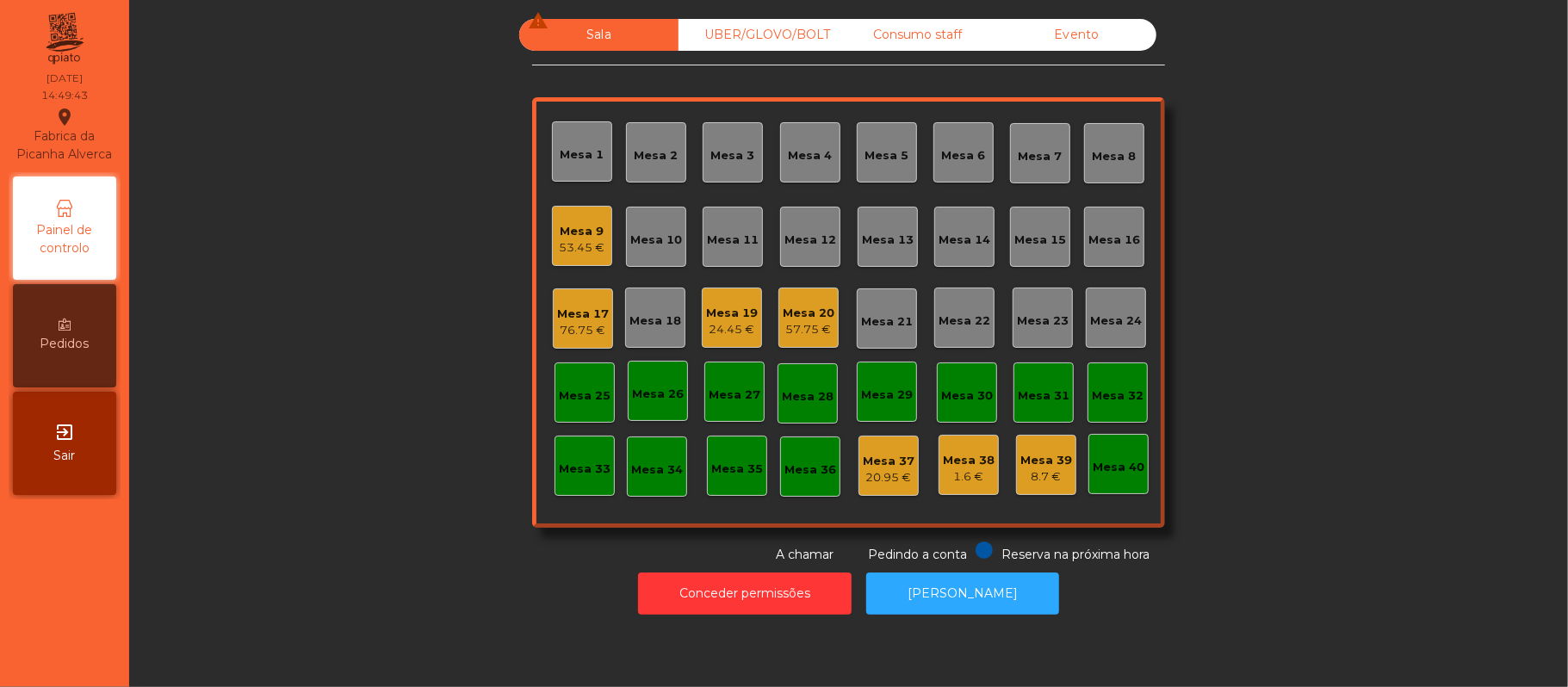
click at [580, 243] on div "53.45 €" at bounding box center [582, 248] width 45 height 17
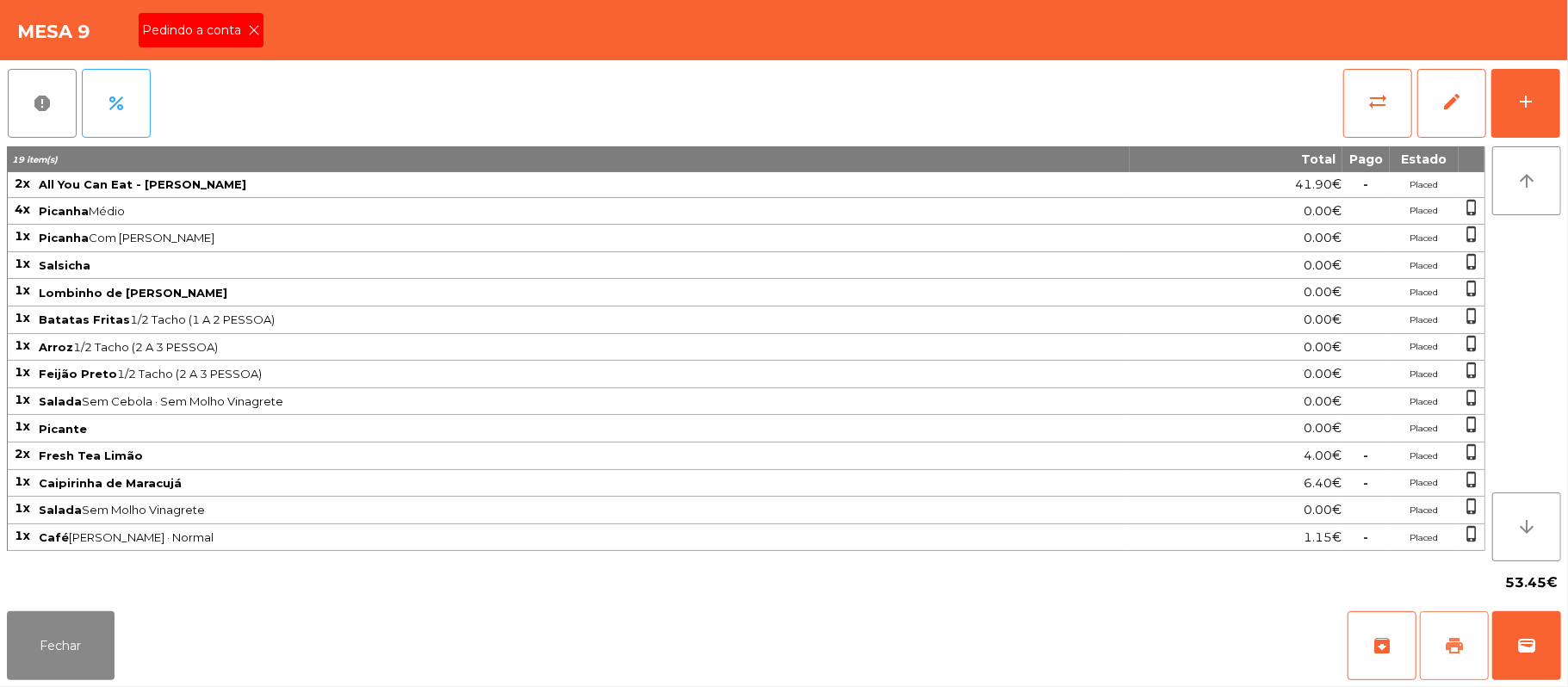
click at [1473, 648] on button "print" at bounding box center [1454, 645] width 69 height 69
click at [91, 652] on button "Fechar" at bounding box center [60, 645] width 107 height 69
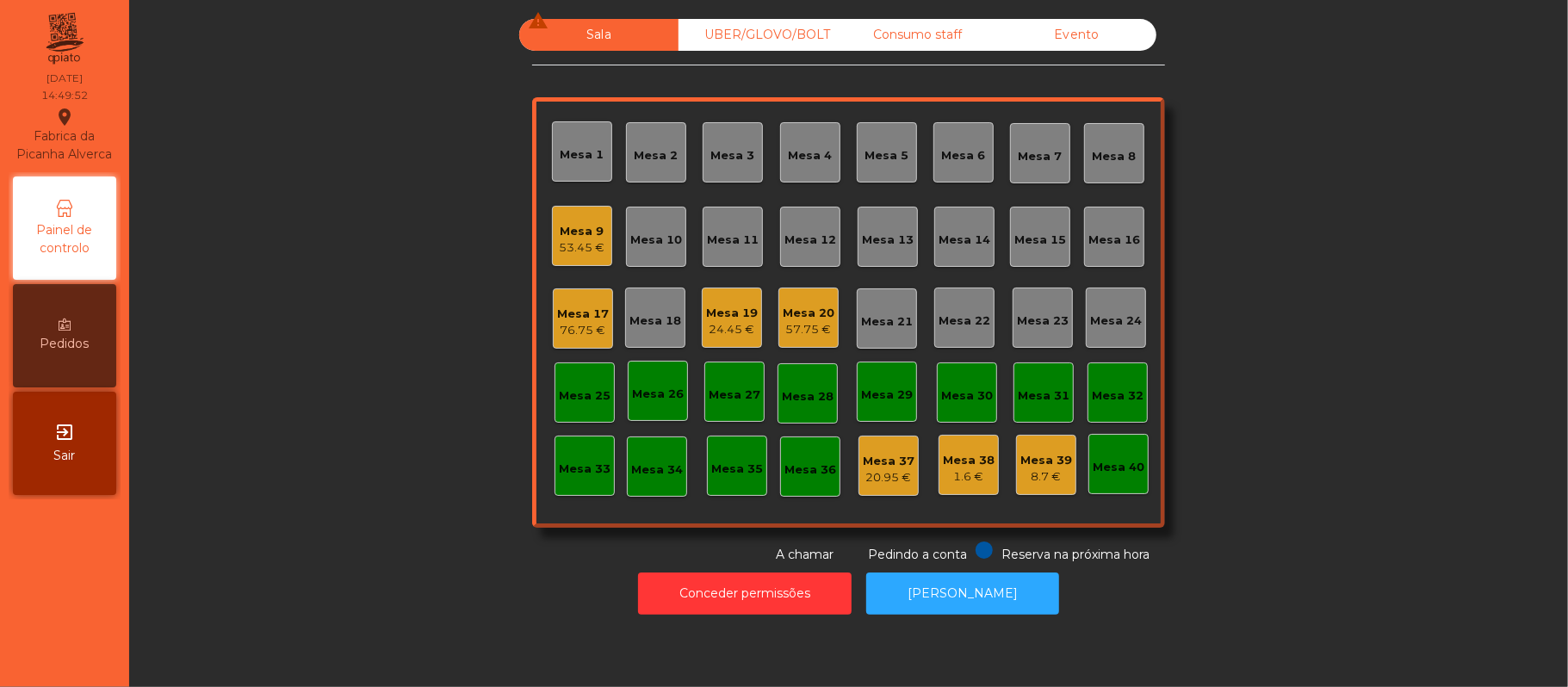
click at [577, 243] on div "53.45 €" at bounding box center [582, 248] width 45 height 17
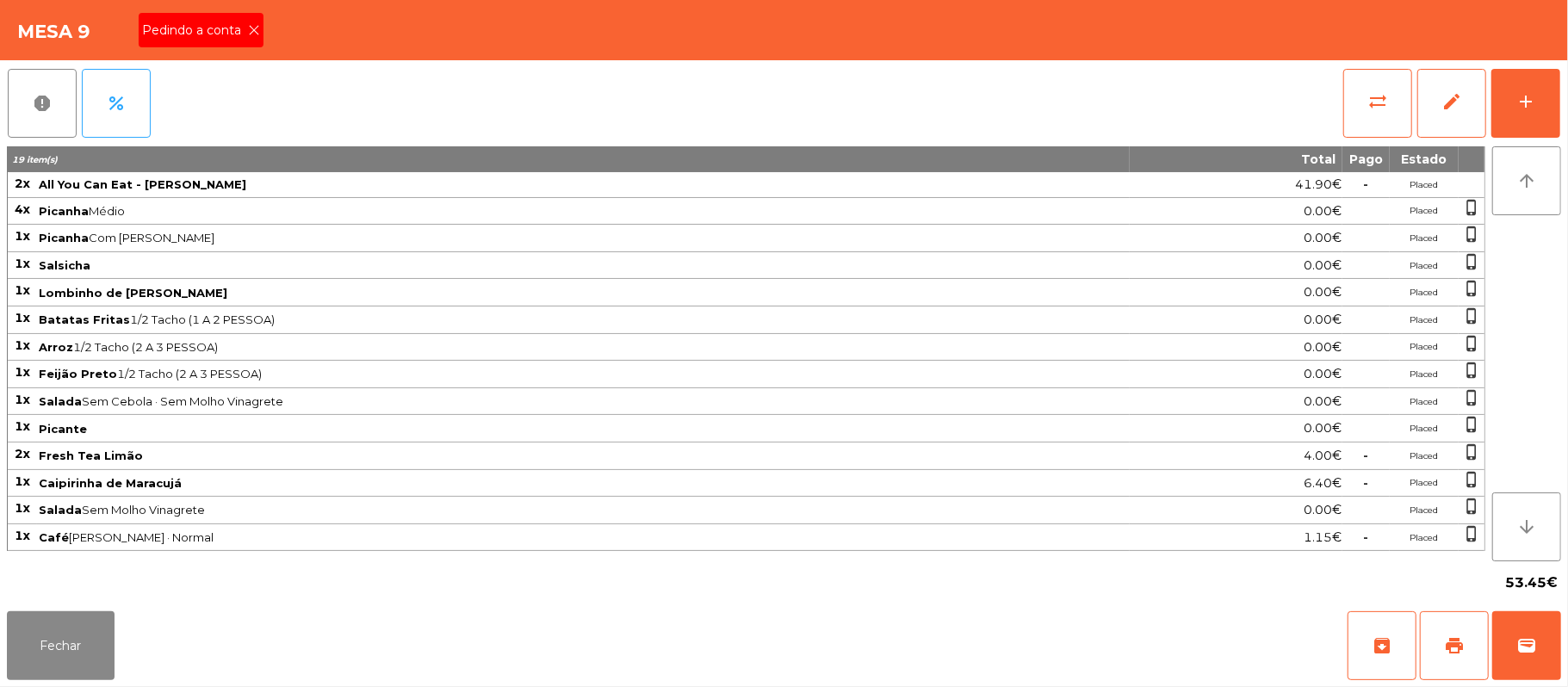
click at [218, 41] on div "Pedindo a conta" at bounding box center [201, 30] width 125 height 35
click at [62, 638] on button "Fechar" at bounding box center [60, 645] width 107 height 69
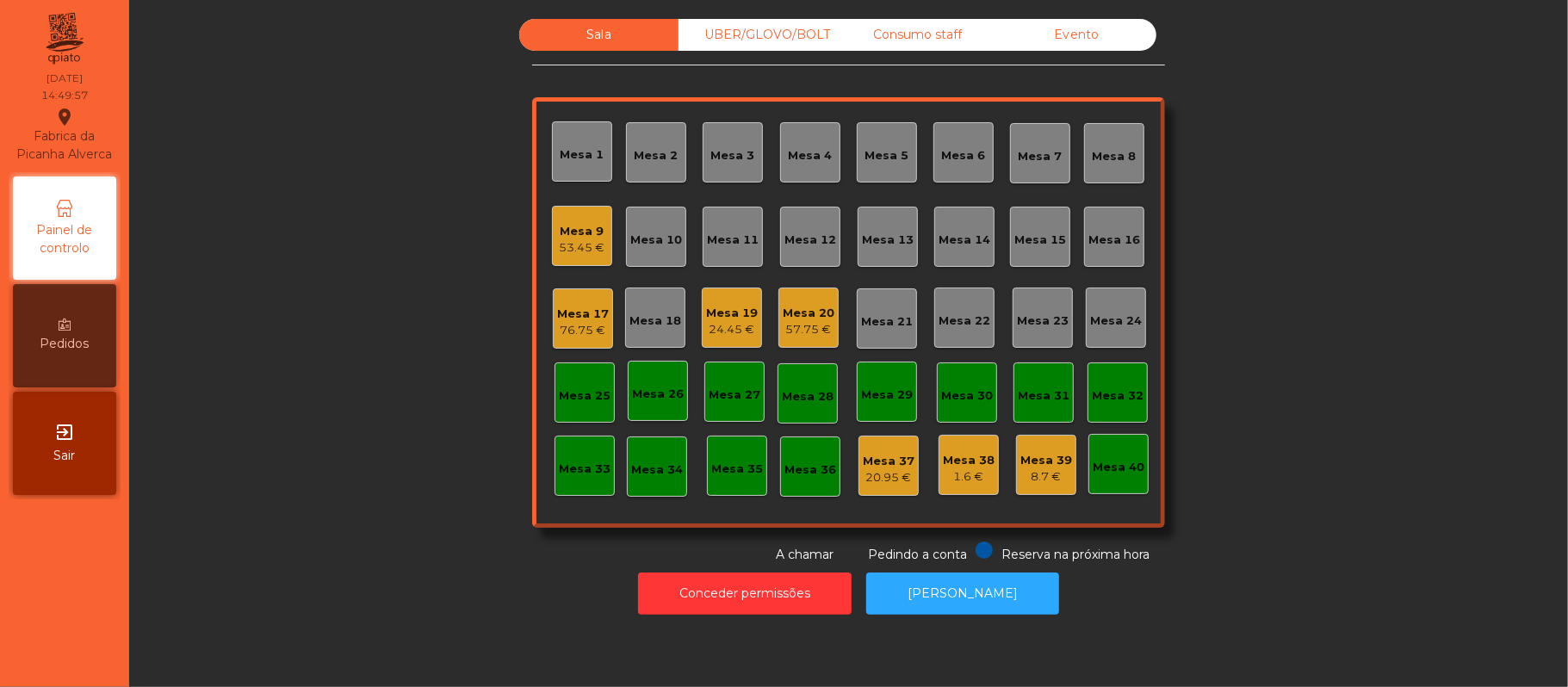
click at [552, 265] on div "Mesa 9 53.45 €" at bounding box center [582, 236] width 60 height 60
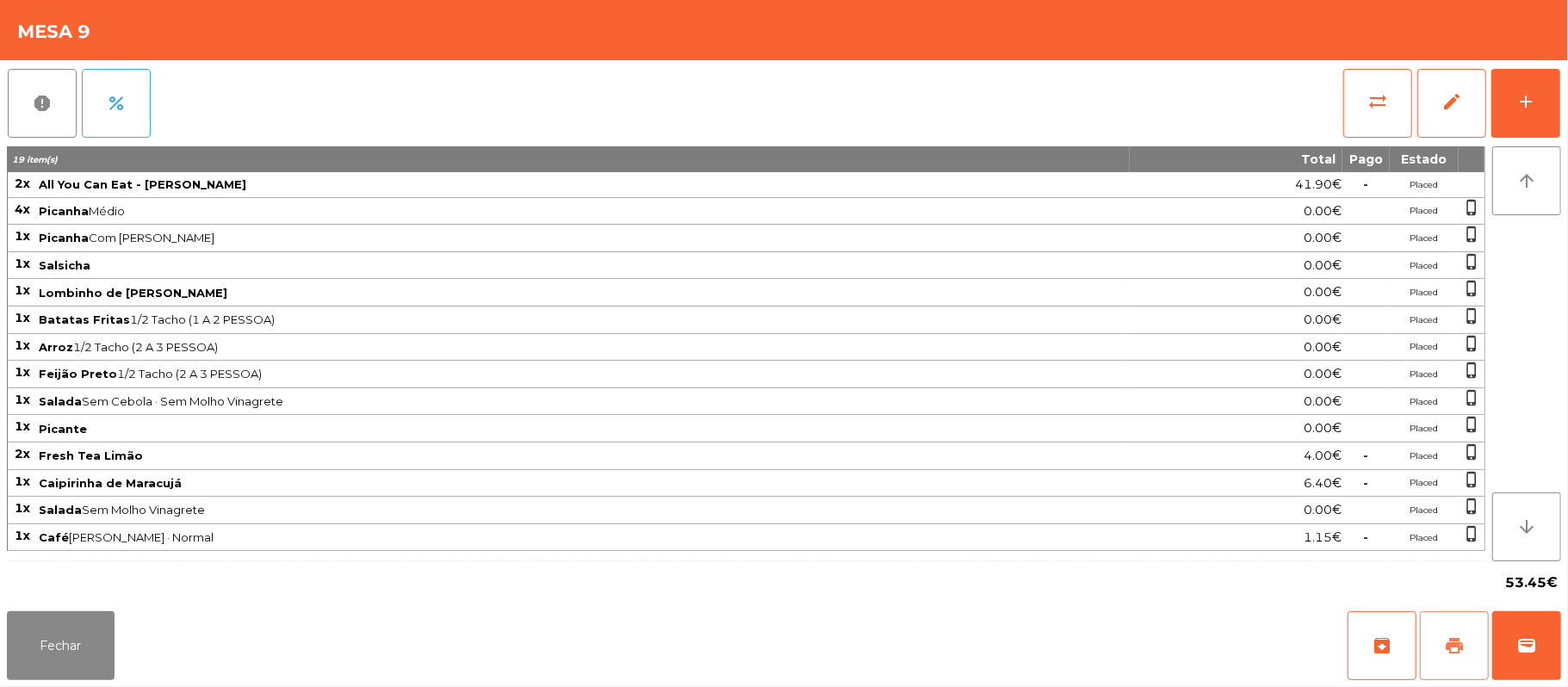
click at [1447, 651] on span "print" at bounding box center [1454, 646] width 21 height 21
click at [1363, 106] on button "sync_alt" at bounding box center [1377, 103] width 69 height 69
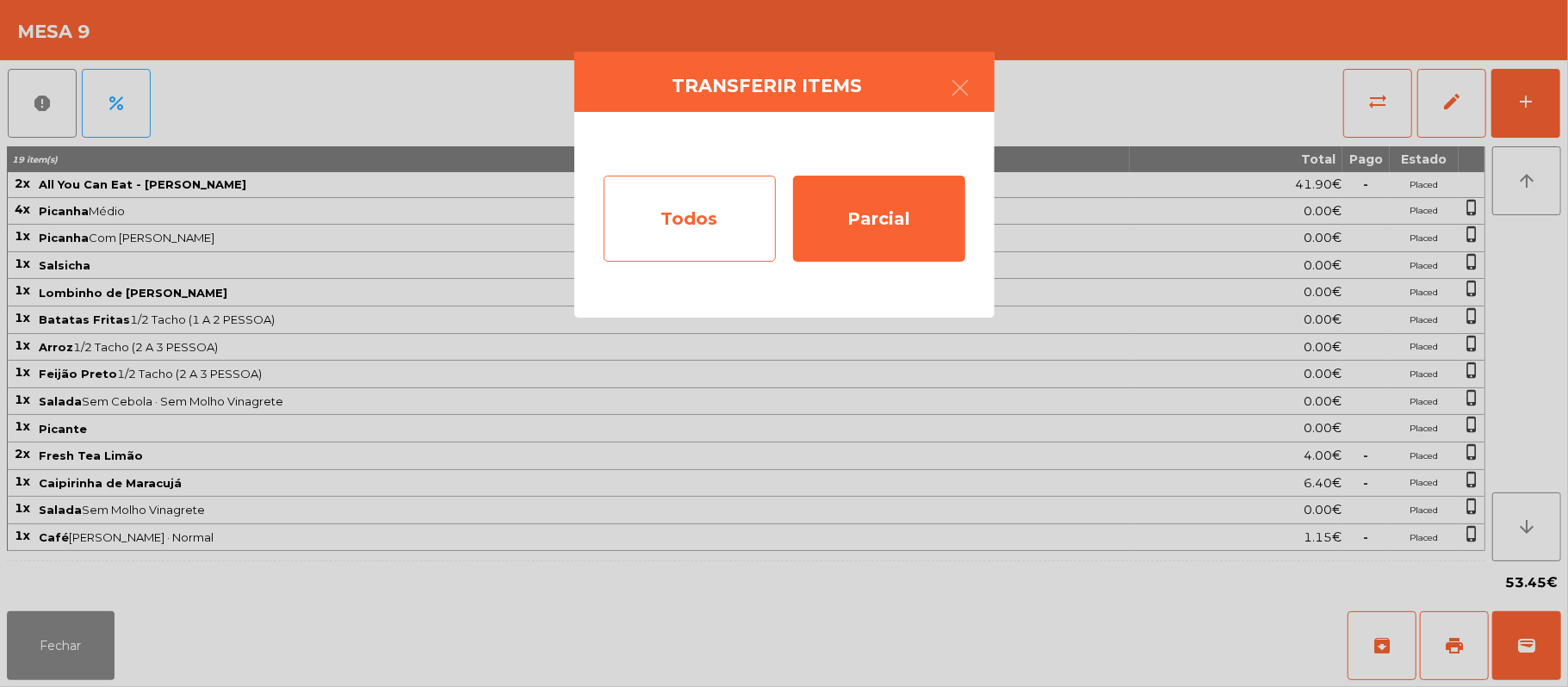
click at [666, 186] on div "Todos" at bounding box center [689, 218] width 172 height 86
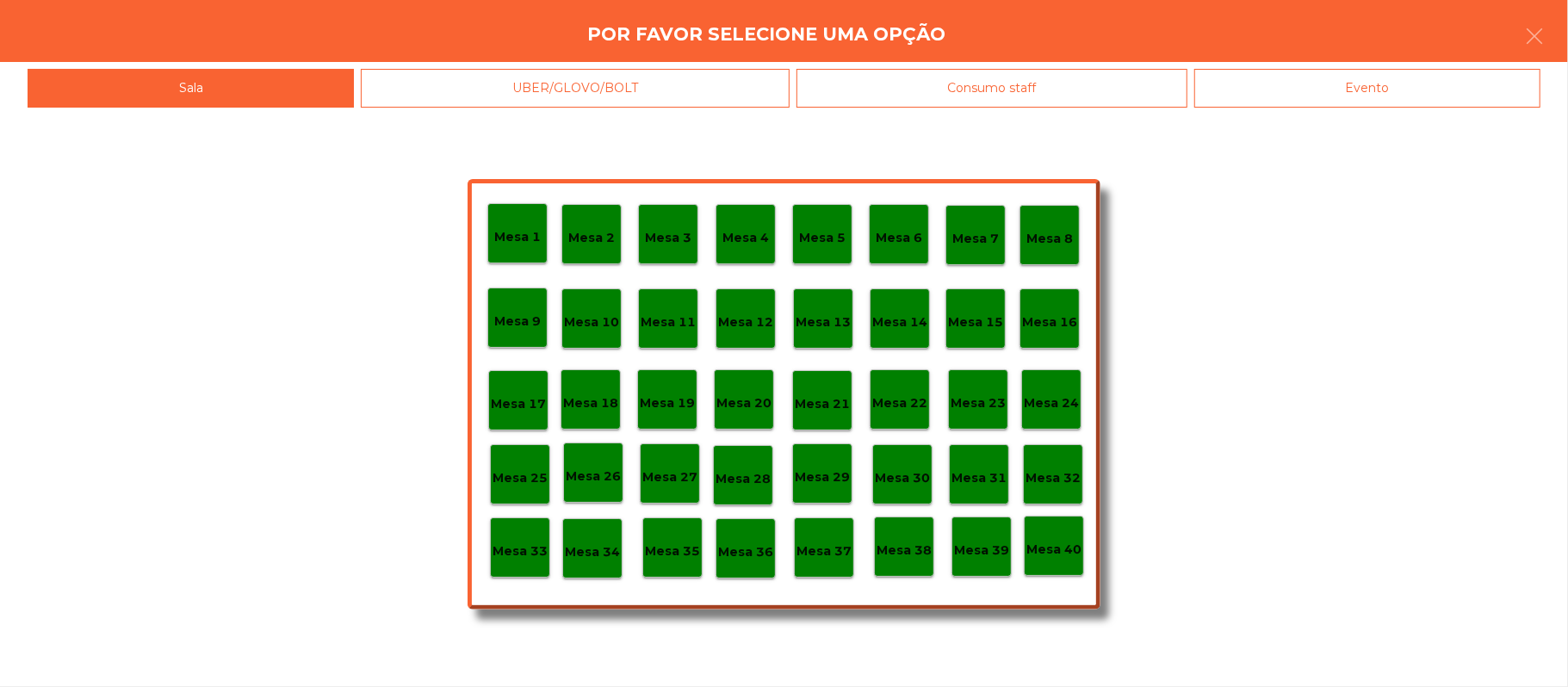
click at [1330, 100] on div "Evento" at bounding box center [1367, 88] width 347 height 39
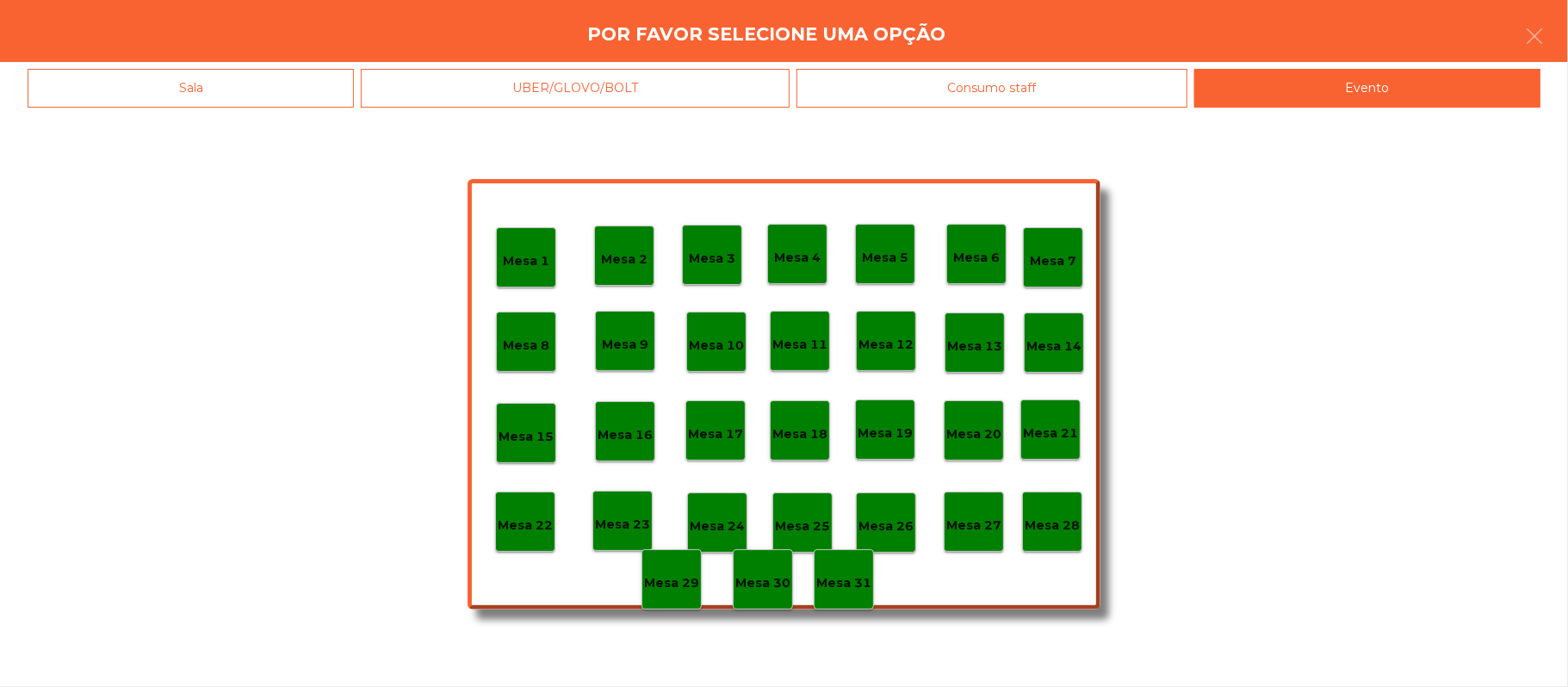
click at [1052, 518] on p "Mesa 28" at bounding box center [1052, 525] width 56 height 20
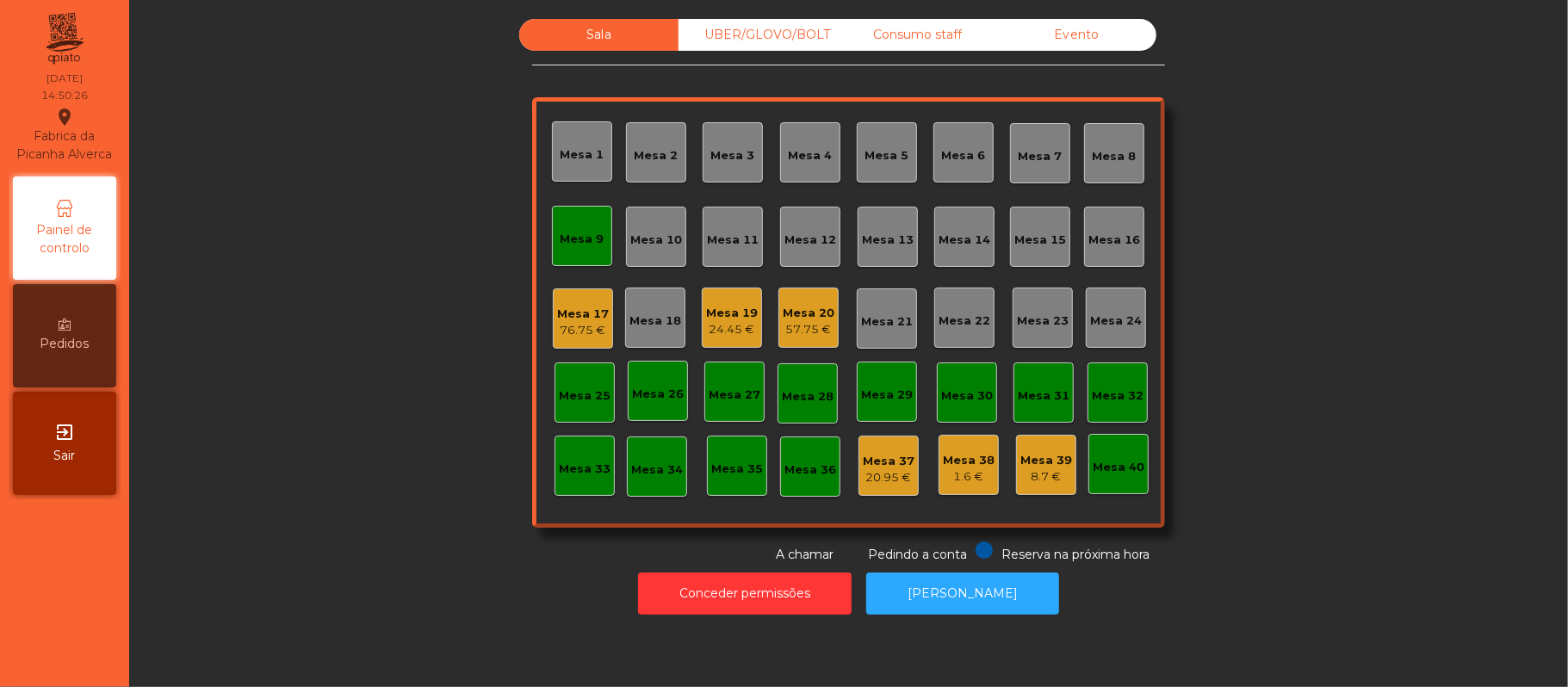
click at [560, 224] on div "Mesa 9" at bounding box center [582, 236] width 44 height 24
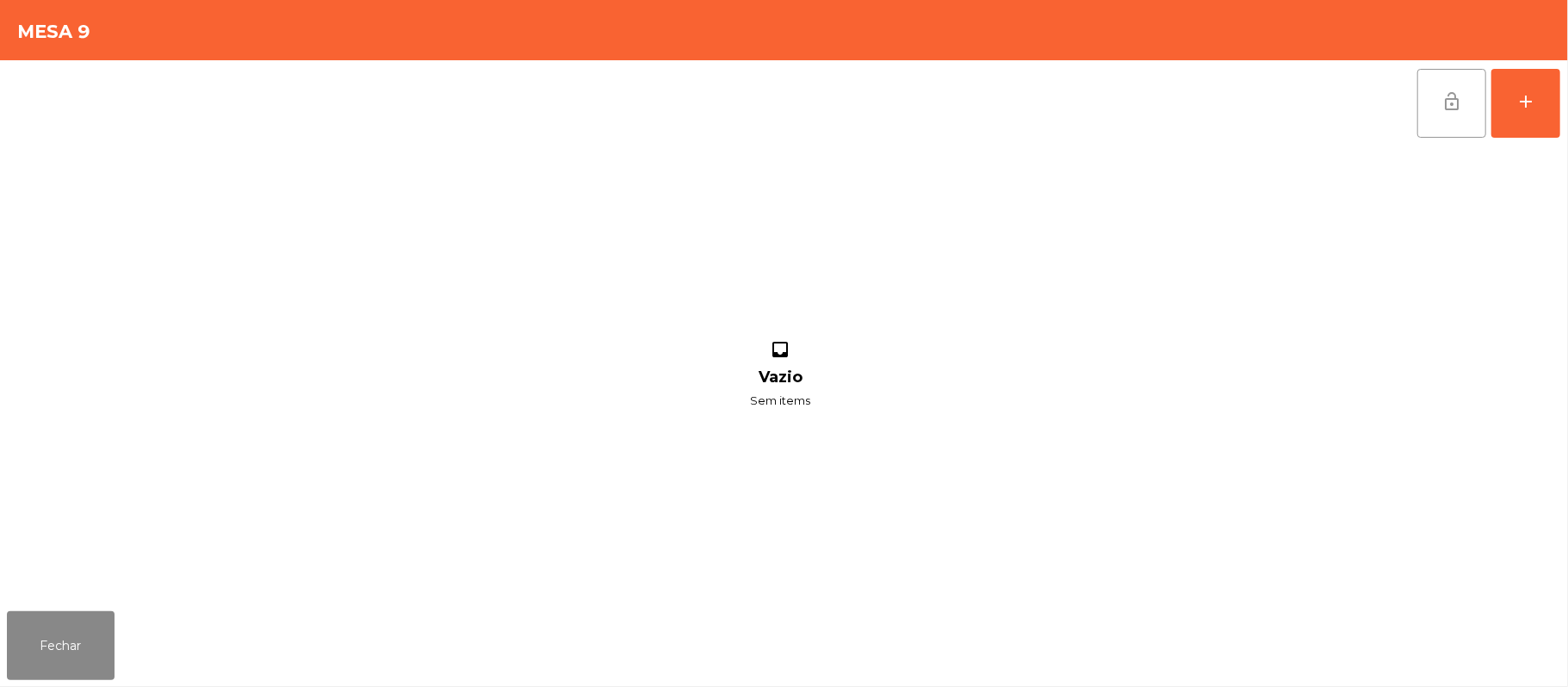
click at [1447, 126] on button "lock_open" at bounding box center [1451, 103] width 69 height 69
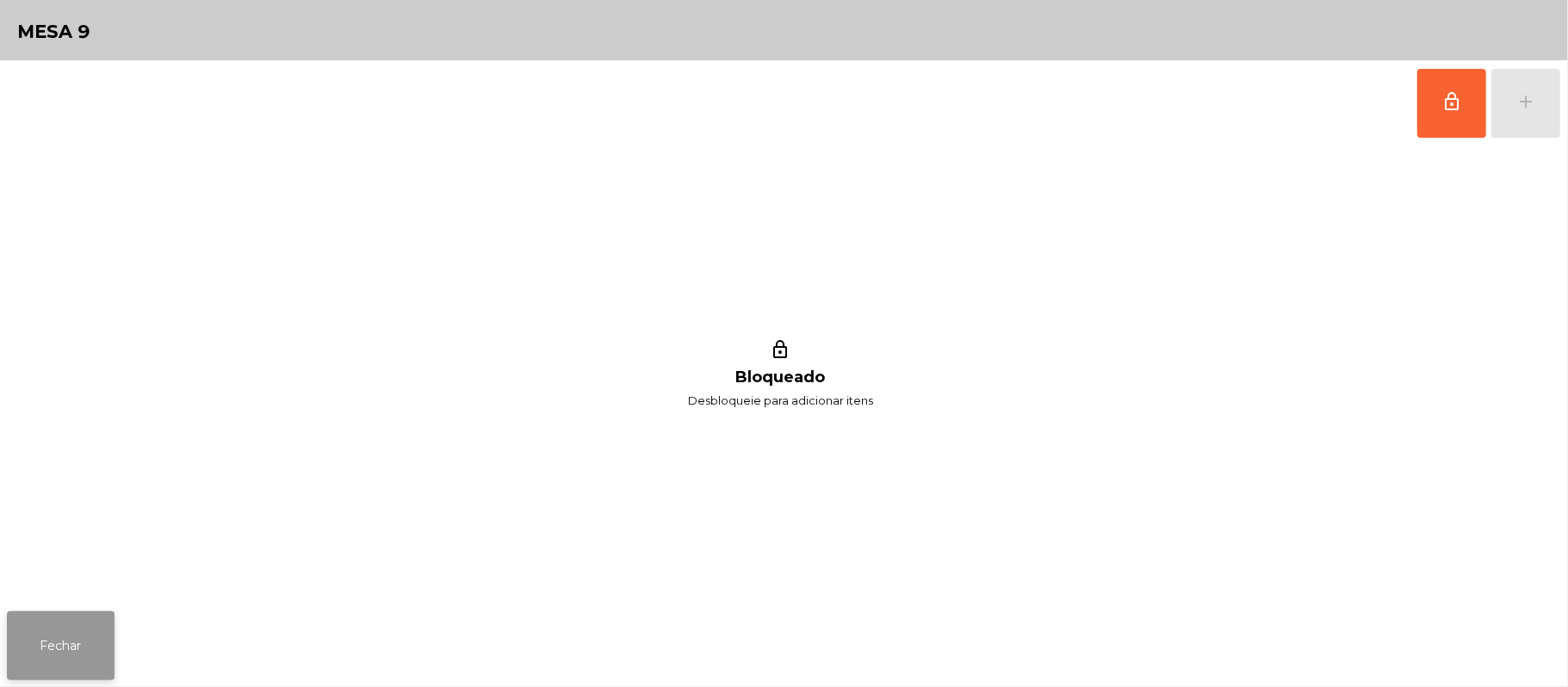
click at [88, 631] on button "Fechar" at bounding box center [60, 645] width 107 height 69
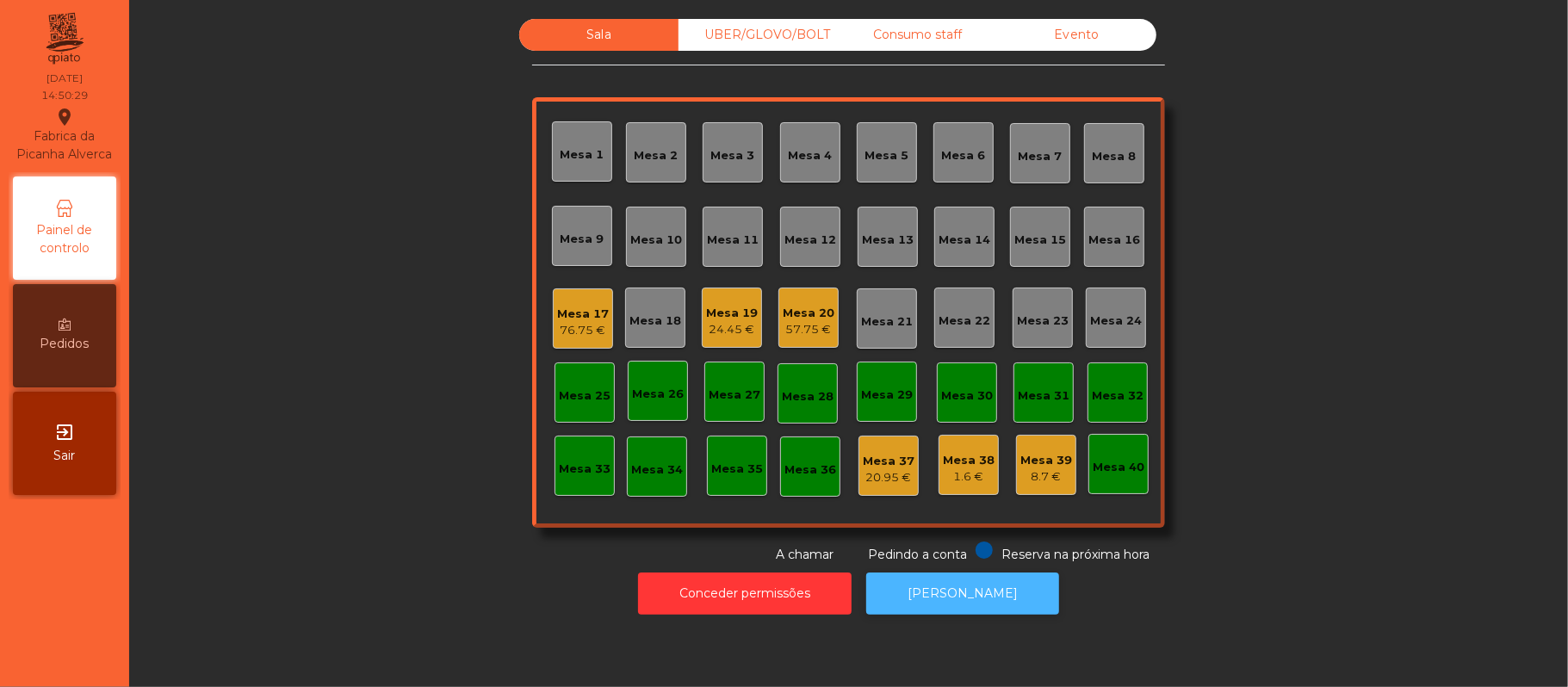
click at [964, 593] on button "[PERSON_NAME]" at bounding box center [962, 593] width 193 height 42
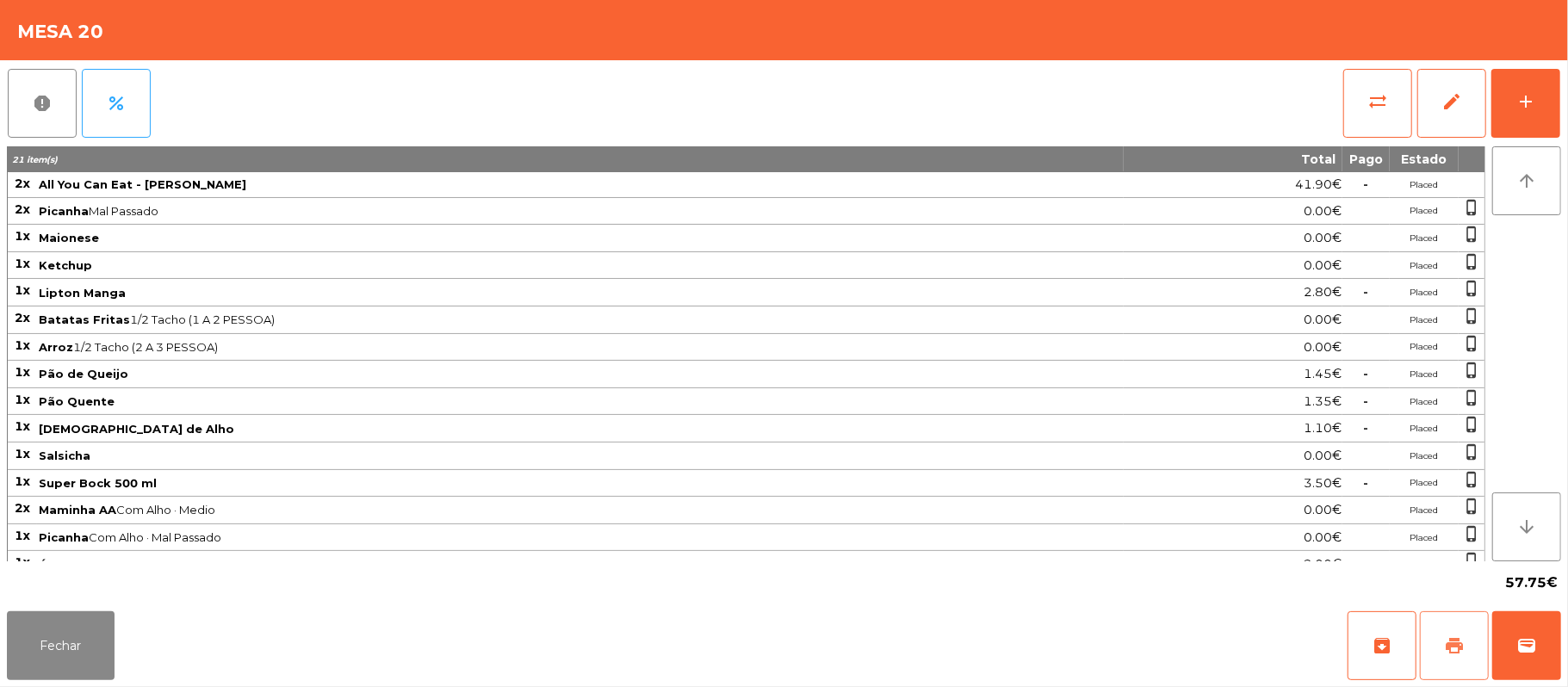
click at [1464, 634] on button "print" at bounding box center [1454, 645] width 69 height 69
click at [84, 630] on button "Fechar" at bounding box center [60, 645] width 107 height 69
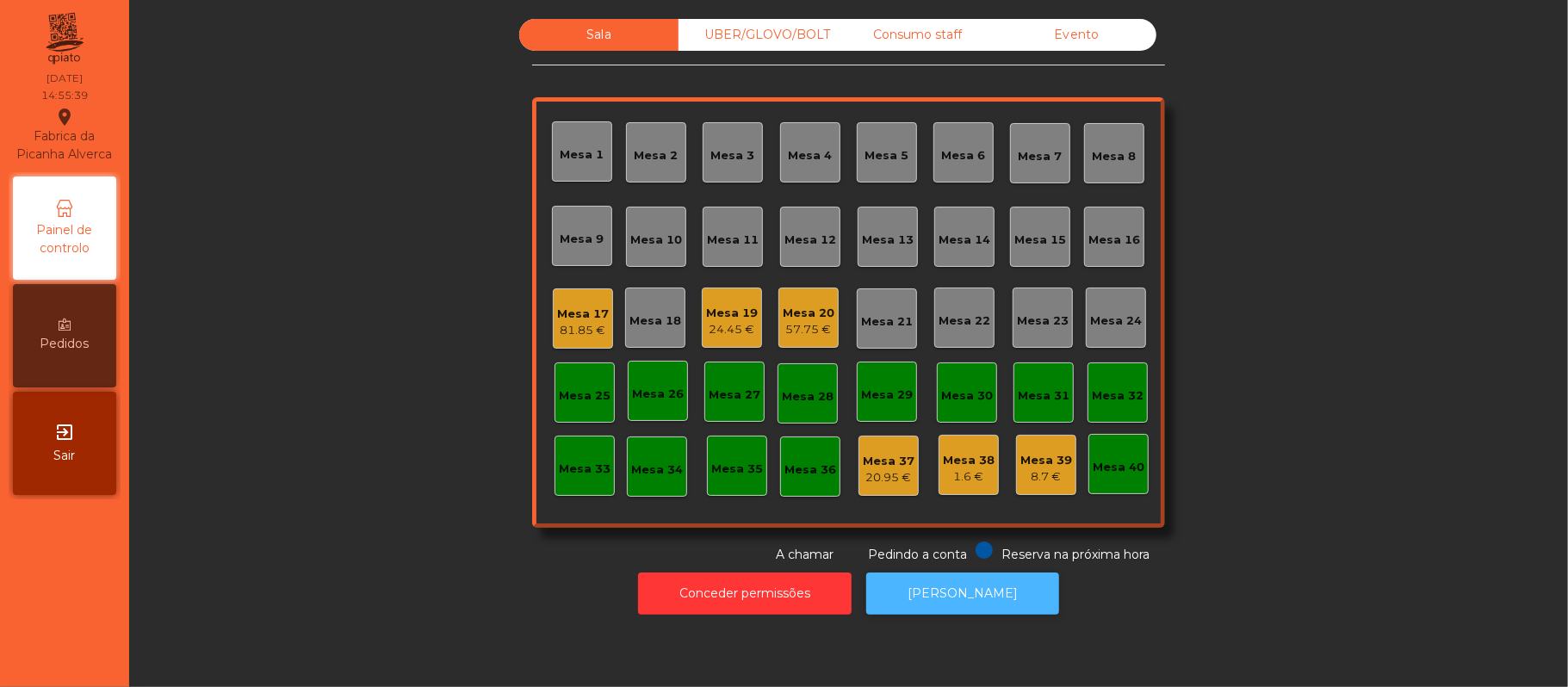
click at [968, 594] on button "[PERSON_NAME]" at bounding box center [962, 593] width 193 height 42
click at [594, 307] on div "Mesa 17" at bounding box center [583, 314] width 52 height 17
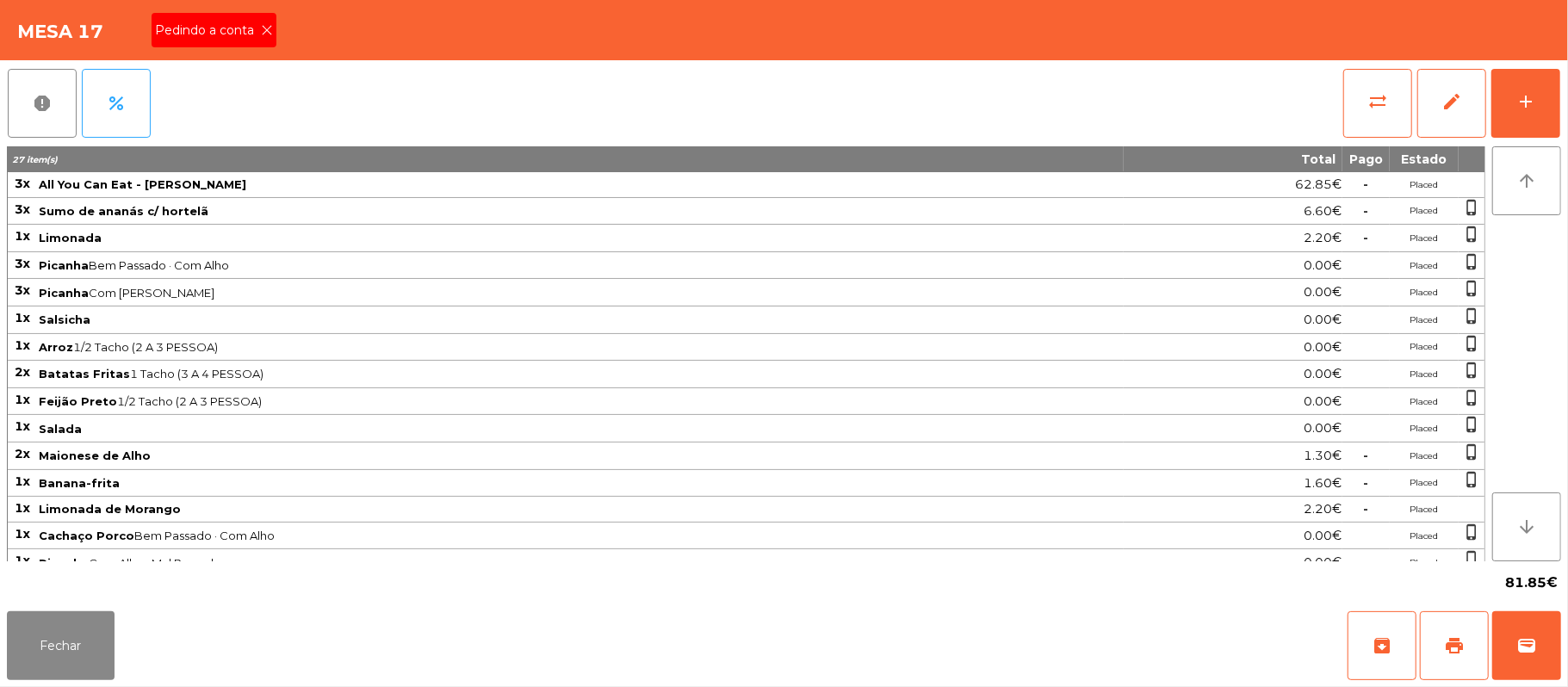
click at [295, 38] on div "Mesa 17 Pedindo a conta" at bounding box center [784, 30] width 1568 height 60
click at [65, 635] on button "Fechar" at bounding box center [60, 645] width 107 height 69
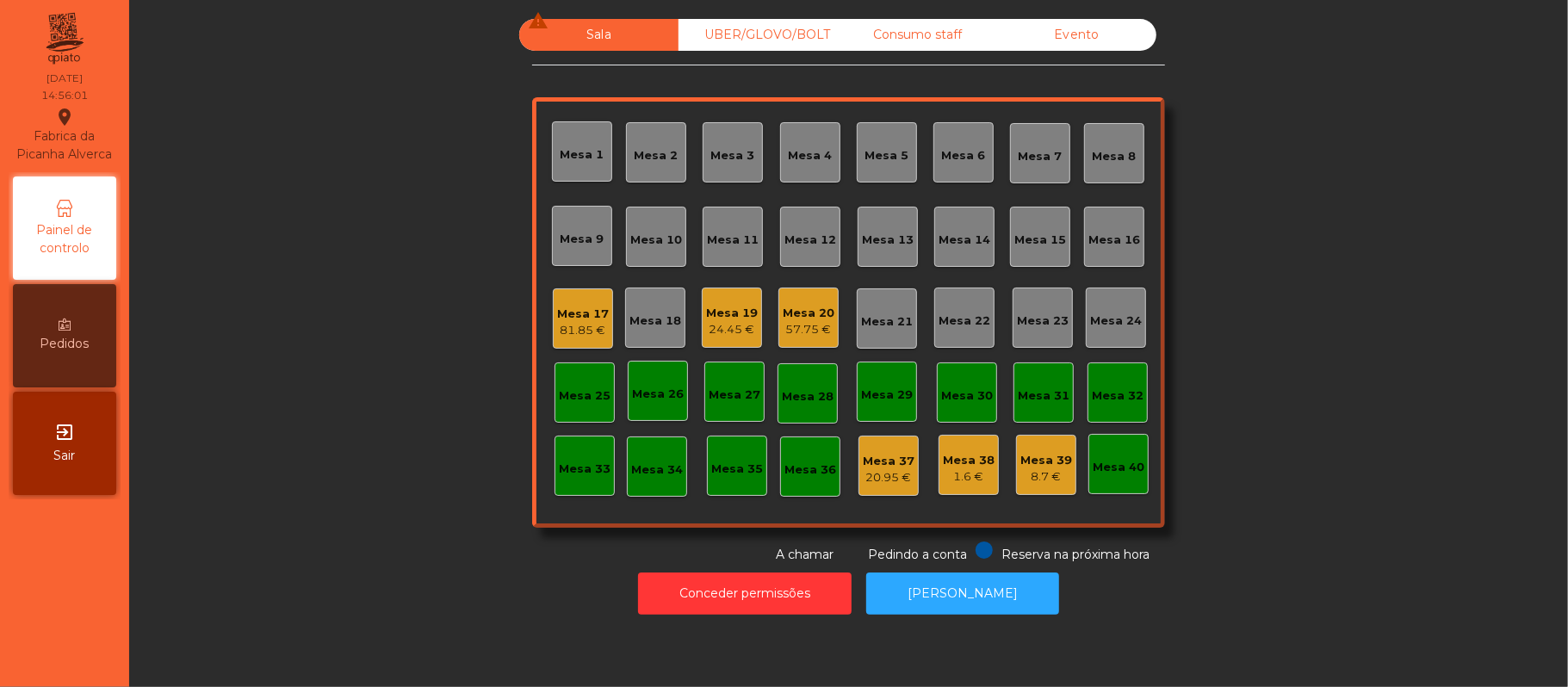
click at [577, 334] on div "81.85 €" at bounding box center [583, 330] width 52 height 17
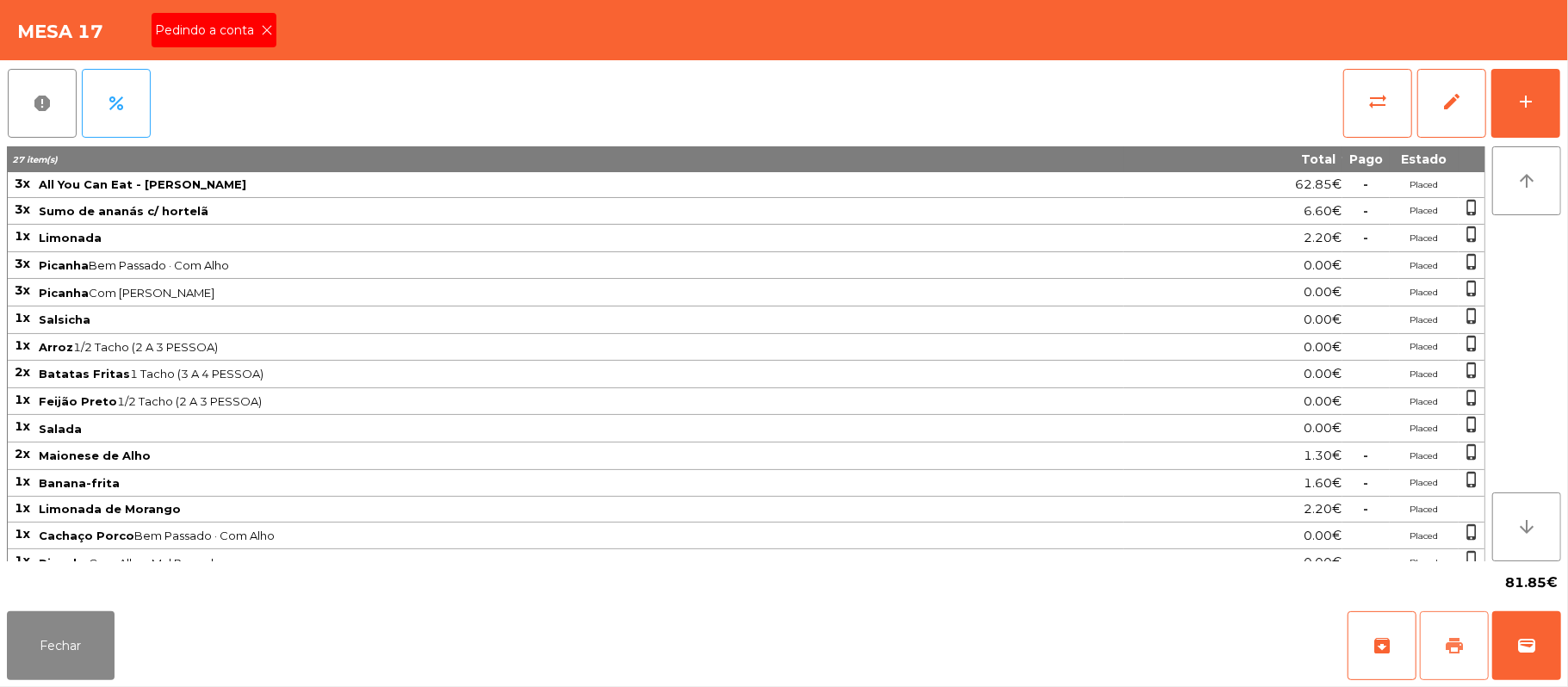
click at [1454, 644] on span "print" at bounding box center [1454, 646] width 21 height 21
click at [1544, 651] on button "wallet" at bounding box center [1527, 645] width 69 height 69
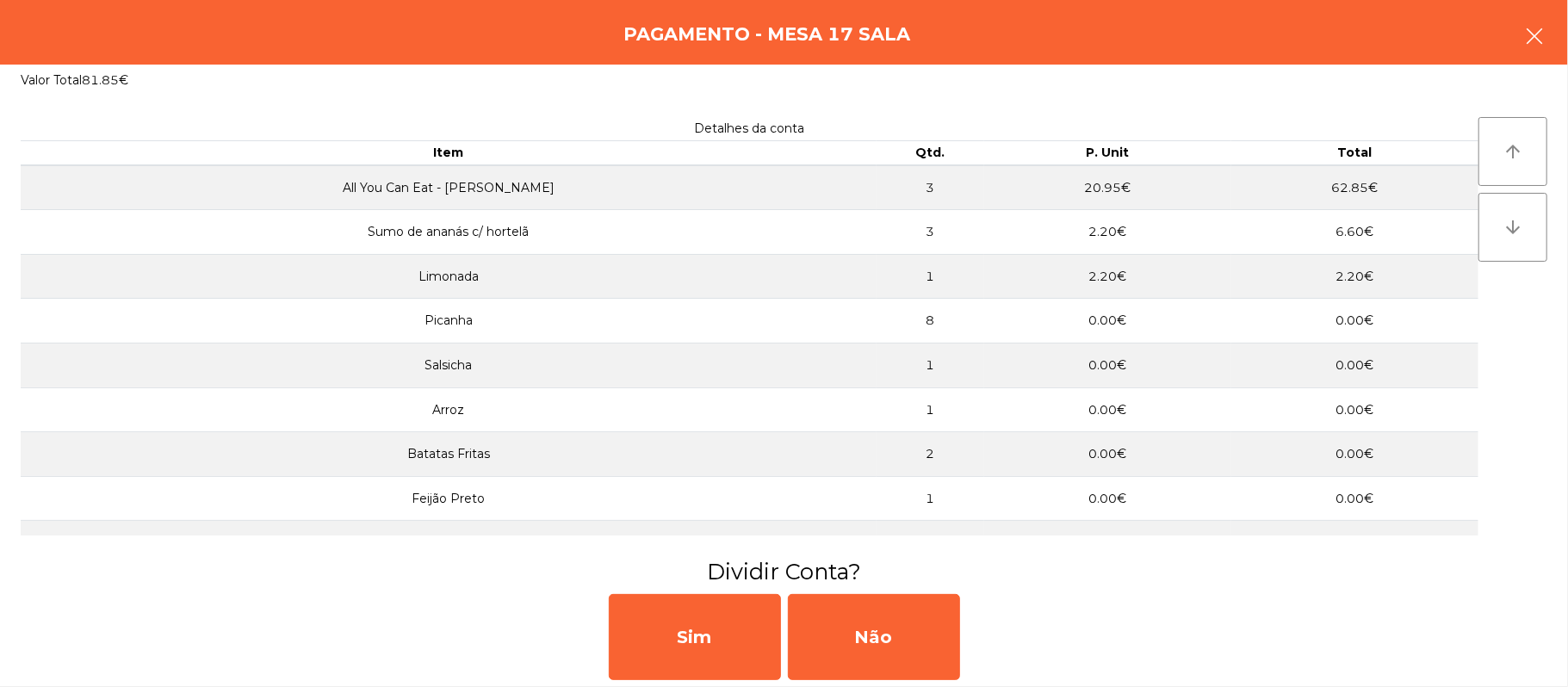
click at [1511, 38] on button "button" at bounding box center [1534, 38] width 48 height 52
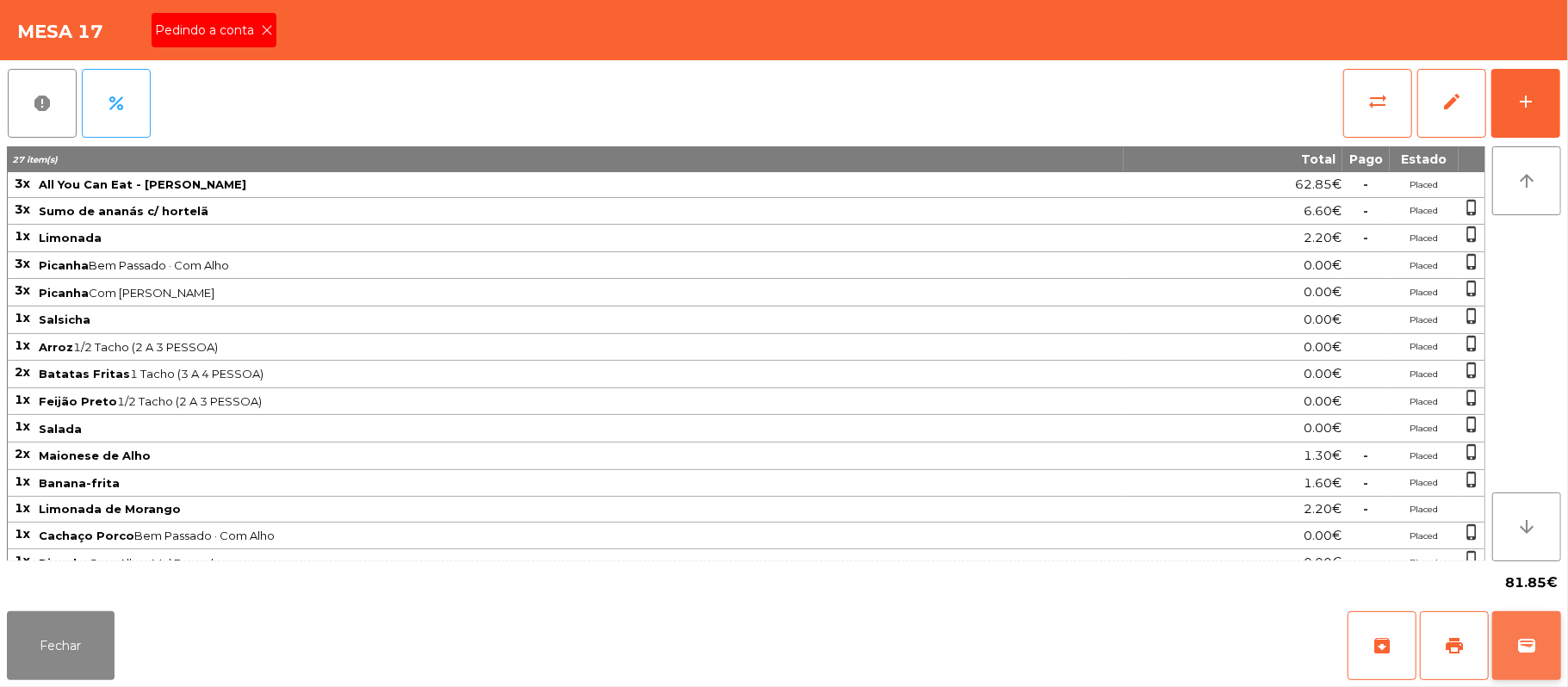
click at [1536, 663] on button "wallet" at bounding box center [1527, 645] width 69 height 69
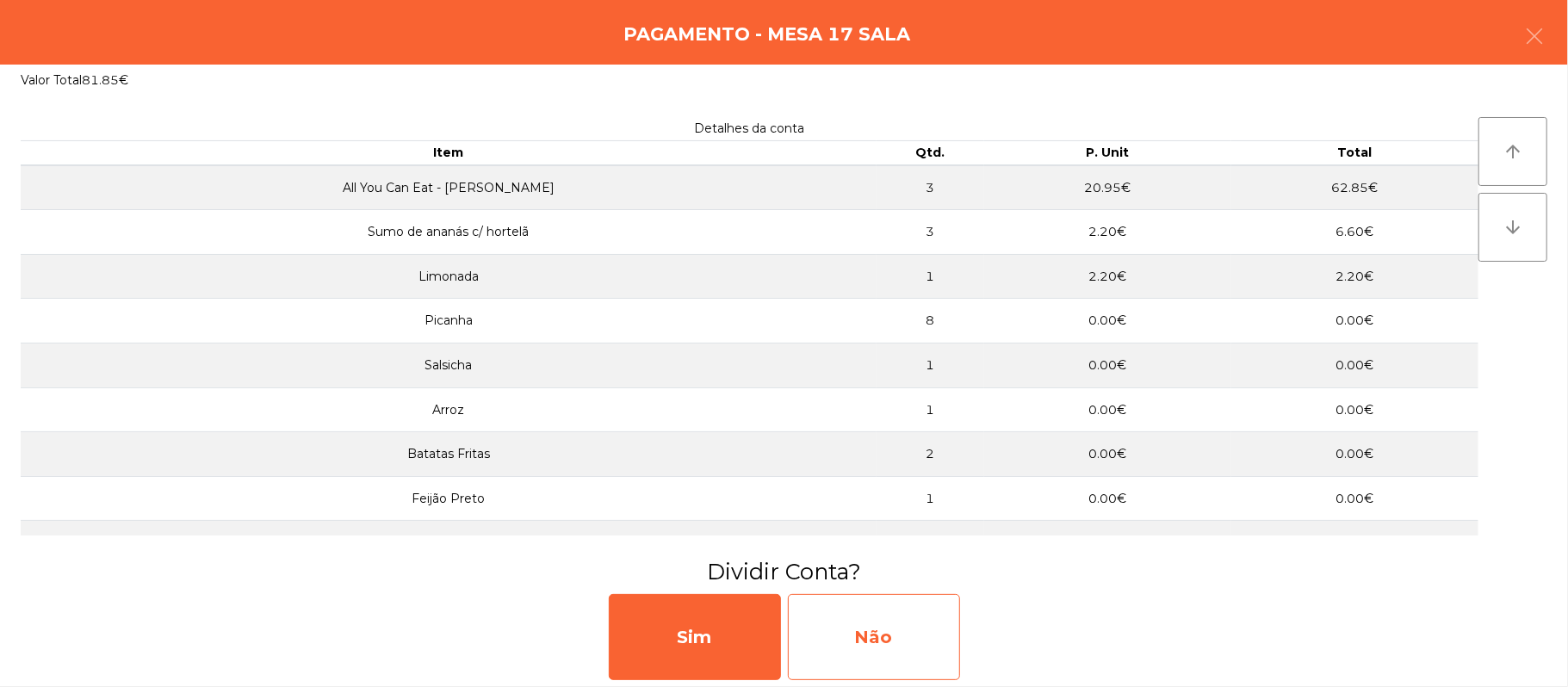
click at [907, 648] on div "Não" at bounding box center [874, 636] width 172 height 86
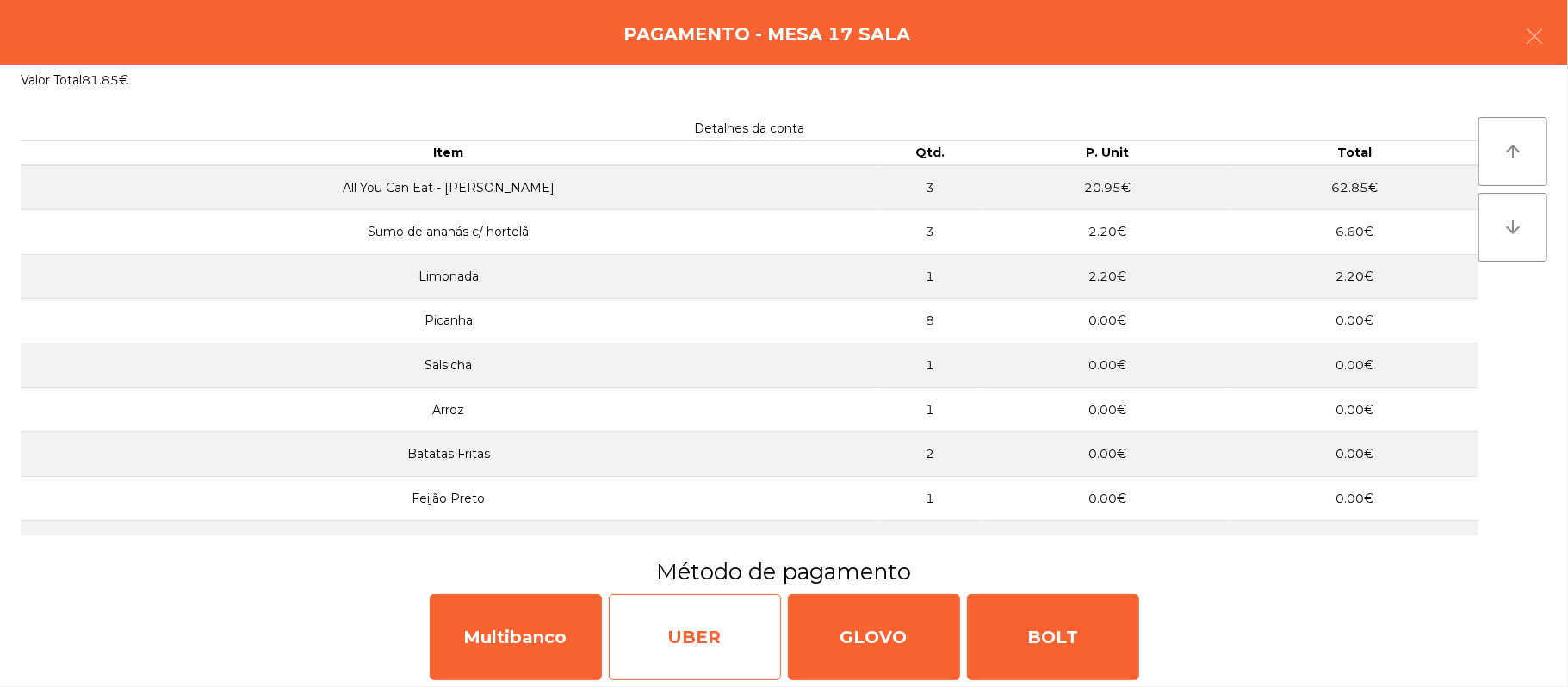
click at [703, 661] on div "UBER" at bounding box center [694, 636] width 172 height 86
select select "**"
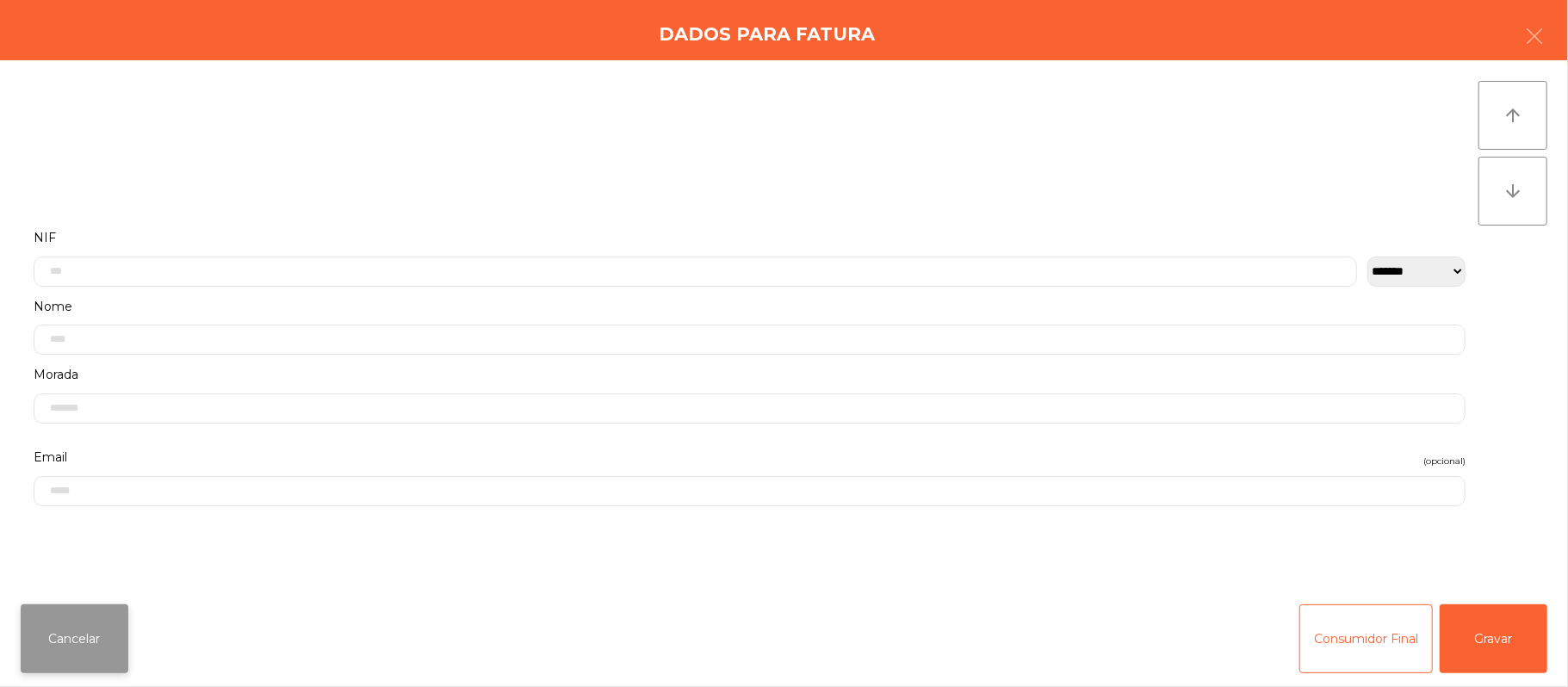
click at [56, 647] on button "Cancelar" at bounding box center [74, 638] width 107 height 69
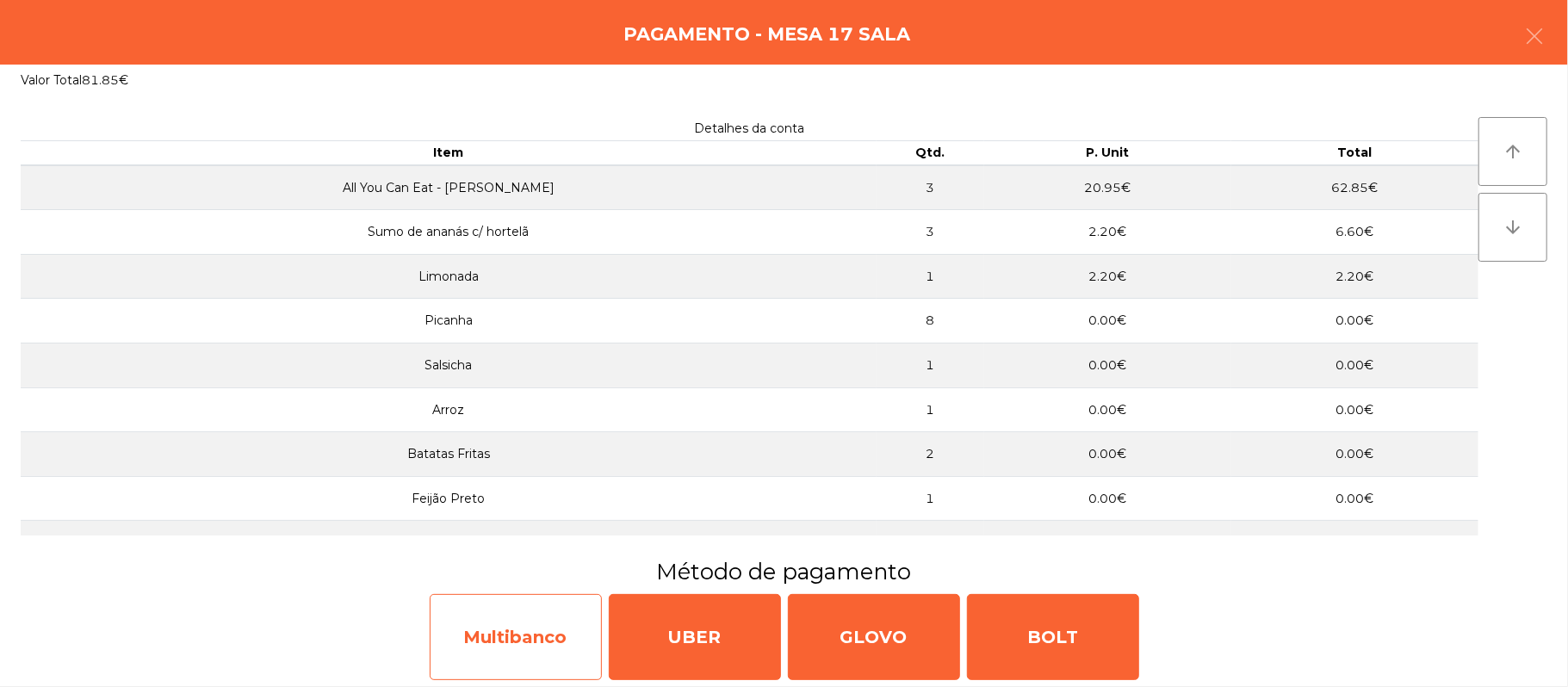
click at [538, 644] on div "Multibanco" at bounding box center [515, 636] width 172 height 86
select select "**"
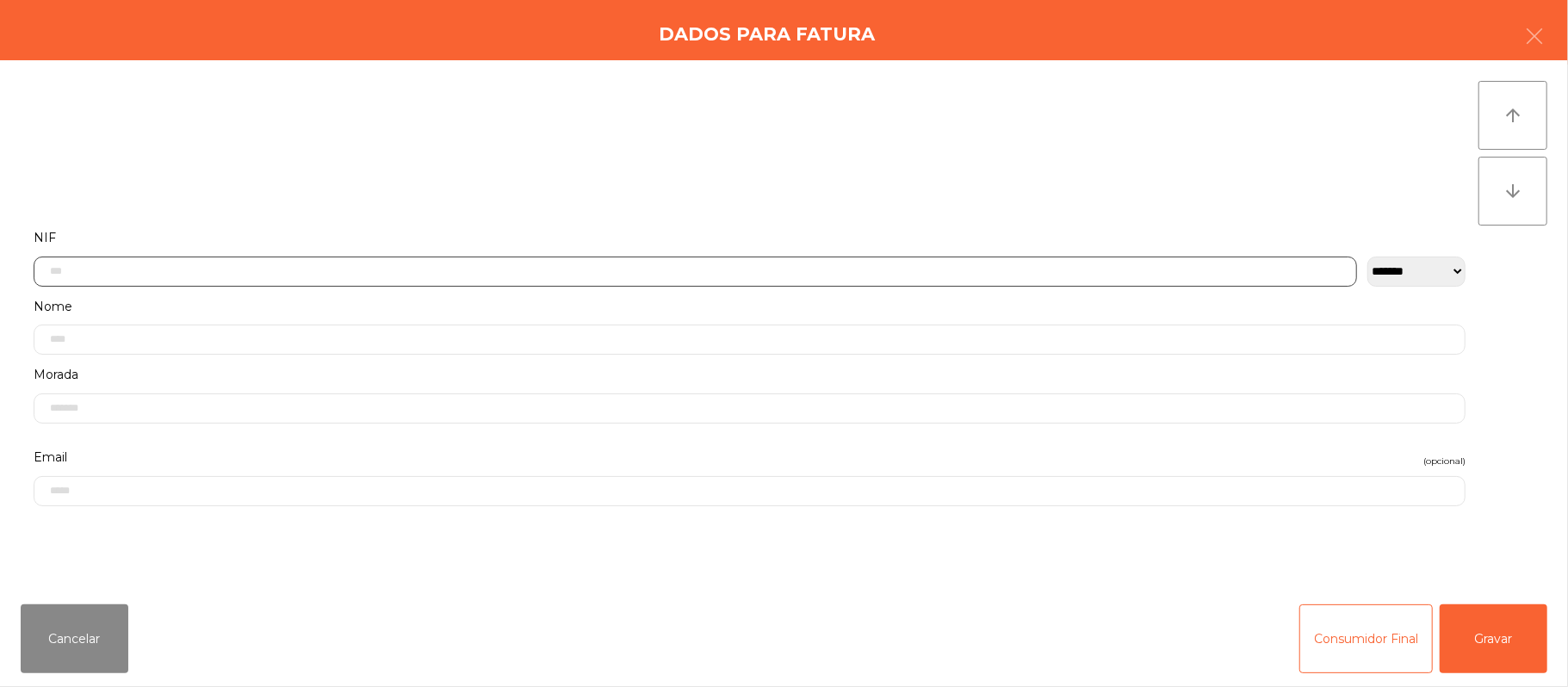
click at [497, 270] on input "text" at bounding box center [695, 271] width 1323 height 30
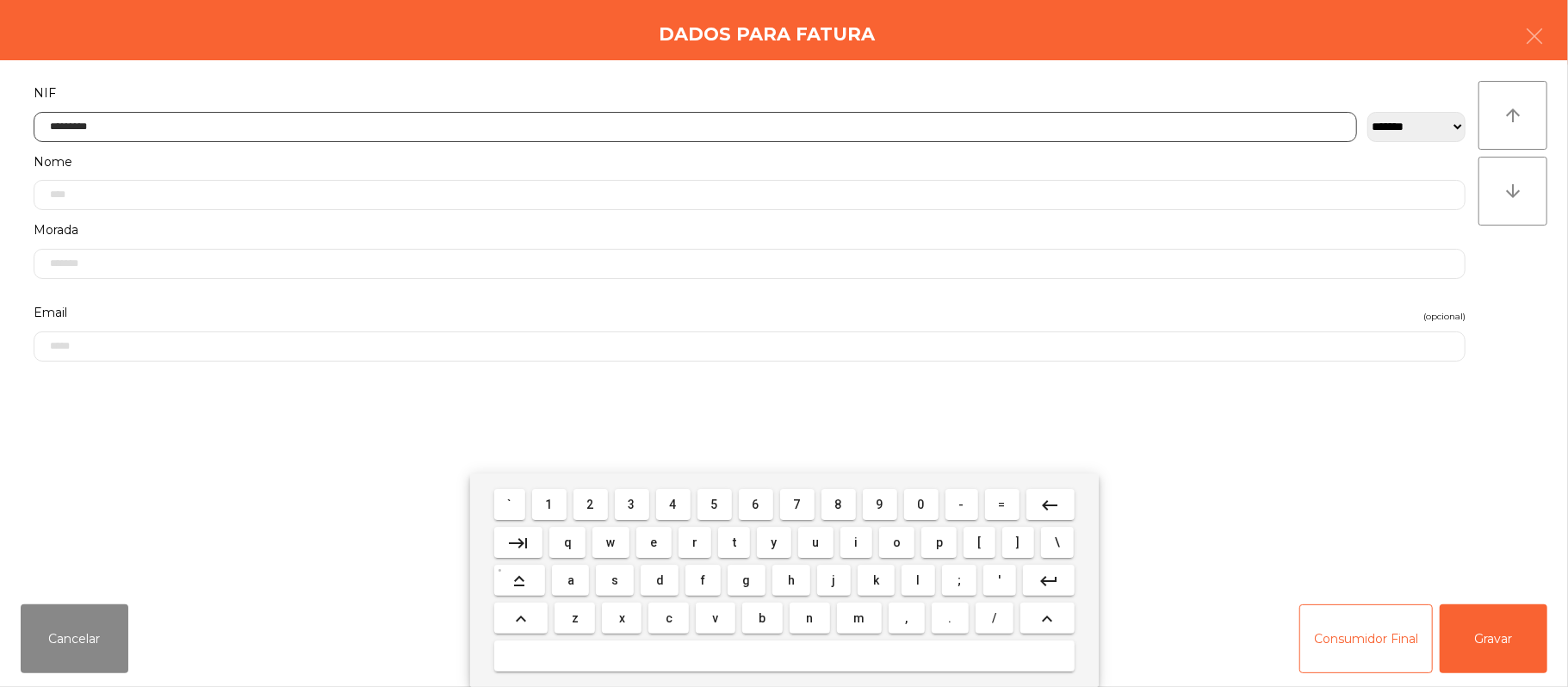
type input "*********"
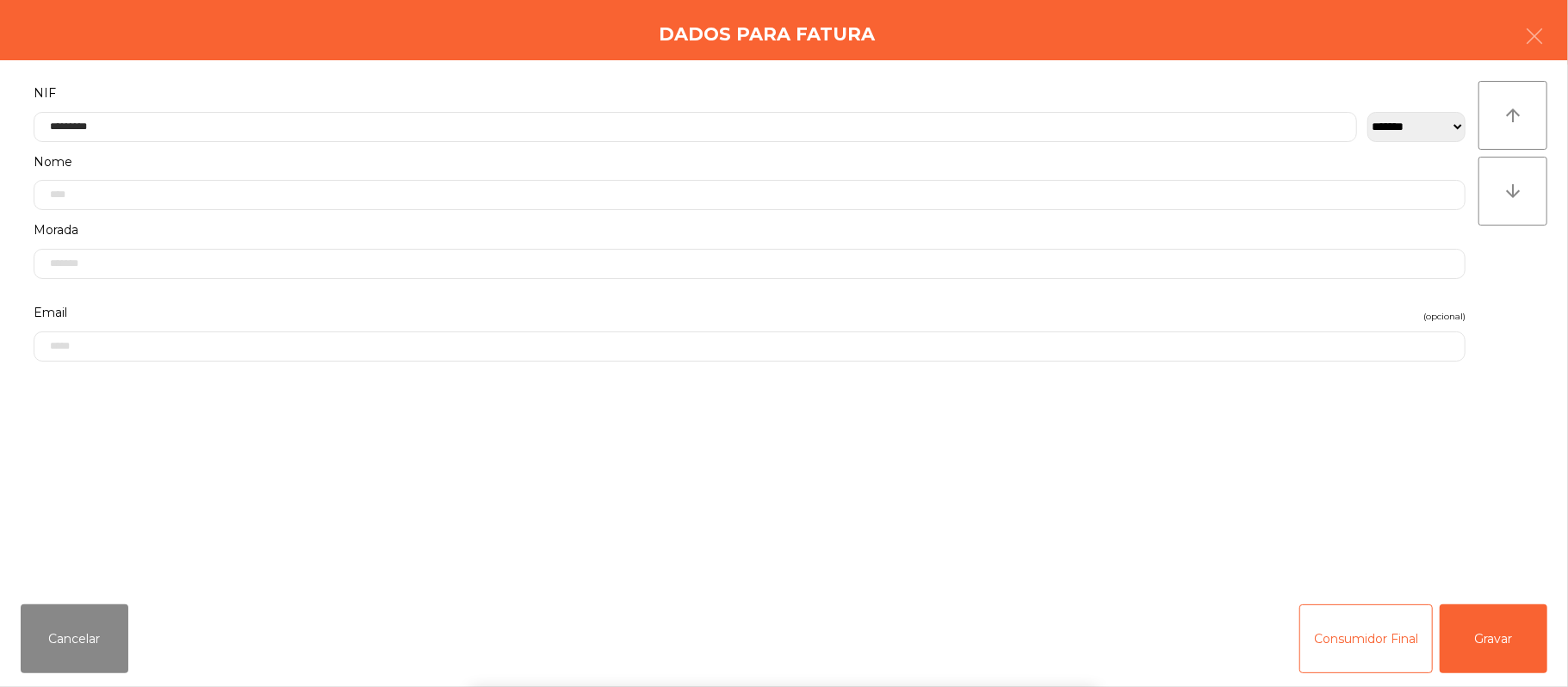
click at [1486, 634] on div "` 1 2 3 4 5 6 7 8 9 0 - = keyboard_backspace keyboard_tab q w e r t y u i o p […" at bounding box center [784, 580] width 1568 height 214
click at [1478, 638] on button "Gravar" at bounding box center [1494, 638] width 107 height 69
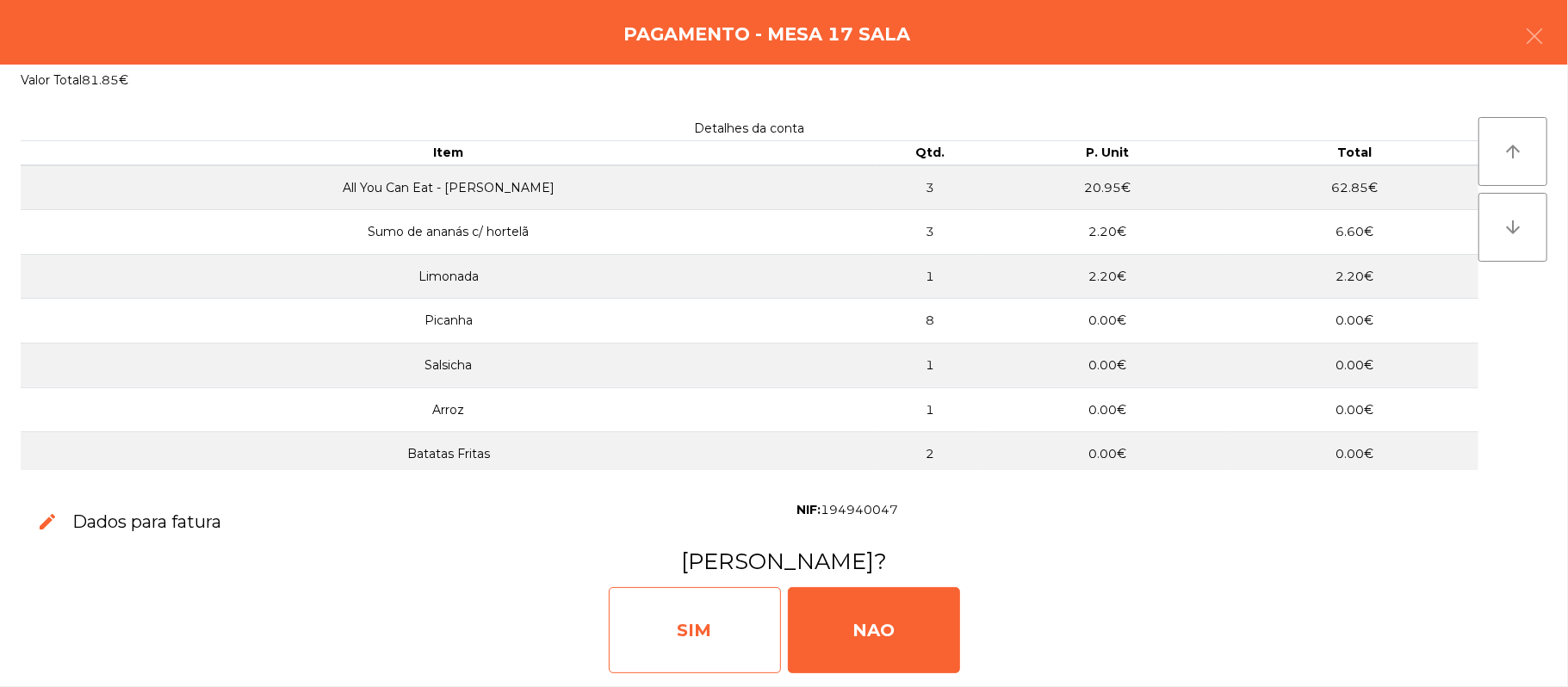
click at [701, 603] on div "SIM" at bounding box center [694, 630] width 172 height 86
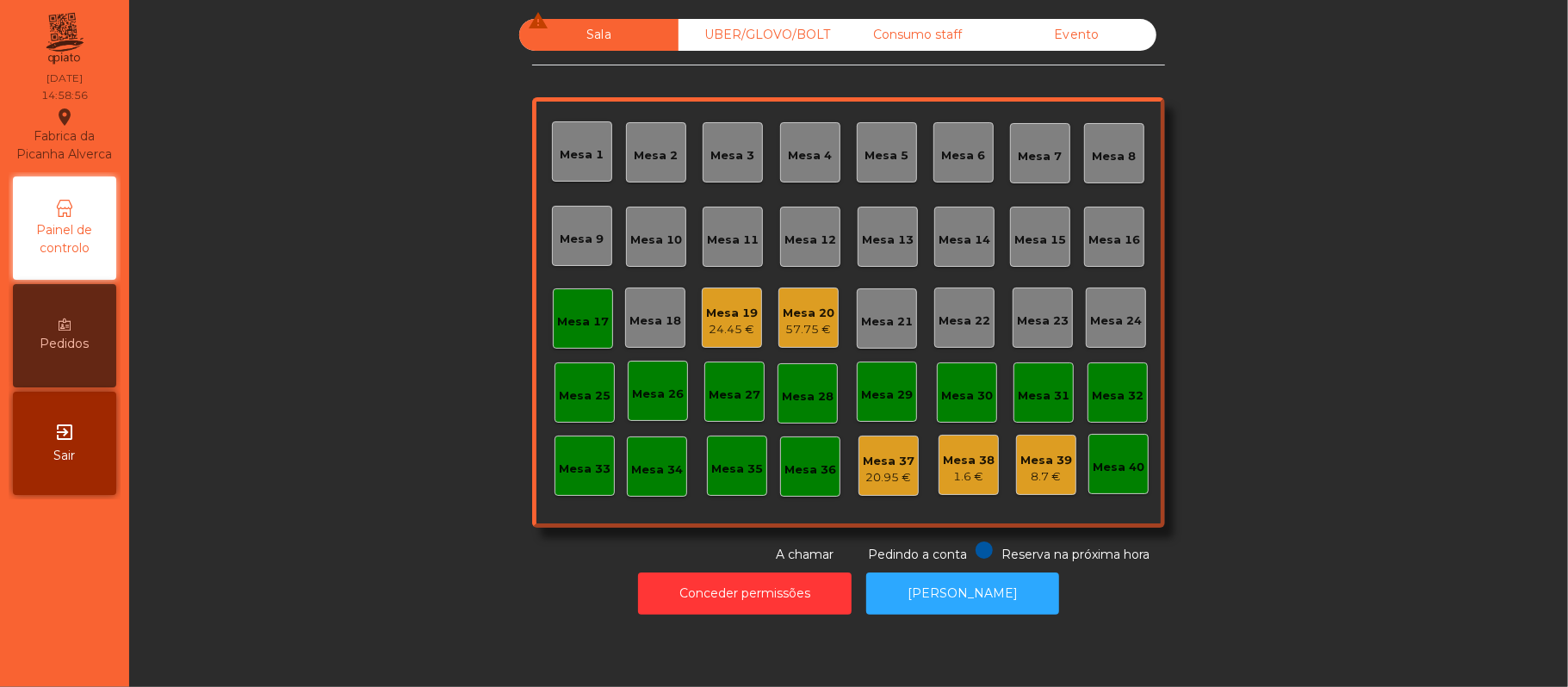
click at [555, 341] on div "Mesa 17" at bounding box center [583, 318] width 60 height 60
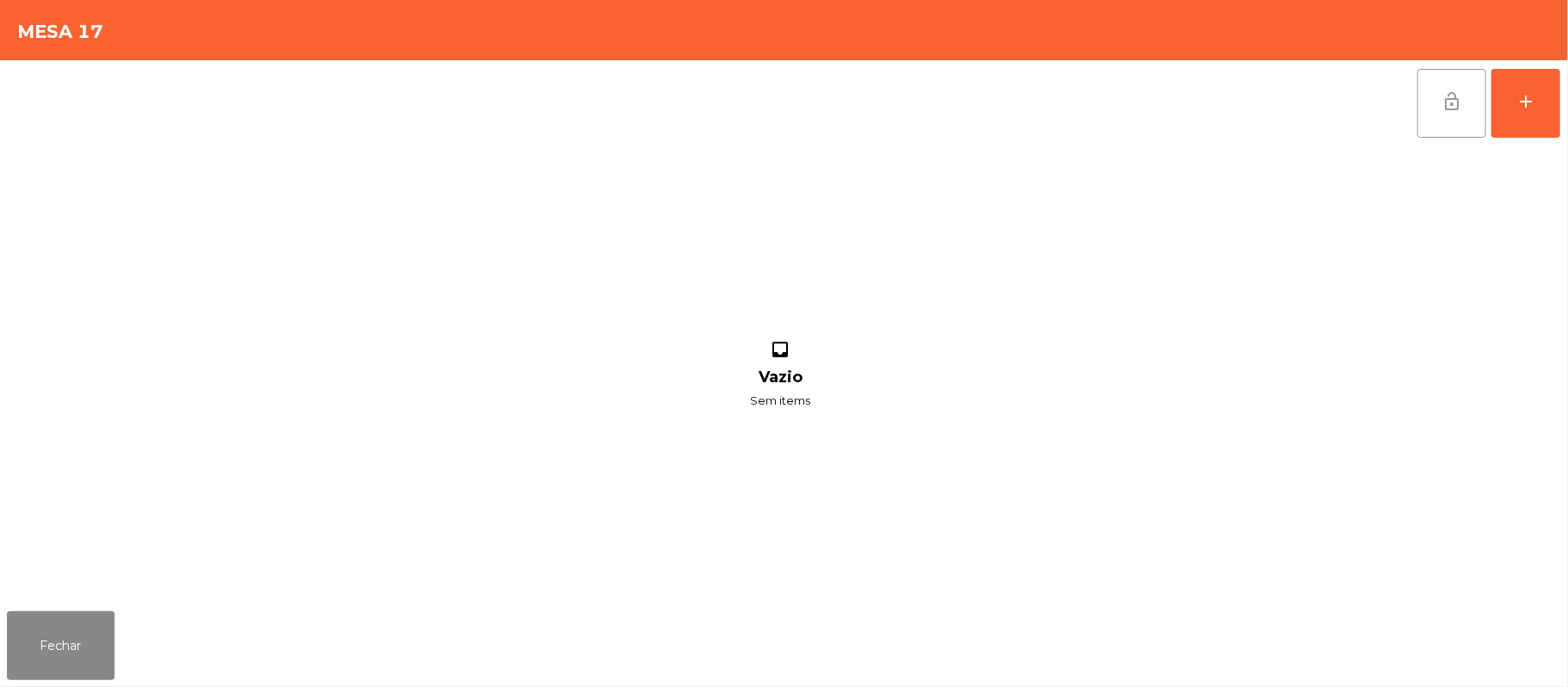
click at [1434, 106] on button "lock_open" at bounding box center [1451, 103] width 69 height 69
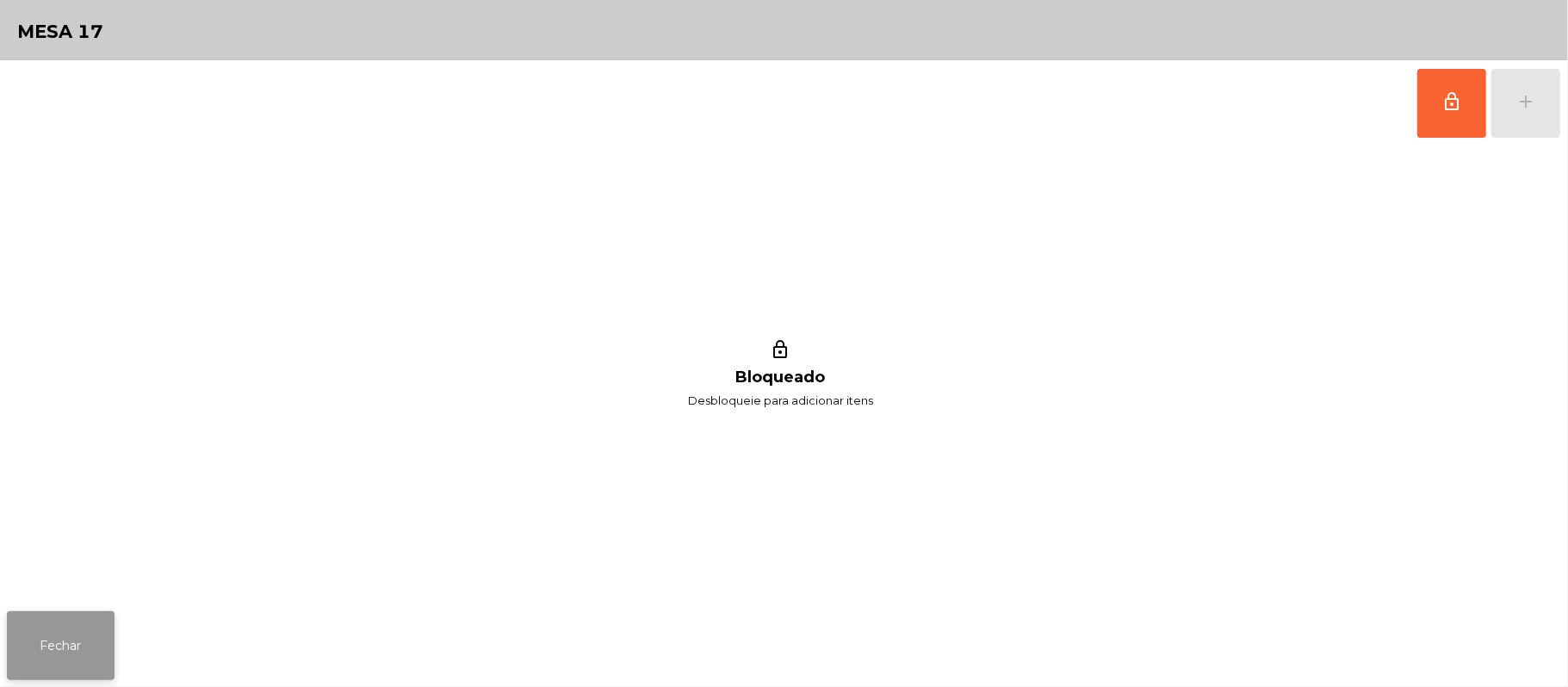
click at [54, 650] on button "Fechar" at bounding box center [60, 645] width 107 height 69
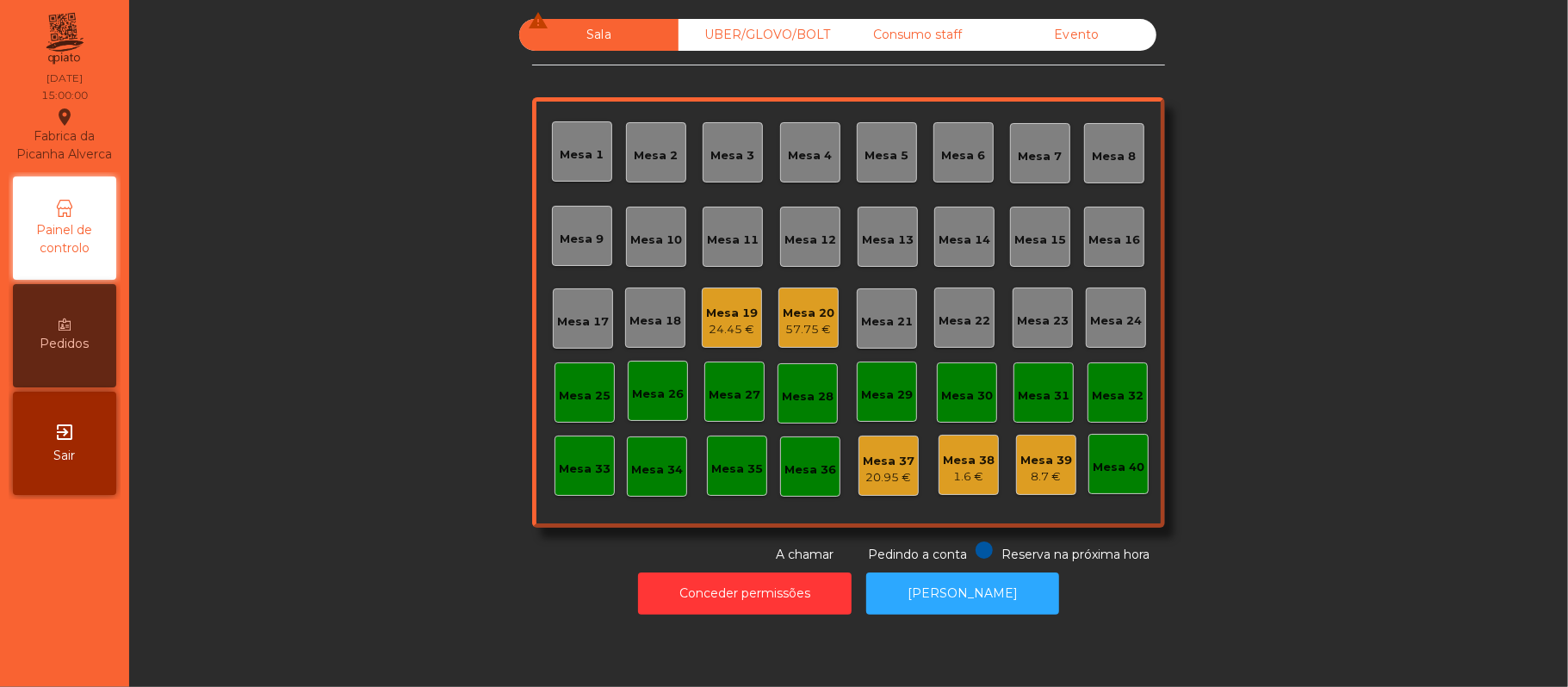
click at [706, 313] on div "Mesa 19" at bounding box center [732, 313] width 52 height 17
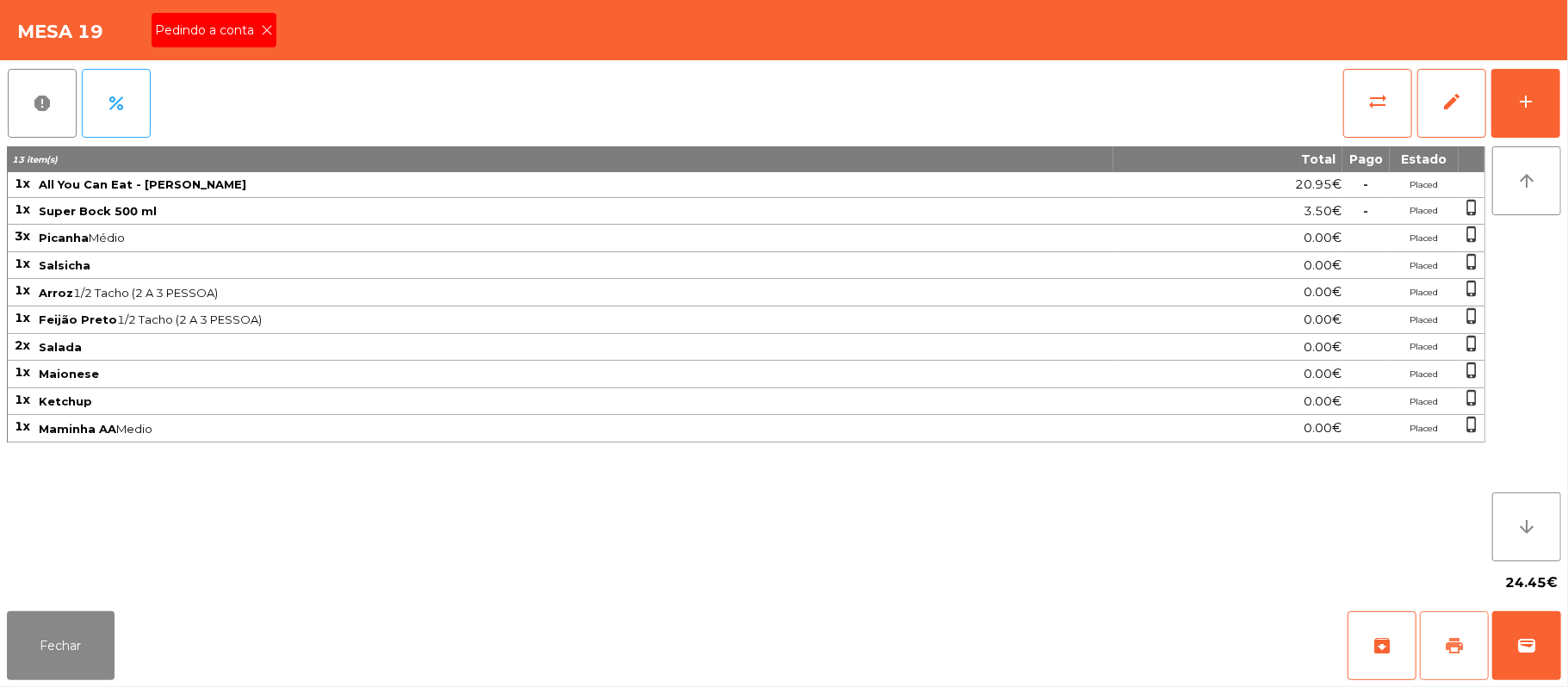
click at [1448, 645] on span "print" at bounding box center [1454, 646] width 21 height 21
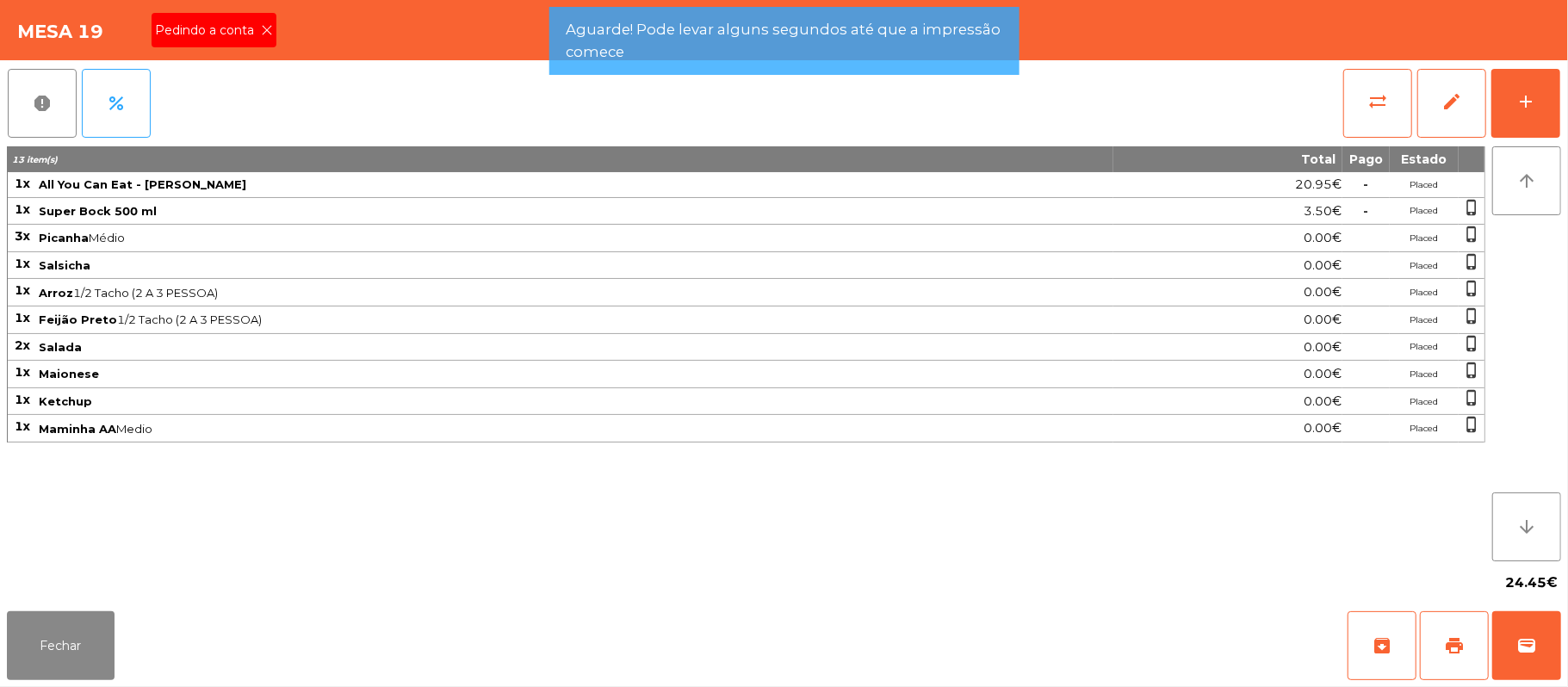
click at [248, 25] on span "Pedindo a conta" at bounding box center [208, 30] width 105 height 18
click at [69, 673] on button "Fechar" at bounding box center [60, 645] width 107 height 69
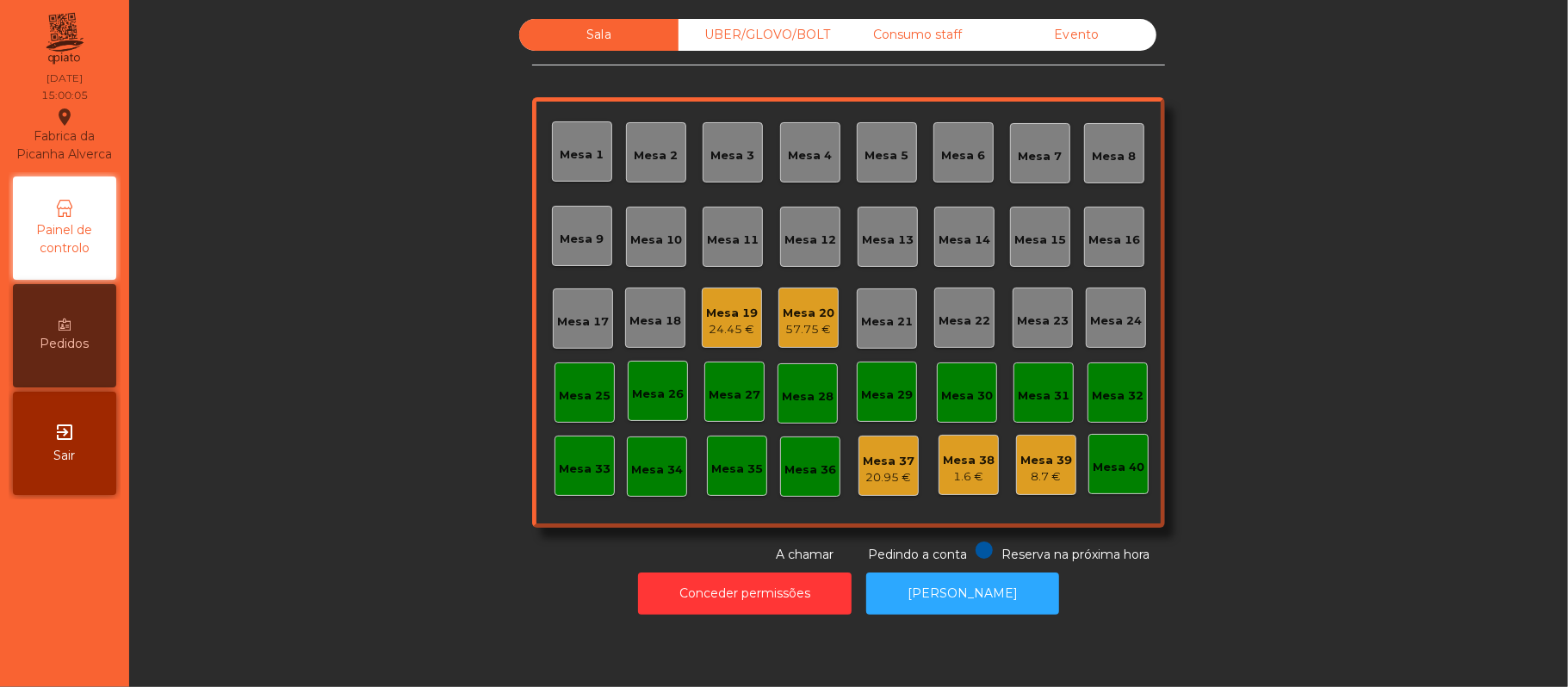
click at [810, 328] on div "57.75 €" at bounding box center [808, 329] width 52 height 17
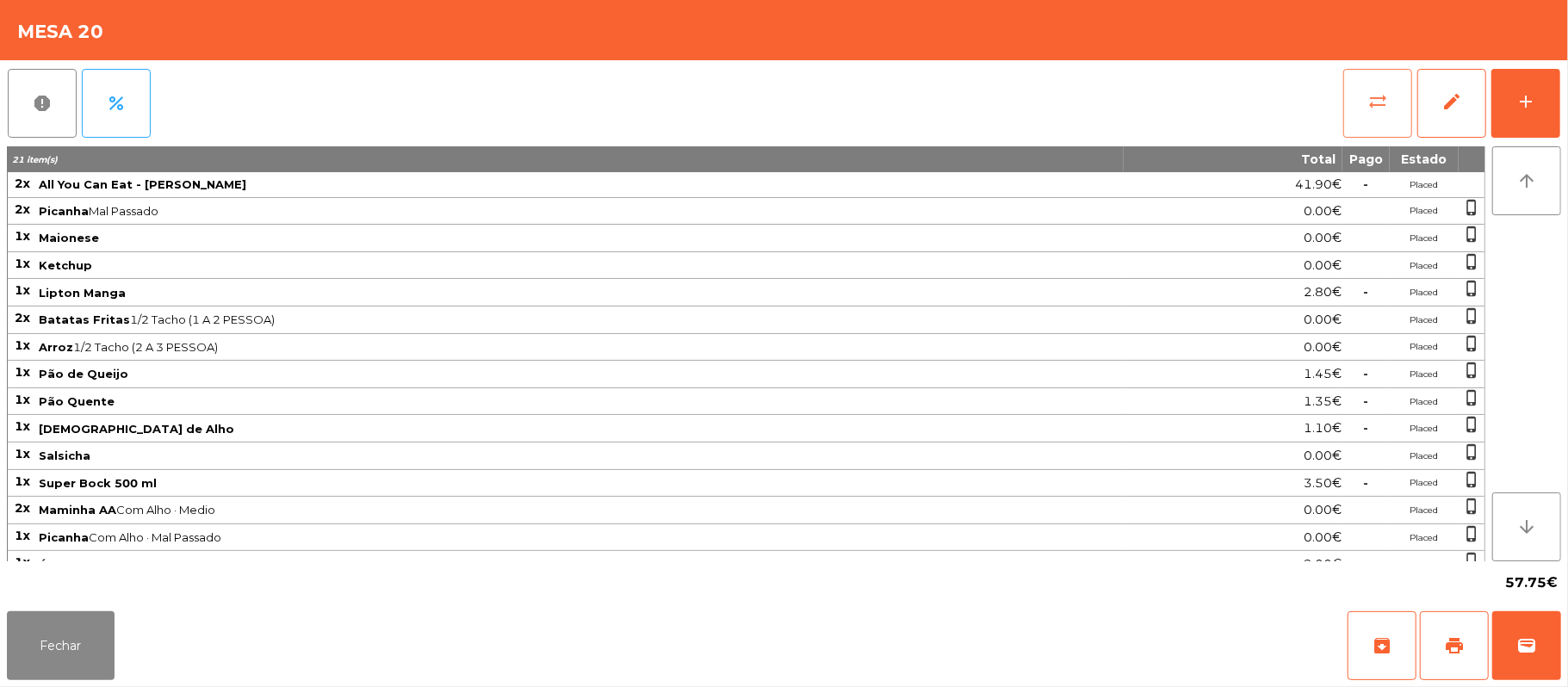
click at [1373, 125] on button "sync_alt" at bounding box center [1377, 103] width 69 height 69
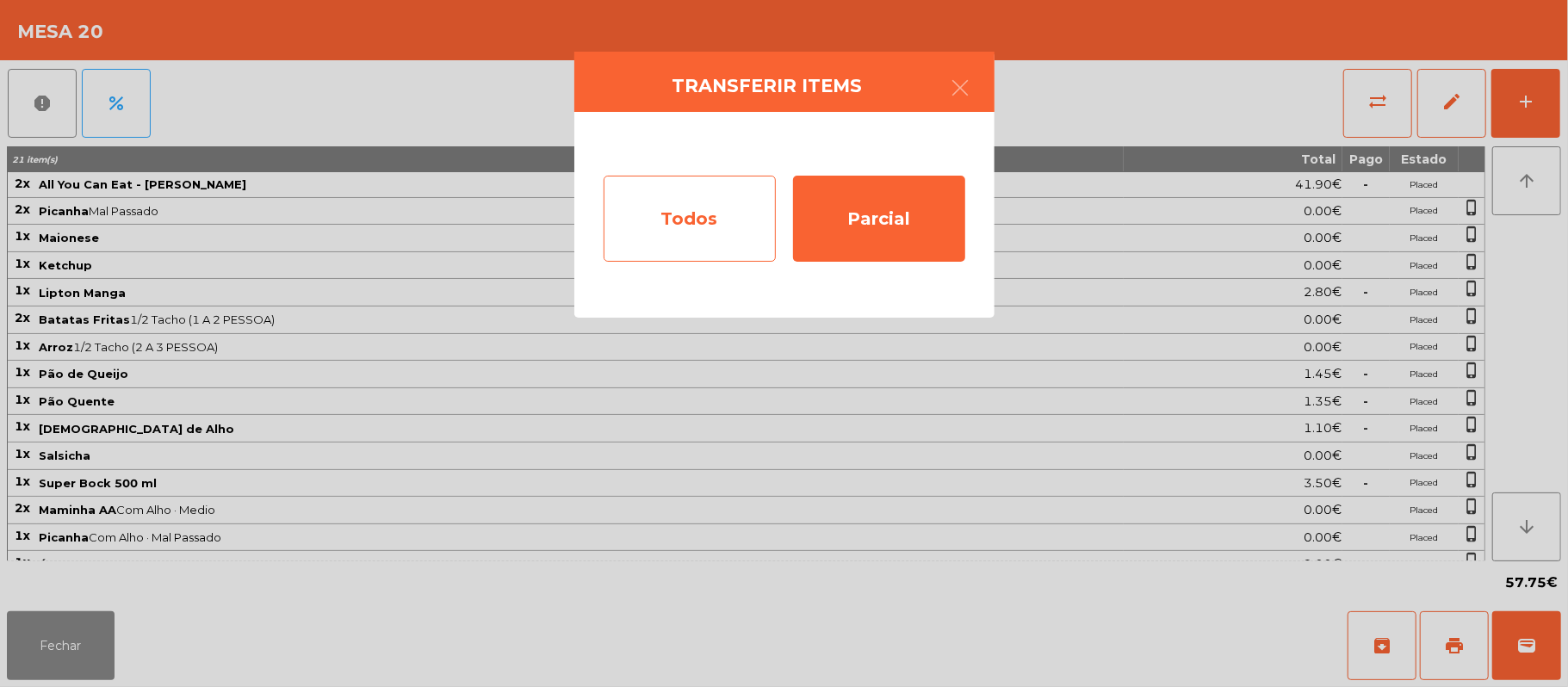
click at [694, 228] on div "Todos" at bounding box center [689, 218] width 172 height 86
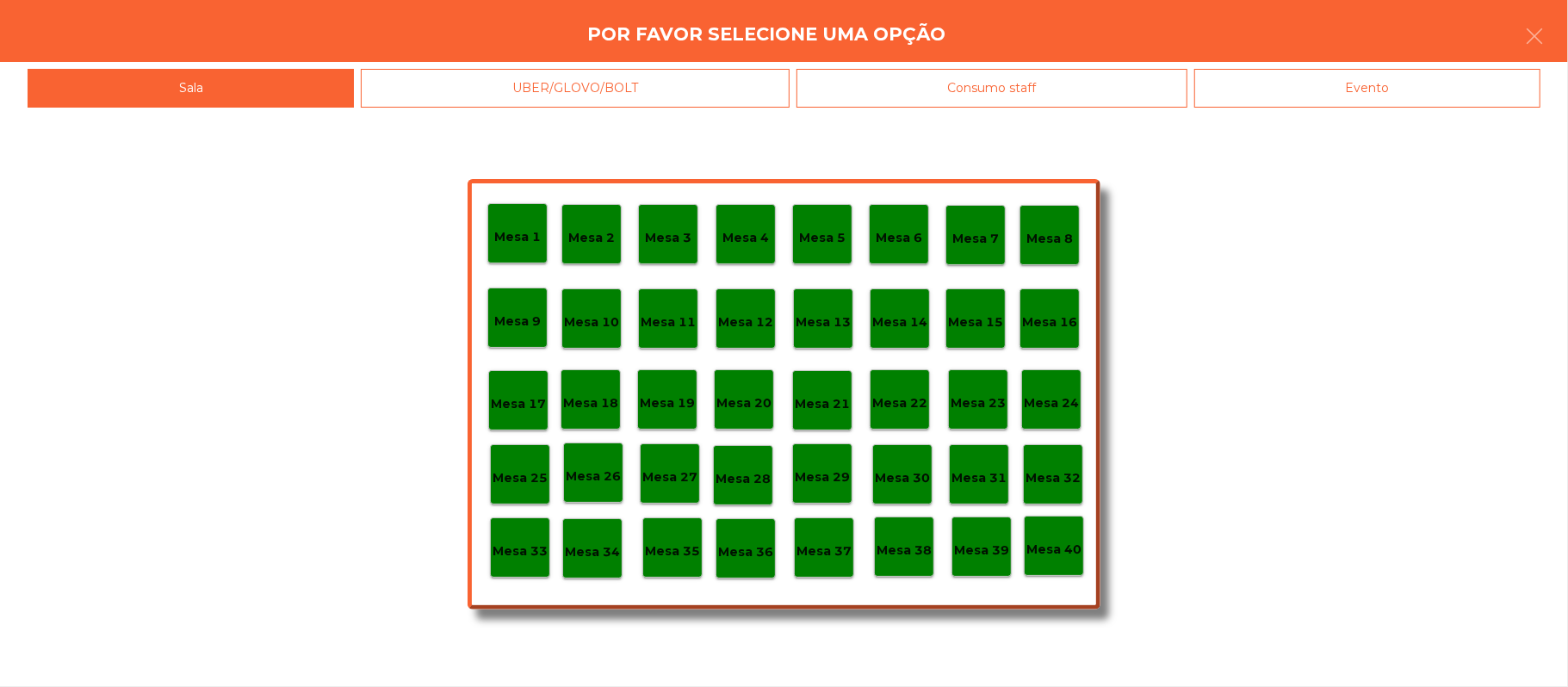
click at [1379, 101] on div "Evento" at bounding box center [1367, 88] width 347 height 39
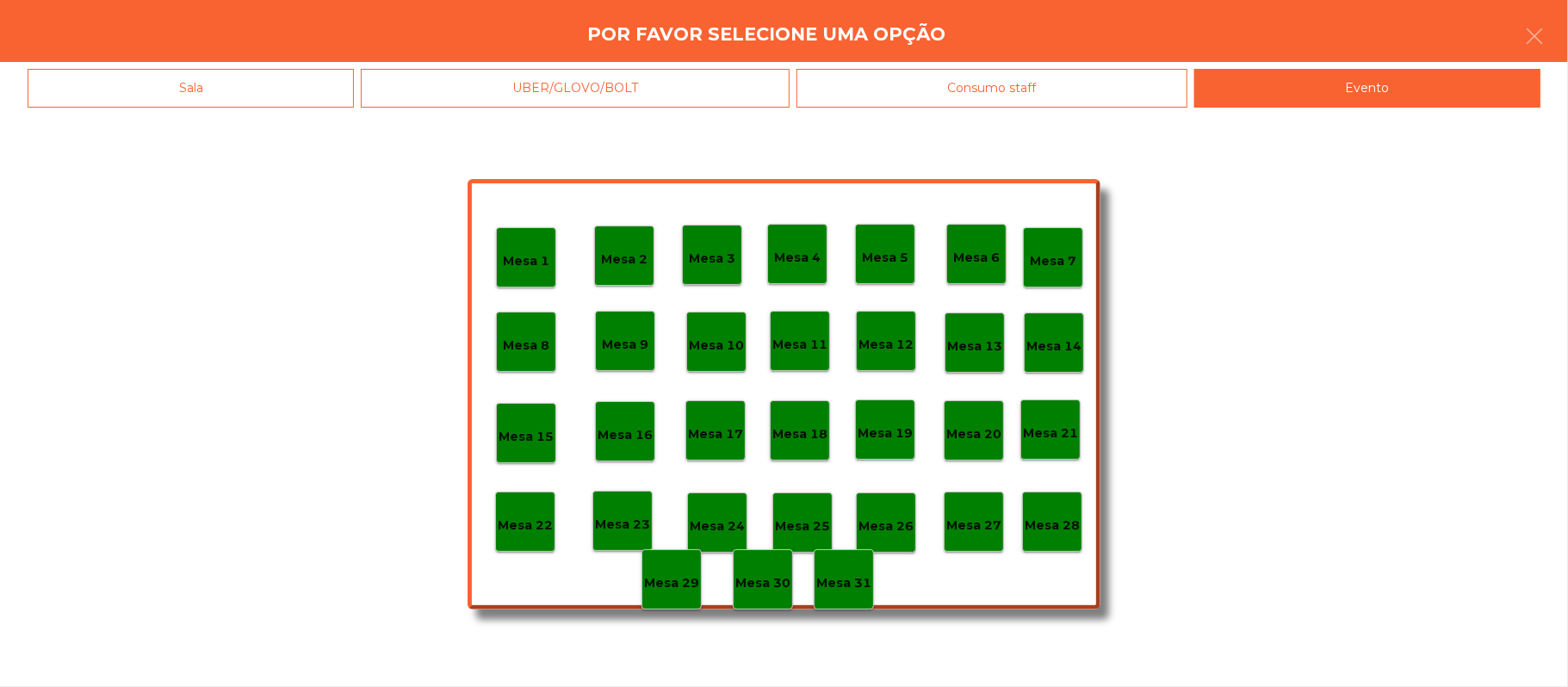
click at [1058, 528] on p "Mesa 28" at bounding box center [1052, 525] width 56 height 20
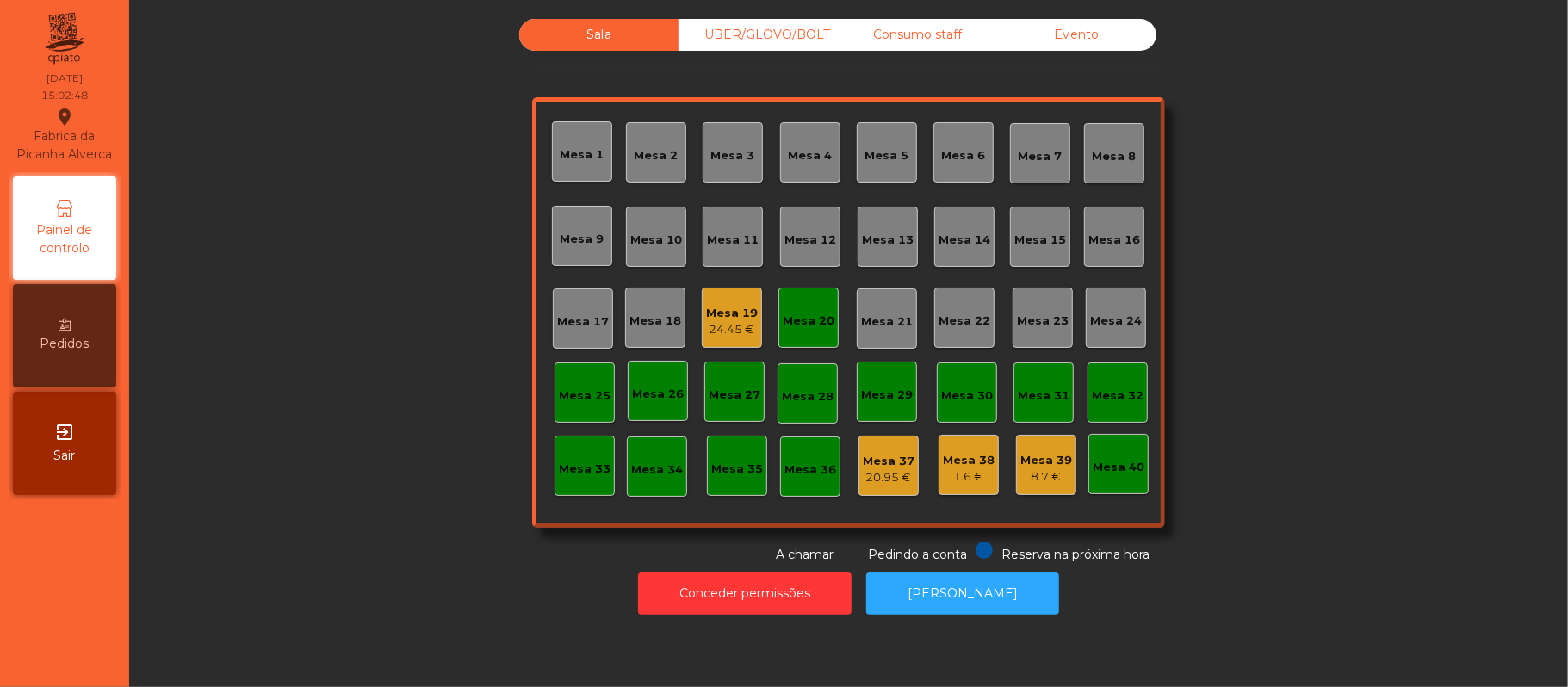
click at [783, 328] on div "Mesa 20" at bounding box center [808, 321] width 52 height 17
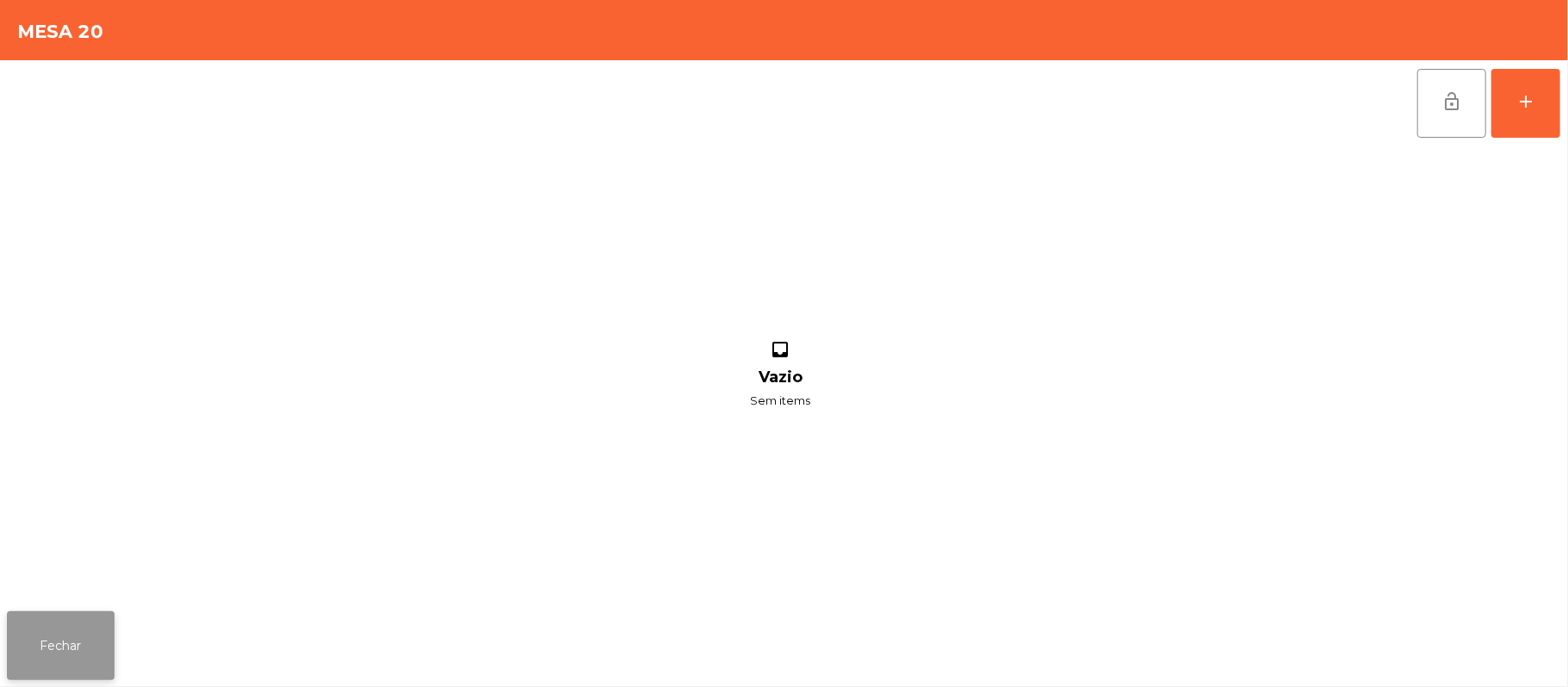
click at [60, 644] on button "Fechar" at bounding box center [60, 645] width 107 height 69
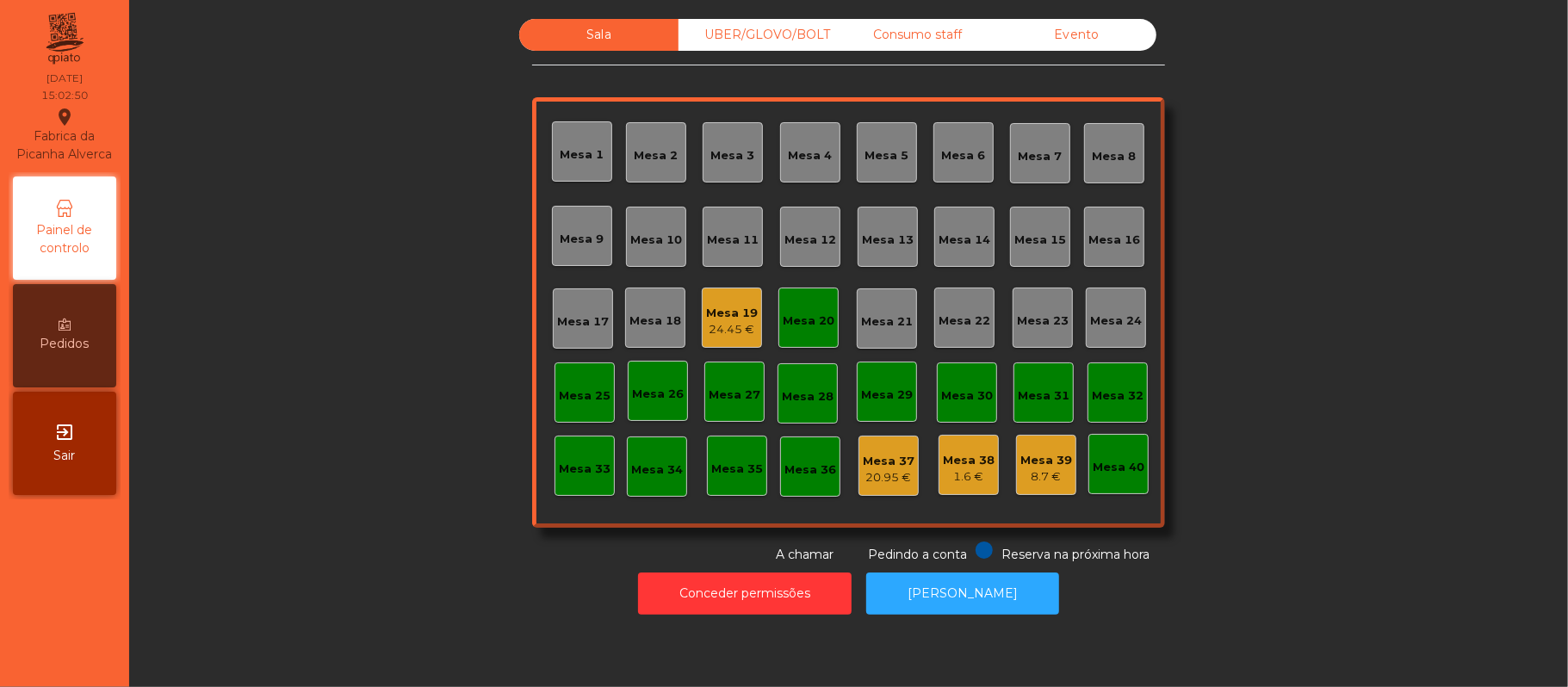
click at [710, 336] on div "24.45 €" at bounding box center [732, 329] width 52 height 17
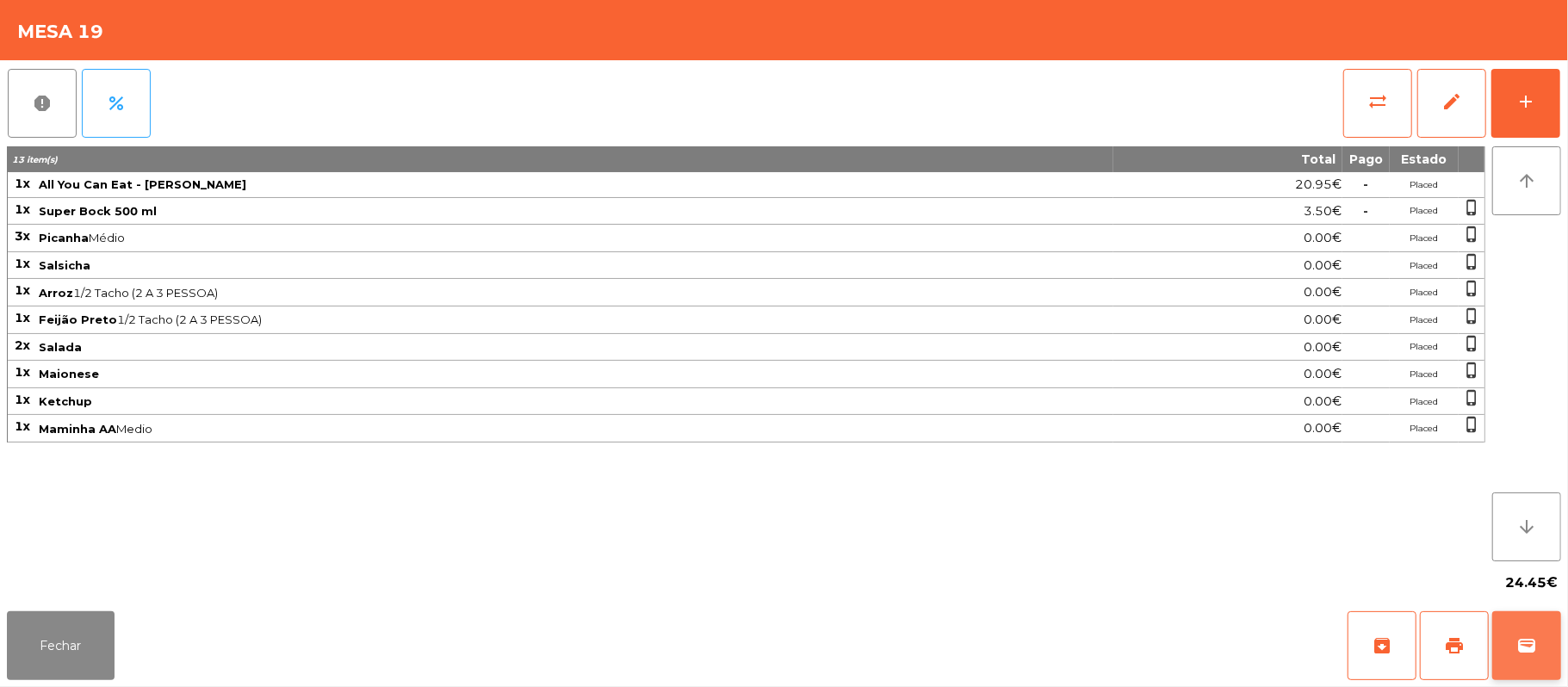
click at [1534, 665] on button "wallet" at bounding box center [1527, 645] width 69 height 69
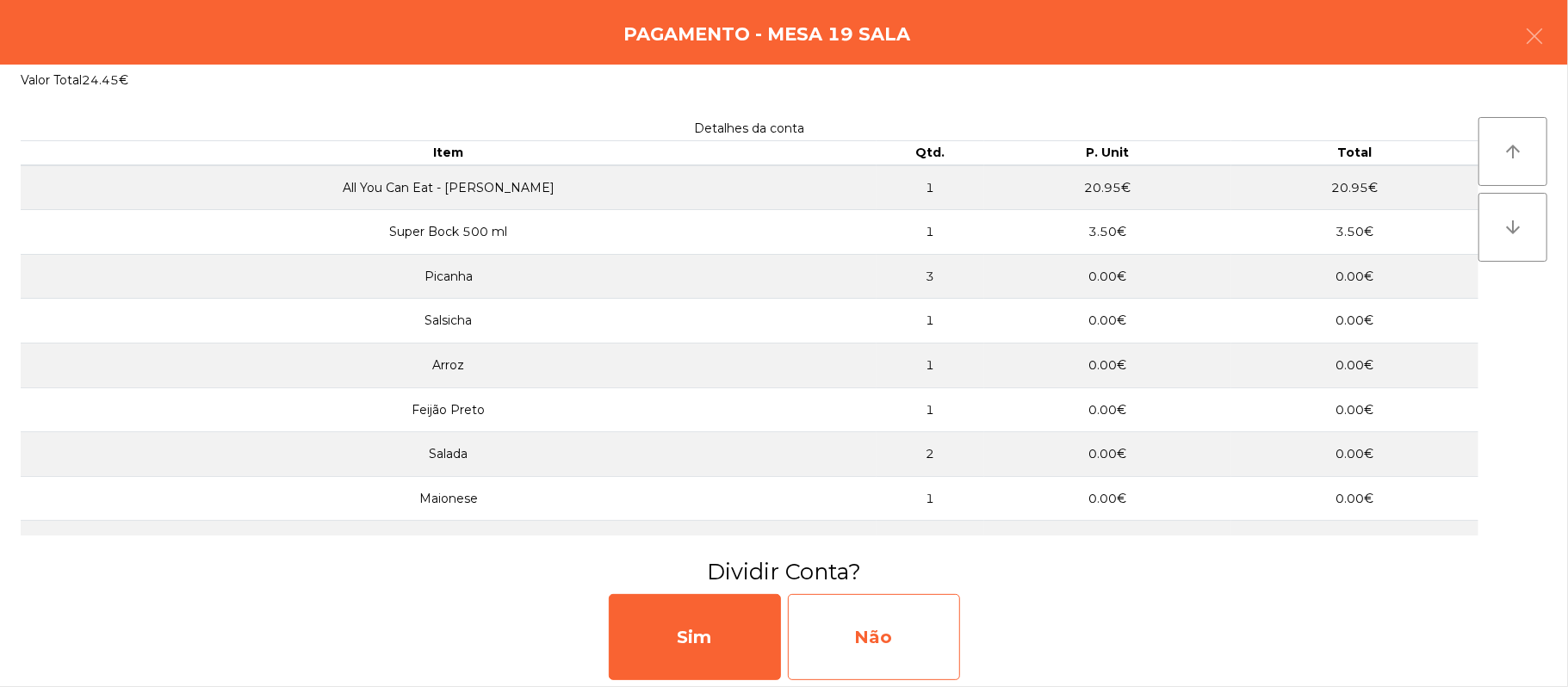
click at [894, 651] on div "Não" at bounding box center [874, 636] width 172 height 86
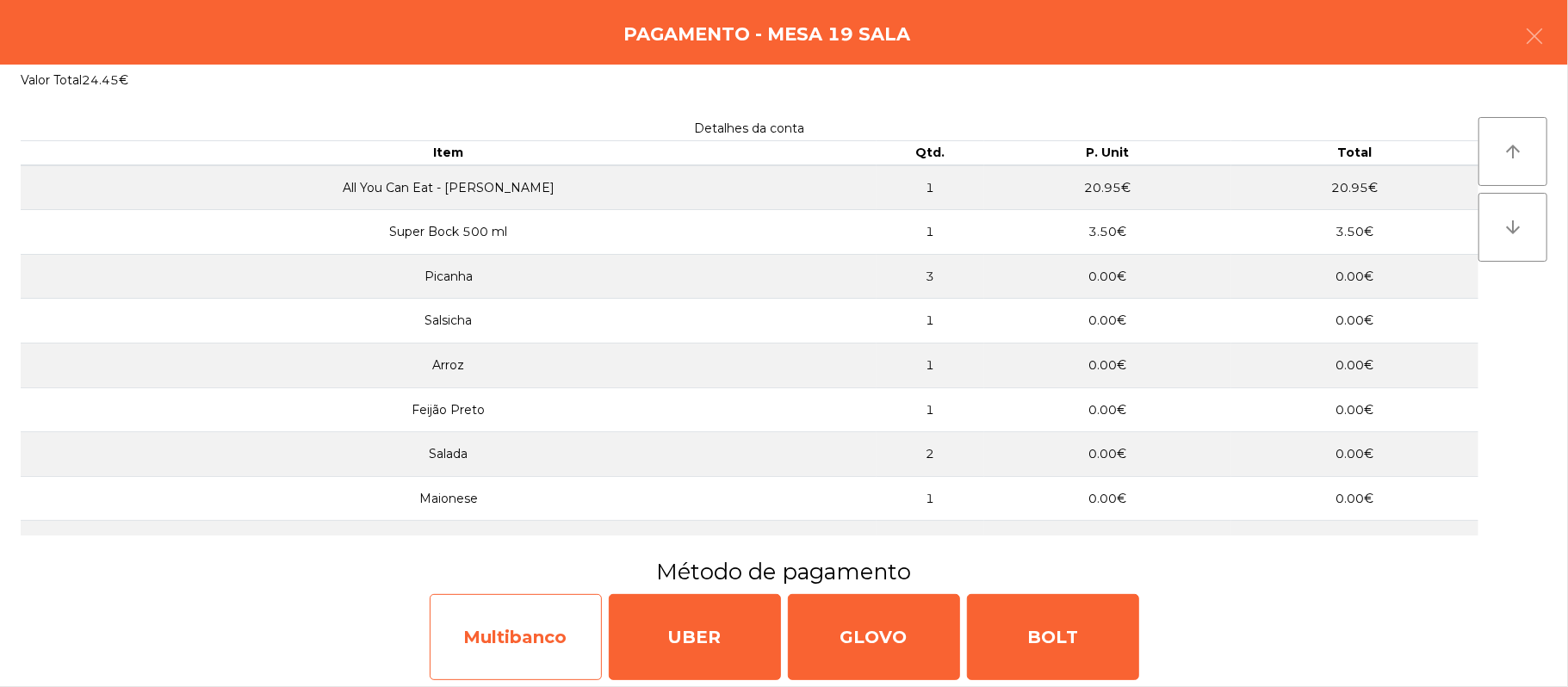
click at [544, 644] on div "Multibanco" at bounding box center [515, 636] width 172 height 86
select select "**"
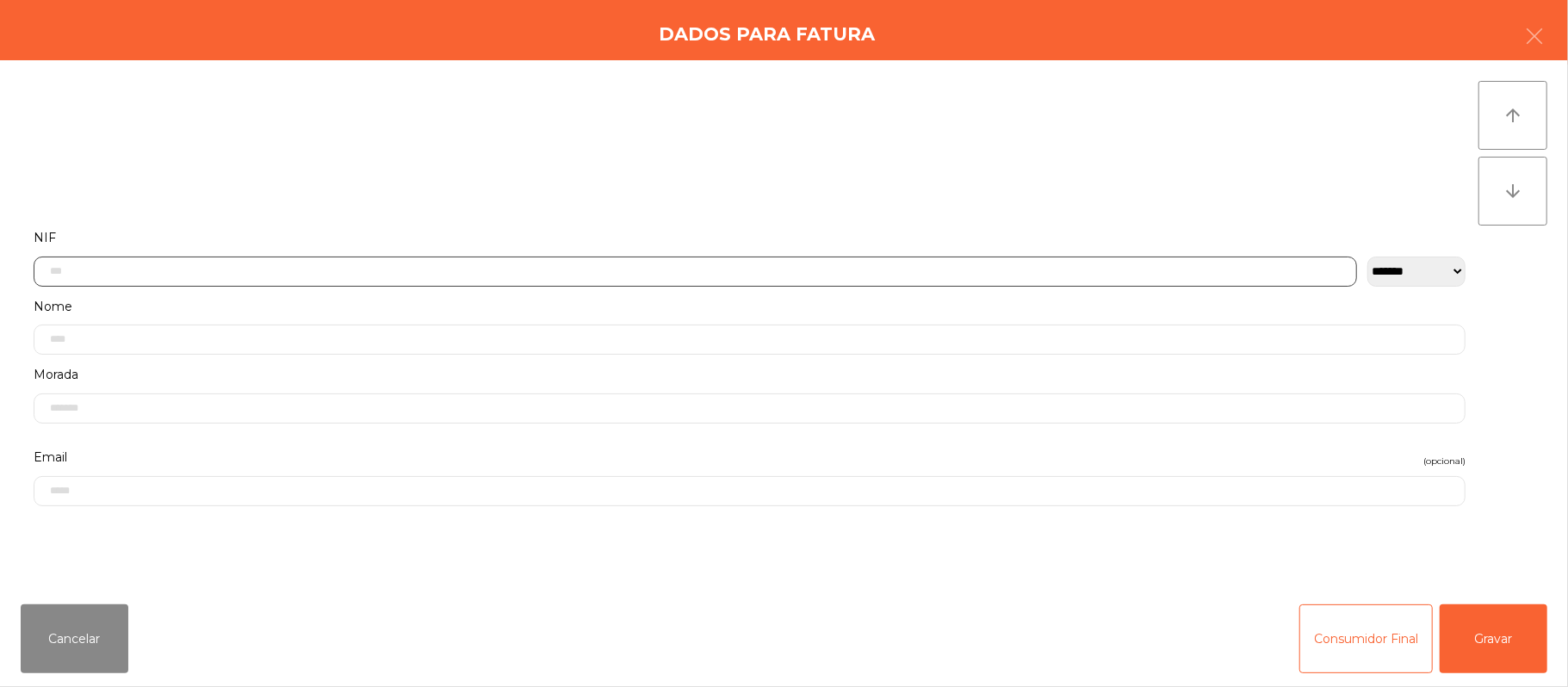
click at [483, 276] on input "text" at bounding box center [695, 271] width 1323 height 30
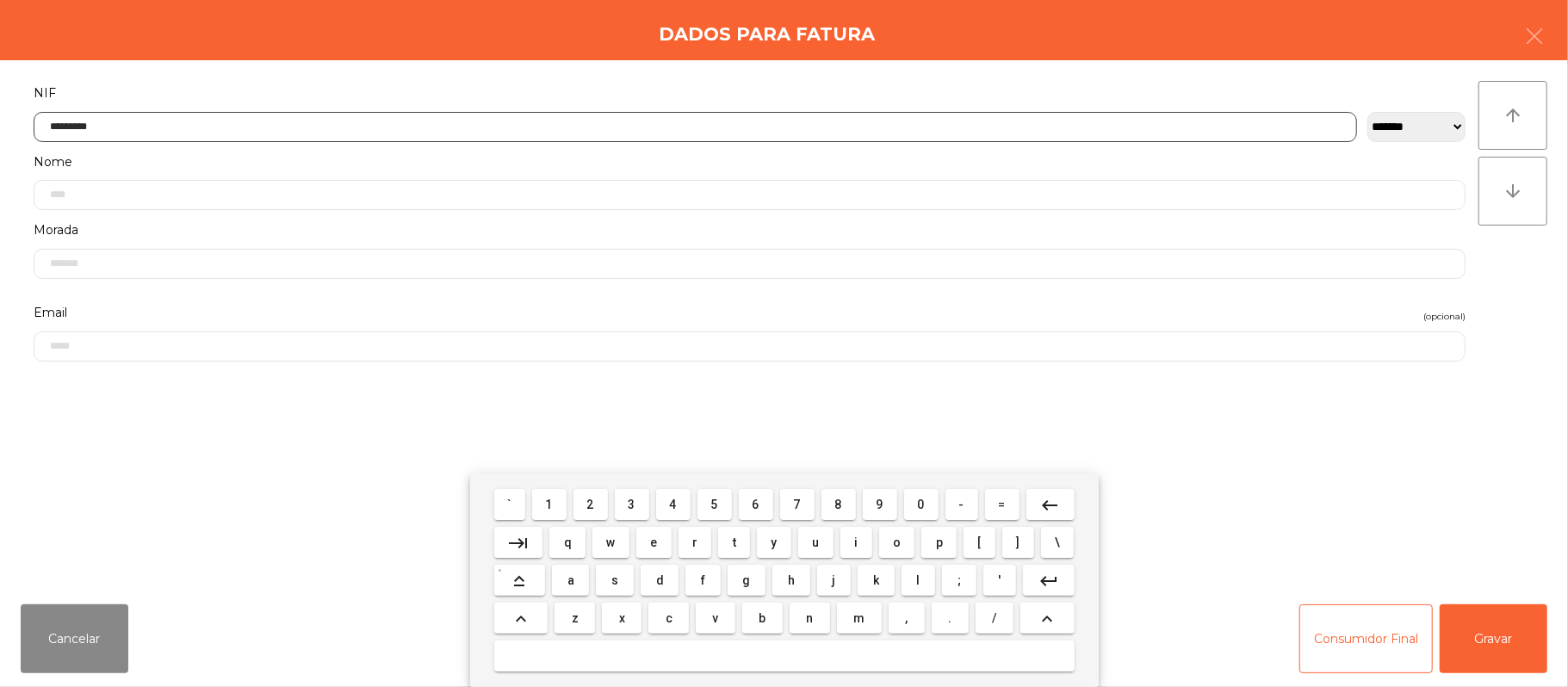
type input "*********"
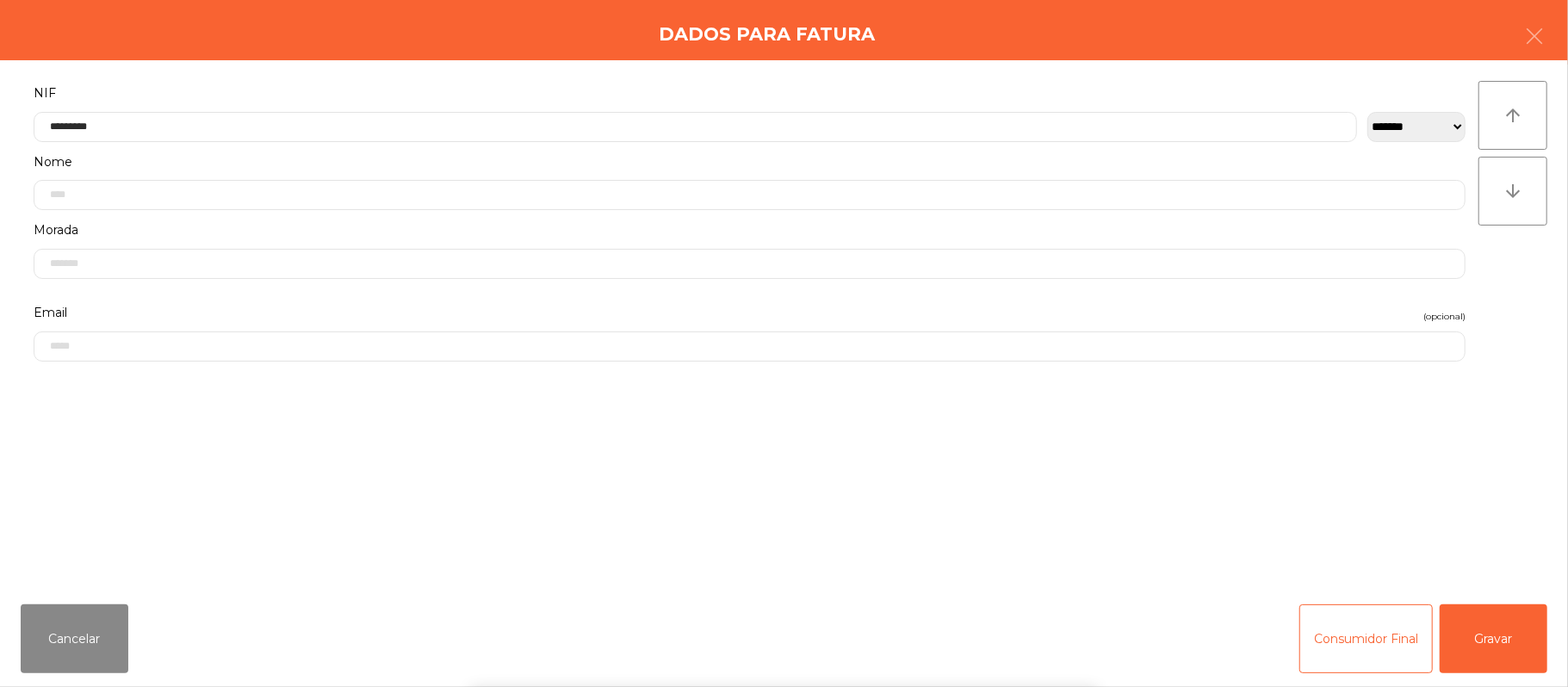
click at [1488, 625] on div "` 1 2 3 4 5 6 7 8 9 0 - = keyboard_backspace keyboard_tab q w e r t y u i o p […" at bounding box center [784, 580] width 1568 height 214
click at [1485, 651] on button "Gravar" at bounding box center [1494, 638] width 107 height 69
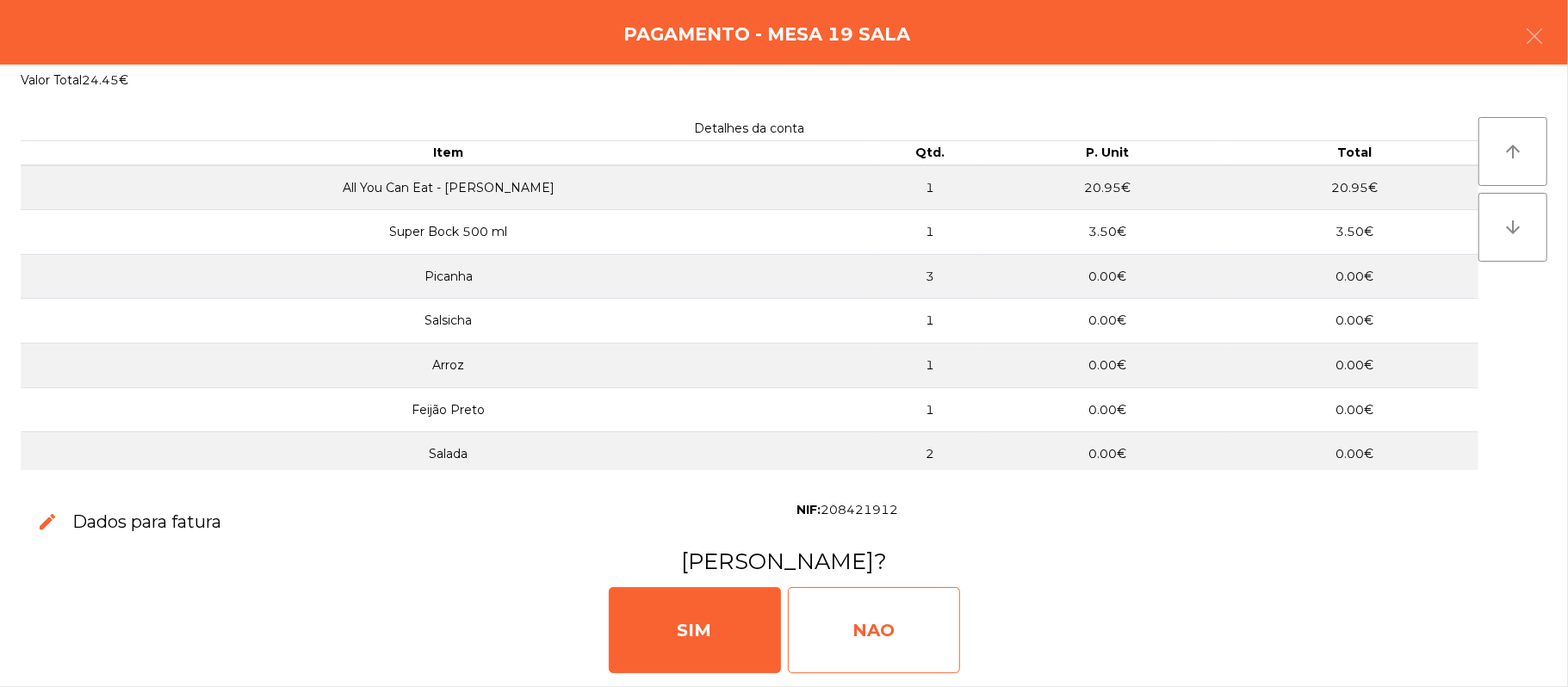
click at [881, 638] on div "NAO" at bounding box center [874, 630] width 172 height 86
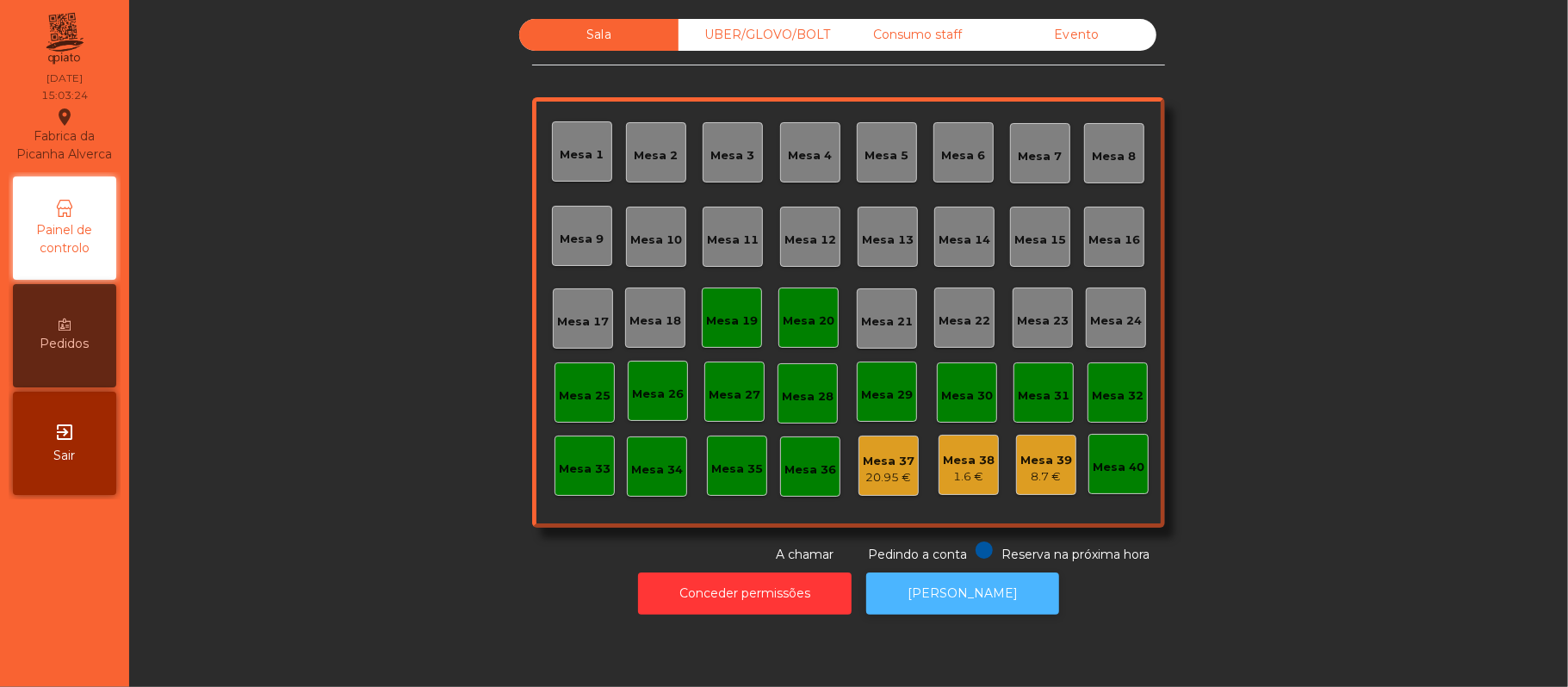
click at [942, 594] on button "[PERSON_NAME]" at bounding box center [962, 593] width 193 height 42
click at [738, 320] on div "Mesa 19" at bounding box center [732, 321] width 52 height 17
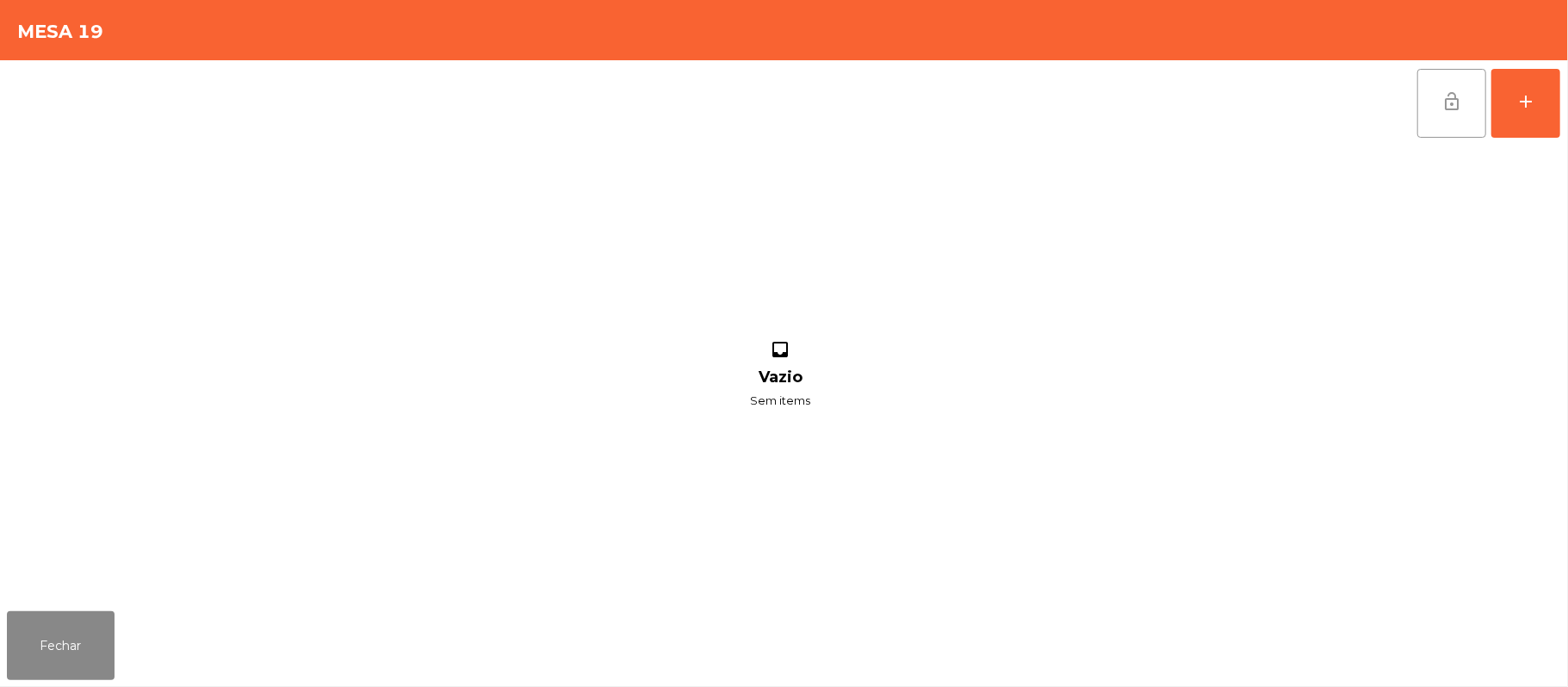
click at [1434, 121] on button "lock_open" at bounding box center [1451, 103] width 69 height 69
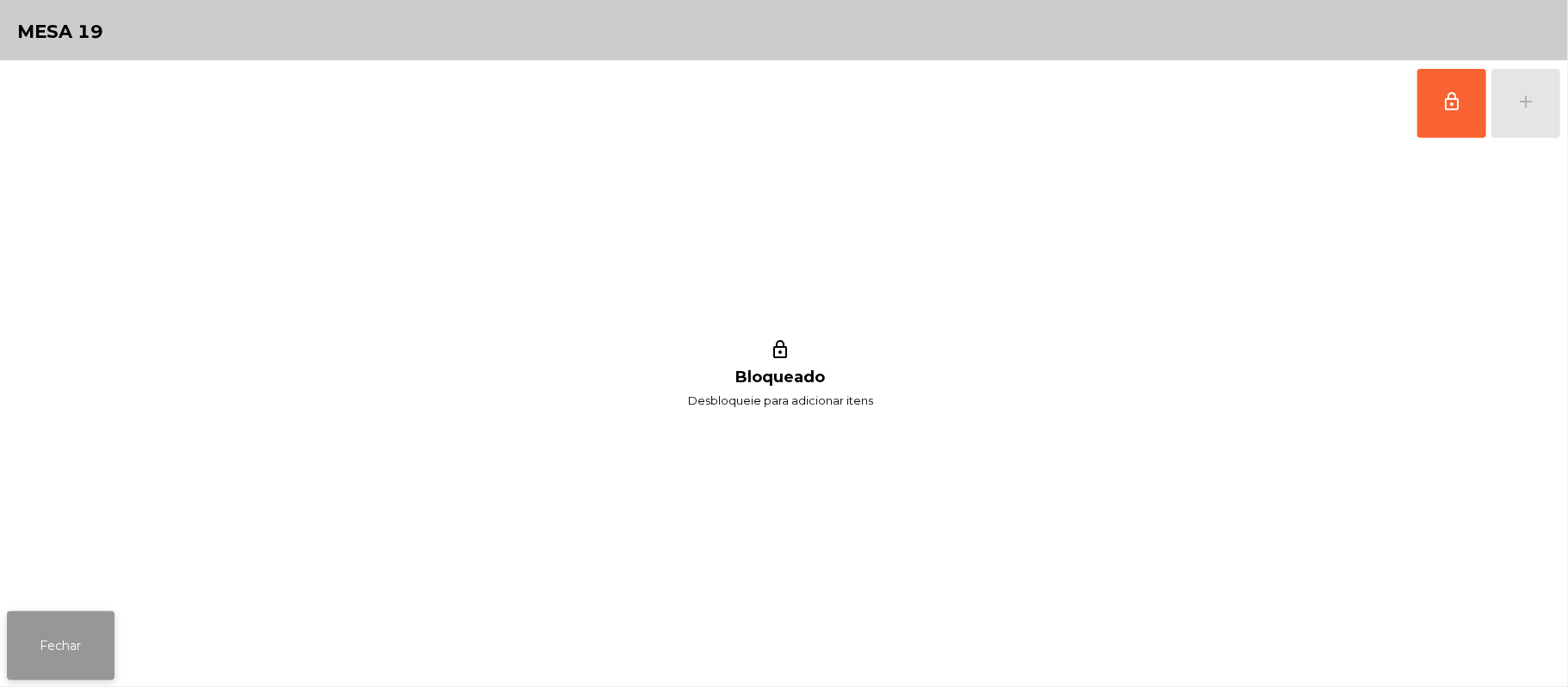
click at [50, 652] on button "Fechar" at bounding box center [60, 645] width 107 height 69
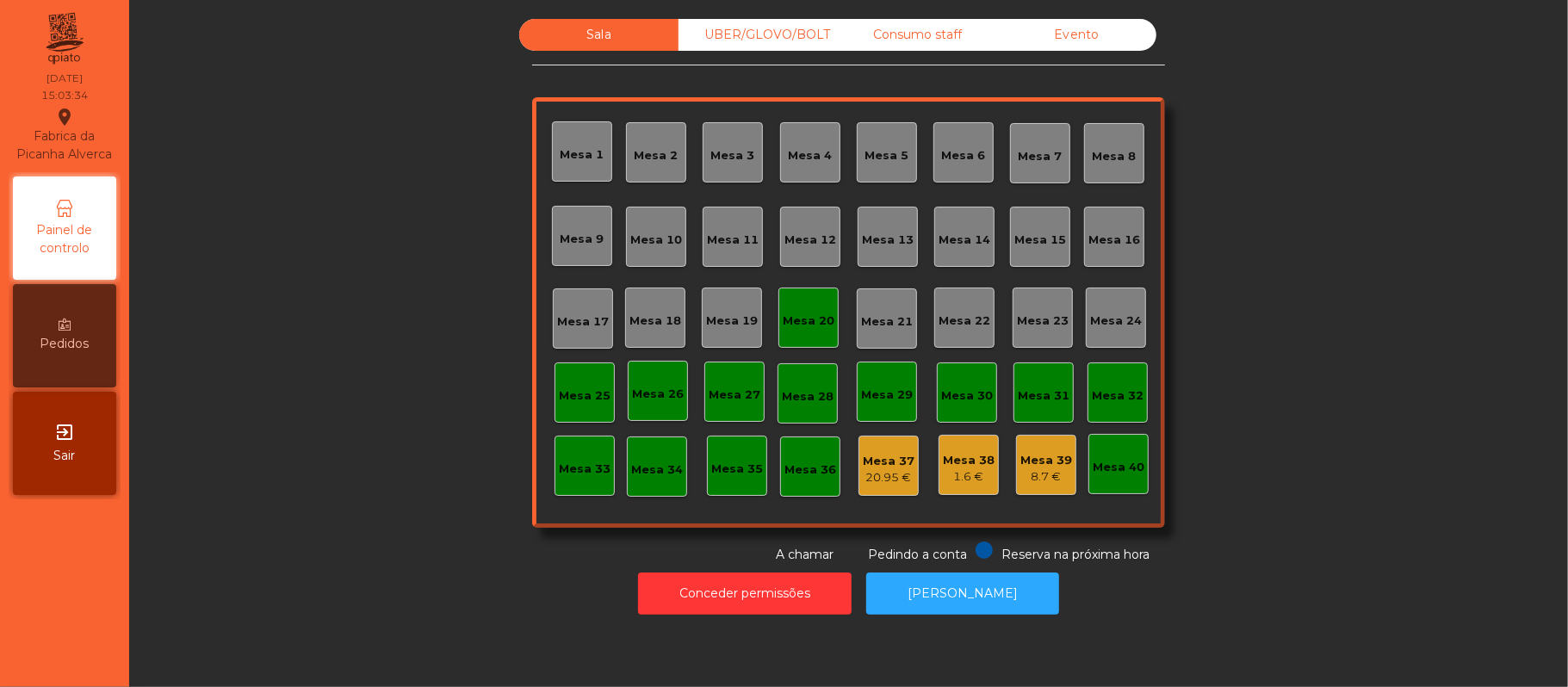
click at [800, 308] on div "Mesa 20" at bounding box center [808, 318] width 52 height 24
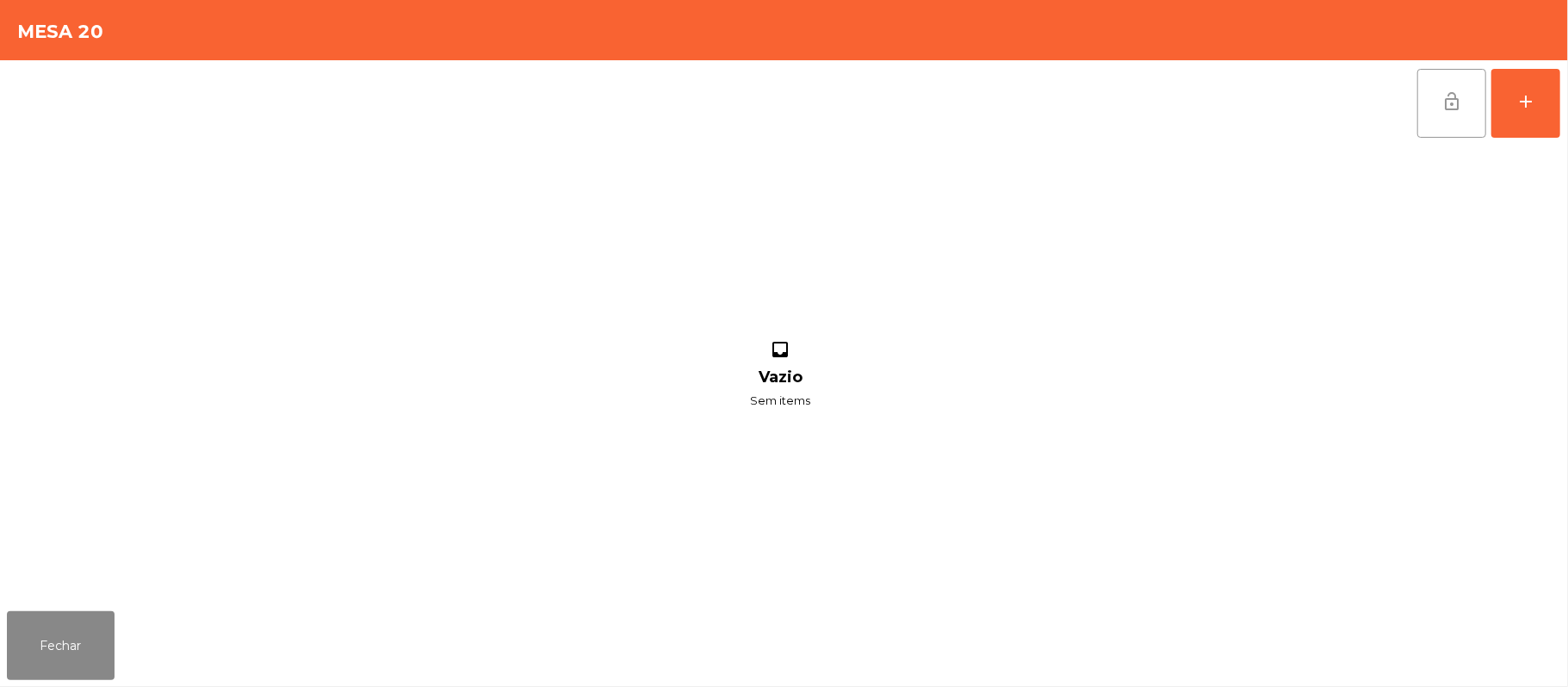
click at [1464, 121] on button "lock_open" at bounding box center [1451, 103] width 69 height 69
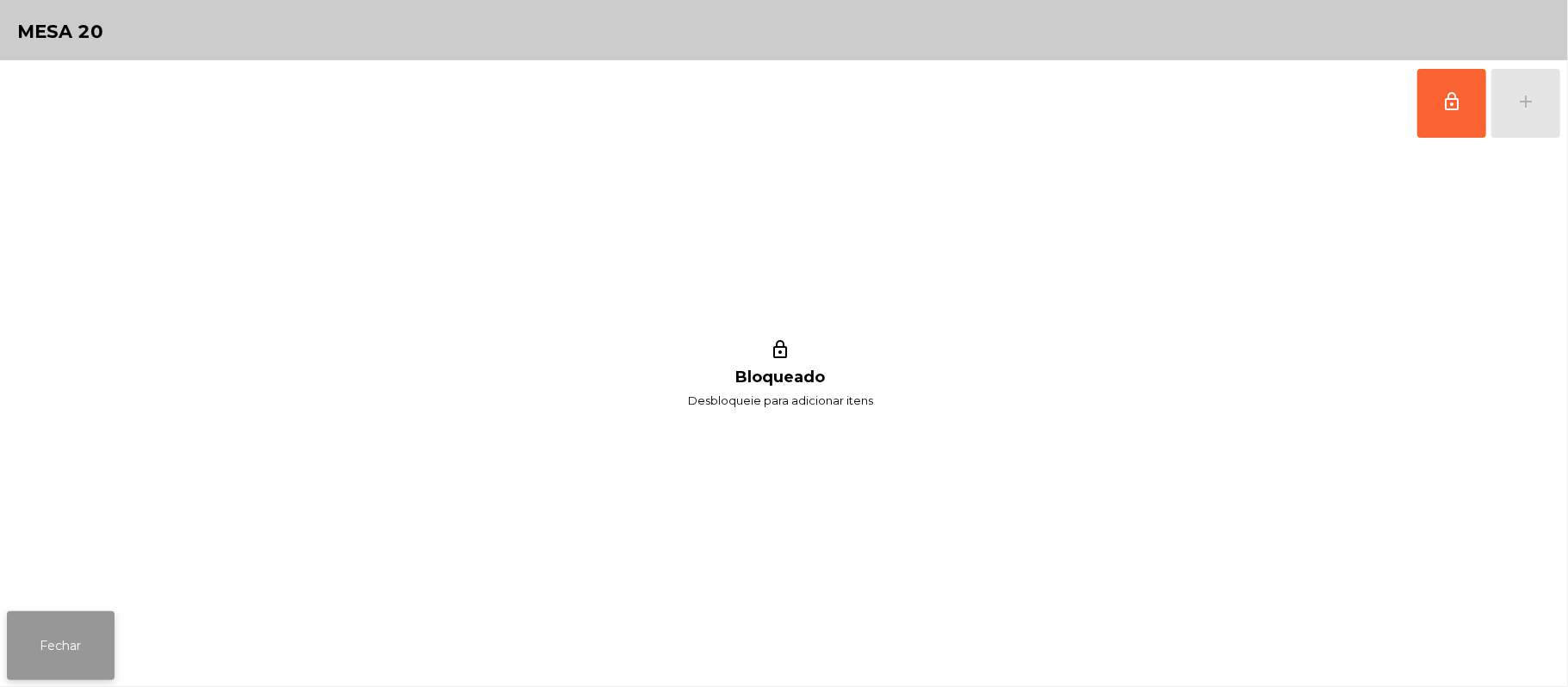
click at [83, 646] on button "Fechar" at bounding box center [60, 645] width 107 height 69
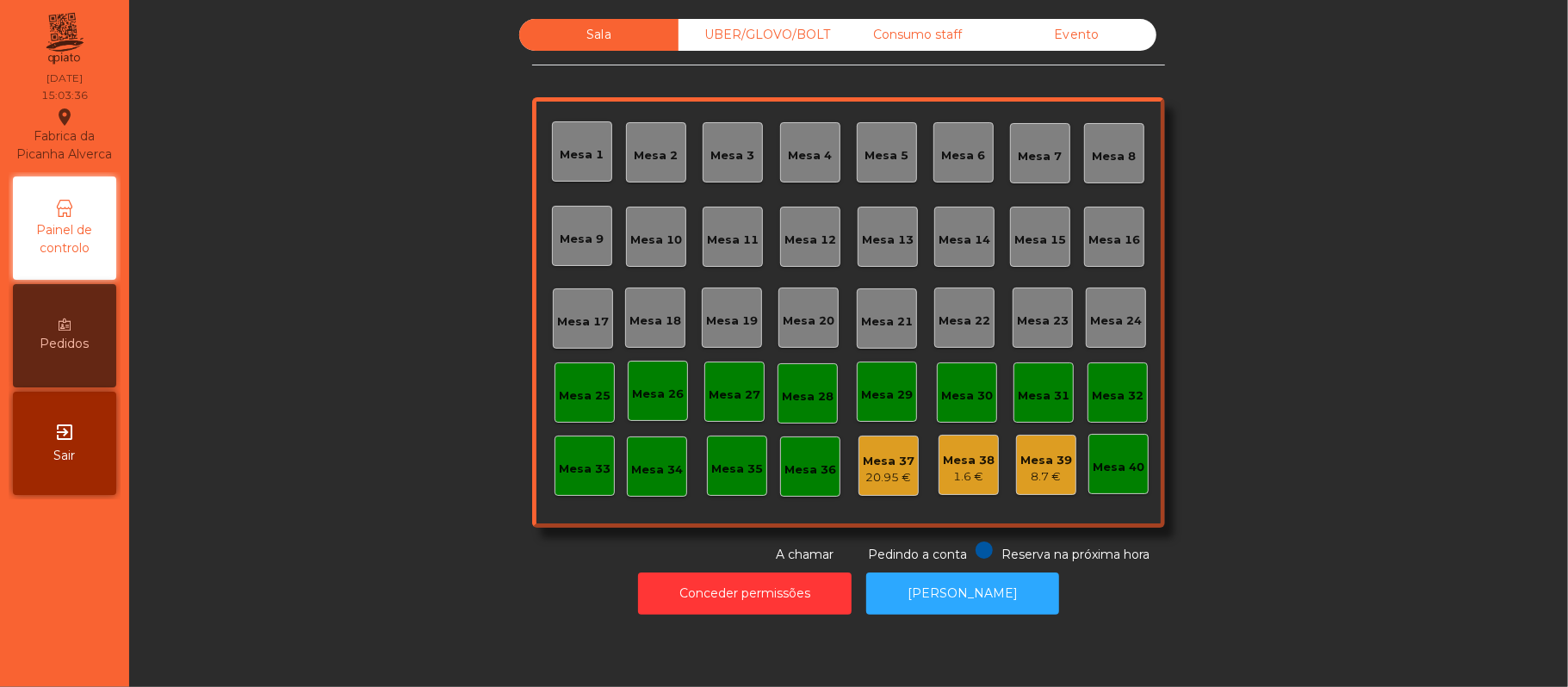
click at [784, 42] on div "UBER/GLOVO/BOLT" at bounding box center [758, 35] width 159 height 32
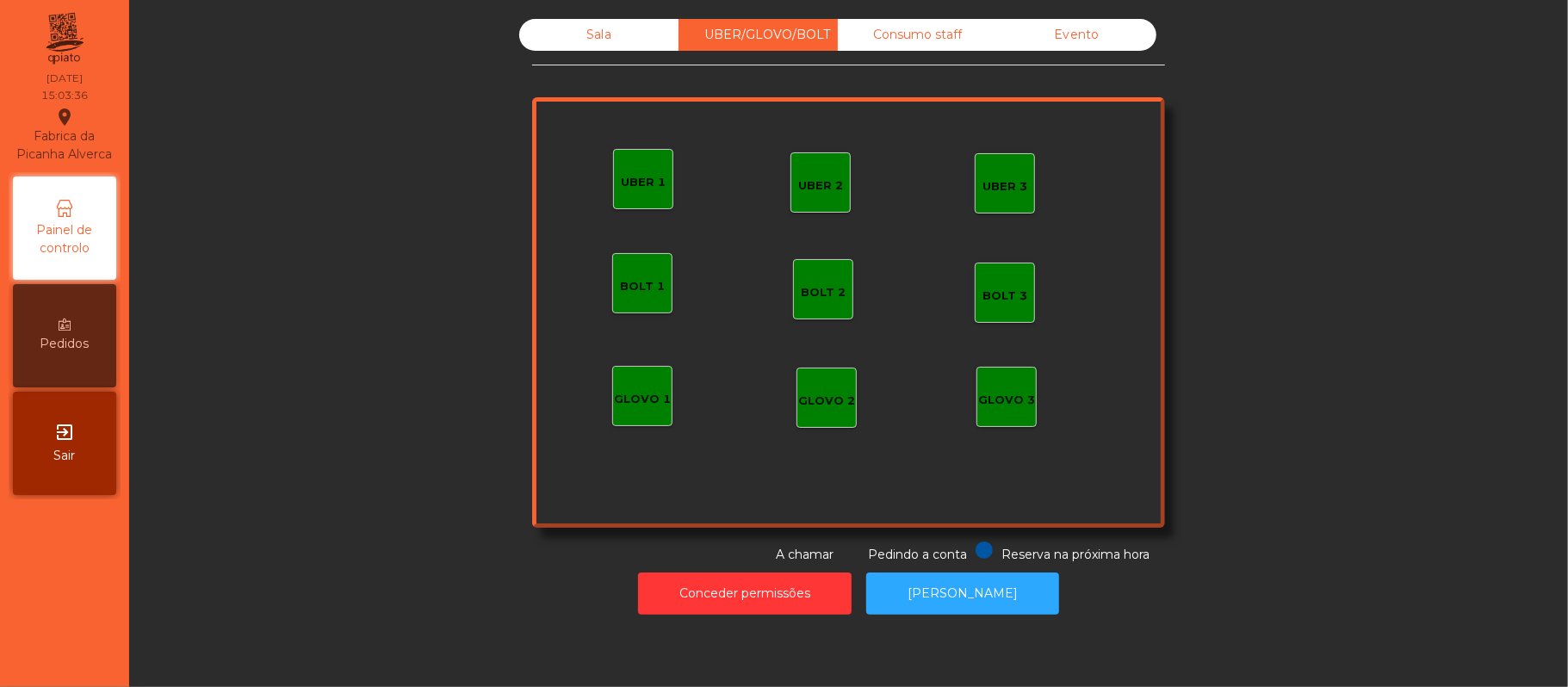
click at [923, 50] on div "Consumo staff" at bounding box center [917, 35] width 159 height 32
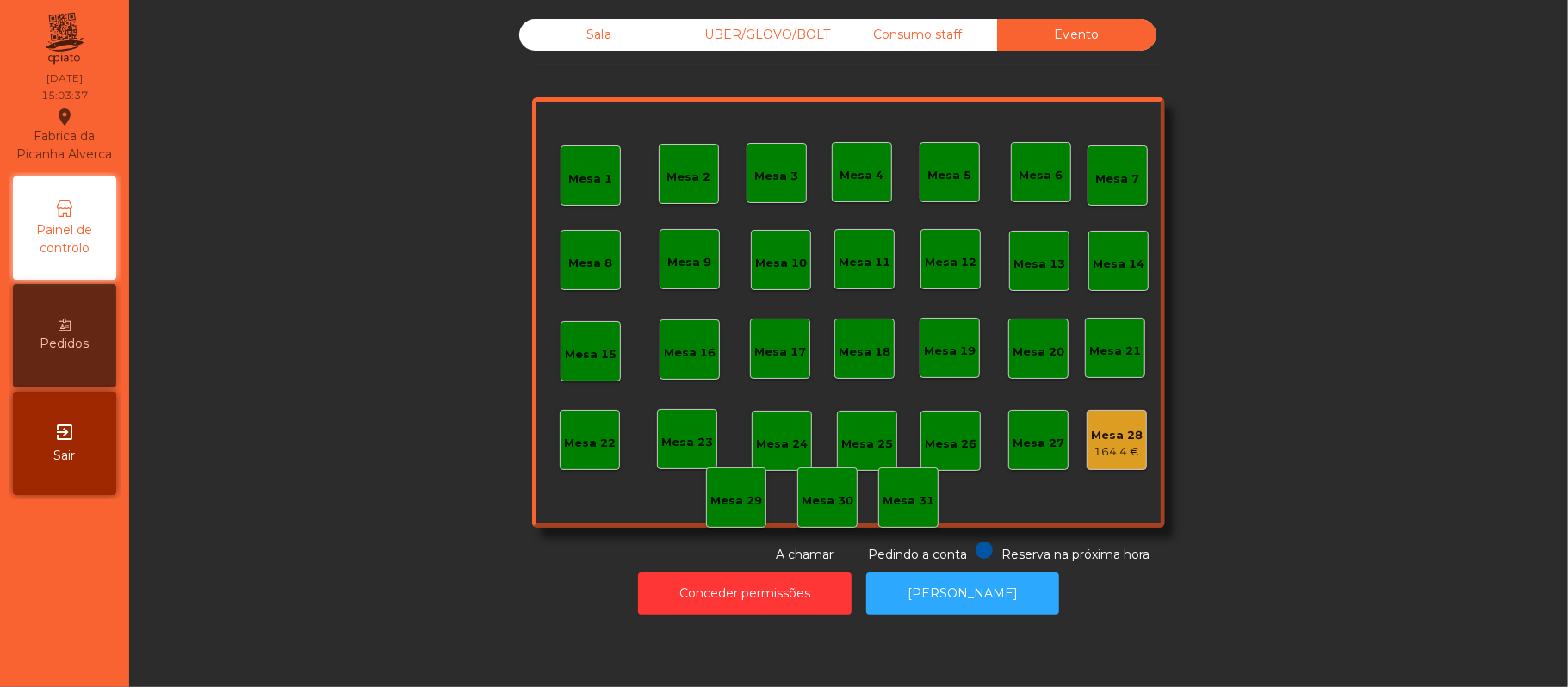
click at [598, 42] on div "Sala" at bounding box center [598, 35] width 159 height 32
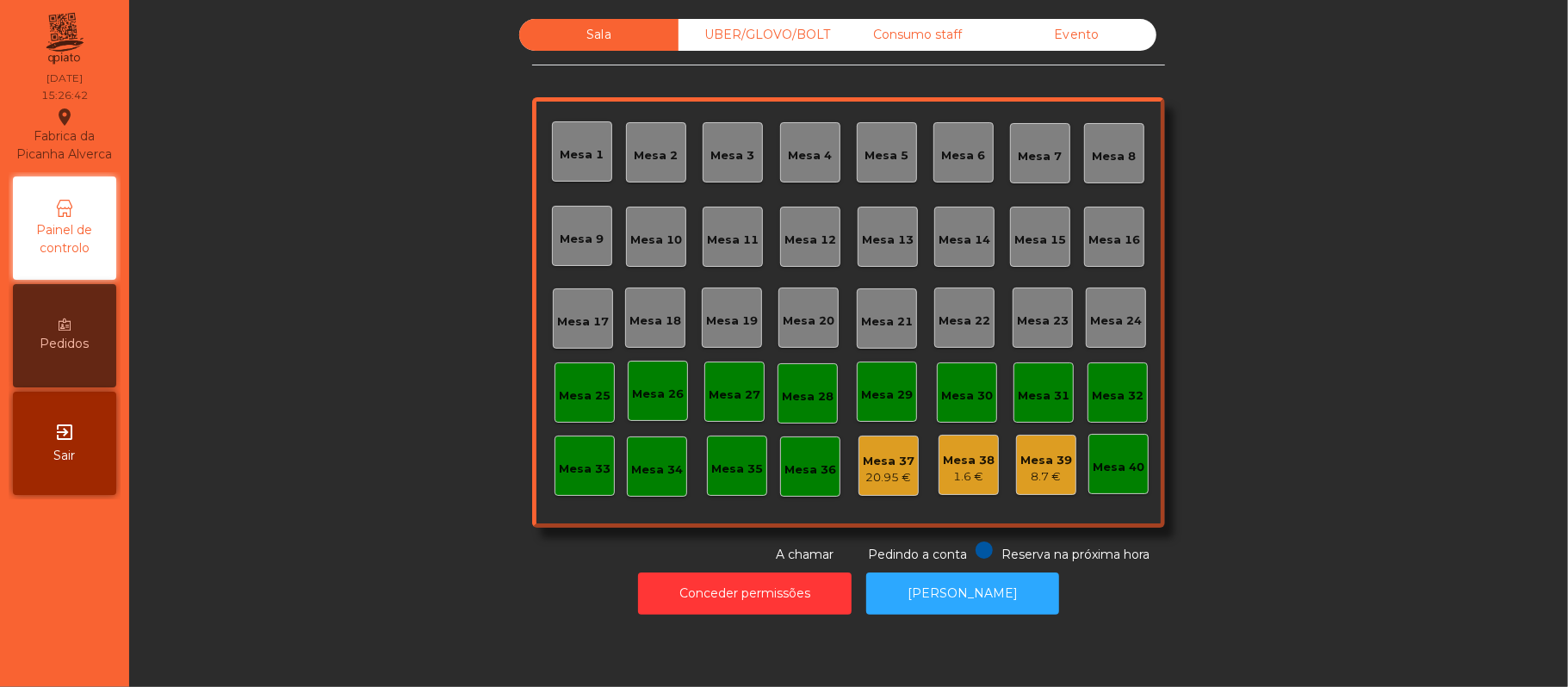
click at [800, 25] on div "UBER/GLOVO/BOLT" at bounding box center [758, 35] width 159 height 32
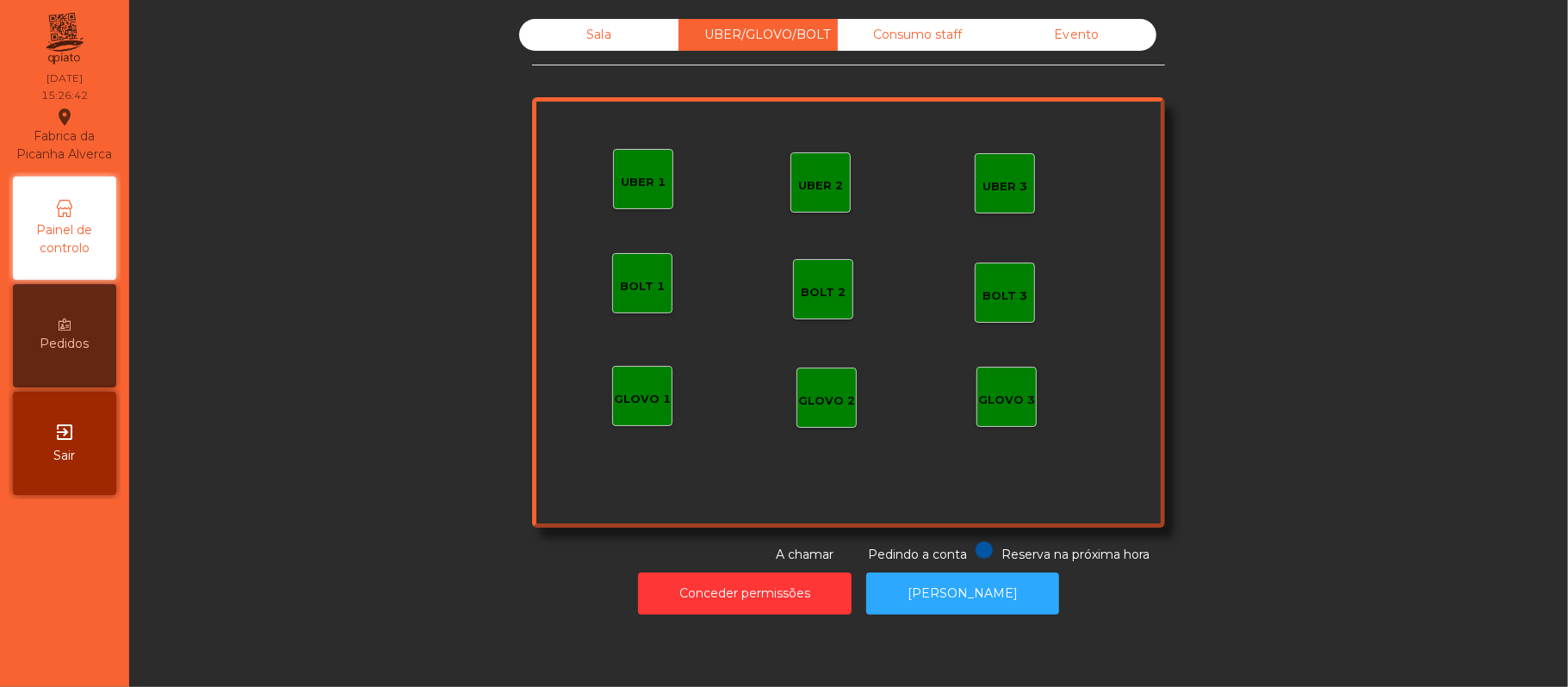
click at [916, 35] on div "Consumo staff" at bounding box center [917, 35] width 159 height 32
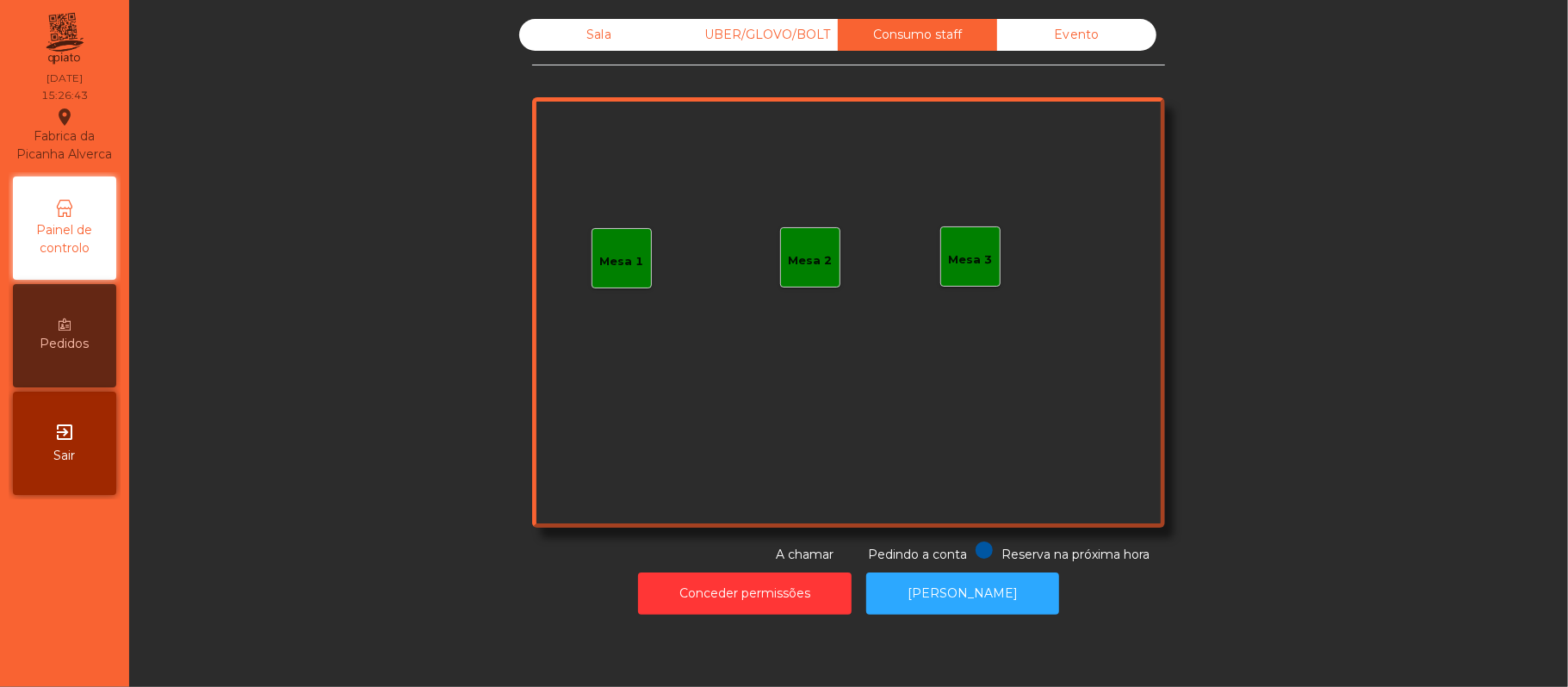
click at [1059, 41] on div "Evento" at bounding box center [1076, 35] width 159 height 32
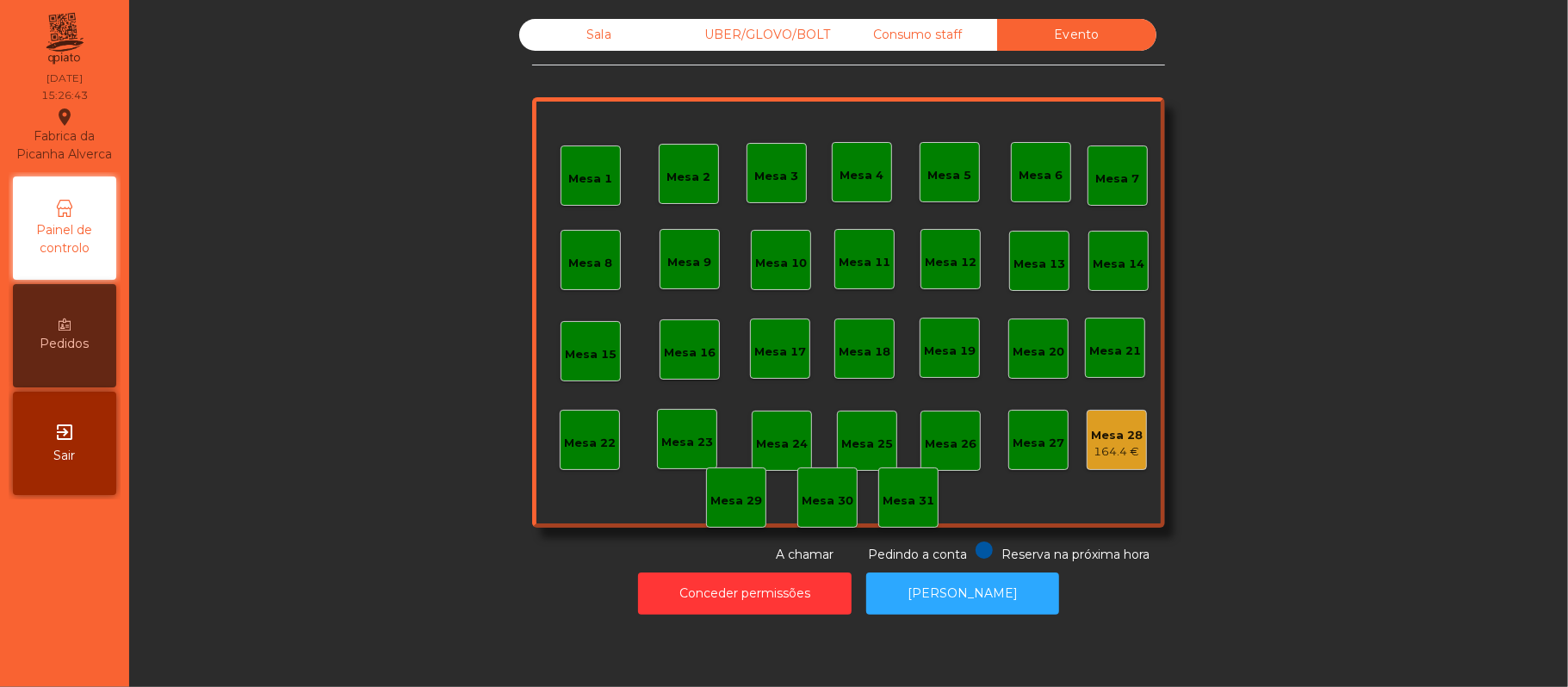
click at [577, 43] on div "Sala" at bounding box center [598, 35] width 159 height 32
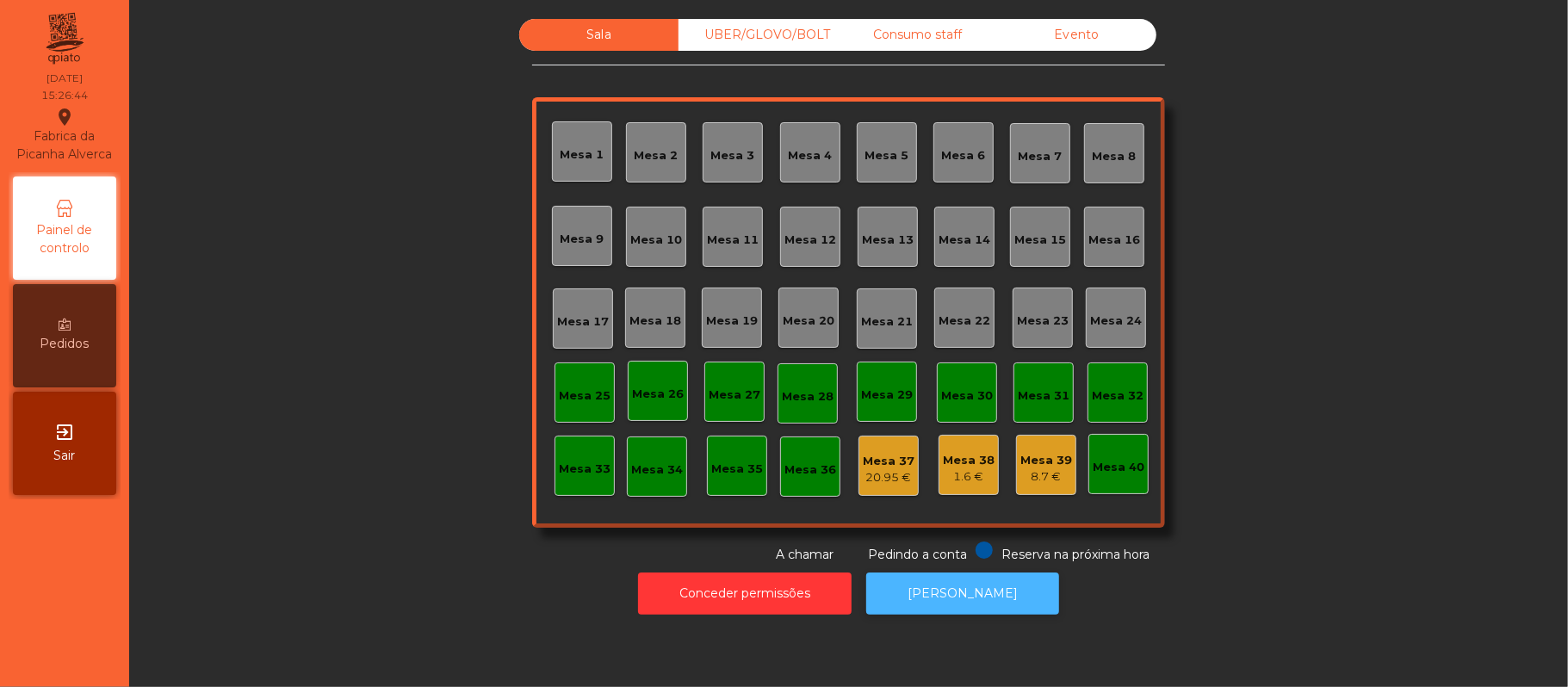
click at [975, 593] on button "[PERSON_NAME]" at bounding box center [962, 593] width 193 height 42
click at [1092, 24] on div "Evento" at bounding box center [1076, 35] width 159 height 32
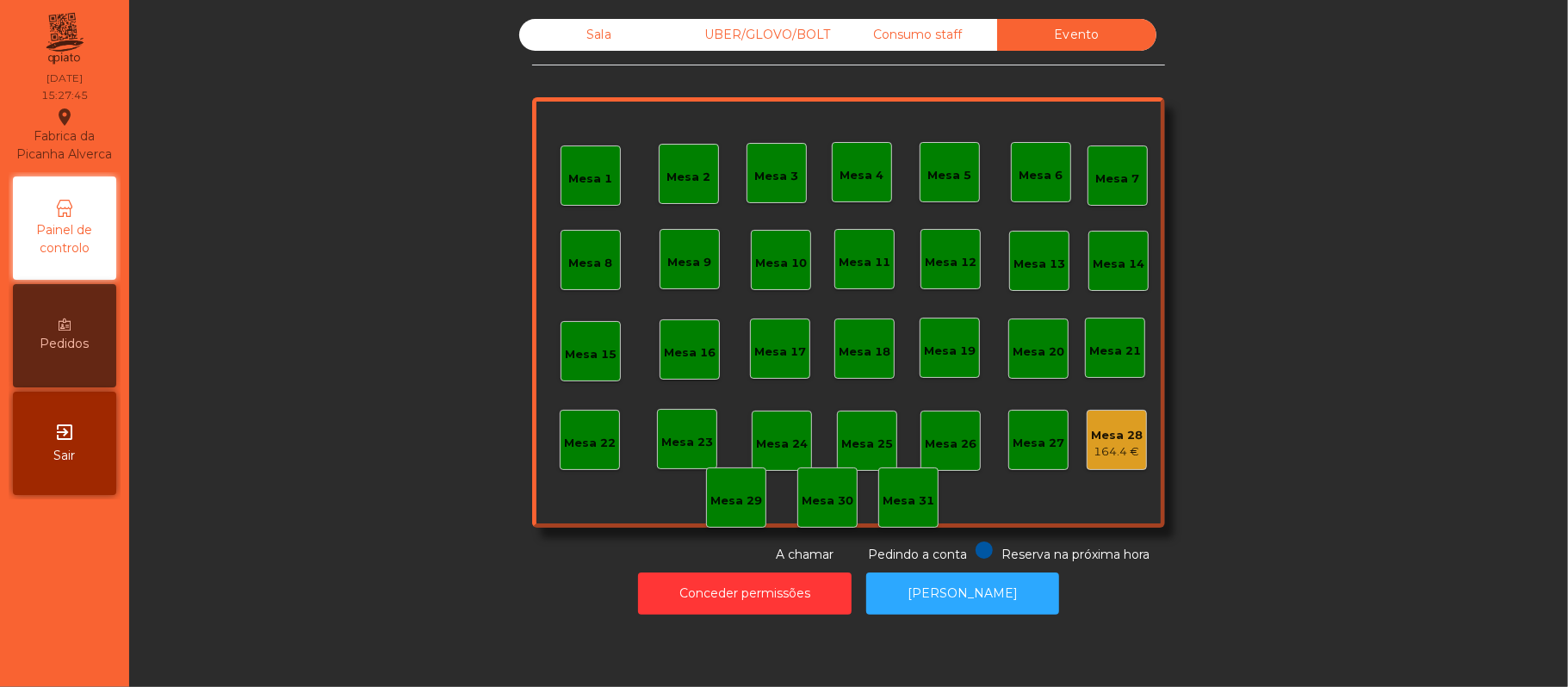
click at [941, 49] on div "Consumo staff" at bounding box center [917, 35] width 159 height 32
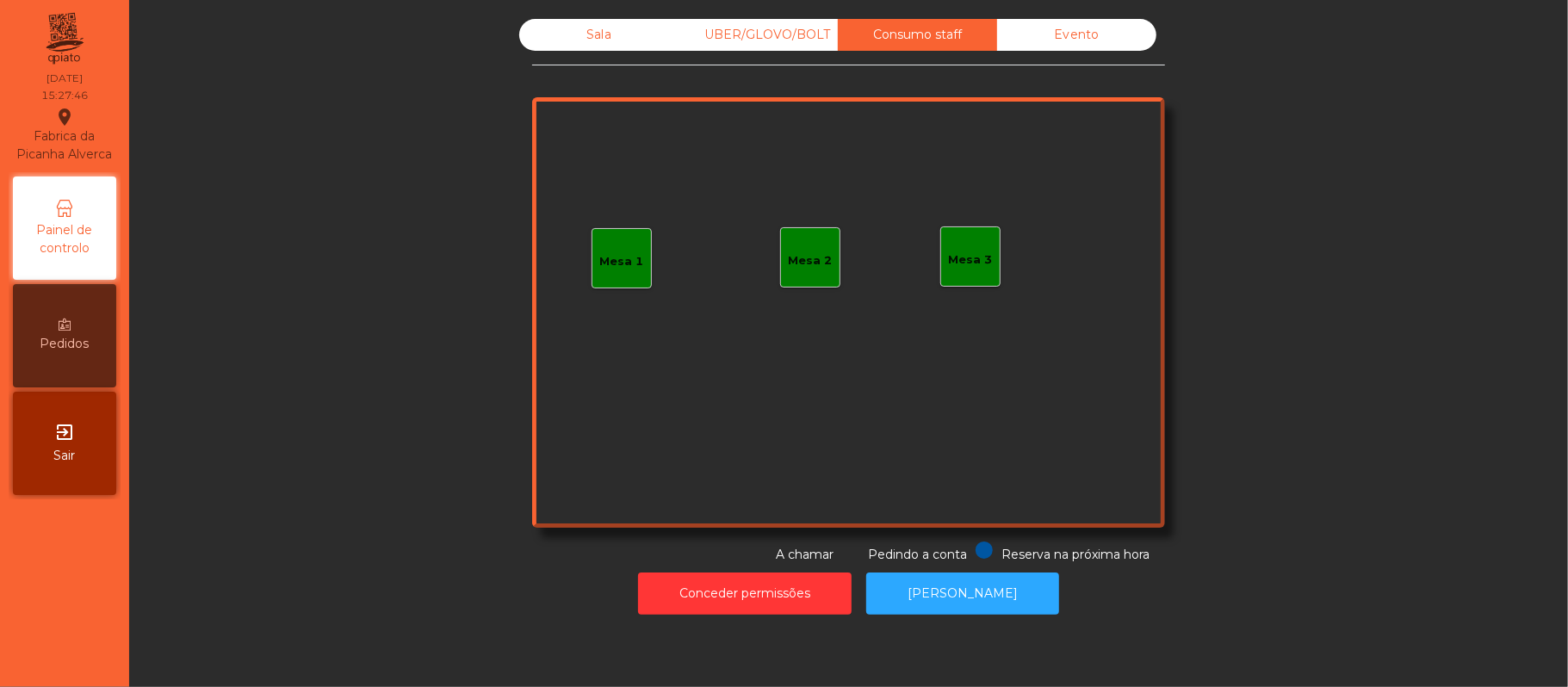
click at [785, 39] on div "UBER/GLOVO/BOLT" at bounding box center [758, 35] width 159 height 32
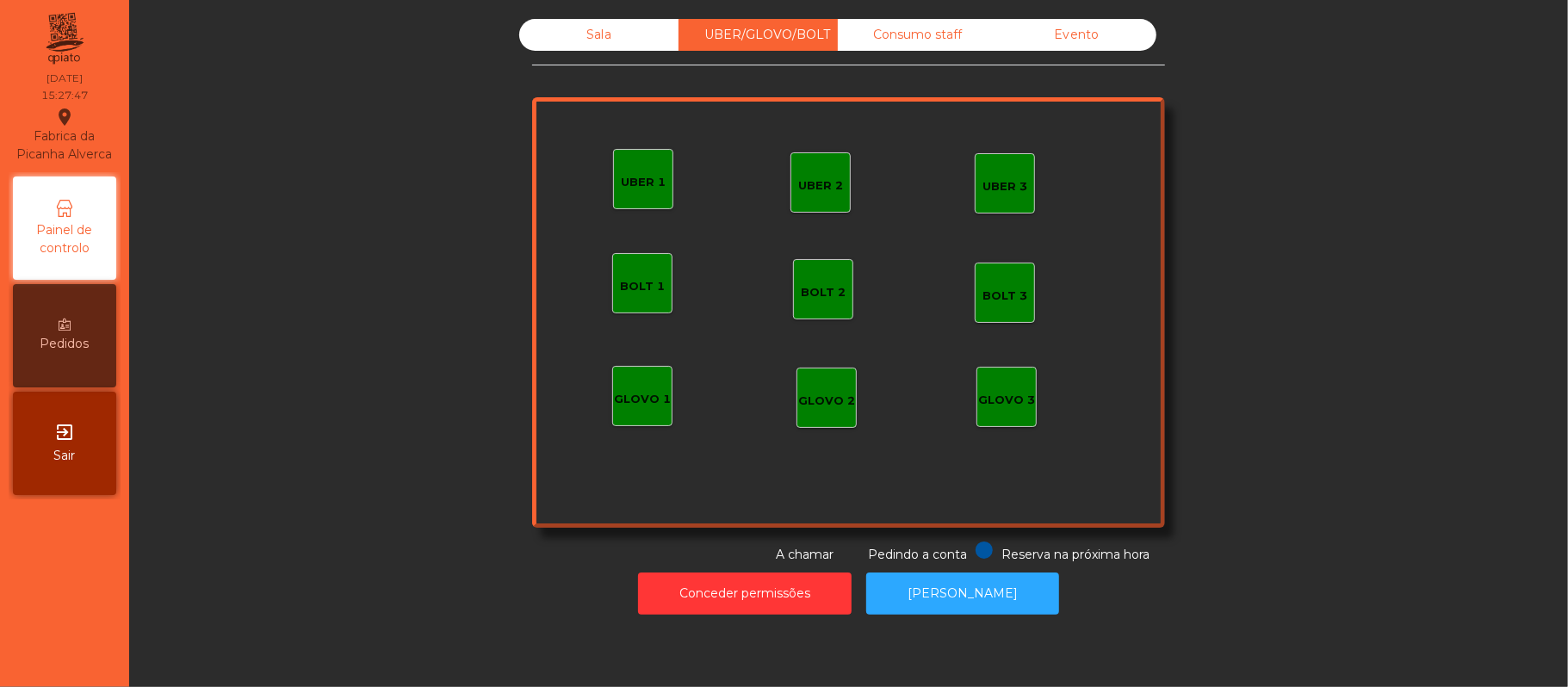
click at [629, 49] on div "Sala" at bounding box center [598, 35] width 159 height 32
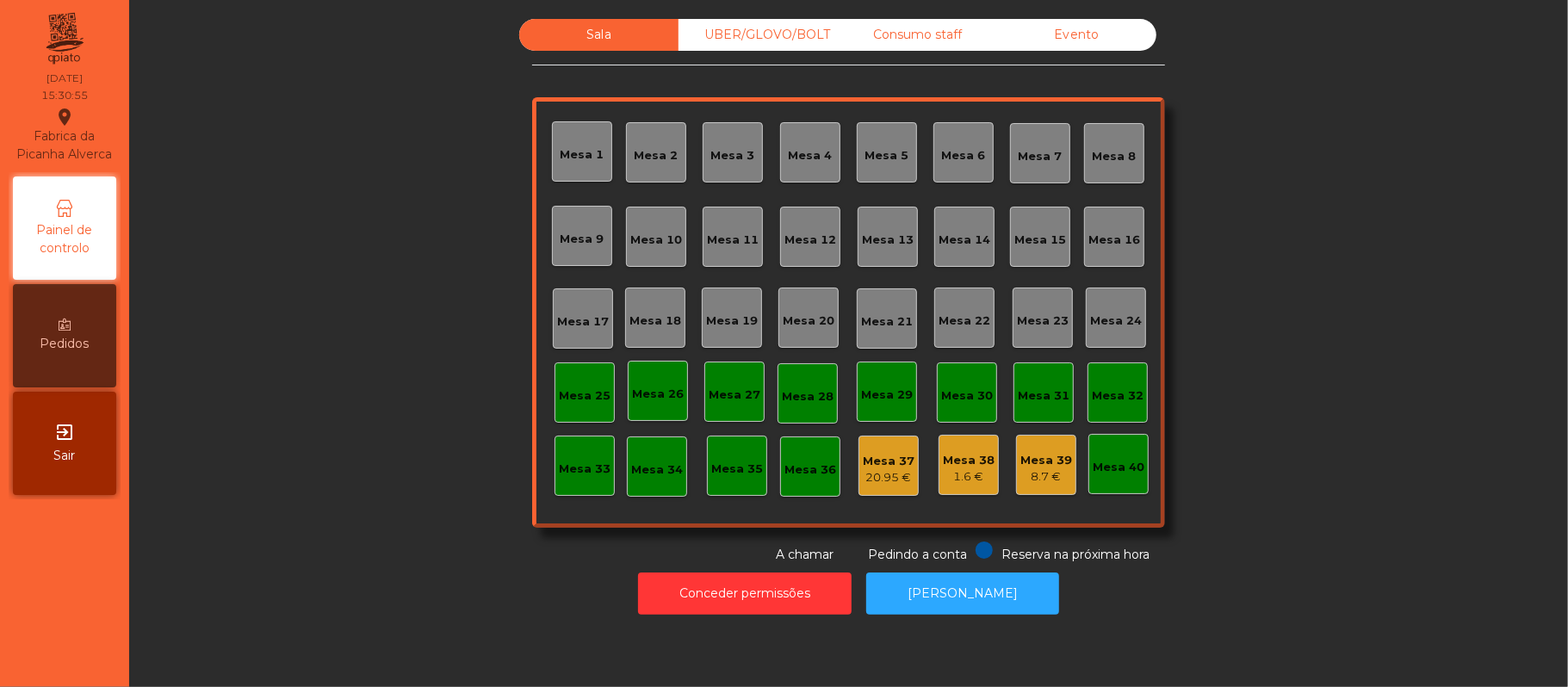
click at [1123, 45] on div "Evento" at bounding box center [1076, 35] width 159 height 32
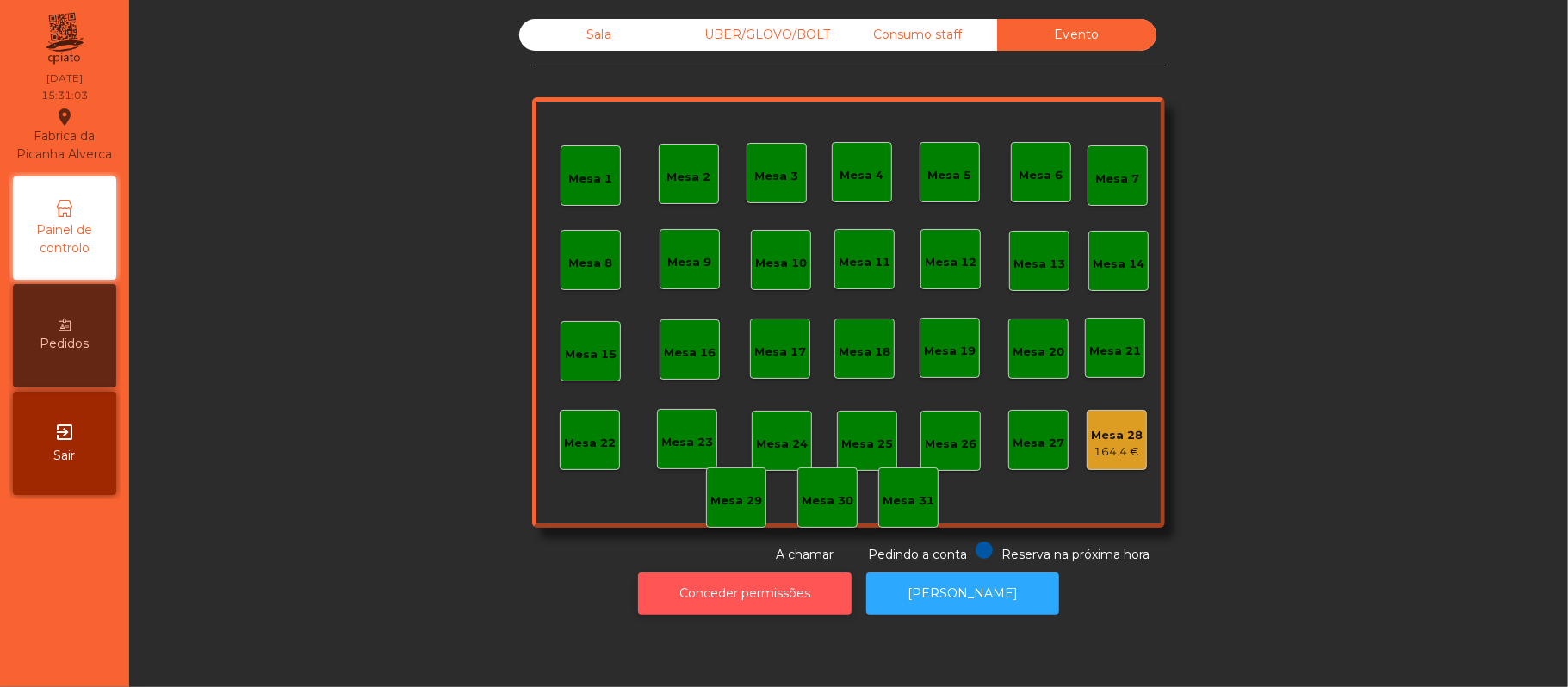
click at [769, 596] on button "Conceder permissões" at bounding box center [745, 593] width 214 height 42
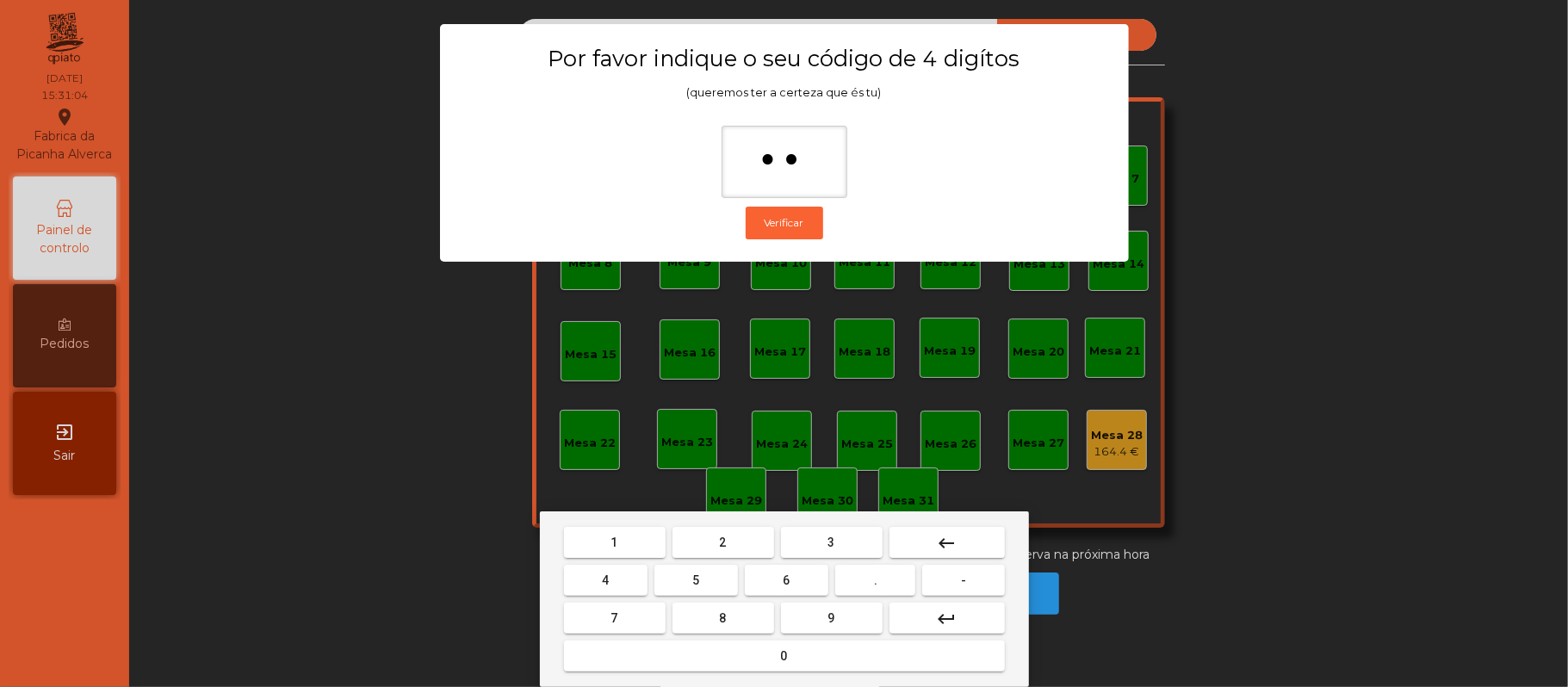
type input "***"
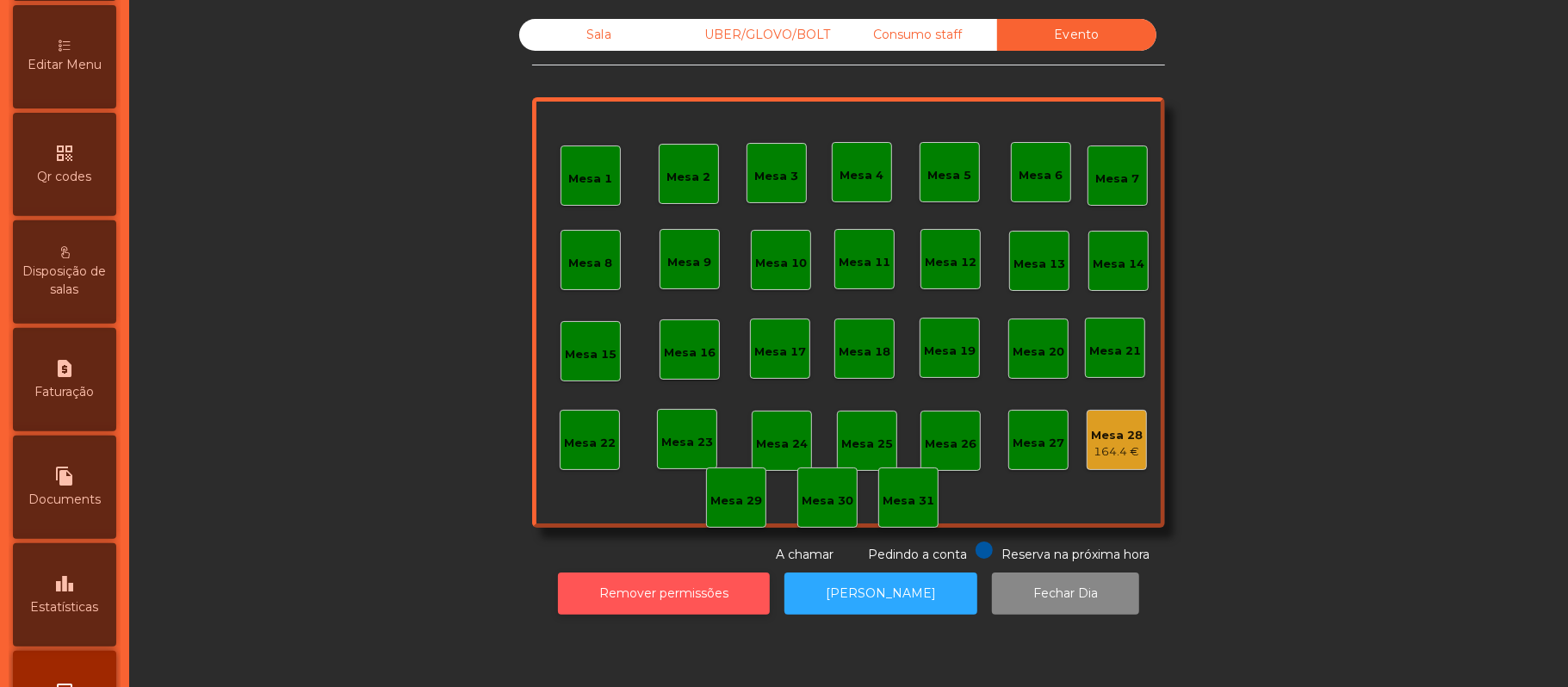
scroll to position [484, 0]
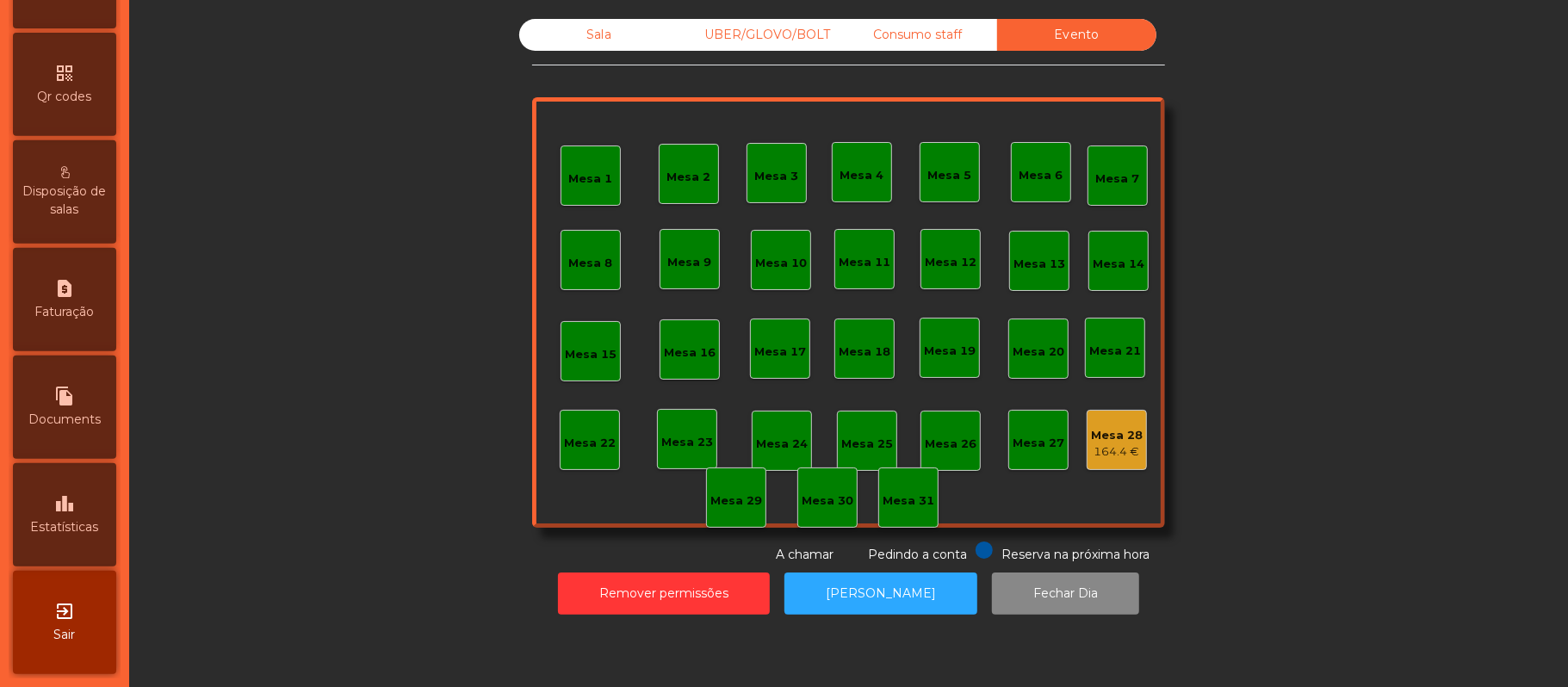
click at [97, 417] on span "Documents" at bounding box center [64, 419] width 73 height 18
select select "*"
select select "****"
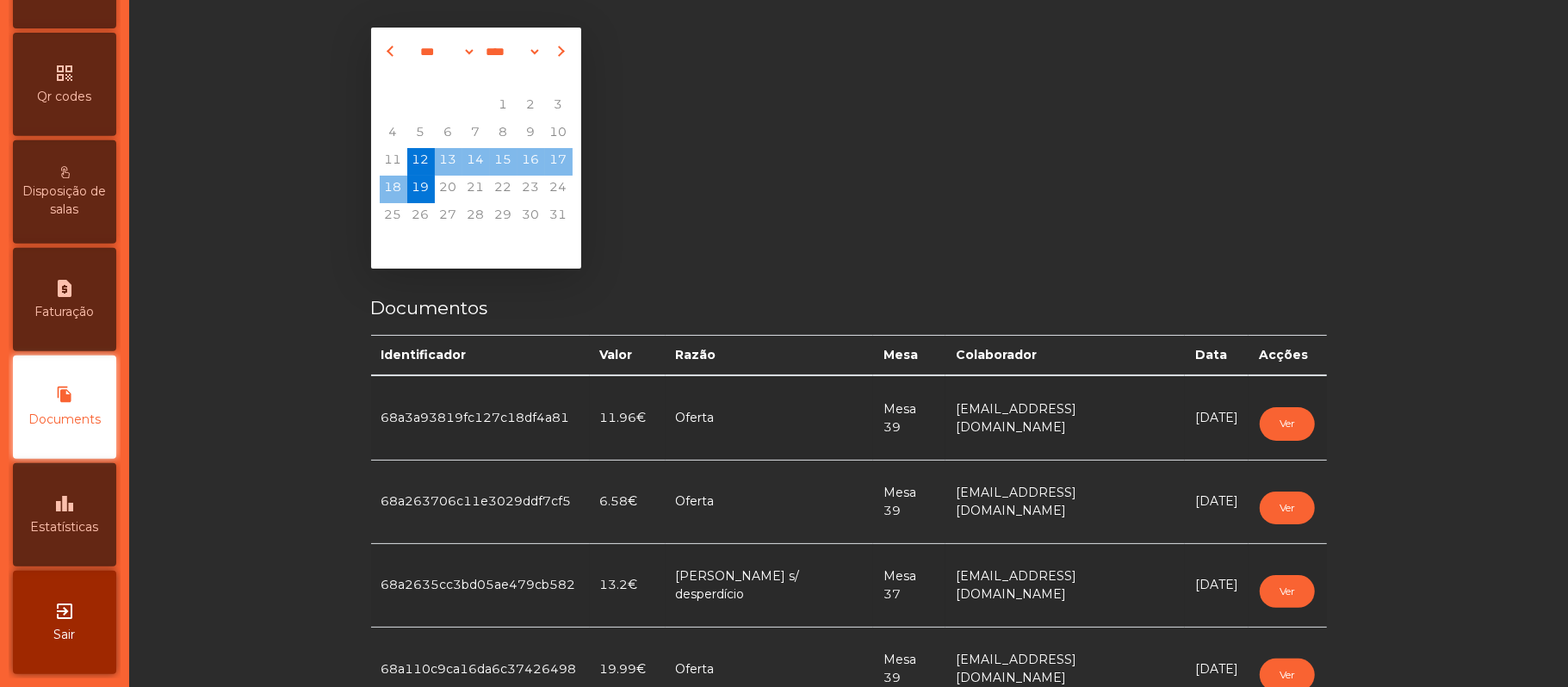
click at [64, 524] on span "Estatísticas" at bounding box center [65, 526] width 68 height 18
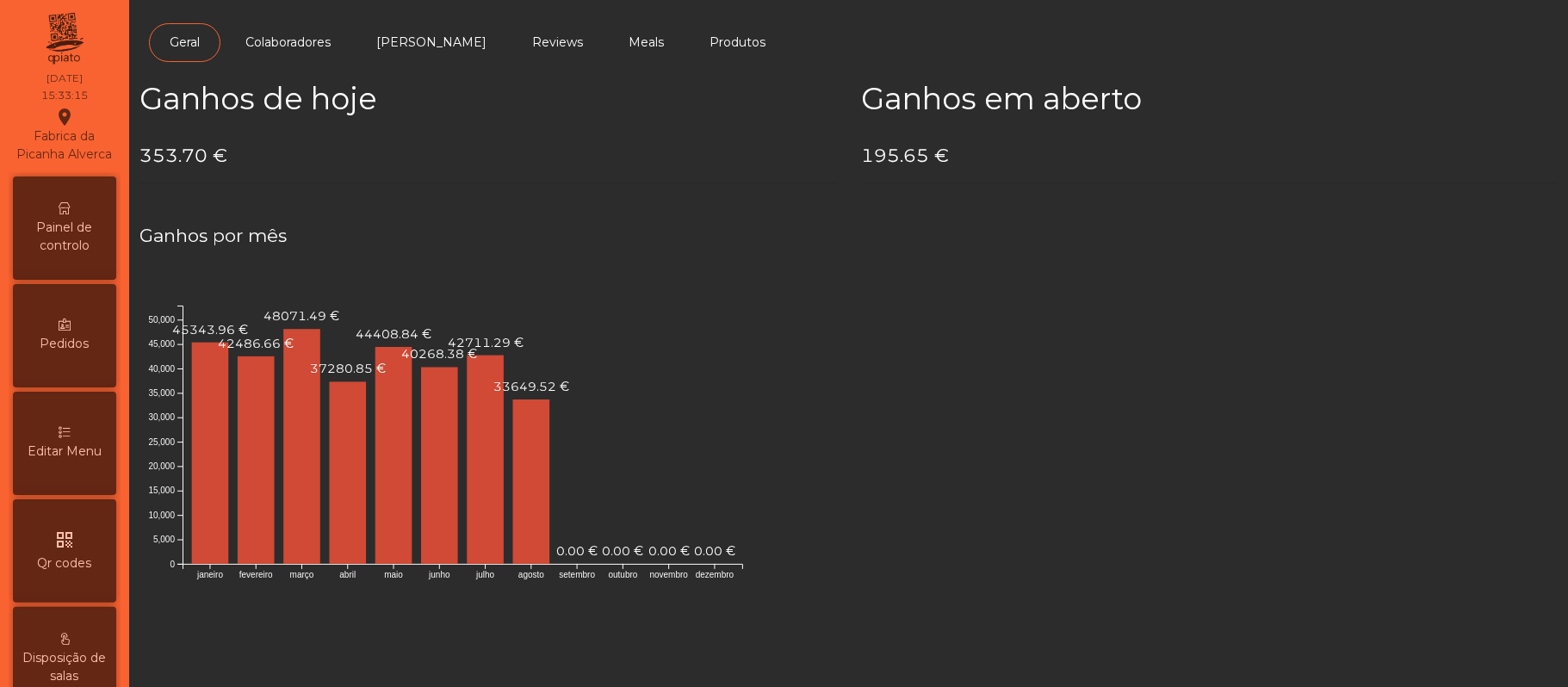
click at [85, 255] on span "Painel de controlo" at bounding box center [64, 236] width 95 height 36
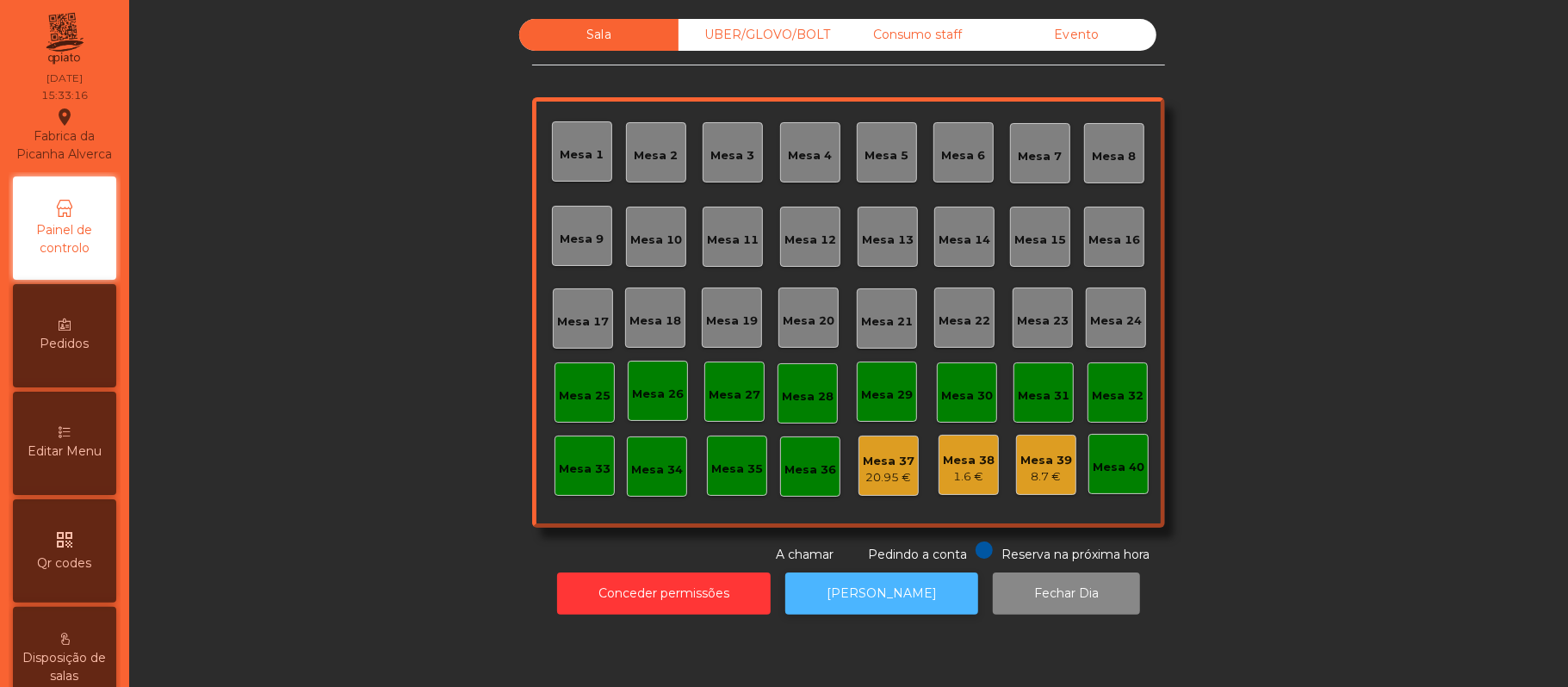
click at [900, 593] on button "[PERSON_NAME]" at bounding box center [881, 593] width 193 height 42
click at [982, 459] on div "Mesa 38" at bounding box center [968, 460] width 52 height 17
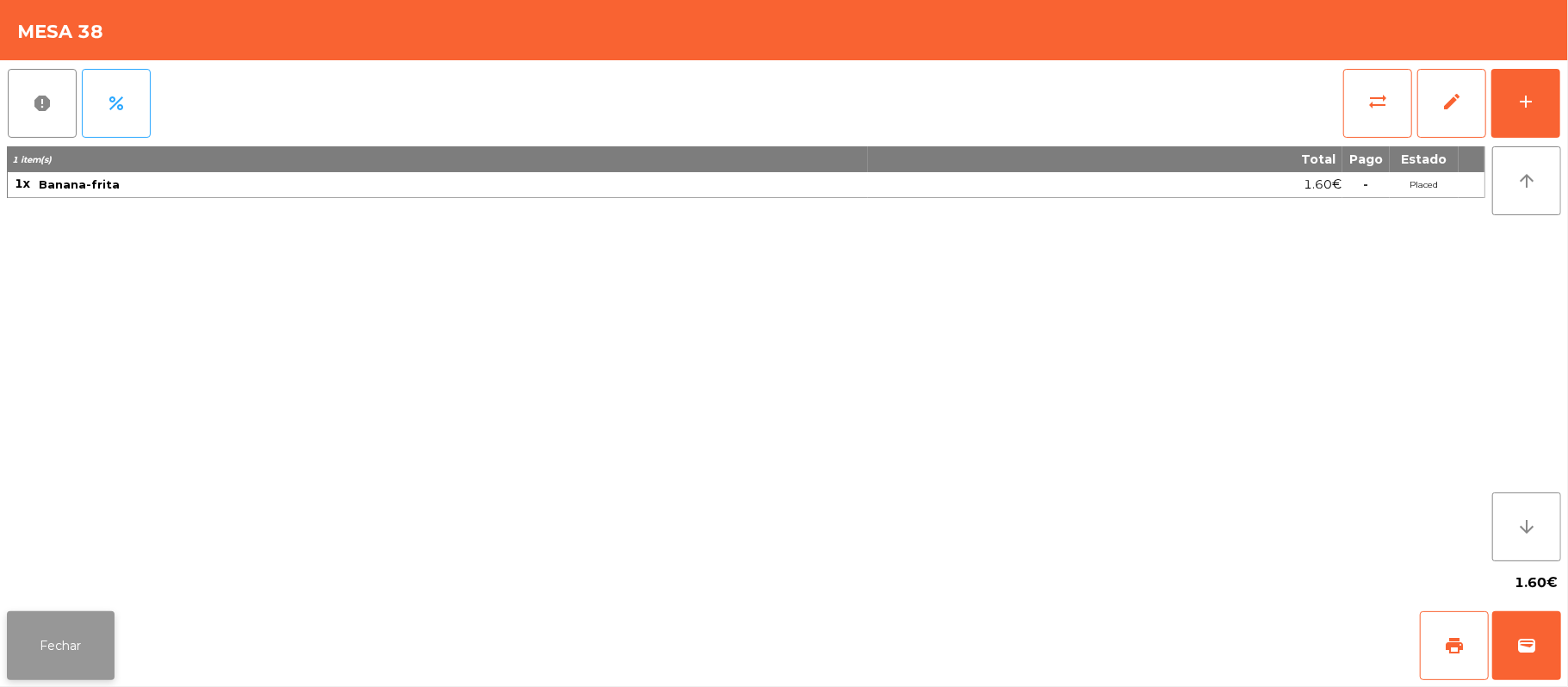
click at [88, 642] on button "Fechar" at bounding box center [60, 645] width 107 height 69
